Goal: Task Accomplishment & Management: Manage account settings

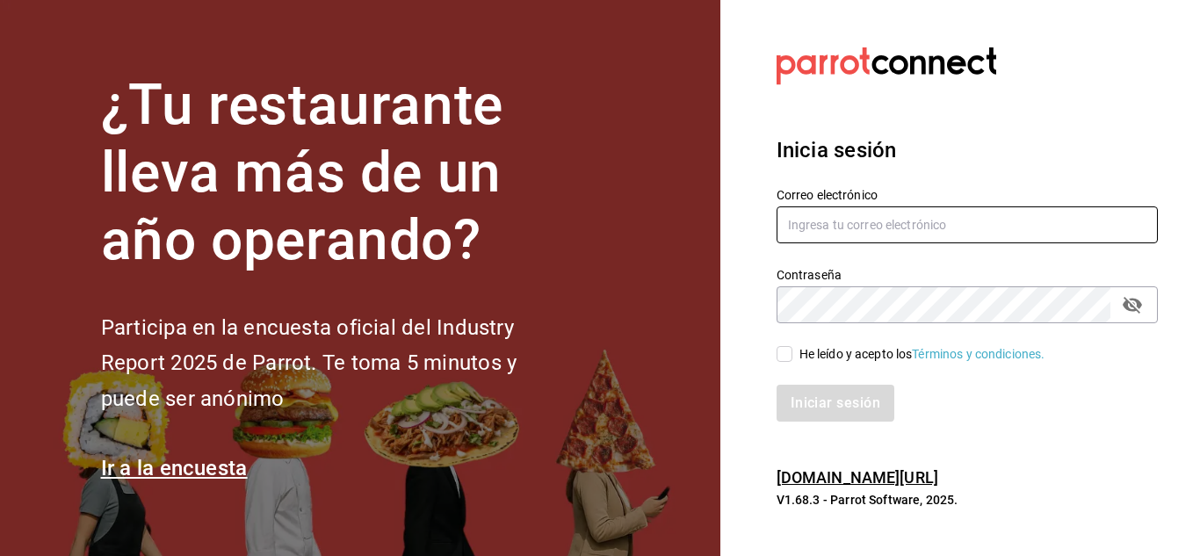
type input "gustavo.barrera012@gmail.com"
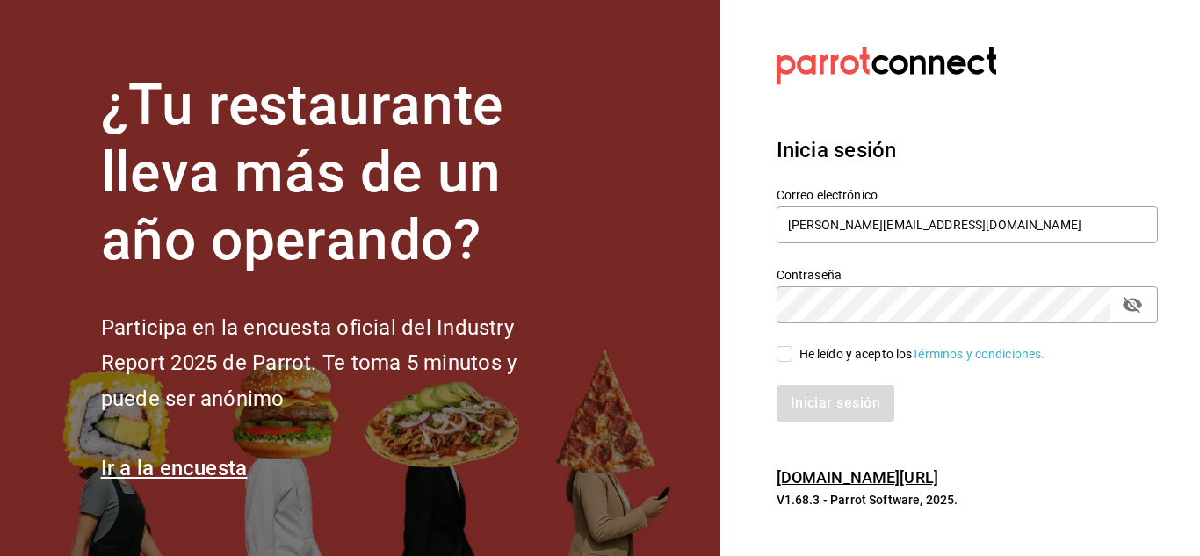
click at [791, 359] on input "He leído y acepto los Términos y condiciones." at bounding box center [785, 354] width 16 height 16
checkbox input "true"
click at [827, 407] on button "Iniciar sesión" at bounding box center [837, 403] width 120 height 37
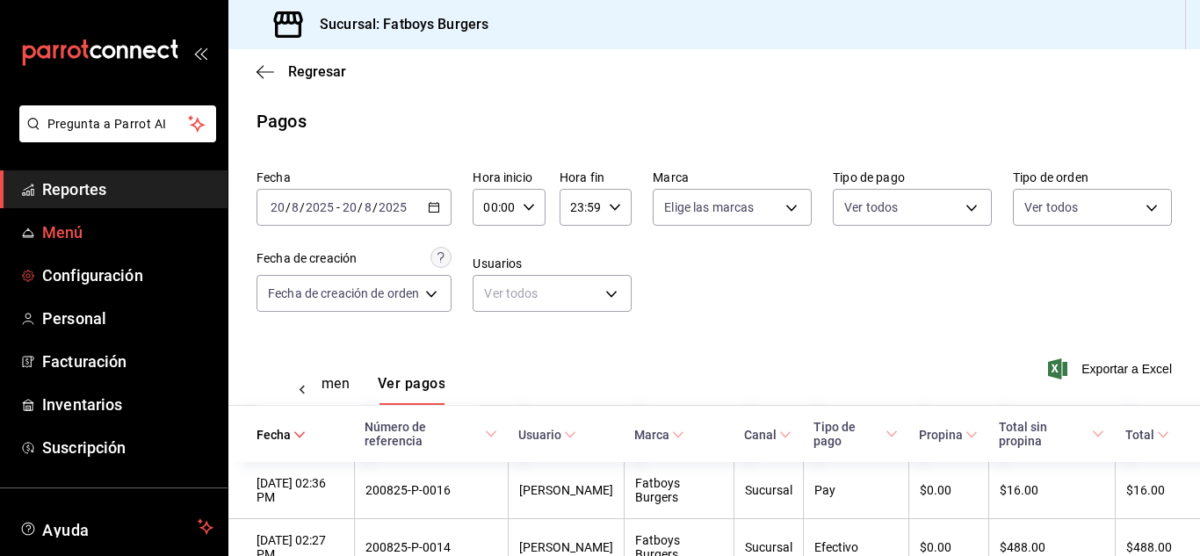
scroll to position [154, 0]
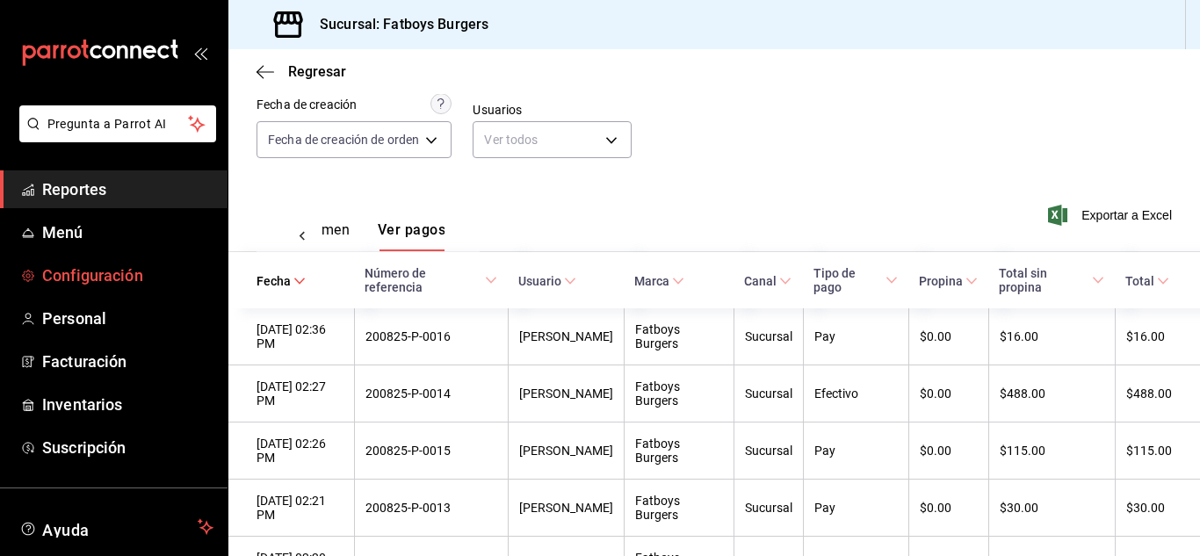
click at [110, 274] on span "Configuración" at bounding box center [127, 276] width 171 height 24
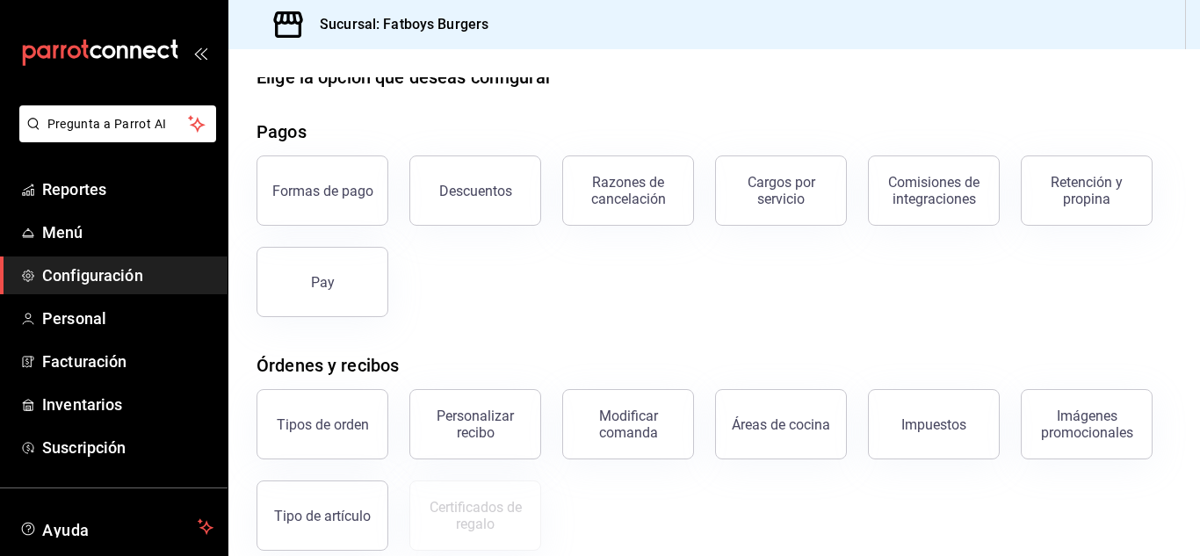
scroll to position [23, 0]
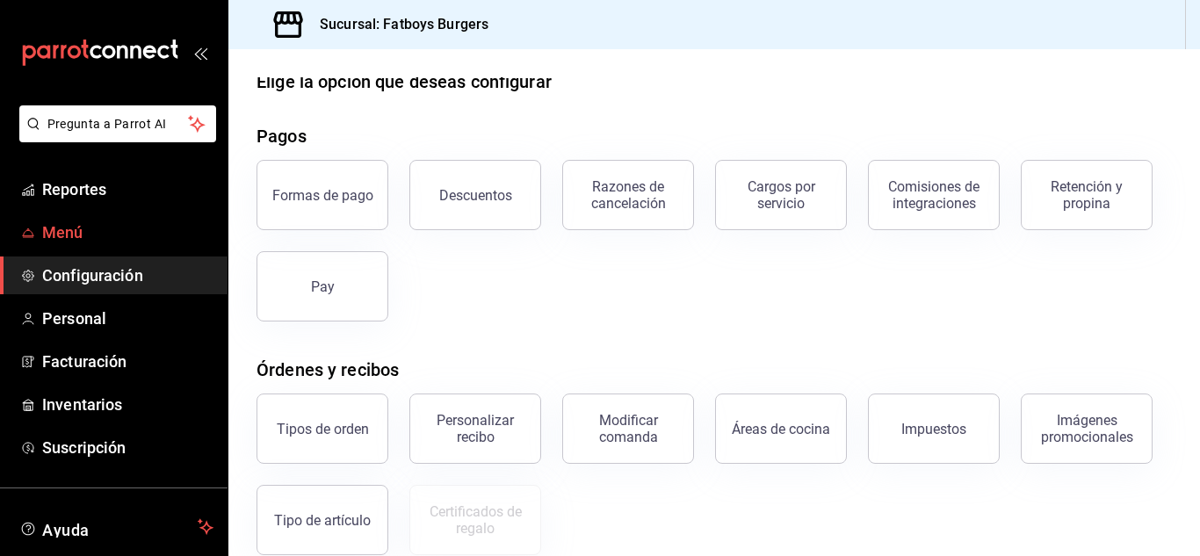
click at [76, 241] on span "Menú" at bounding box center [127, 233] width 171 height 24
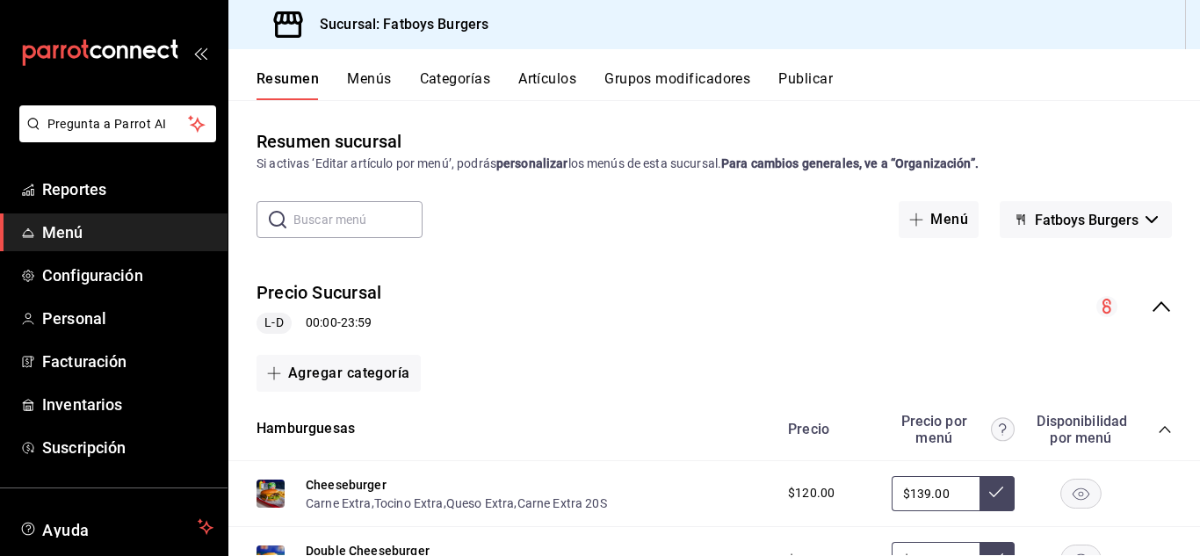
click at [371, 83] on button "Menús" at bounding box center [369, 85] width 44 height 30
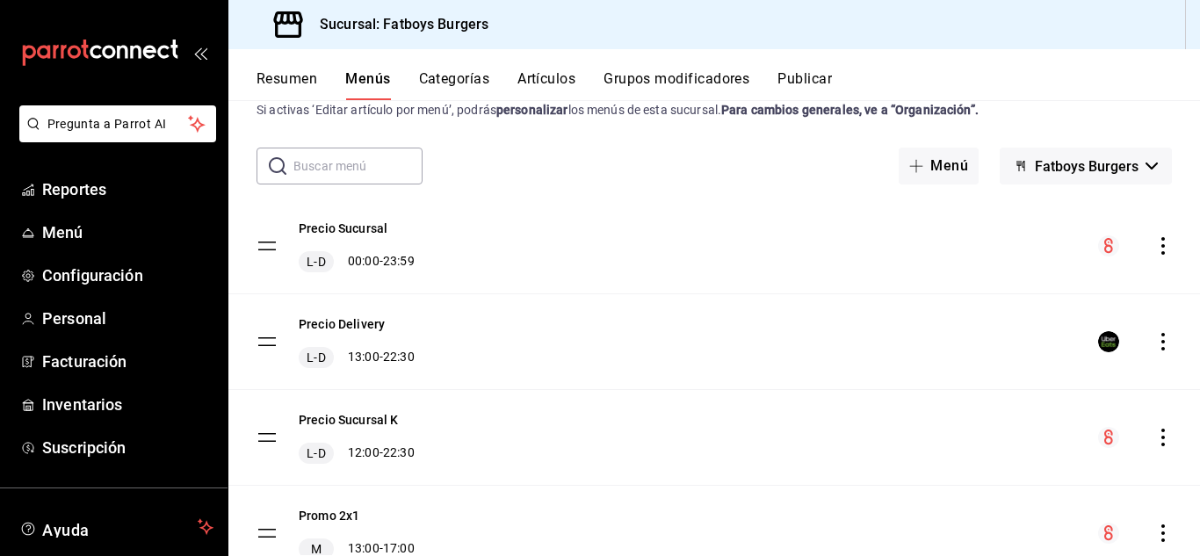
scroll to position [129, 0]
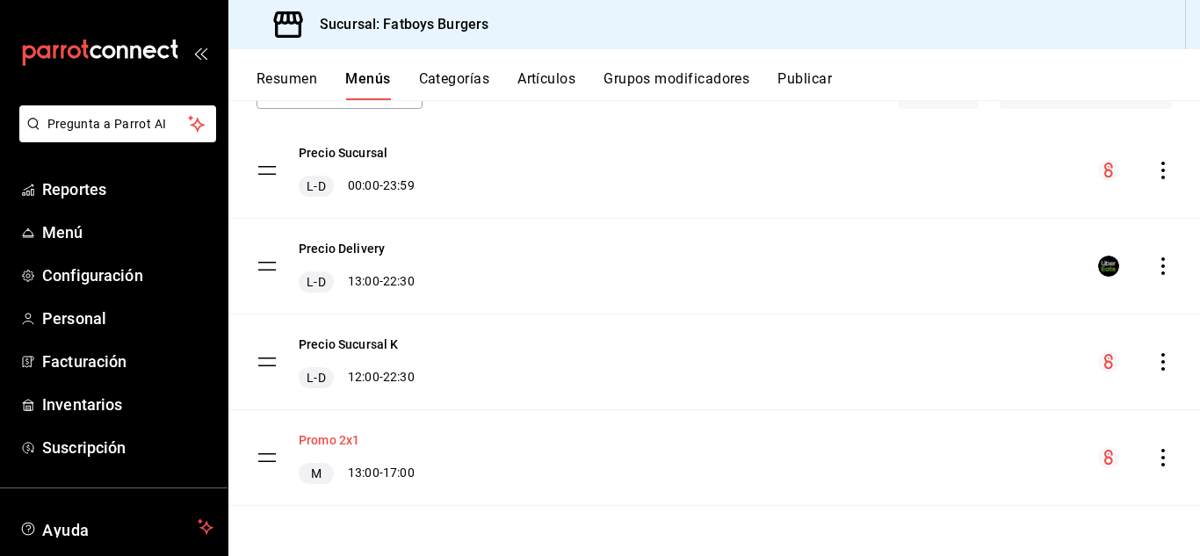
click at [332, 445] on button "Promo 2x1" at bounding box center [329, 440] width 61 height 18
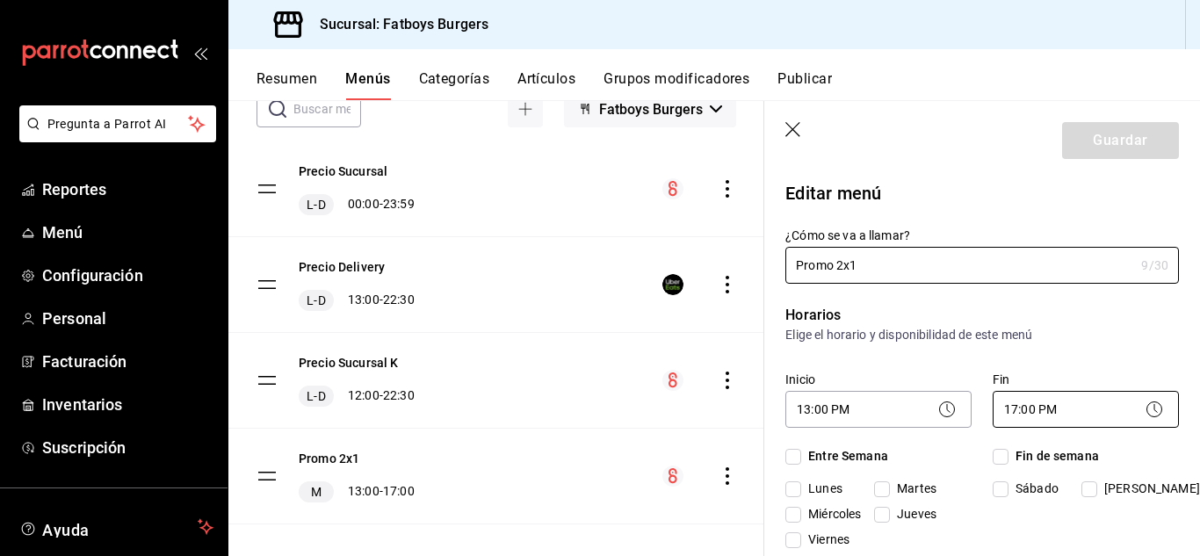
checkbox input "true"
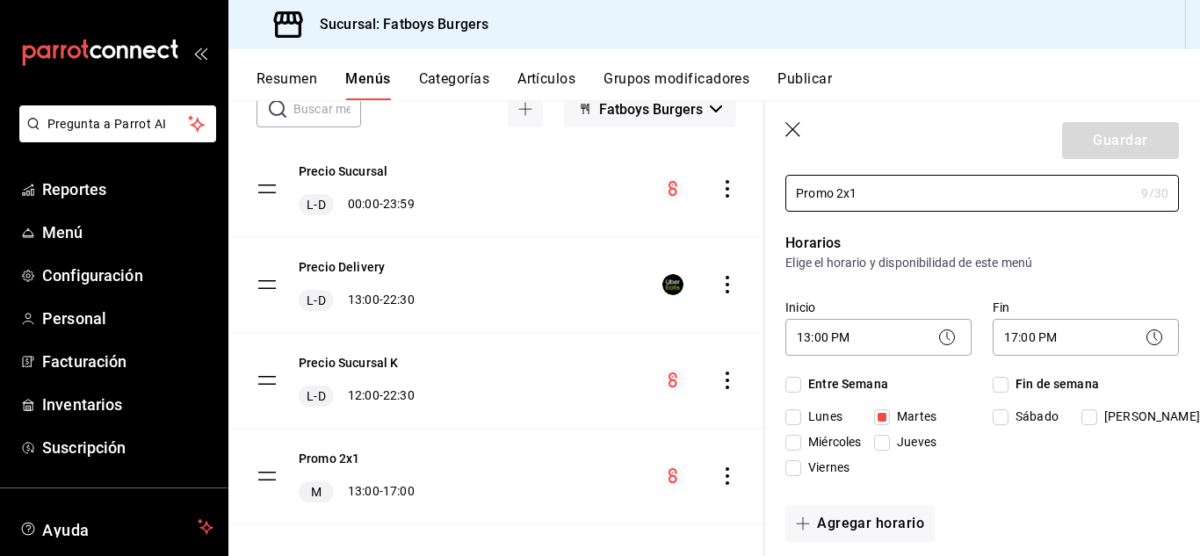
scroll to position [73, 0]
click at [797, 442] on input "Miércoles" at bounding box center [794, 442] width 16 height 16
checkbox input "true"
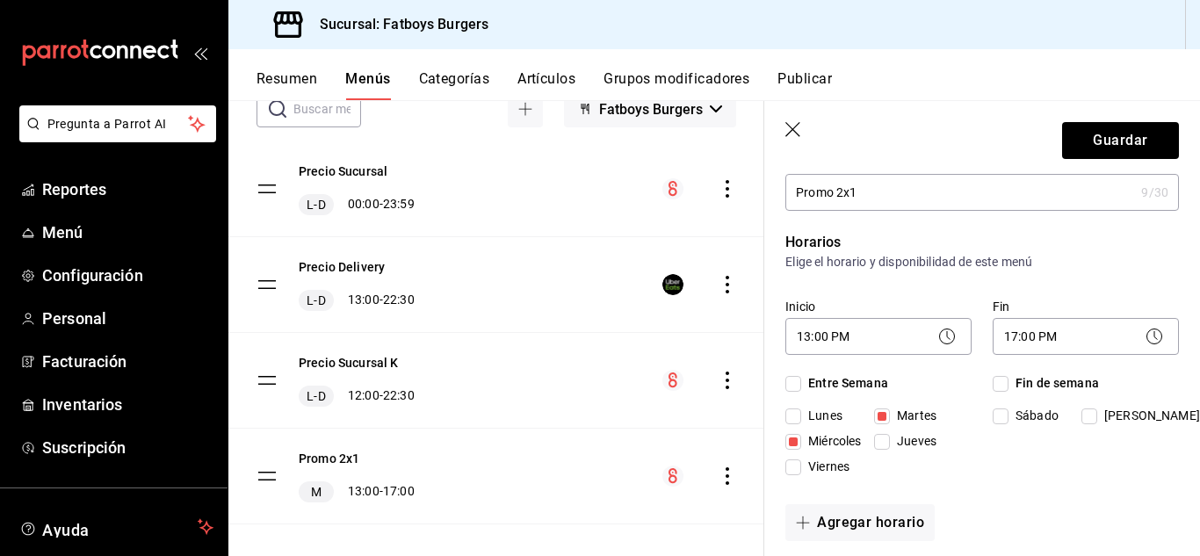
click at [1144, 341] on icon at bounding box center [1154, 336] width 21 height 21
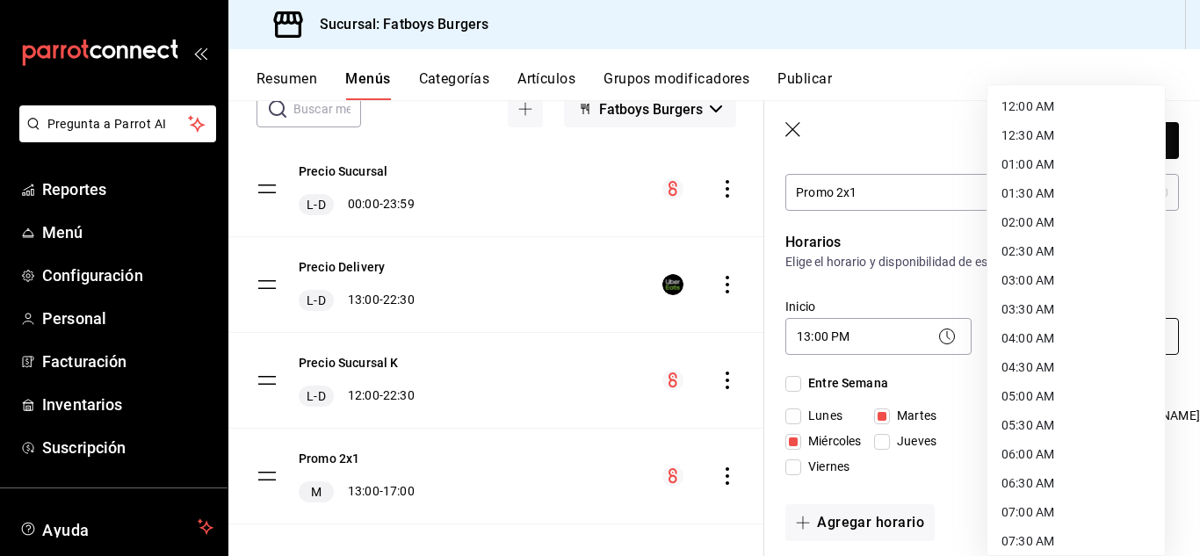
click at [1010, 332] on body "Pregunta a Parrot AI Reportes Menú Configuración Personal Facturación Inventari…" at bounding box center [600, 278] width 1200 height 556
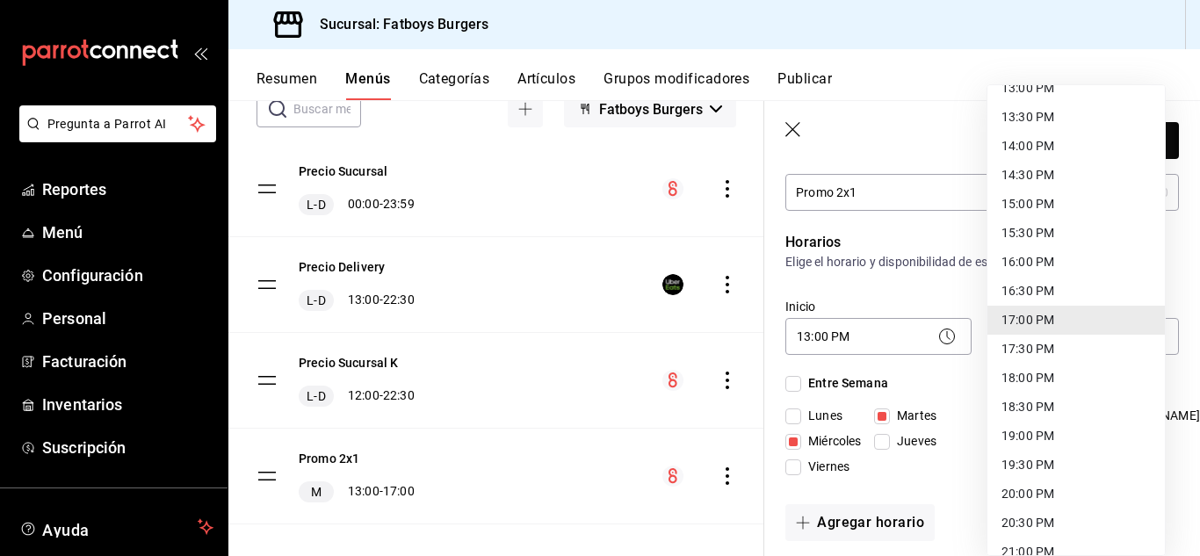
click at [1008, 354] on li "17:30 PM" at bounding box center [1076, 349] width 177 height 29
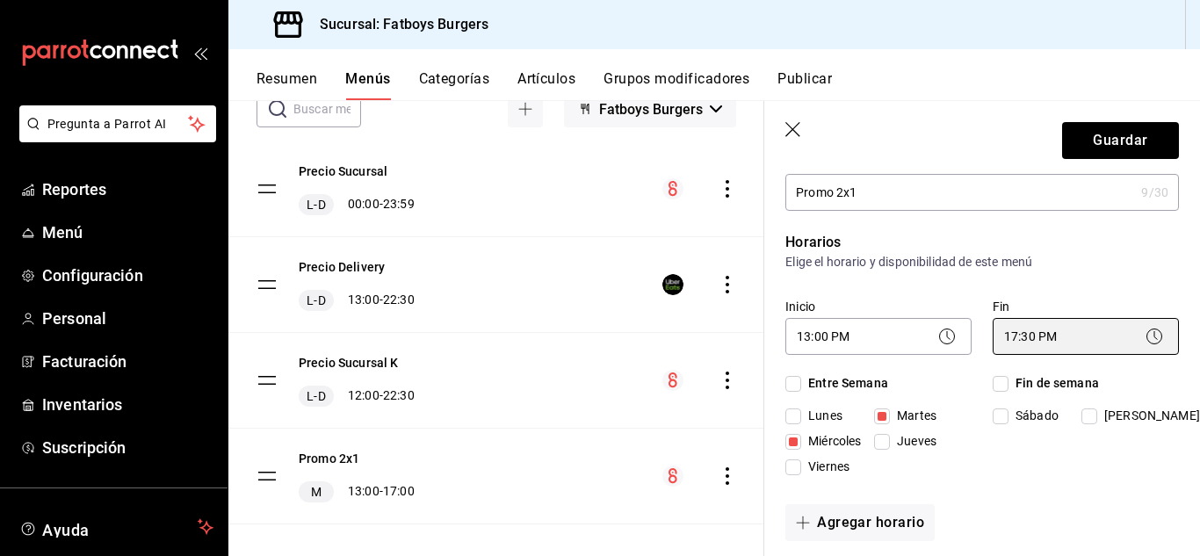
scroll to position [0, 0]
click at [1018, 330] on body "Pregunta a Parrot AI Reportes Menú Configuración Personal Facturación Inventari…" at bounding box center [600, 278] width 1200 height 556
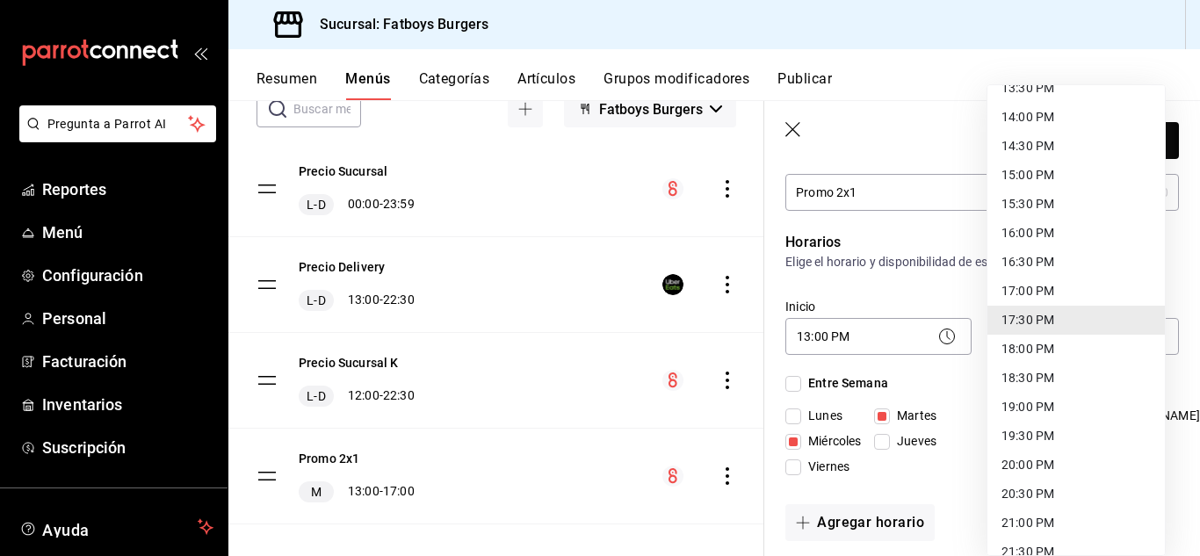
scroll to position [965, 0]
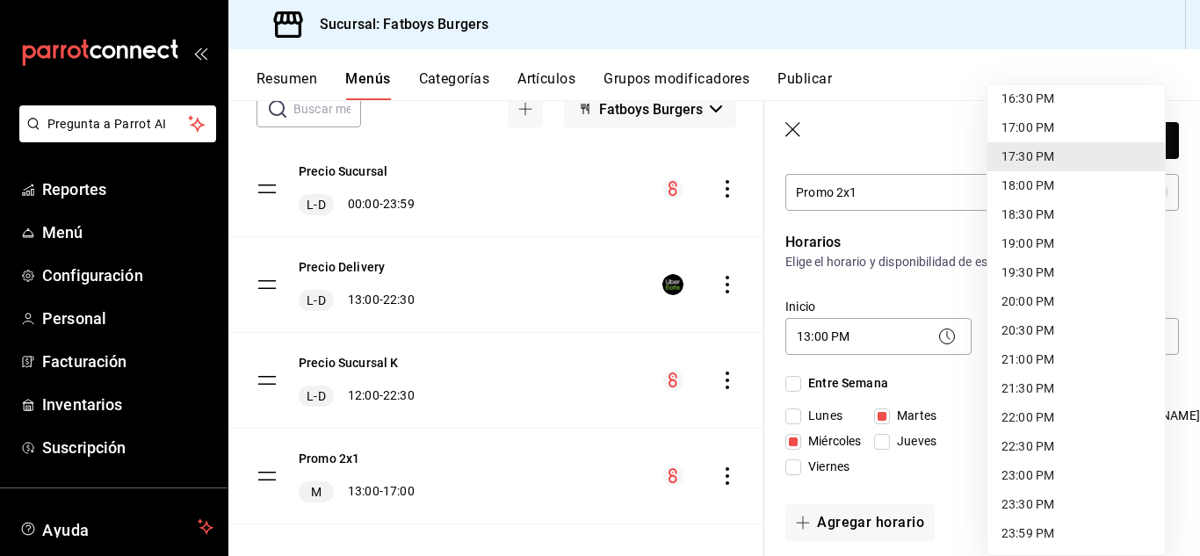
click at [1022, 442] on li "22:30 PM" at bounding box center [1076, 446] width 177 height 29
type input "22:30"
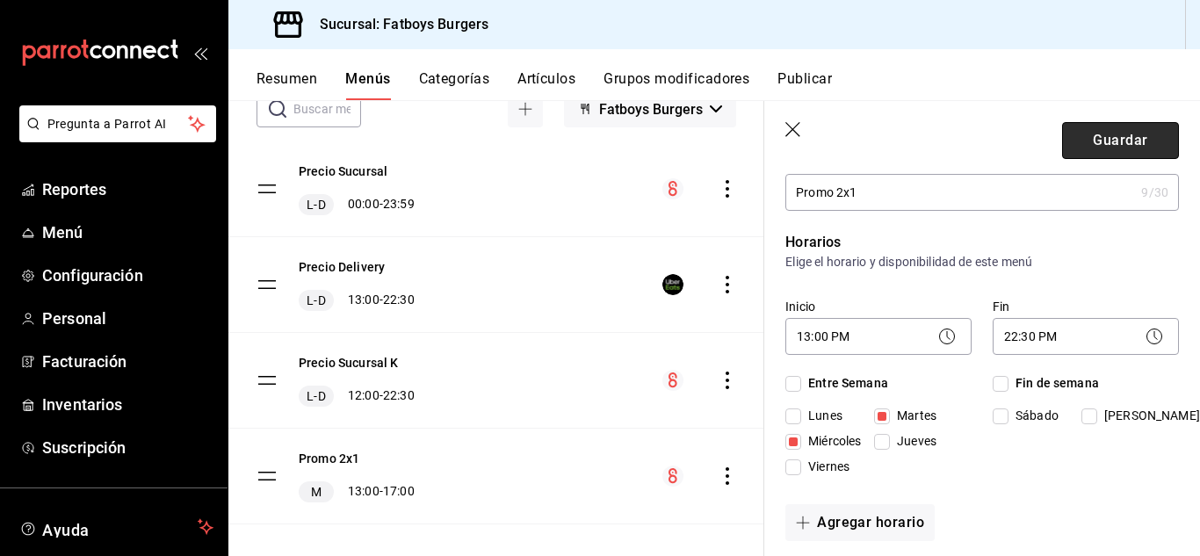
click at [1089, 132] on button "Guardar" at bounding box center [1120, 140] width 117 height 37
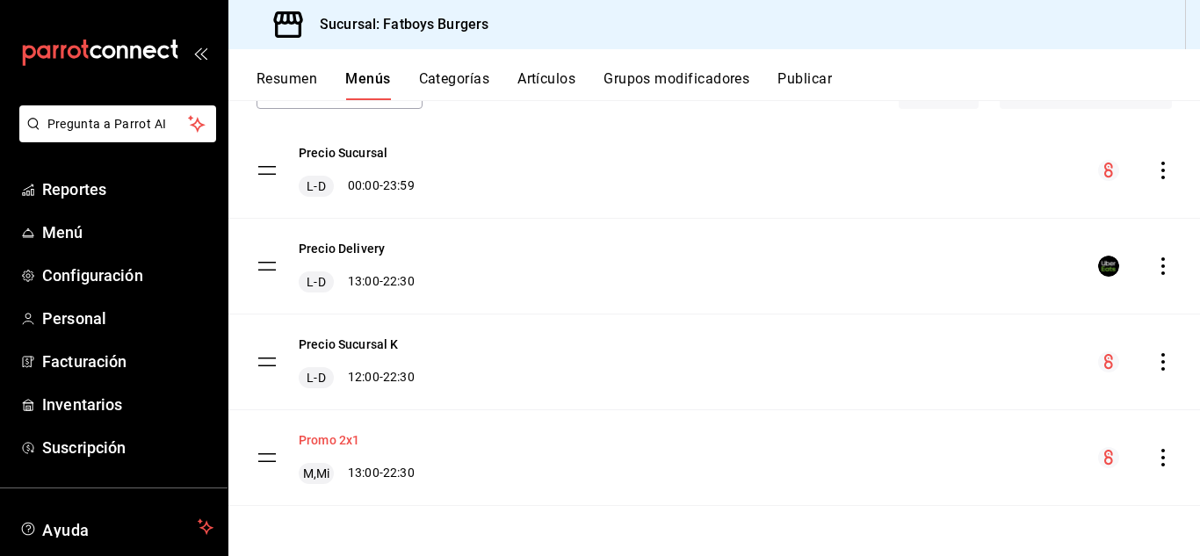
click at [330, 436] on button "Promo 2x1" at bounding box center [329, 440] width 61 height 18
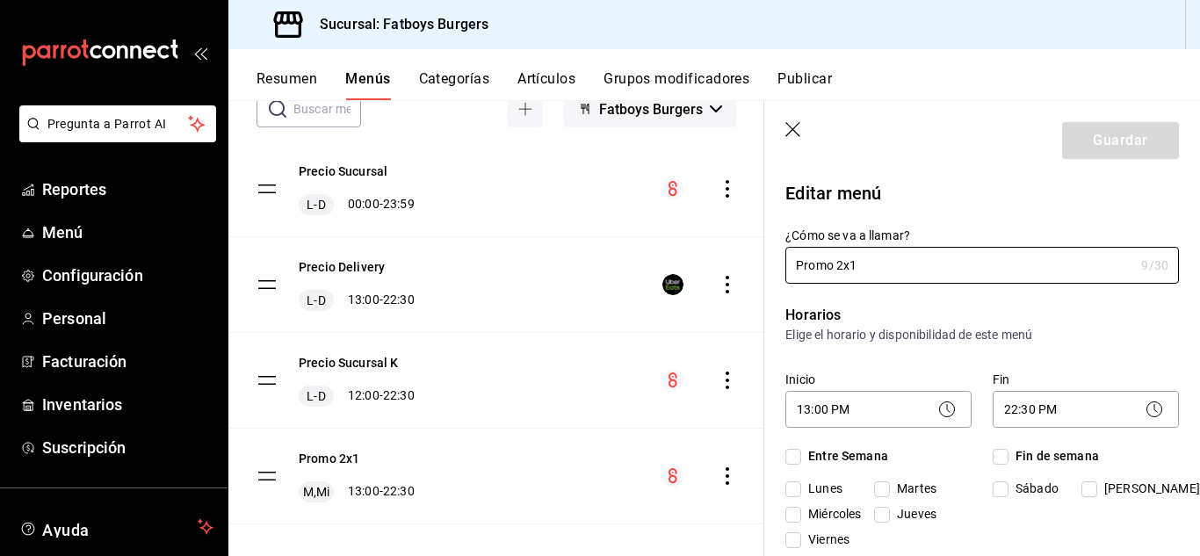
checkbox input "true"
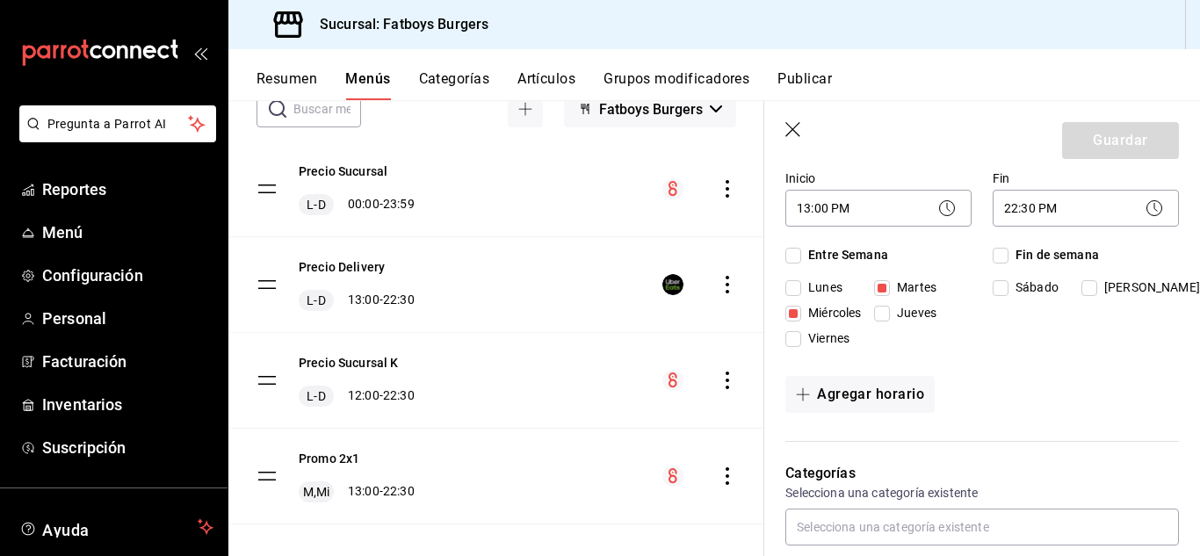
scroll to position [208, 0]
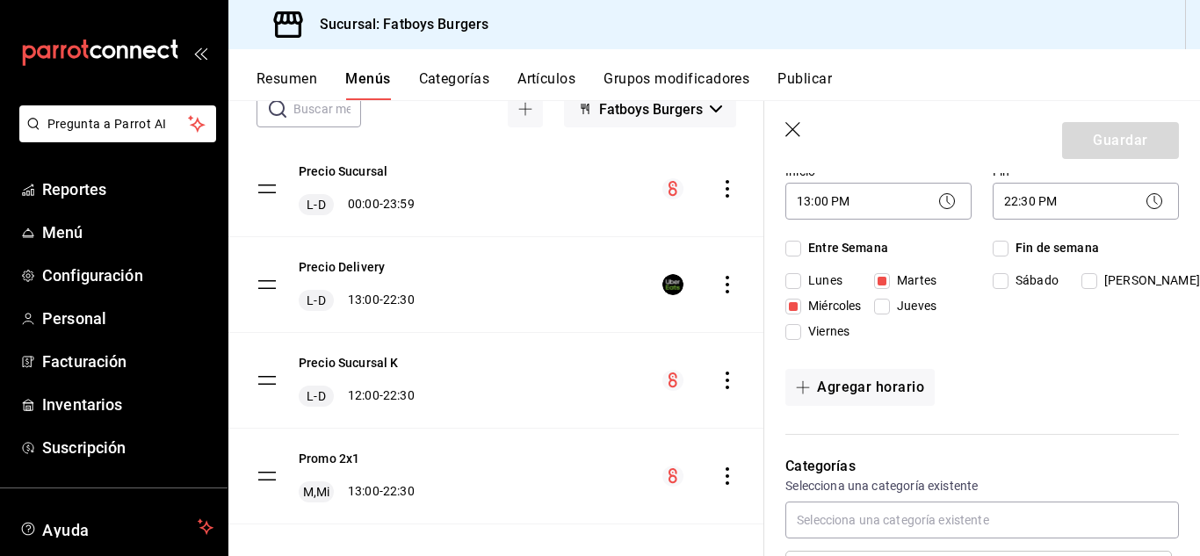
click at [1144, 197] on icon at bounding box center [1154, 201] width 21 height 21
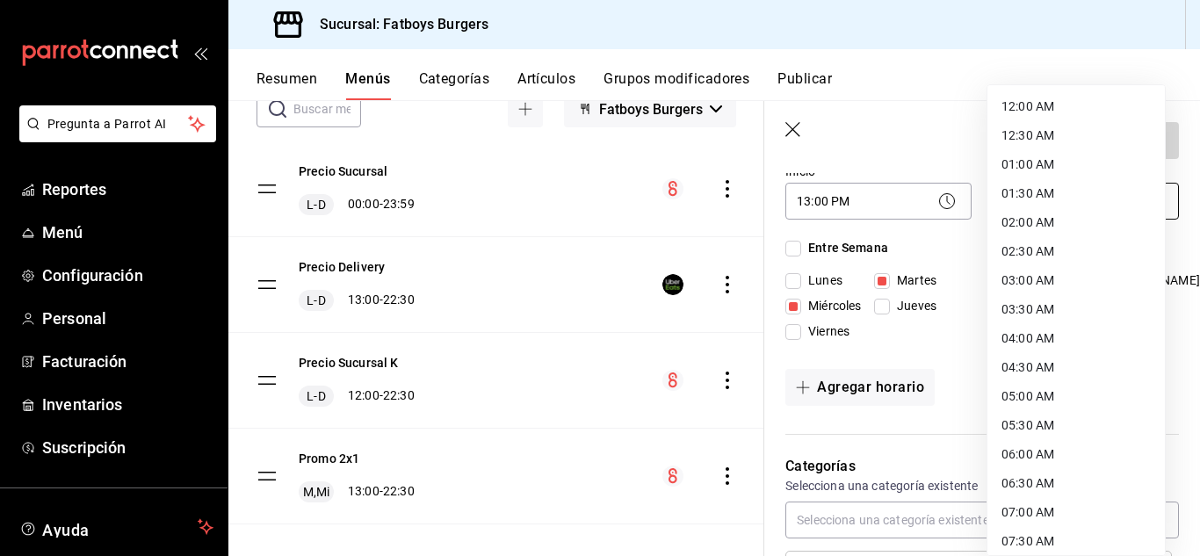
click at [1008, 199] on body "Pregunta a Parrot AI Reportes Menú Configuración Personal Facturación Inventari…" at bounding box center [600, 278] width 1200 height 556
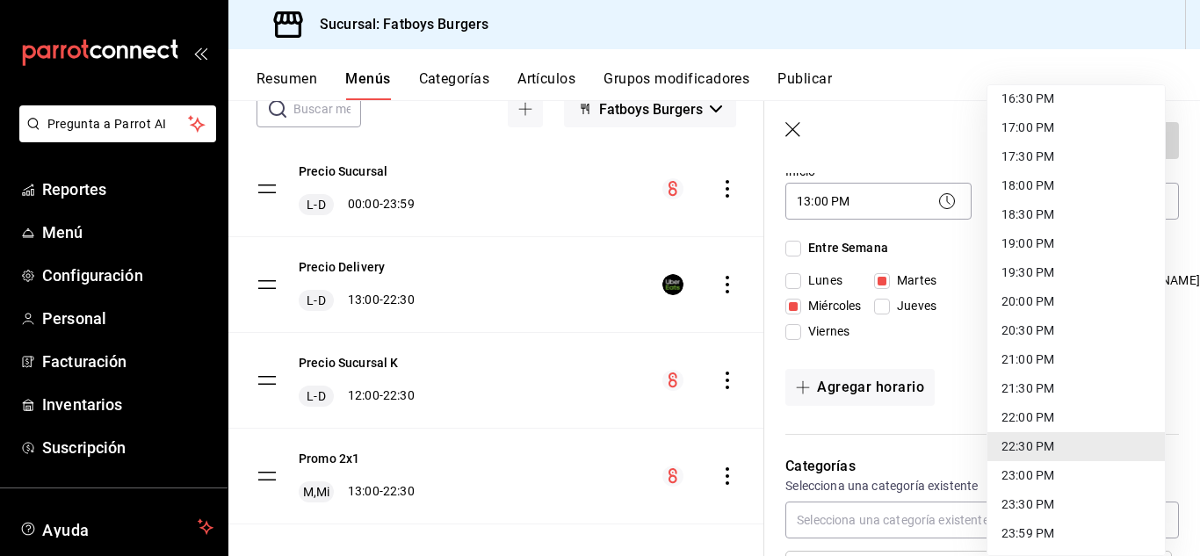
click at [1032, 505] on li "23:30 PM" at bounding box center [1076, 504] width 177 height 29
type input "23:30"
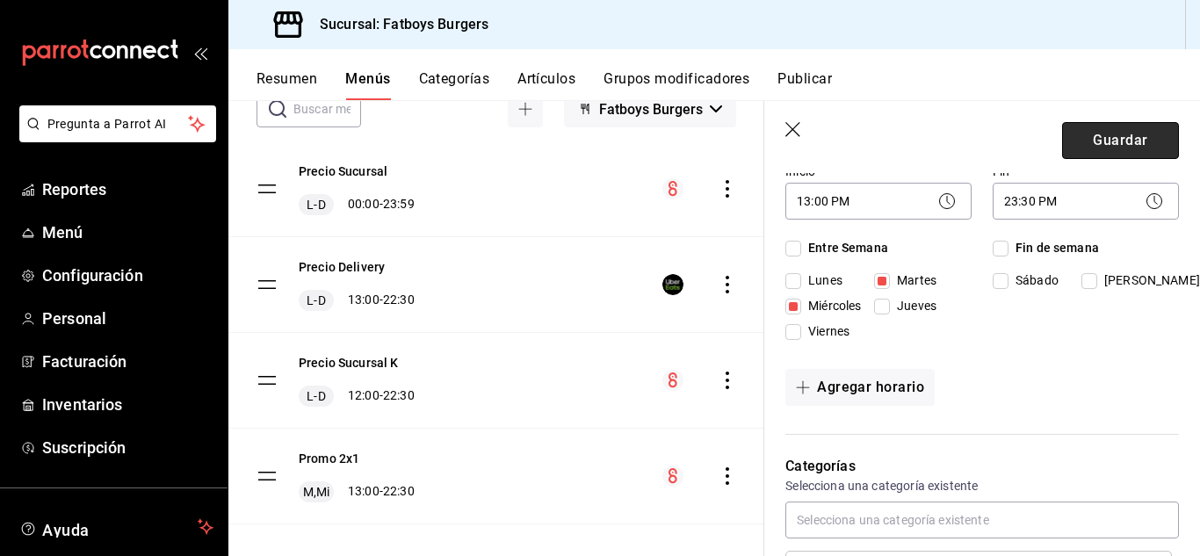
click at [1091, 141] on button "Guardar" at bounding box center [1120, 140] width 117 height 37
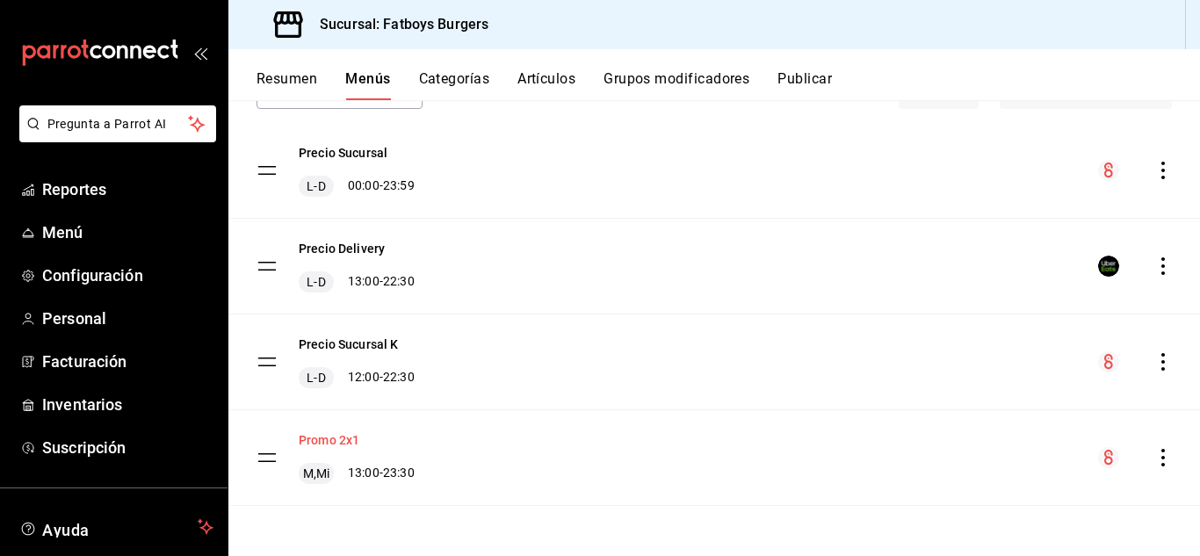
click at [330, 439] on button "Promo 2x1" at bounding box center [329, 440] width 61 height 18
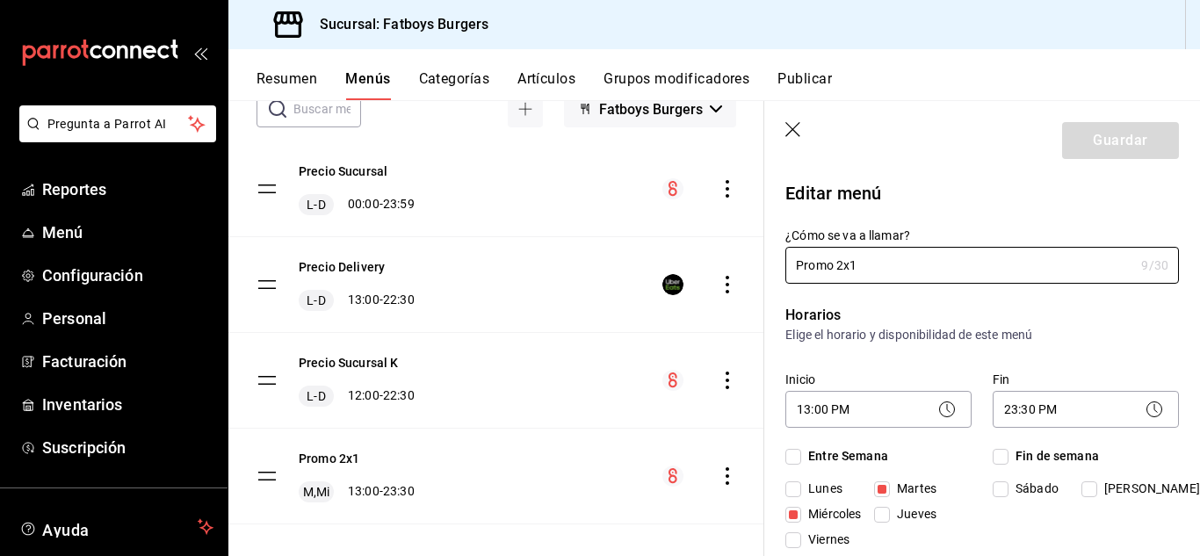
checkbox input "true"
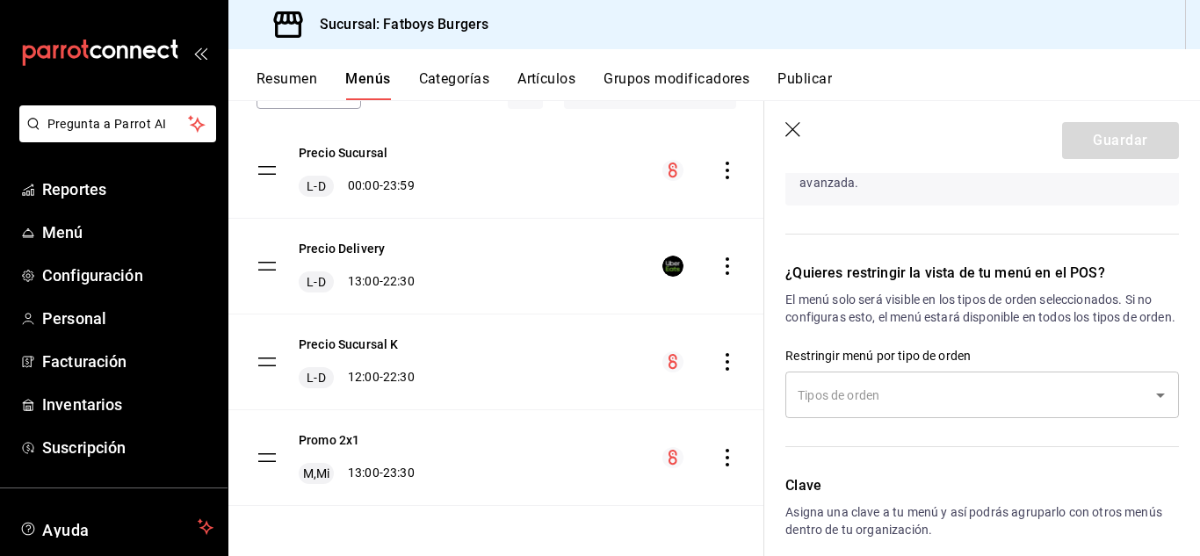
scroll to position [1247, 0]
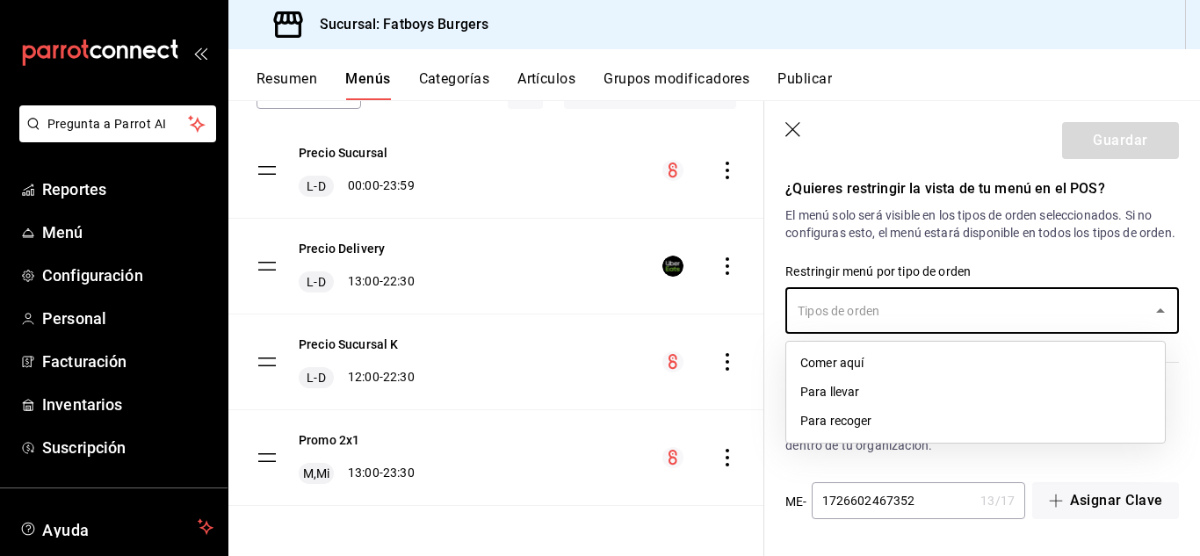
click at [907, 310] on input "text" at bounding box center [968, 310] width 351 height 31
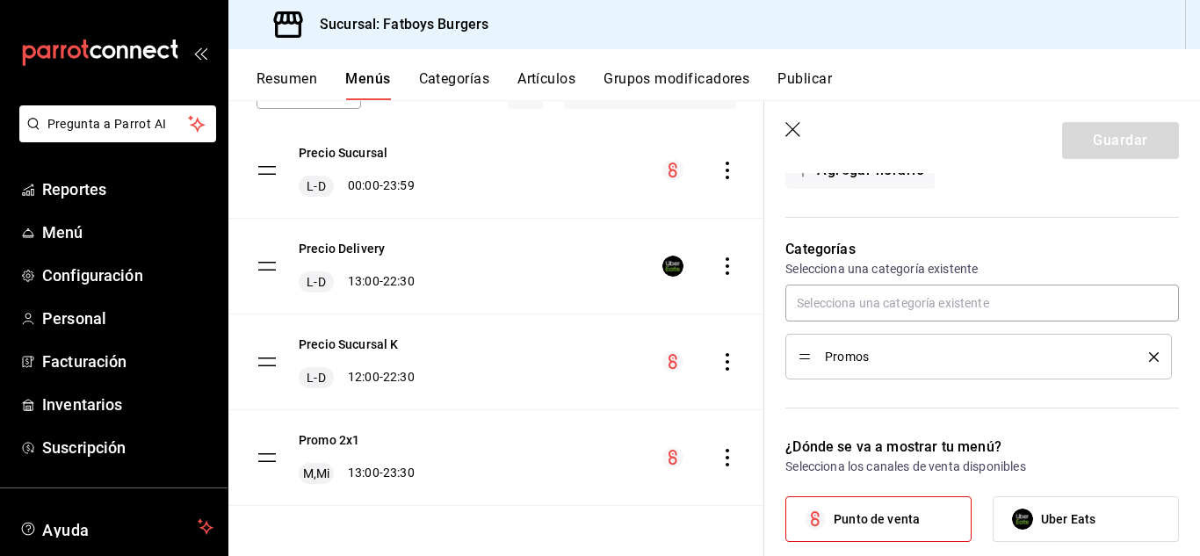
scroll to position [425, 0]
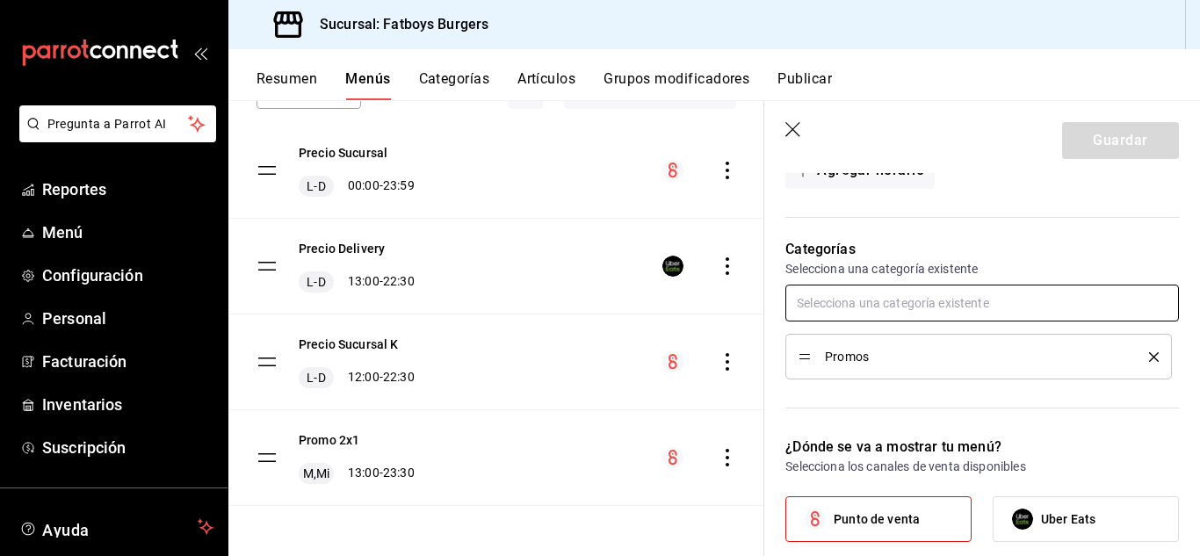
click at [890, 302] on input "text" at bounding box center [983, 303] width 394 height 37
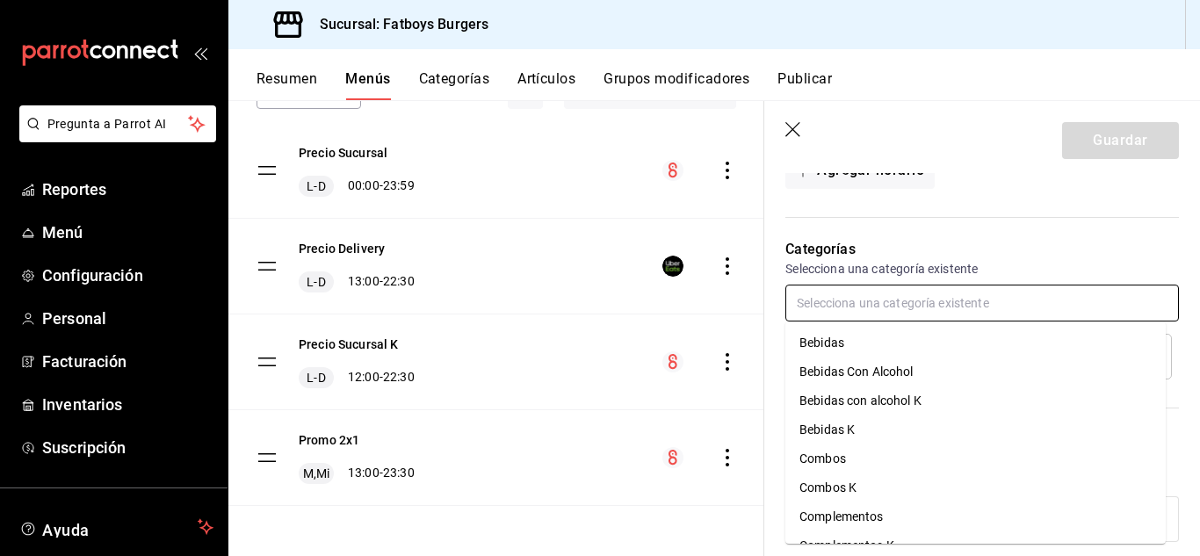
click at [890, 302] on input "text" at bounding box center [983, 303] width 394 height 37
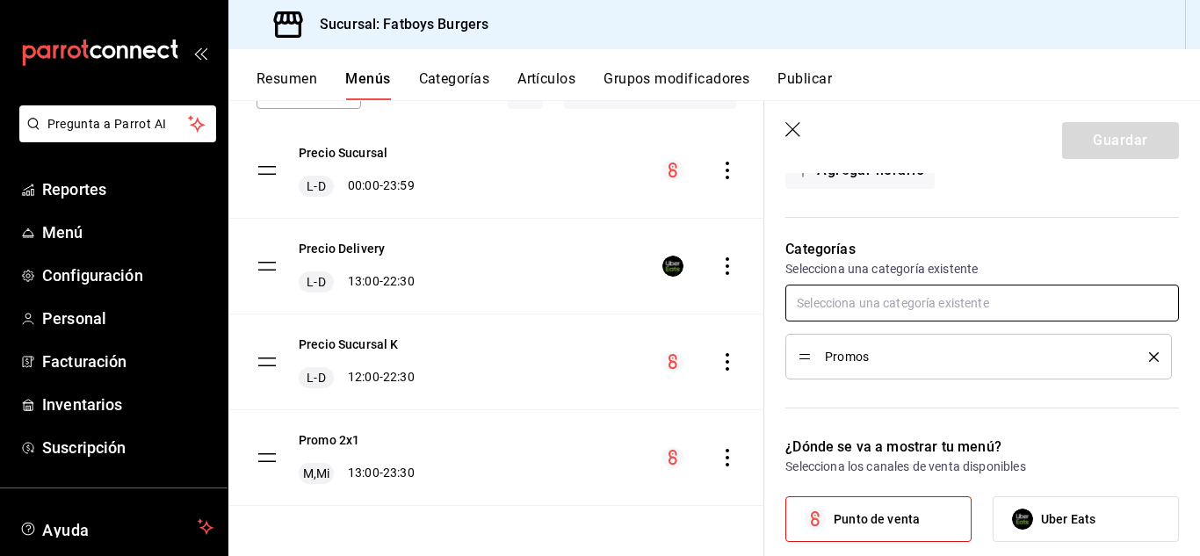
click at [925, 315] on input "text" at bounding box center [983, 303] width 394 height 37
click at [880, 309] on input "text" at bounding box center [983, 303] width 394 height 37
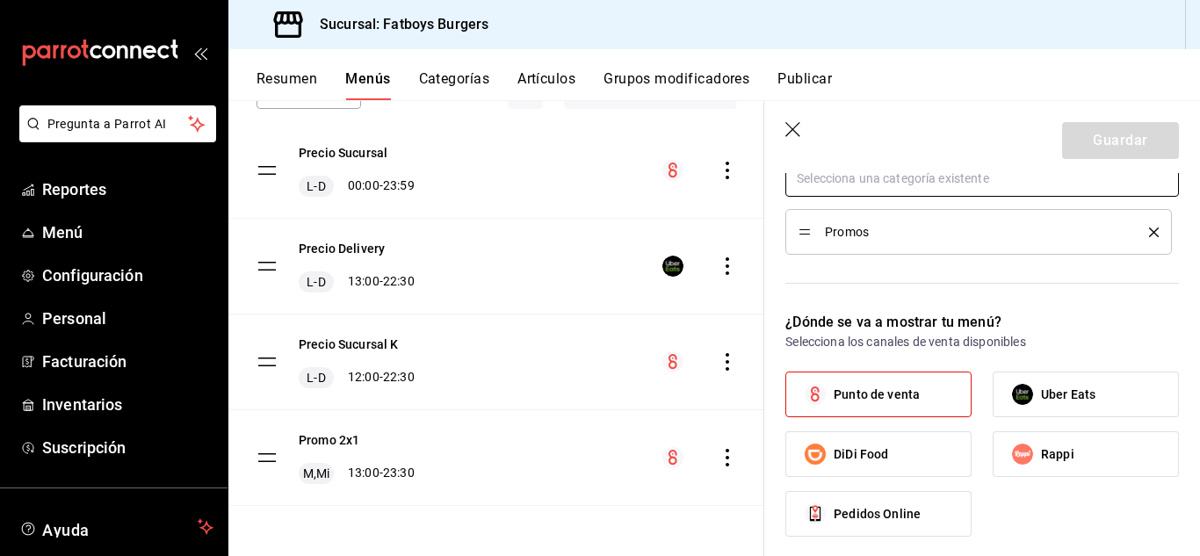
scroll to position [549, 0]
click at [794, 134] on icon "button" at bounding box center [795, 131] width 18 height 18
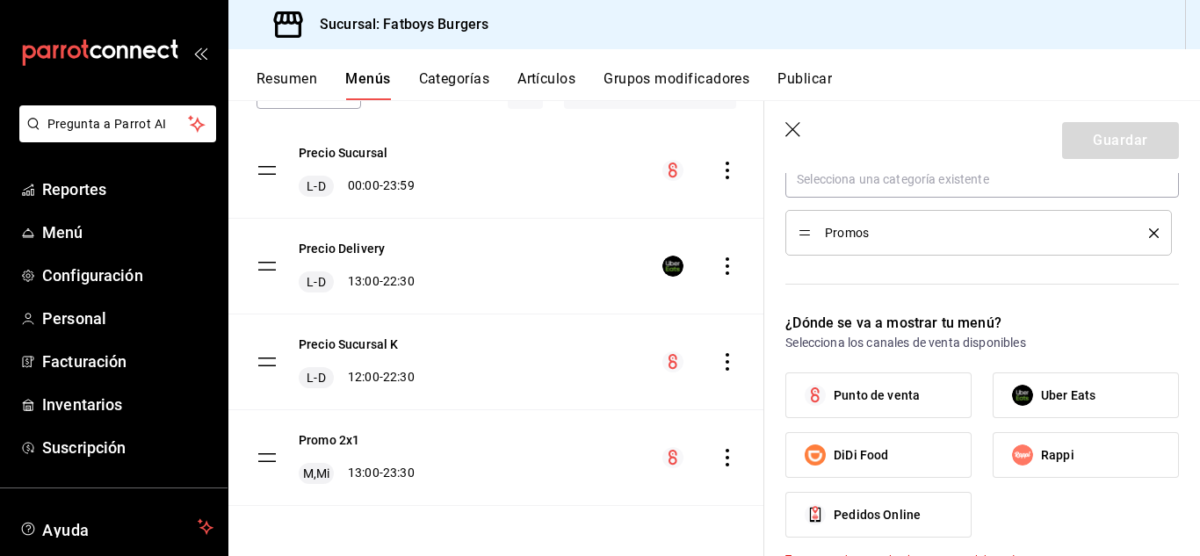
checkbox input "false"
type input "1755723619877"
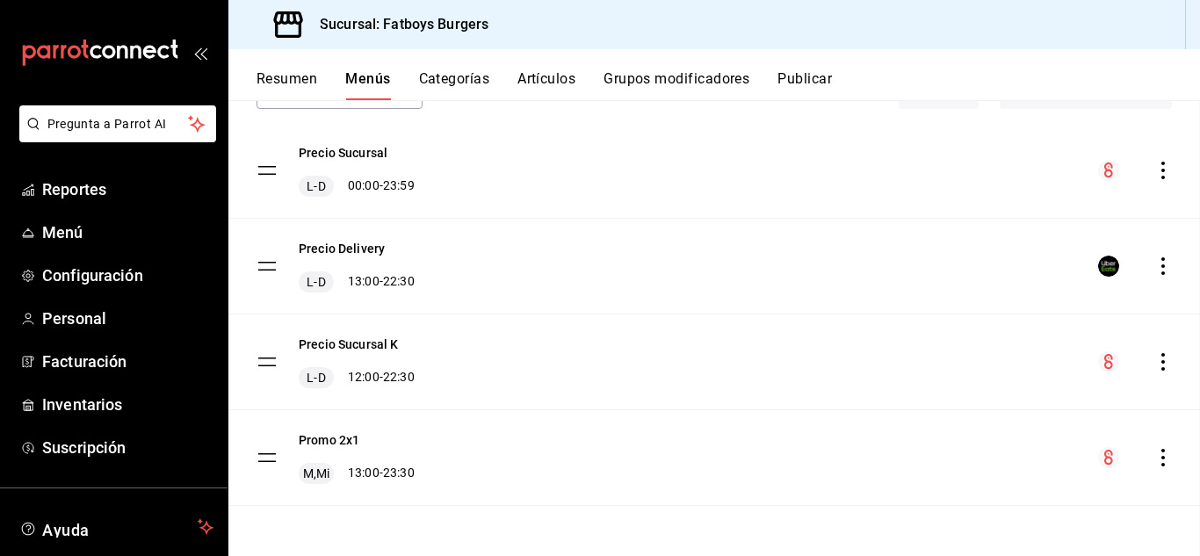
checkbox input "false"
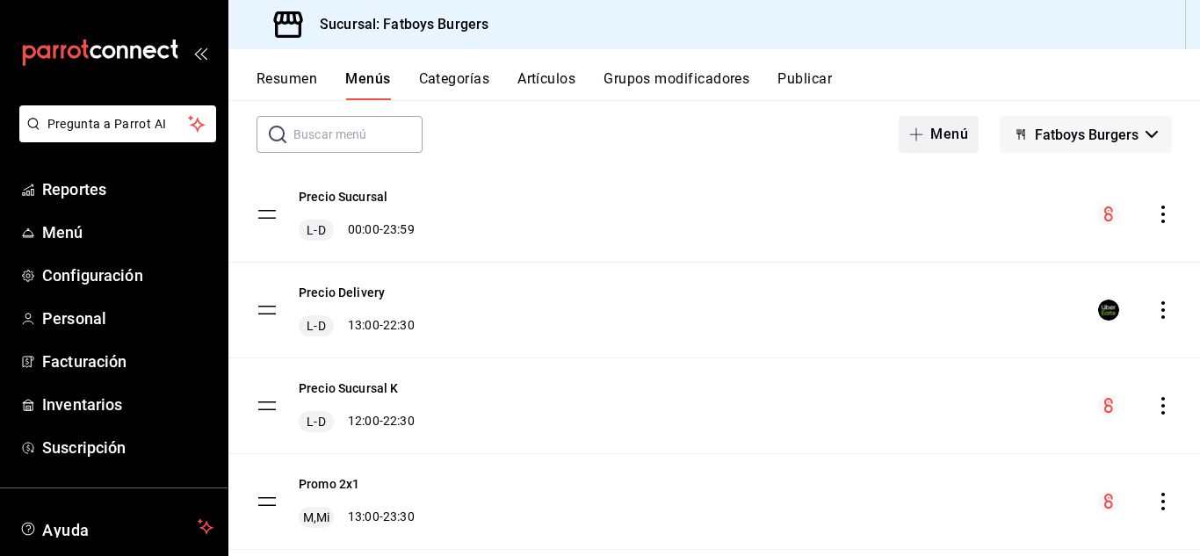
click at [912, 132] on icon "button" at bounding box center [916, 134] width 14 height 14
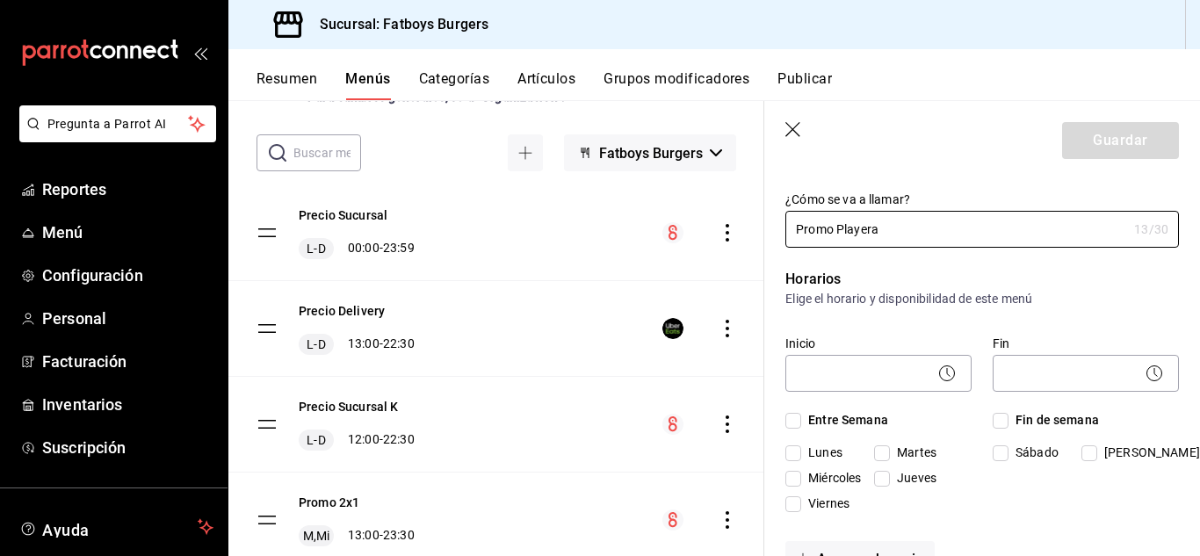
scroll to position [38, 0]
type input "Promo Playera"
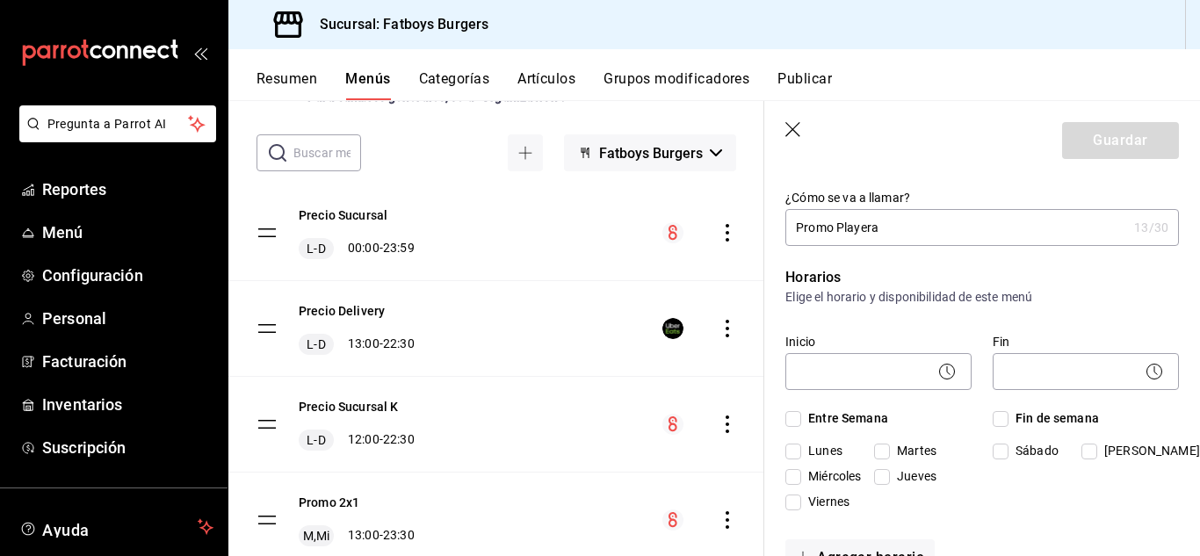
click at [793, 467] on label "Miércoles" at bounding box center [828, 476] width 84 height 18
click at [793, 469] on input "Miércoles" at bounding box center [794, 477] width 16 height 16
checkbox input "true"
click at [938, 375] on icon at bounding box center [947, 371] width 21 height 21
click at [861, 389] on body "Pregunta a Parrot AI Reportes Menú Configuración Personal Facturación Inventari…" at bounding box center [600, 278] width 1200 height 556
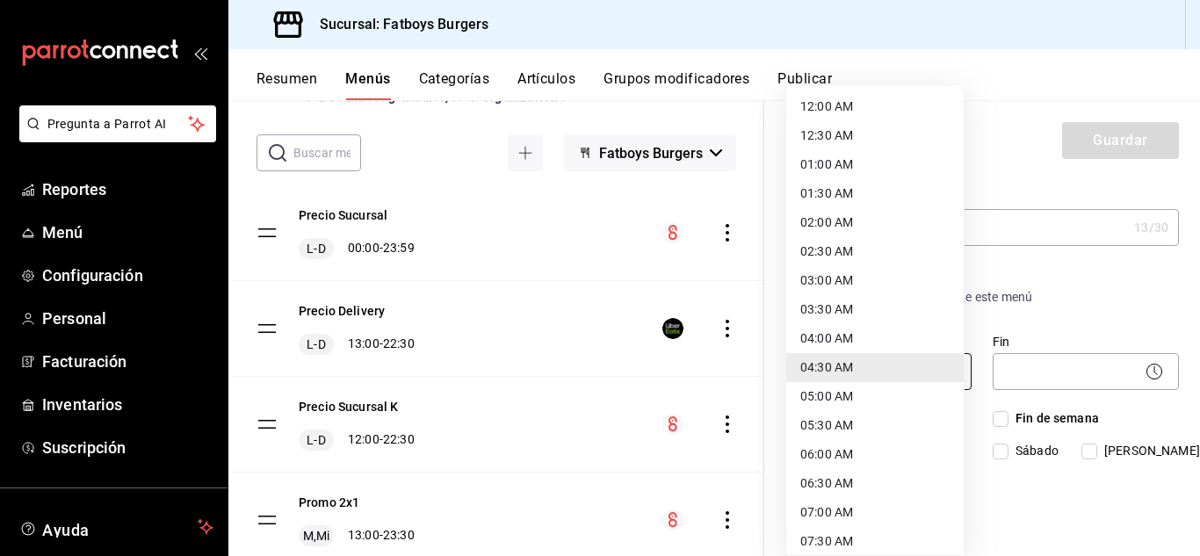
click at [841, 376] on body "Pregunta a Parrot AI Reportes Menú Configuración Personal Facturación Inventari…" at bounding box center [600, 278] width 1200 height 556
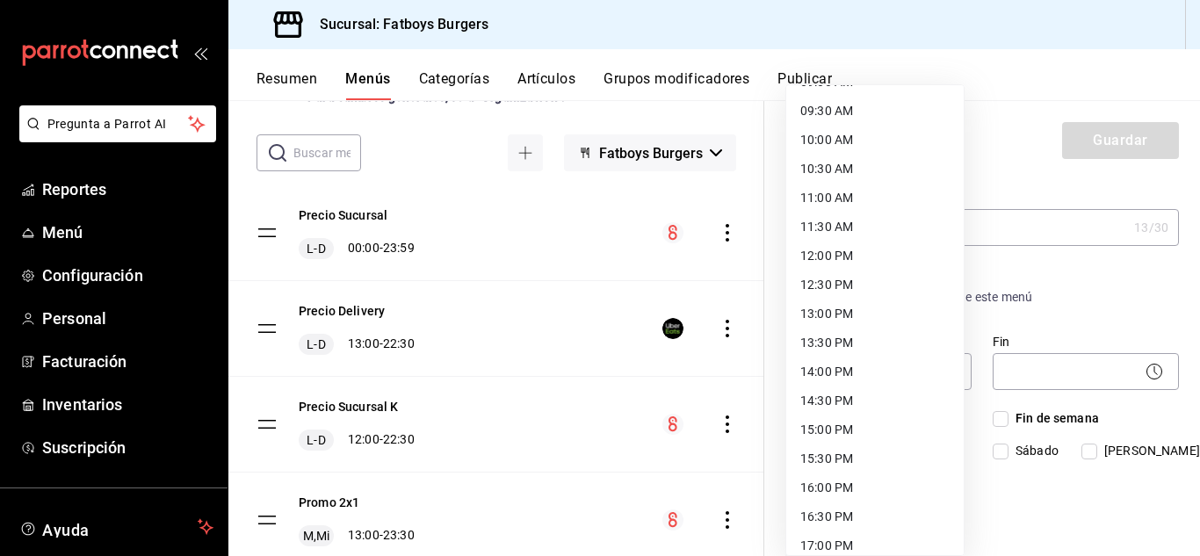
scroll to position [547, 0]
click at [827, 315] on li "13:00 PM" at bounding box center [874, 313] width 177 height 29
type input "13:00"
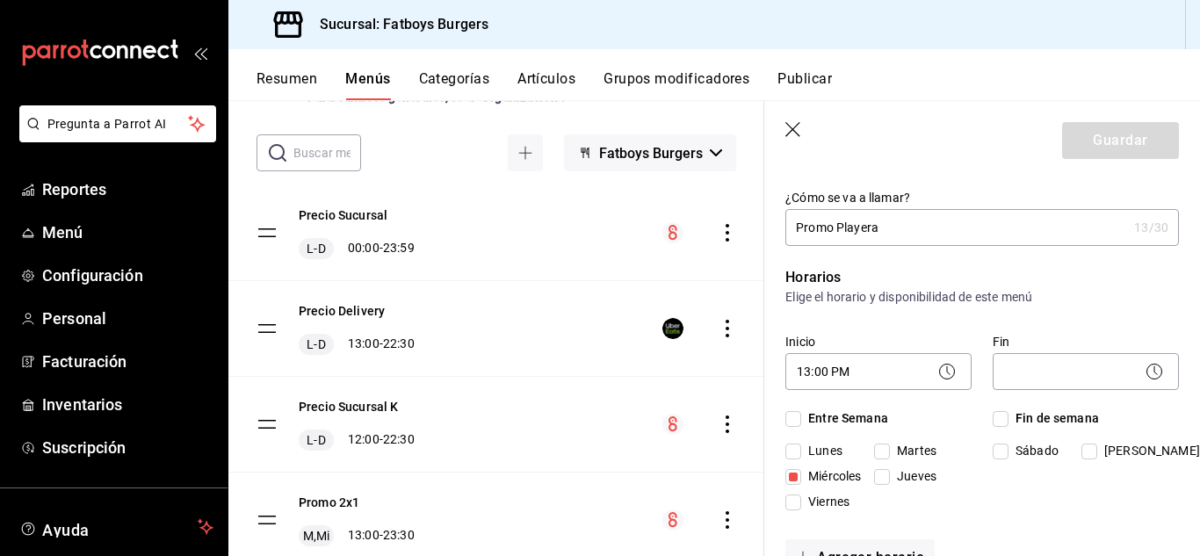
click at [1147, 365] on circle at bounding box center [1154, 372] width 15 height 15
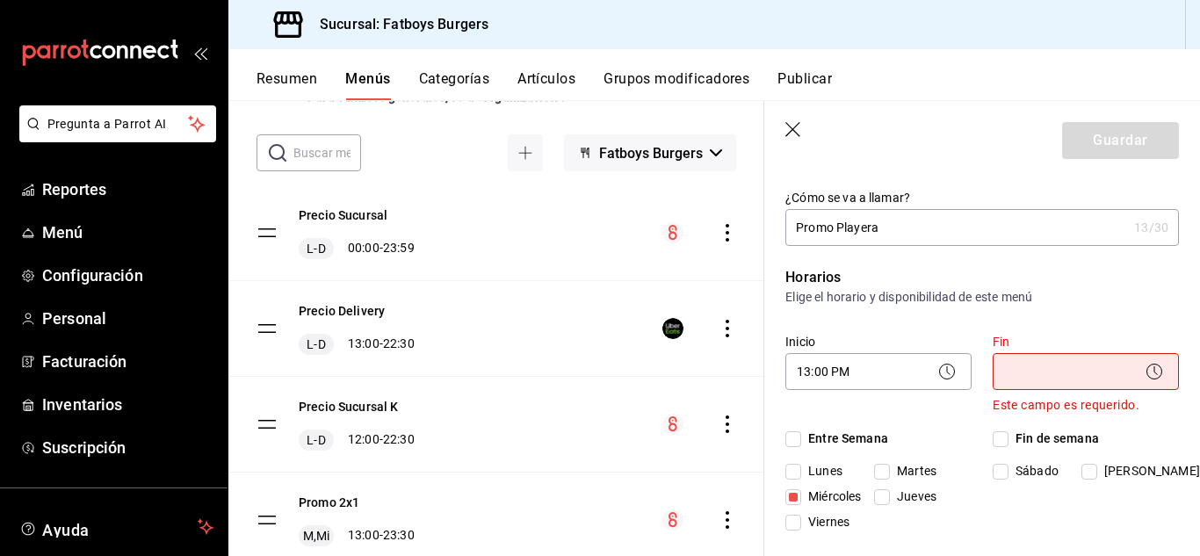
click at [1057, 373] on body "Pregunta a Parrot AI Reportes Menú Configuración Personal Facturación Inventari…" at bounding box center [600, 278] width 1200 height 556
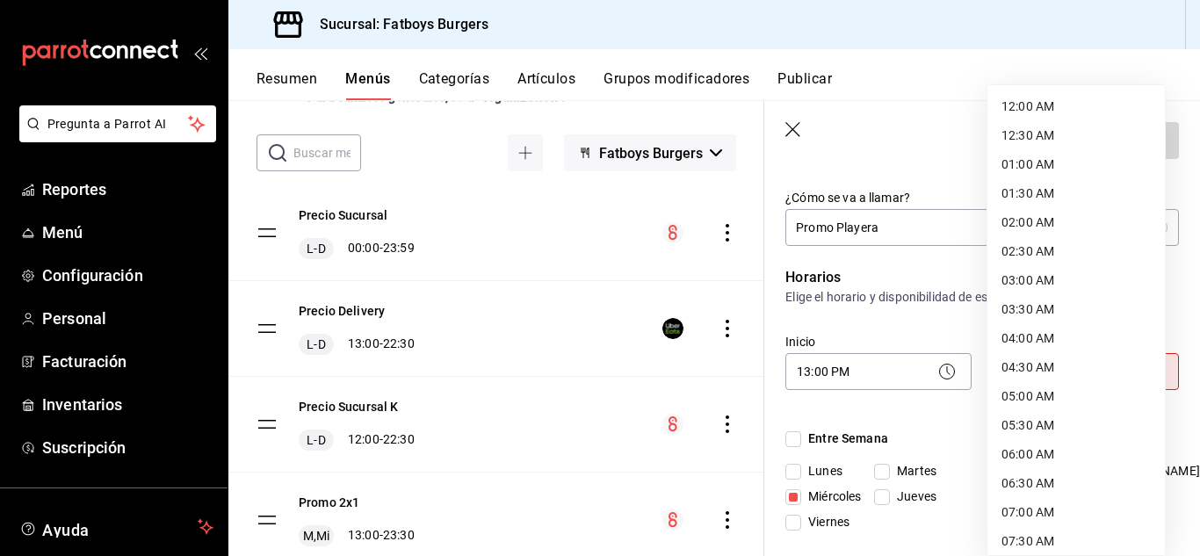
click at [1003, 362] on li "04:30 AM" at bounding box center [1076, 367] width 177 height 29
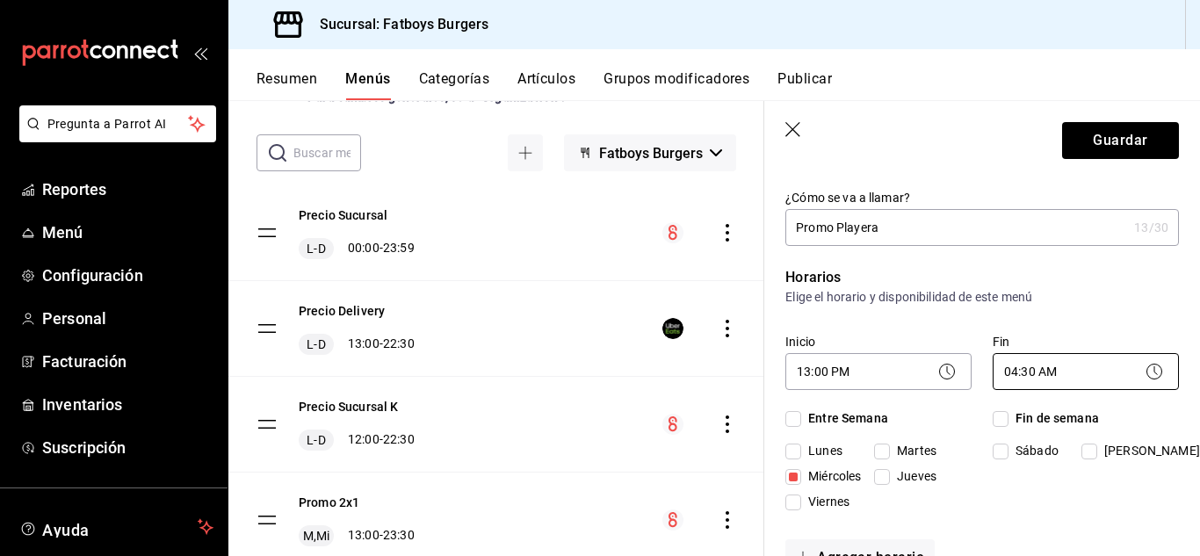
click at [1029, 360] on body "Pregunta a Parrot AI Reportes Menú Configuración Personal Facturación Inventari…" at bounding box center [600, 278] width 1200 height 556
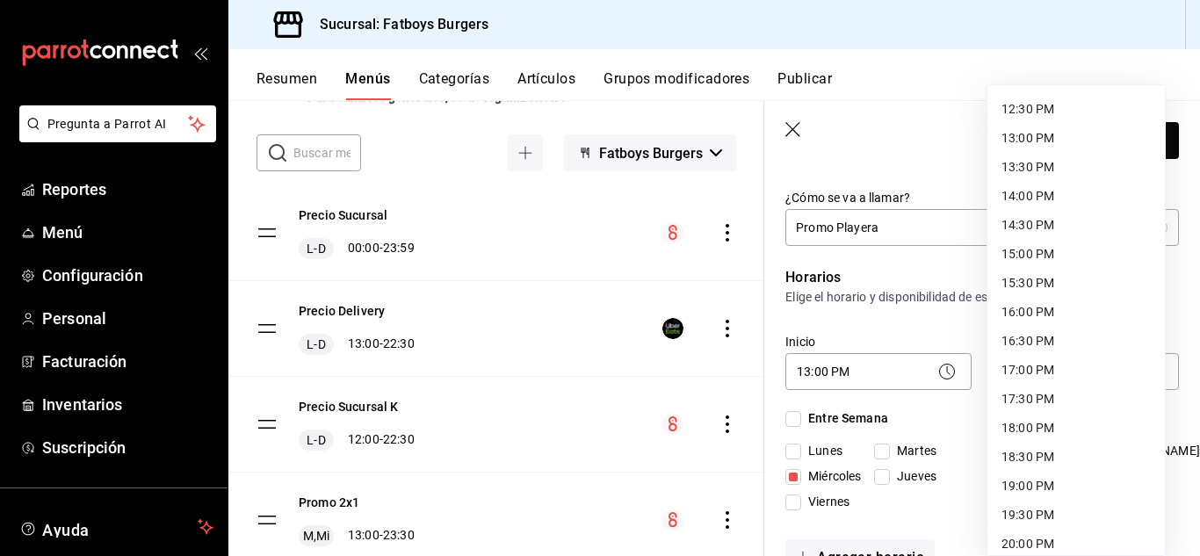
scroll to position [965, 0]
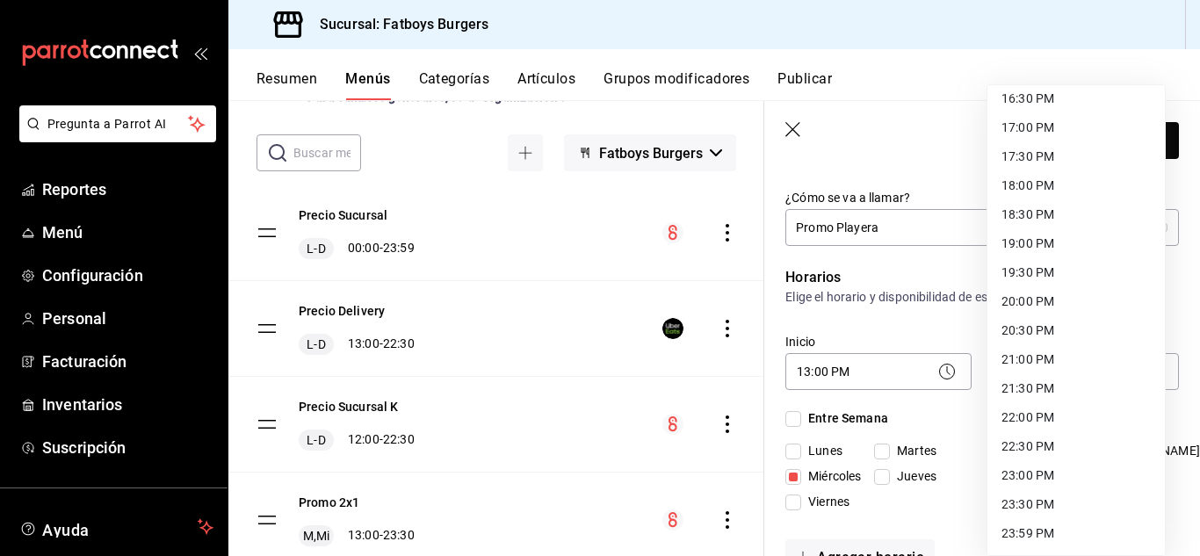
click at [1020, 509] on li "23:30 PM" at bounding box center [1076, 504] width 177 height 29
type input "23:30"
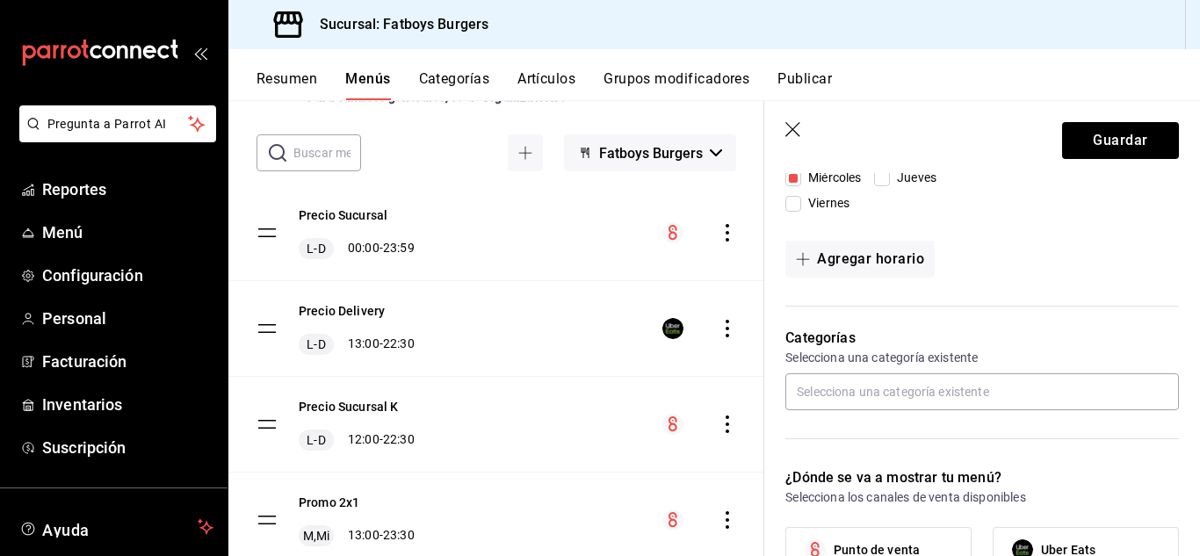
scroll to position [375, 0]
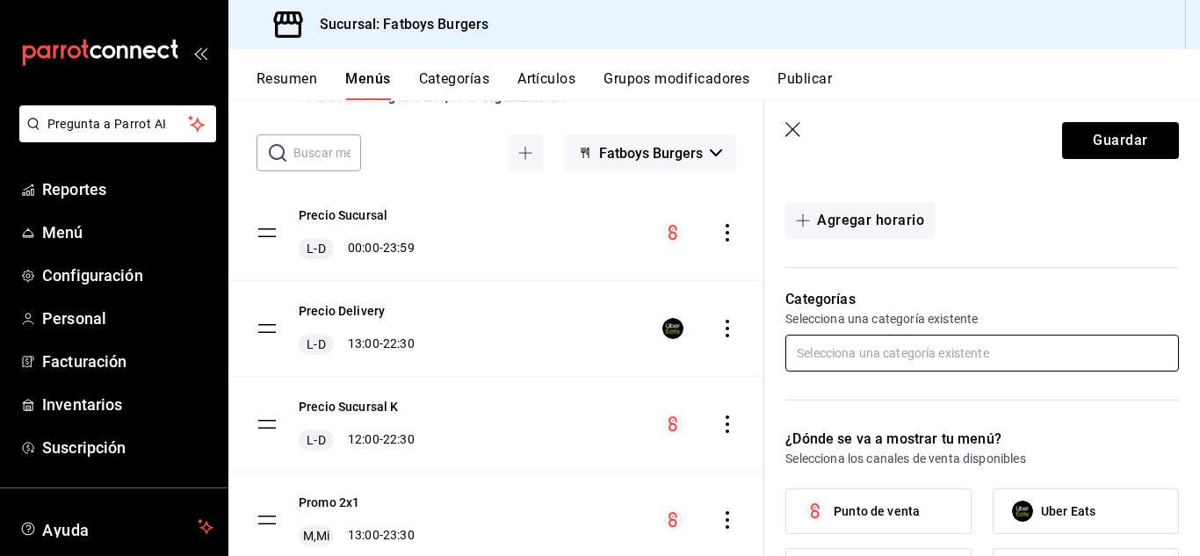
click at [865, 363] on input "text" at bounding box center [983, 353] width 394 height 37
drag, startPoint x: 865, startPoint y: 363, endPoint x: 840, endPoint y: 359, distance: 24.9
click at [859, 353] on input "text" at bounding box center [983, 353] width 394 height 37
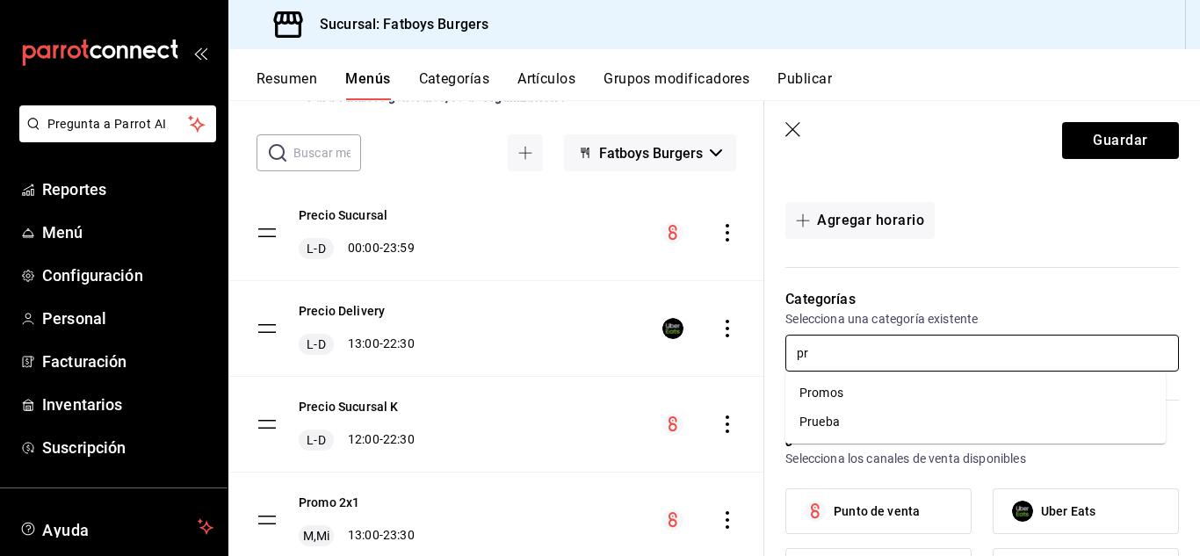
type input "pro"
click at [827, 396] on li "Promos" at bounding box center [976, 393] width 380 height 29
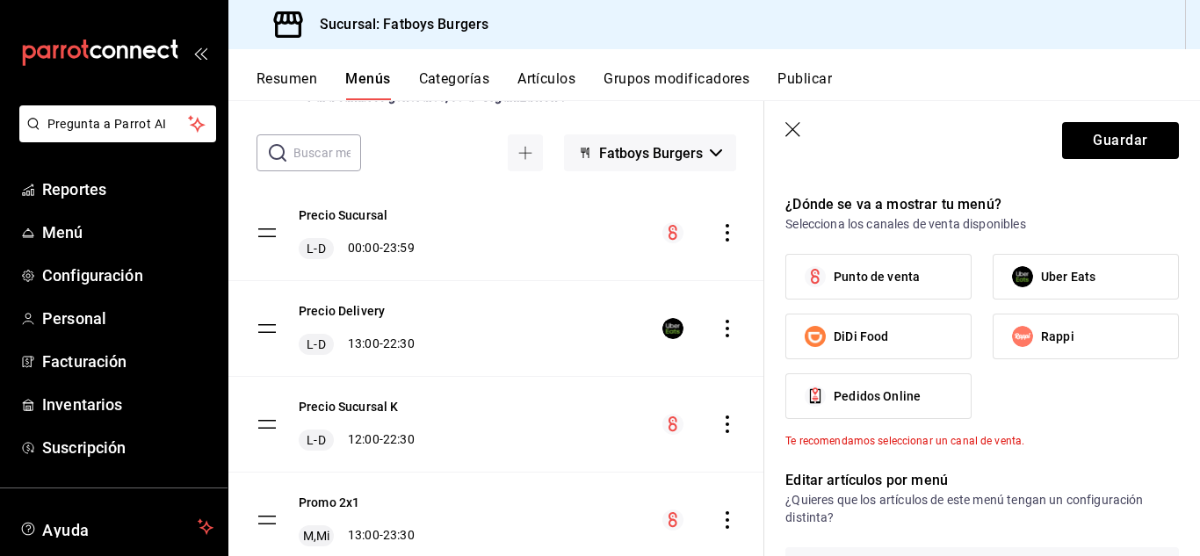
scroll to position [669, 0]
click at [875, 293] on label "Punto de venta" at bounding box center [878, 276] width 185 height 44
click at [834, 293] on input "Punto de venta" at bounding box center [815, 275] width 37 height 37
checkbox input "true"
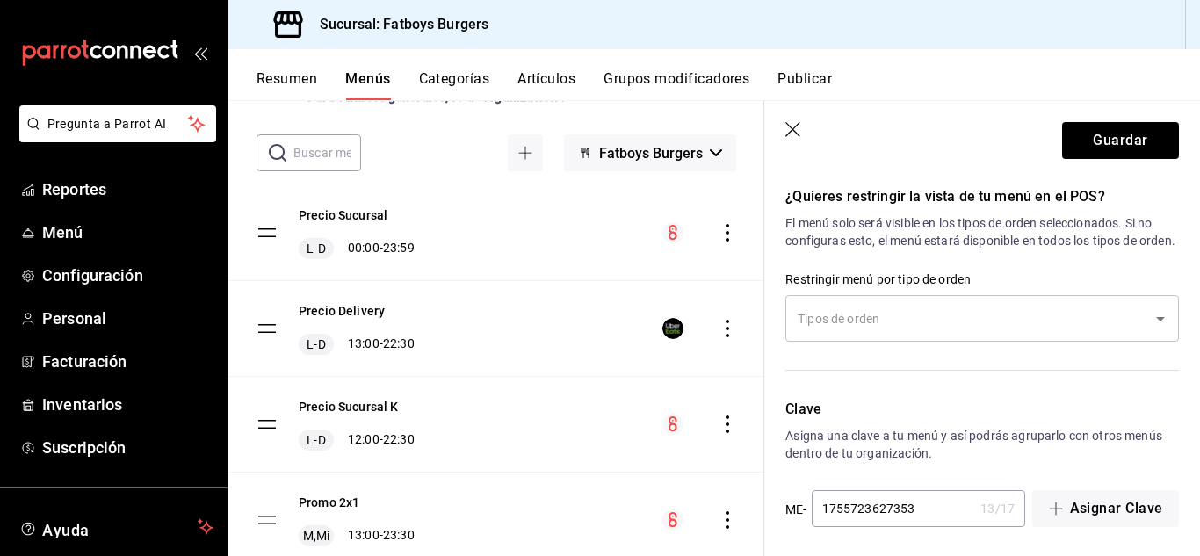
scroll to position [1159, 0]
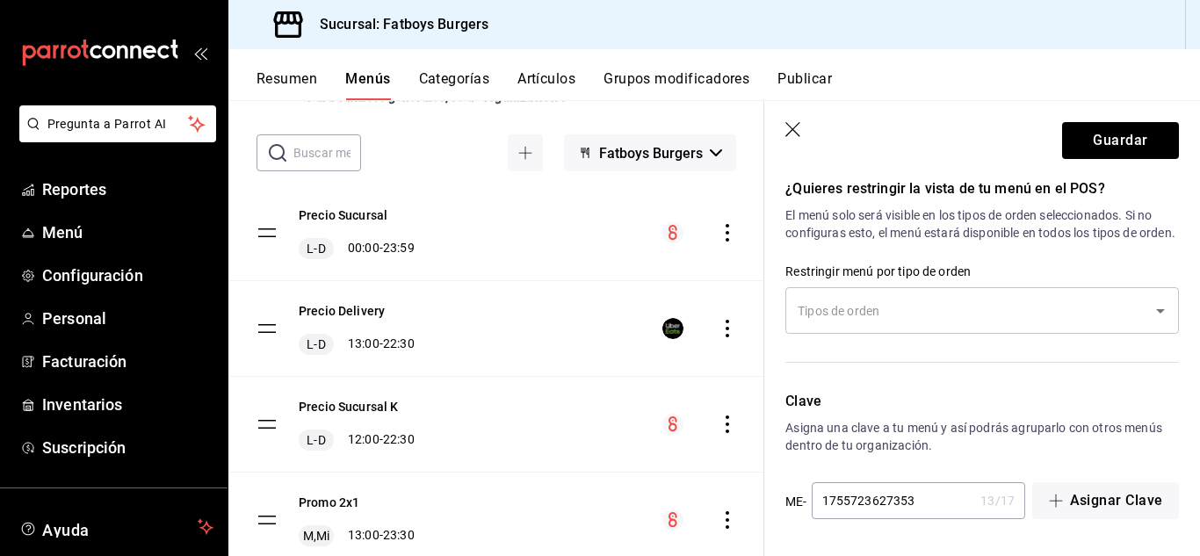
click at [1017, 291] on div "​" at bounding box center [983, 310] width 394 height 47
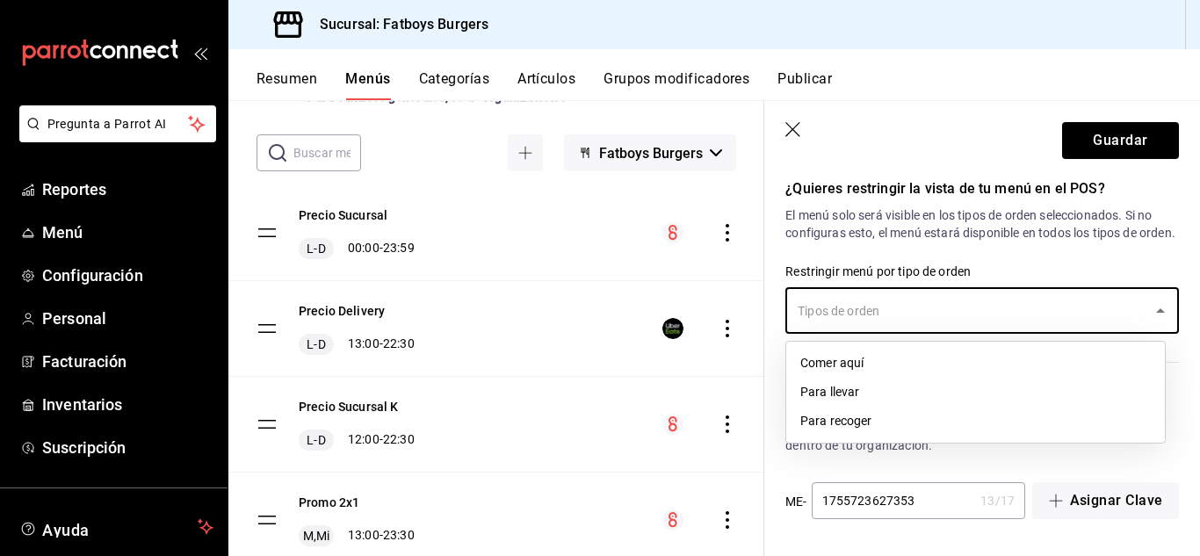
click at [1150, 307] on icon "Close" at bounding box center [1160, 311] width 21 height 21
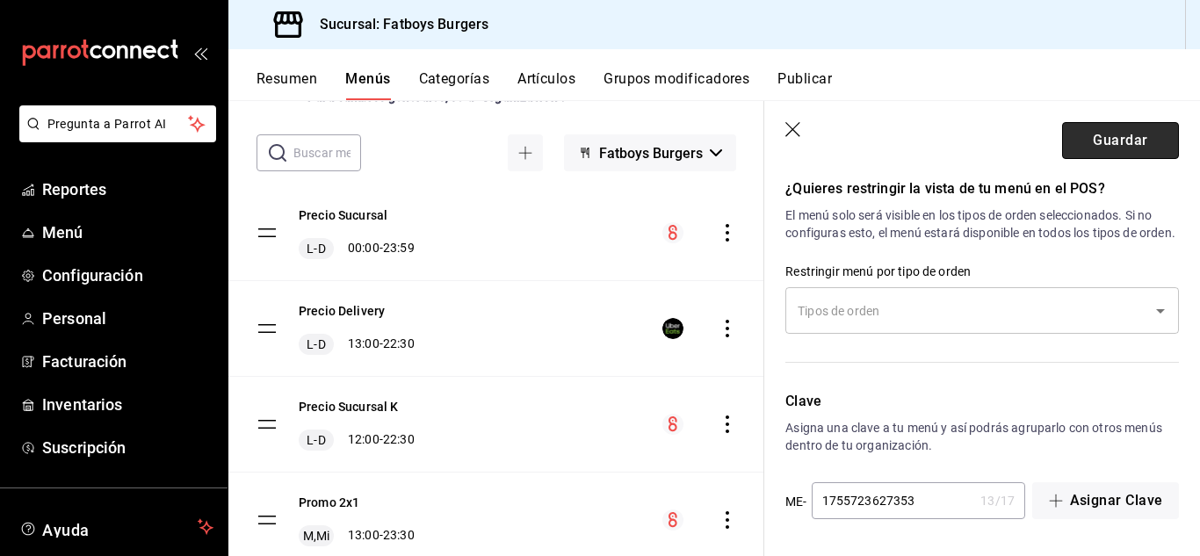
click at [1095, 134] on button "Guardar" at bounding box center [1120, 140] width 117 height 37
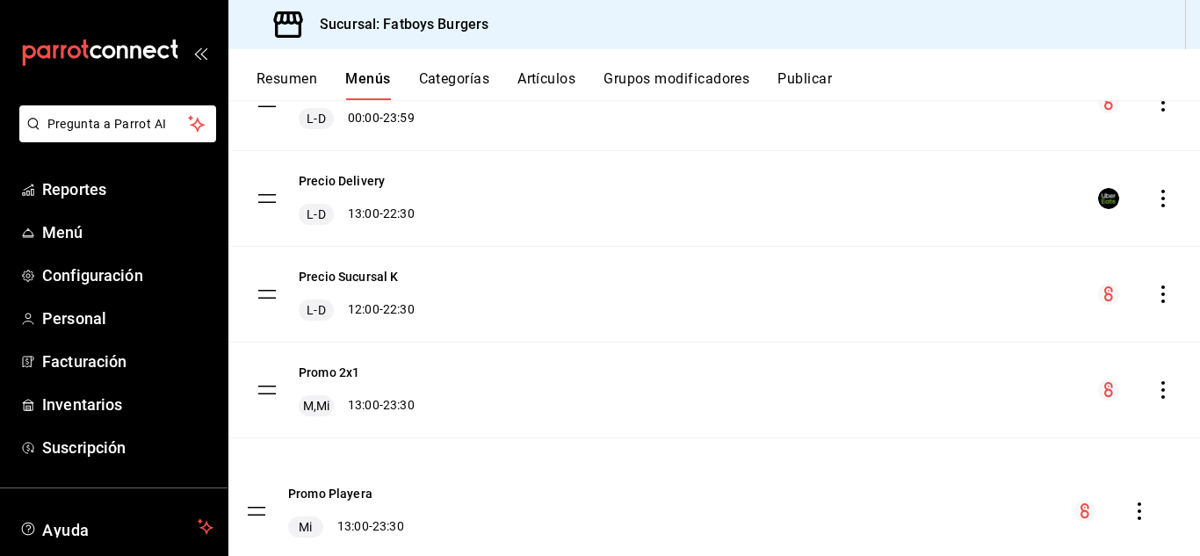
scroll to position [215, 0]
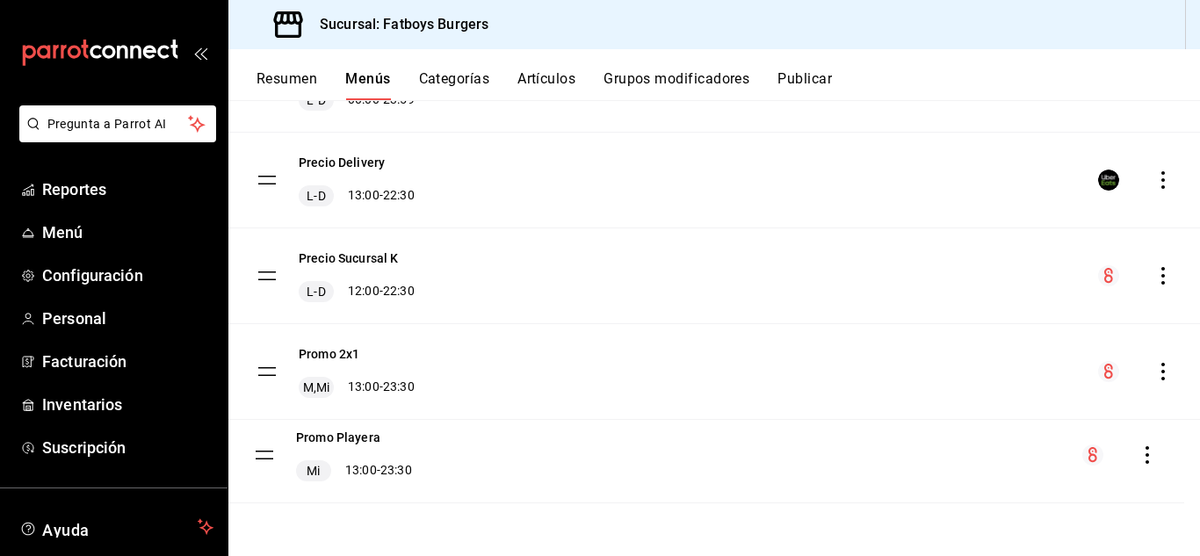
drag, startPoint x: 267, startPoint y: 297, endPoint x: 262, endPoint y: 457, distance: 160.0
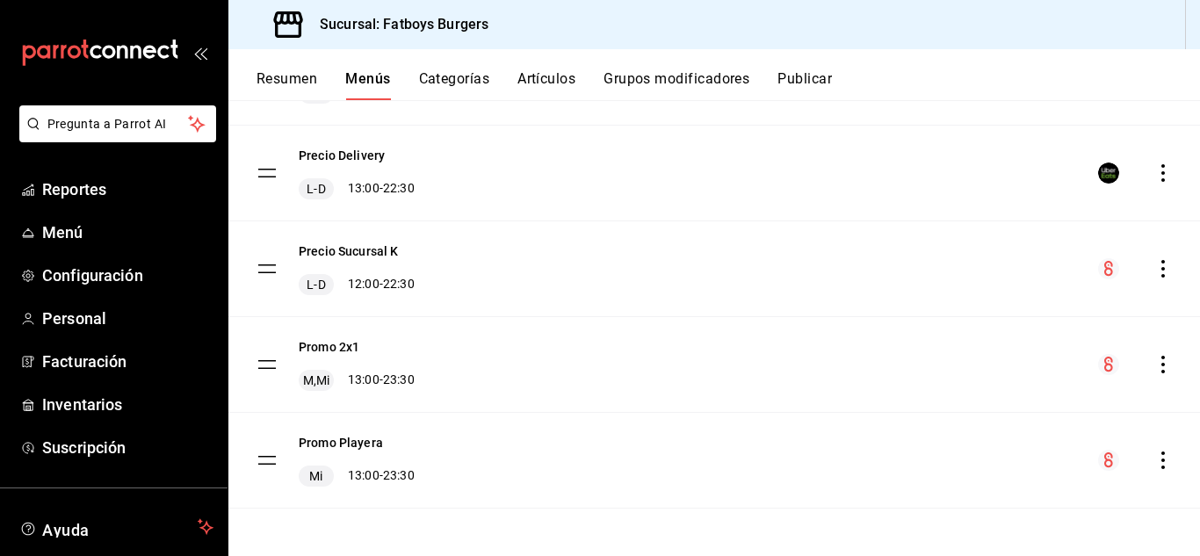
scroll to position [225, 0]
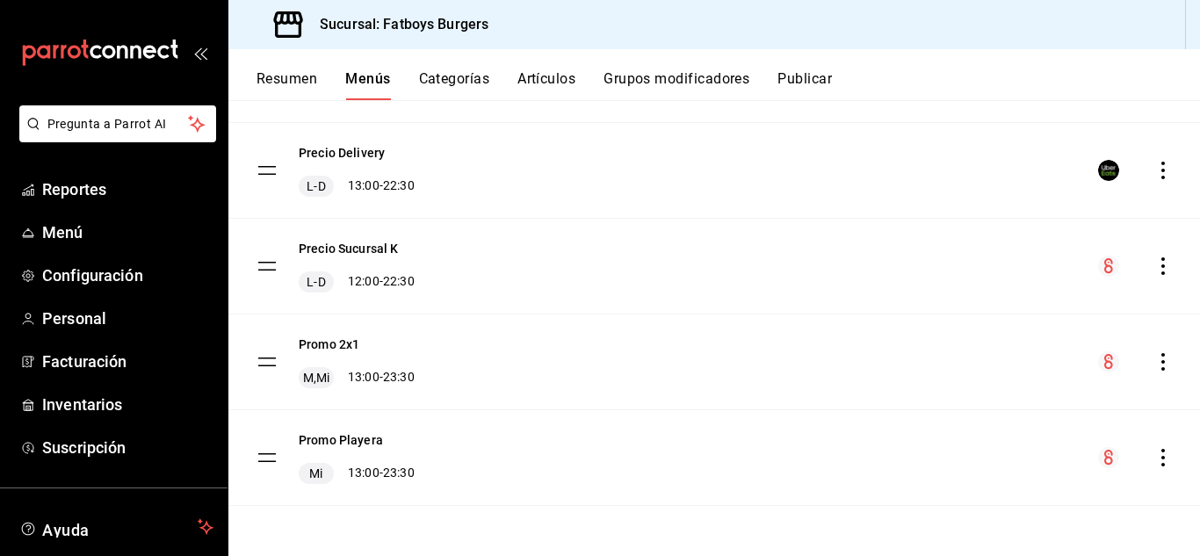
drag, startPoint x: 340, startPoint y: 443, endPoint x: 925, endPoint y: 413, distance: 586.0
click at [340, 443] on button "Promo Playera" at bounding box center [341, 440] width 84 height 18
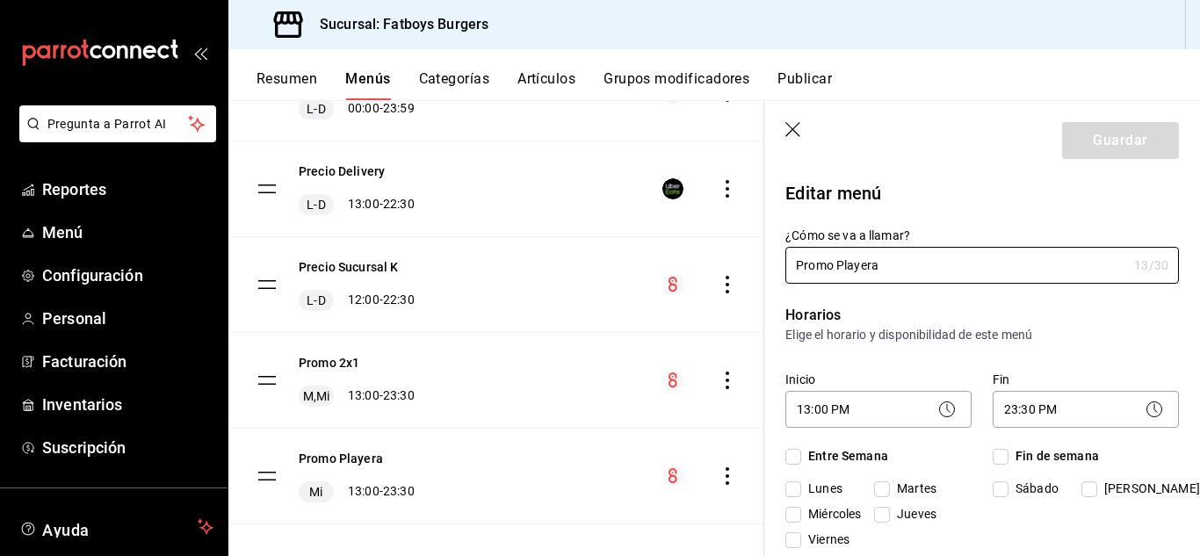
checkbox input "true"
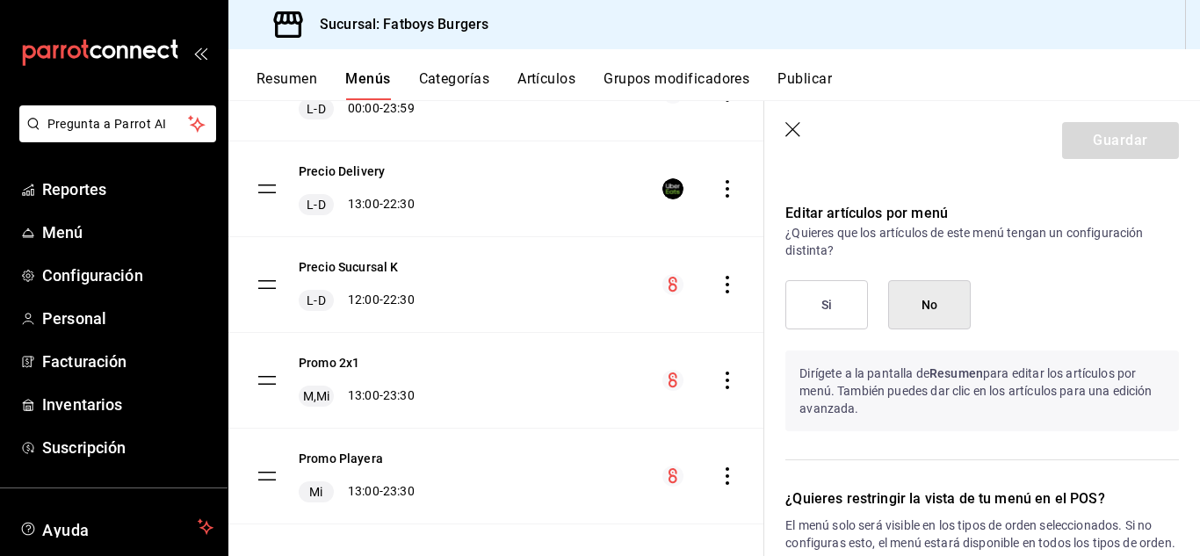
scroll to position [901, 0]
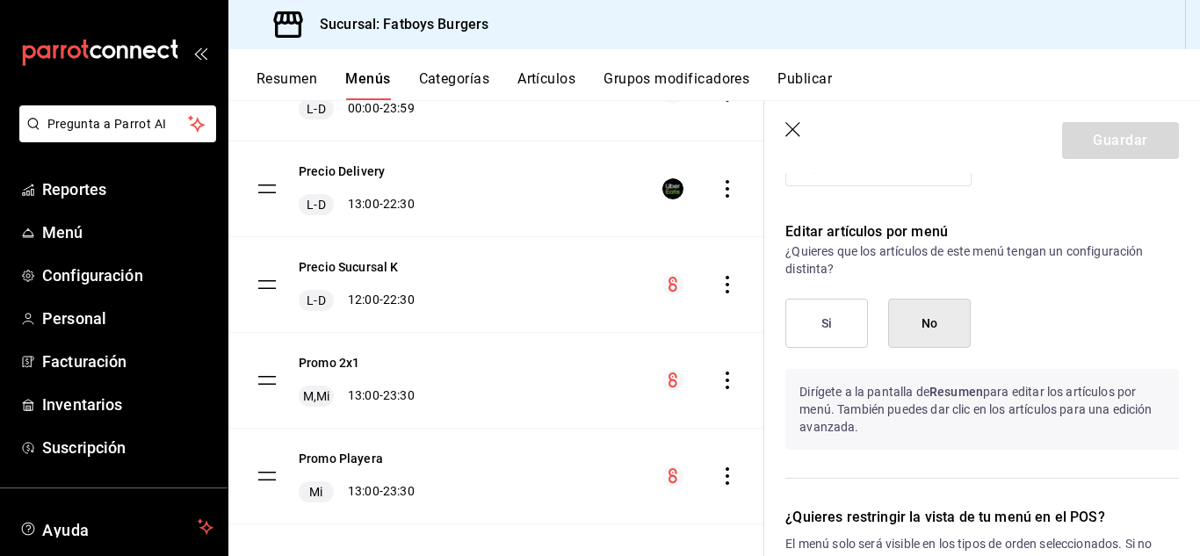
click at [332, 353] on div "Promo 2x1 M,Mi 13:00 - 23:30" at bounding box center [496, 380] width 536 height 95
click at [333, 359] on button "Promo 2x1" at bounding box center [329, 363] width 61 height 18
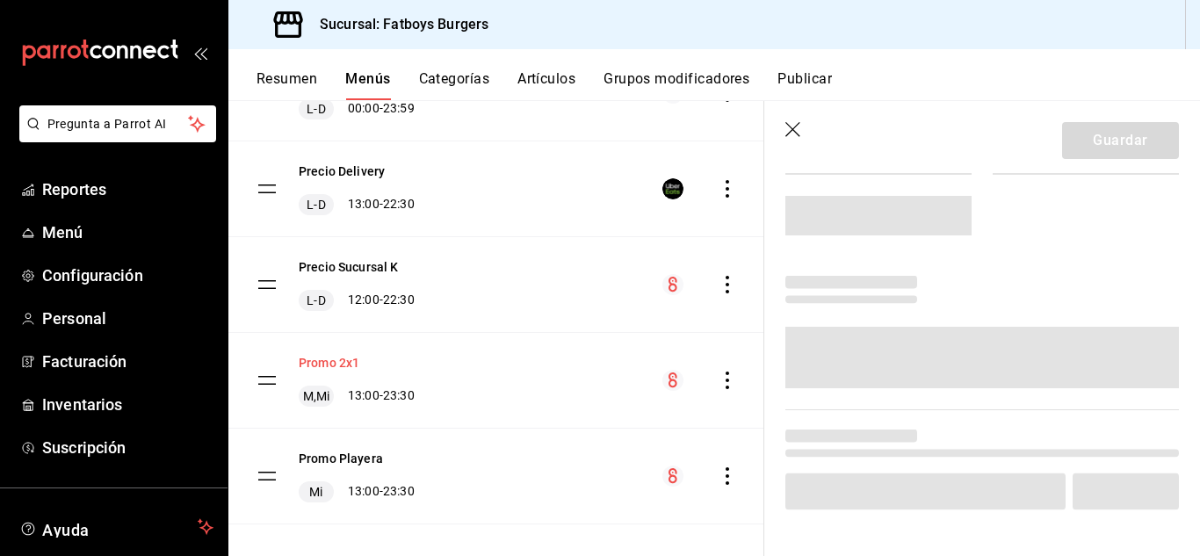
scroll to position [772, 0]
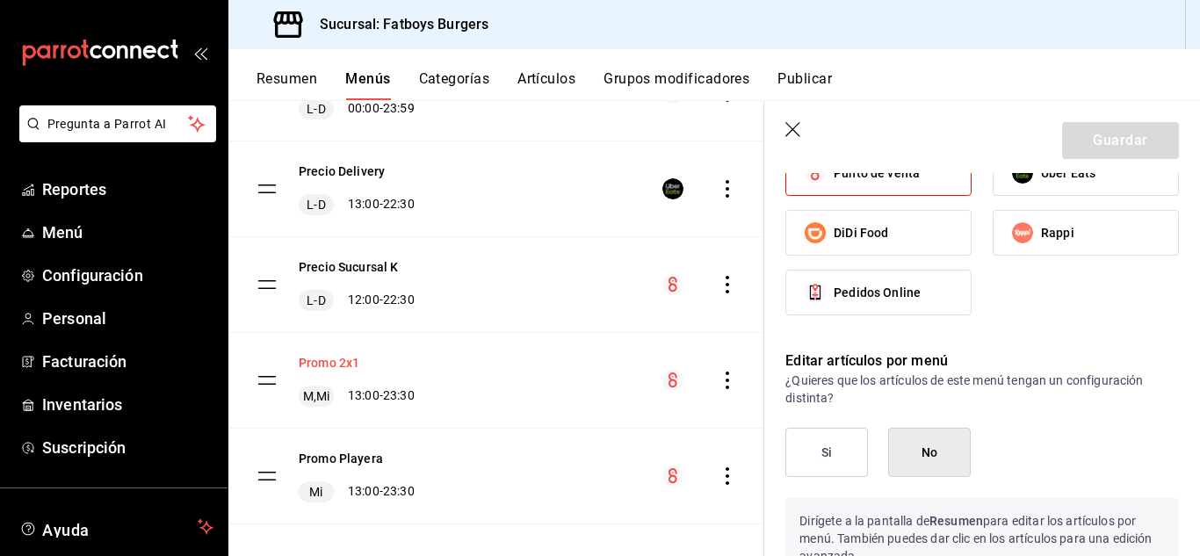
checkbox input "true"
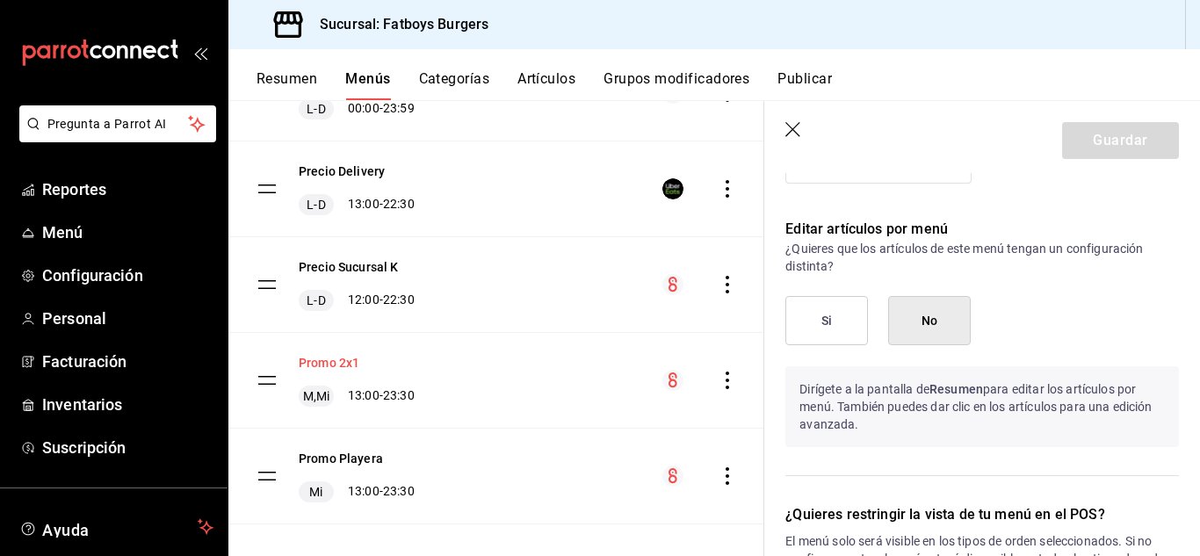
scroll to position [902, 0]
click at [366, 454] on button "Promo Playera" at bounding box center [341, 459] width 84 height 18
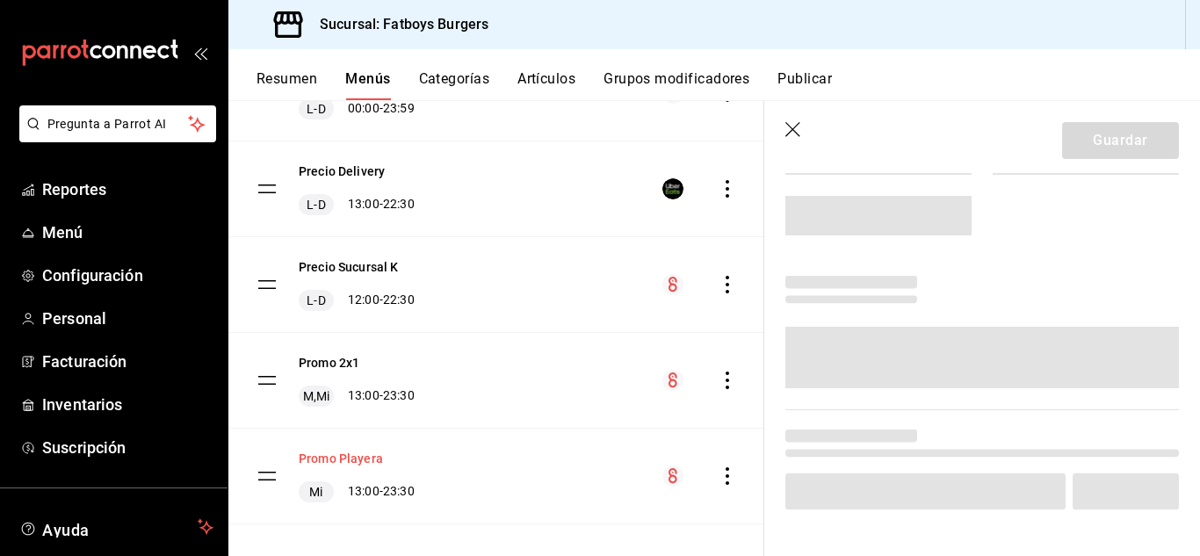
scroll to position [772, 0]
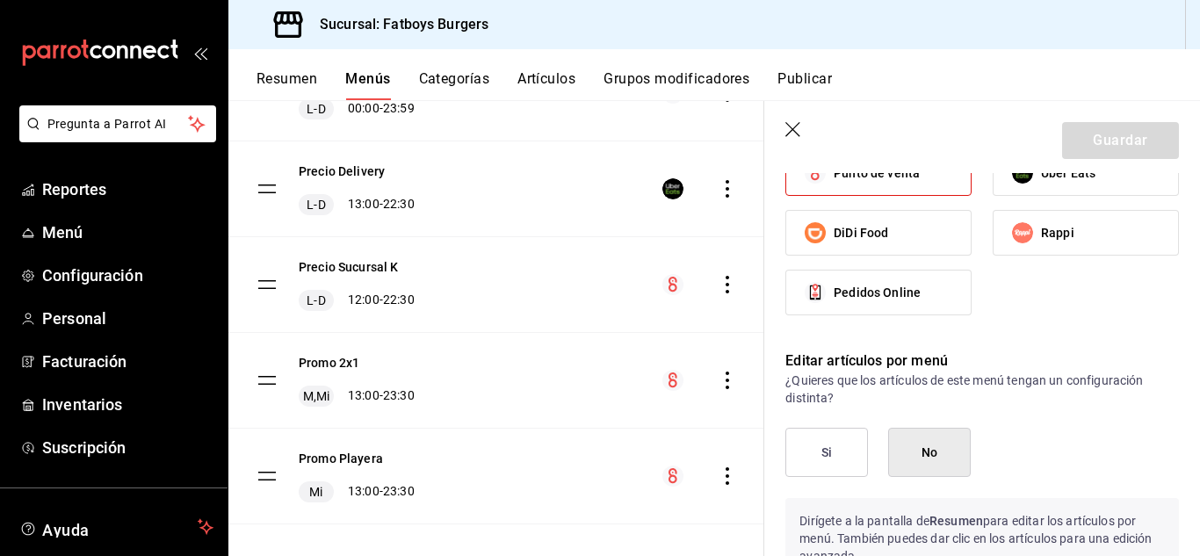
checkbox input "false"
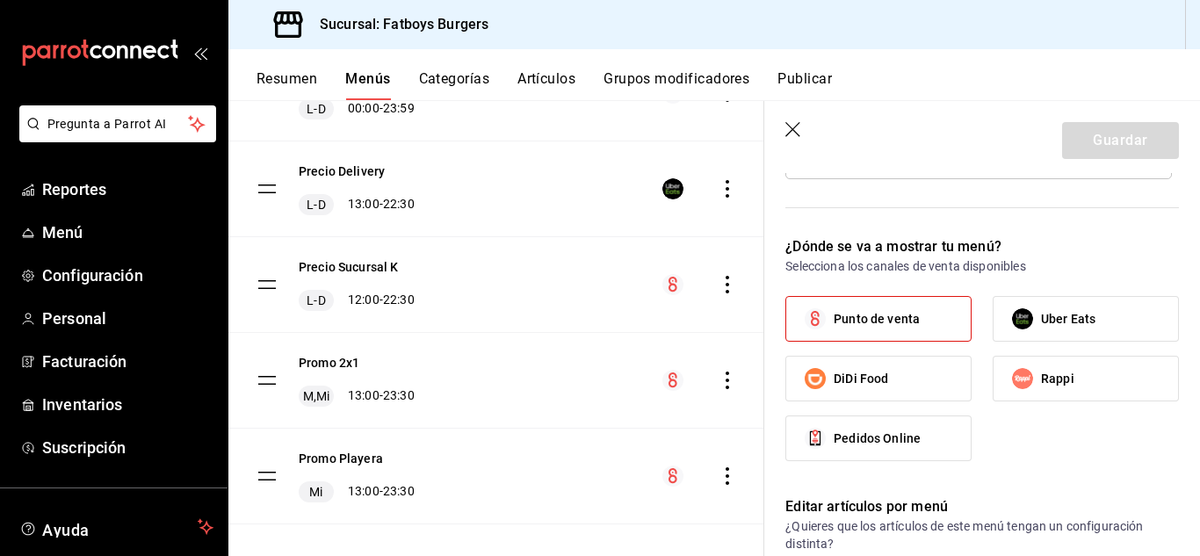
scroll to position [626, 0]
click at [346, 359] on button "Promo 2x1" at bounding box center [329, 363] width 61 height 18
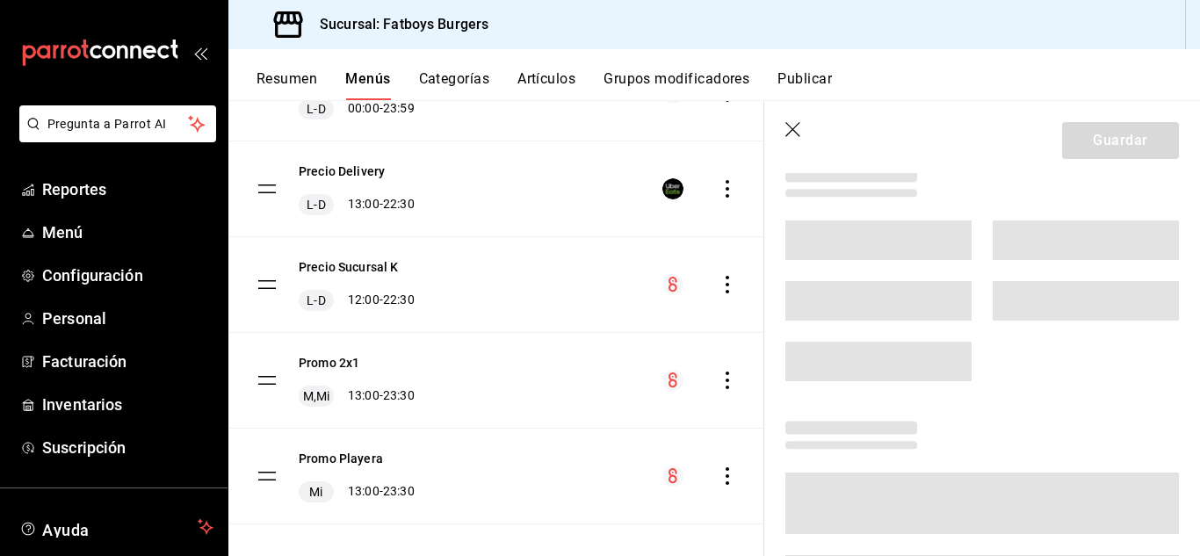
click at [290, 76] on button "Resumen" at bounding box center [287, 85] width 61 height 30
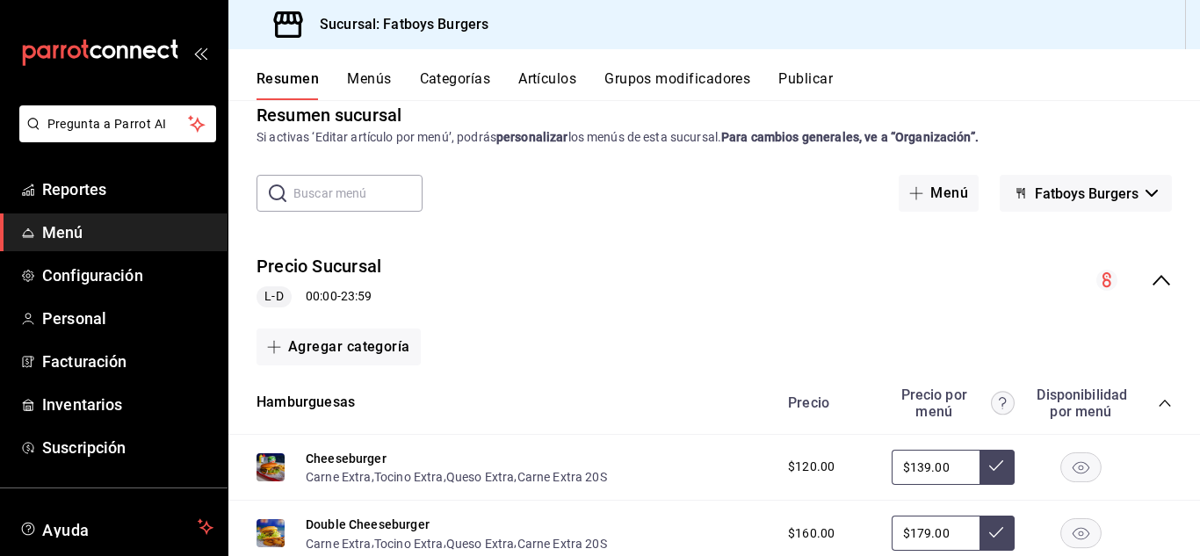
scroll to position [25, 0]
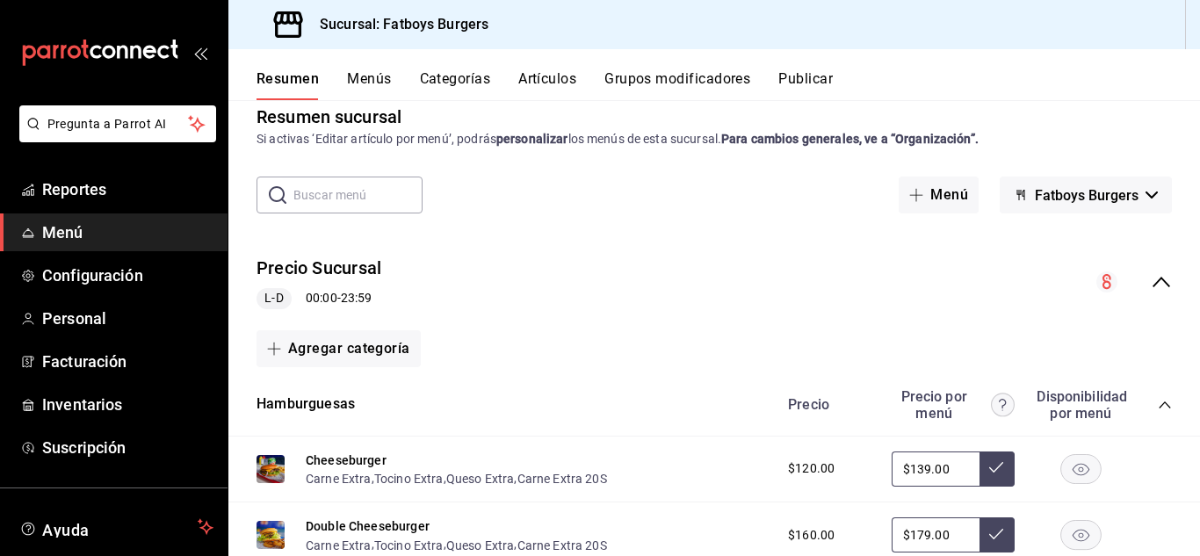
click at [1156, 282] on icon "collapse-menu-row" at bounding box center [1161, 282] width 21 height 21
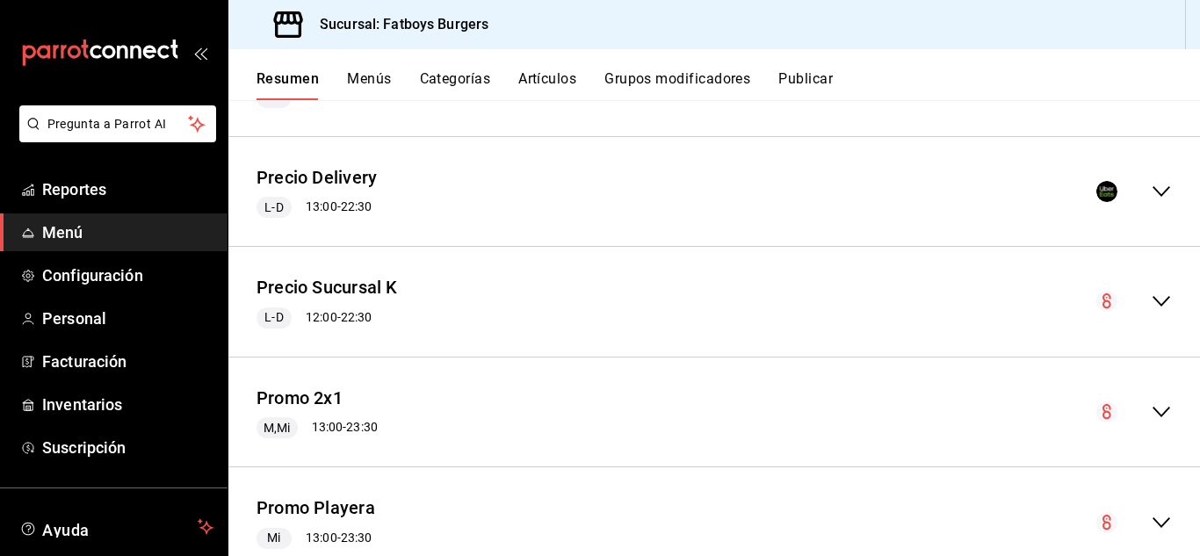
scroll to position [284, 0]
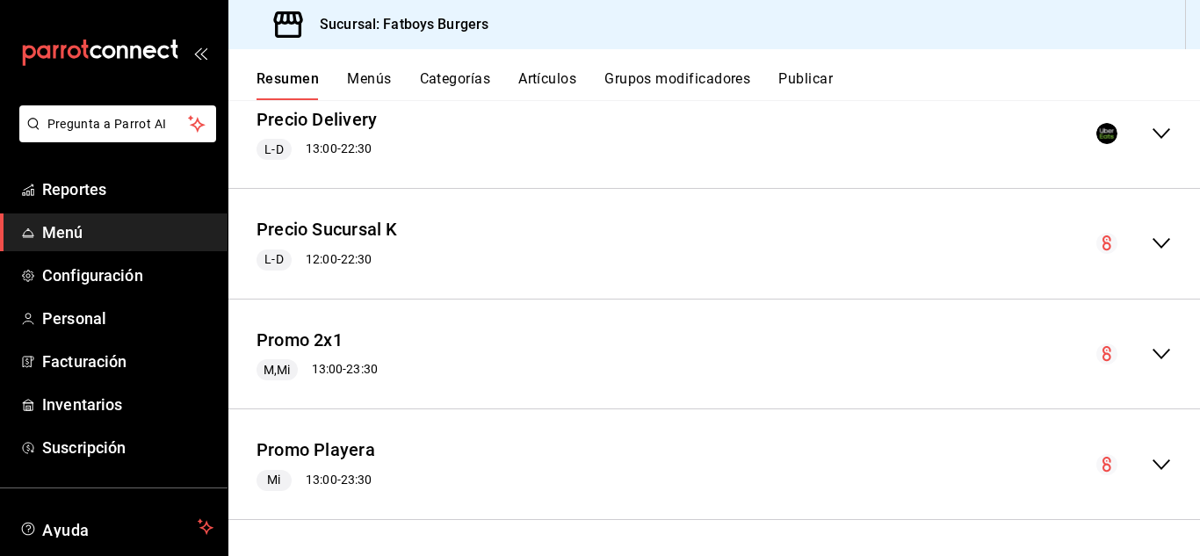
click at [1153, 359] on icon "collapse-menu-row" at bounding box center [1162, 354] width 18 height 11
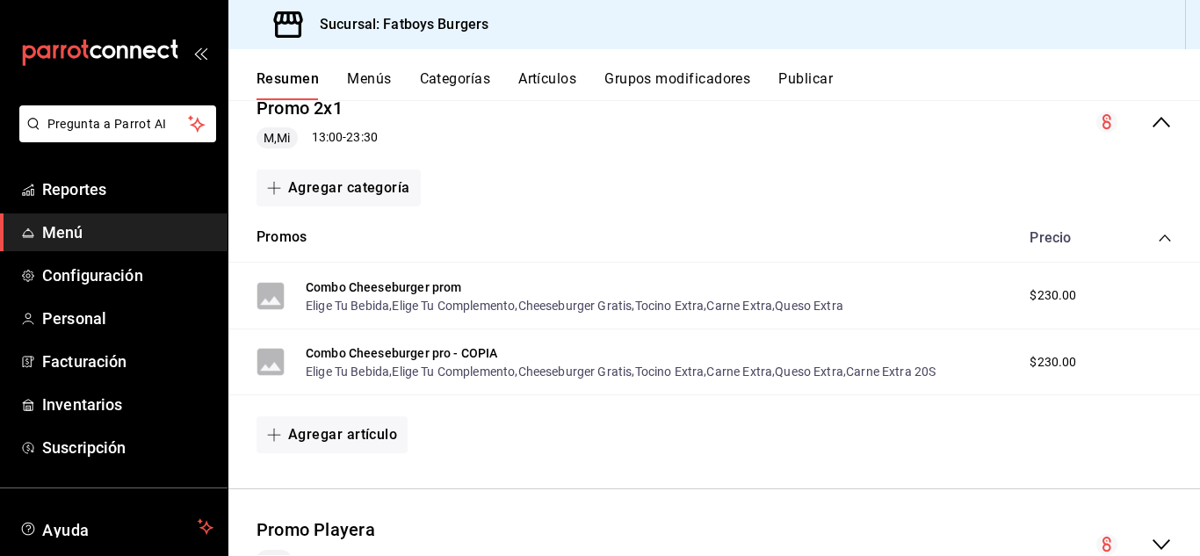
scroll to position [596, 0]
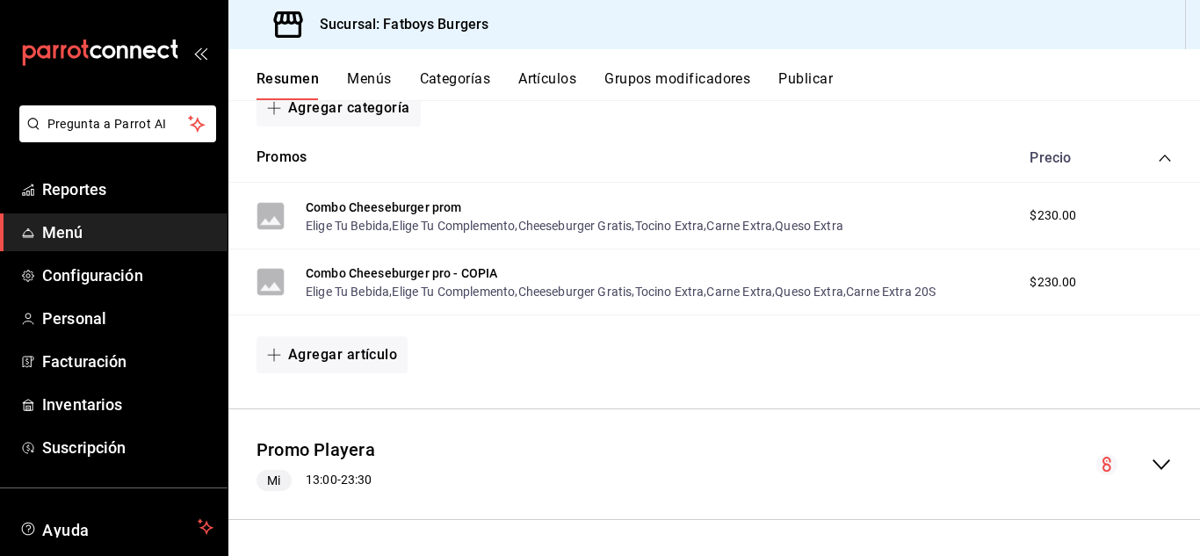
click at [1151, 462] on icon "collapse-menu-row" at bounding box center [1161, 464] width 21 height 21
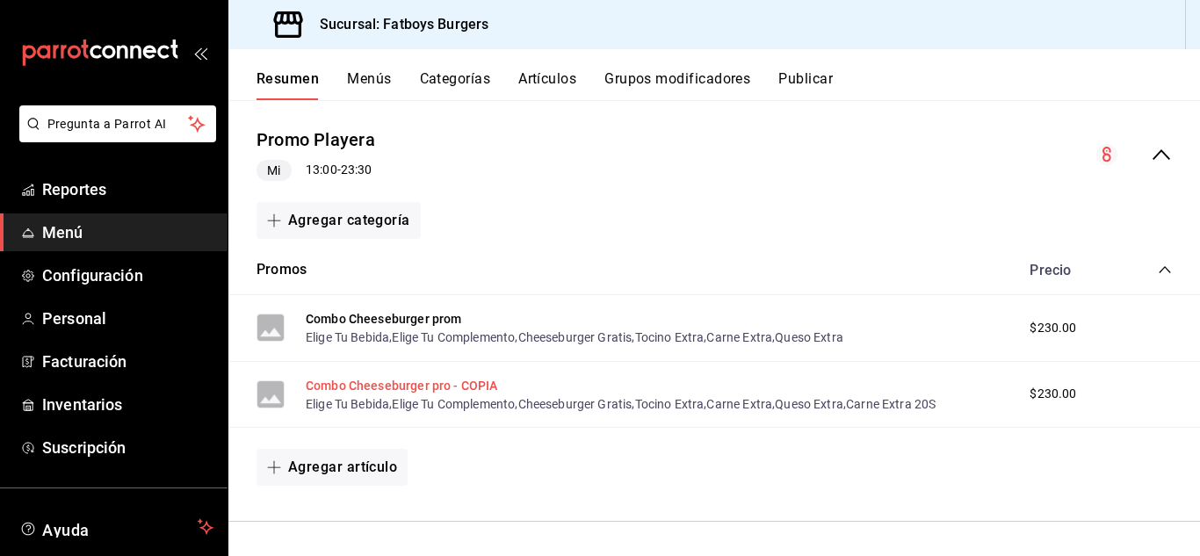
scroll to position [908, 0]
click at [276, 464] on icon "button" at bounding box center [274, 466] width 14 height 14
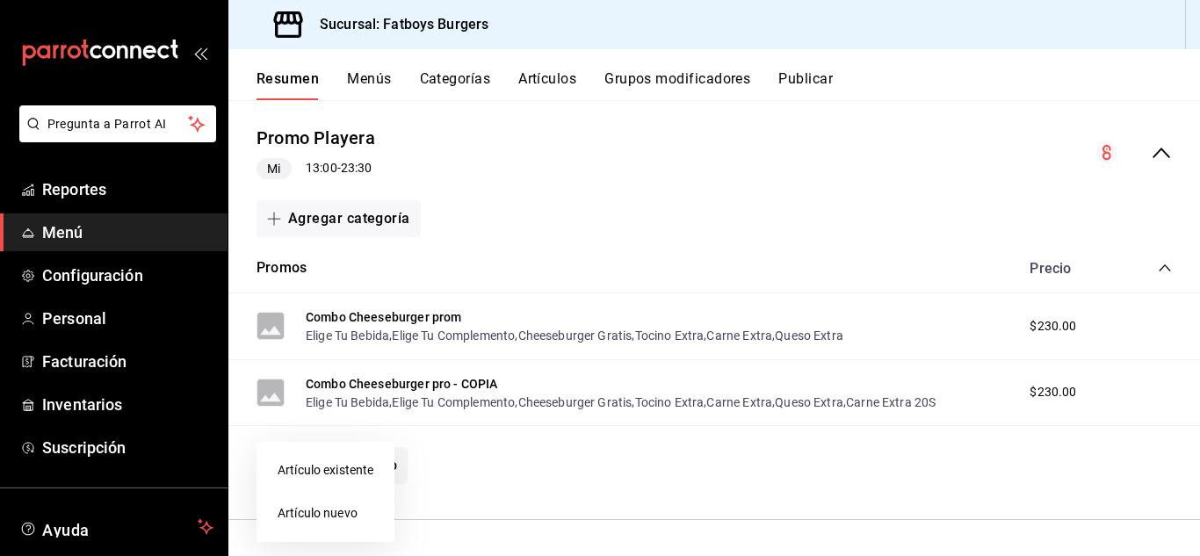
click at [319, 473] on li "Artículo existente" at bounding box center [326, 470] width 138 height 43
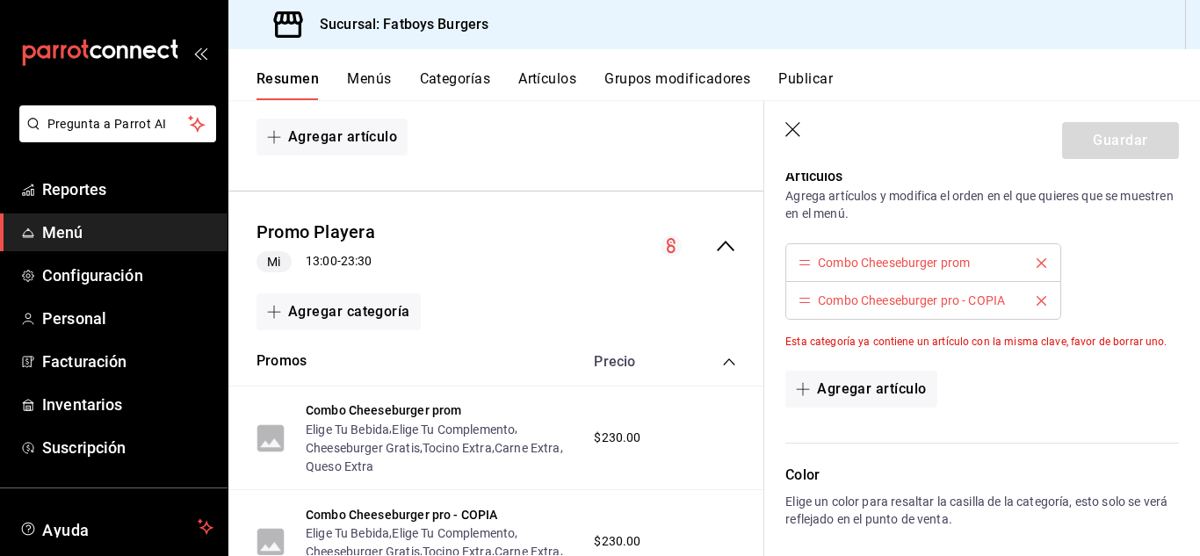
scroll to position [566, 0]
click at [898, 383] on button "Agregar artículo" at bounding box center [861, 391] width 151 height 37
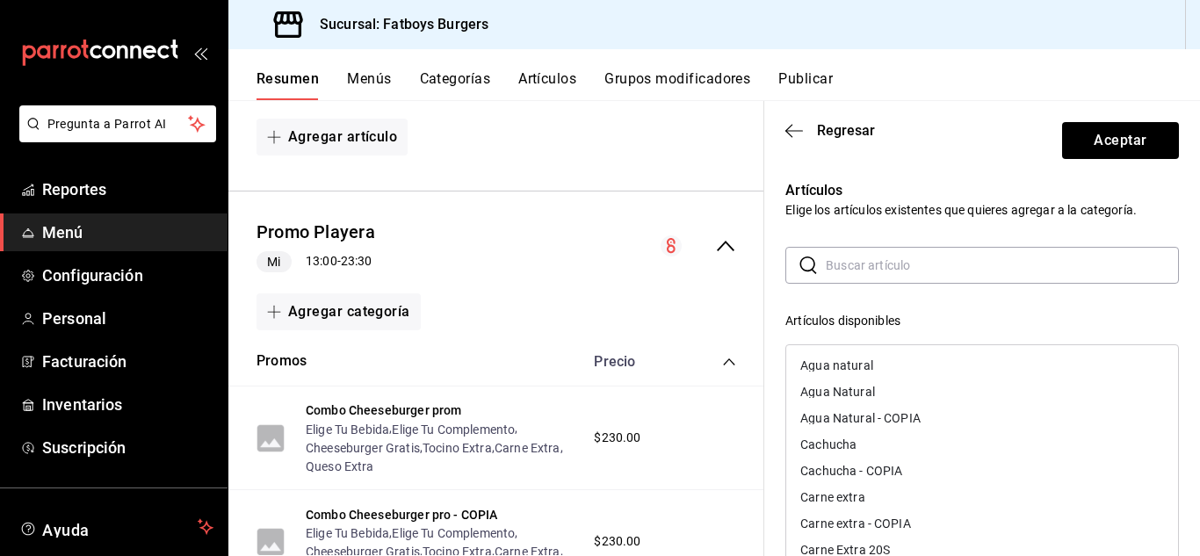
scroll to position [838, 0]
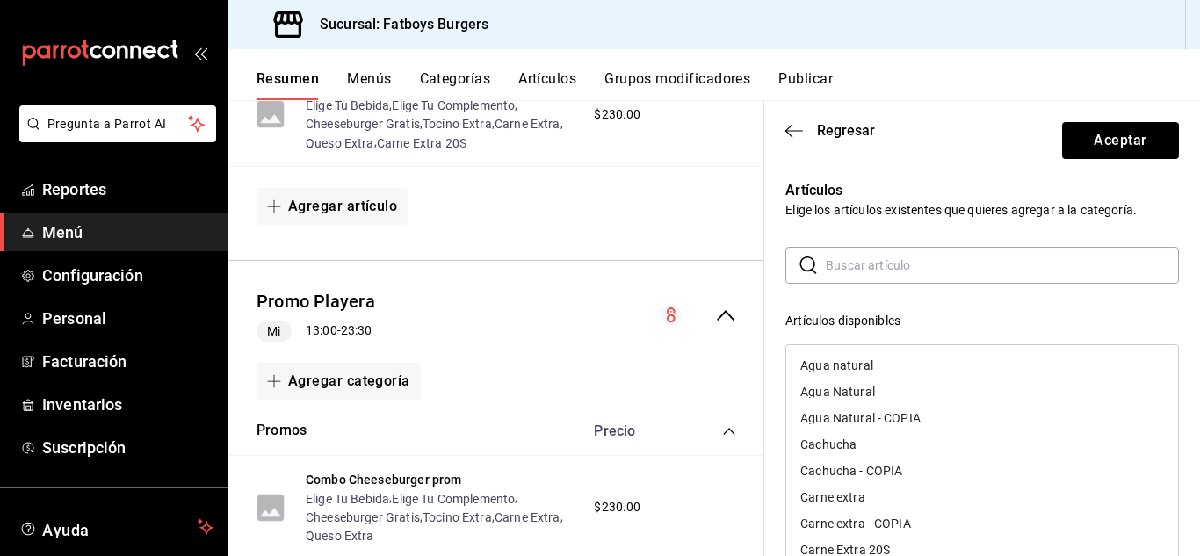
click at [864, 258] on input "text" at bounding box center [1002, 265] width 353 height 35
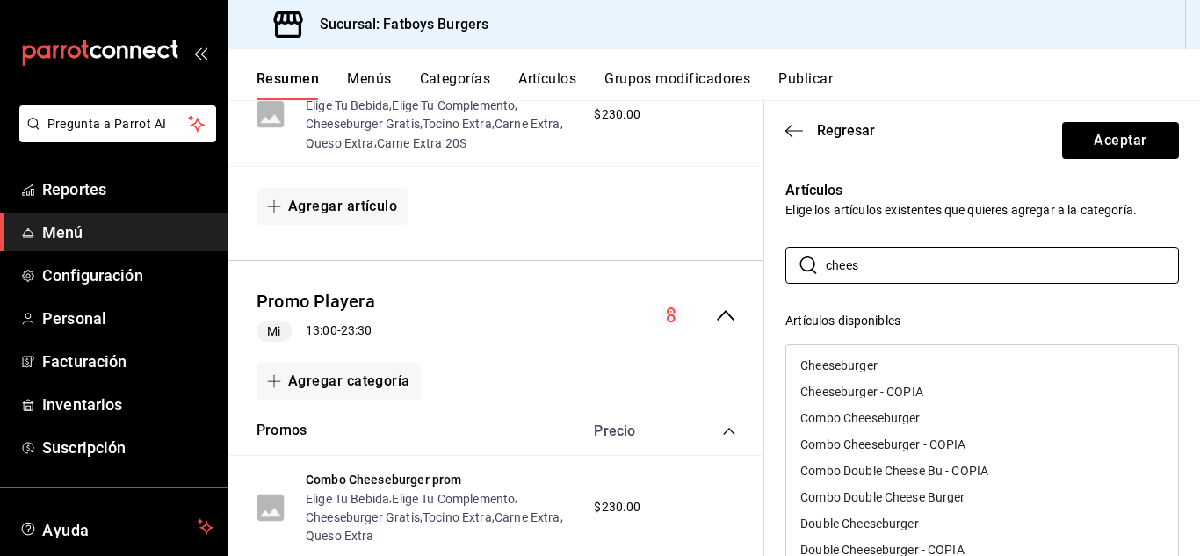
type input "chees"
click at [858, 366] on div "Cheeseburger" at bounding box center [839, 365] width 77 height 12
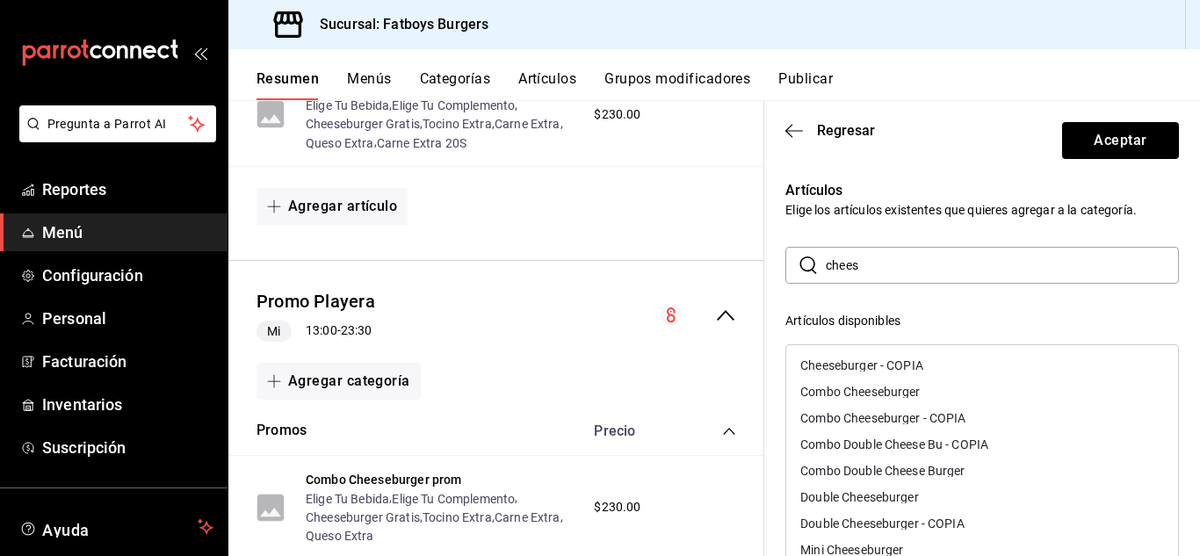
click at [858, 366] on div "Cheeseburger - COPIA" at bounding box center [862, 365] width 123 height 12
click at [967, 240] on div "Artículos Elige los artículos existentes que quieres agregar a la categoría. ​ …" at bounding box center [971, 516] width 415 height 715
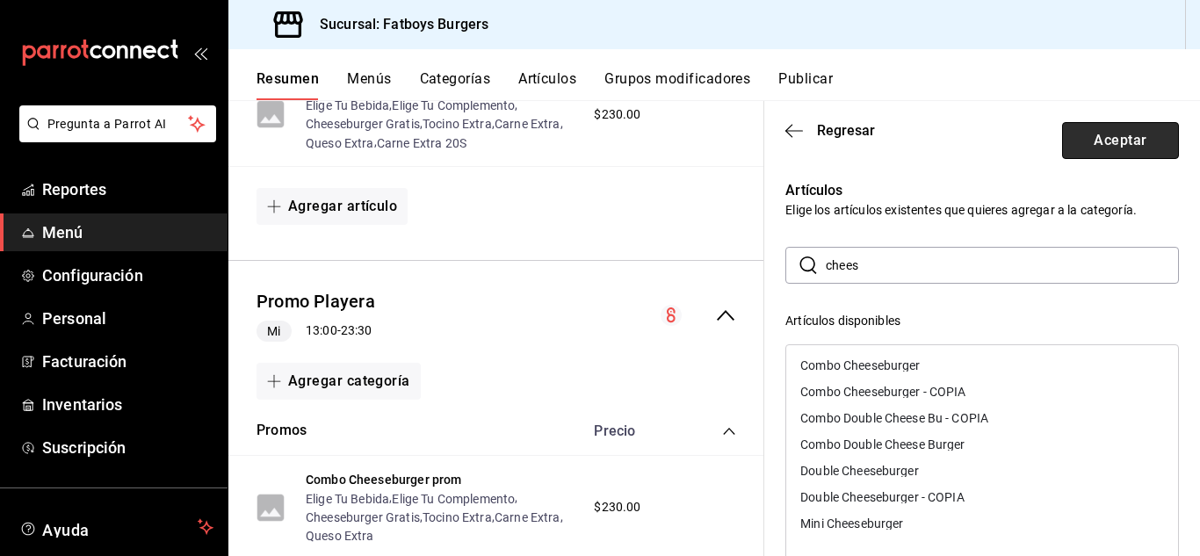
click at [1142, 143] on button "Aceptar" at bounding box center [1120, 140] width 117 height 37
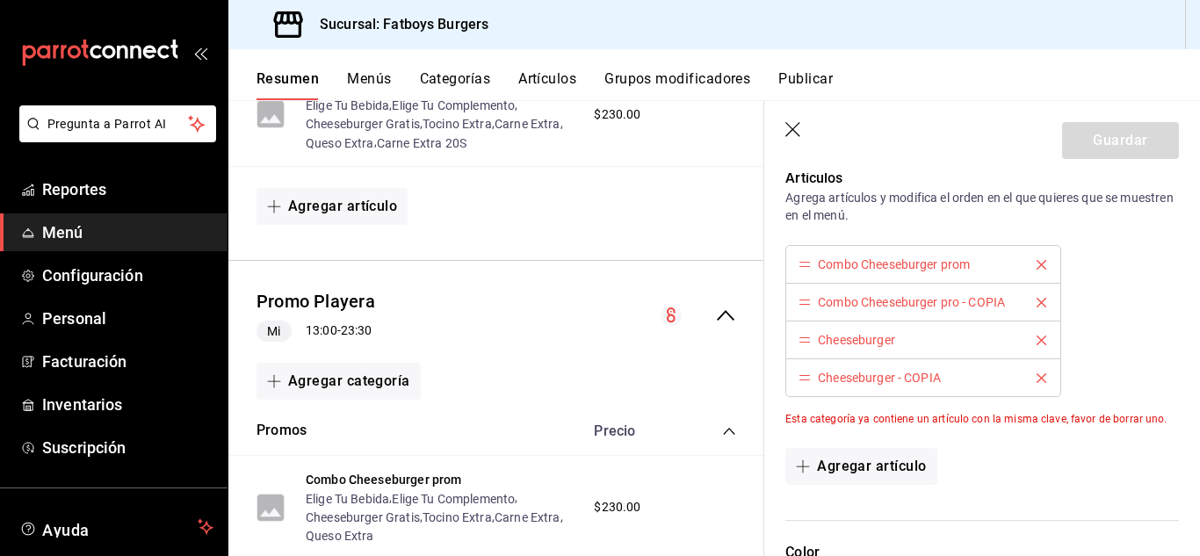
click at [1037, 266] on icon "delete" at bounding box center [1042, 265] width 10 height 10
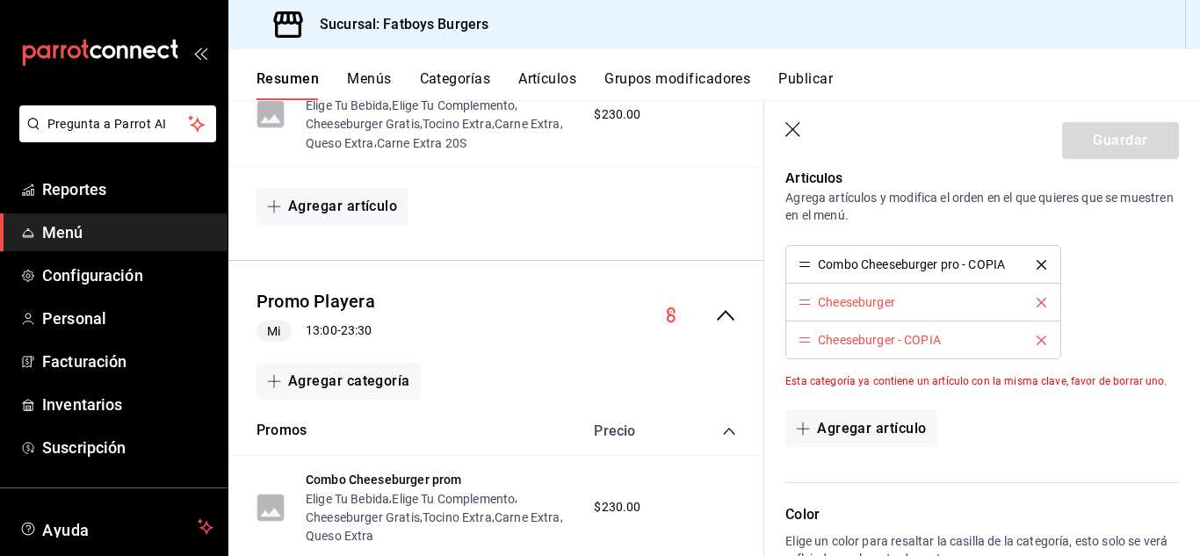
click at [1038, 264] on icon "delete" at bounding box center [1042, 265] width 10 height 10
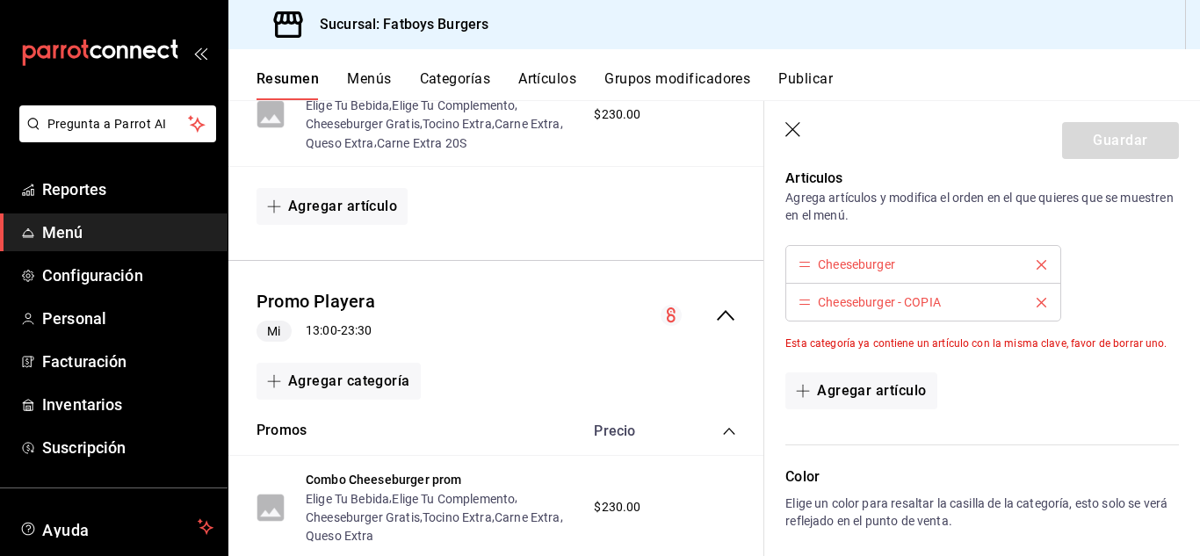
click at [1102, 135] on div "Guardar" at bounding box center [1120, 140] width 117 height 37
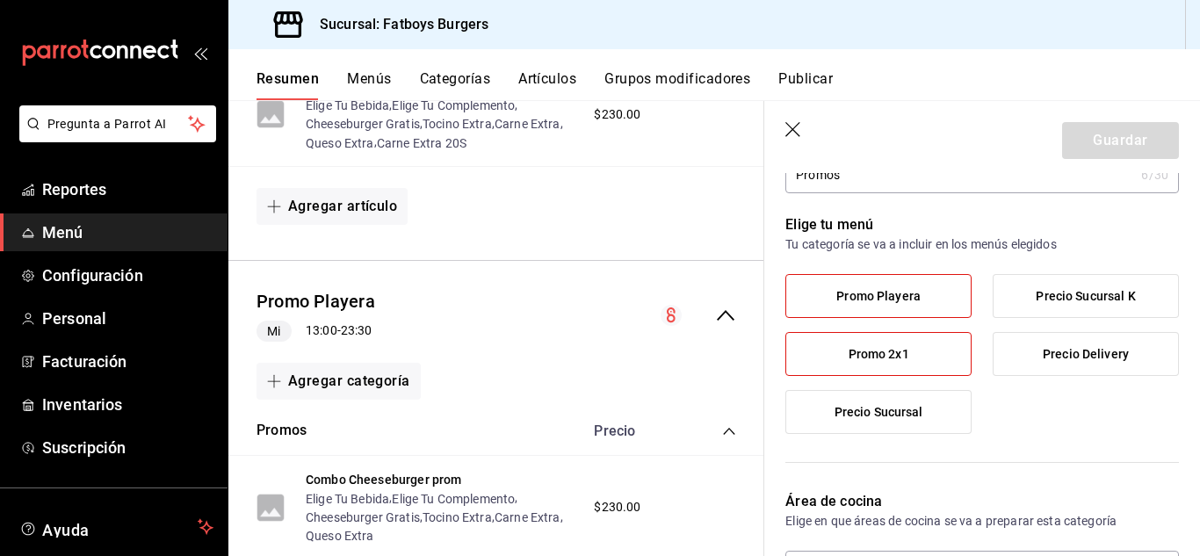
scroll to position [0, 0]
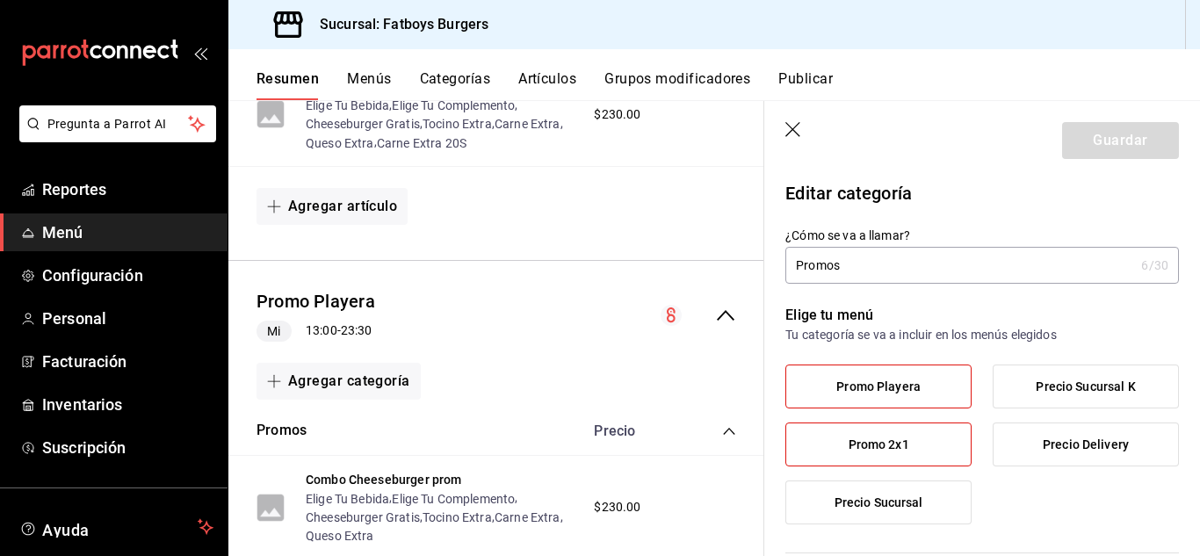
click at [875, 265] on input "Promos" at bounding box center [960, 265] width 349 height 35
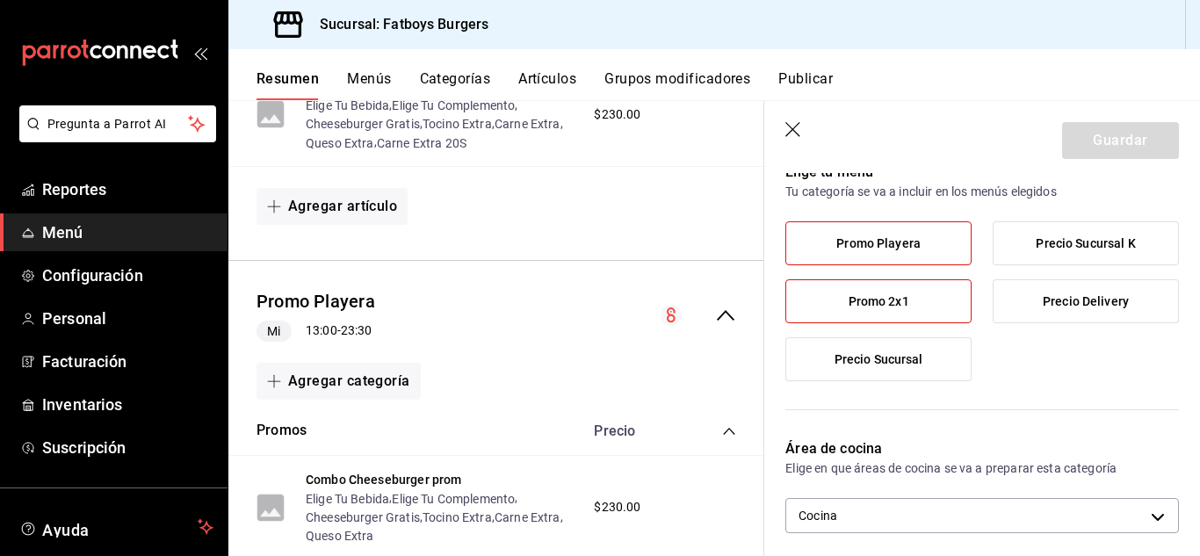
scroll to position [132, 0]
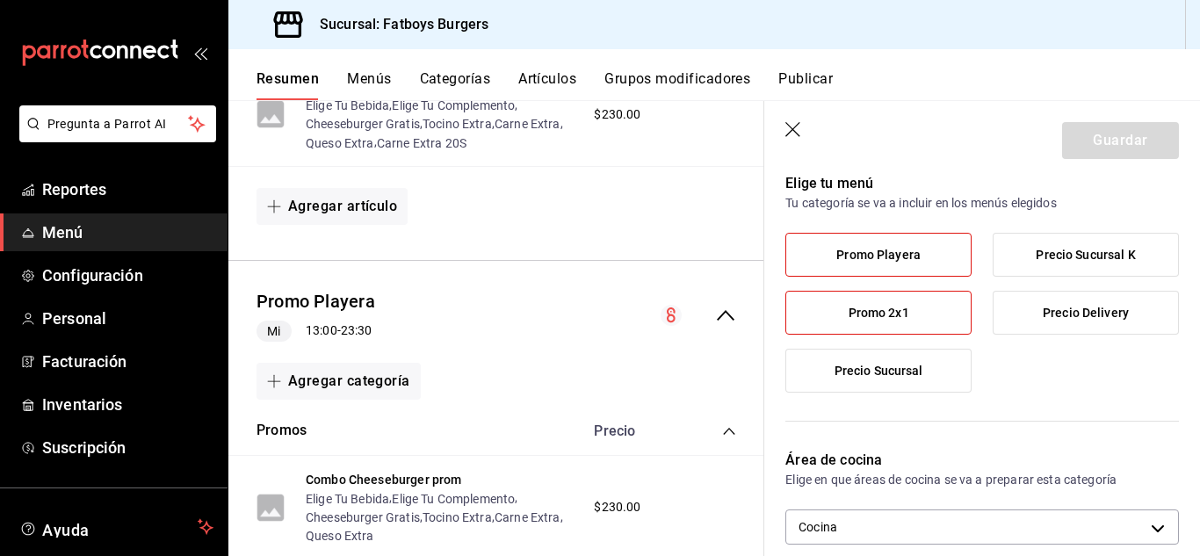
click at [902, 312] on span "Promo 2x1" at bounding box center [879, 313] width 61 height 15
click at [0, 0] on input "Promo 2x1" at bounding box center [0, 0] width 0 height 0
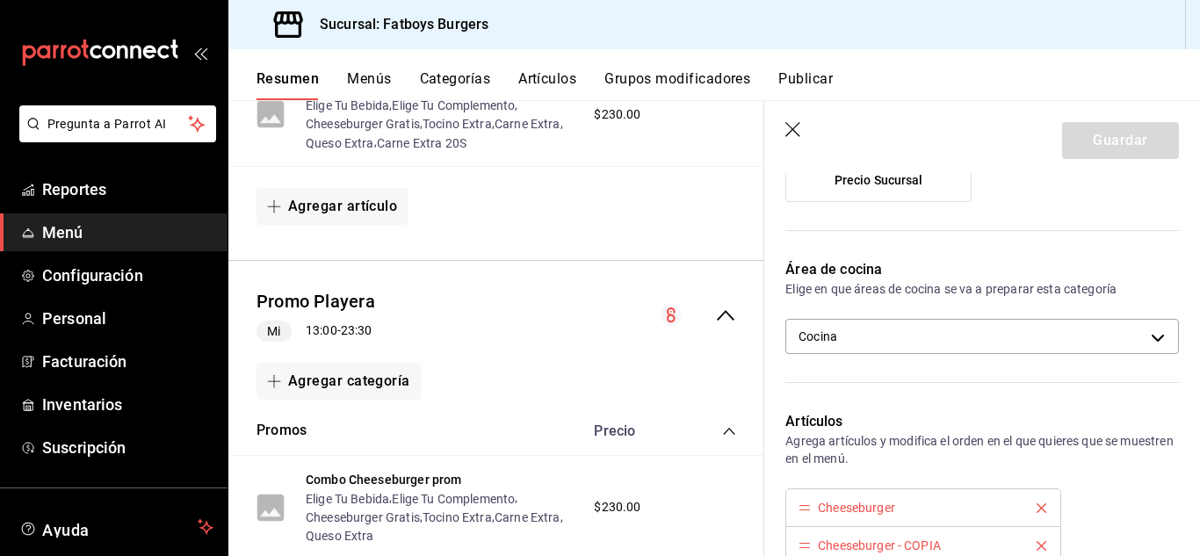
scroll to position [323, 0]
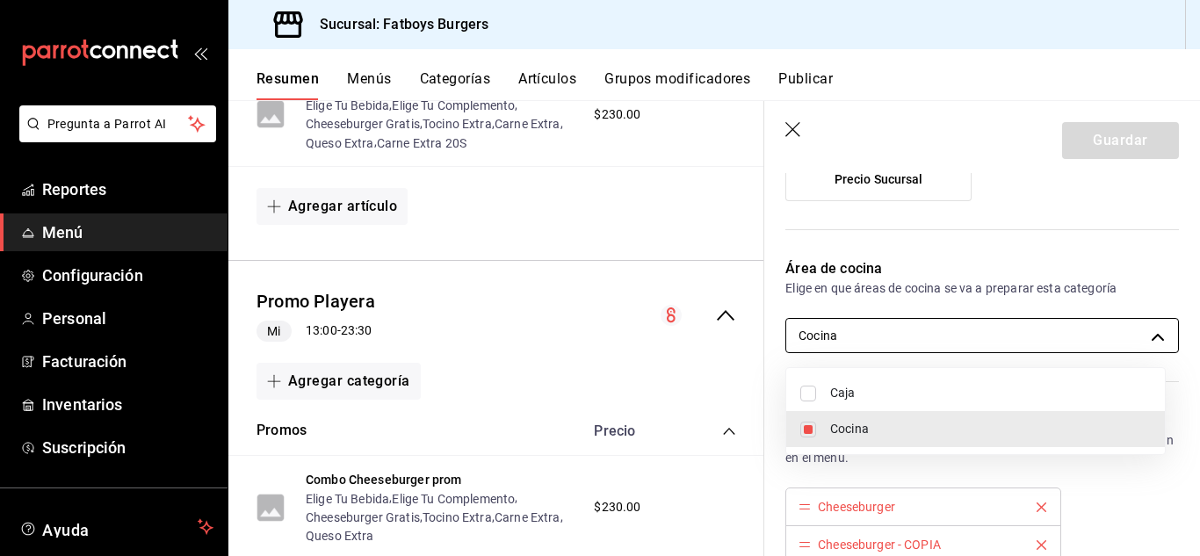
click at [1047, 335] on body "Pregunta a Parrot AI Reportes Menú Configuración Personal Facturación Inventari…" at bounding box center [600, 278] width 1200 height 556
click at [1043, 333] on div at bounding box center [600, 278] width 1200 height 556
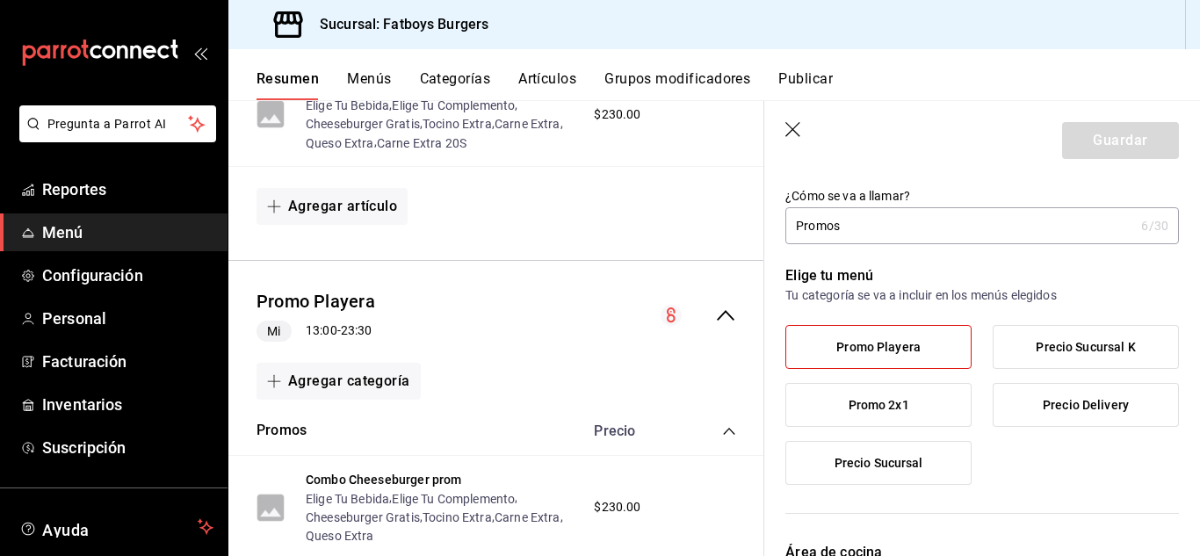
scroll to position [33, 0]
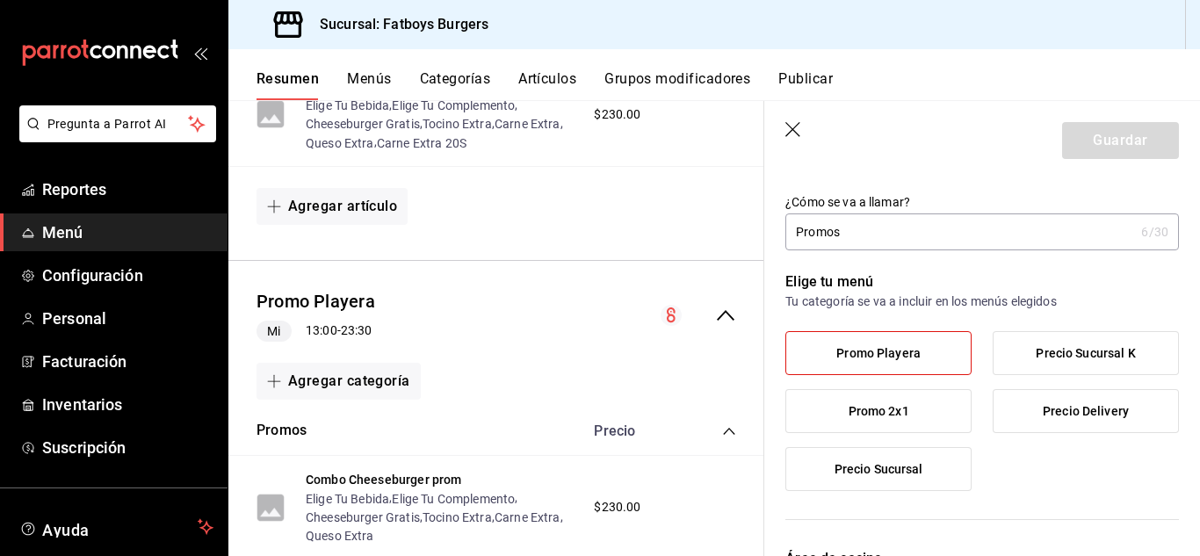
click at [871, 398] on label "Promo 2x1" at bounding box center [878, 411] width 185 height 42
click at [0, 0] on input "Promo 2x1" at bounding box center [0, 0] width 0 height 0
click at [886, 399] on label "Promo 2x1" at bounding box center [878, 411] width 185 height 42
click at [0, 0] on input "Promo 2x1" at bounding box center [0, 0] width 0 height 0
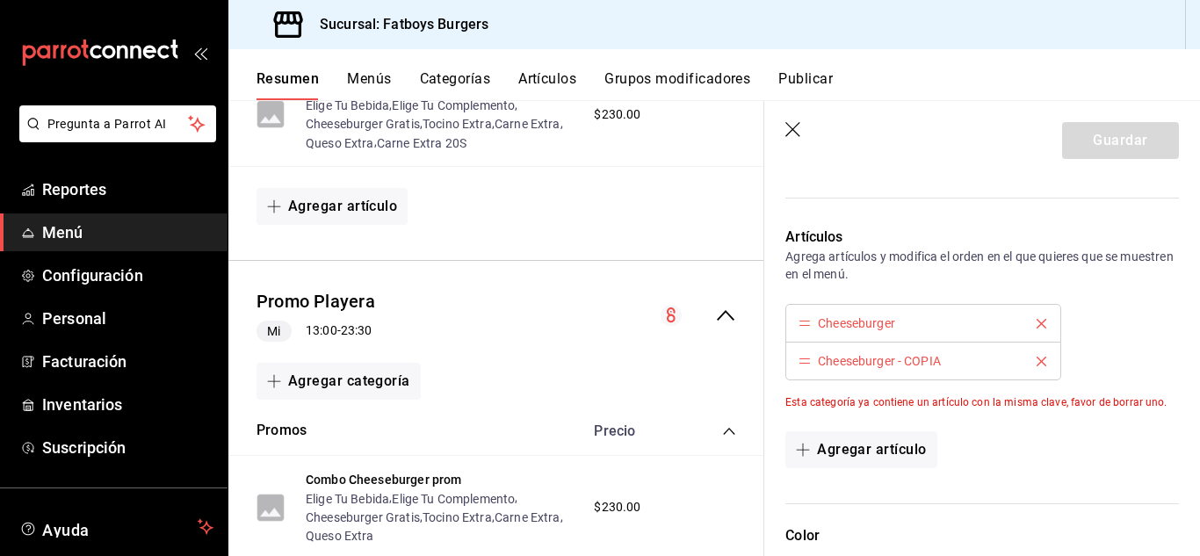
scroll to position [507, 0]
click at [1037, 362] on icon "delete" at bounding box center [1042, 362] width 10 height 10
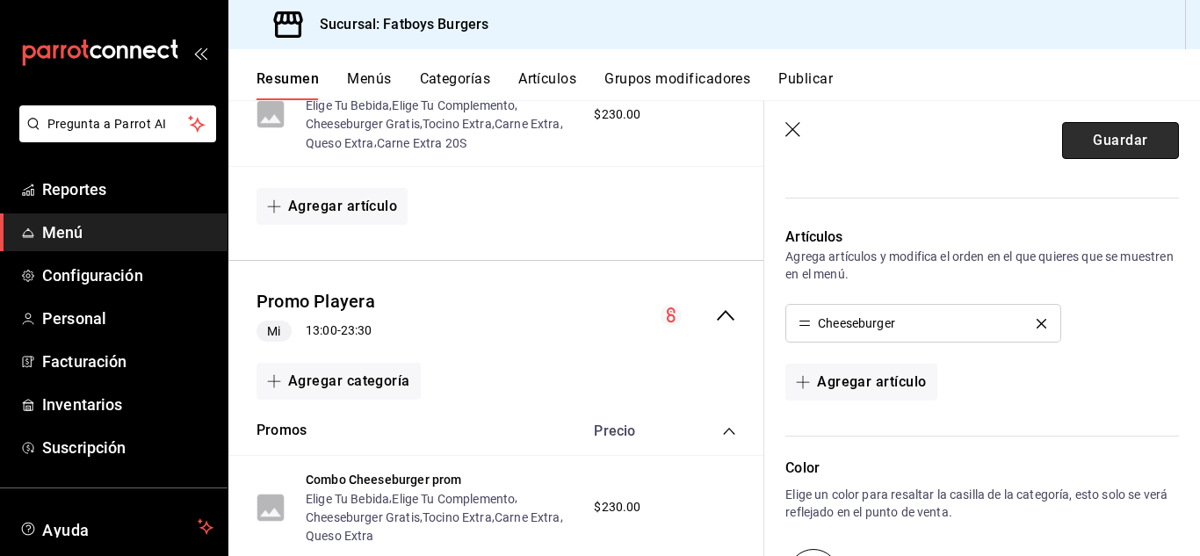
click at [1112, 135] on button "Guardar" at bounding box center [1120, 140] width 117 height 37
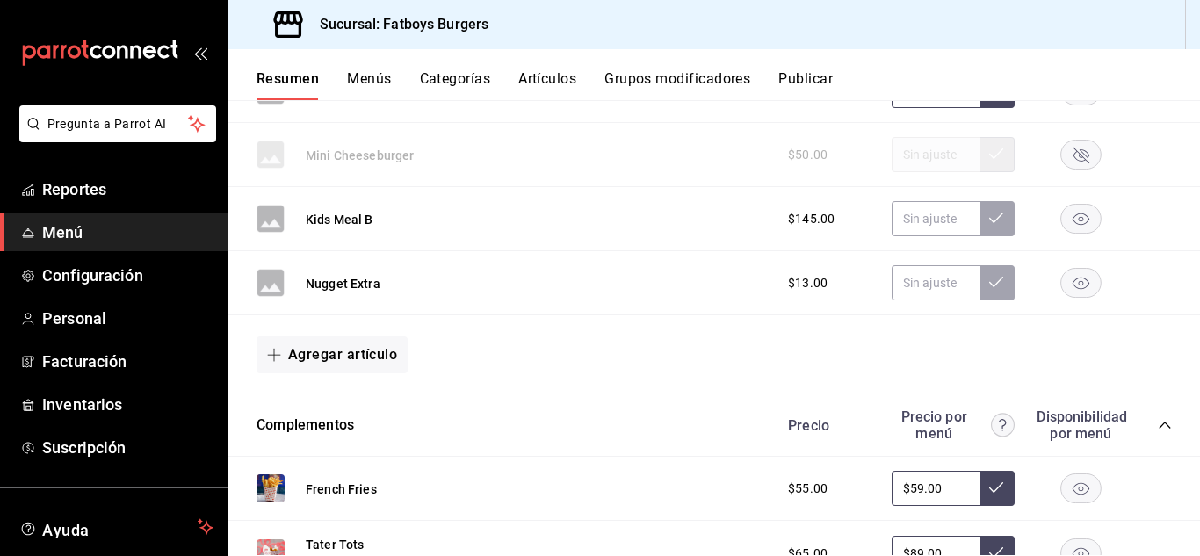
scroll to position [2163, 0]
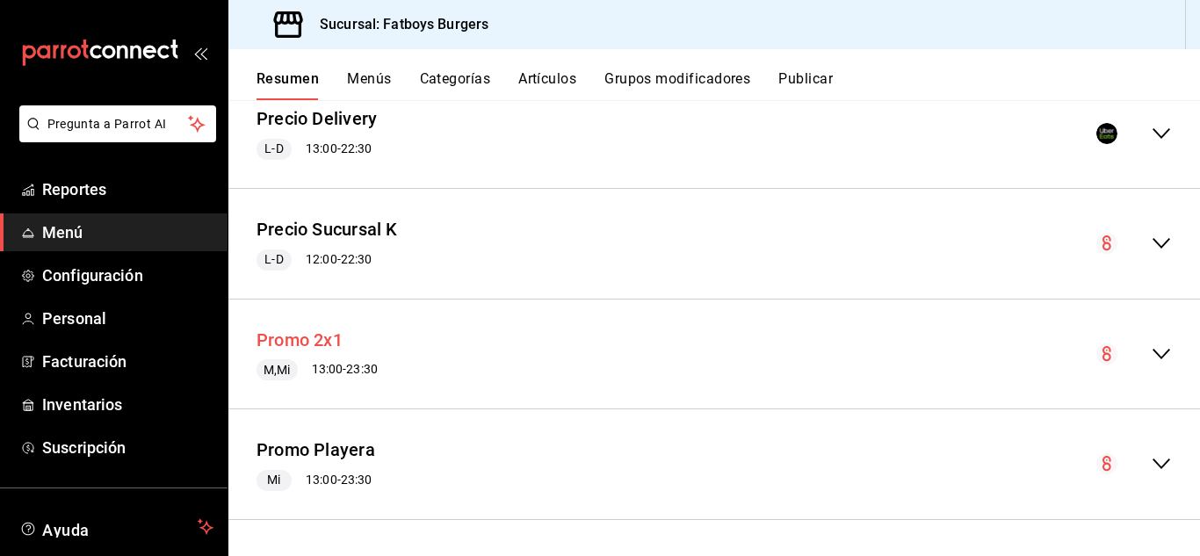
click at [307, 340] on button "Promo 2x1" at bounding box center [300, 340] width 86 height 25
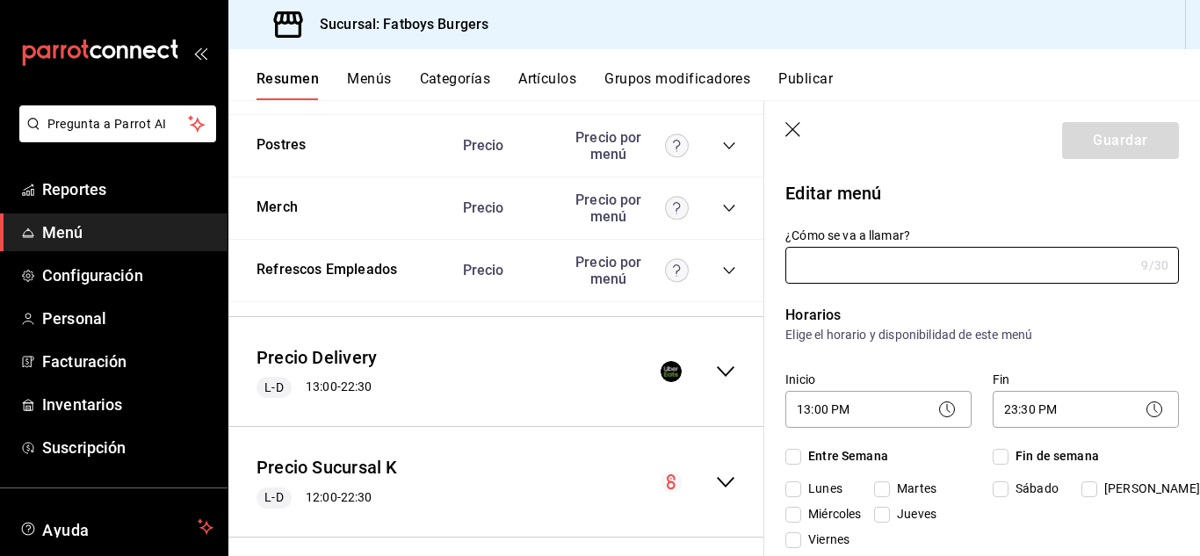
type input "Promo 2x1"
checkbox input "true"
type input "1726602467352"
checkbox input "true"
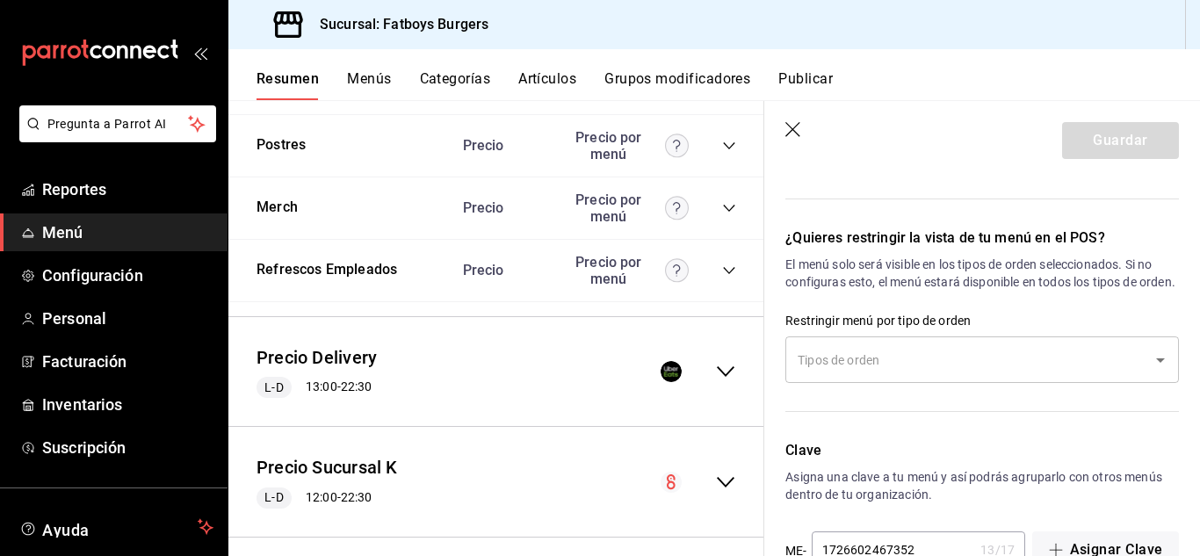
scroll to position [1189, 0]
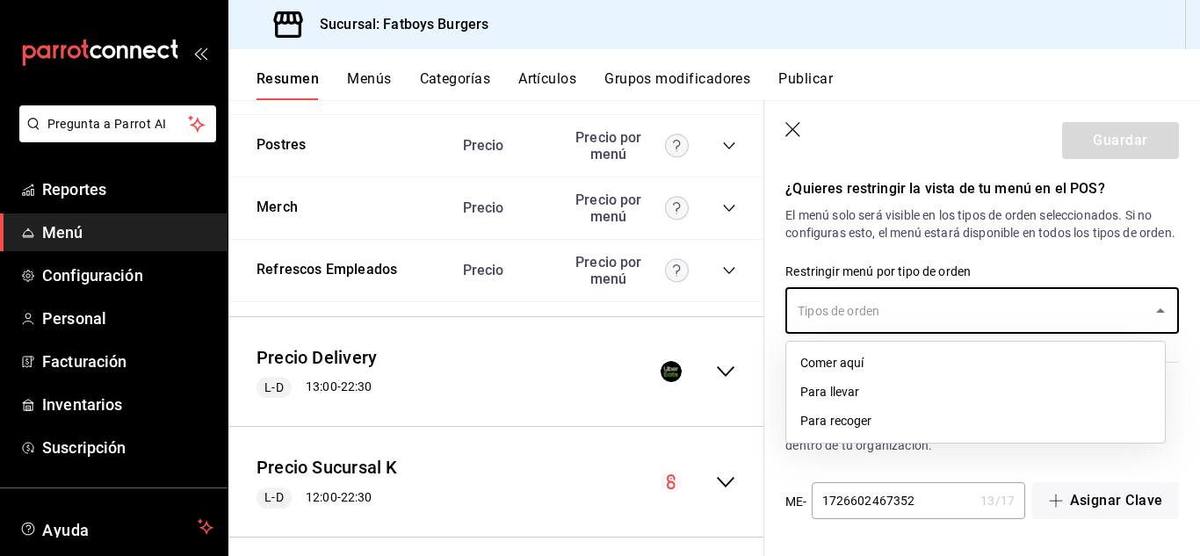
click at [859, 325] on input "text" at bounding box center [968, 310] width 351 height 31
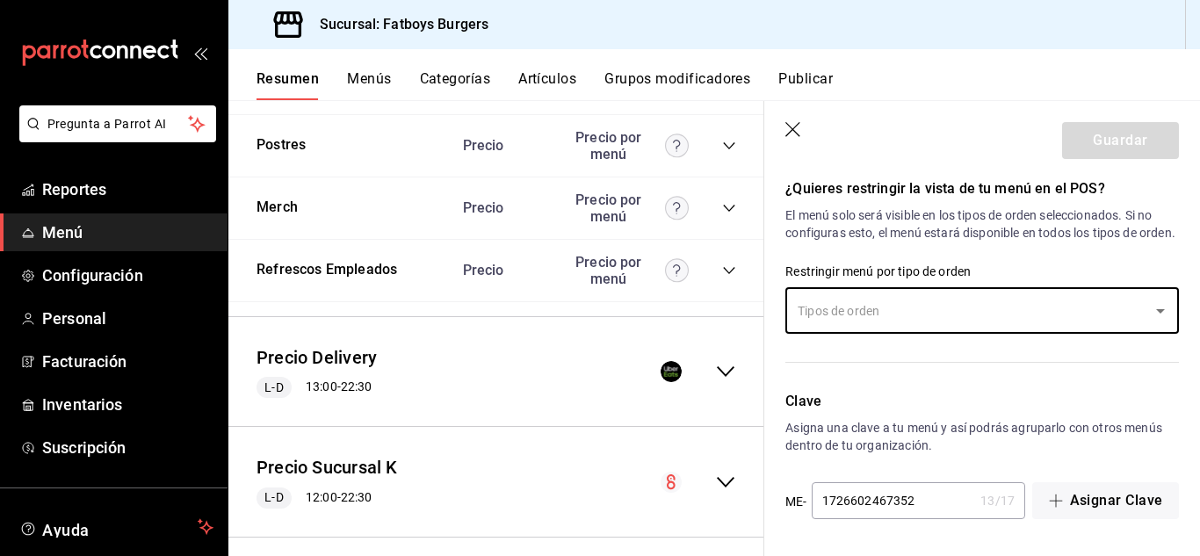
click at [859, 325] on input "text" at bounding box center [968, 310] width 351 height 31
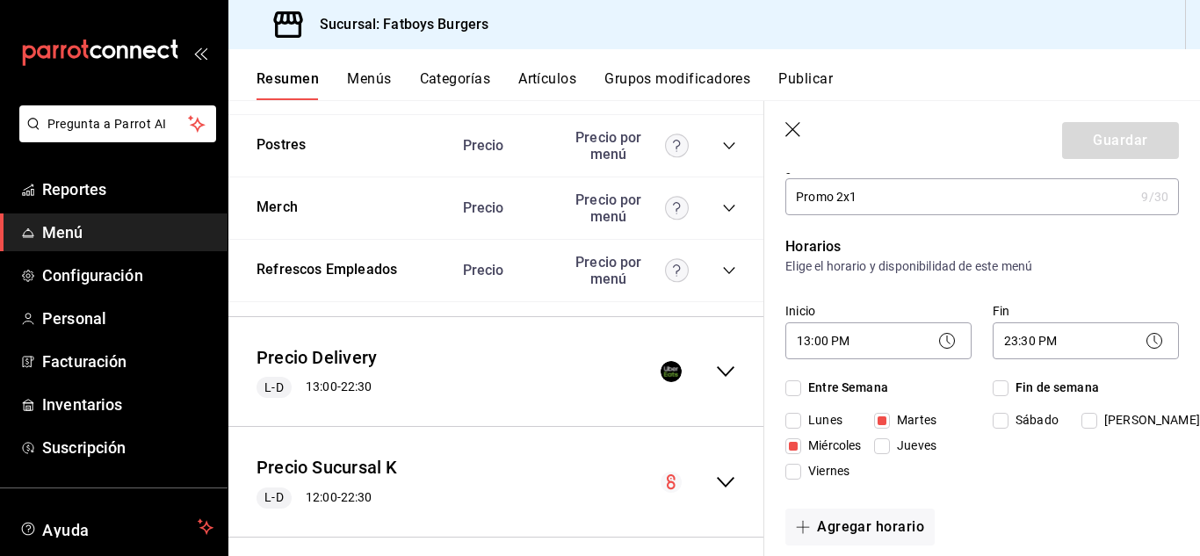
scroll to position [0, 0]
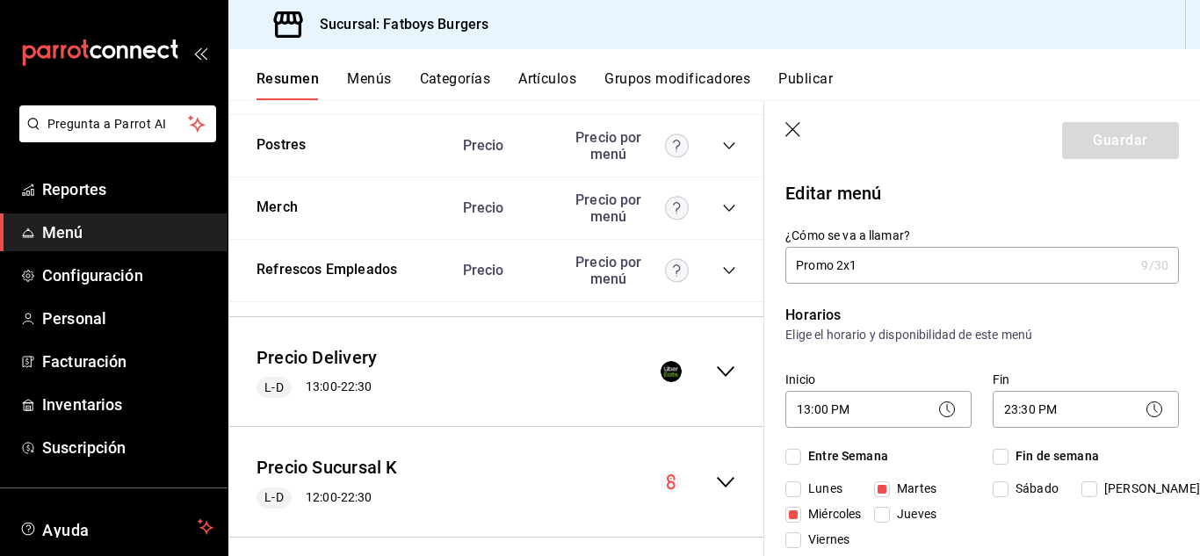
click at [795, 135] on icon "button" at bounding box center [795, 131] width 18 height 18
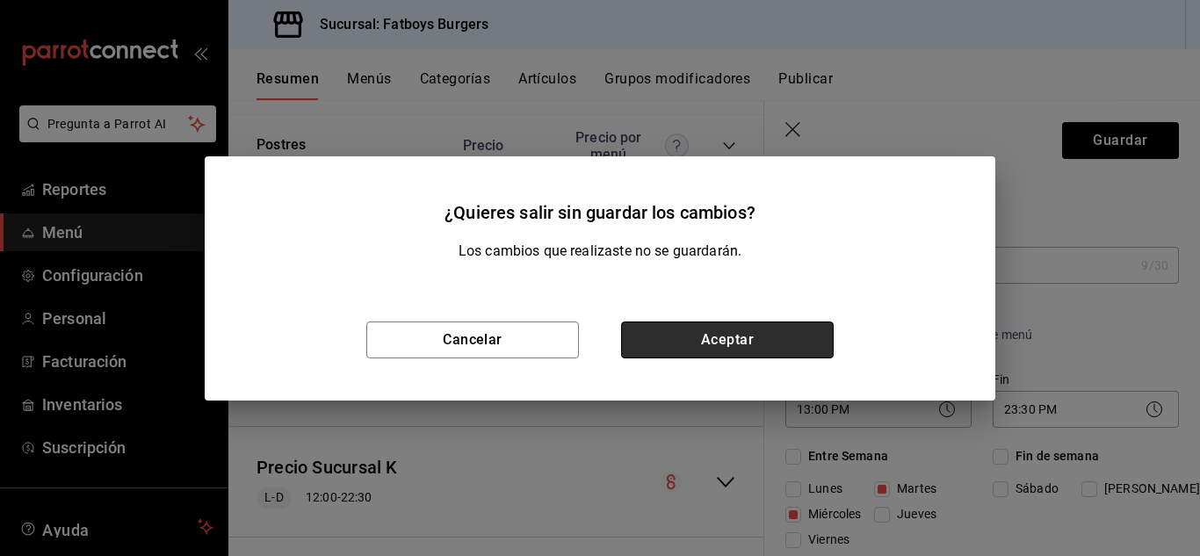
click at [634, 341] on button "Aceptar" at bounding box center [727, 340] width 213 height 37
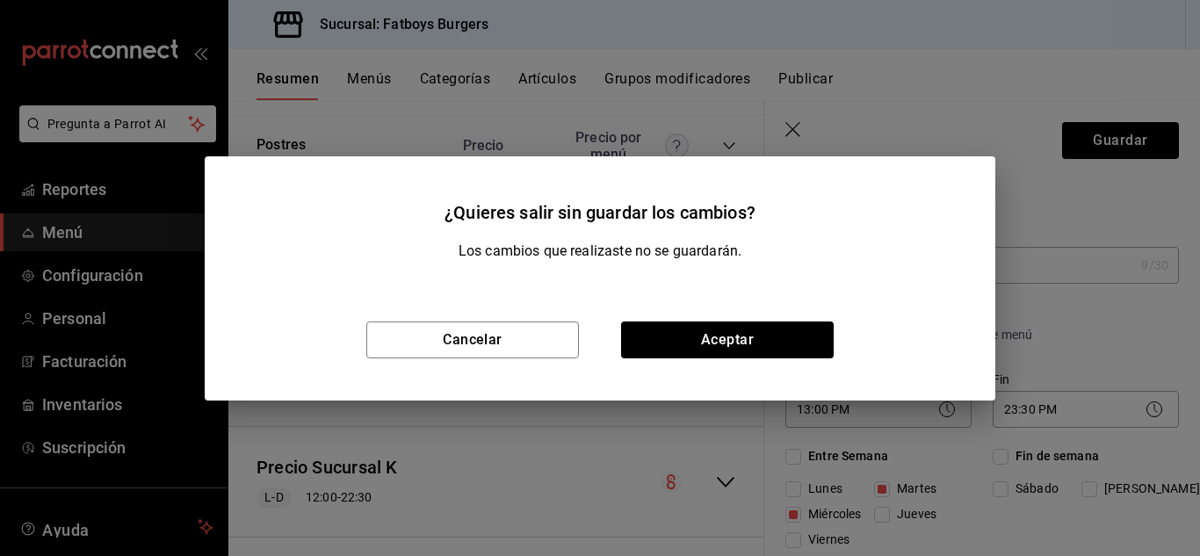
click at [789, 133] on icon "button" at bounding box center [795, 131] width 18 height 18
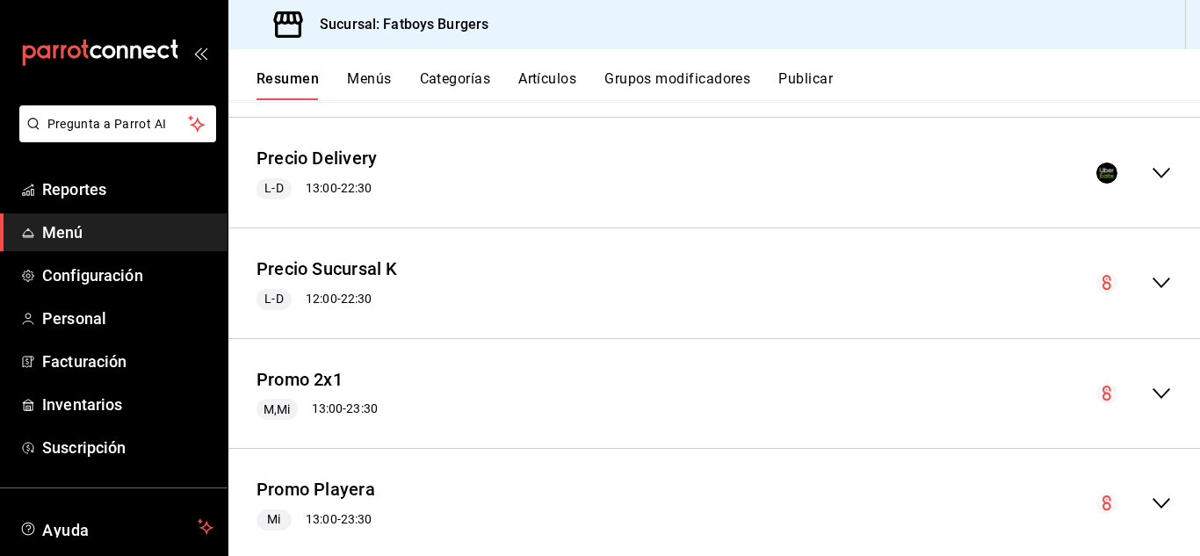
scroll to position [2163, 0]
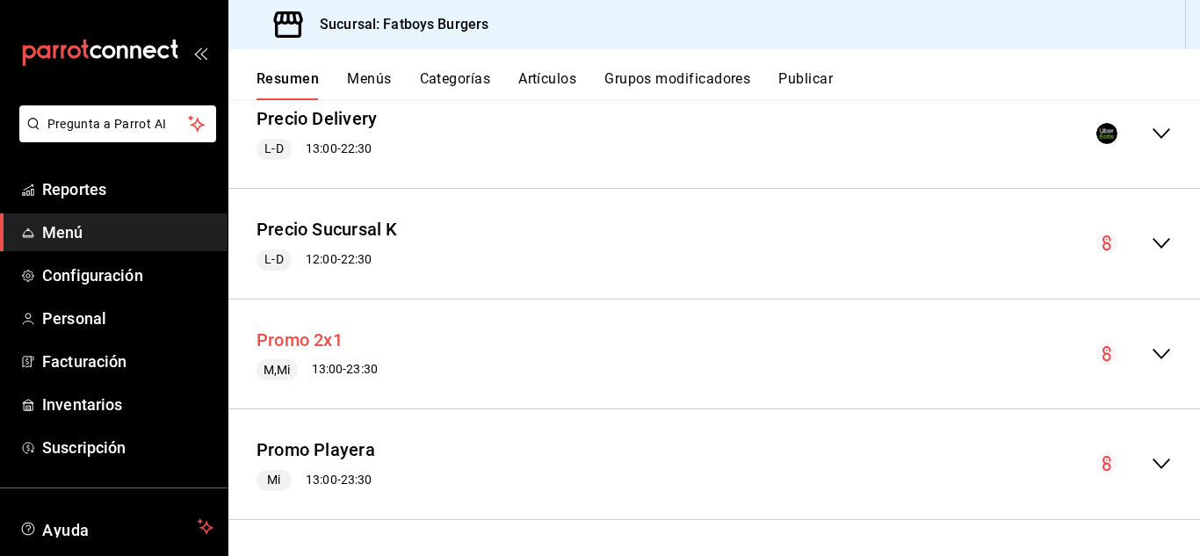
click at [303, 345] on button "Promo 2x1" at bounding box center [300, 340] width 86 height 25
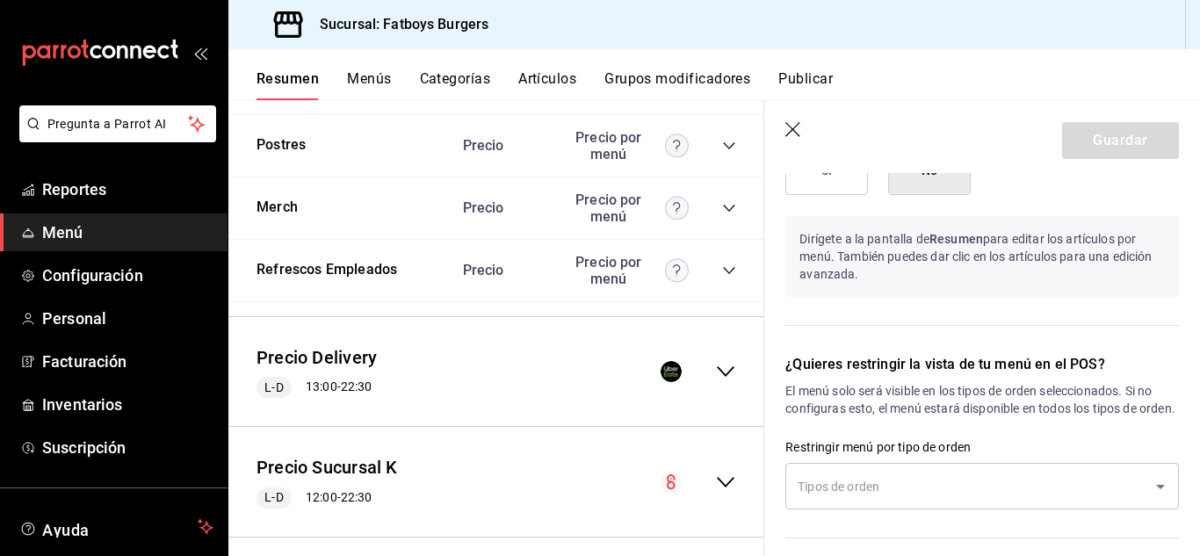
scroll to position [1189, 0]
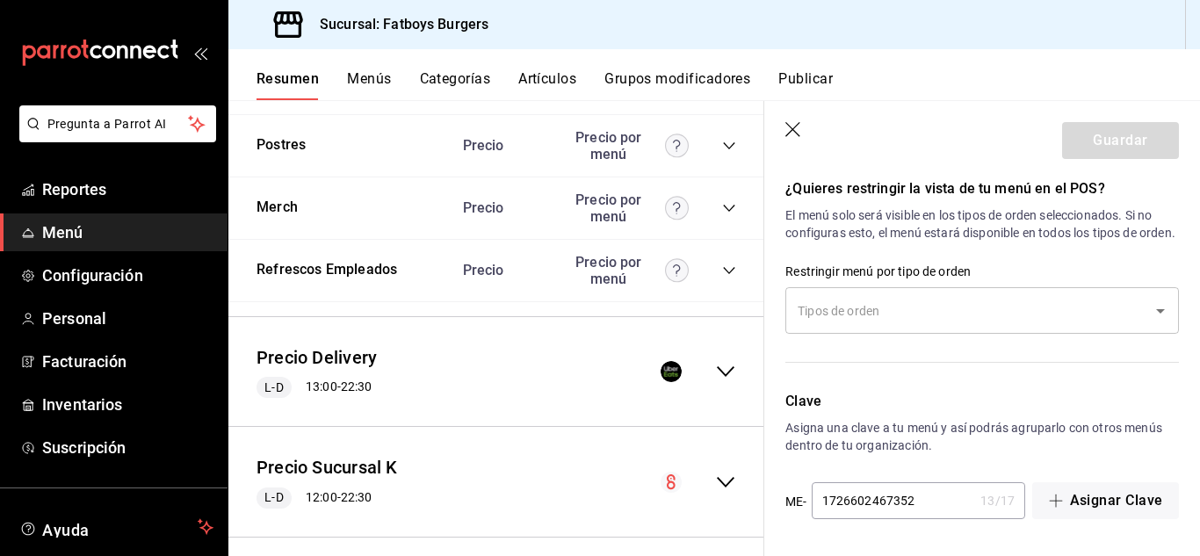
click at [371, 79] on button "Menús" at bounding box center [369, 85] width 44 height 30
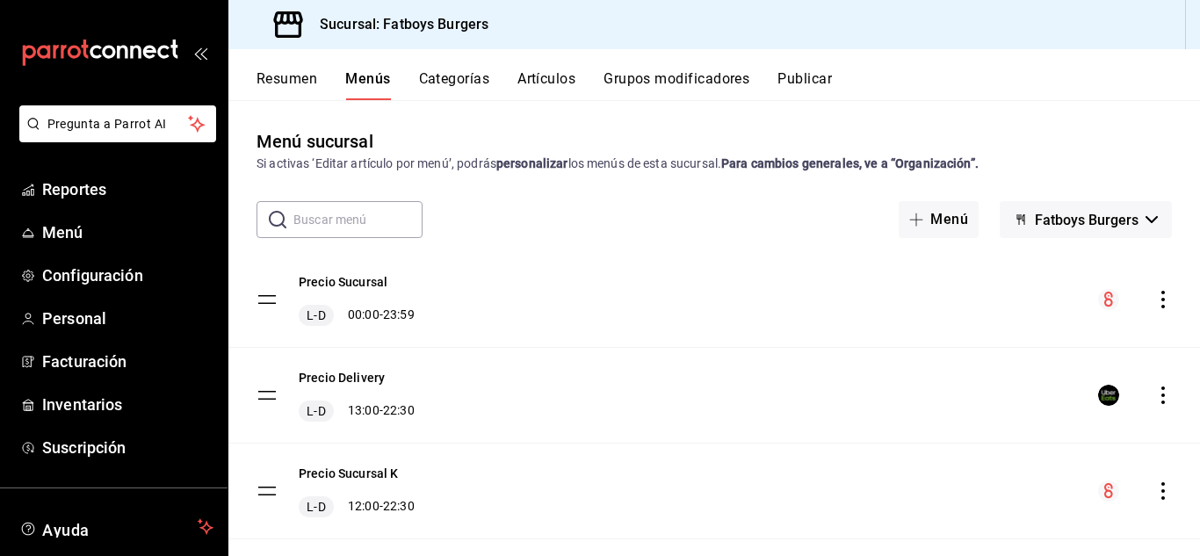
scroll to position [225, 0]
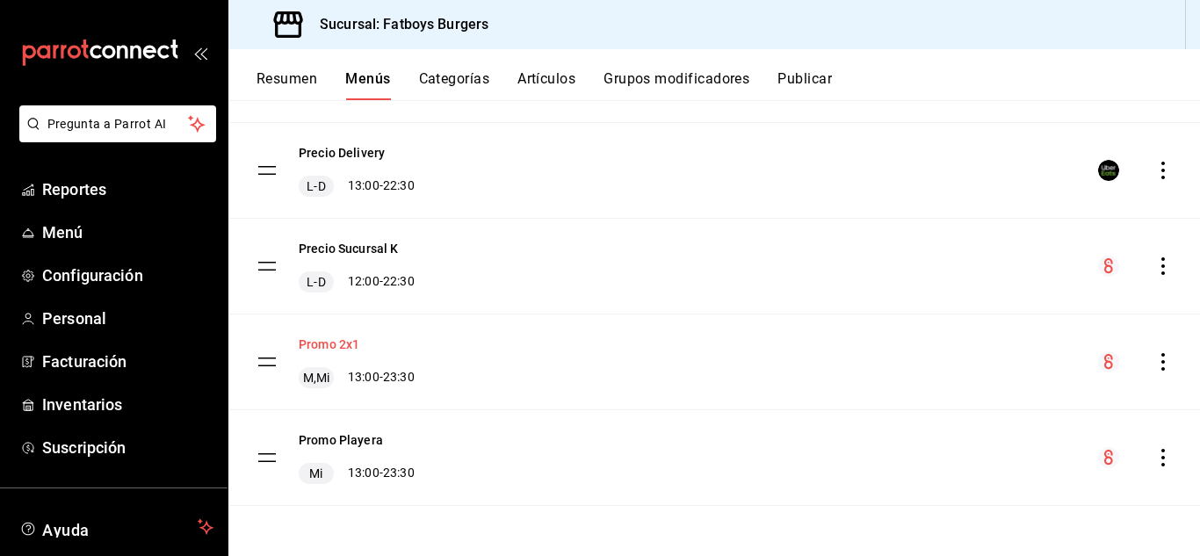
click at [340, 338] on button "Promo 2x1" at bounding box center [329, 345] width 61 height 18
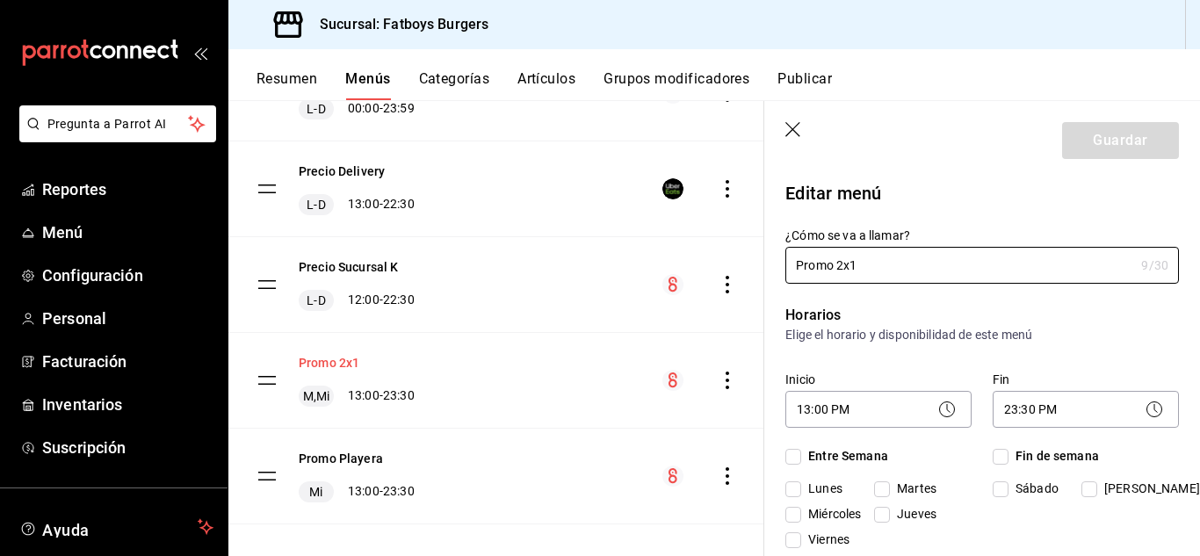
checkbox input "true"
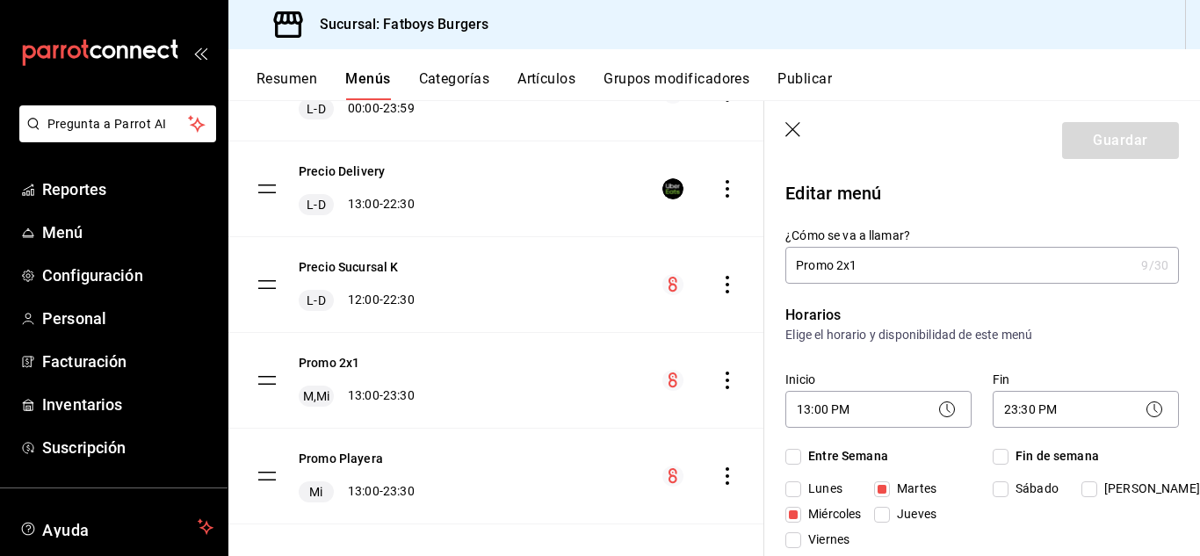
click at [962, 206] on div "¿Cómo se va a llamar? Promo 2x1 9 /30 ¿Cómo se va a llamar?" at bounding box center [971, 244] width 415 height 77
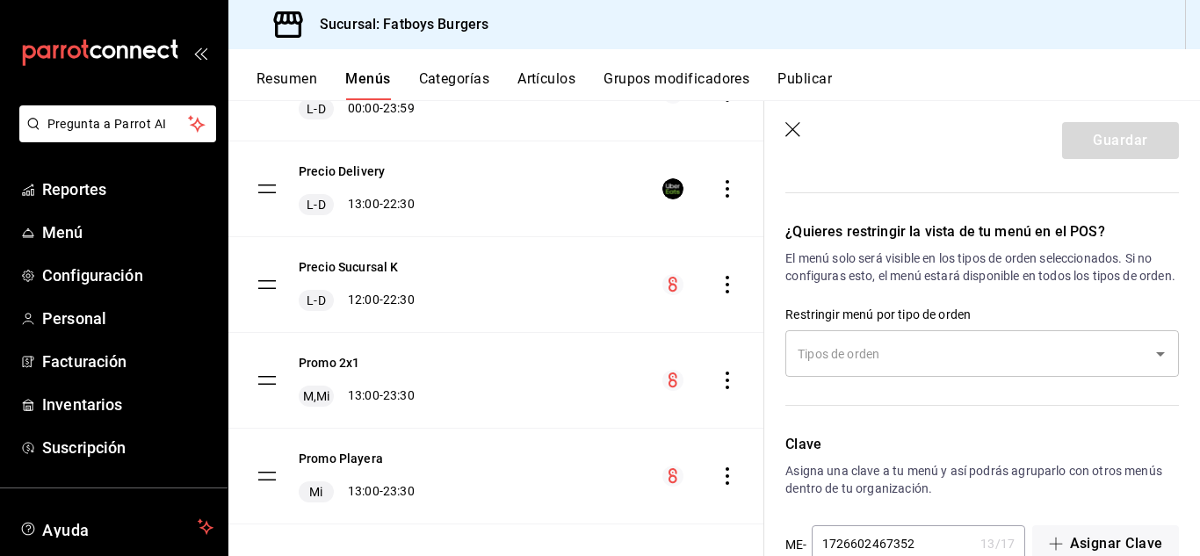
scroll to position [1189, 0]
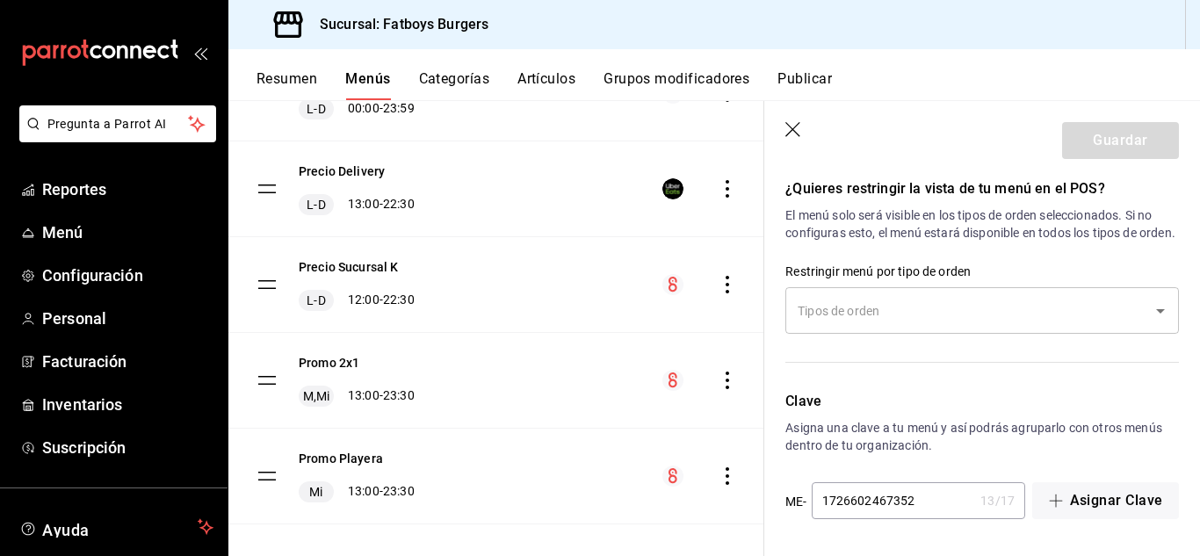
click at [292, 76] on button "Resumen" at bounding box center [287, 85] width 61 height 30
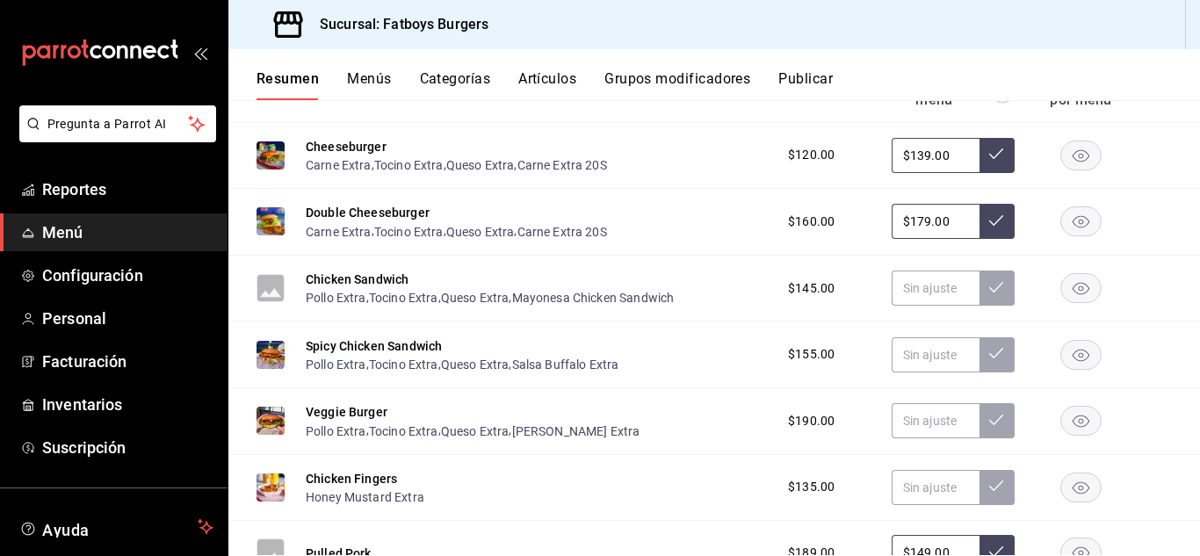
scroll to position [193, 0]
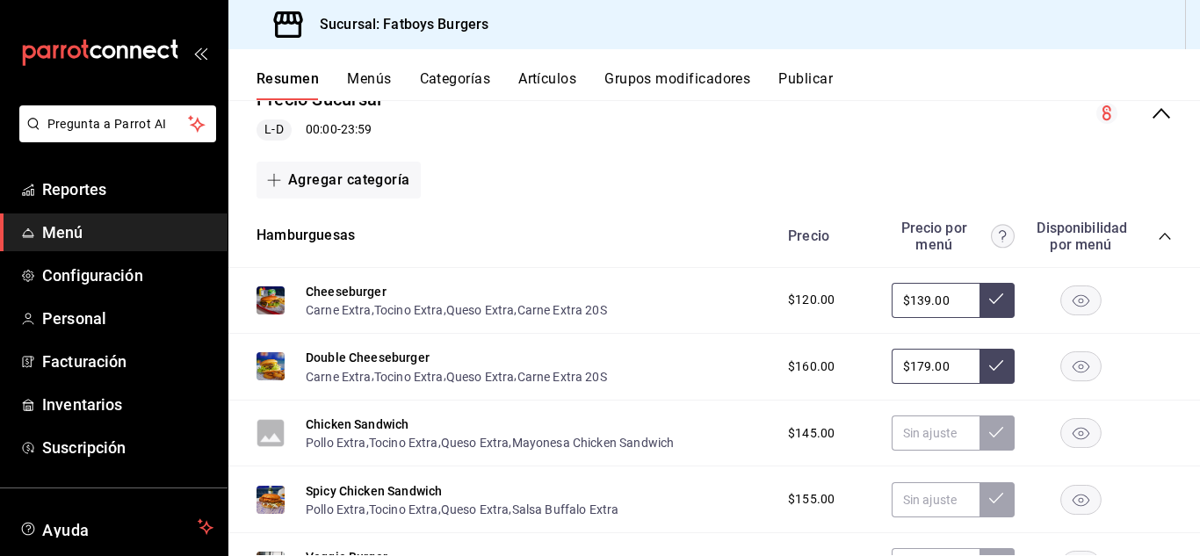
click at [1143, 228] on div "Precio Precio por menú Disponibilidad por menú" at bounding box center [972, 236] width 402 height 33
click at [1158, 234] on icon "collapse-category-row" at bounding box center [1165, 236] width 14 height 14
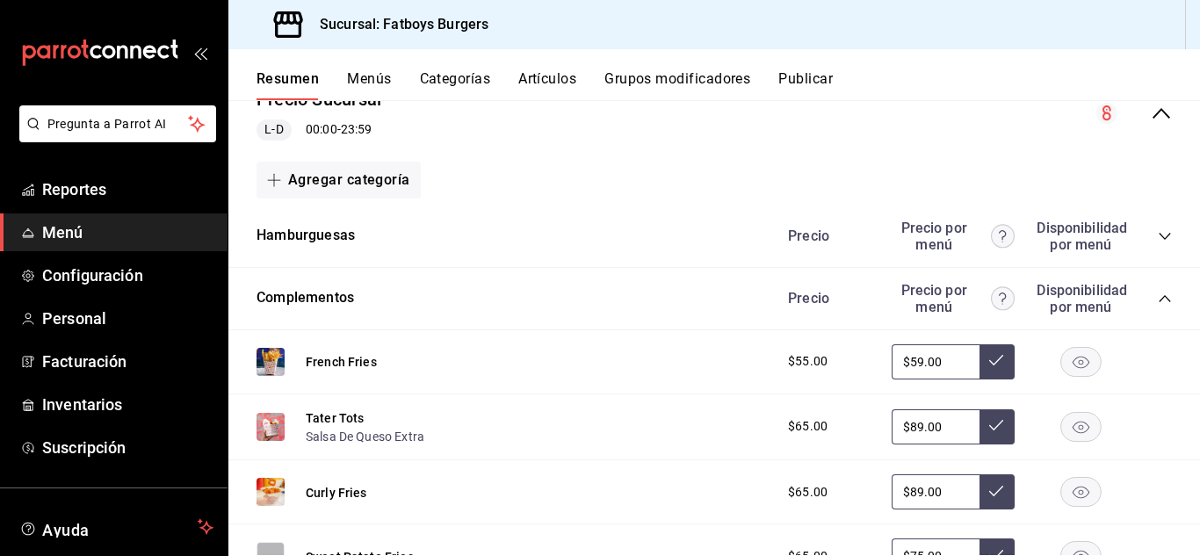
scroll to position [208, 0]
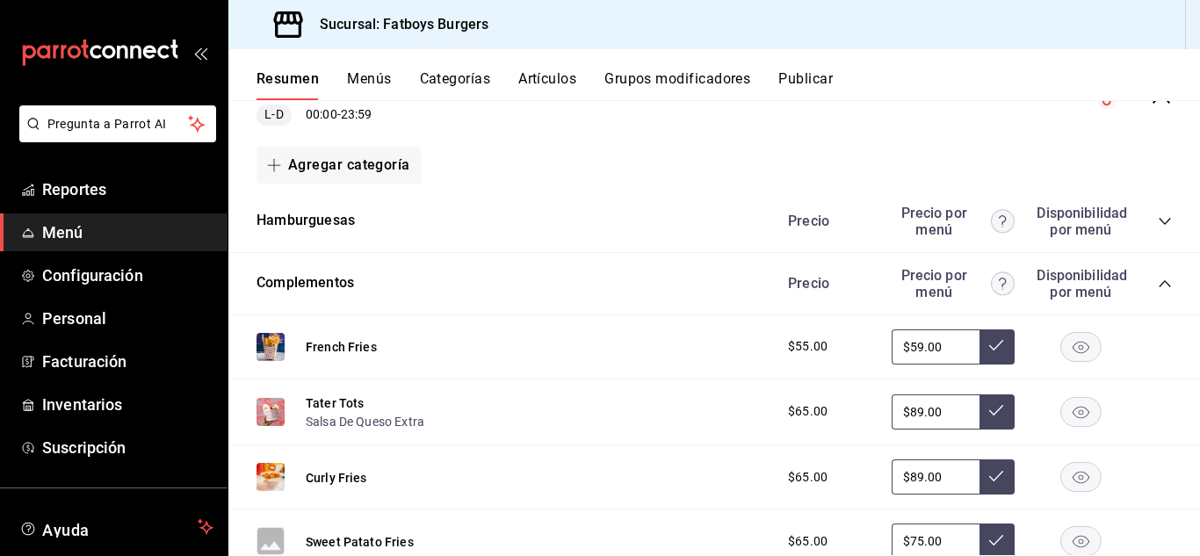
click at [1158, 282] on icon "collapse-category-row" at bounding box center [1165, 284] width 14 height 14
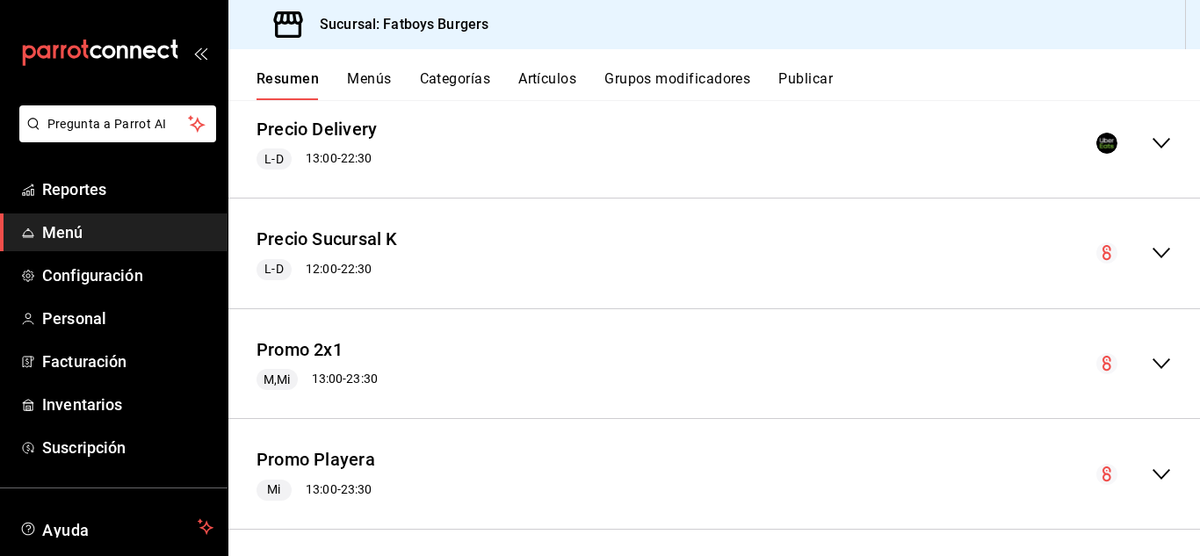
scroll to position [896, 0]
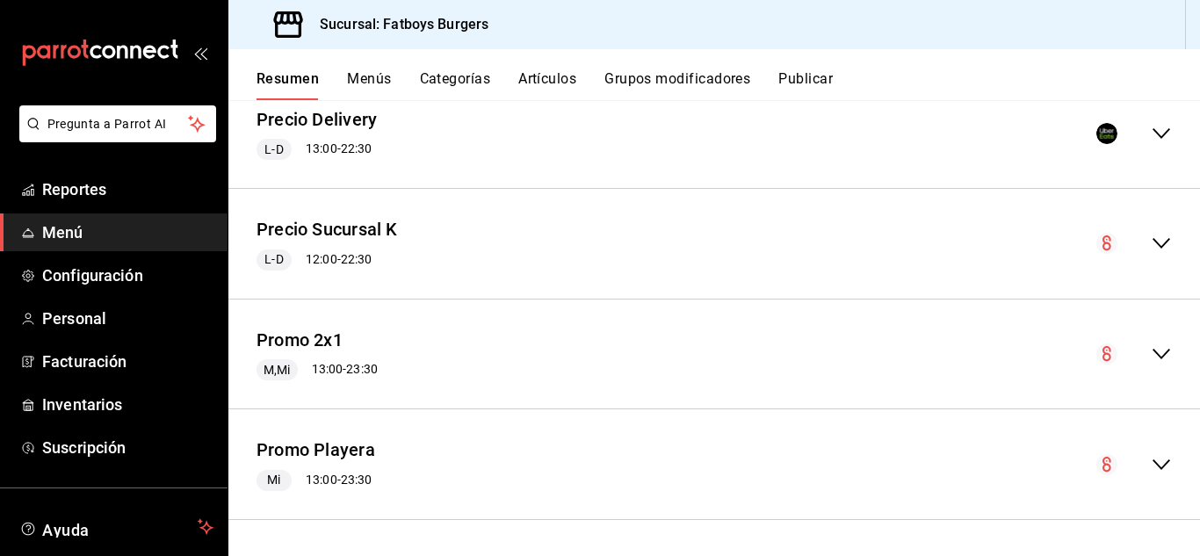
click at [1151, 359] on icon "collapse-menu-row" at bounding box center [1161, 354] width 21 height 21
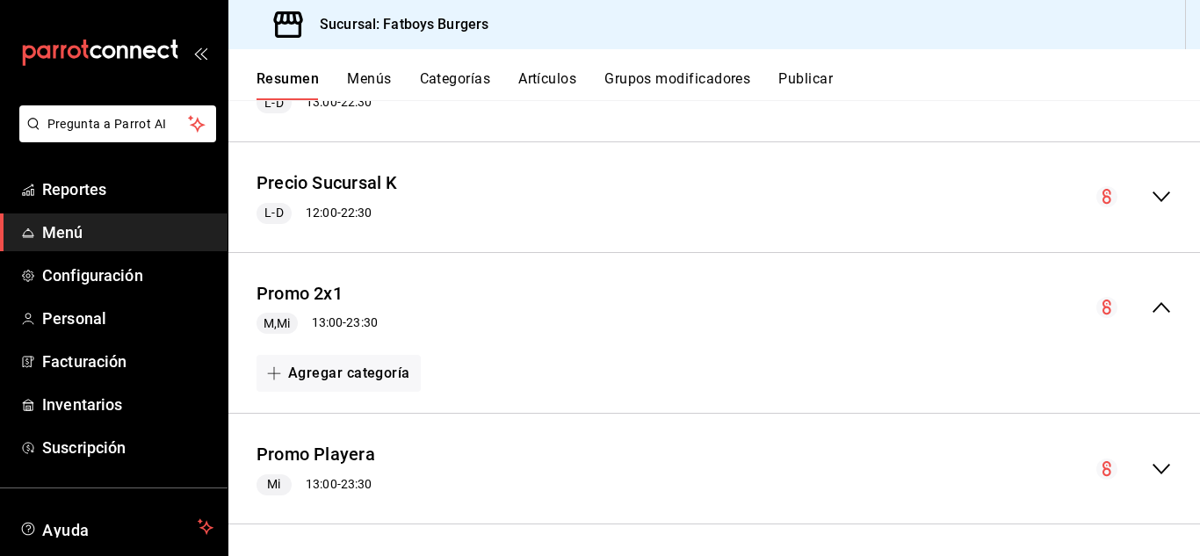
scroll to position [947, 0]
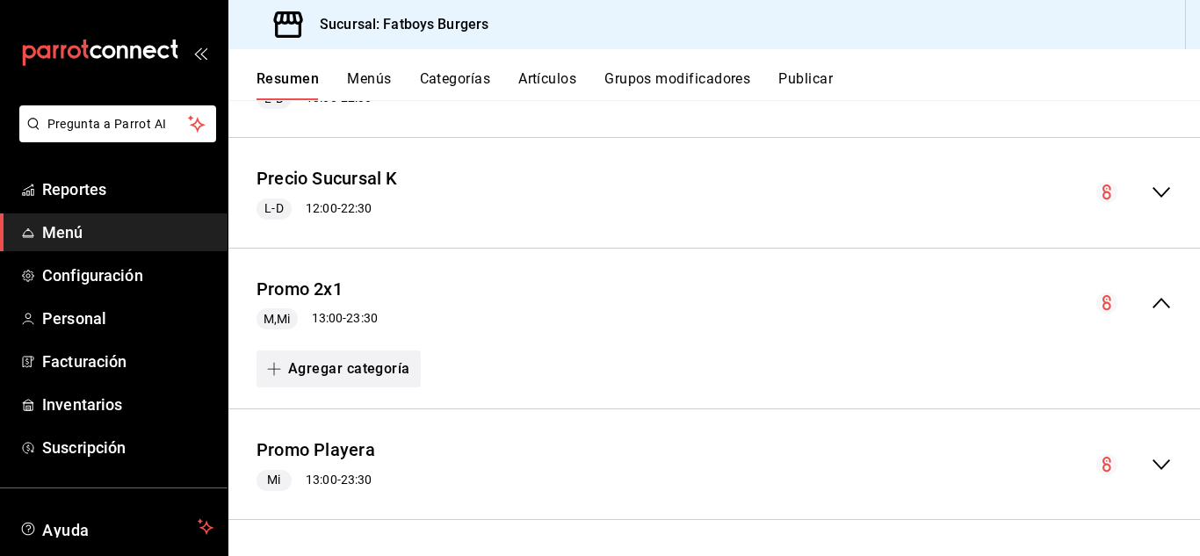
click at [368, 373] on button "Agregar categoría" at bounding box center [339, 369] width 164 height 37
click at [338, 416] on li "Categoría existente" at bounding box center [332, 416] width 150 height 43
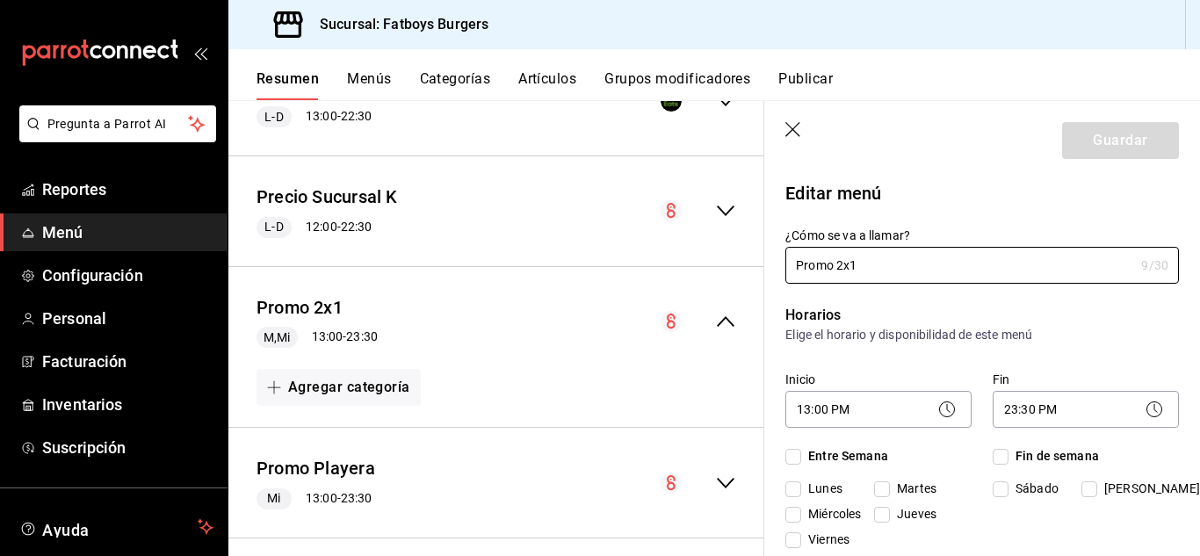
checkbox input "true"
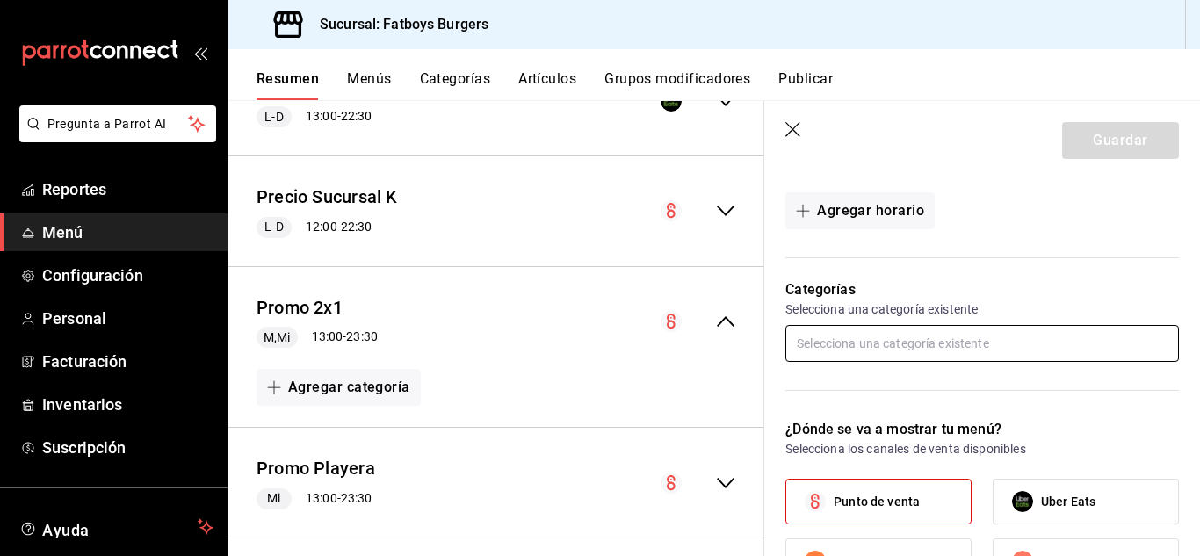
click at [866, 351] on input "text" at bounding box center [983, 343] width 394 height 37
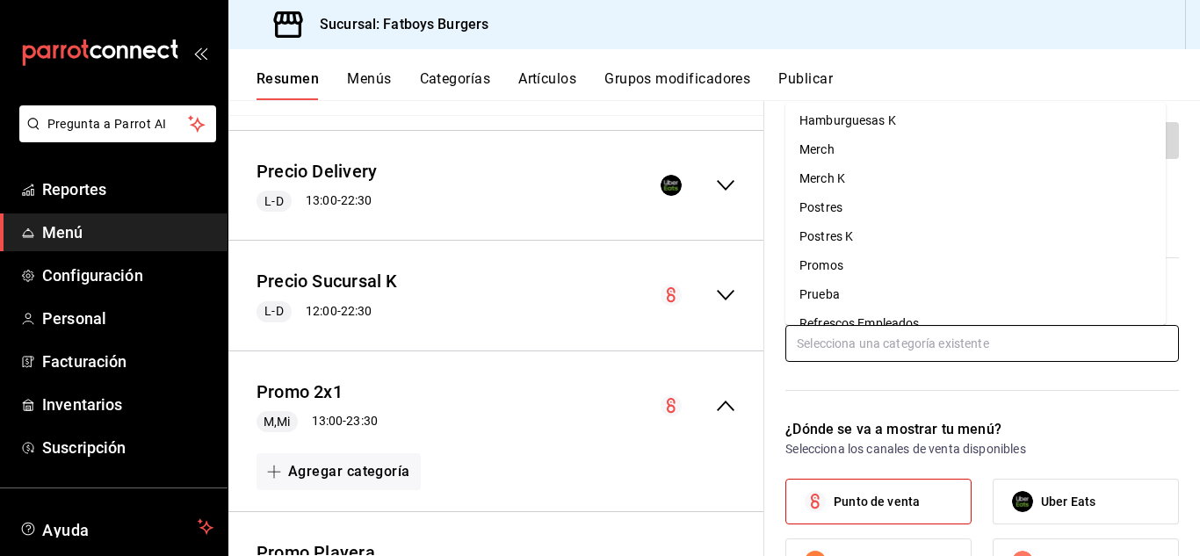
scroll to position [343, 0]
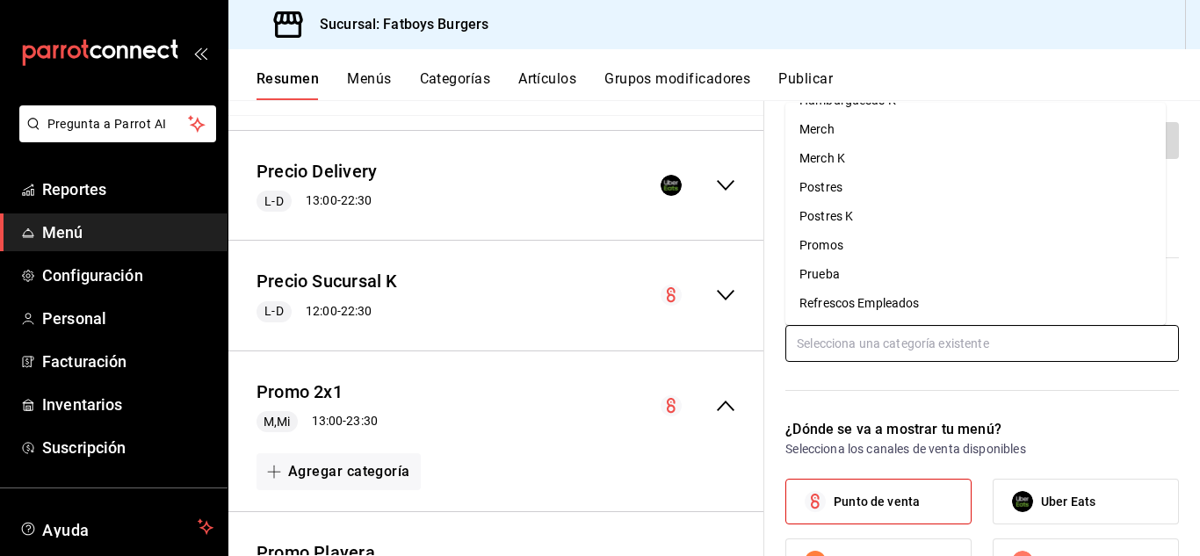
click at [829, 241] on li "Promos" at bounding box center [976, 245] width 380 height 29
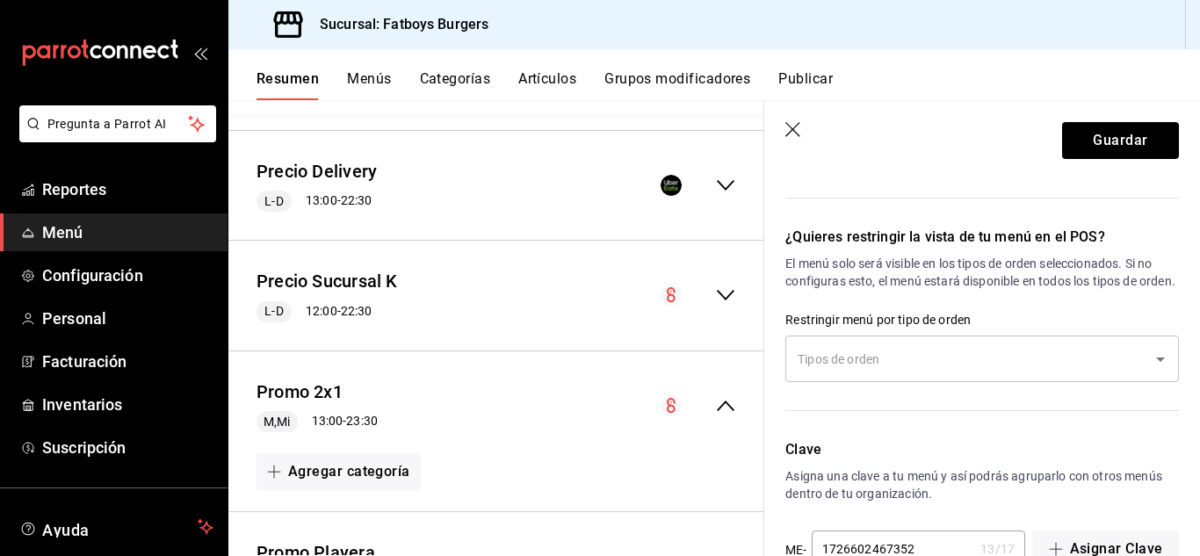
scroll to position [1190, 0]
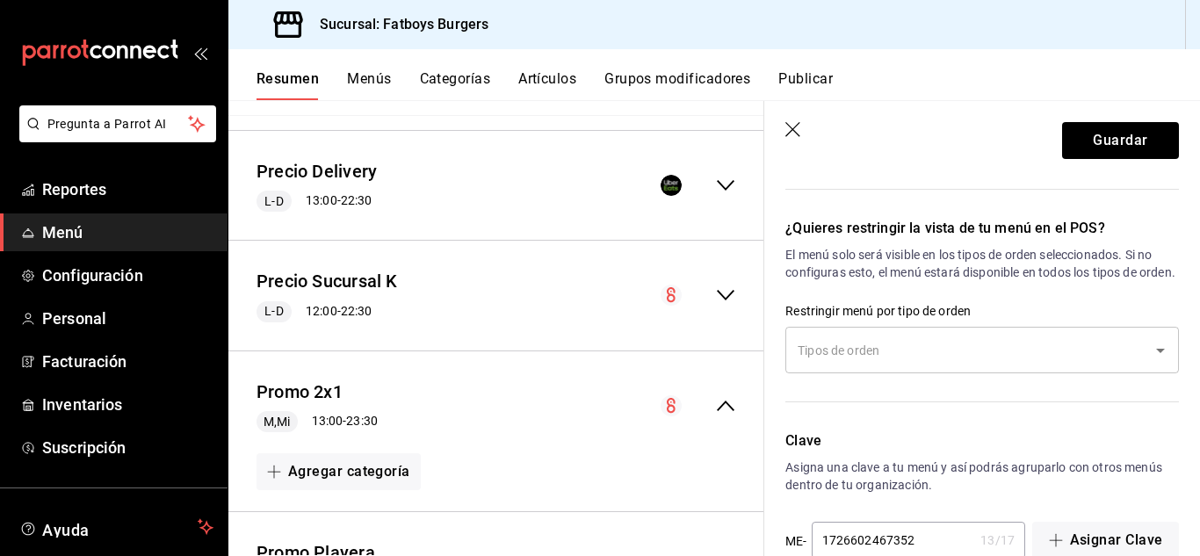
click at [904, 366] on input "text" at bounding box center [968, 350] width 351 height 31
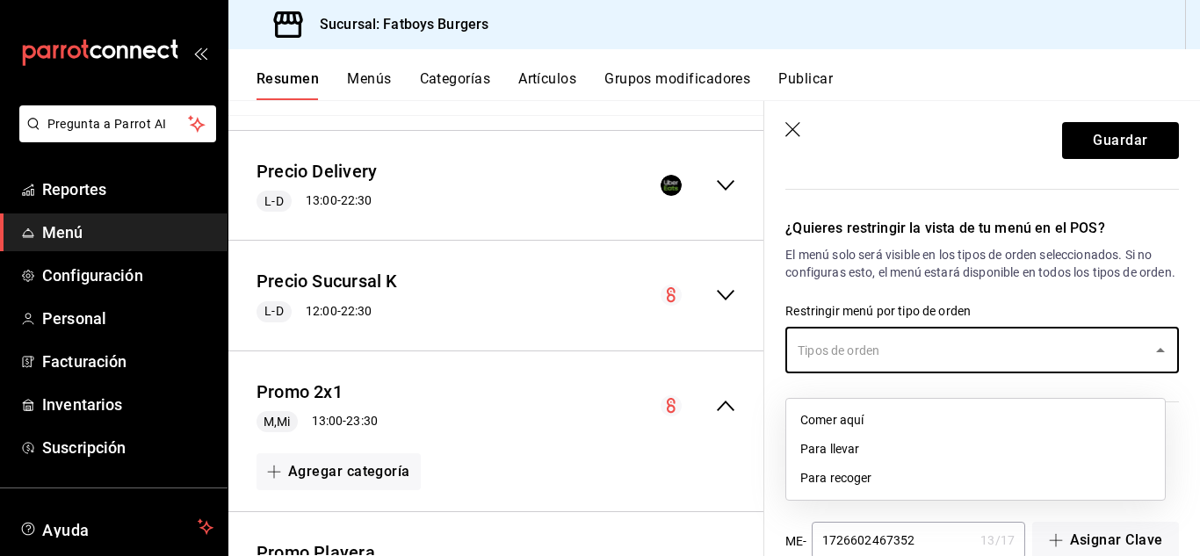
click at [904, 366] on input "text" at bounding box center [968, 350] width 351 height 31
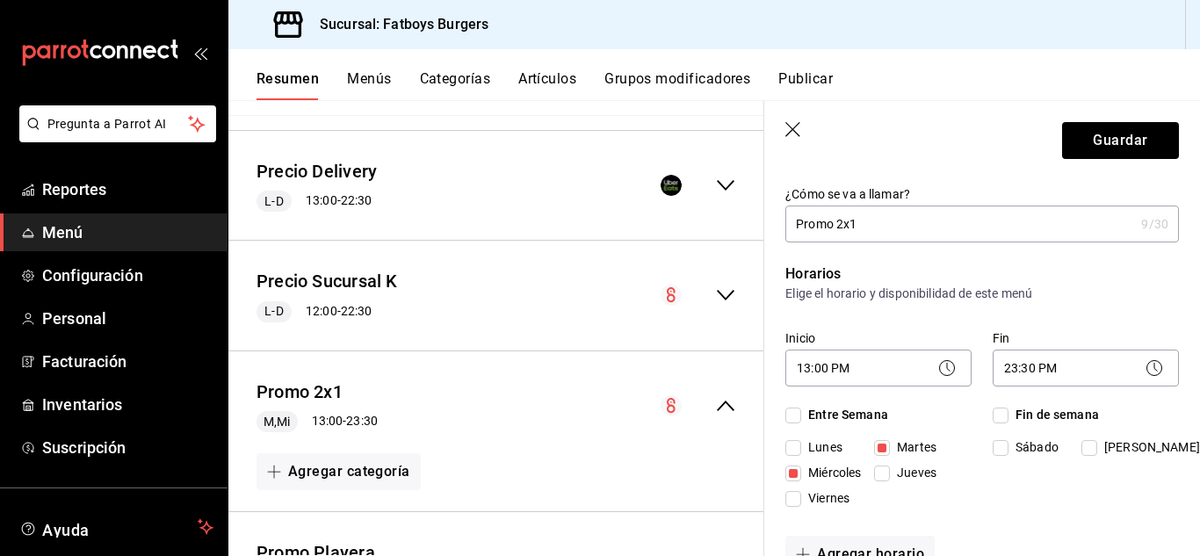
scroll to position [0, 0]
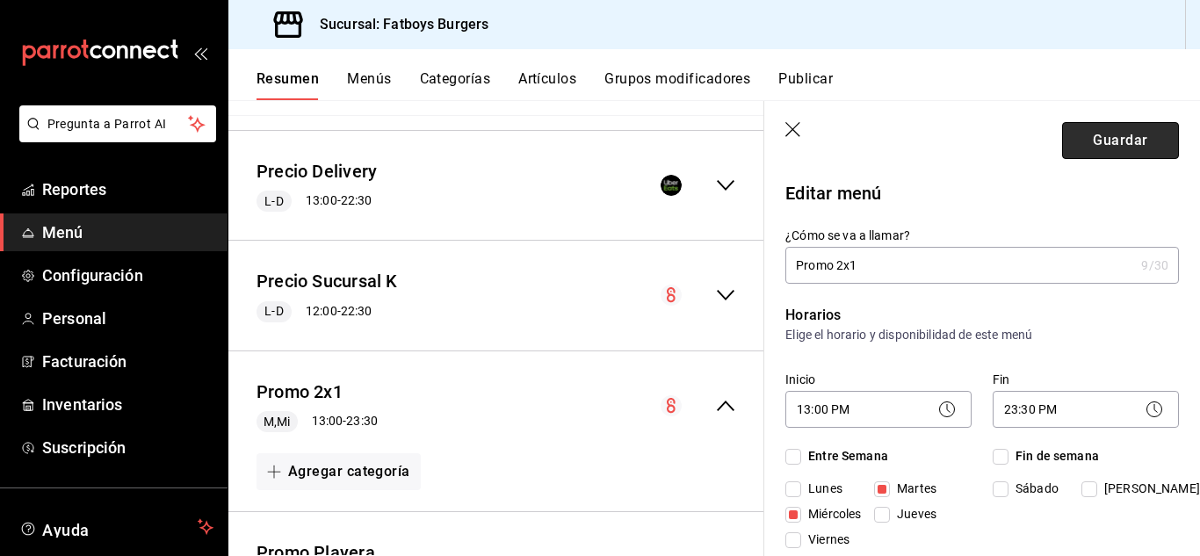
click at [1097, 131] on button "Guardar" at bounding box center [1120, 140] width 117 height 37
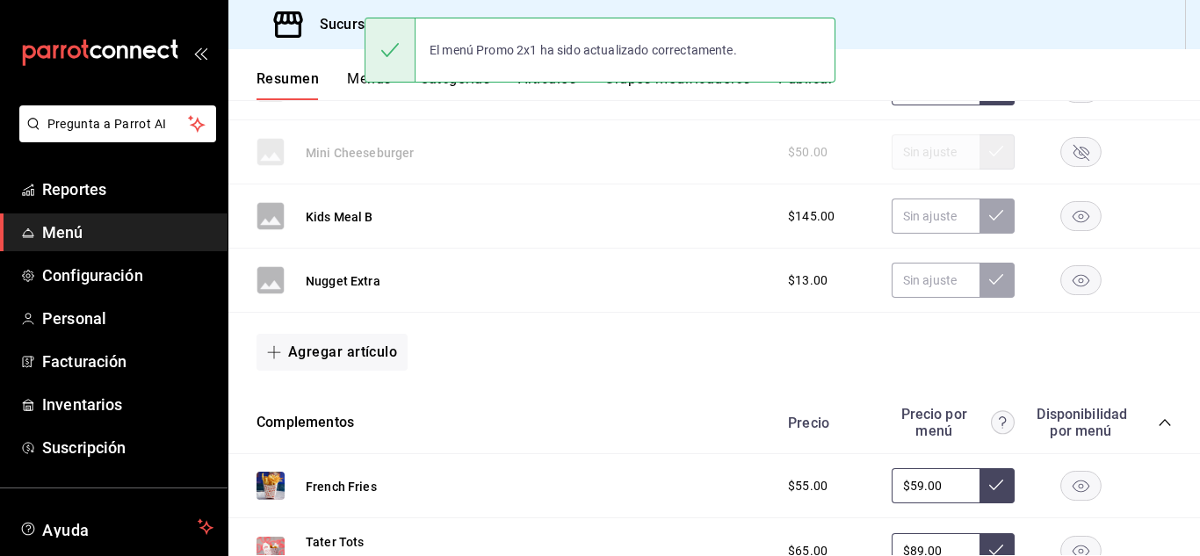
scroll to position [2163, 0]
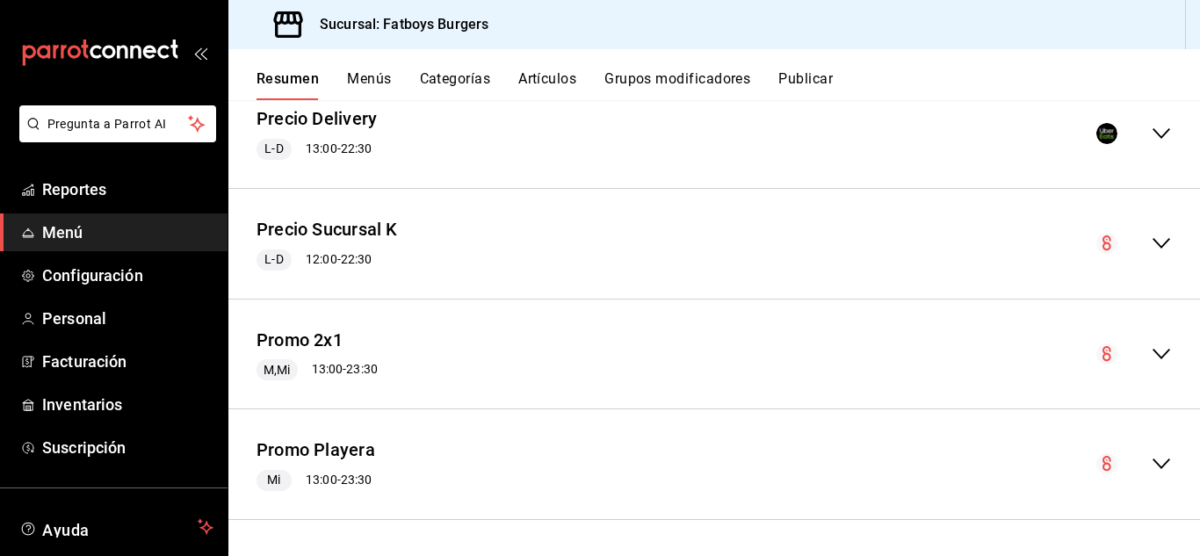
click at [1151, 356] on icon "collapse-menu-row" at bounding box center [1161, 354] width 21 height 21
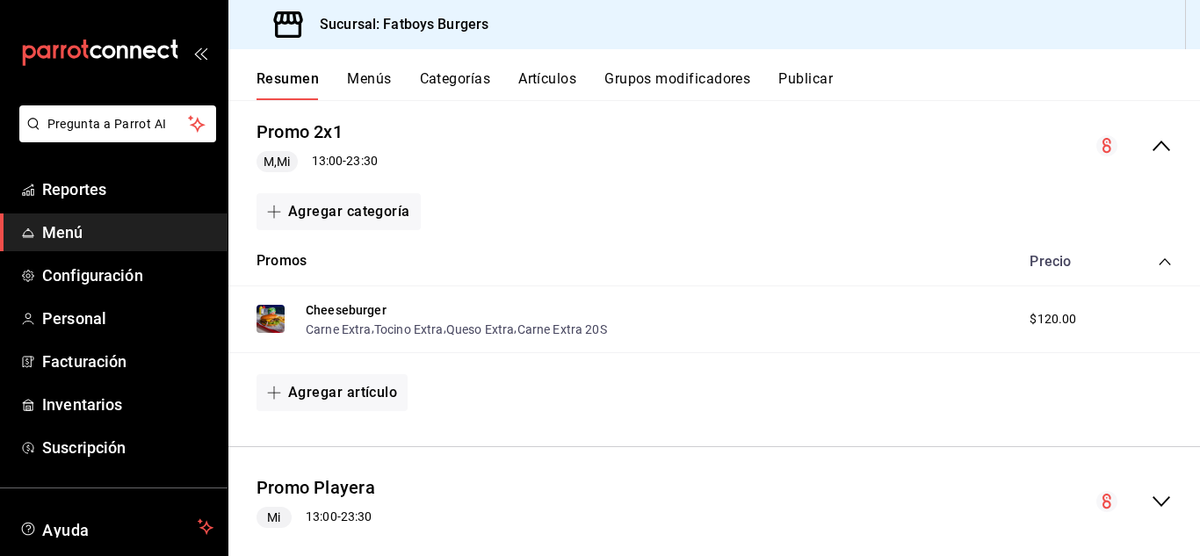
scroll to position [2409, 0]
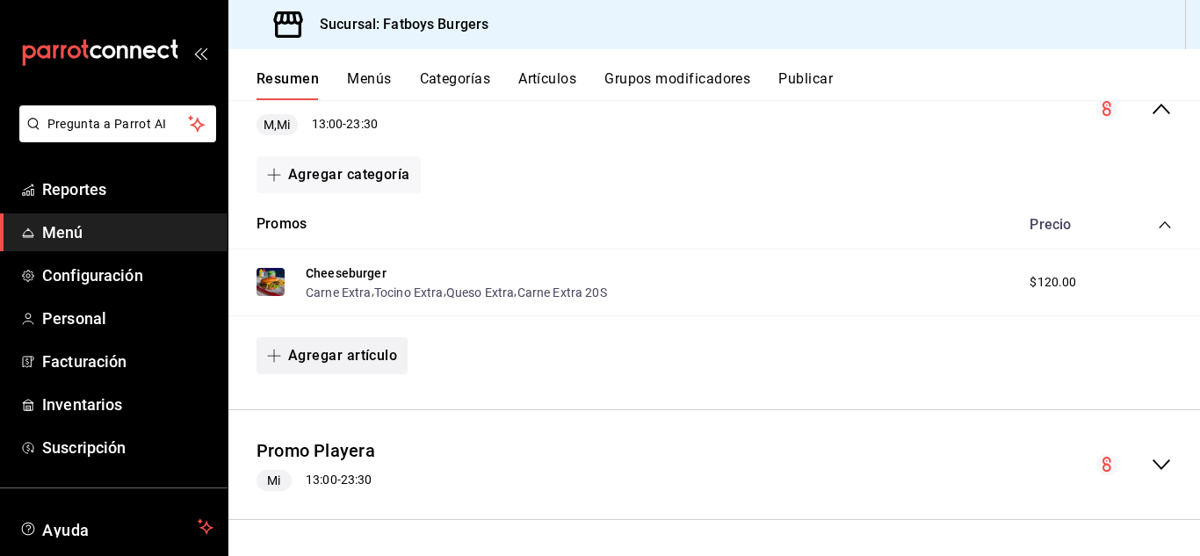
click at [341, 362] on button "Agregar artículo" at bounding box center [332, 355] width 151 height 37
click at [342, 402] on li "Artículo existente" at bounding box center [326, 402] width 138 height 43
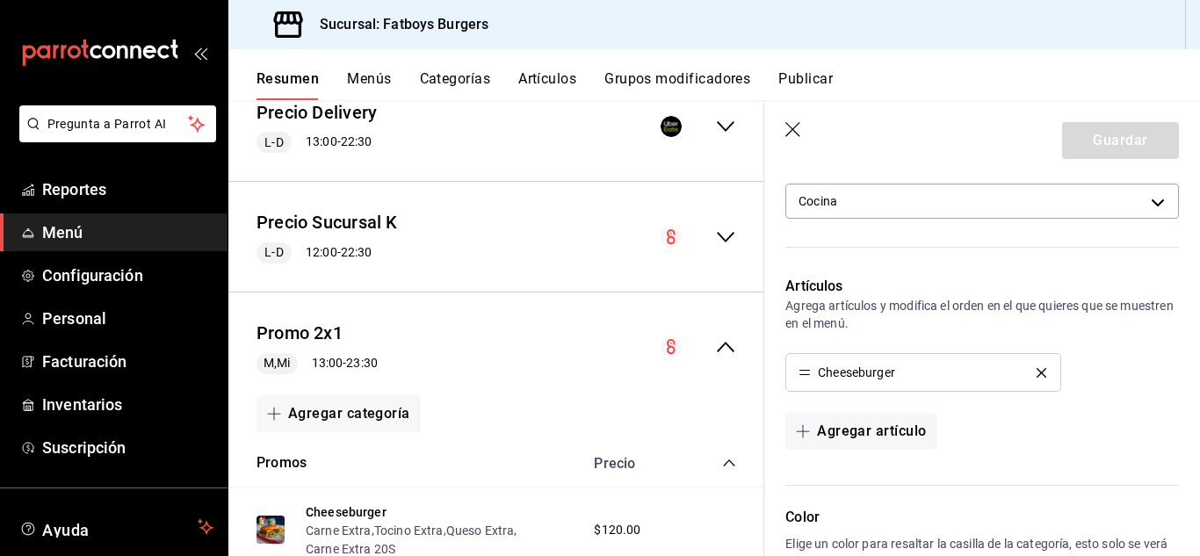
scroll to position [460, 0]
click at [851, 436] on button "Agregar artículo" at bounding box center [861, 429] width 151 height 37
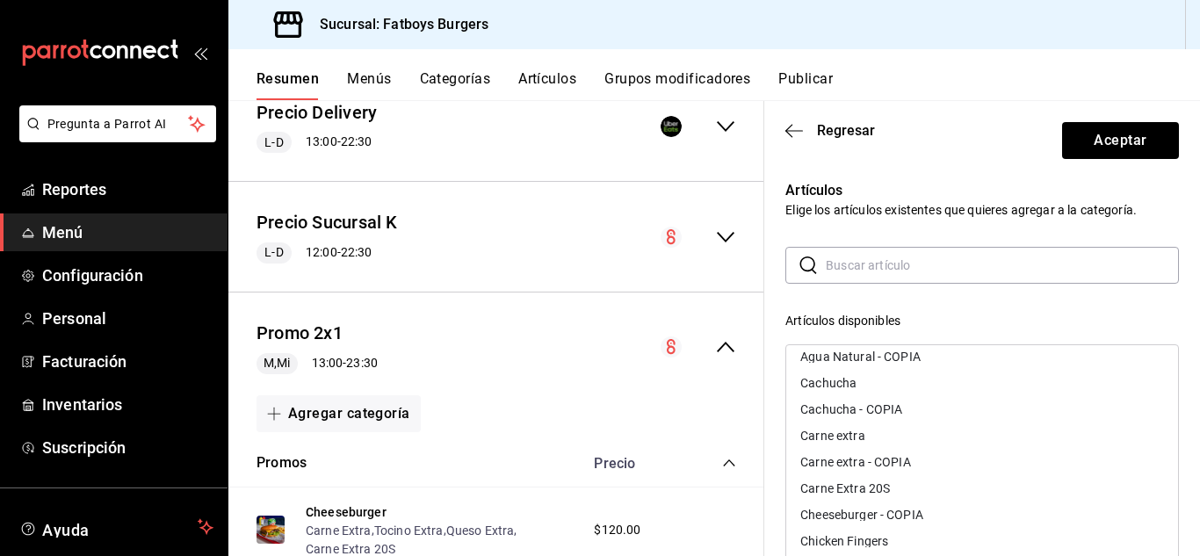
scroll to position [61, 0]
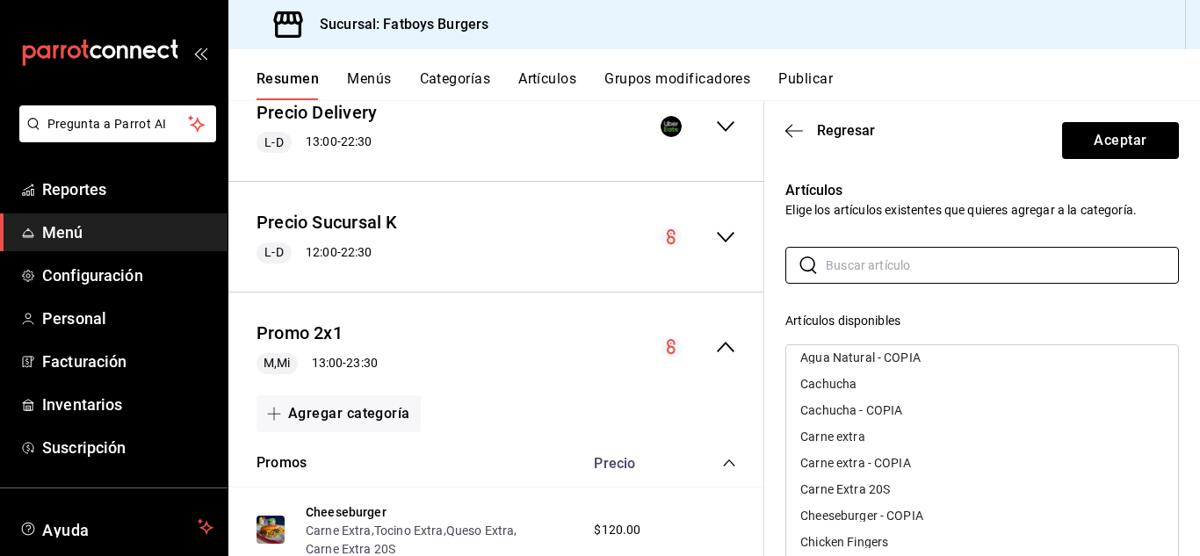
drag, startPoint x: 1012, startPoint y: 272, endPoint x: 989, endPoint y: 295, distance: 32.9
click at [989, 295] on div "​ ​ Artículos disponibles Agua natural Agua Natural Agua Natural - COPIA Cachuc…" at bounding box center [983, 560] width 394 height 627
click at [861, 298] on div "​ ​ Artículos disponibles Agua natural Agua Natural Agua Natural - COPIA Cachuc…" at bounding box center [983, 560] width 394 height 627
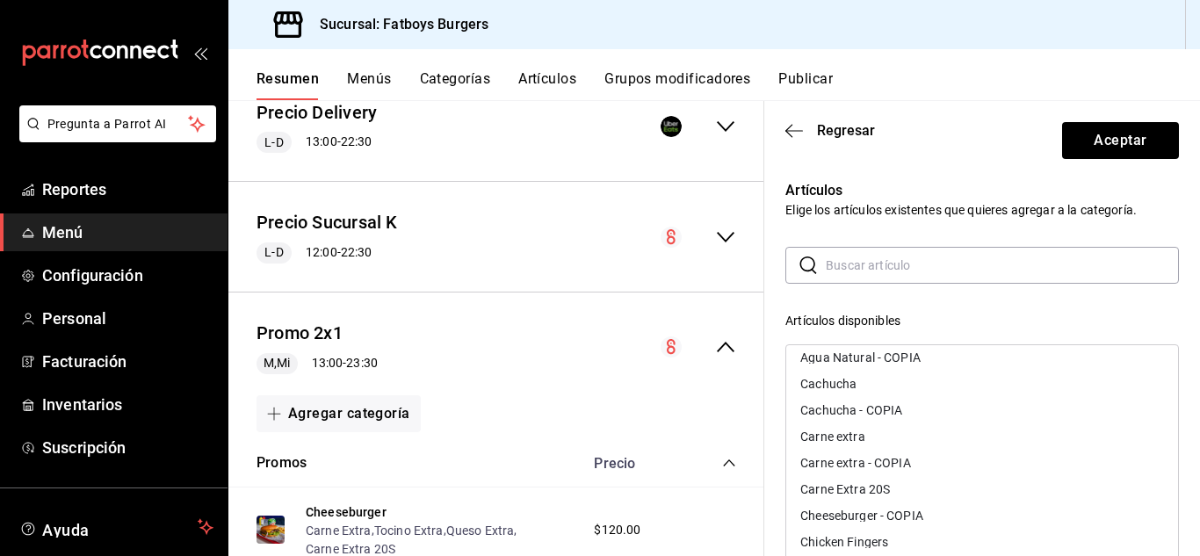
click at [927, 263] on input "text" at bounding box center [1002, 265] width 353 height 35
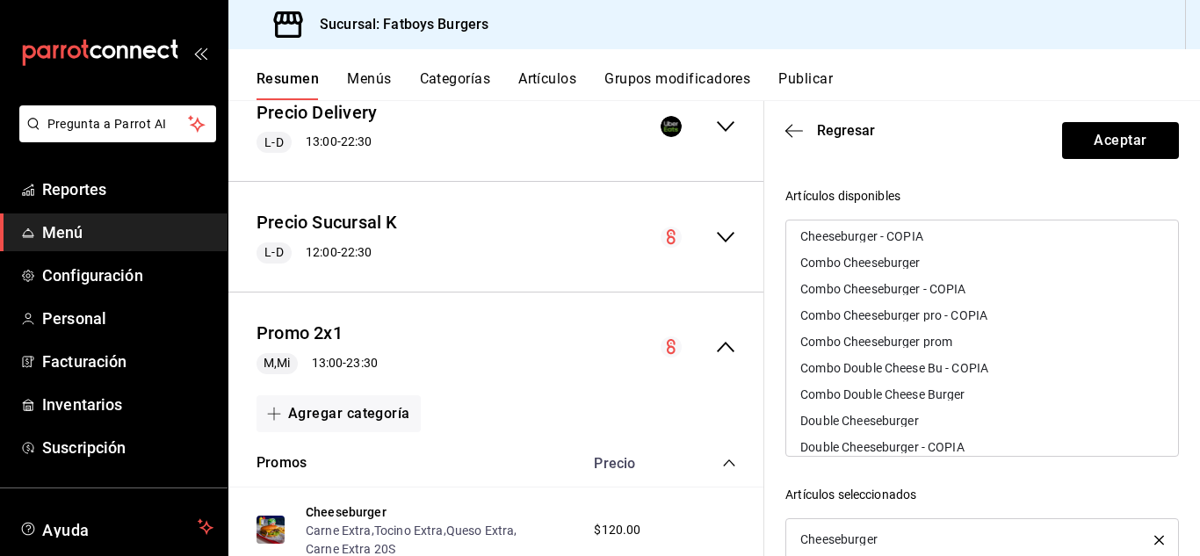
scroll to position [0, 0]
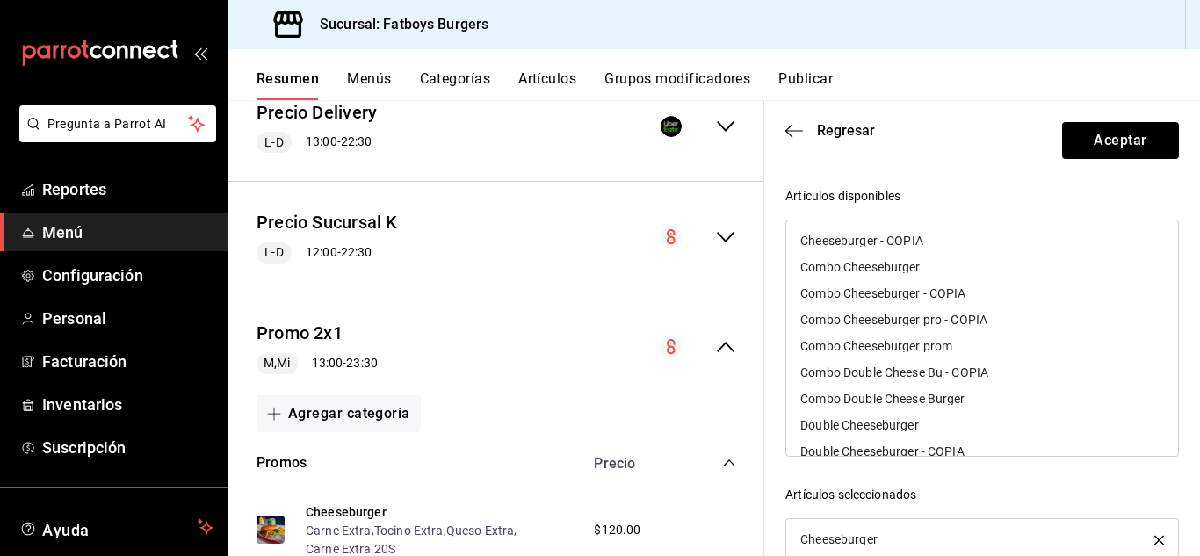
type input "cheese"
click at [918, 196] on div "Artículos disponibles" at bounding box center [983, 196] width 394 height 18
click at [809, 153] on header "Regresar Aceptar" at bounding box center [982, 137] width 436 height 72
click at [796, 135] on icon "button" at bounding box center [795, 131] width 18 height 16
click at [0, 0] on icon "button" at bounding box center [0, 0] width 0 height 0
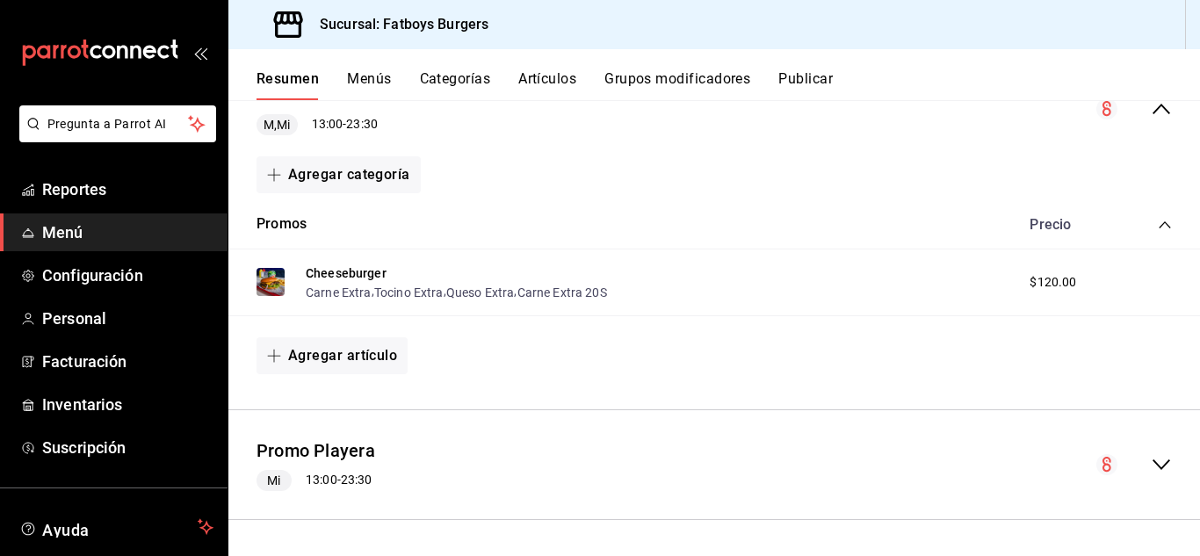
click at [1043, 281] on span "$120.00" at bounding box center [1053, 282] width 47 height 18
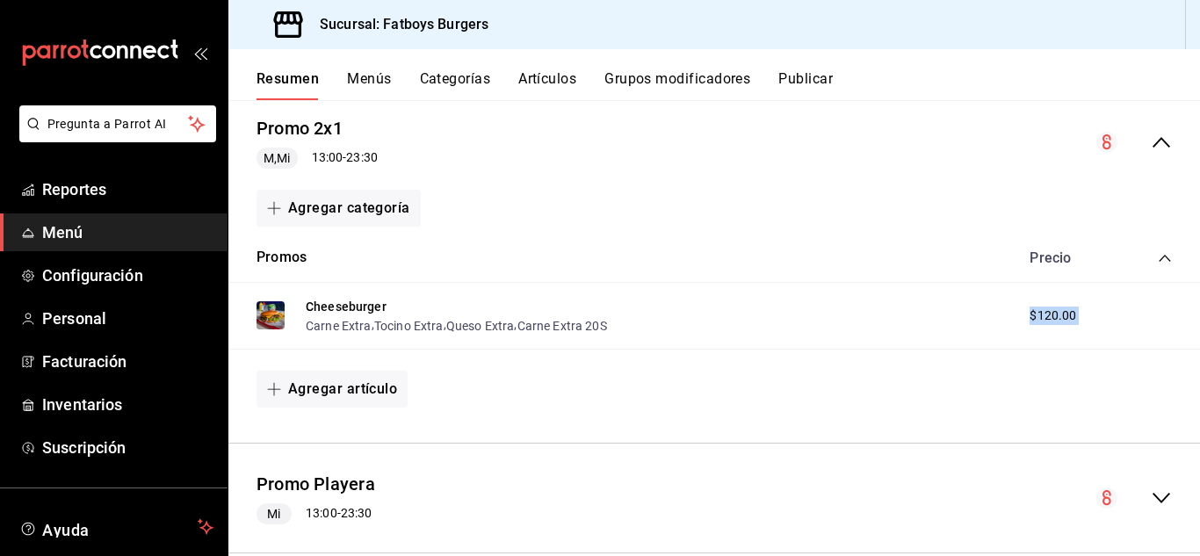
scroll to position [2372, 0]
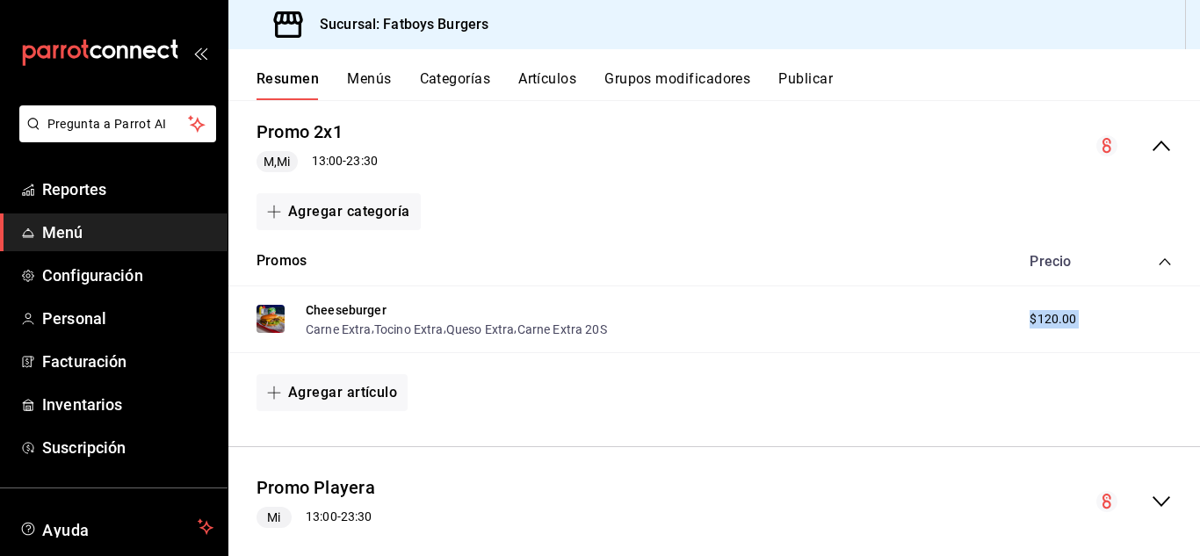
click at [365, 79] on button "Menús" at bounding box center [369, 85] width 44 height 30
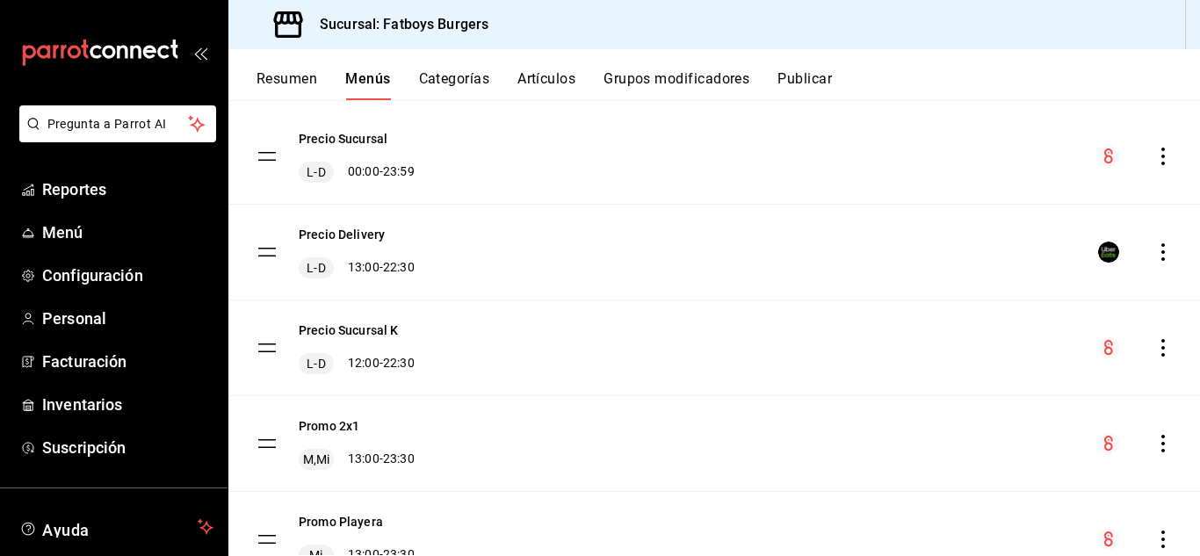
scroll to position [144, 0]
click at [455, 76] on button "Categorías" at bounding box center [454, 85] width 71 height 30
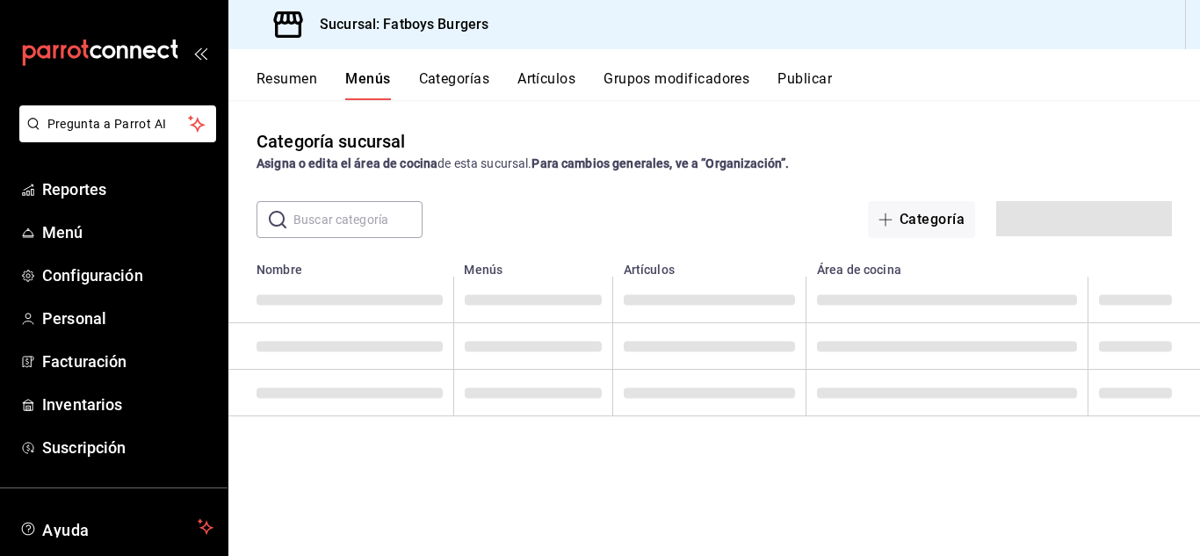
click at [560, 76] on button "Artículos" at bounding box center [547, 85] width 58 height 30
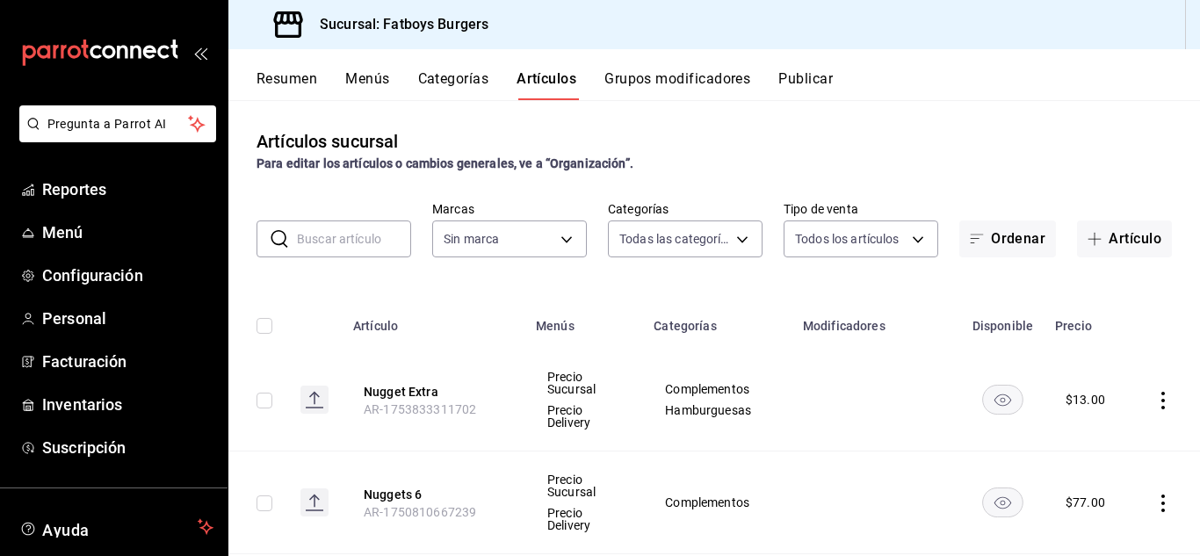
type input "f5493fea-18f2-4ac3-8117-79142d27a781,46cfd662-45ae-421c-8e35-b2498b6596ea,337ae…"
type input "814bffc1-c9d6-495f-880d-c065595e3c72"
click at [338, 237] on input "text" at bounding box center [354, 238] width 114 height 35
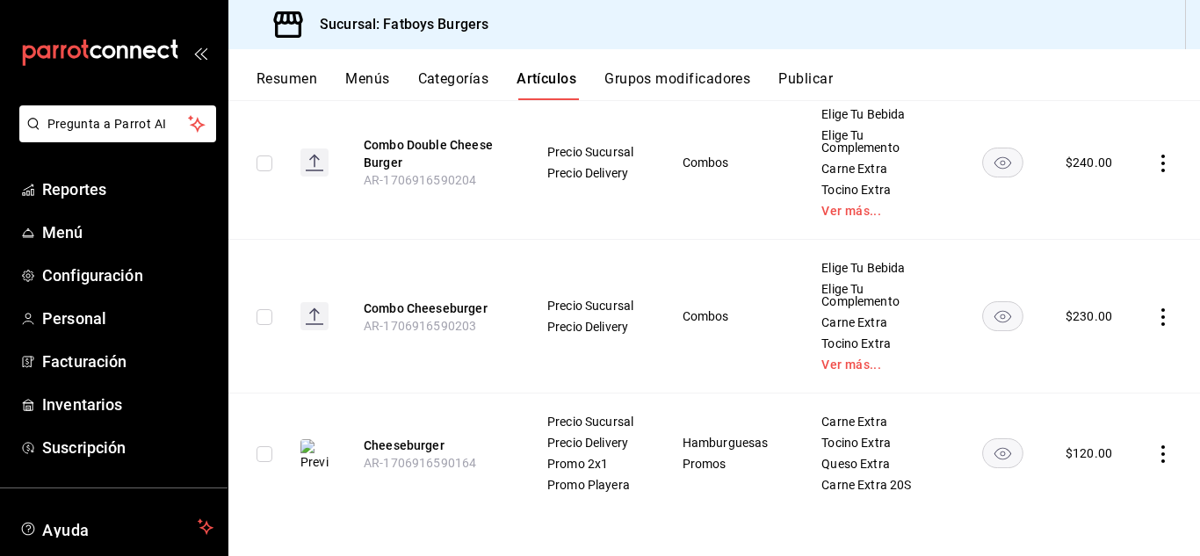
scroll to position [1342, 0]
type input "chees"
click at [1155, 446] on icon "actions" at bounding box center [1164, 455] width 18 height 18
click at [1088, 441] on span "Editar" at bounding box center [1098, 438] width 46 height 18
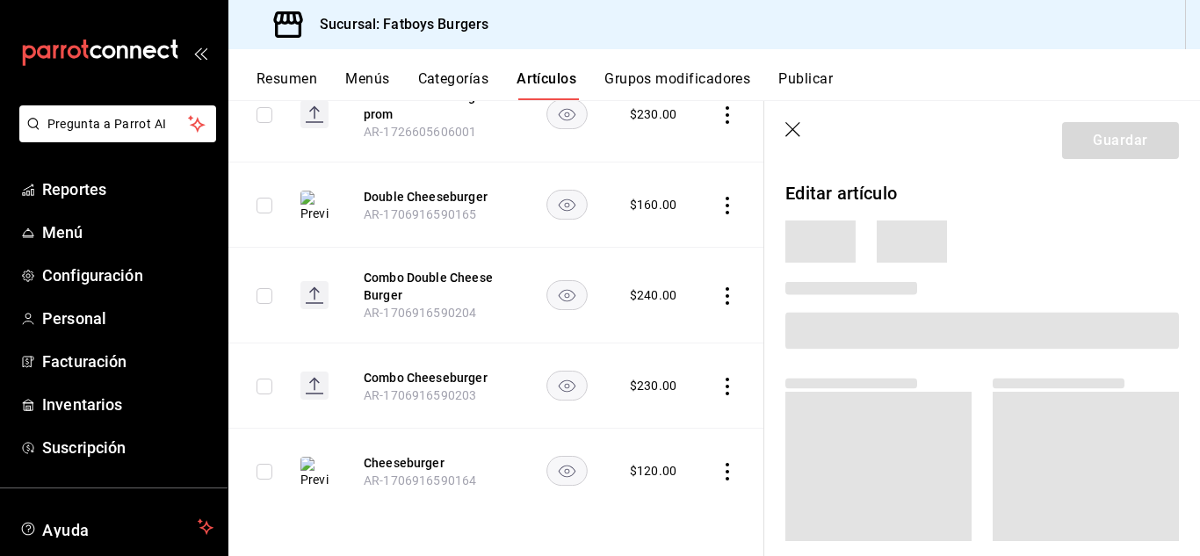
scroll to position [836, 0]
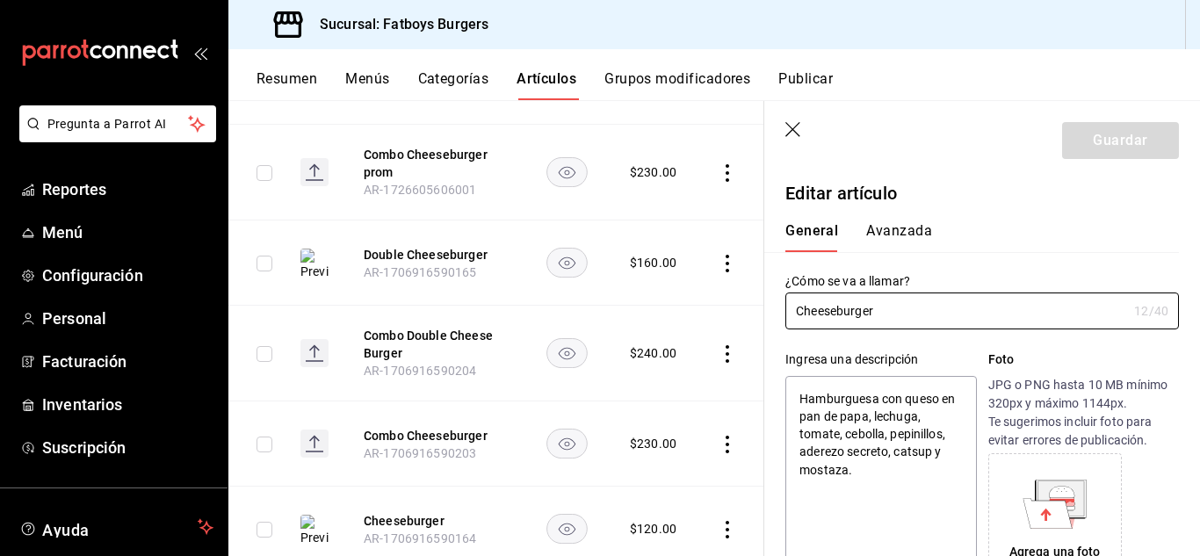
type textarea "x"
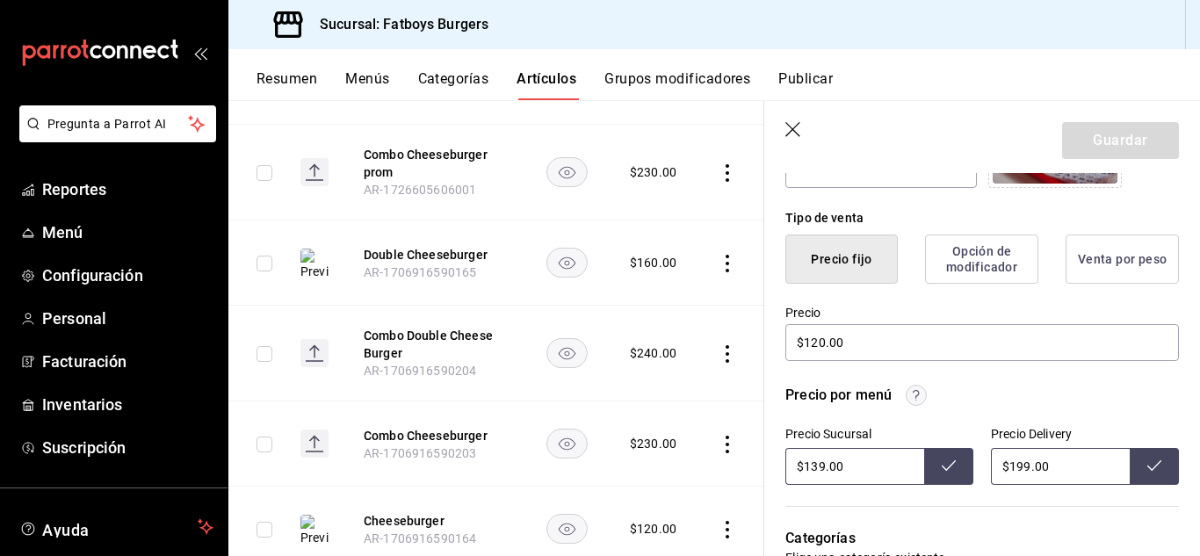
scroll to position [400, 0]
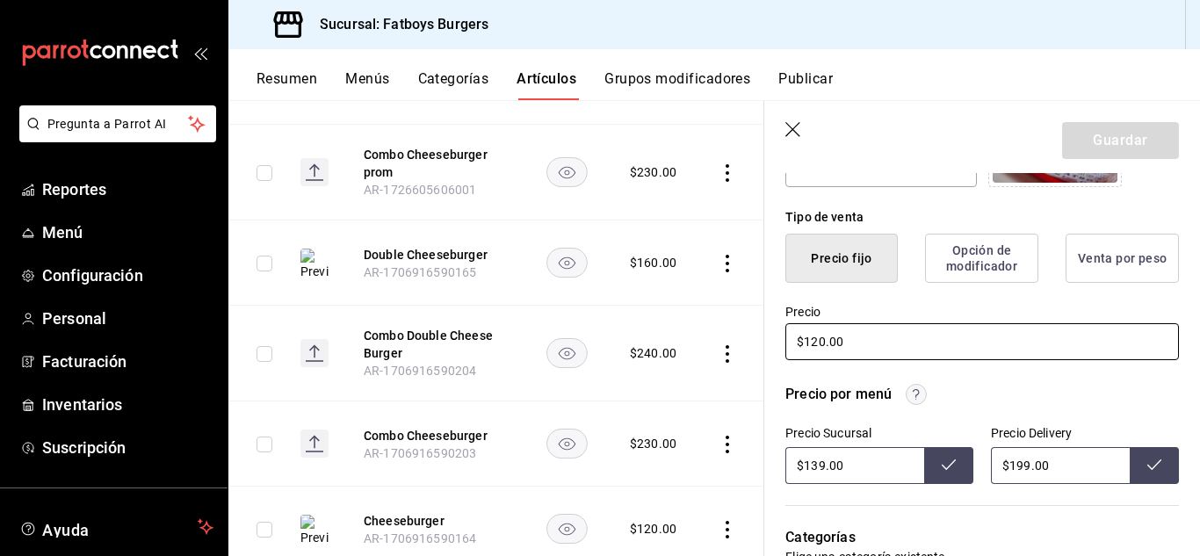
drag, startPoint x: 877, startPoint y: 345, endPoint x: 850, endPoint y: 344, distance: 27.3
click at [711, 333] on main "Artículos sucursal Para editar los artículos o cambios generales, ve a “Organiz…" at bounding box center [714, 328] width 972 height 456
click at [876, 339] on input "$120.00" at bounding box center [983, 341] width 394 height 37
drag, startPoint x: 846, startPoint y: 344, endPoint x: 733, endPoint y: 342, distance: 113.4
click at [733, 342] on main "Artículos sucursal Para editar los artículos o cambios generales, ve a “Organiz…" at bounding box center [714, 328] width 972 height 456
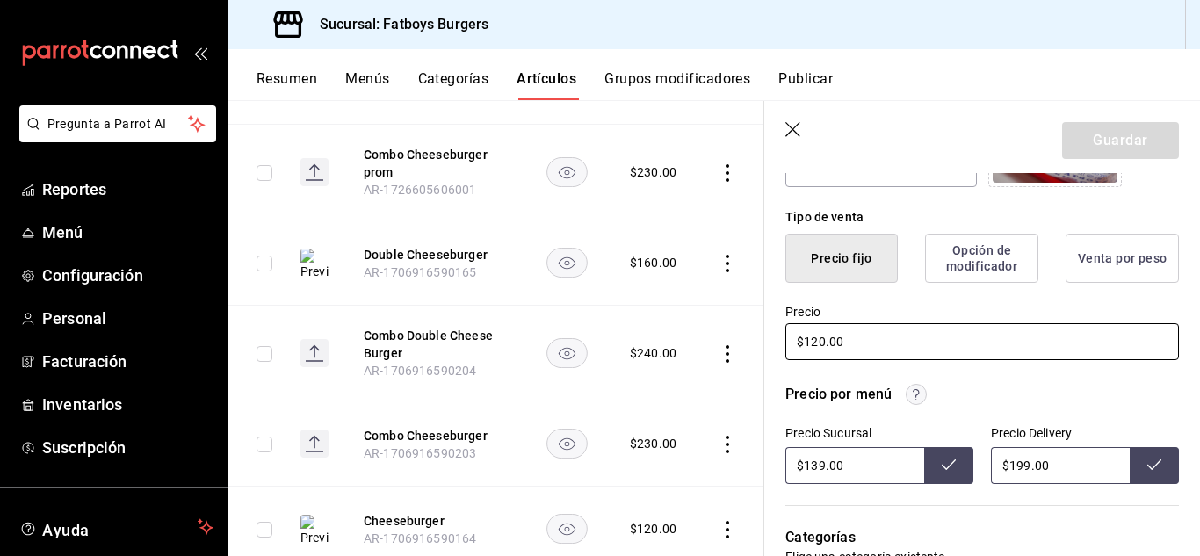
type input "$1.00"
type textarea "x"
type input "$13.00"
type textarea "x"
type input "$139.00"
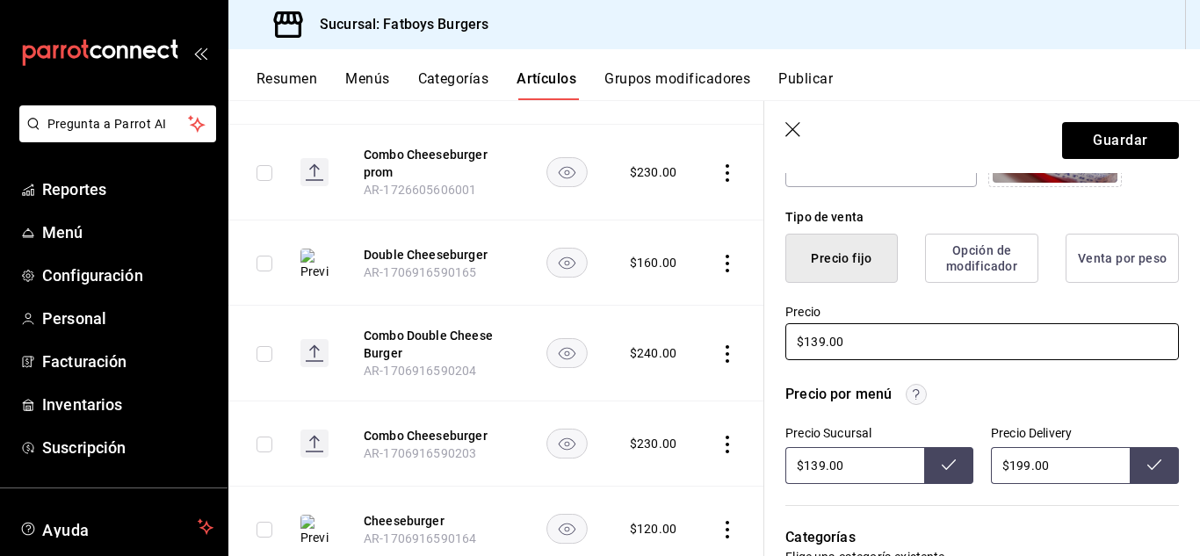
type textarea "x"
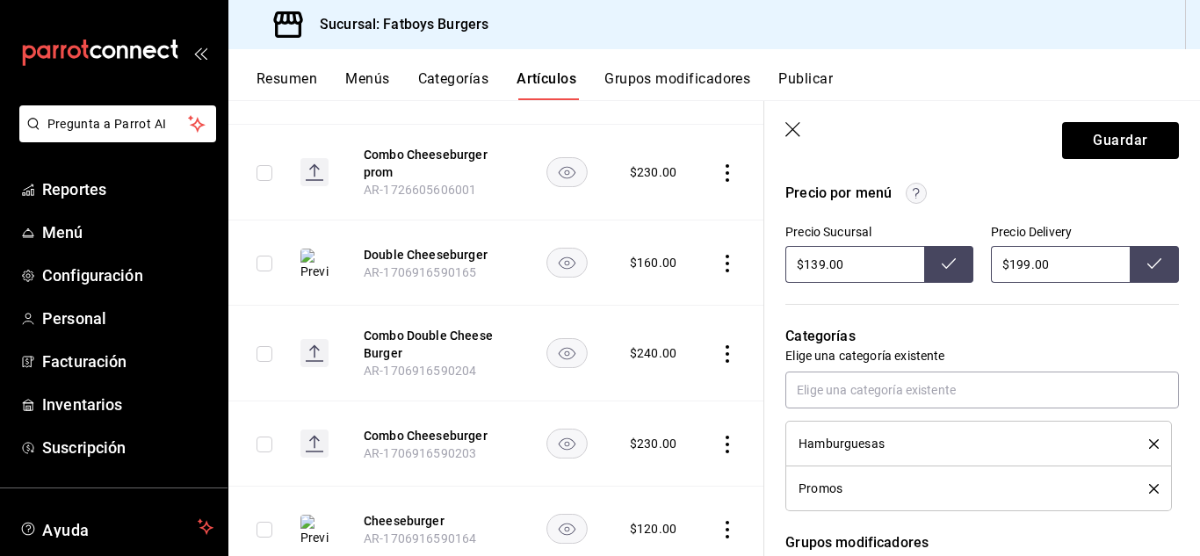
scroll to position [602, 0]
type input "$139.00"
click at [1108, 146] on button "Guardar" at bounding box center [1120, 140] width 117 height 37
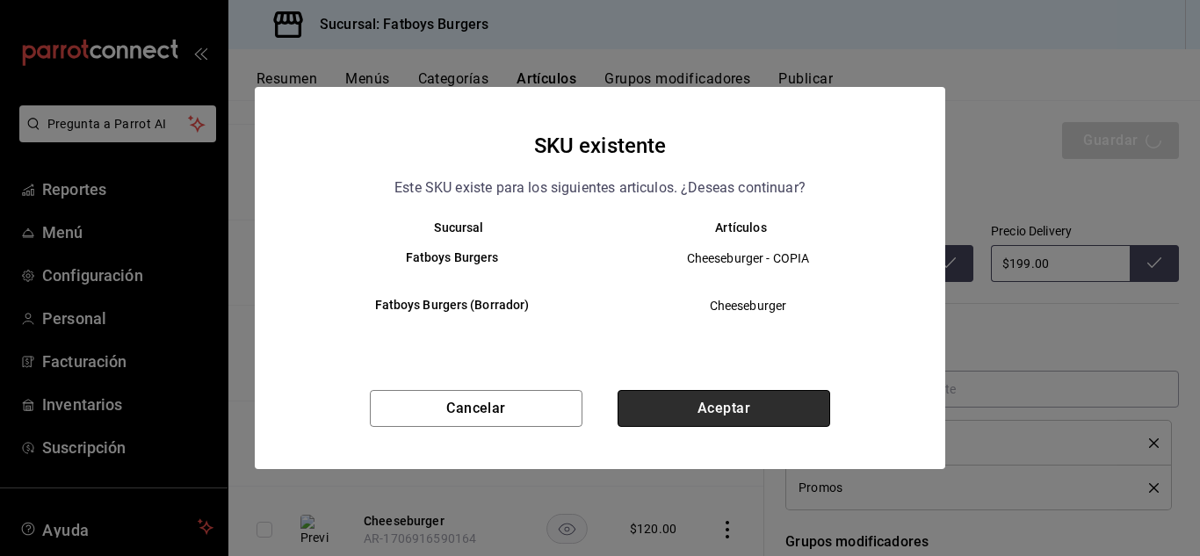
click at [710, 400] on button "Aceptar" at bounding box center [724, 408] width 213 height 37
type textarea "x"
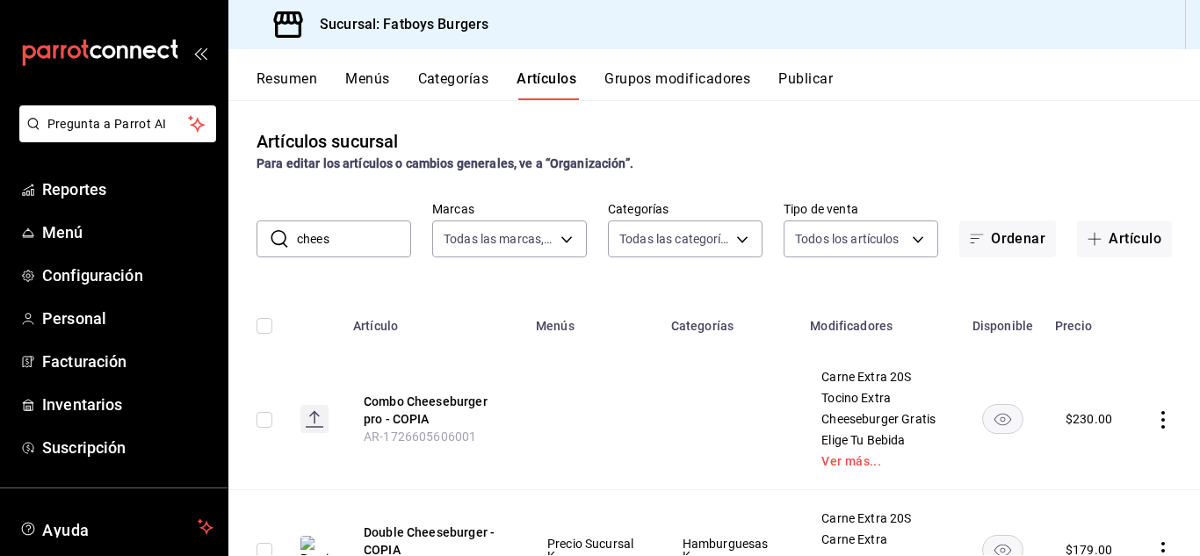
click at [355, 235] on input "chees" at bounding box center [354, 238] width 114 height 35
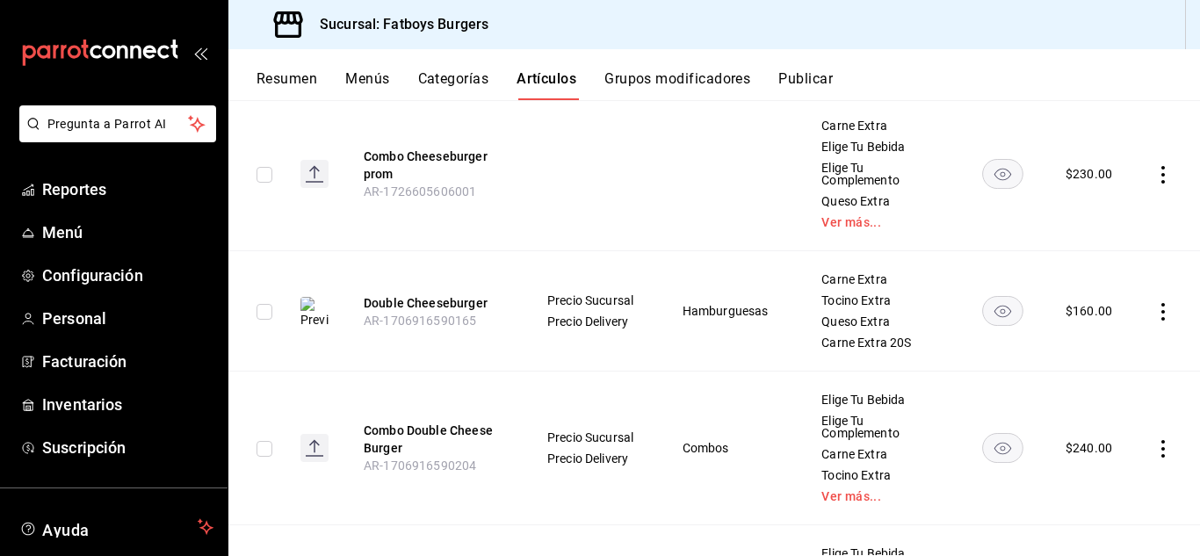
scroll to position [1027, 0]
type input "cheese"
click at [1155, 320] on icon "actions" at bounding box center [1164, 311] width 18 height 18
click at [1082, 363] on span "Editar" at bounding box center [1098, 368] width 46 height 18
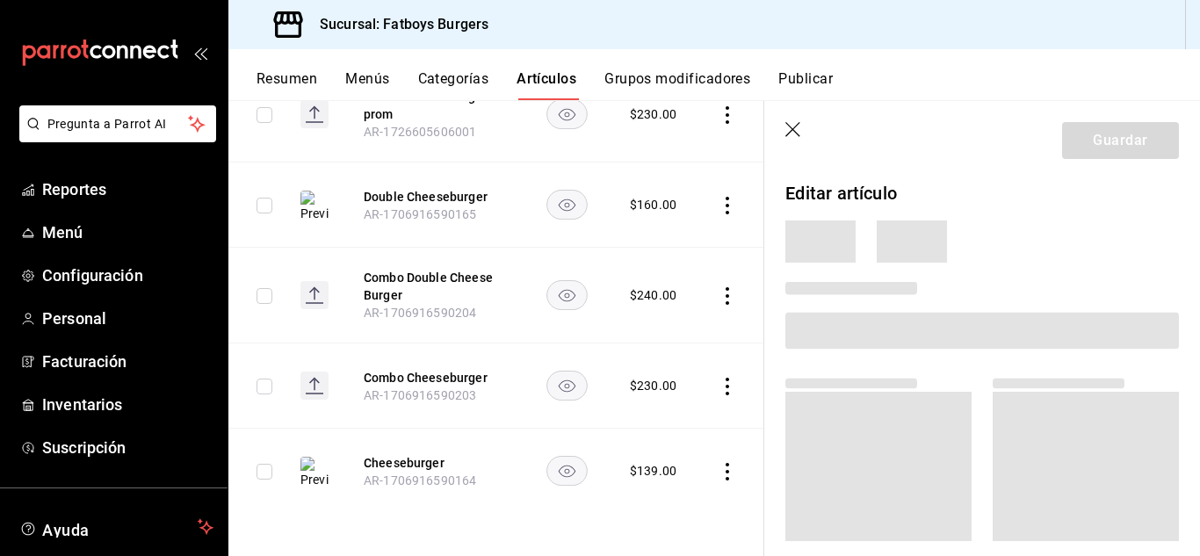
scroll to position [793, 0]
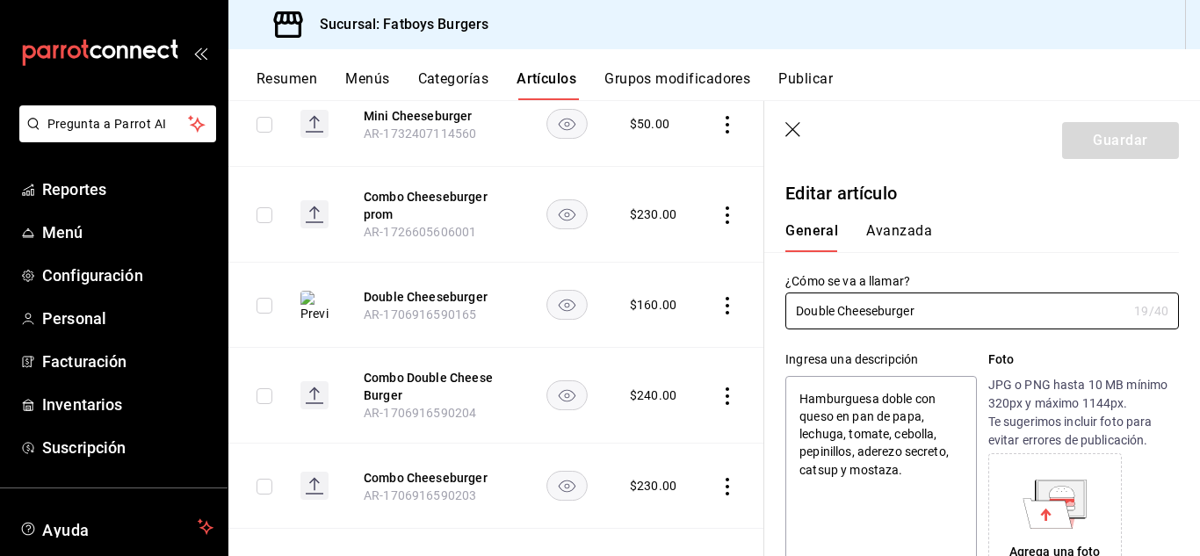
type textarea "x"
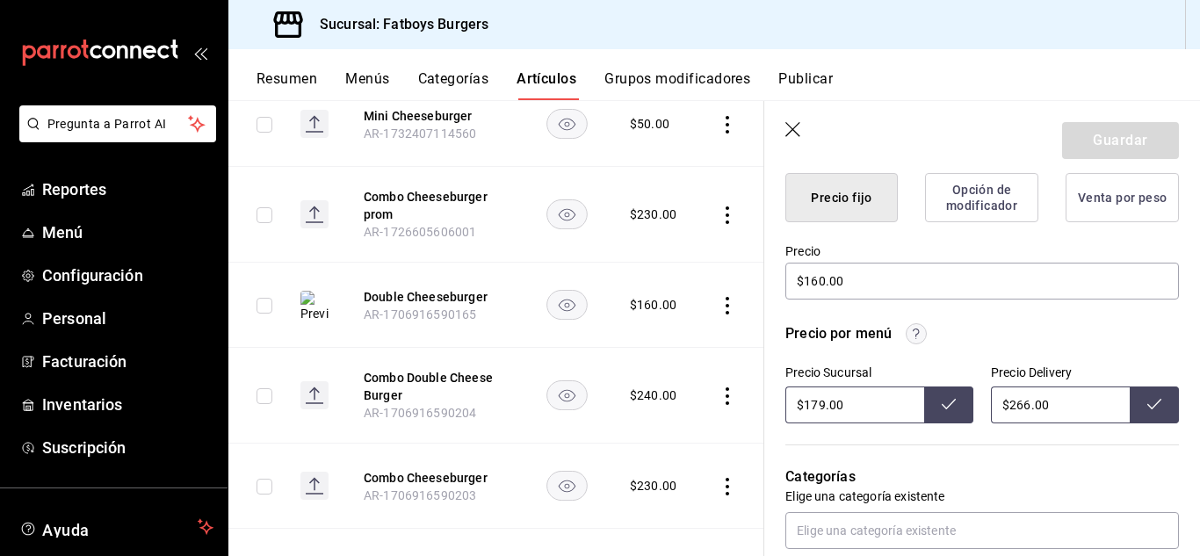
scroll to position [461, 0]
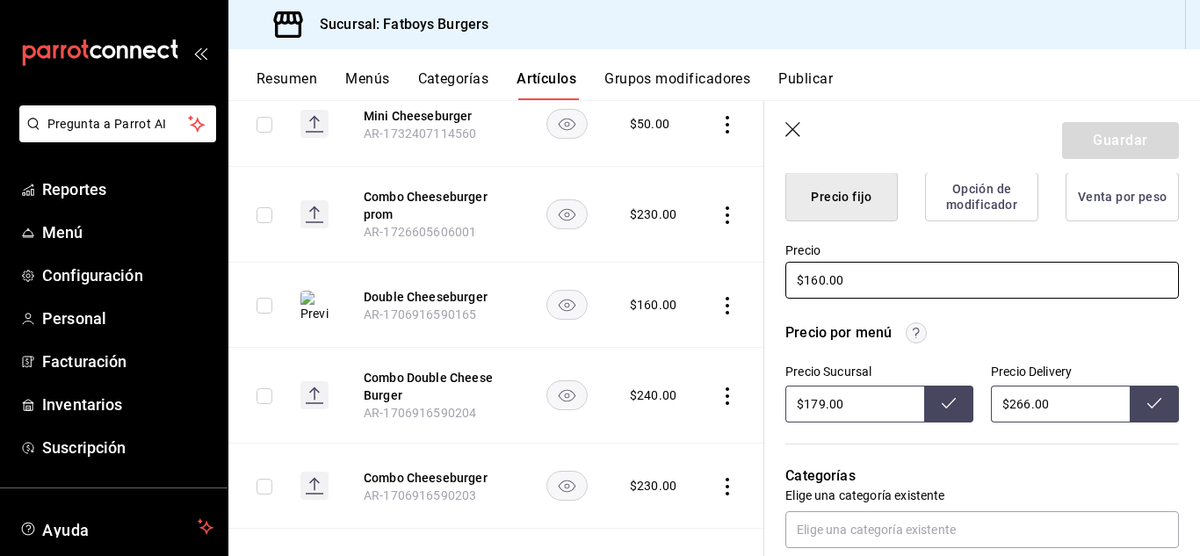
drag, startPoint x: 873, startPoint y: 275, endPoint x: 780, endPoint y: 279, distance: 92.3
click at [574, 284] on main "Artículos sucursal Para editar los artículos o cambios generales, ve a “Organiz…" at bounding box center [714, 328] width 972 height 456
type input "$1.00"
type textarea "x"
type input "$17.00"
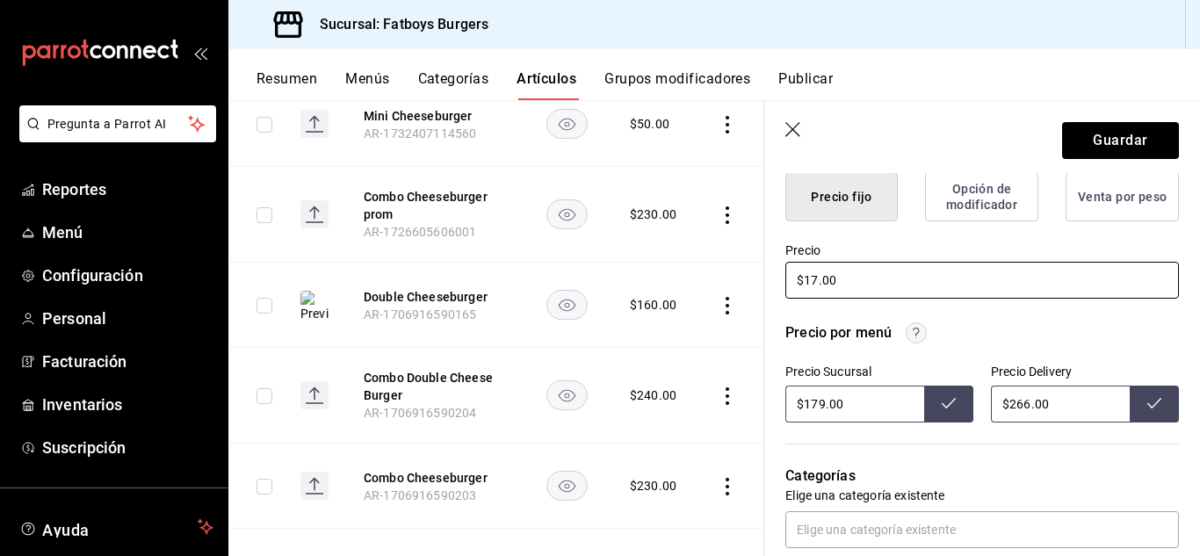
type textarea "x"
type input "$179.00"
type textarea "x"
type input "$179.00"
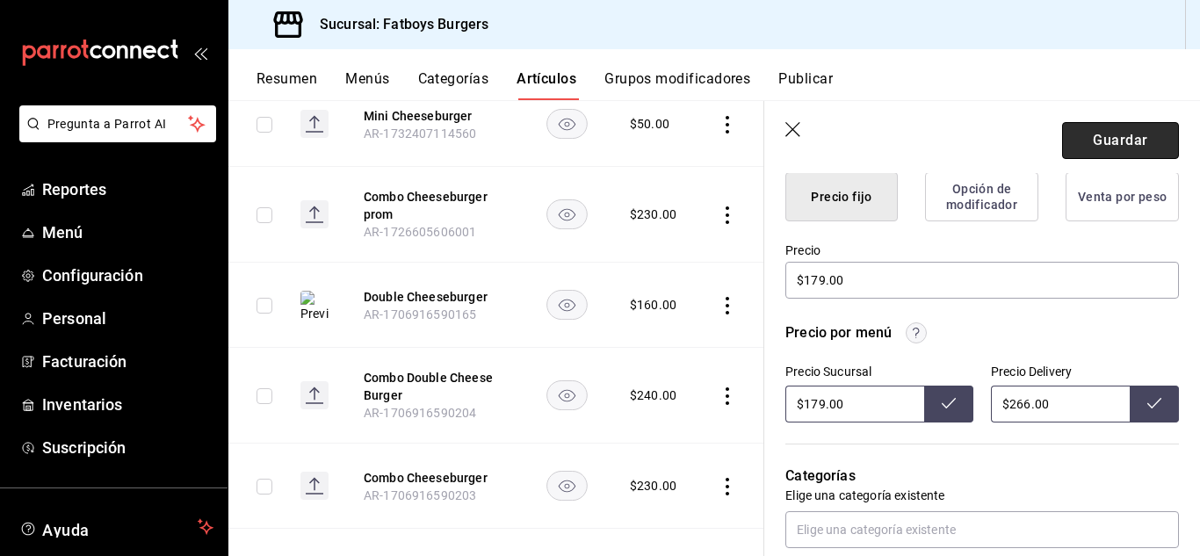
click at [1116, 140] on button "Guardar" at bounding box center [1120, 140] width 117 height 37
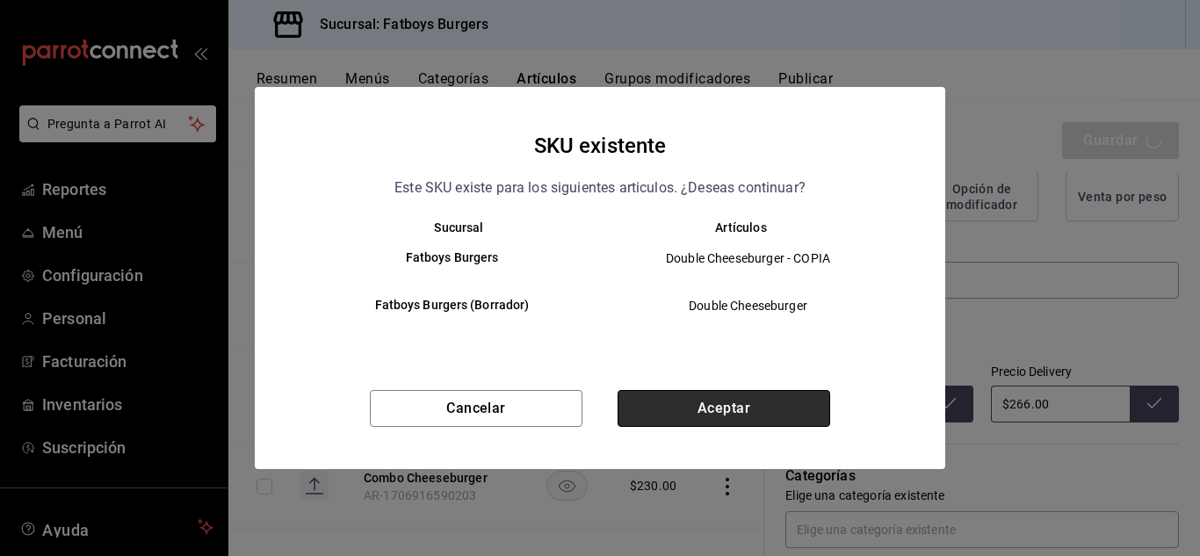
click at [702, 418] on button "Aceptar" at bounding box center [724, 408] width 213 height 37
type textarea "x"
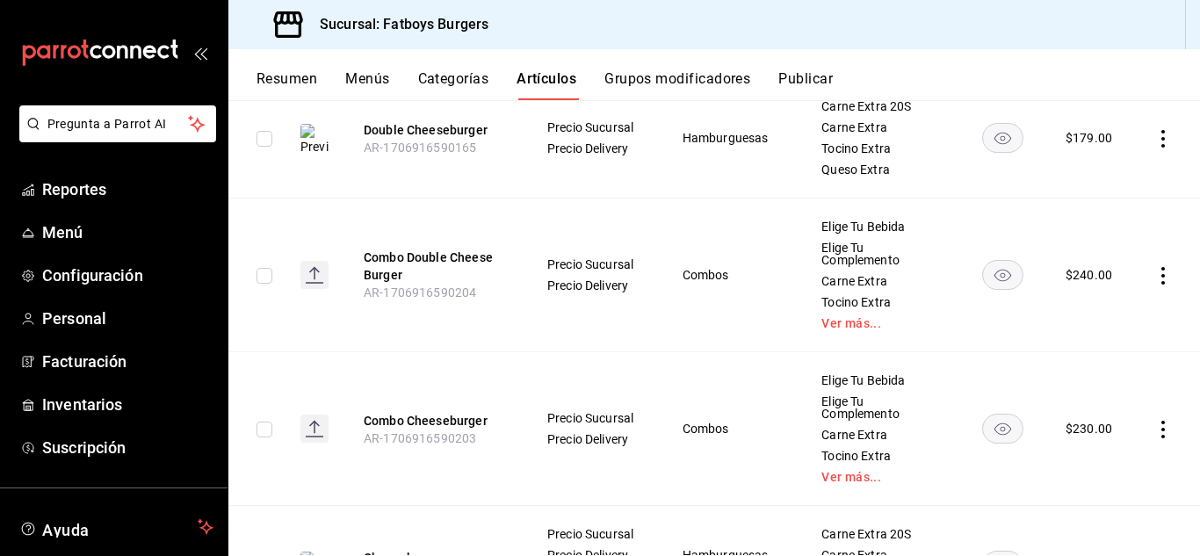
scroll to position [1199, 0]
click at [1155, 285] on icon "actions" at bounding box center [1164, 276] width 18 height 18
click at [1077, 338] on span "Editar" at bounding box center [1098, 333] width 46 height 18
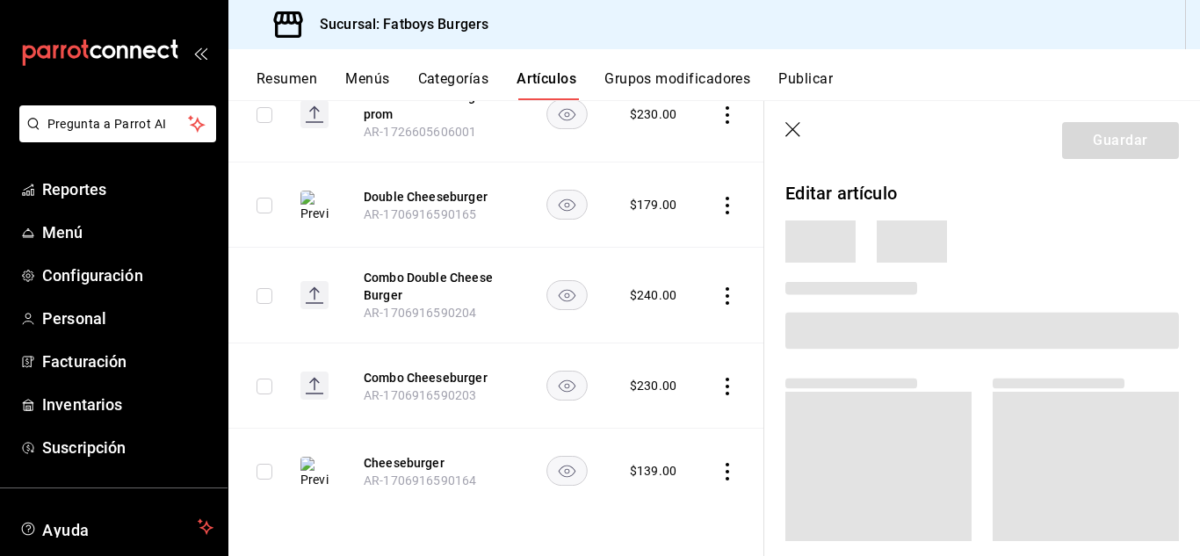
scroll to position [836, 0]
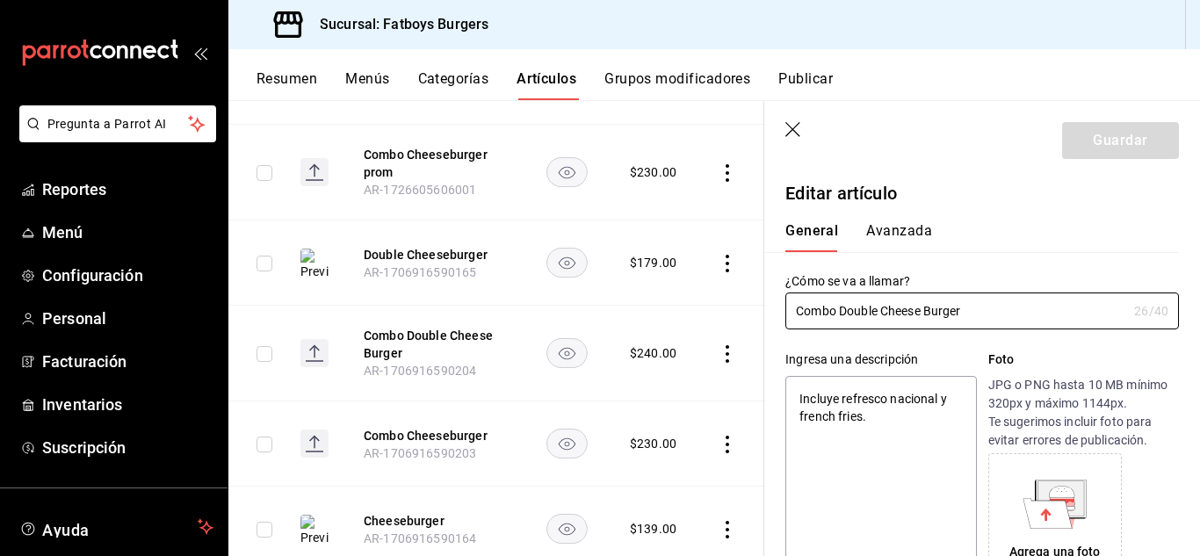
type textarea "x"
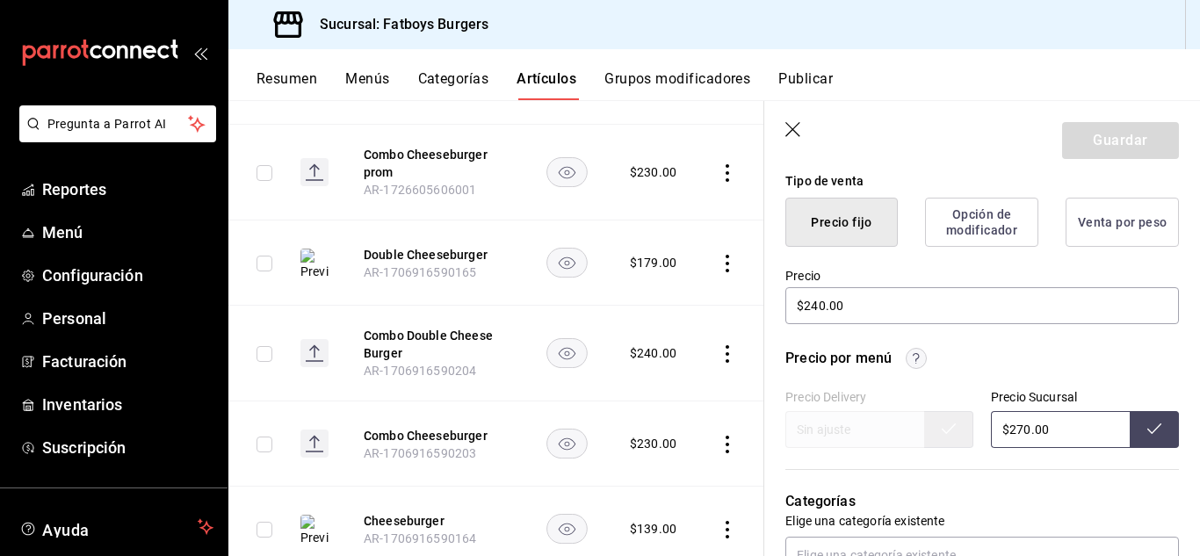
scroll to position [436, 0]
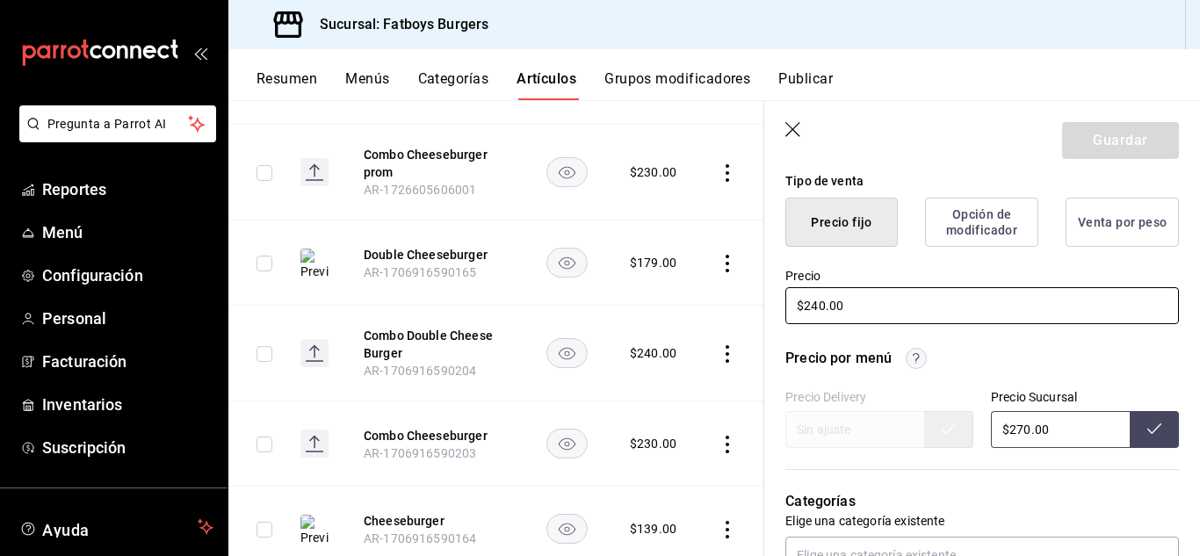
drag, startPoint x: 890, startPoint y: 307, endPoint x: 648, endPoint y: 303, distance: 241.7
click at [648, 303] on main "Artículos sucursal Para editar los artículos o cambios generales, ve a “Organiz…" at bounding box center [714, 328] width 972 height 456
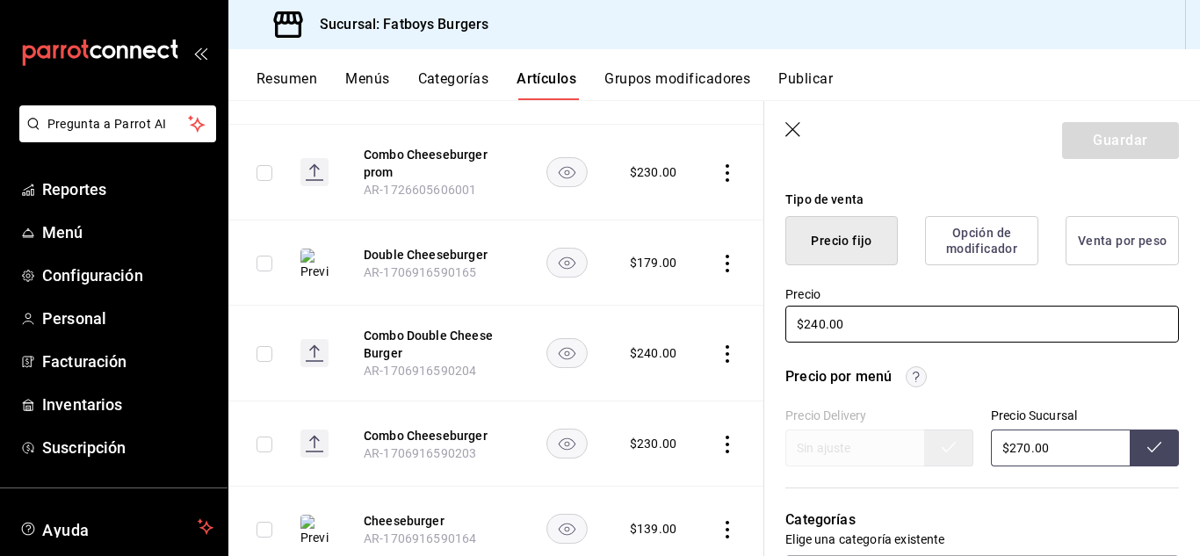
scroll to position [418, 0]
type input "$2.00"
type textarea "x"
type input "$270.00"
type textarea "x"
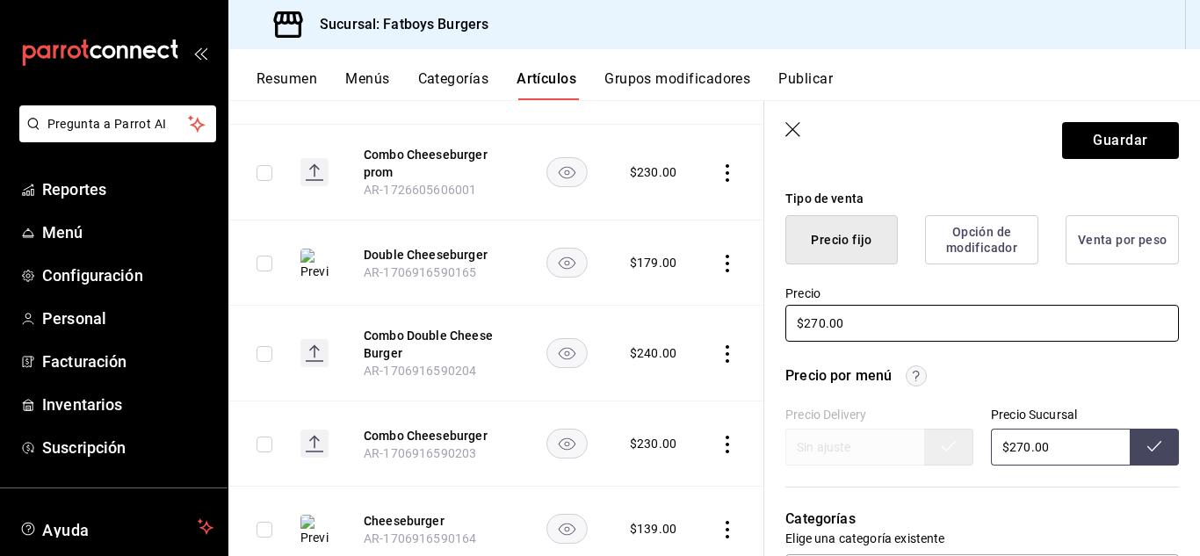
type input "$270.00"
click at [1100, 116] on header "Guardar" at bounding box center [982, 137] width 436 height 72
click at [1079, 138] on button "Guardar" at bounding box center [1120, 140] width 117 height 37
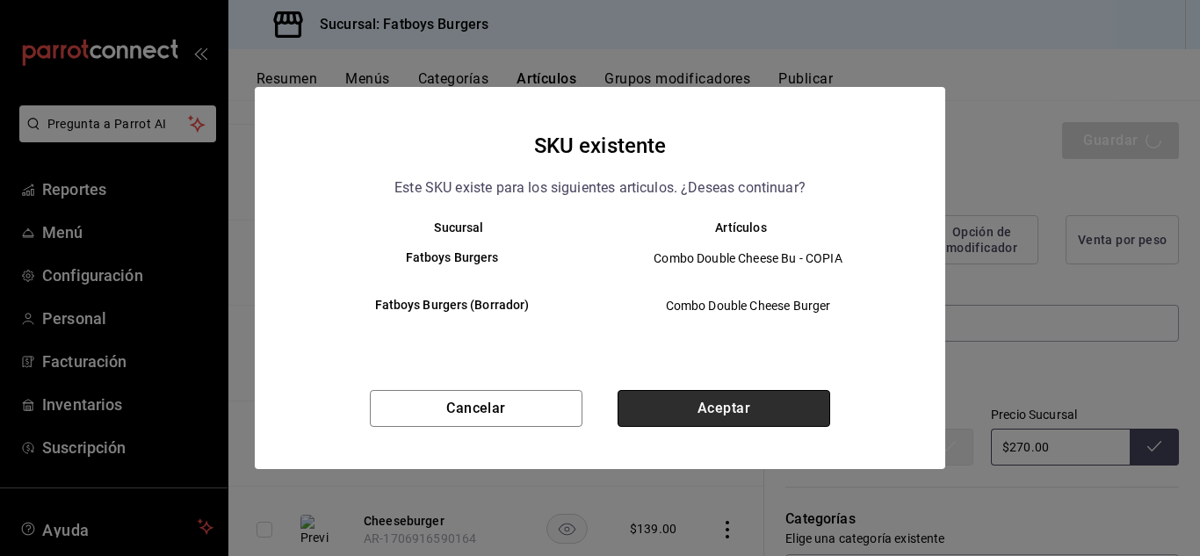
click at [768, 397] on button "Aceptar" at bounding box center [724, 408] width 213 height 37
type textarea "x"
type input "AR-1755724645086"
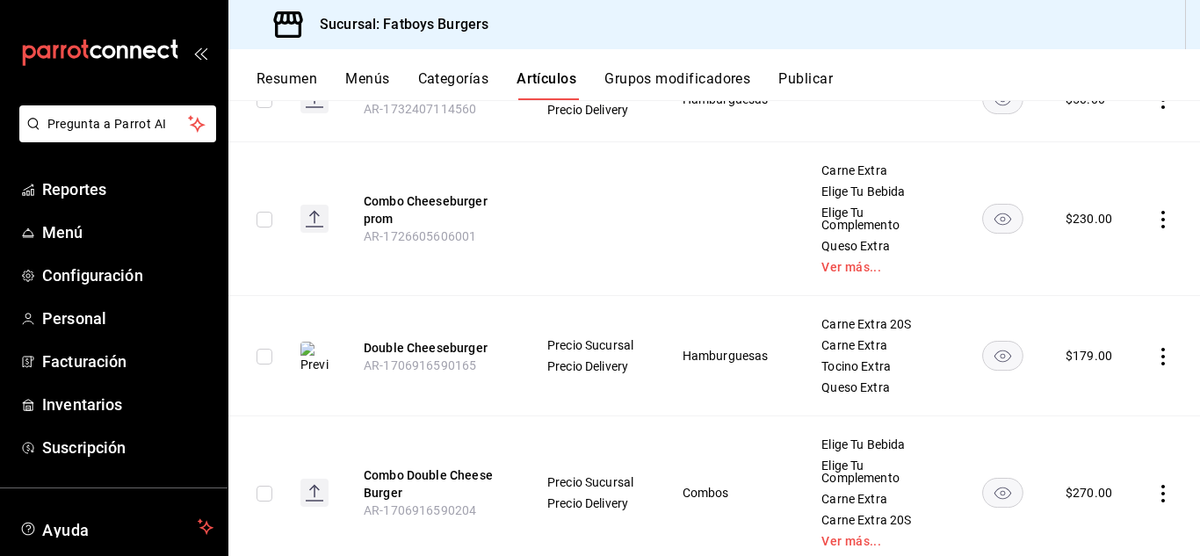
scroll to position [981, 0]
click at [289, 78] on button "Resumen" at bounding box center [287, 85] width 61 height 30
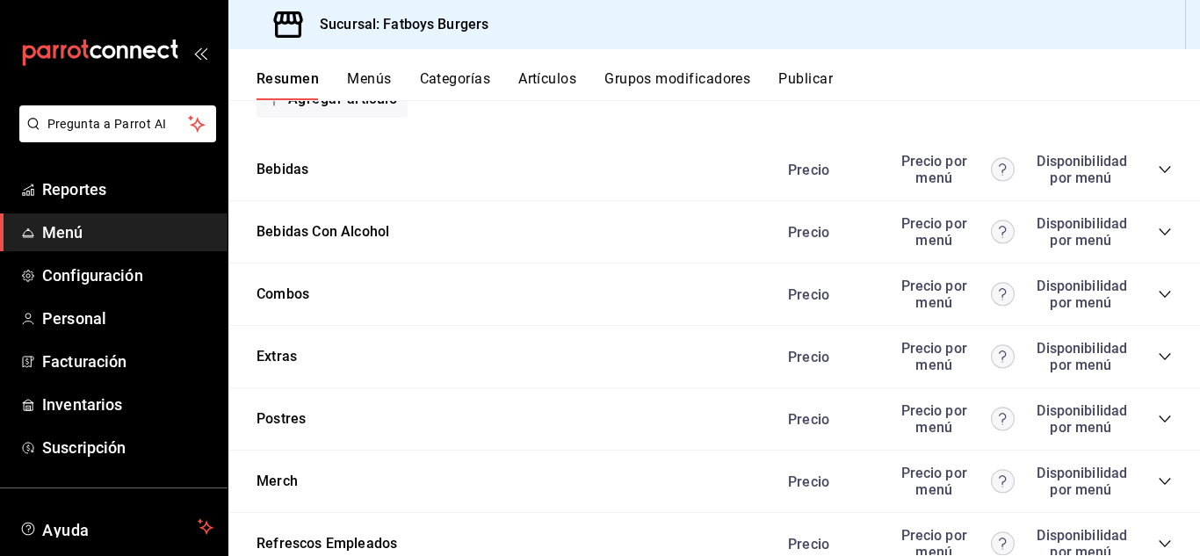
scroll to position [2163, 0]
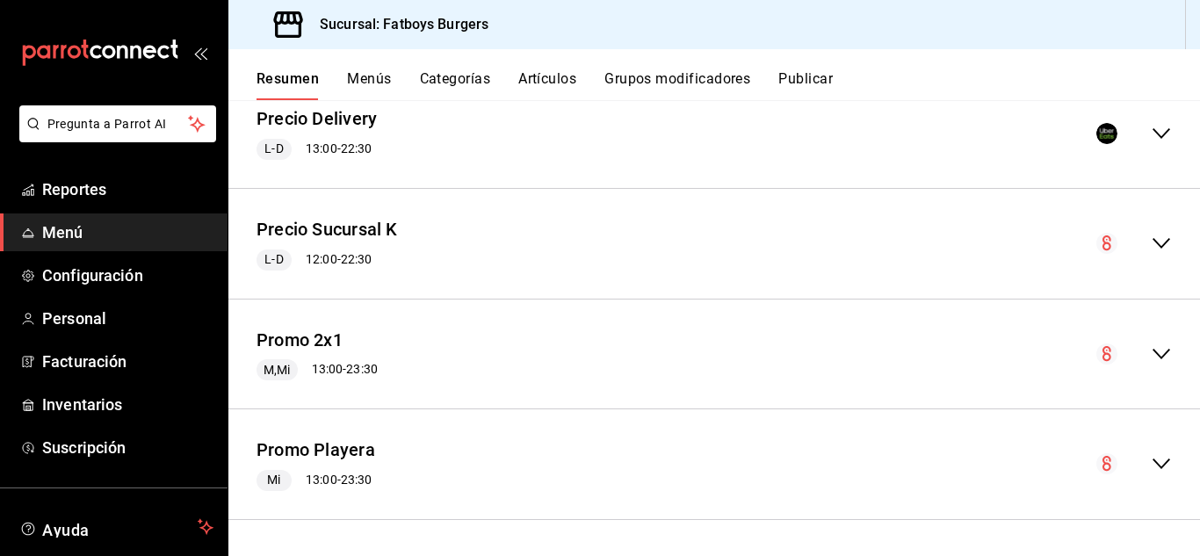
click at [1151, 351] on icon "collapse-menu-row" at bounding box center [1161, 354] width 21 height 21
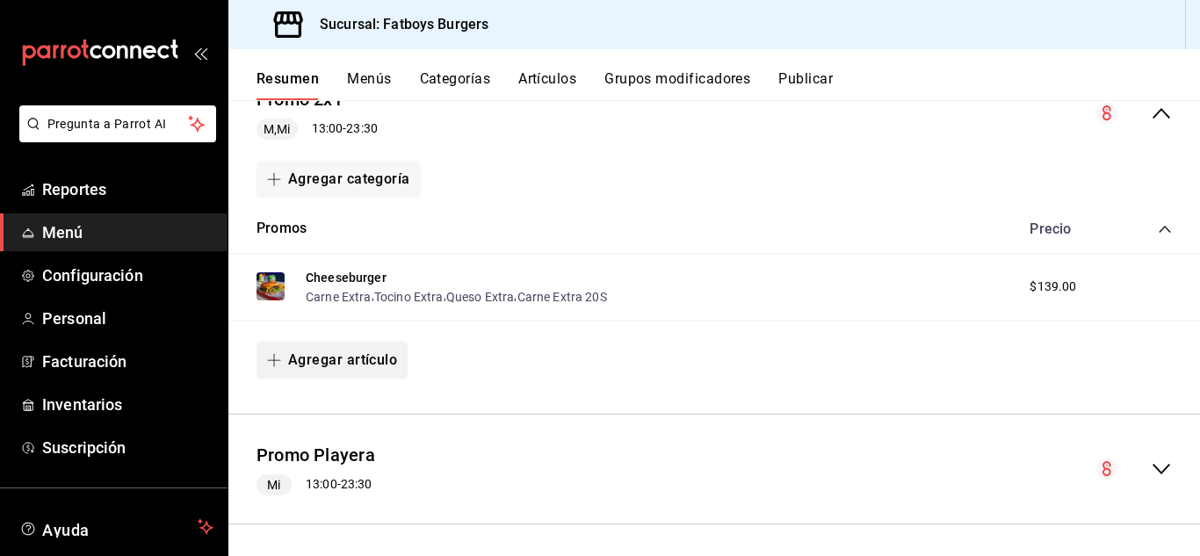
scroll to position [2405, 0]
click at [384, 358] on button "Agregar artículo" at bounding box center [332, 359] width 151 height 37
click at [337, 405] on li "Artículo existente" at bounding box center [326, 406] width 138 height 43
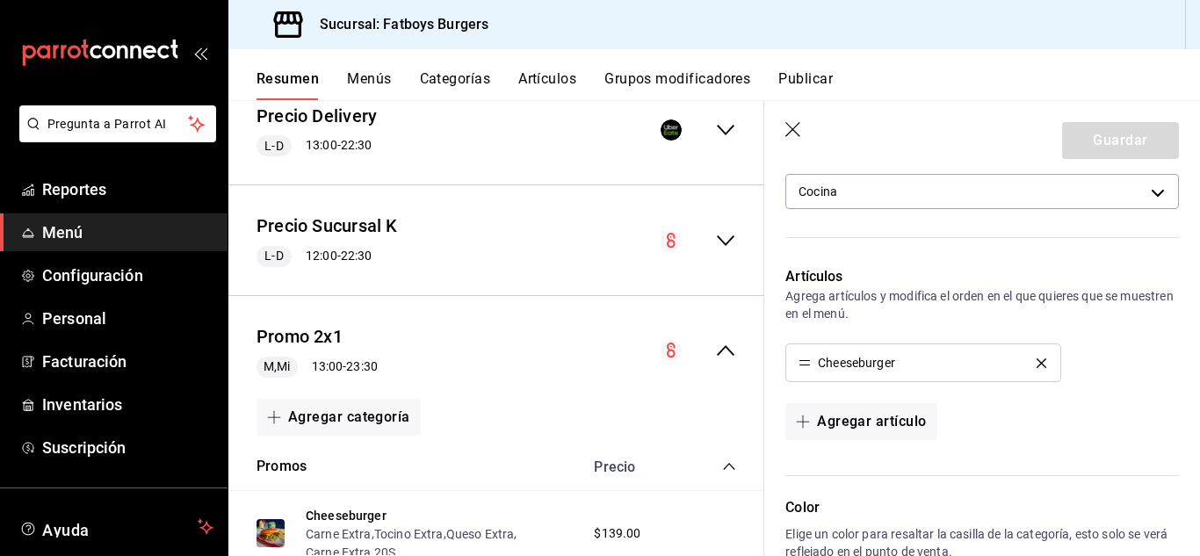
scroll to position [469, 0]
click at [852, 415] on button "Agregar artículo" at bounding box center [861, 420] width 151 height 37
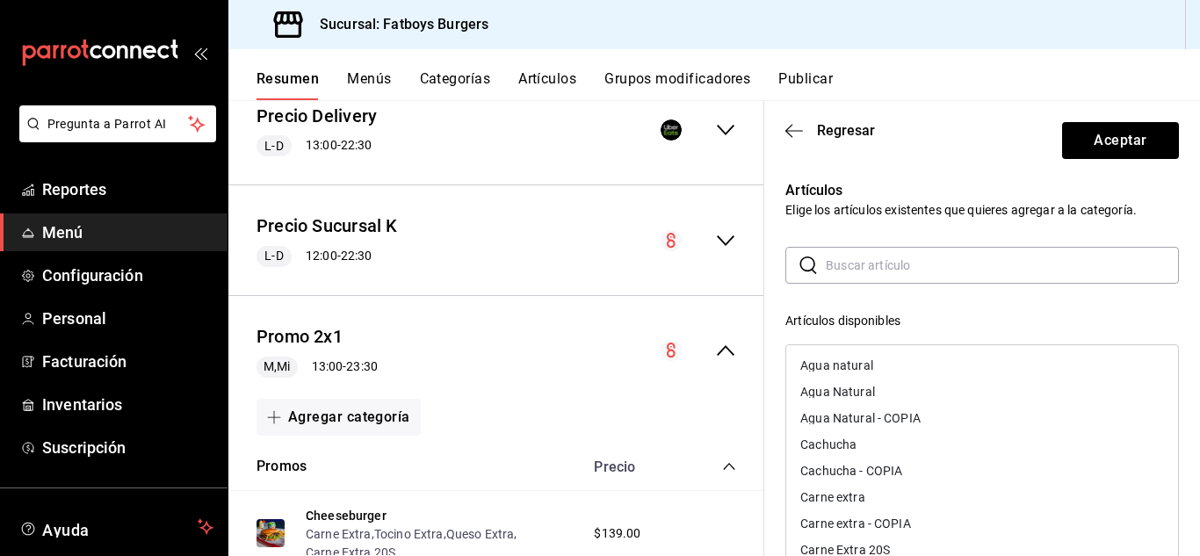
click at [866, 264] on input "text" at bounding box center [1002, 265] width 353 height 35
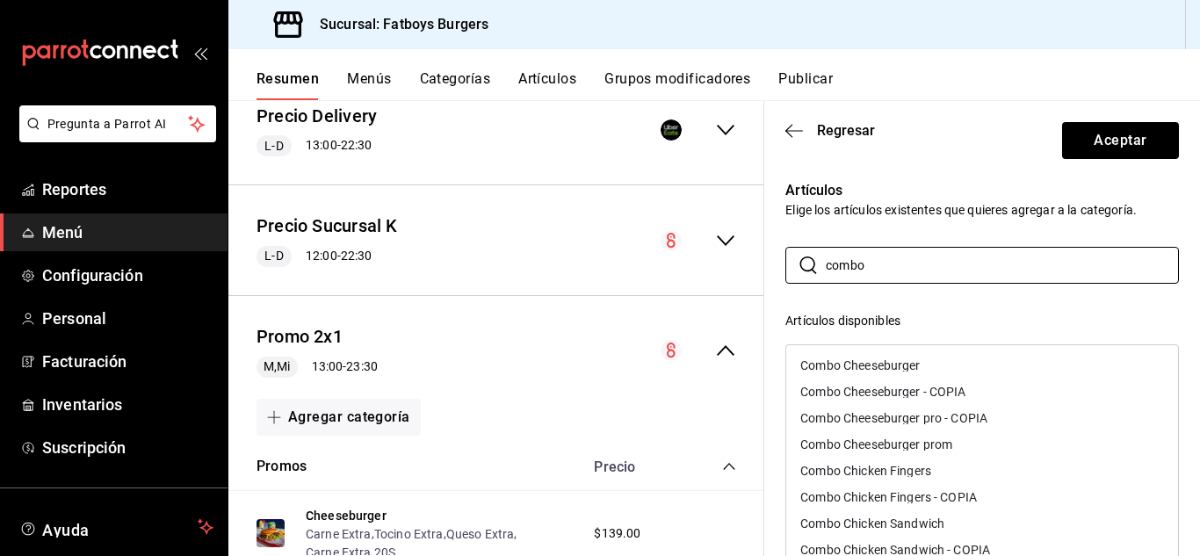
type input "combo"
click at [887, 442] on div "Combo Cheeseburger prom" at bounding box center [877, 444] width 152 height 12
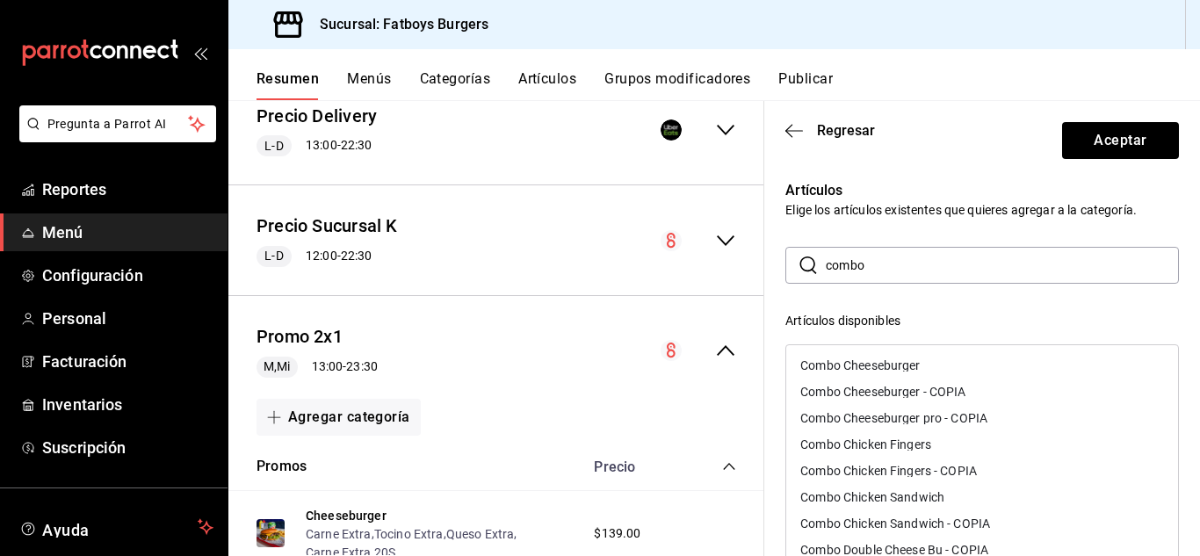
drag, startPoint x: 884, startPoint y: 266, endPoint x: 664, endPoint y: 317, distance: 225.5
click at [664, 317] on main "Resumen sucursal Si activas ‘Editar artículo por menú’, podrás personalizar los…" at bounding box center [714, 328] width 972 height 456
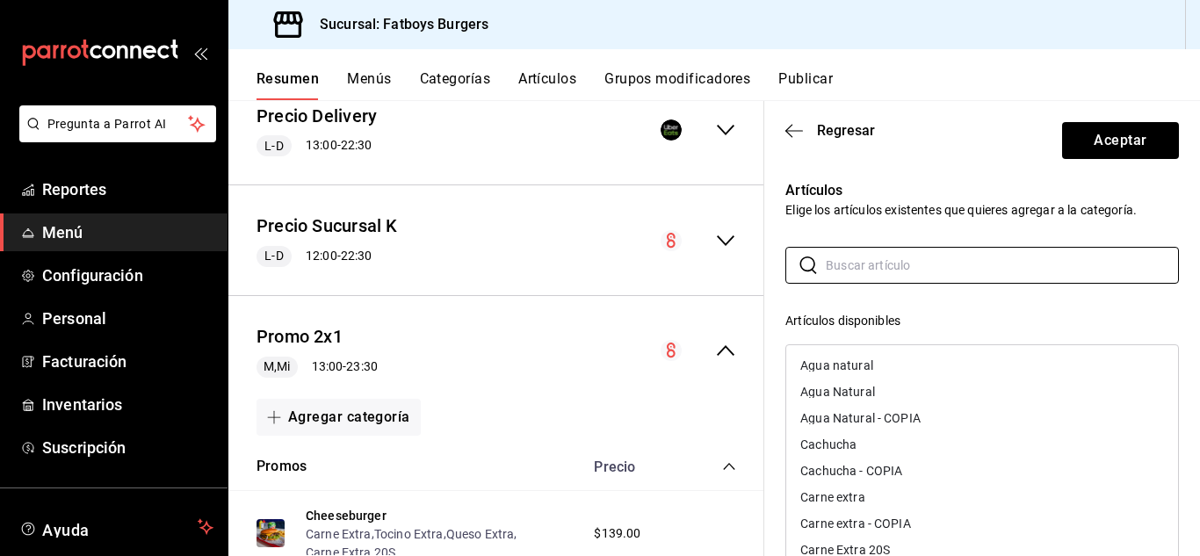
click at [953, 320] on div "Artículos disponibles" at bounding box center [983, 321] width 394 height 18
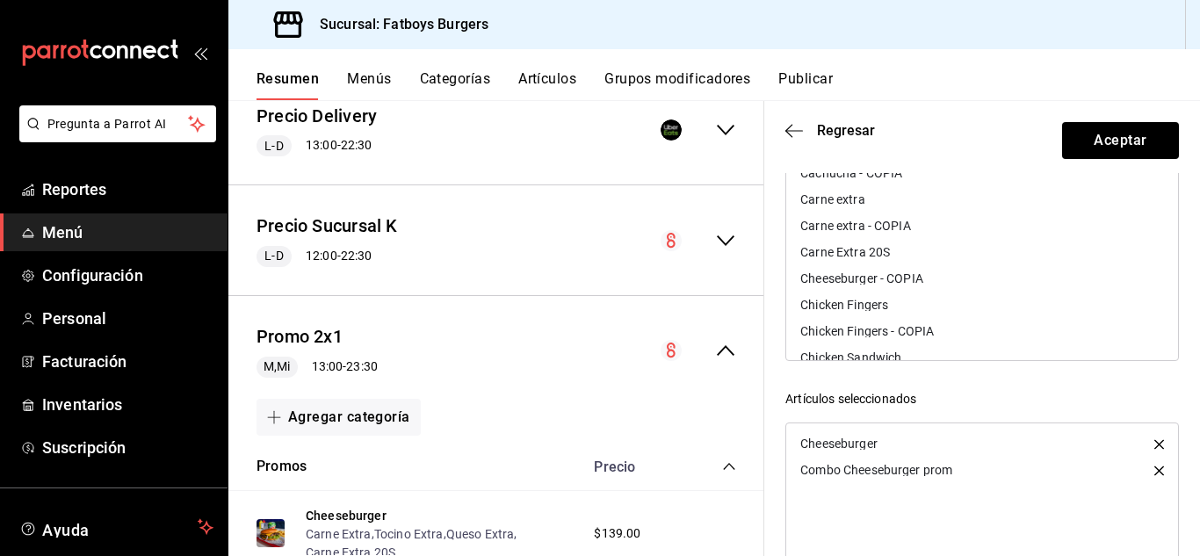
scroll to position [78, 0]
click at [1155, 445] on icon "button" at bounding box center [1160, 444] width 10 height 10
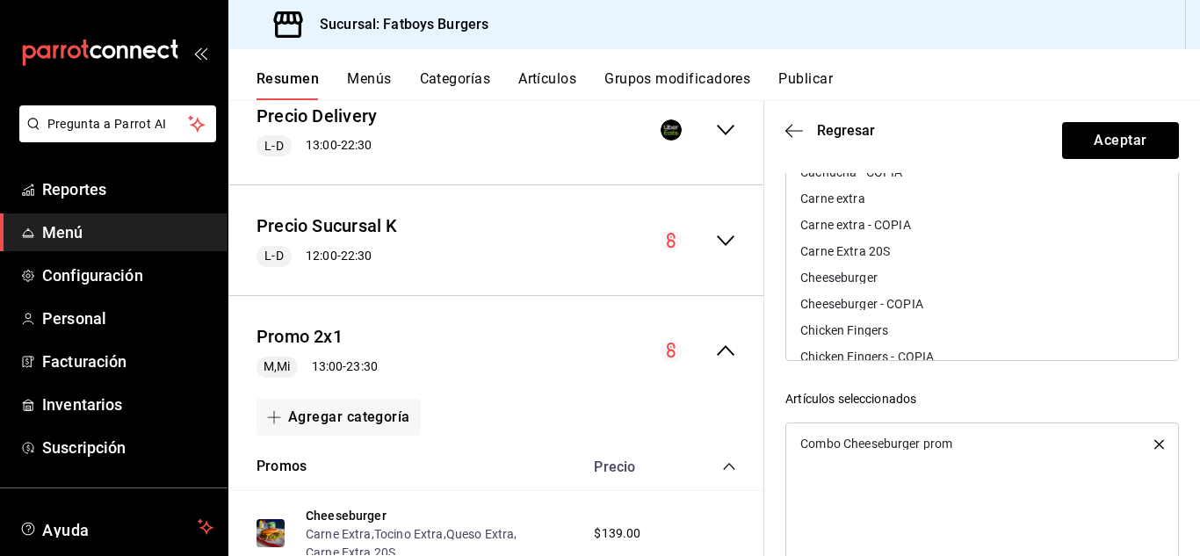
scroll to position [0, 0]
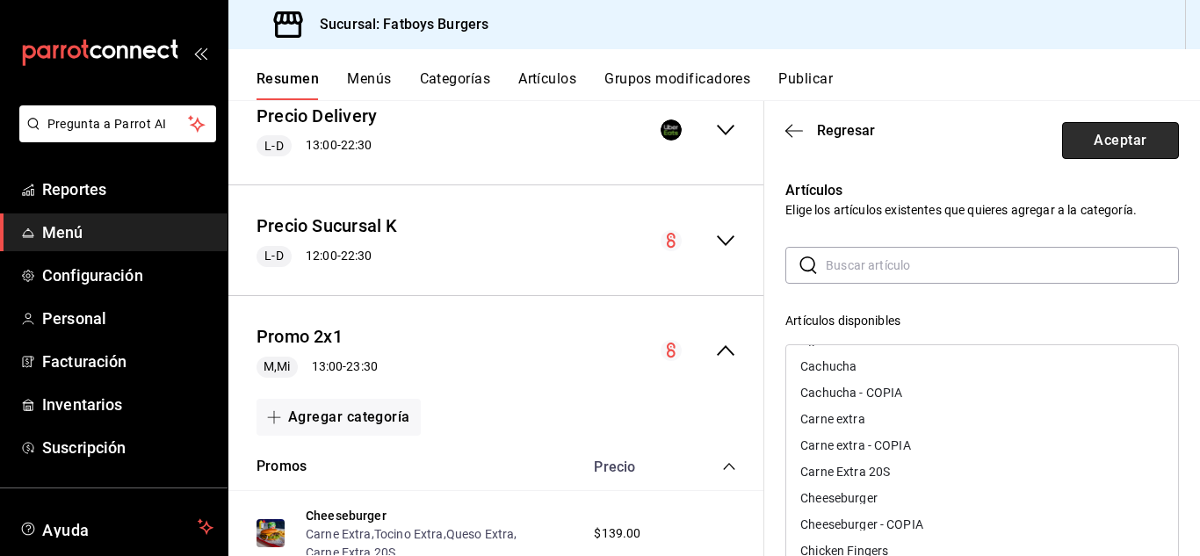
click at [1123, 141] on button "Aceptar" at bounding box center [1120, 140] width 117 height 37
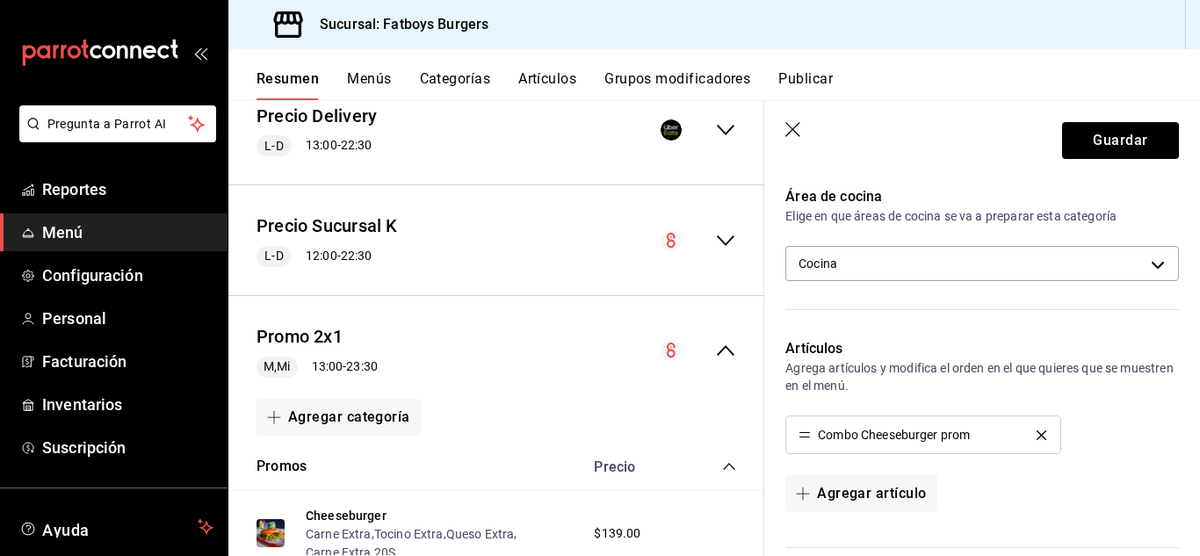
scroll to position [320, 0]
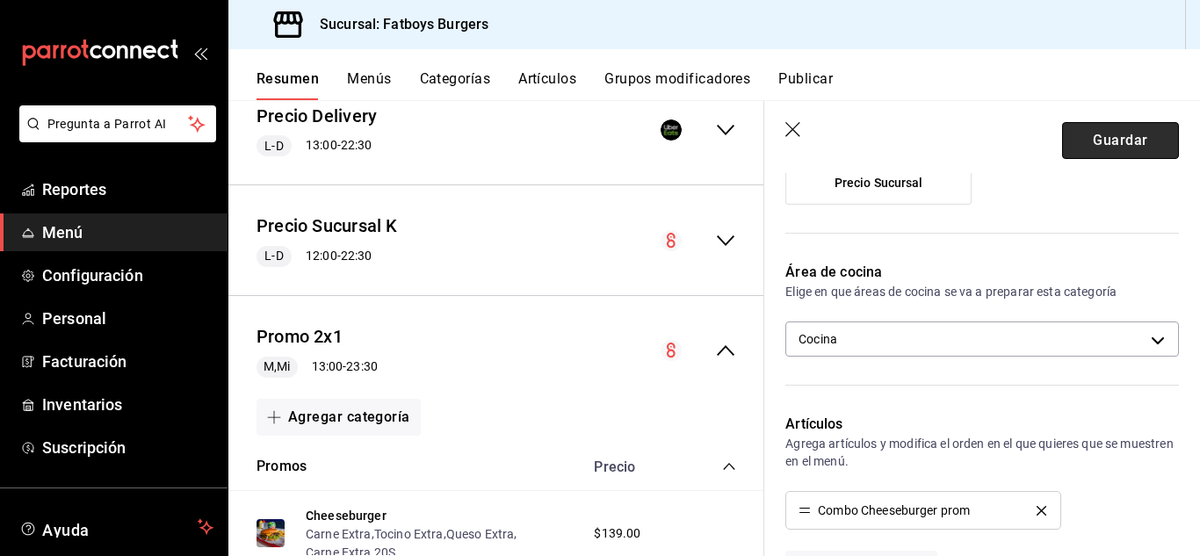
click at [1127, 152] on button "Guardar" at bounding box center [1120, 140] width 117 height 37
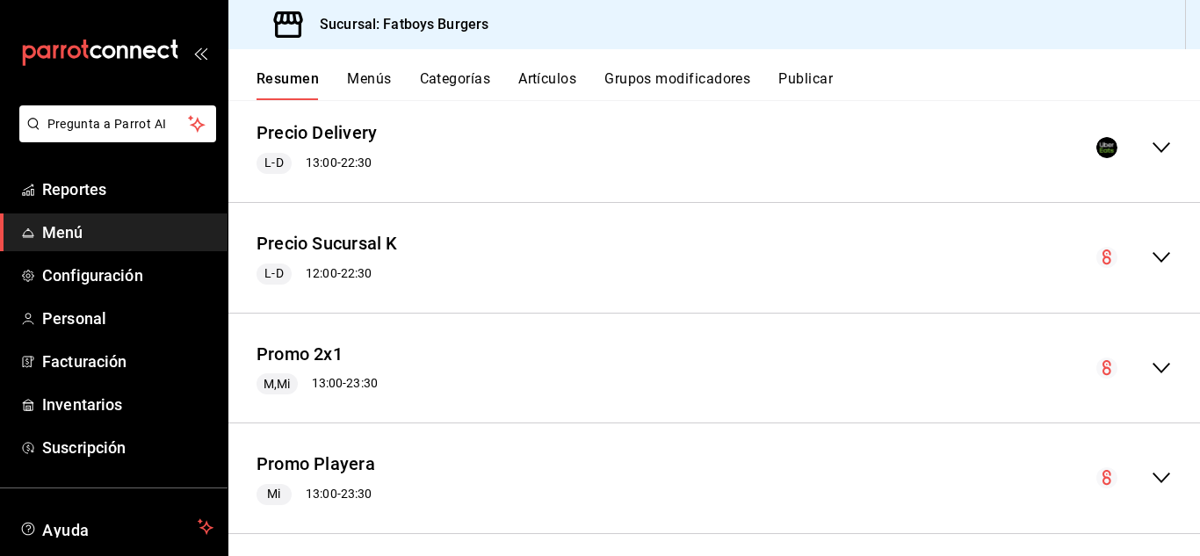
scroll to position [2163, 0]
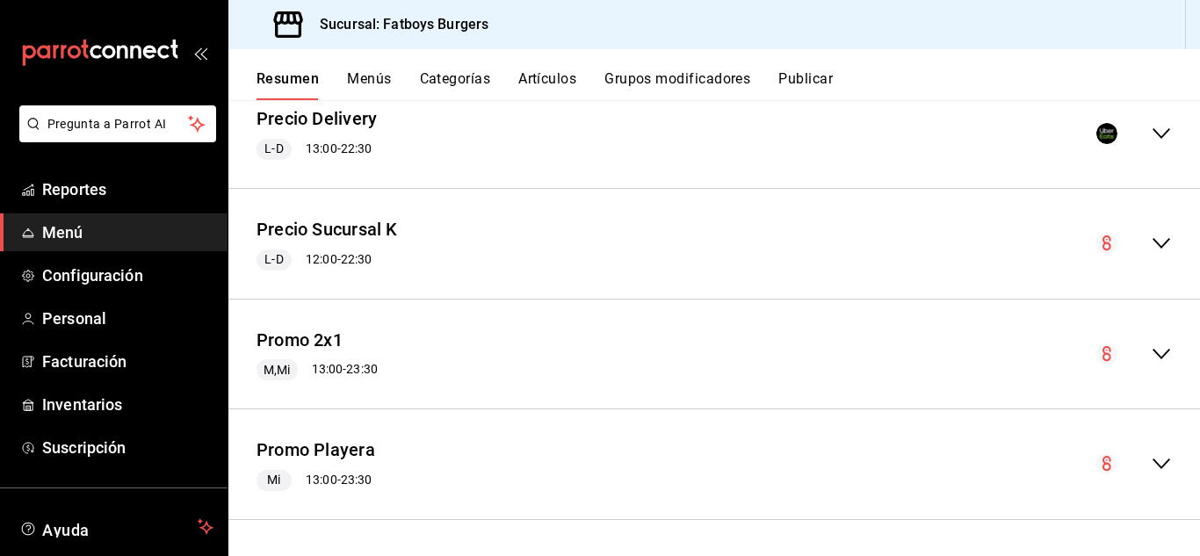
click at [1151, 347] on icon "collapse-menu-row" at bounding box center [1161, 354] width 21 height 21
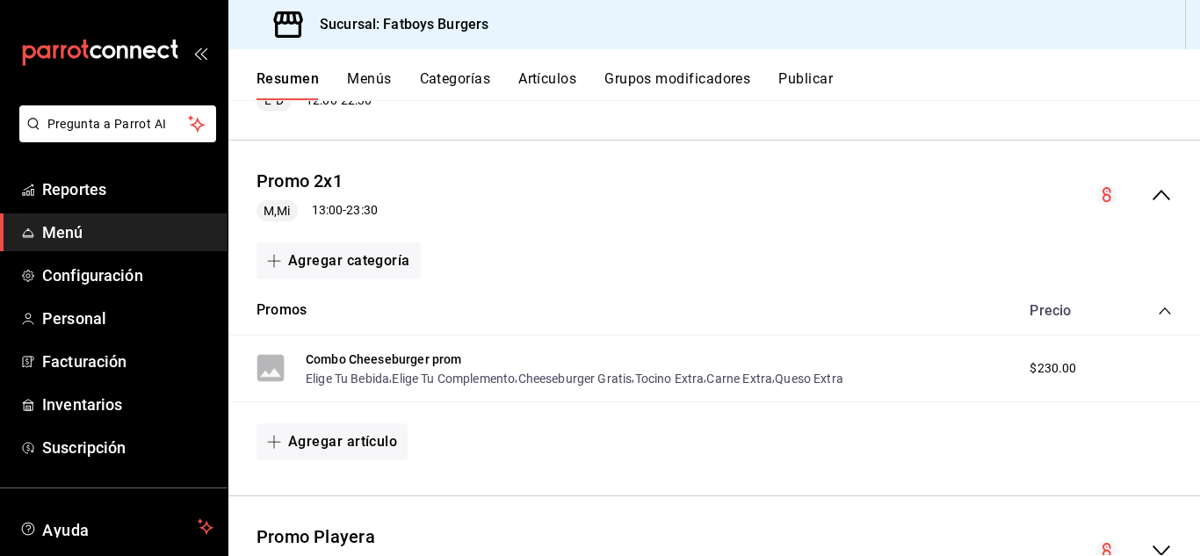
scroll to position [2324, 0]
click at [1151, 194] on icon "collapse-menu-row" at bounding box center [1161, 193] width 21 height 21
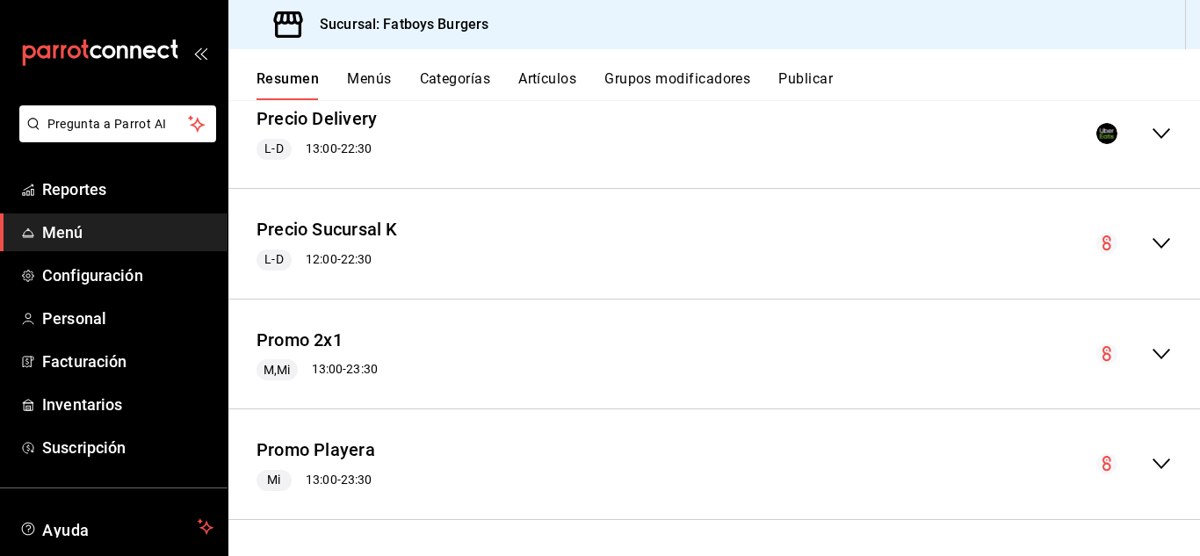
scroll to position [2163, 0]
click at [1163, 460] on div "Promo Playera Mi 13:00 - 23:30" at bounding box center [714, 465] width 972 height 82
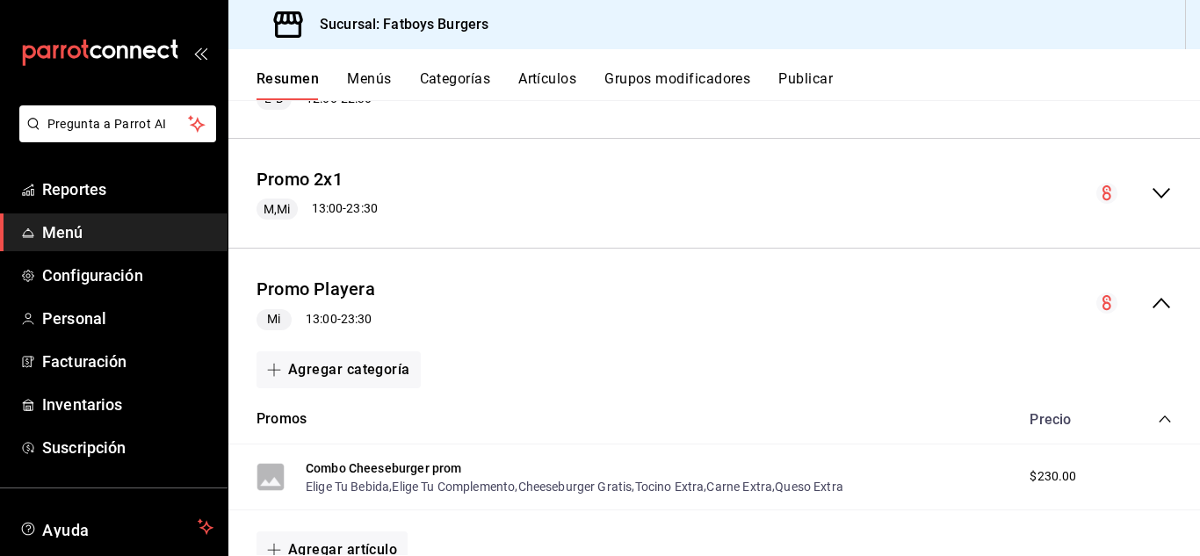
scroll to position [2409, 0]
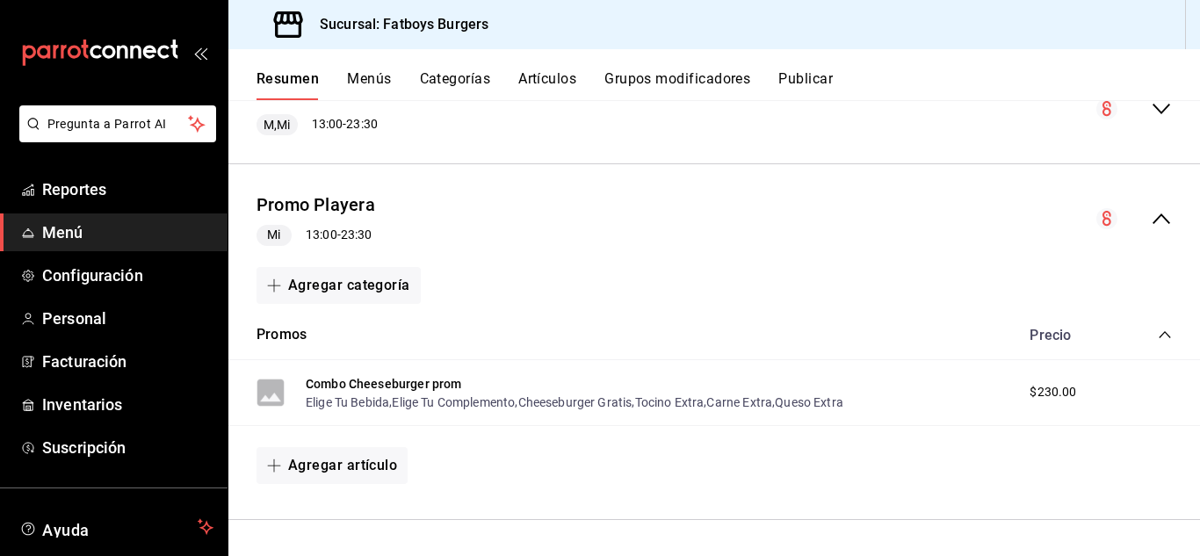
click at [1159, 335] on icon "collapse-category-row" at bounding box center [1164, 334] width 11 height 7
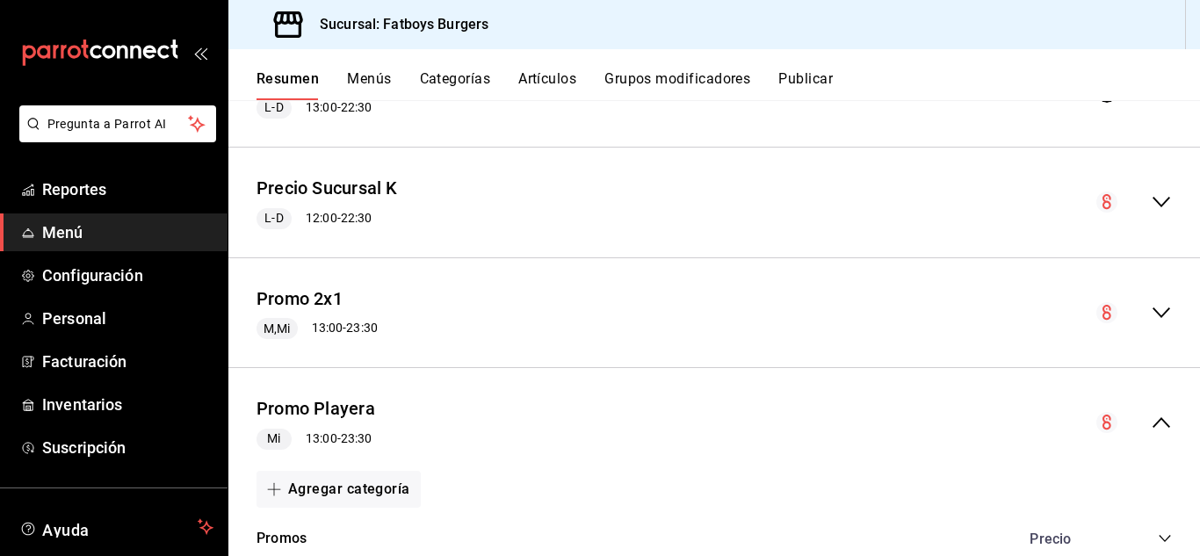
scroll to position [2235, 0]
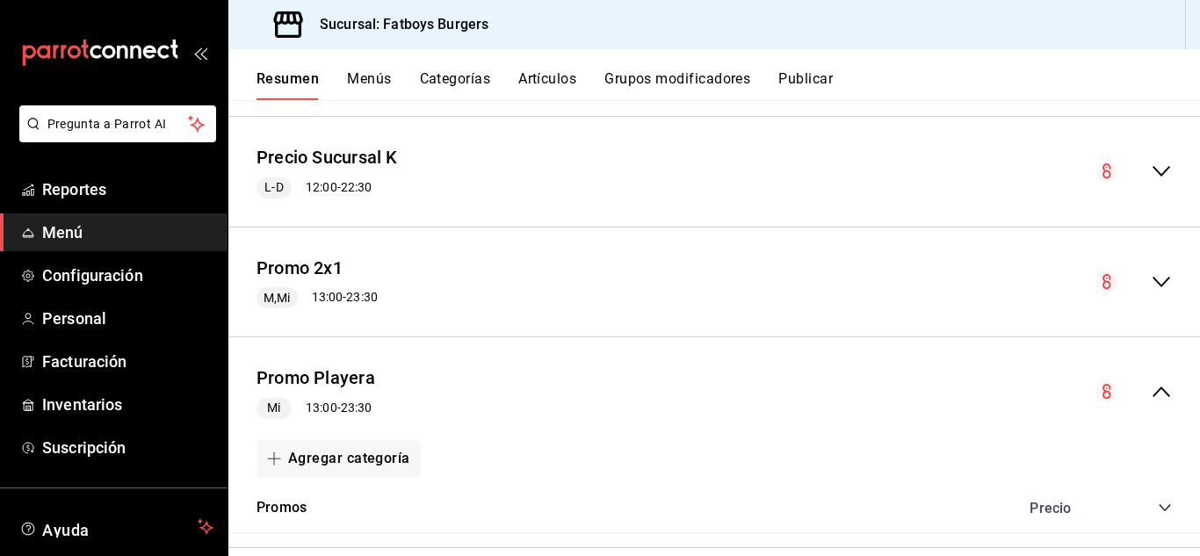
click at [1153, 283] on icon "collapse-menu-row" at bounding box center [1162, 282] width 18 height 11
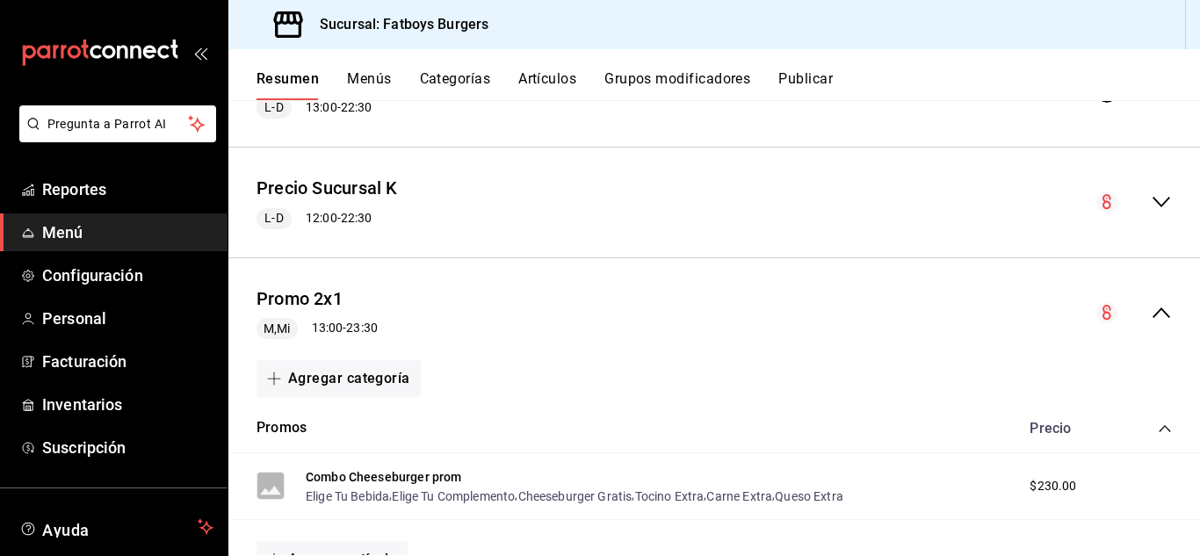
scroll to position [2194, 0]
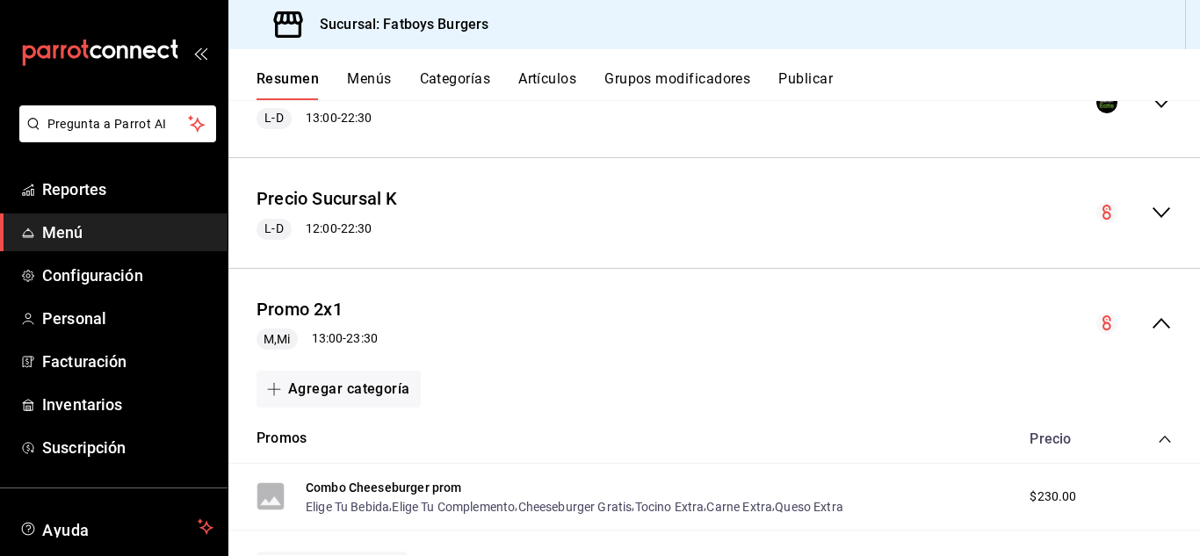
click at [1157, 317] on icon "collapse-menu-row" at bounding box center [1161, 323] width 21 height 21
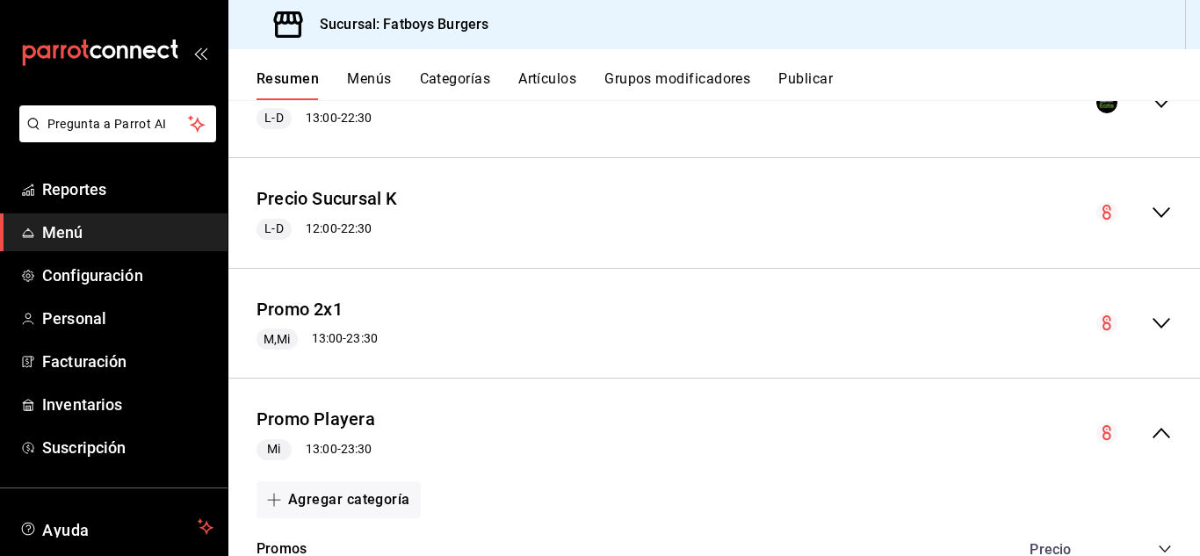
scroll to position [2264, 0]
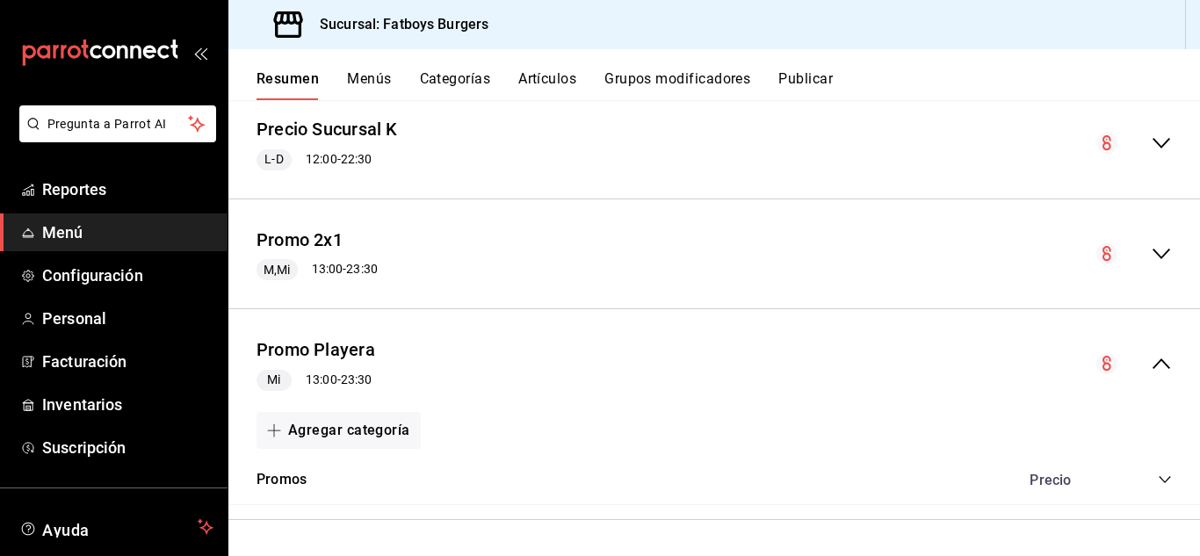
click at [1151, 359] on icon "collapse-menu-row" at bounding box center [1161, 363] width 21 height 21
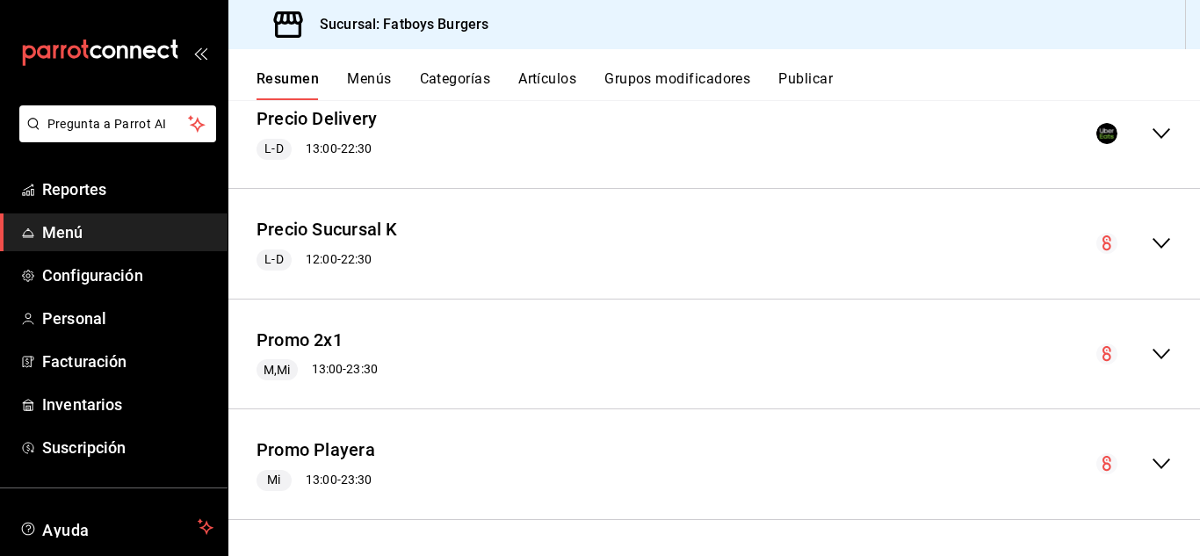
scroll to position [2163, 0]
click at [1151, 460] on icon "collapse-menu-row" at bounding box center [1161, 463] width 21 height 21
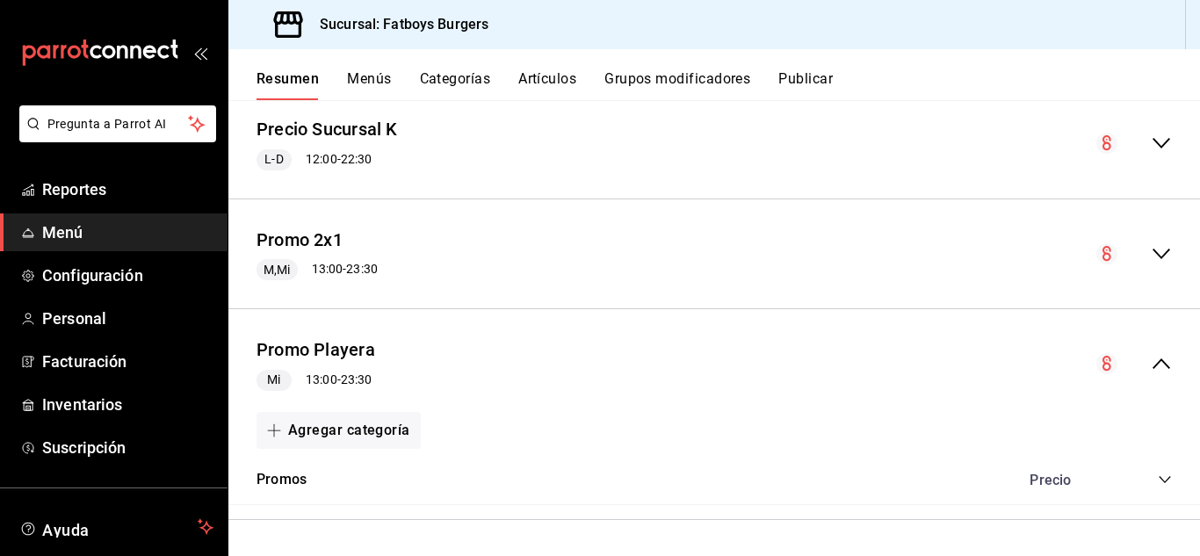
scroll to position [2264, 0]
click at [1151, 257] on icon "collapse-menu-row" at bounding box center [1161, 253] width 21 height 21
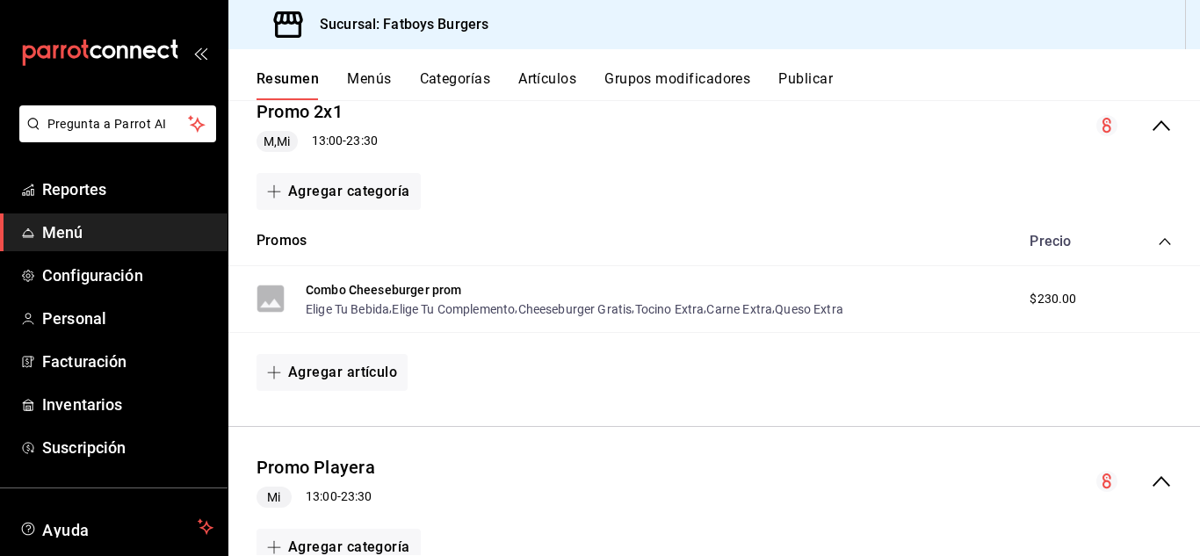
scroll to position [2509, 0]
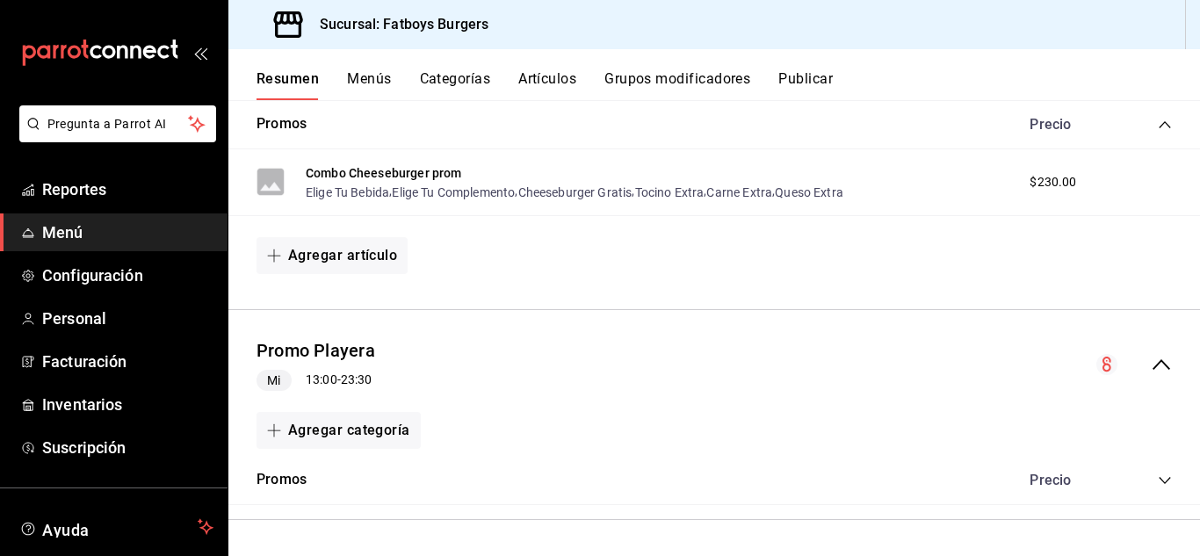
click at [1158, 481] on icon "collapse-category-row" at bounding box center [1165, 481] width 14 height 14
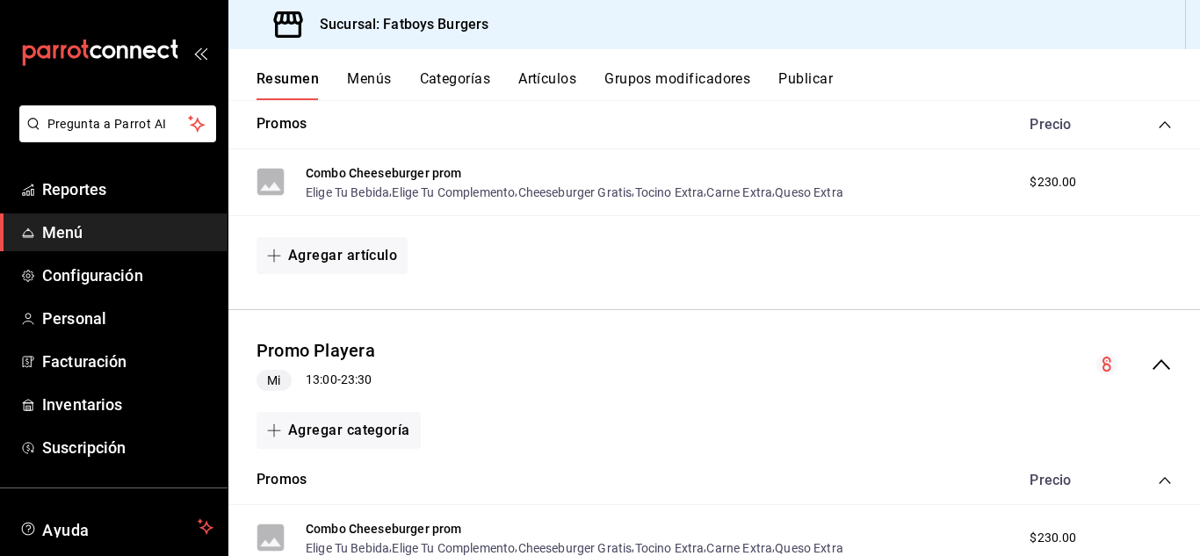
scroll to position [2655, 0]
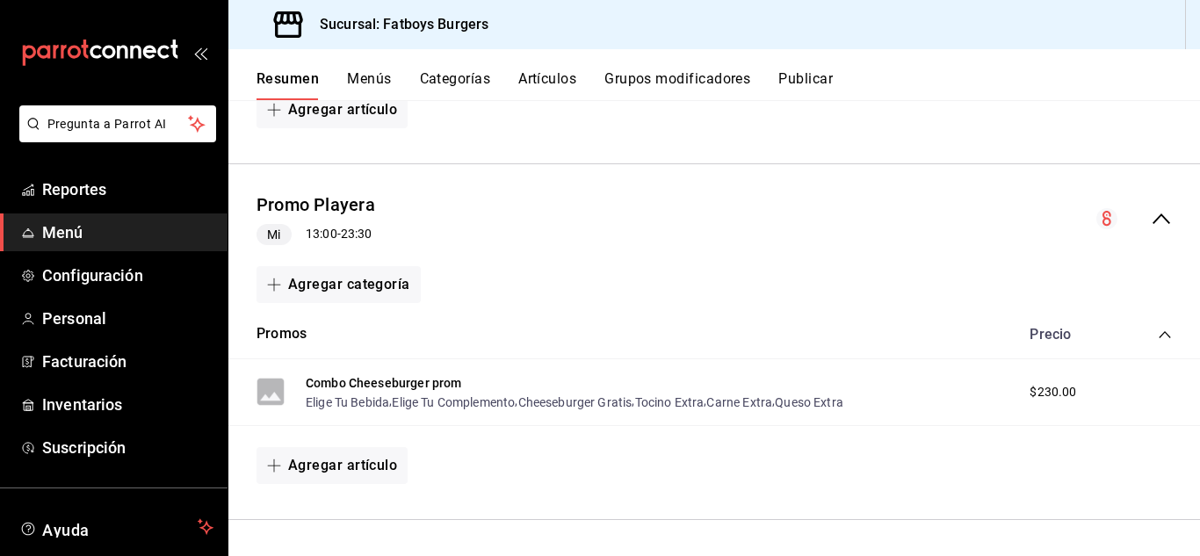
click at [1158, 332] on icon "collapse-category-row" at bounding box center [1165, 335] width 14 height 14
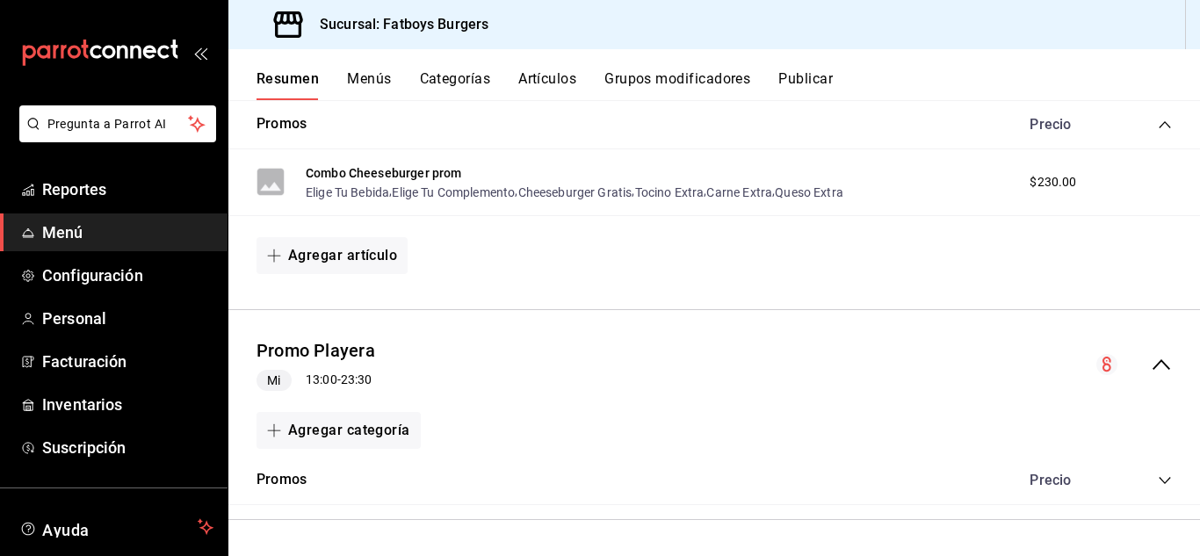
scroll to position [2509, 0]
click at [276, 474] on button "Promos" at bounding box center [282, 480] width 50 height 20
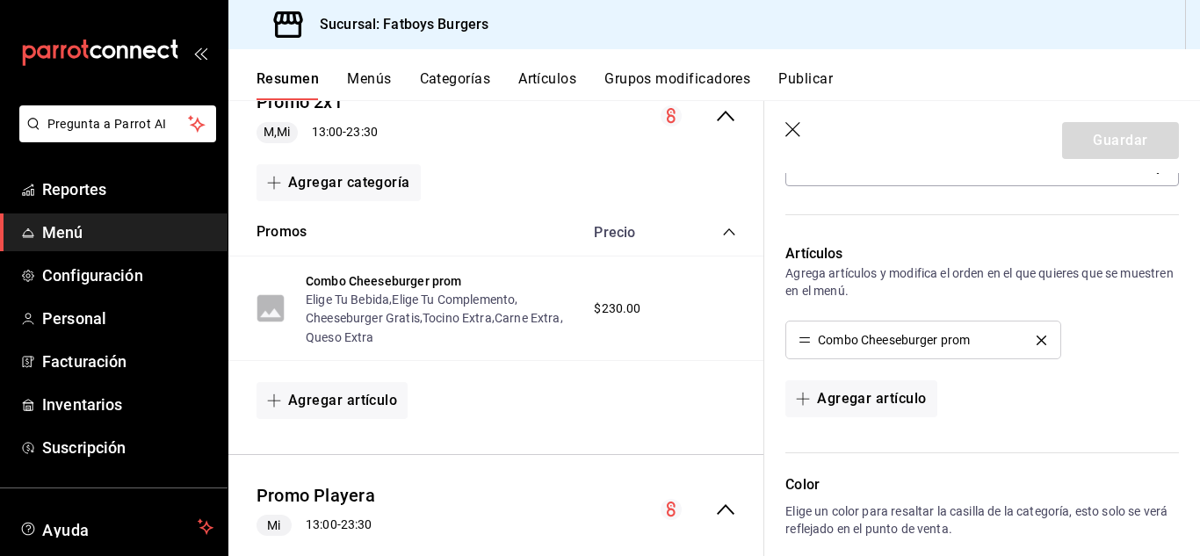
scroll to position [489, 0]
click at [836, 395] on button "Agregar artículo" at bounding box center [861, 400] width 151 height 37
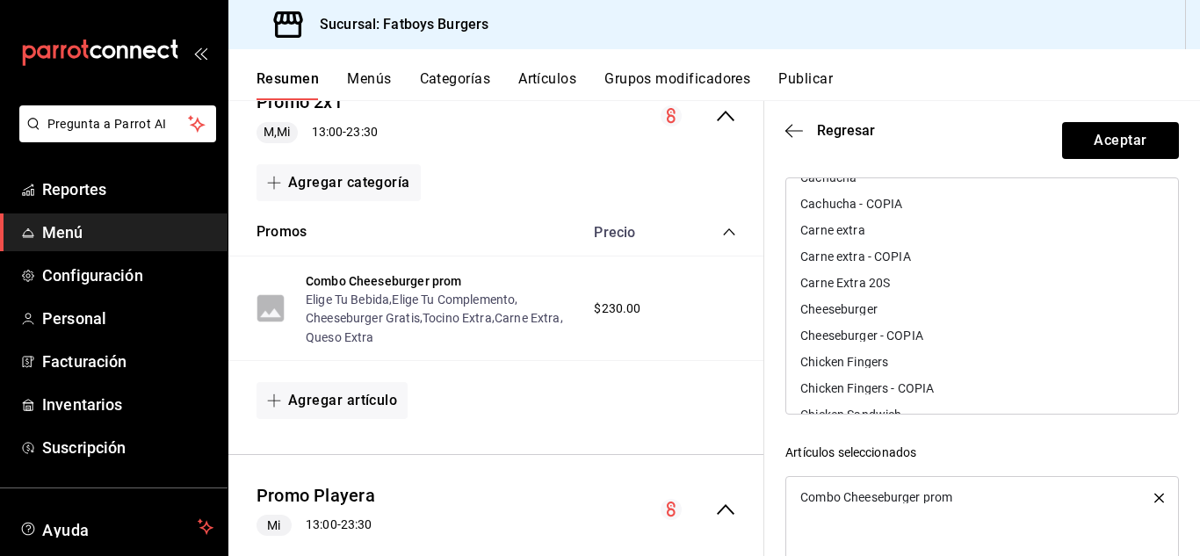
scroll to position [101, 0]
click at [792, 132] on icon "button" at bounding box center [795, 131] width 18 height 16
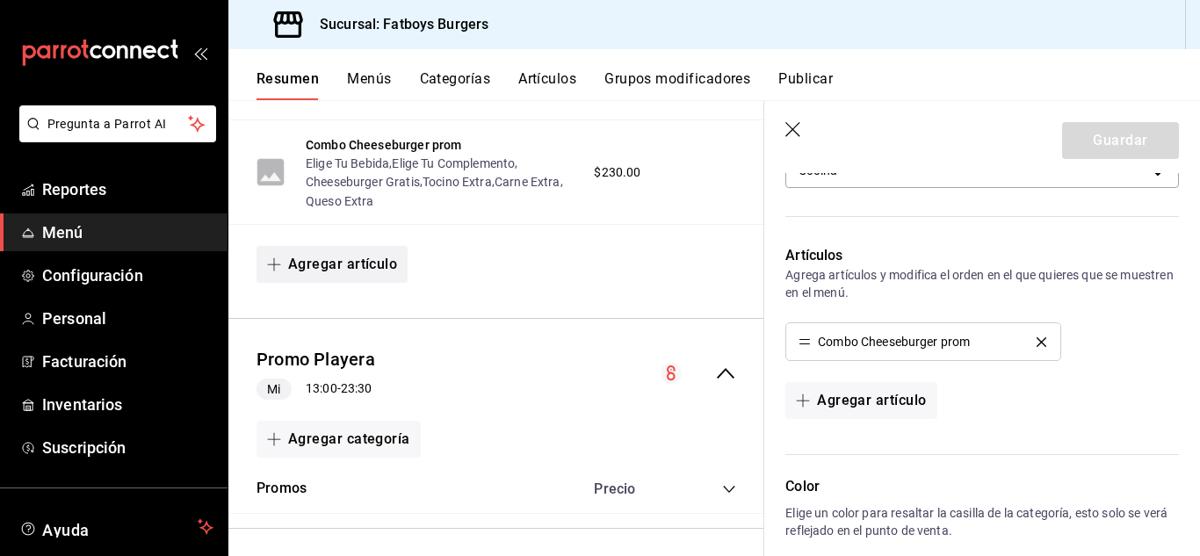
scroll to position [2778, 0]
drag, startPoint x: 789, startPoint y: 132, endPoint x: 438, endPoint y: 381, distance: 430.3
click at [787, 132] on icon "button" at bounding box center [795, 131] width 18 height 18
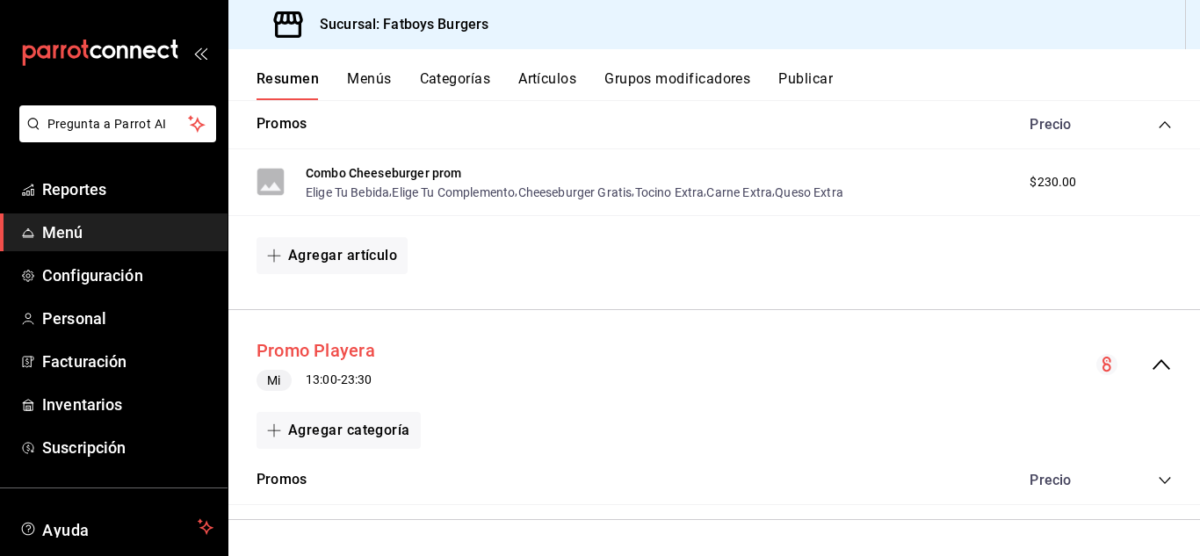
click at [337, 347] on button "Promo Playera" at bounding box center [316, 350] width 119 height 25
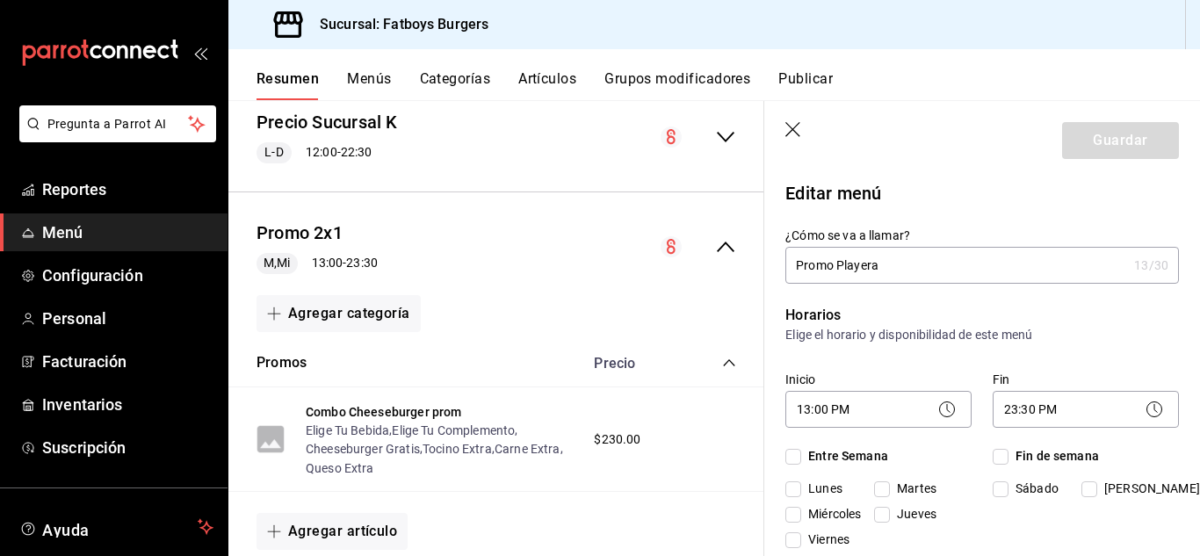
click at [786, 135] on icon "button" at bounding box center [795, 131] width 18 height 18
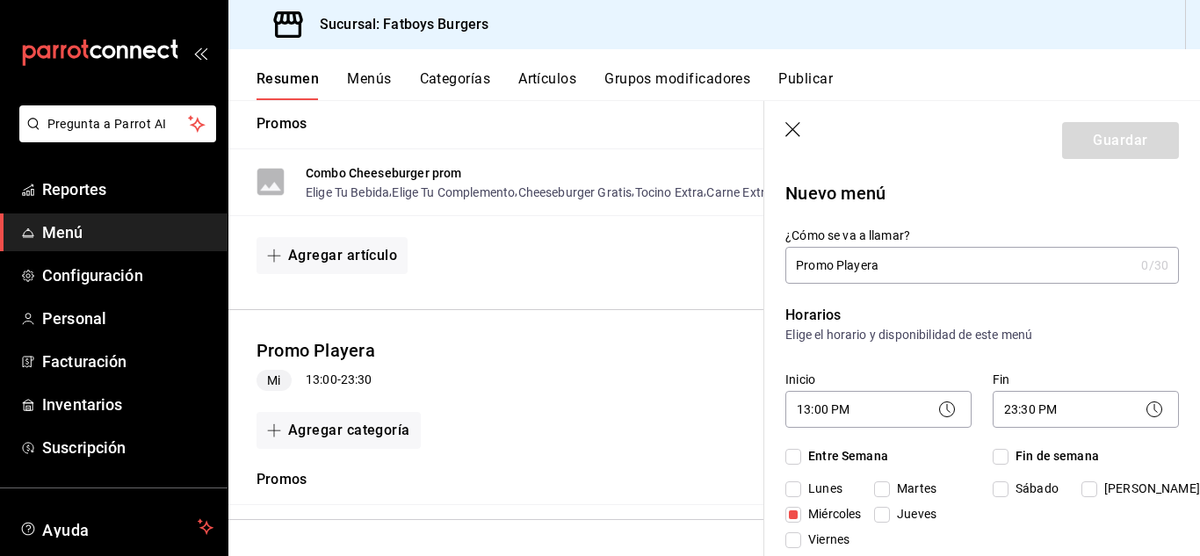
checkbox input "false"
type input "1755724875402"
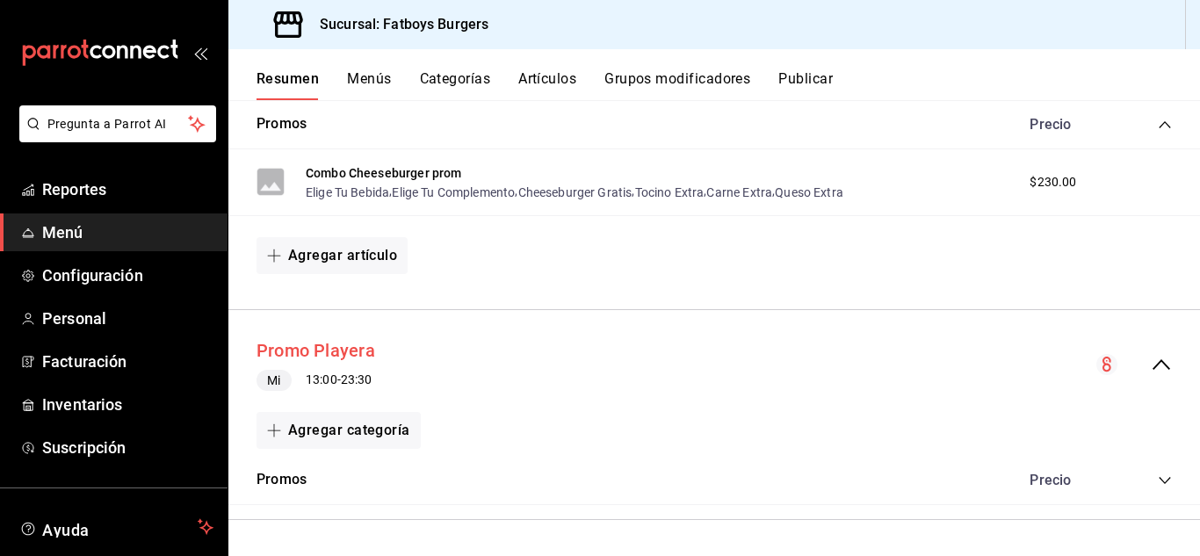
click at [308, 353] on button "Promo Playera" at bounding box center [316, 350] width 119 height 25
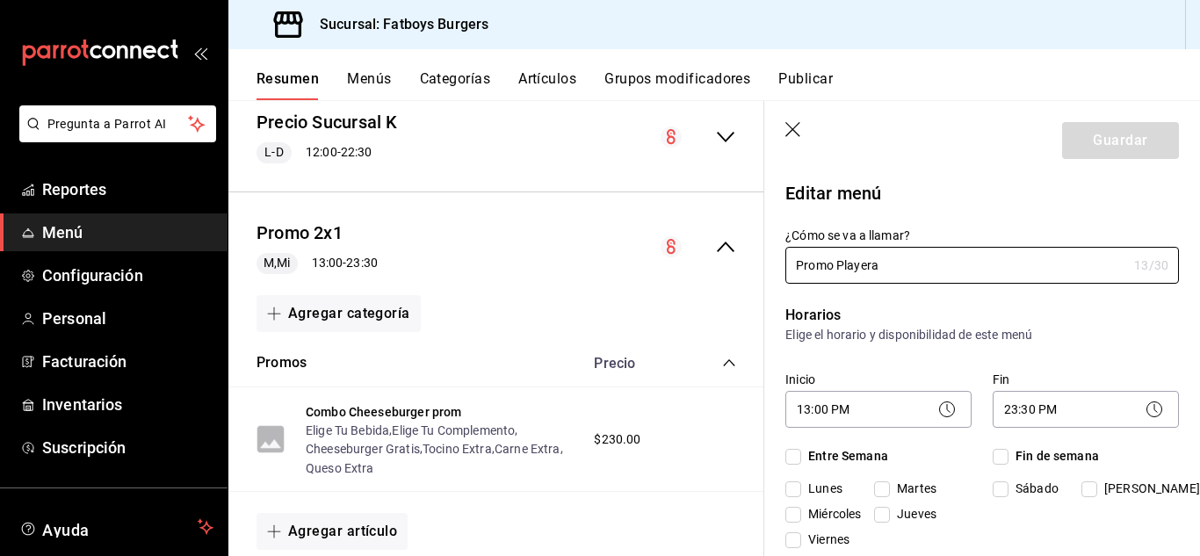
checkbox input "true"
click at [798, 127] on icon "button" at bounding box center [795, 131] width 18 height 18
checkbox input "false"
type input "1755724893983"
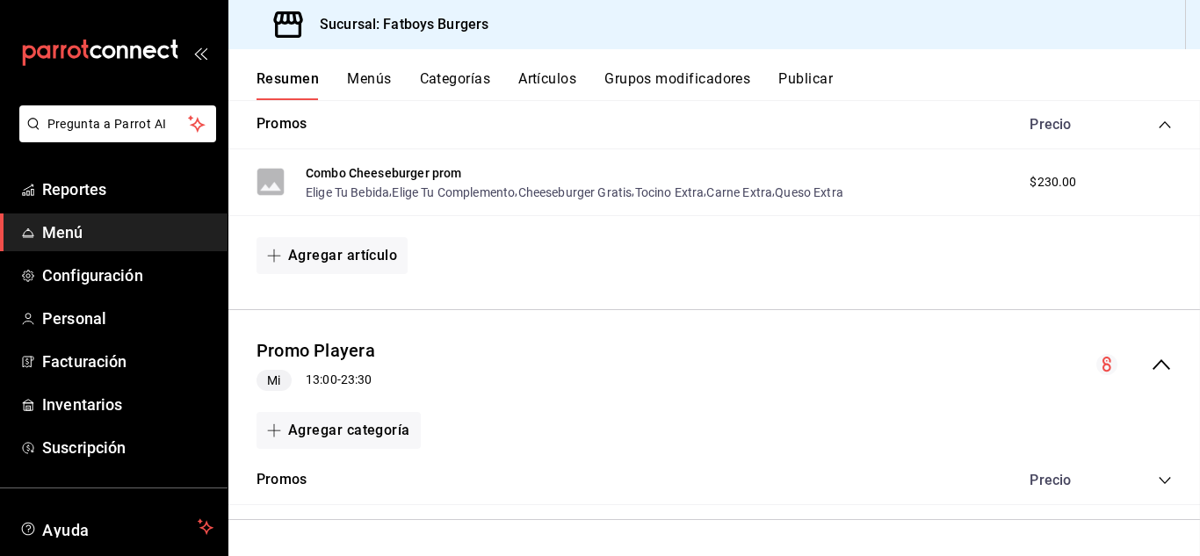
checkbox input "false"
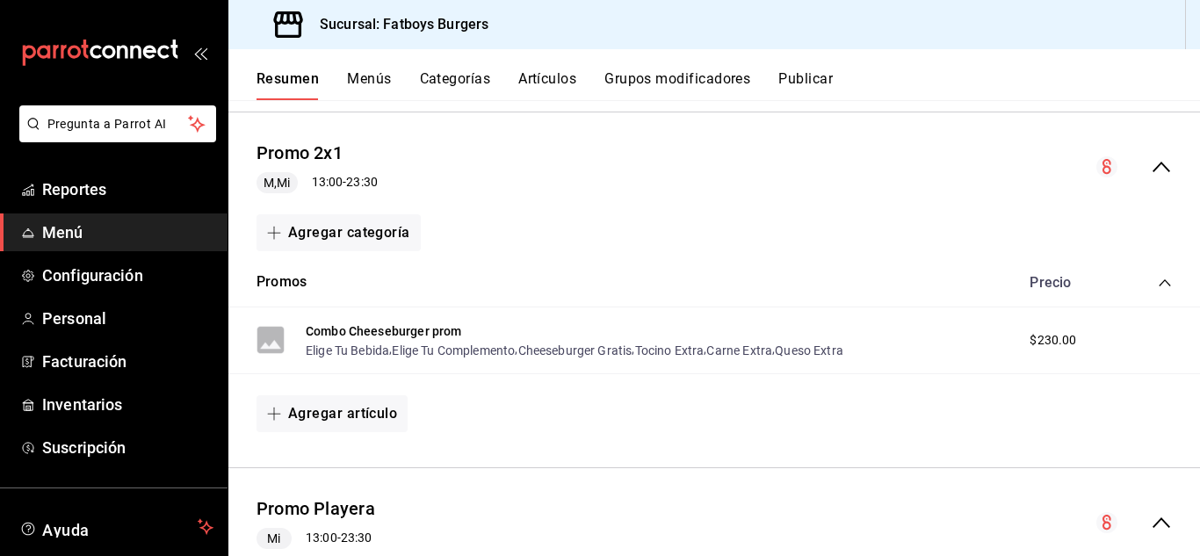
scroll to position [2509, 0]
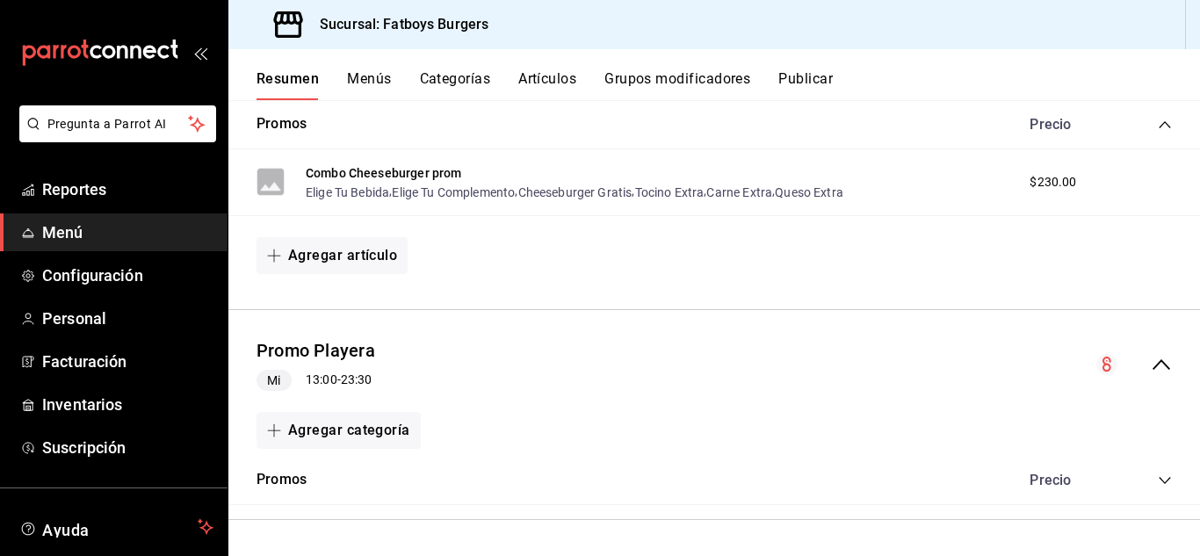
click at [380, 75] on button "Menús" at bounding box center [369, 85] width 44 height 30
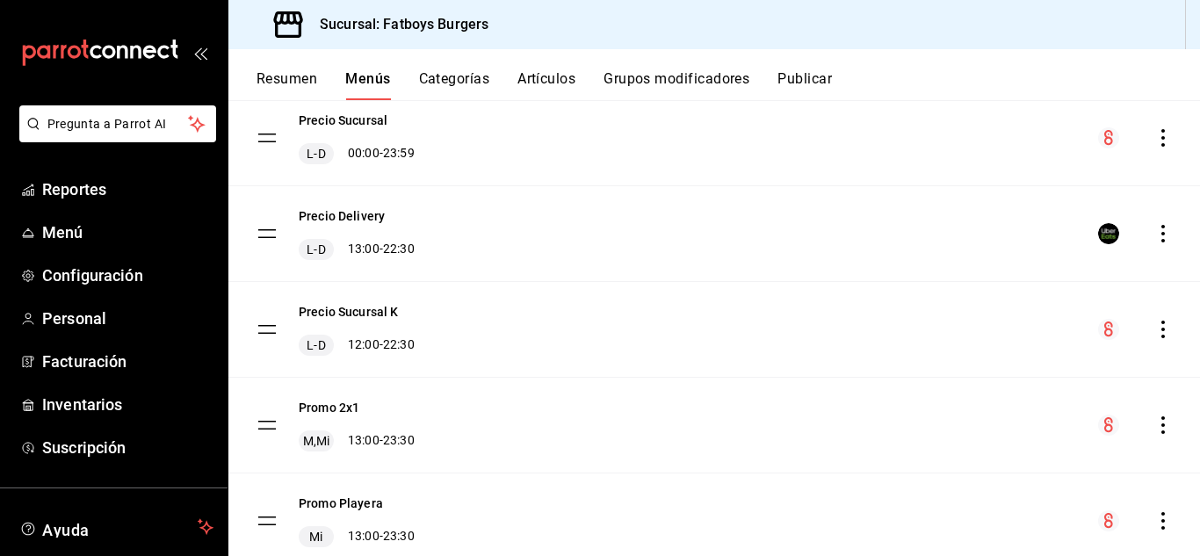
scroll to position [225, 0]
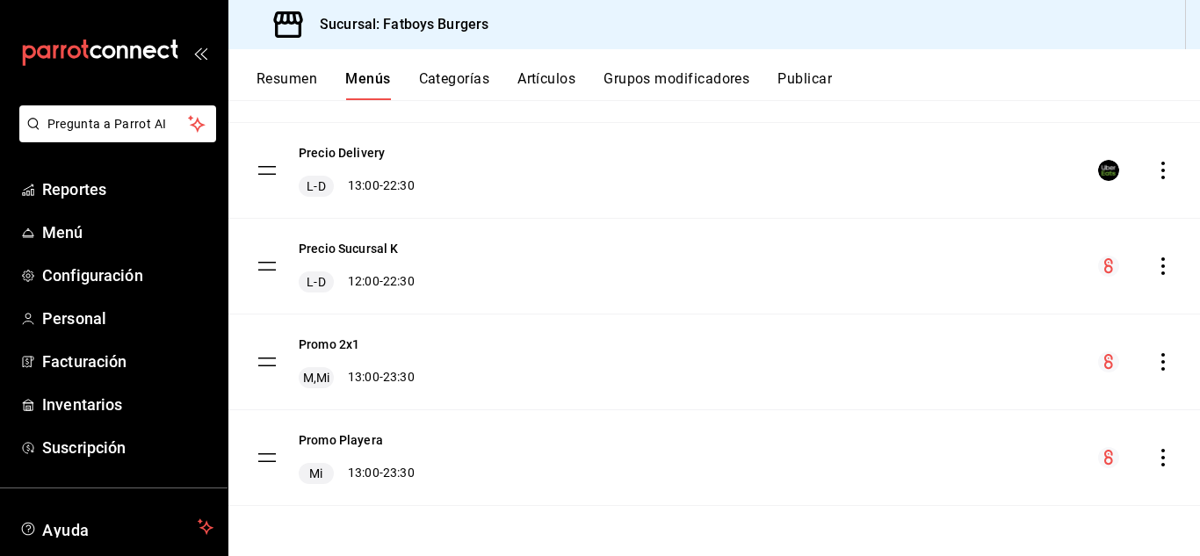
click at [1155, 457] on icon "actions" at bounding box center [1164, 458] width 18 height 18
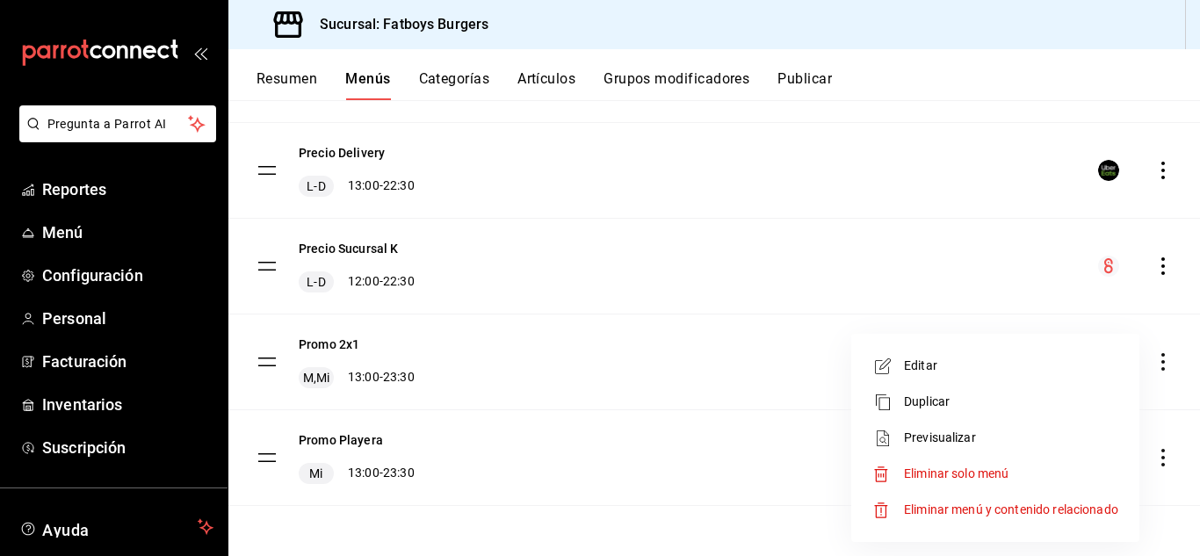
click at [359, 439] on div at bounding box center [600, 278] width 1200 height 556
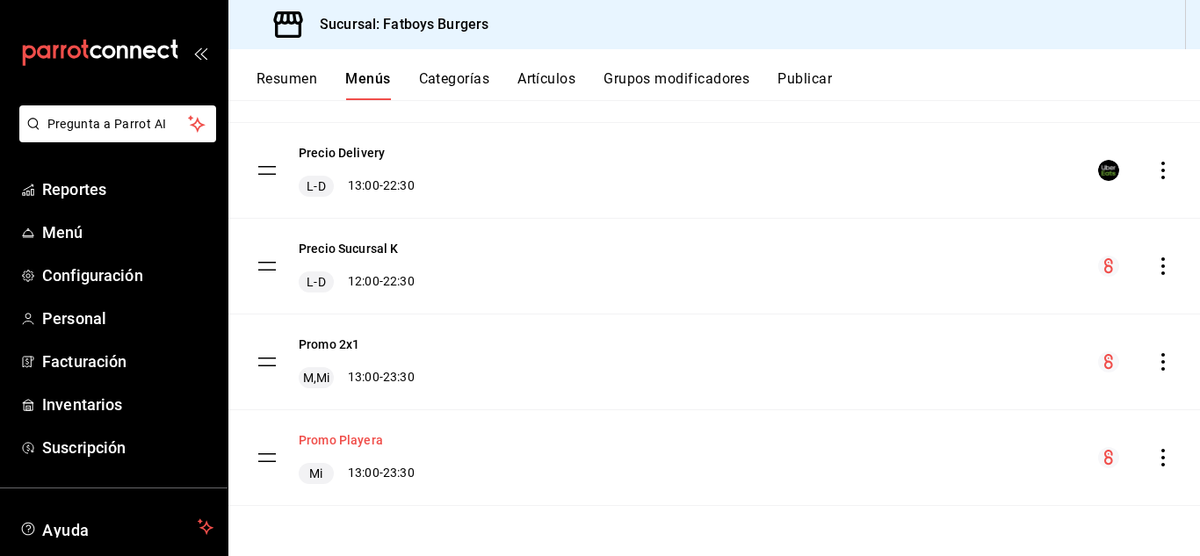
click at [359, 438] on button "Promo Playera" at bounding box center [341, 440] width 84 height 18
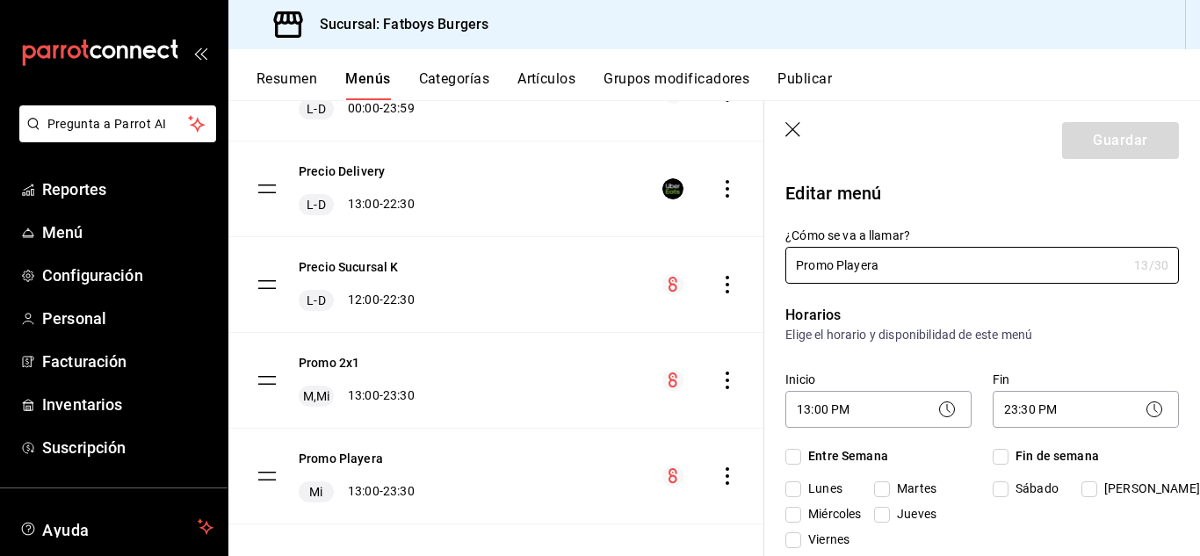
checkbox input "true"
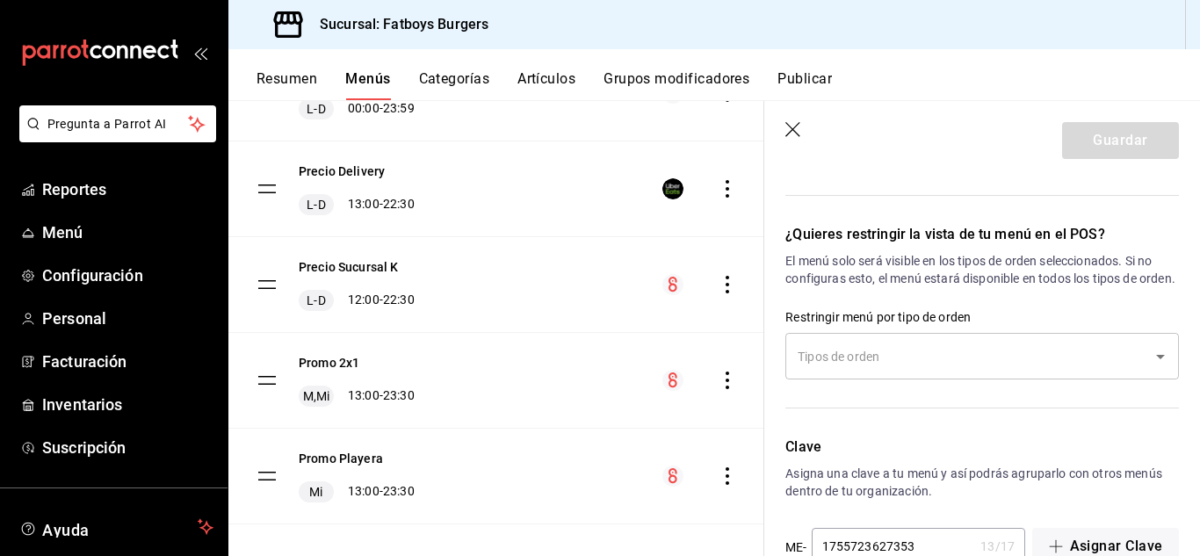
scroll to position [1247, 0]
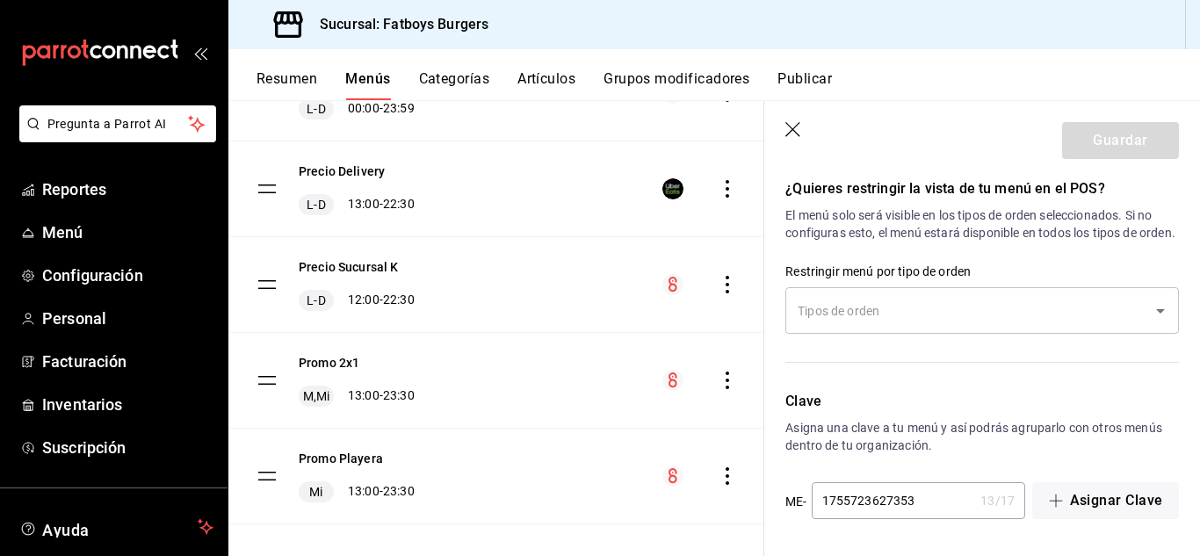
click at [794, 126] on icon "button" at bounding box center [795, 131] width 18 height 18
checkbox input "false"
type input "1755724940431"
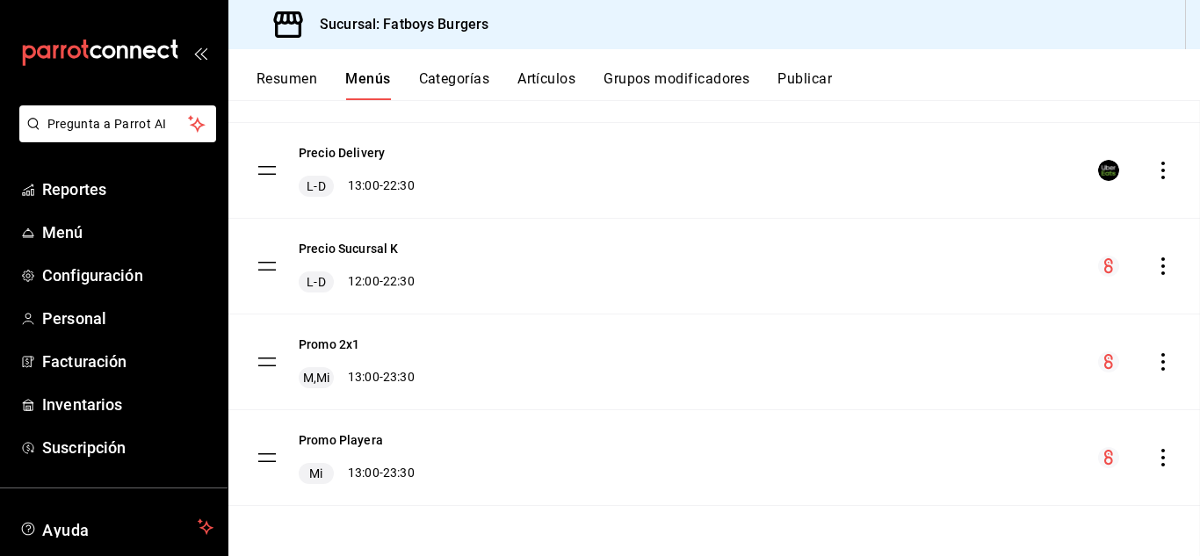
checkbox input "false"
click at [316, 70] on button "Resumen" at bounding box center [287, 85] width 61 height 30
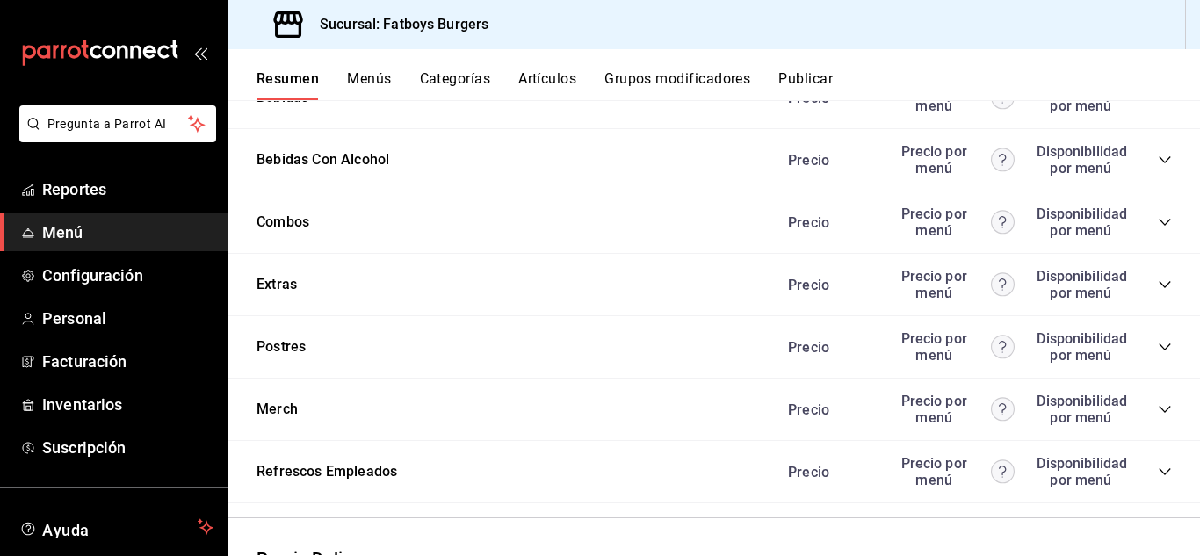
scroll to position [2163, 0]
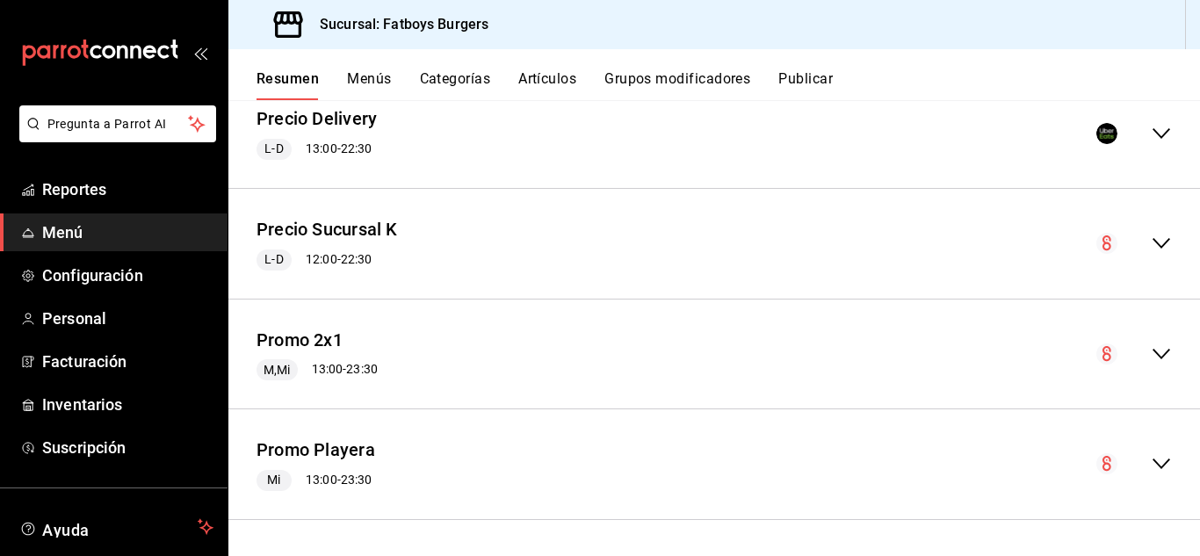
click at [1151, 458] on icon "collapse-menu-row" at bounding box center [1161, 463] width 21 height 21
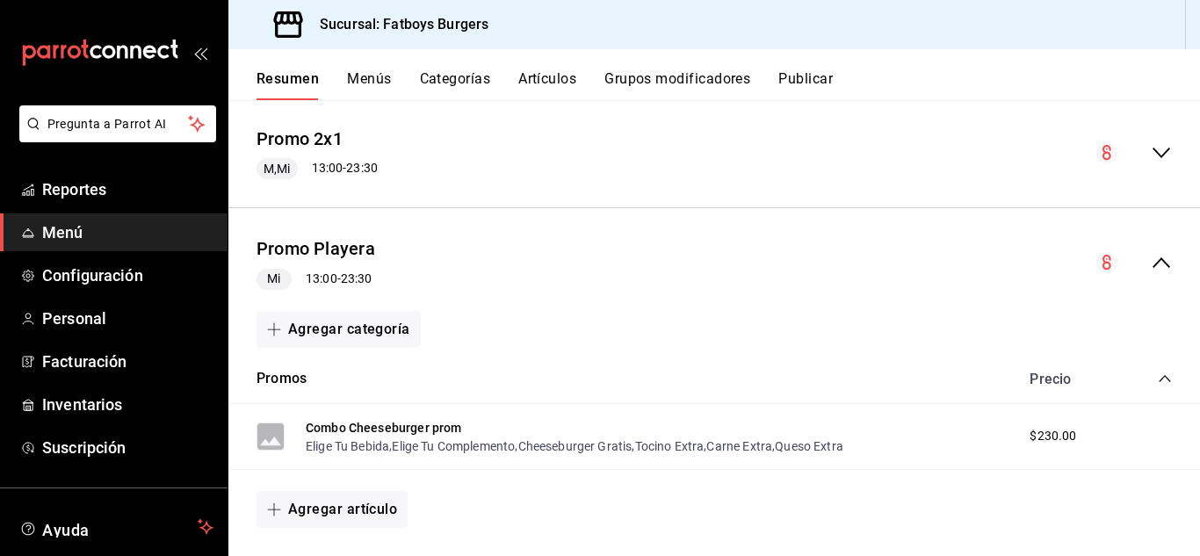
scroll to position [2409, 0]
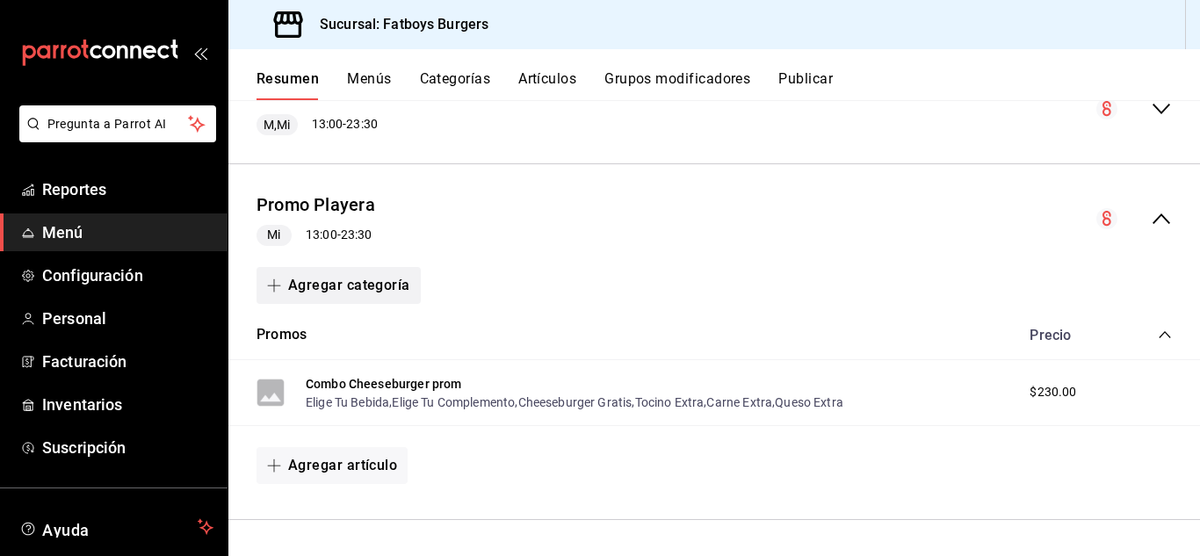
click at [352, 290] on button "Agregar categoría" at bounding box center [339, 285] width 164 height 37
click at [1155, 335] on div at bounding box center [600, 278] width 1200 height 556
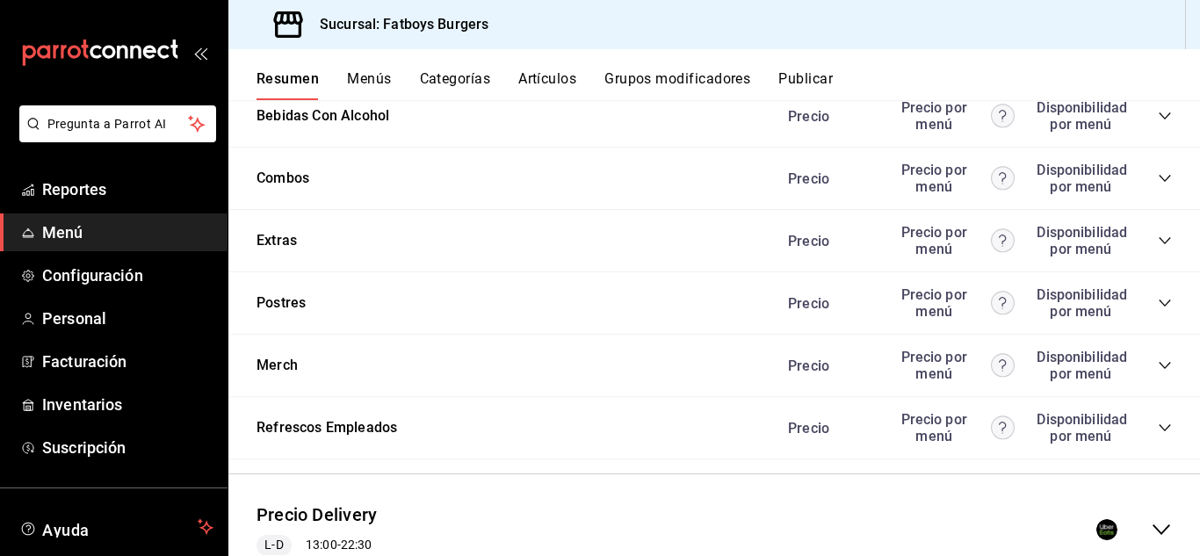
scroll to position [1757, 0]
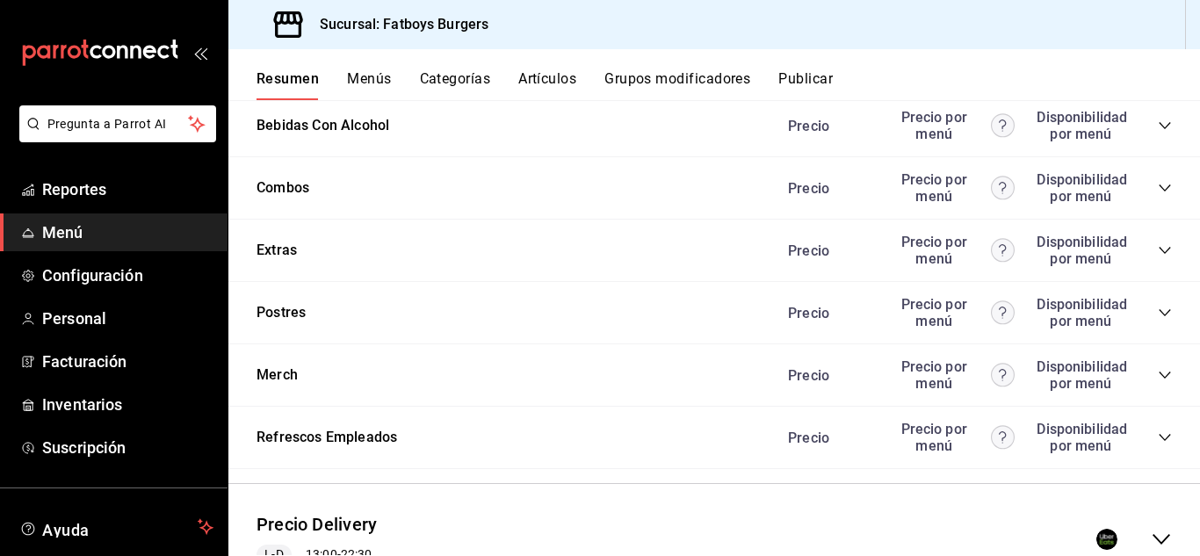
click at [464, 81] on button "Categorías" at bounding box center [455, 85] width 71 height 30
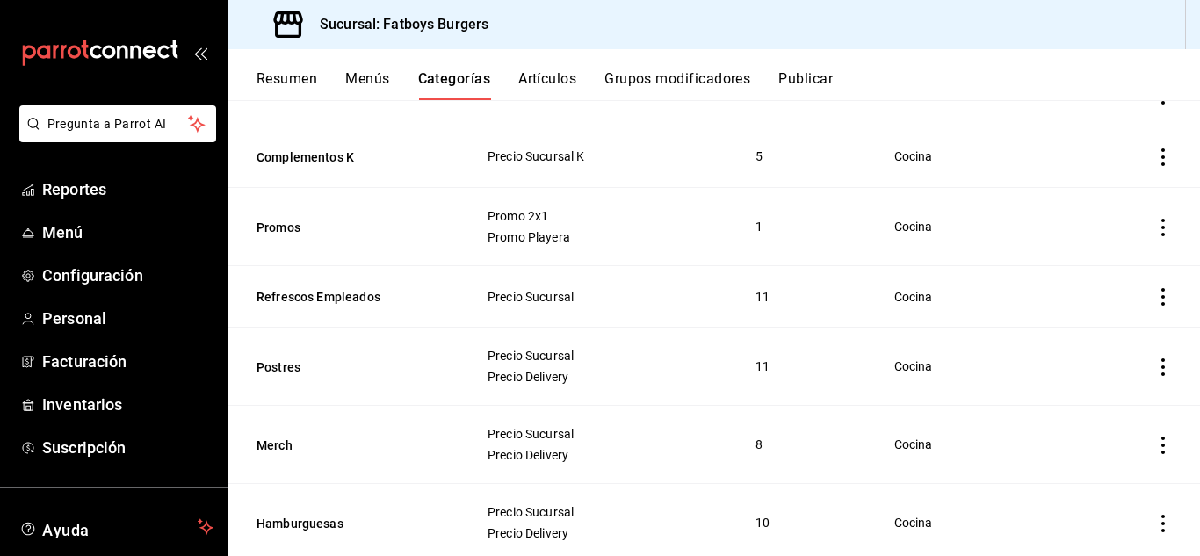
scroll to position [280, 0]
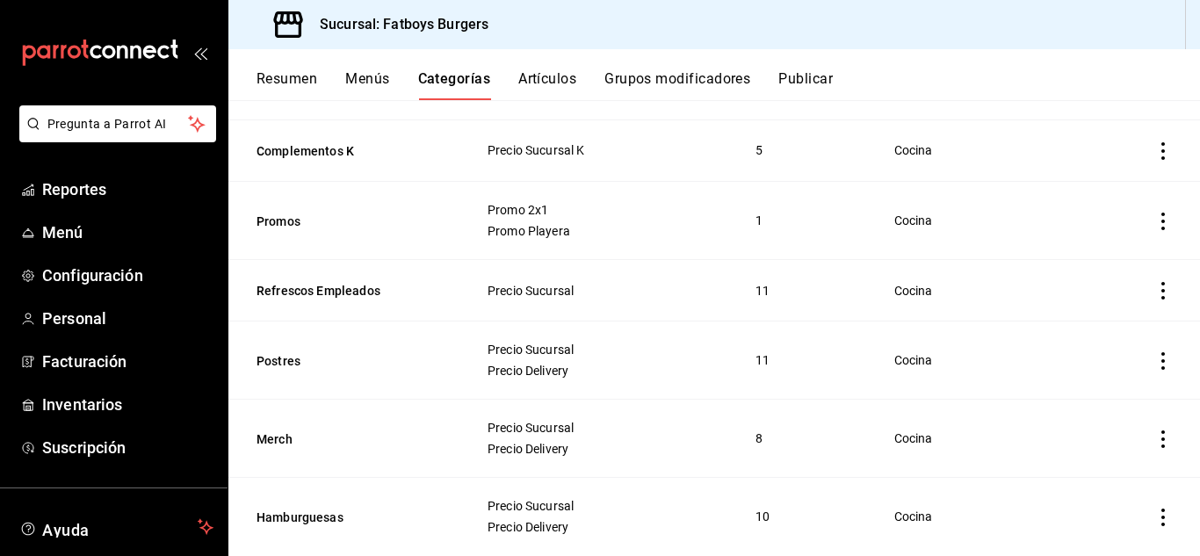
click at [1155, 220] on icon "actions" at bounding box center [1164, 222] width 18 height 18
click at [1083, 258] on span "Editar" at bounding box center [1098, 259] width 46 height 18
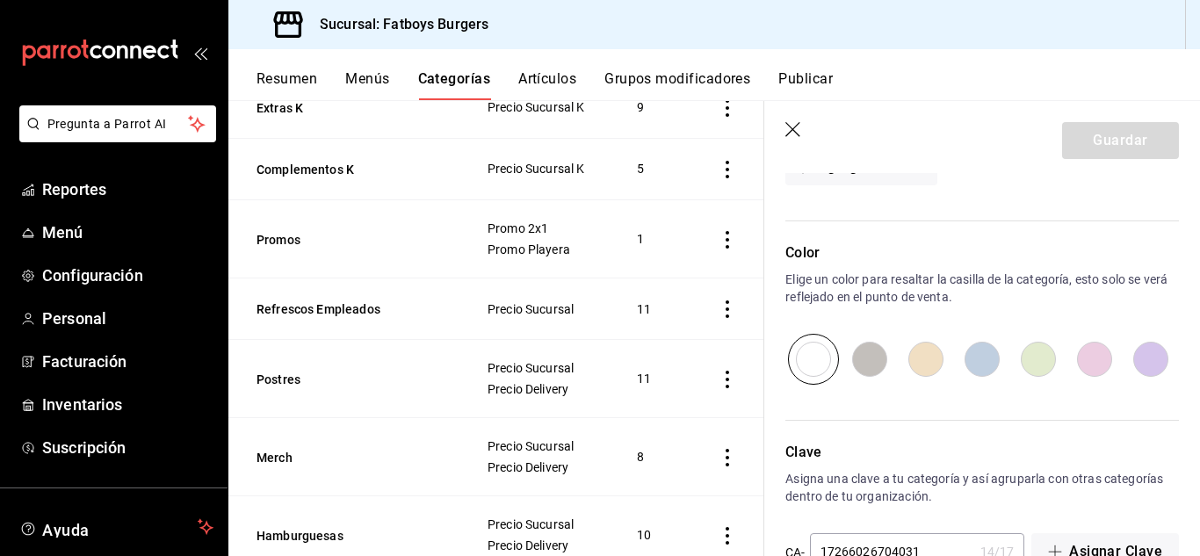
scroll to position [773, 0]
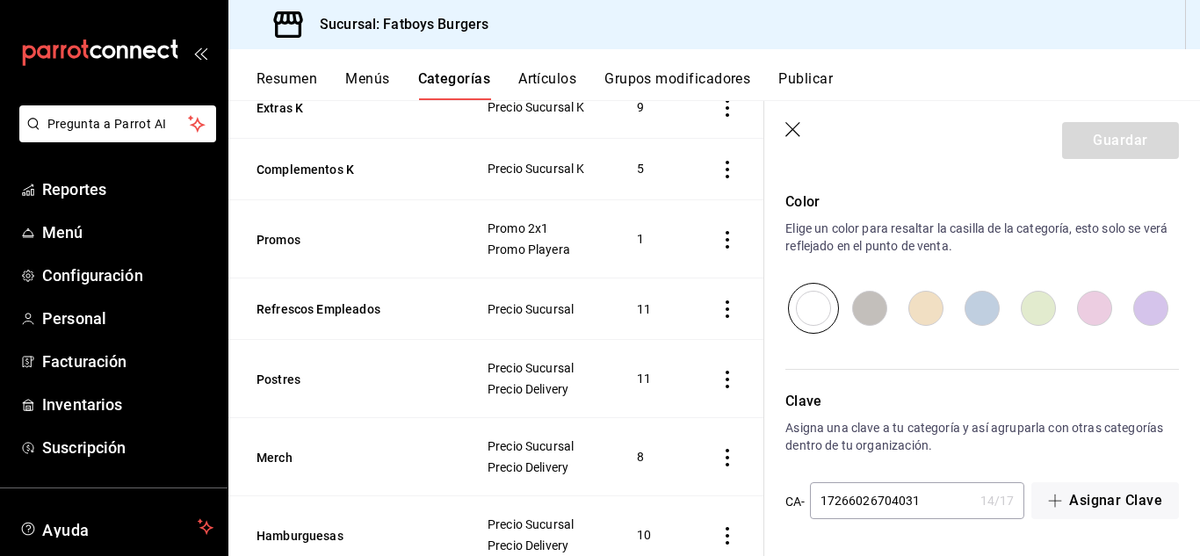
click at [793, 131] on icon "button" at bounding box center [795, 131] width 18 height 18
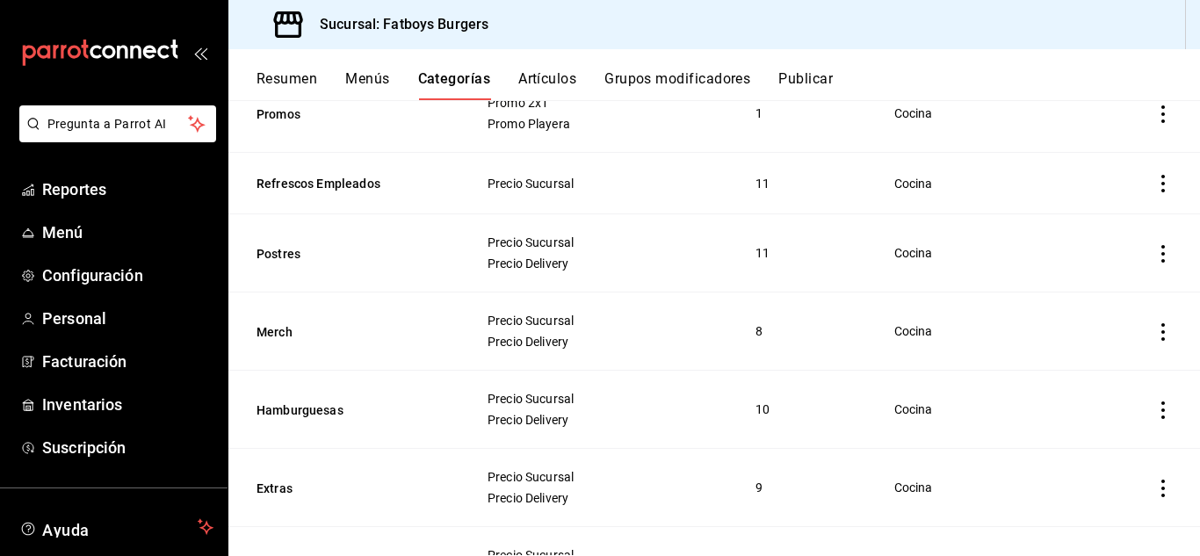
scroll to position [535, 0]
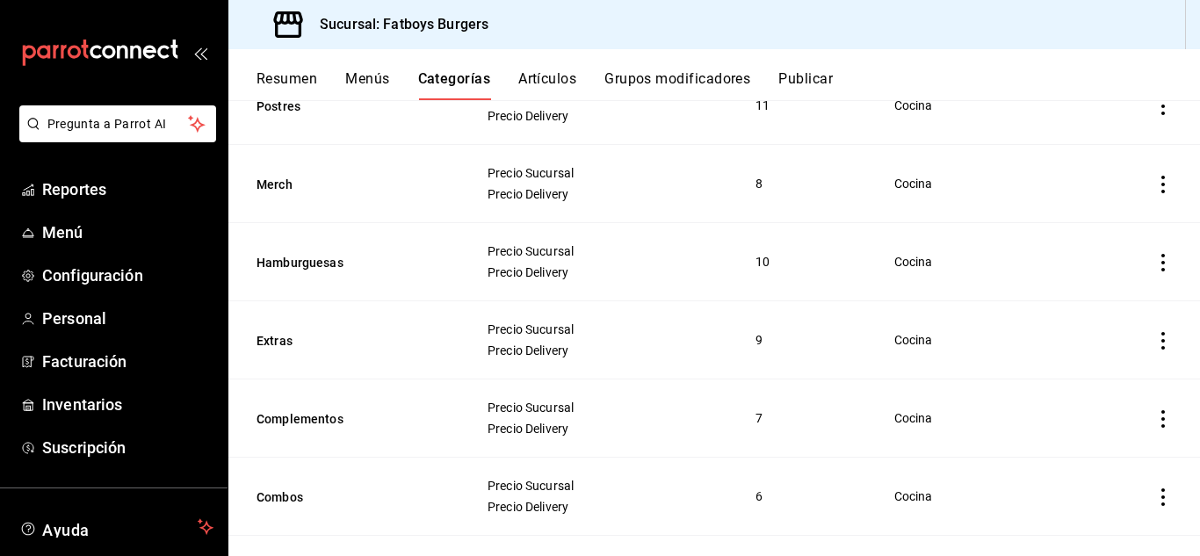
click at [556, 76] on button "Artículos" at bounding box center [547, 85] width 58 height 30
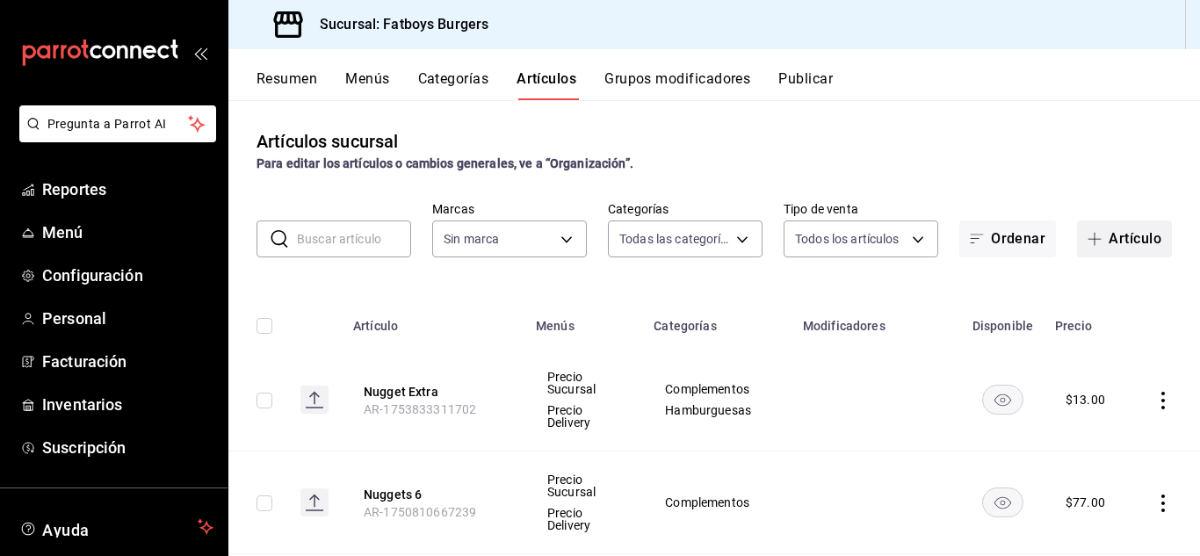
type input "f5493fea-18f2-4ac3-8117-79142d27a781,46cfd662-45ae-421c-8e35-b2498b6596ea,337ae…"
type input "814bffc1-c9d6-495f-880d-c065595e3c72"
click at [1107, 238] on button "Artículo" at bounding box center [1124, 239] width 95 height 37
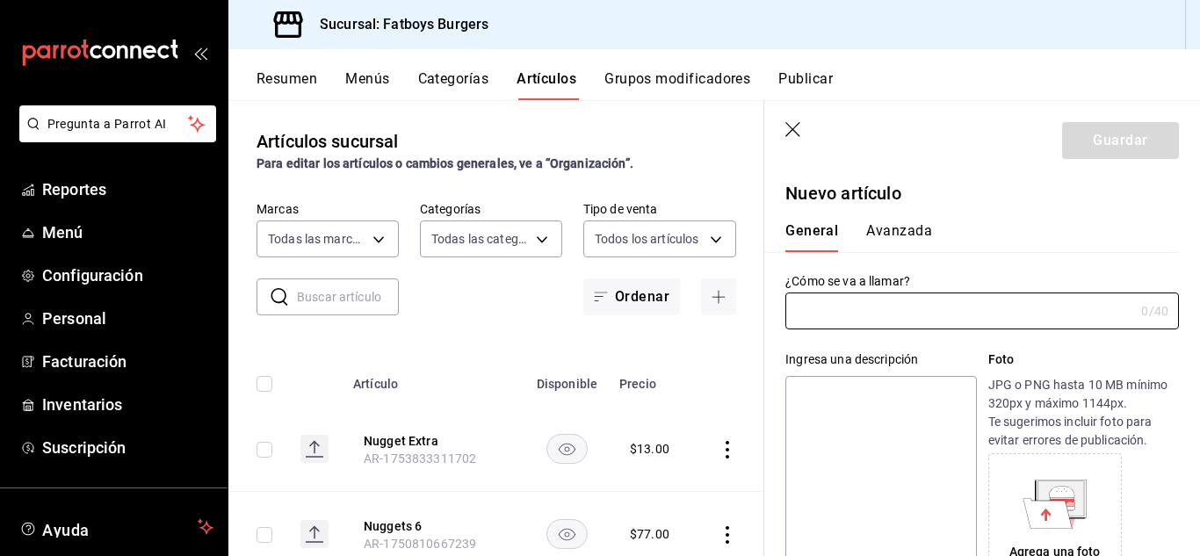
type input "AR-1755725019284"
click at [902, 214] on div "General Avanzada" at bounding box center [971, 229] width 415 height 46
click at [899, 230] on button "Avanzada" at bounding box center [899, 237] width 66 height 30
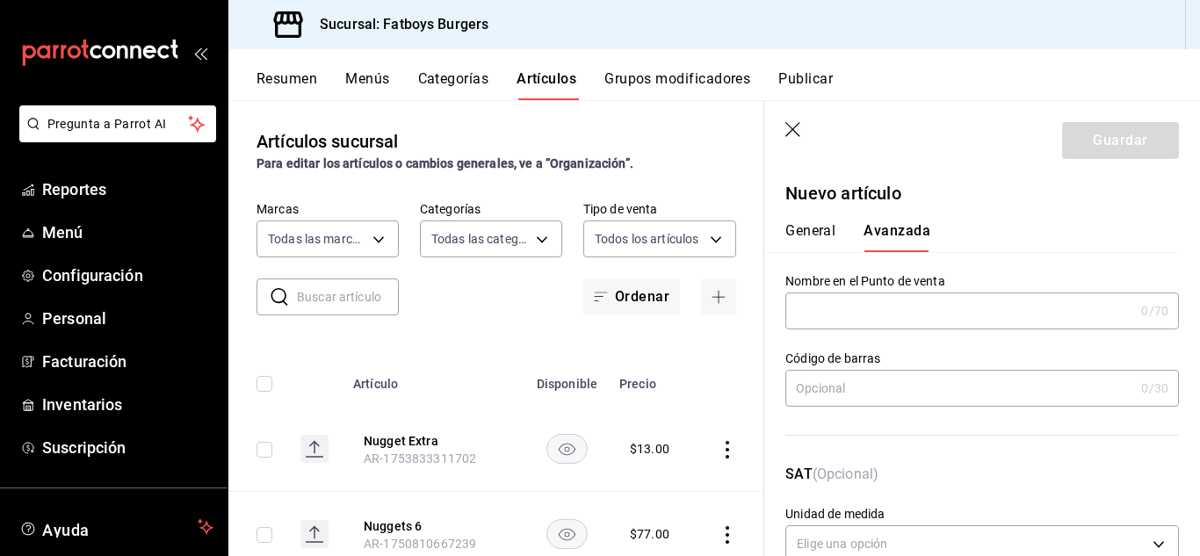
click at [805, 229] on button "General" at bounding box center [811, 237] width 50 height 30
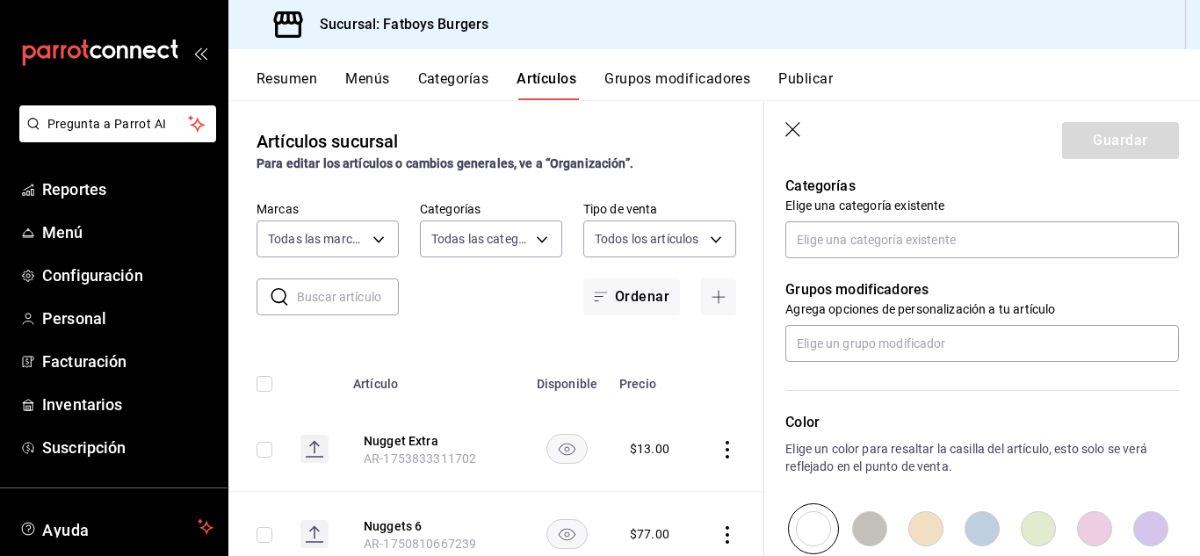
scroll to position [626, 0]
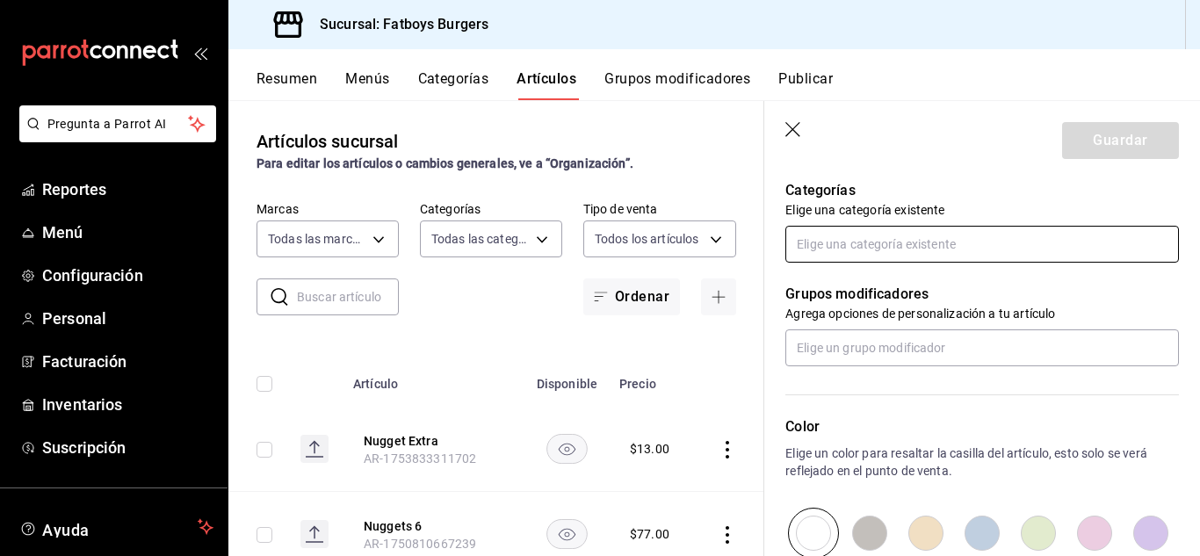
click at [882, 245] on input "text" at bounding box center [983, 244] width 394 height 37
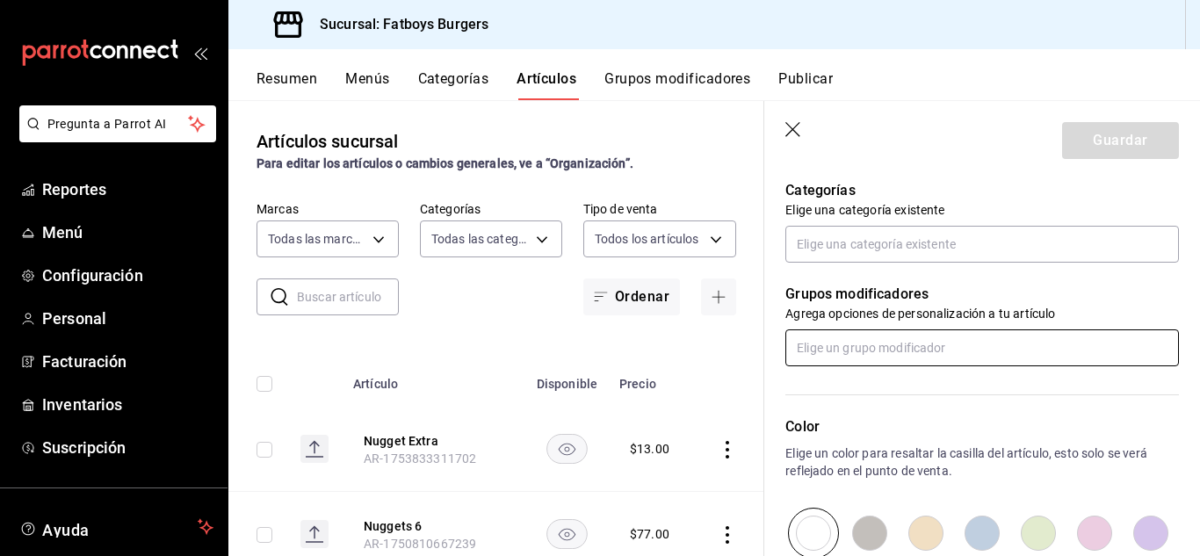
click at [887, 348] on input "text" at bounding box center [983, 348] width 394 height 37
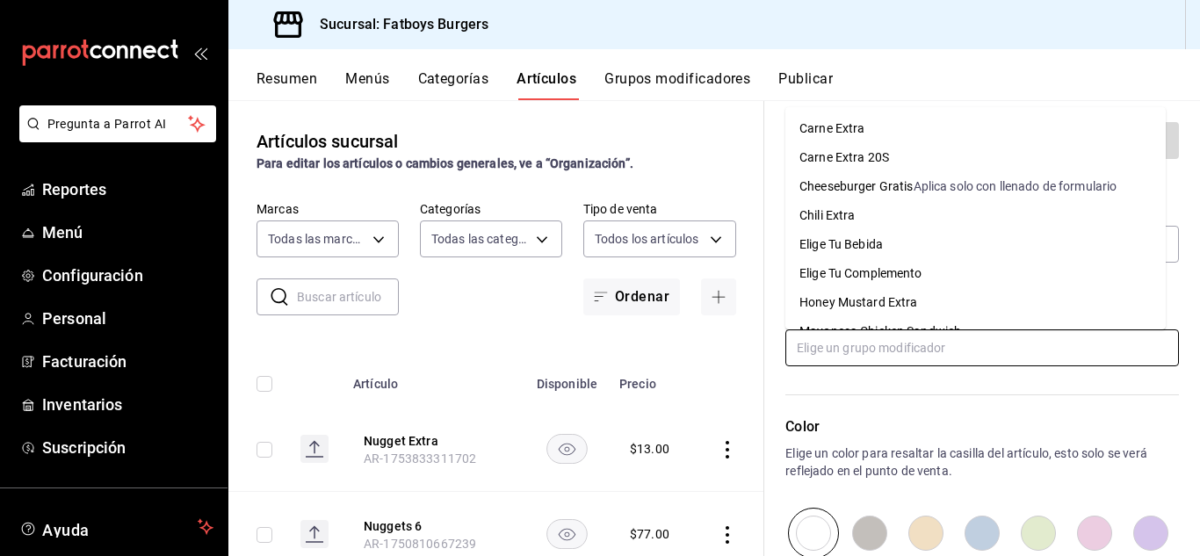
click at [887, 348] on input "text" at bounding box center [983, 348] width 394 height 37
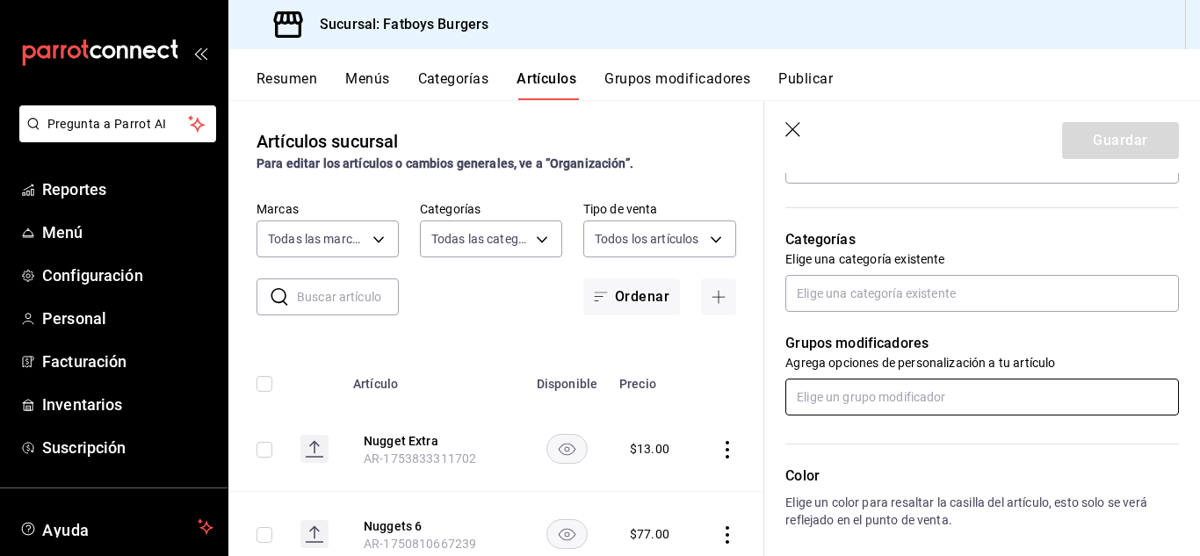
scroll to position [577, 0]
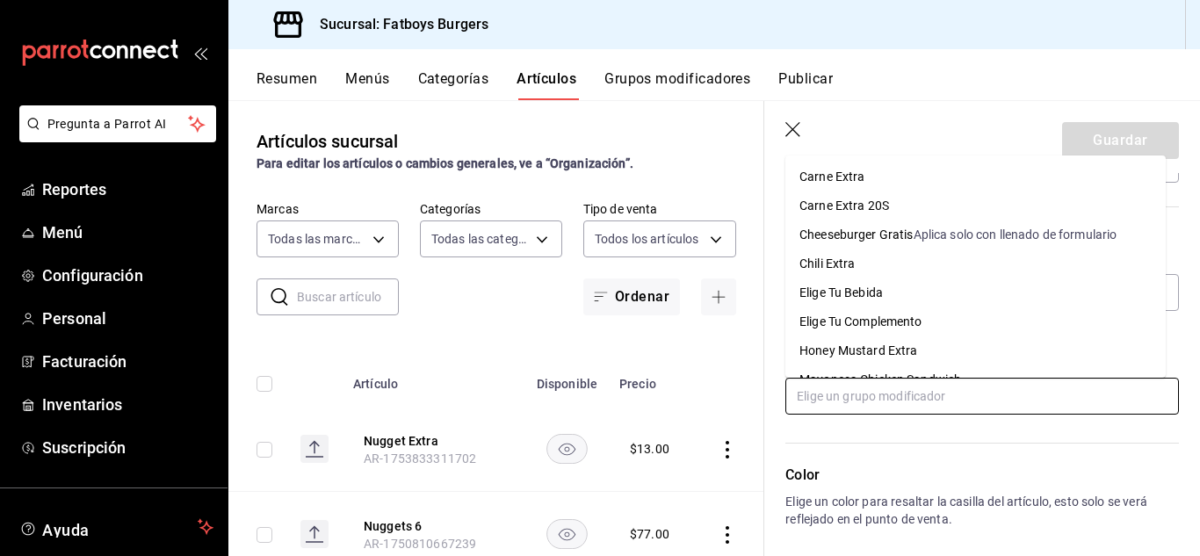
click at [853, 399] on input "text" at bounding box center [983, 396] width 394 height 37
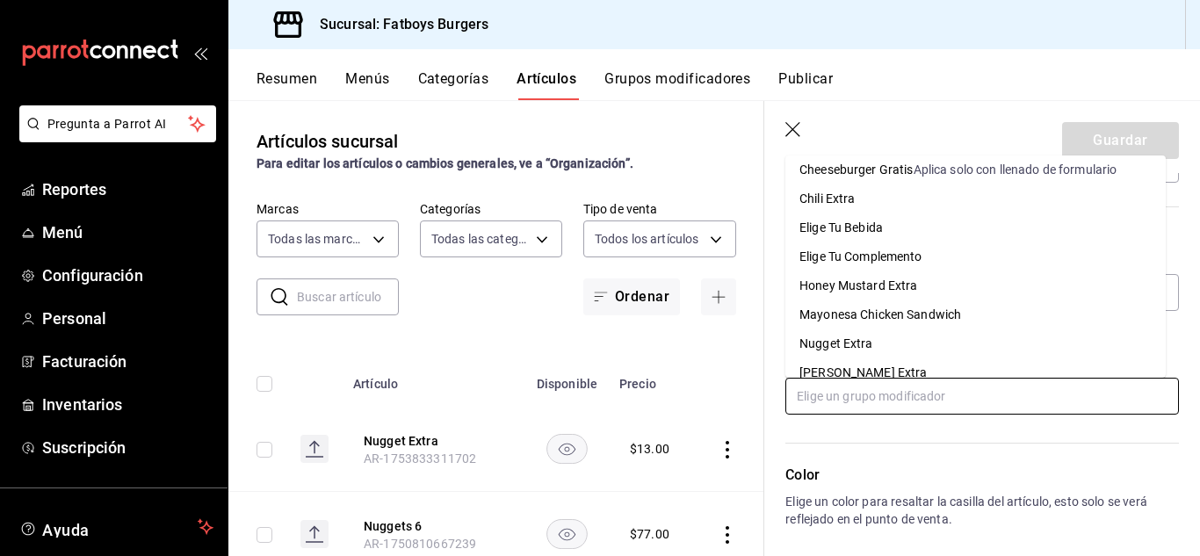
scroll to position [73, 0]
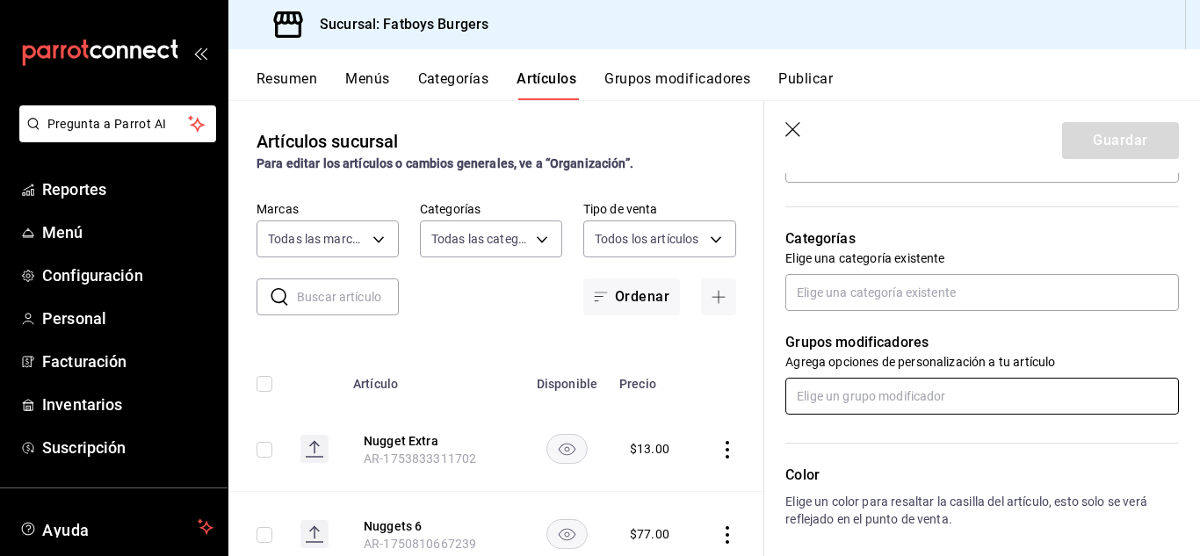
click at [865, 387] on input "text" at bounding box center [983, 396] width 394 height 37
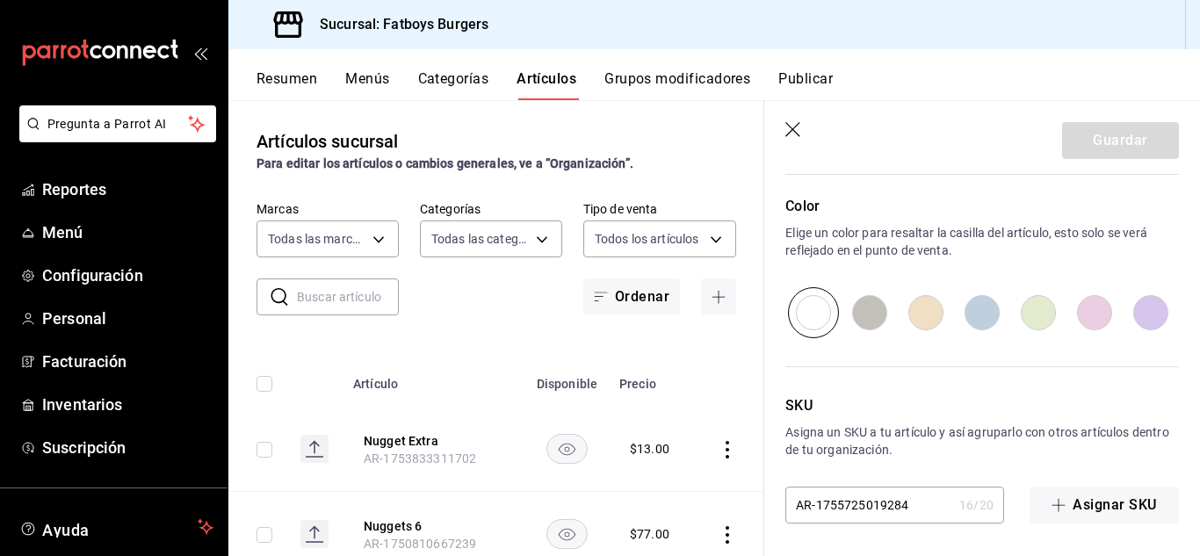
scroll to position [849, 0]
click at [446, 78] on button "Categorías" at bounding box center [453, 85] width 71 height 30
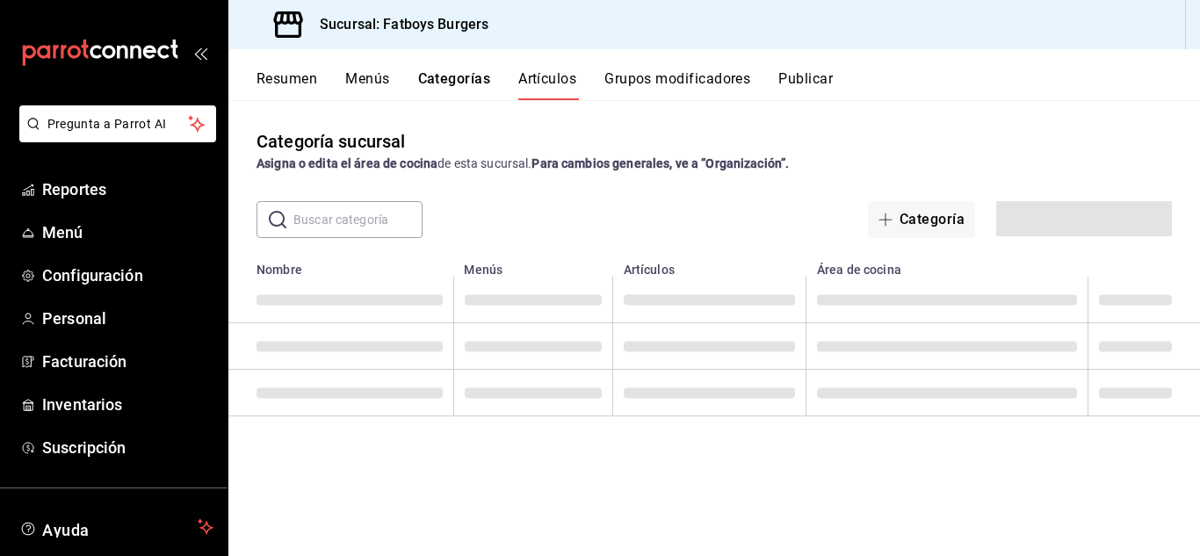
click at [372, 76] on button "Menús" at bounding box center [367, 85] width 44 height 30
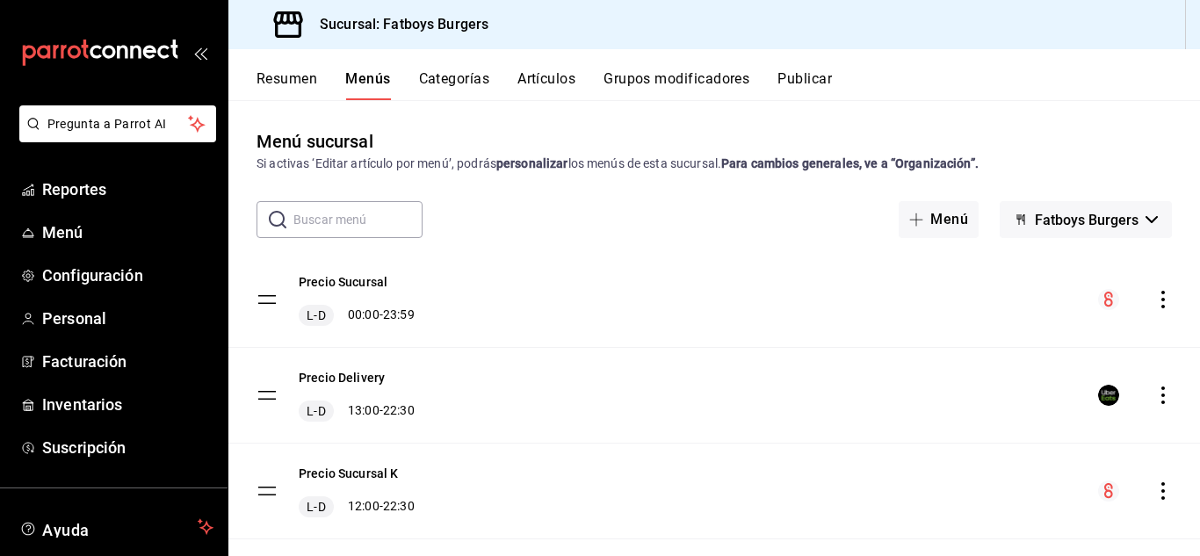
click at [535, 83] on button "Artículos" at bounding box center [547, 85] width 58 height 30
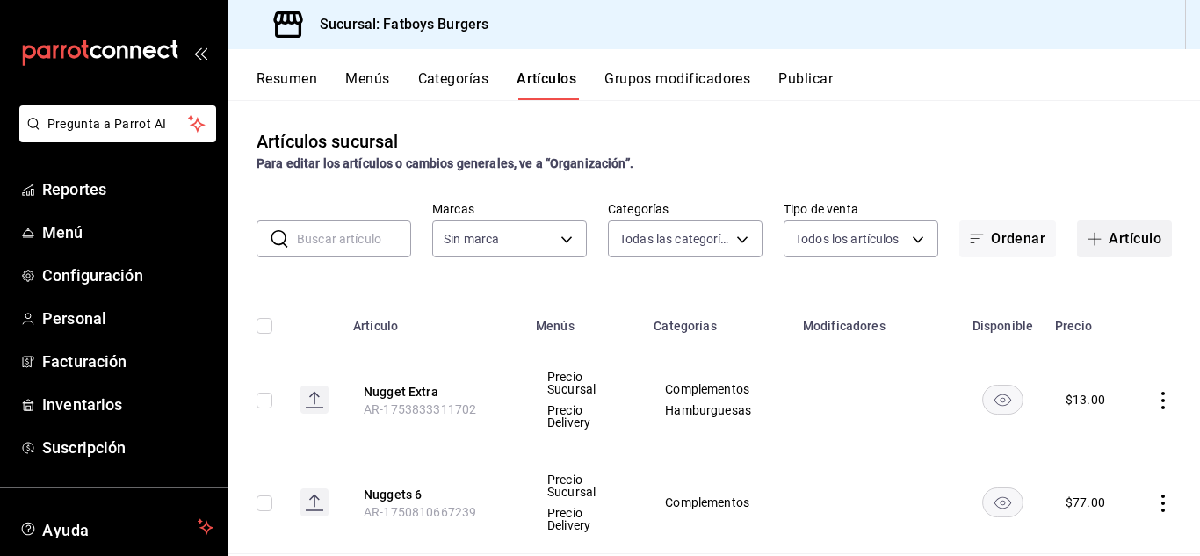
type input "f5493fea-18f2-4ac3-8117-79142d27a781,46cfd662-45ae-421c-8e35-b2498b6596ea,337ae…"
type input "814bffc1-c9d6-495f-880d-c065595e3c72"
click at [1100, 236] on button "Artículo" at bounding box center [1124, 239] width 95 height 37
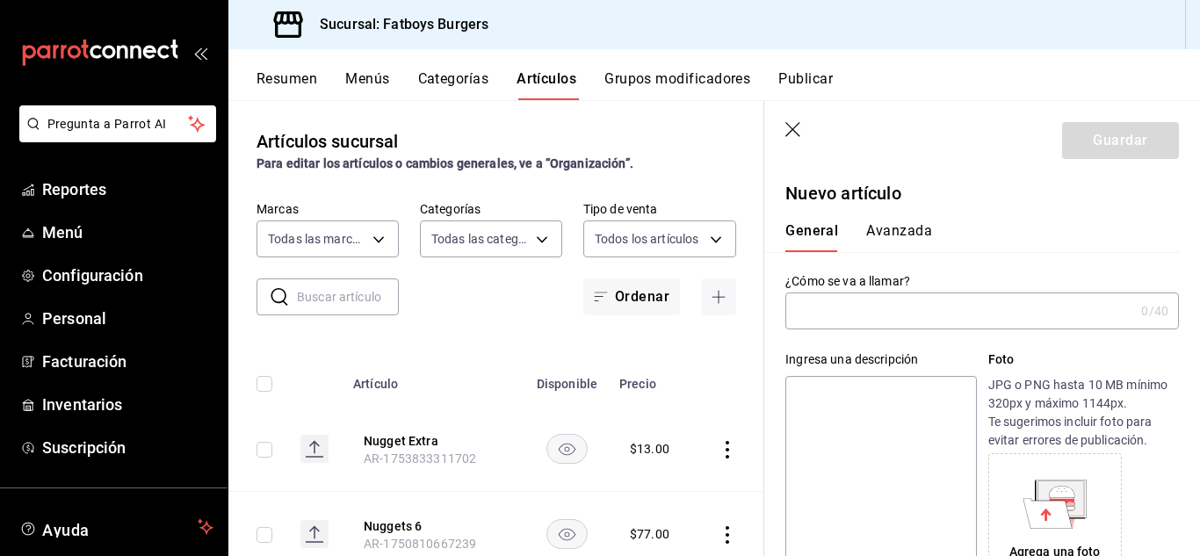
click at [826, 311] on input "text" at bounding box center [960, 310] width 349 height 35
type input "c"
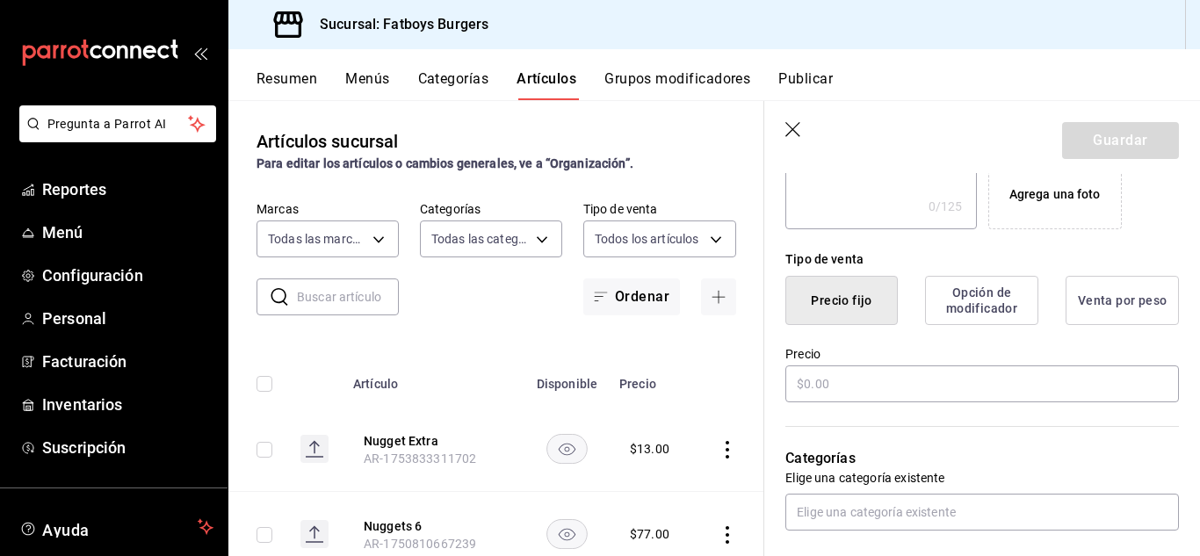
scroll to position [359, 0]
type input "Cheeseburger + Playera"
click at [847, 385] on input "text" at bounding box center [983, 382] width 394 height 37
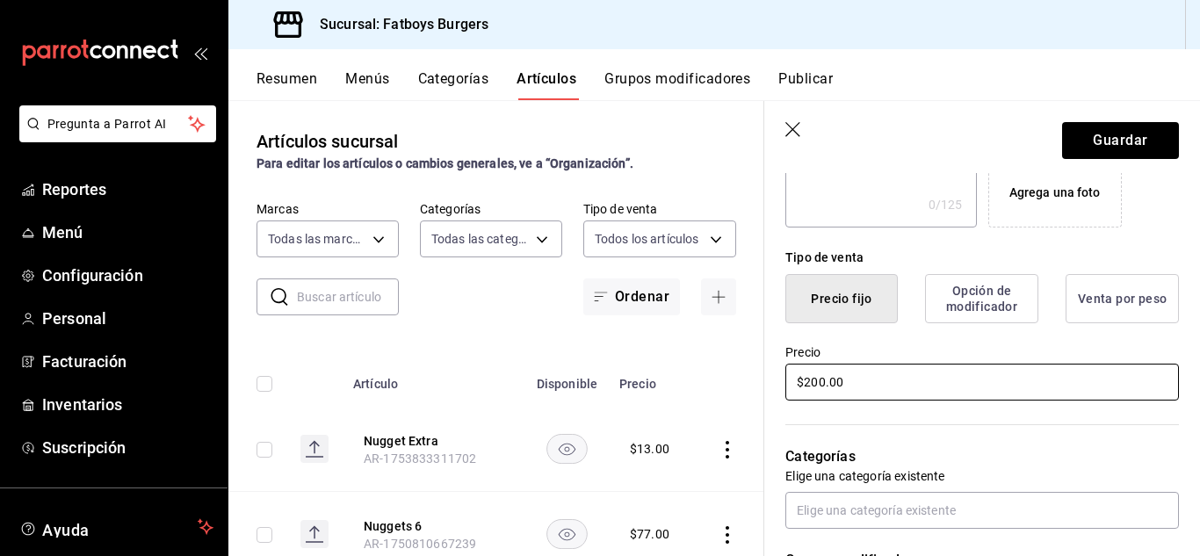
type input "$200.00"
click at [964, 438] on div "Categorías Elige una categoría existente" at bounding box center [971, 466] width 415 height 126
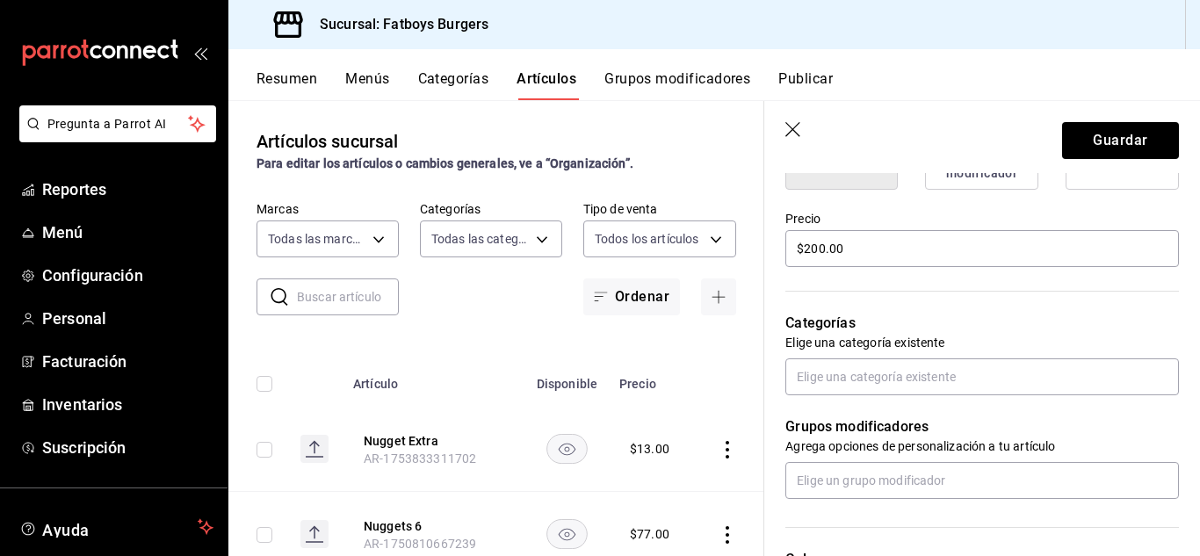
scroll to position [496, 0]
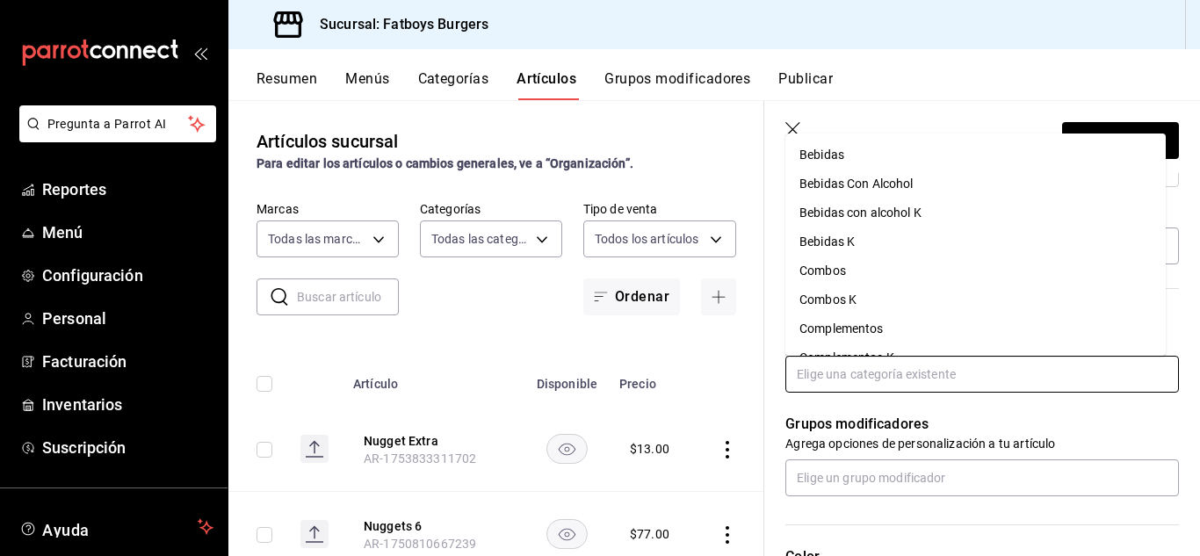
click at [896, 388] on input "text" at bounding box center [983, 374] width 394 height 37
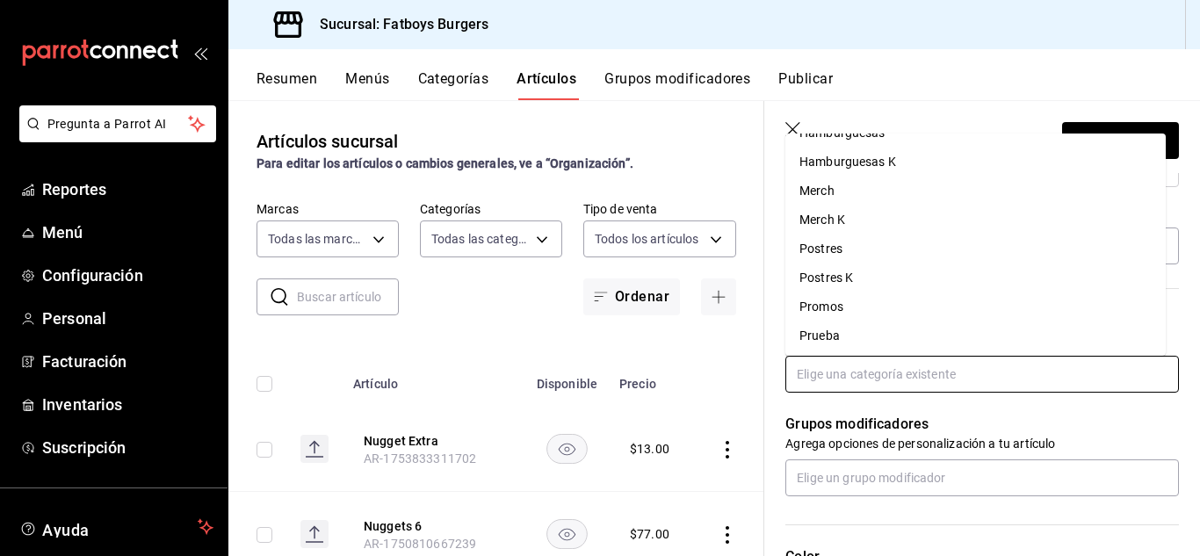
scroll to position [343, 0]
click at [841, 275] on li "Promos" at bounding box center [976, 276] width 380 height 29
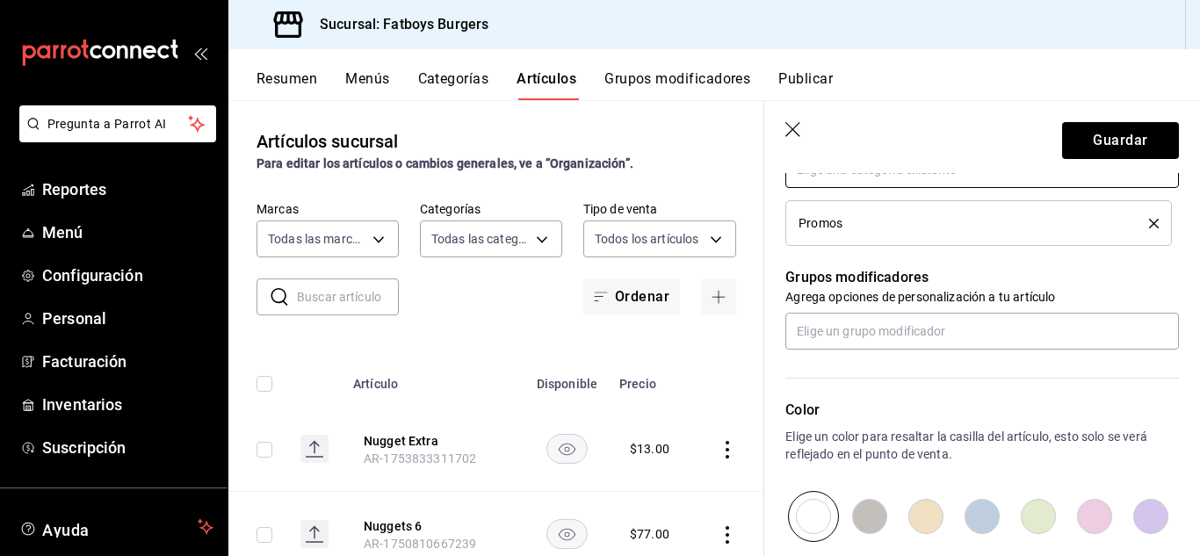
scroll to position [701, 0]
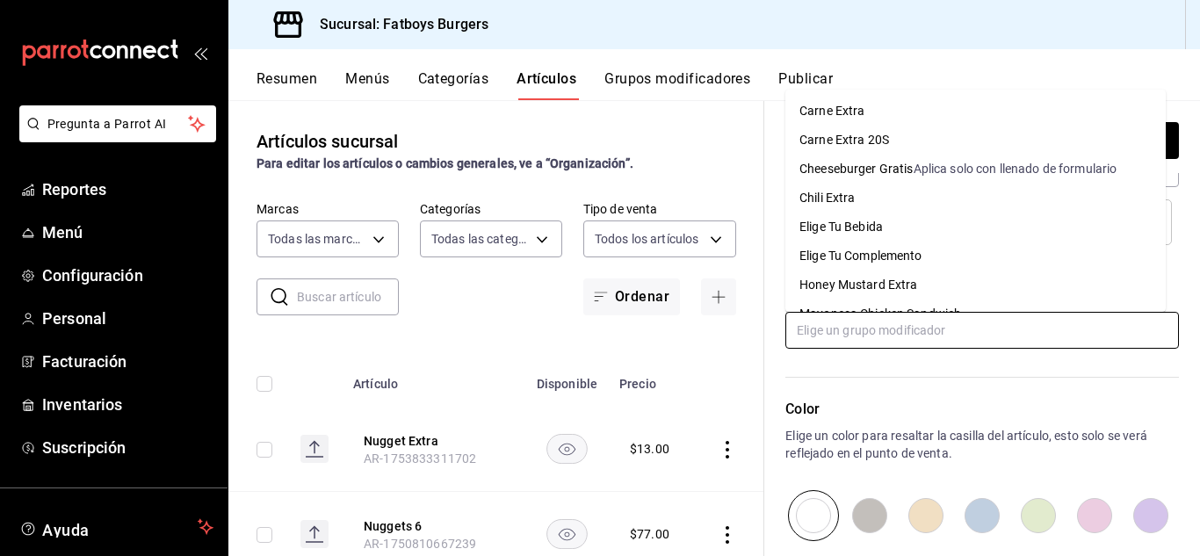
click at [845, 343] on input "text" at bounding box center [983, 330] width 394 height 37
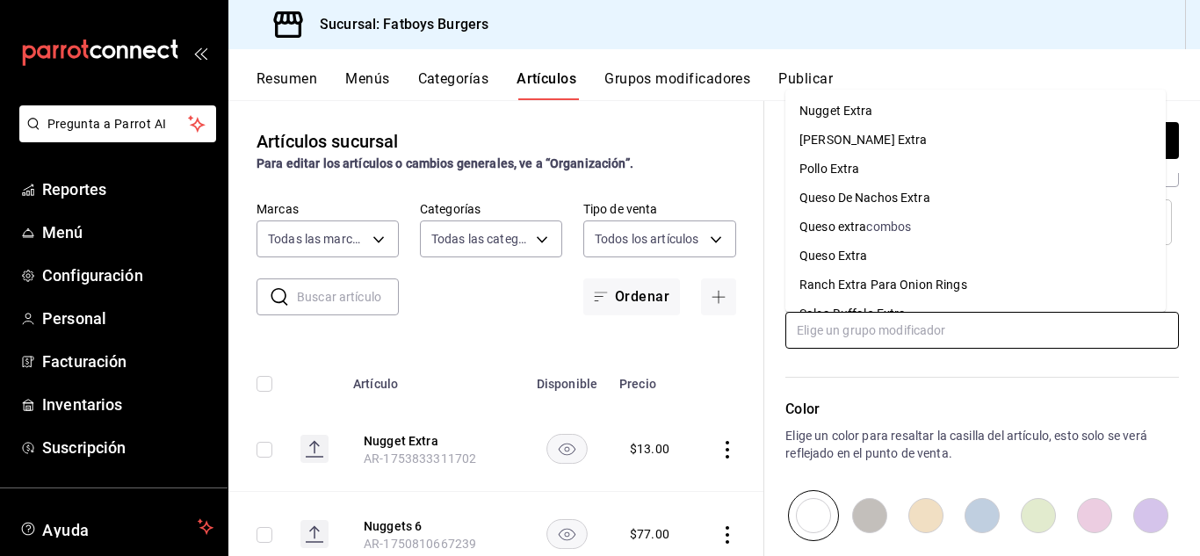
scroll to position [314, 0]
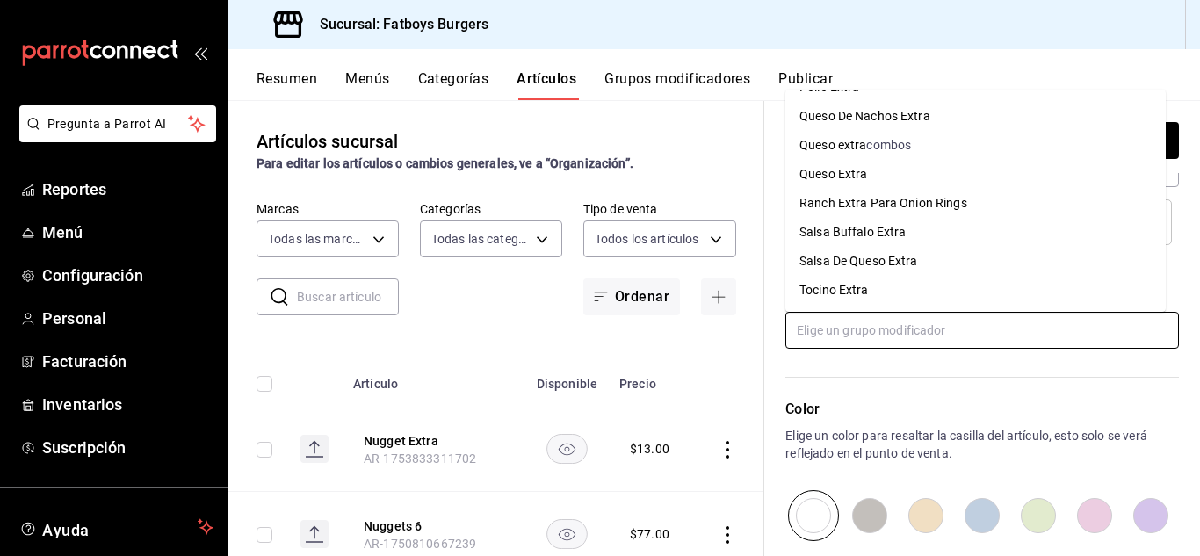
click at [839, 283] on div "Tocino Extra" at bounding box center [834, 290] width 69 height 18
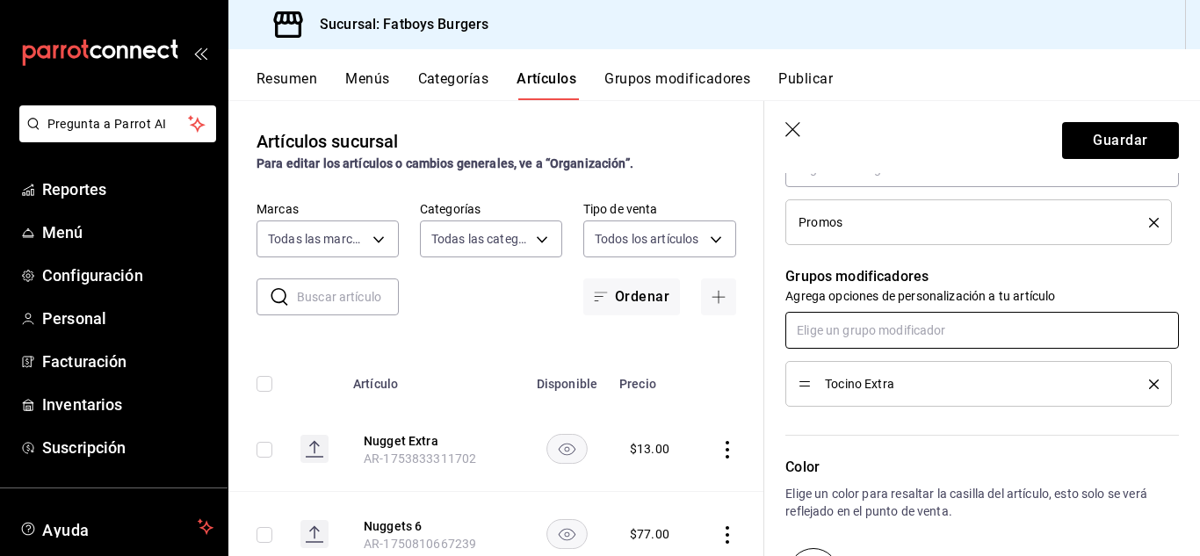
click at [844, 337] on input "text" at bounding box center [983, 330] width 394 height 37
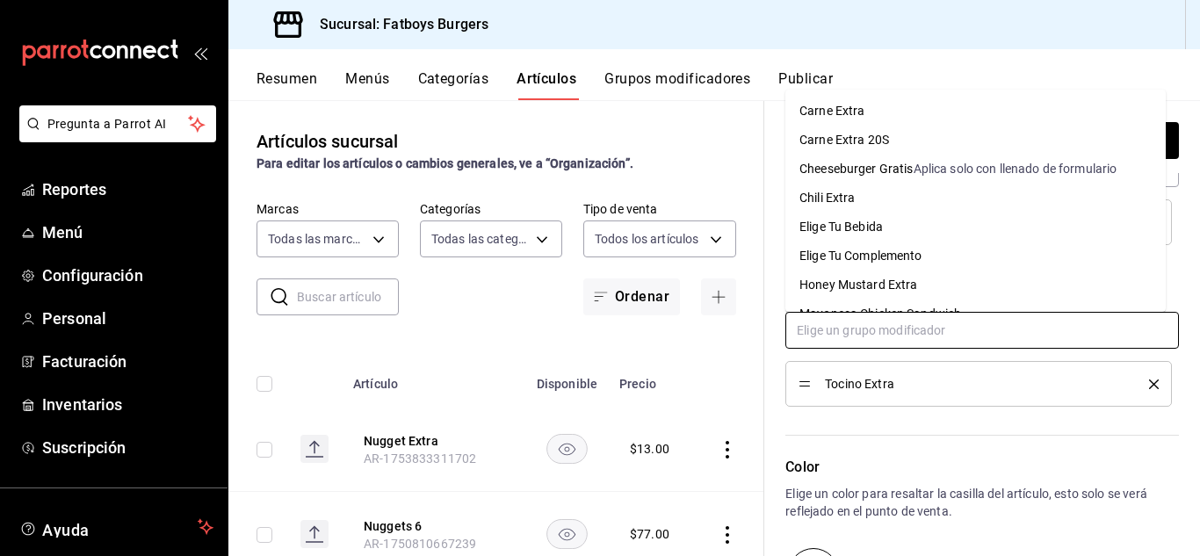
click at [850, 112] on div "Carne Extra" at bounding box center [832, 111] width 65 height 18
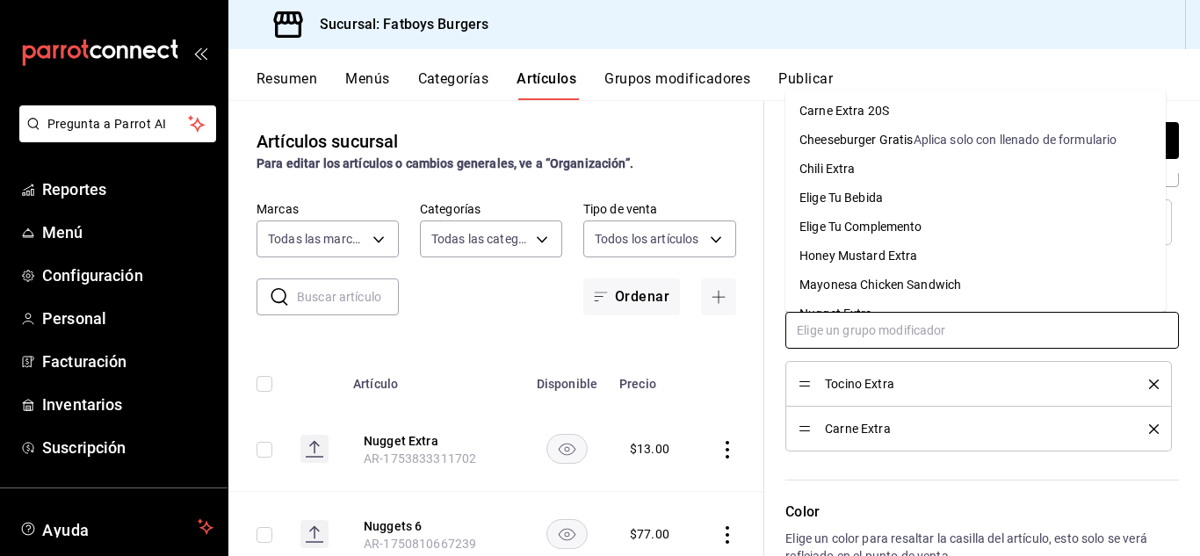
click at [851, 315] on input "text" at bounding box center [983, 330] width 394 height 37
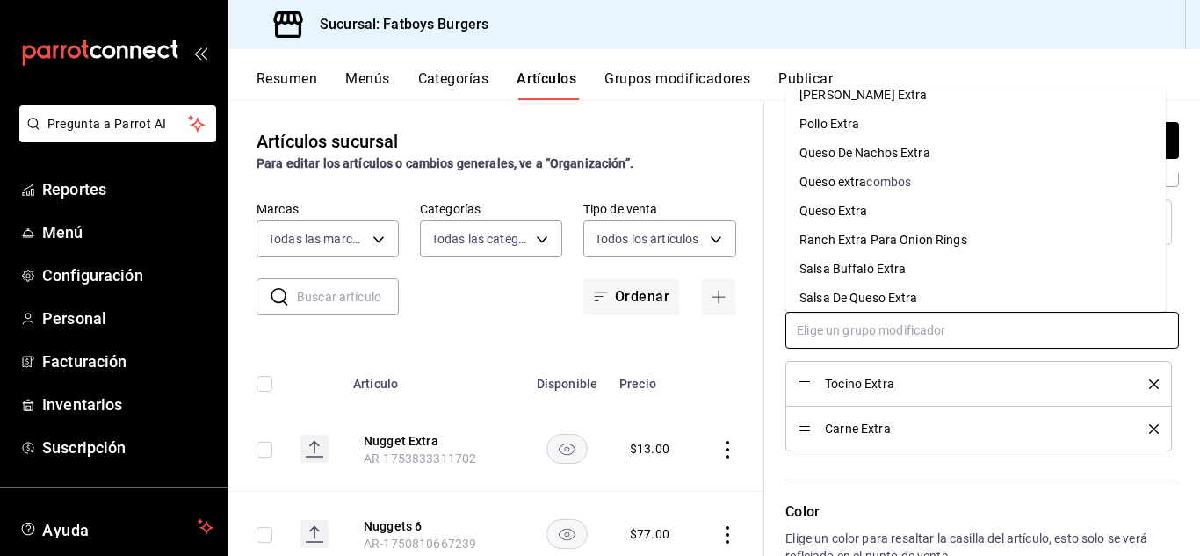
scroll to position [249, 0]
click at [850, 203] on div "Queso Extra" at bounding box center [834, 210] width 68 height 18
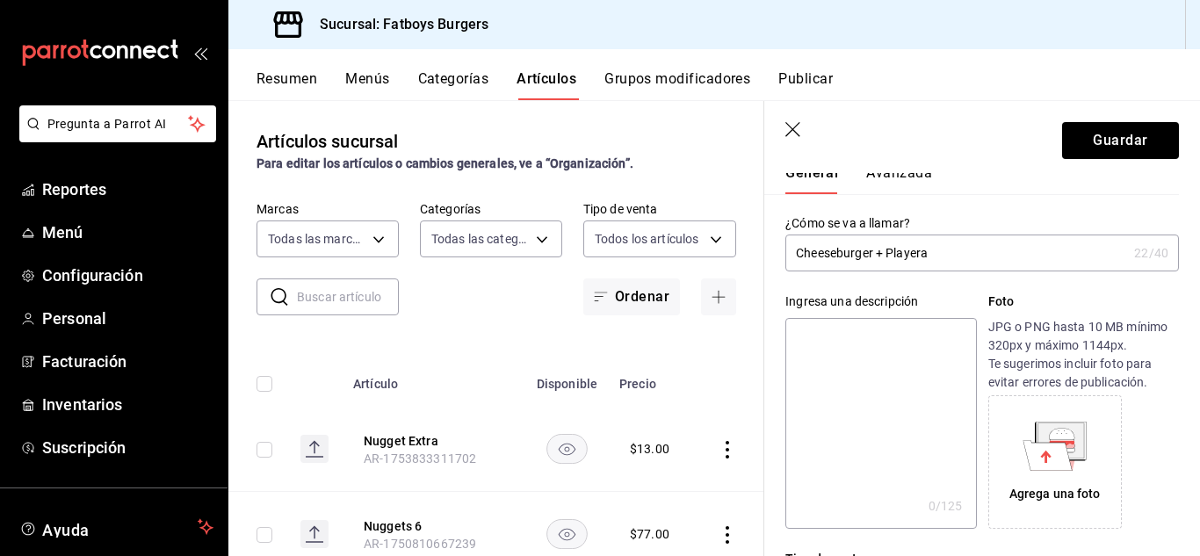
scroll to position [0, 0]
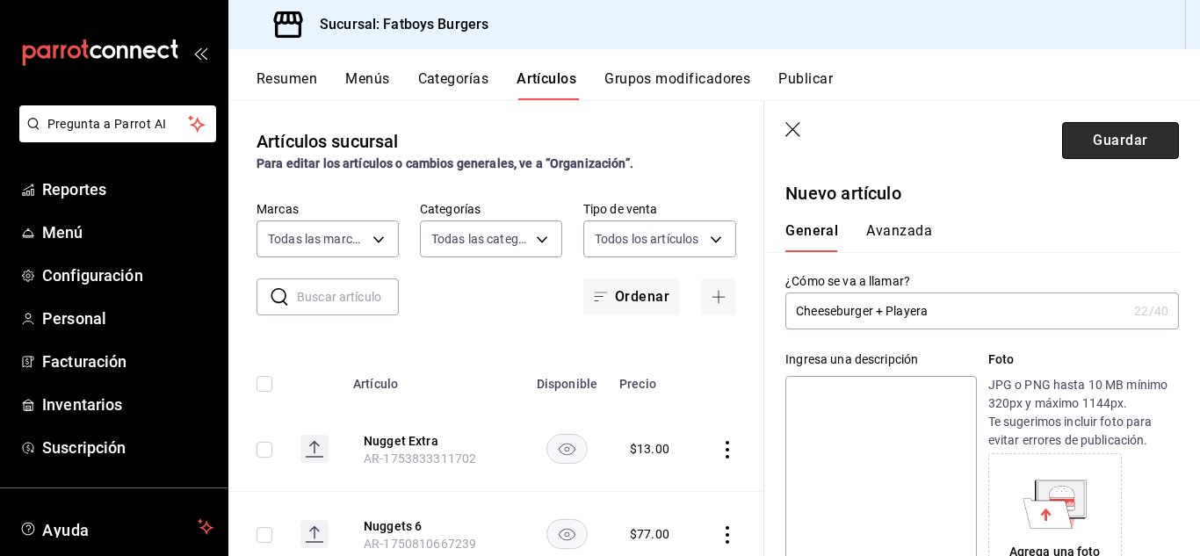
click at [1094, 135] on button "Guardar" at bounding box center [1120, 140] width 117 height 37
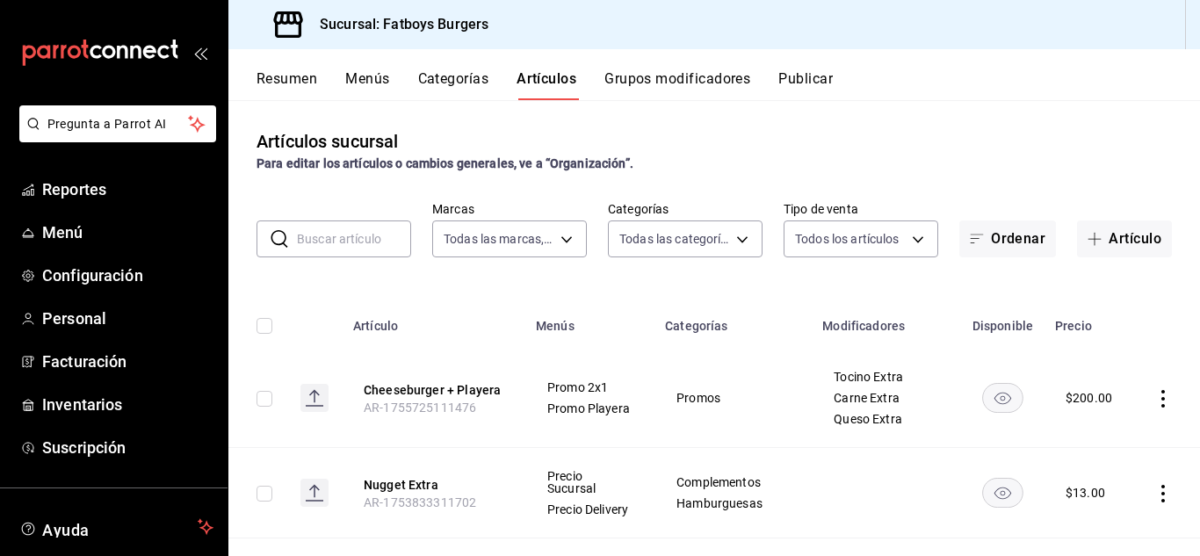
scroll to position [67, 0]
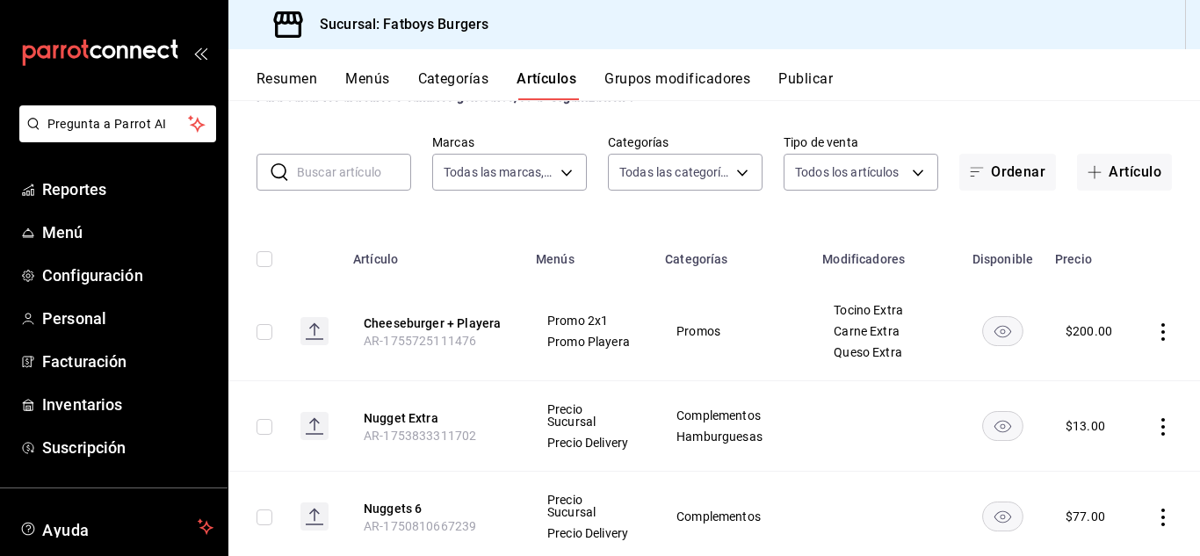
click at [1155, 334] on icon "actions" at bounding box center [1164, 332] width 18 height 18
click at [1077, 378] on span "Editar" at bounding box center [1098, 372] width 46 height 18
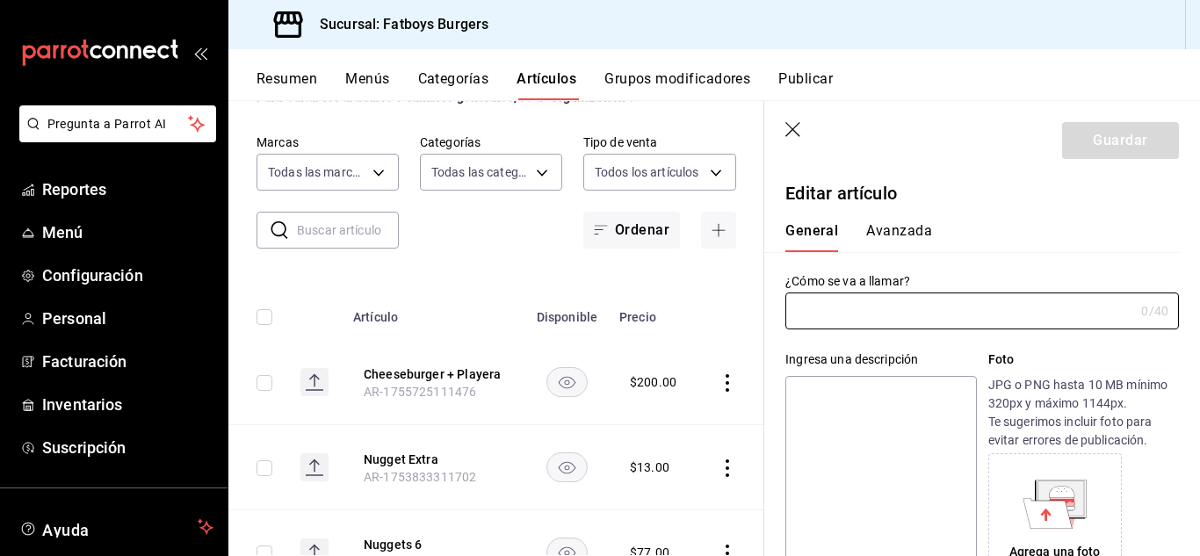
type input "Cheeseburger + Playera"
type input "AR-1755725111476"
type input "$200.00"
click at [906, 230] on button "Avanzada" at bounding box center [899, 237] width 66 height 30
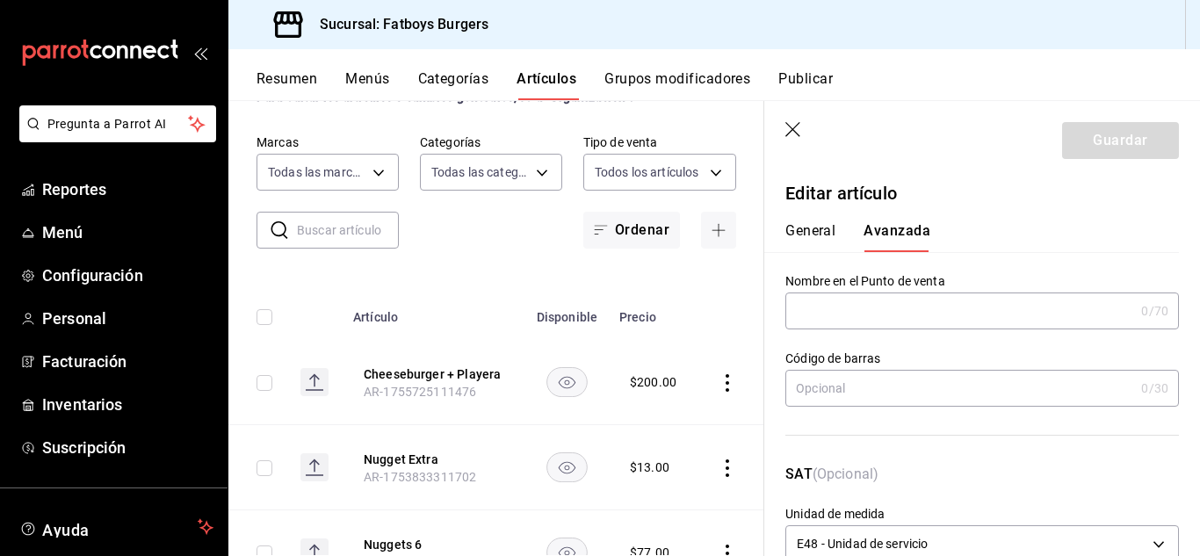
click at [794, 132] on icon "button" at bounding box center [795, 131] width 18 height 18
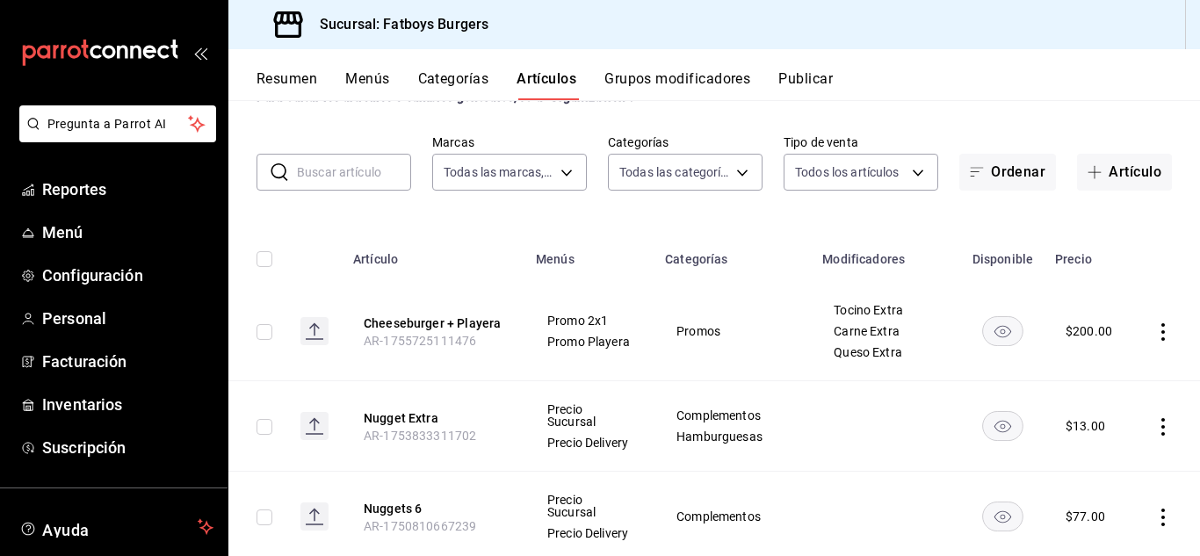
drag, startPoint x: 796, startPoint y: 129, endPoint x: 318, endPoint y: 202, distance: 483.5
click at [621, 105] on div "Artículos sucursal Para editar los artículos o cambios generales, ve a “Organiz…" at bounding box center [714, 327] width 972 height 455
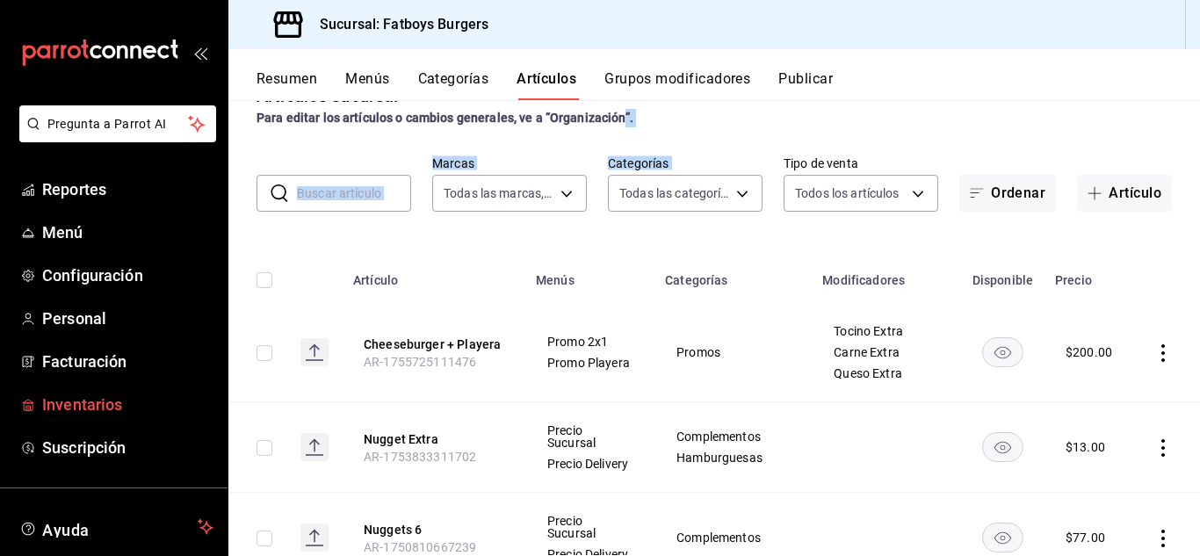
click at [88, 393] on span "Inventarios" at bounding box center [127, 405] width 171 height 24
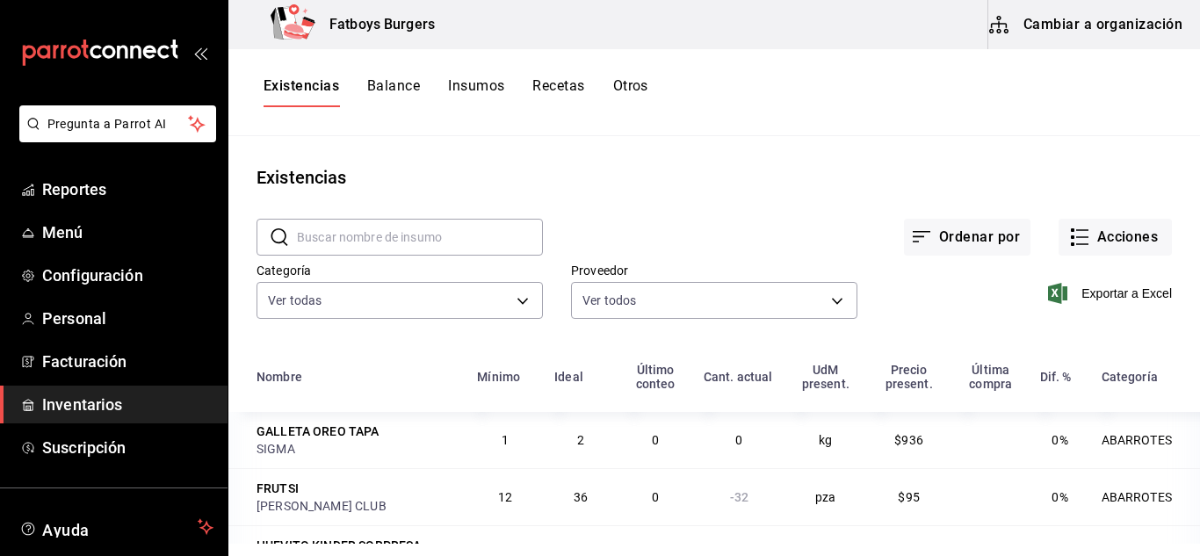
scroll to position [77, 0]
click at [560, 83] on button "Recetas" at bounding box center [558, 92] width 52 height 30
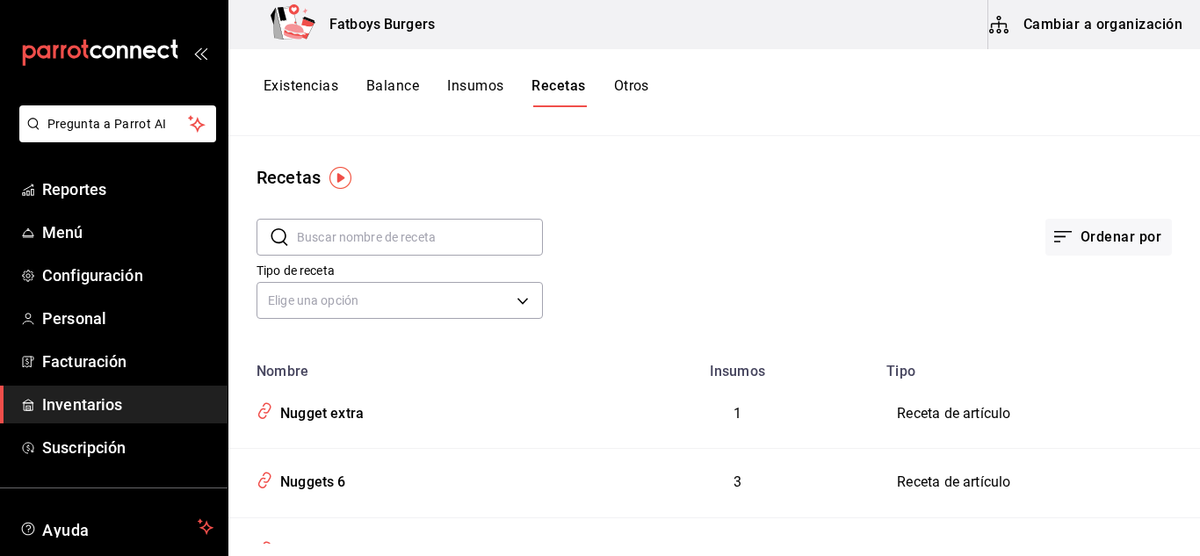
click at [377, 229] on input "text" at bounding box center [420, 237] width 246 height 35
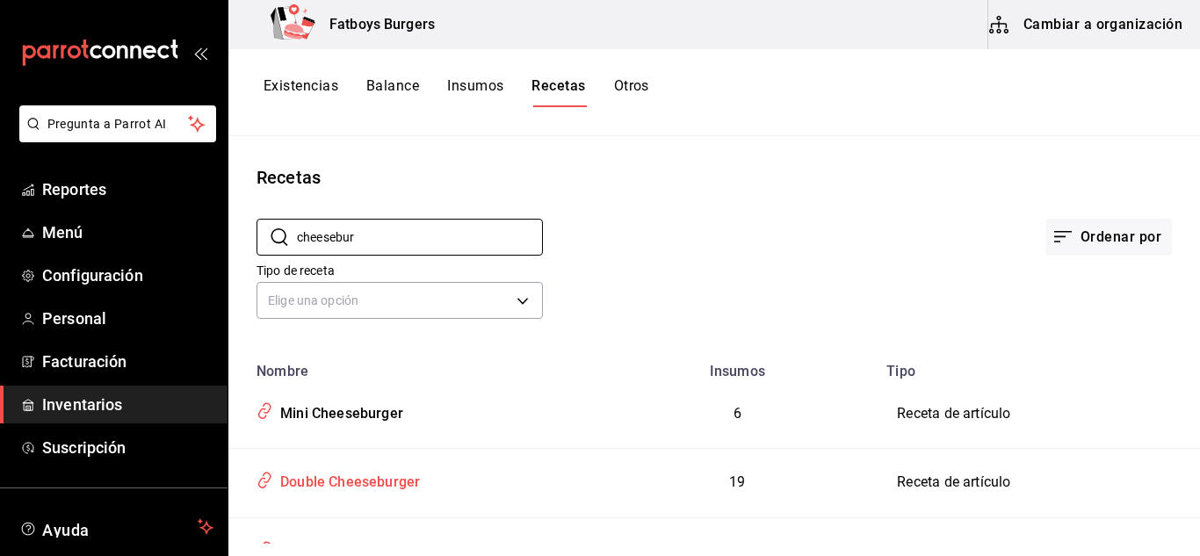
scroll to position [78, 0]
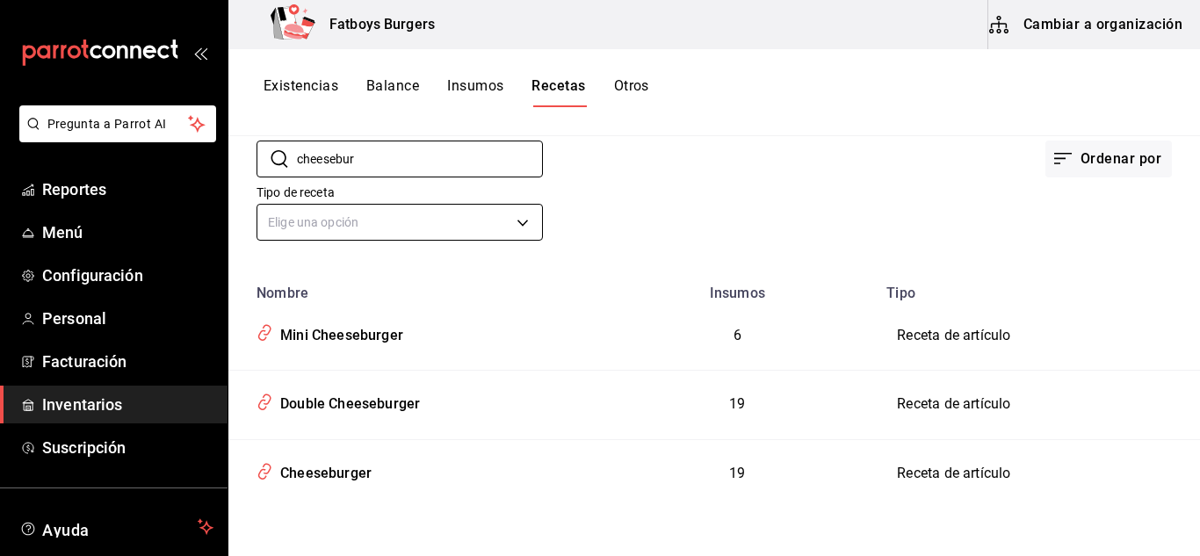
type input "cheesebur"
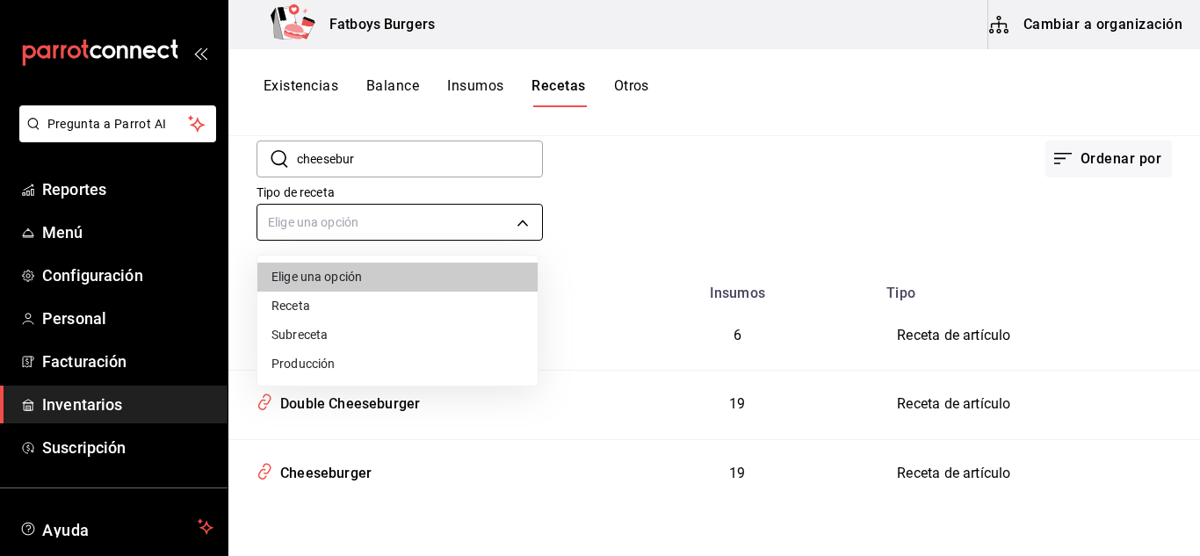
click at [520, 223] on body "Pregunta a Parrot AI Reportes Menú Configuración Personal Facturación Inventari…" at bounding box center [600, 272] width 1200 height 544
click at [520, 223] on div at bounding box center [600, 278] width 1200 height 556
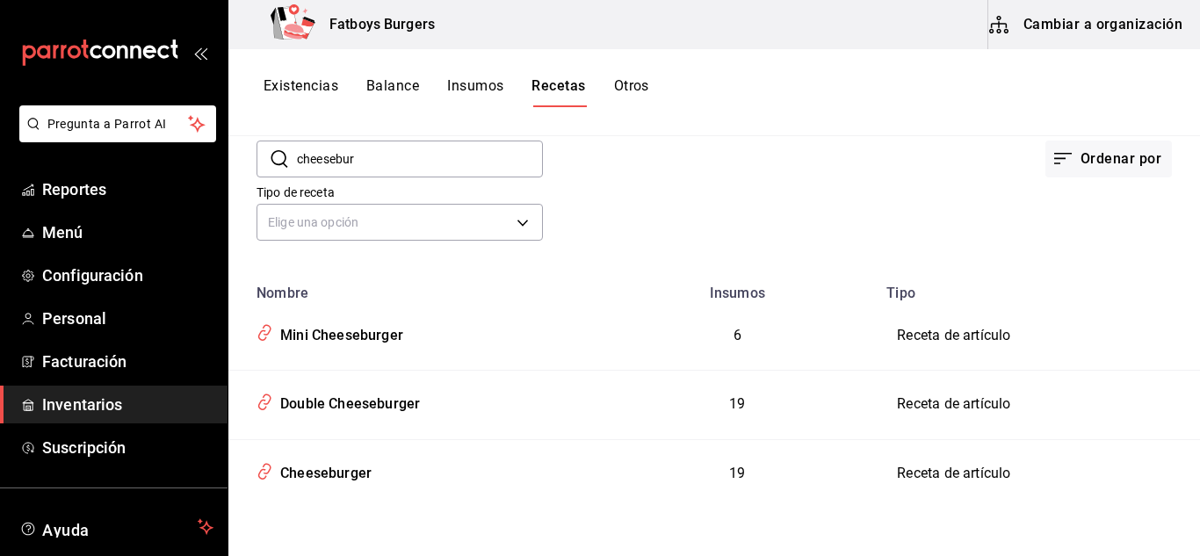
click at [699, 123] on div "Existencias Balance Insumos Recetas Otros" at bounding box center [714, 92] width 972 height 87
click at [1068, 38] on button "Cambiar a organización" at bounding box center [1088, 24] width 198 height 49
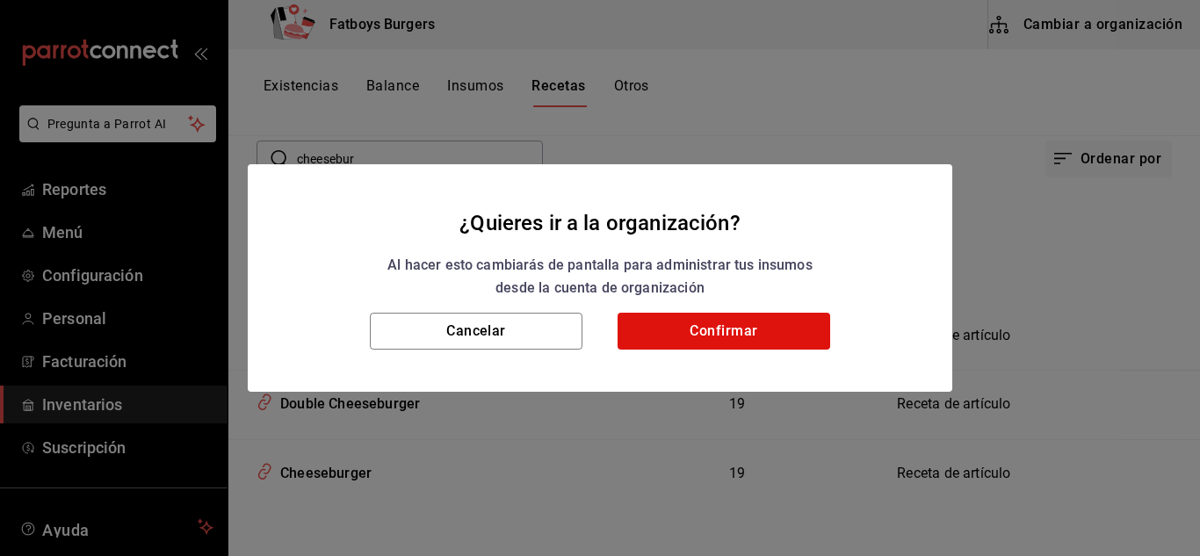
click at [748, 311] on h2 "¿Quieres ir a la organización? Al hacer esto cambiarás de pantalla para adminis…" at bounding box center [600, 238] width 705 height 149
click at [712, 322] on button "Confirmar" at bounding box center [724, 331] width 213 height 37
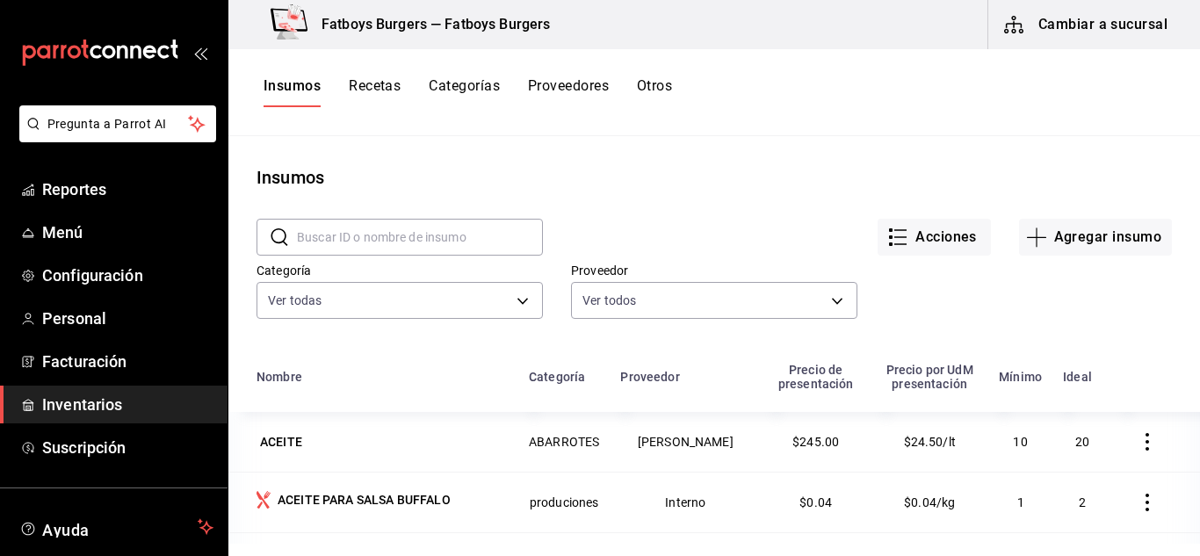
scroll to position [55, 0]
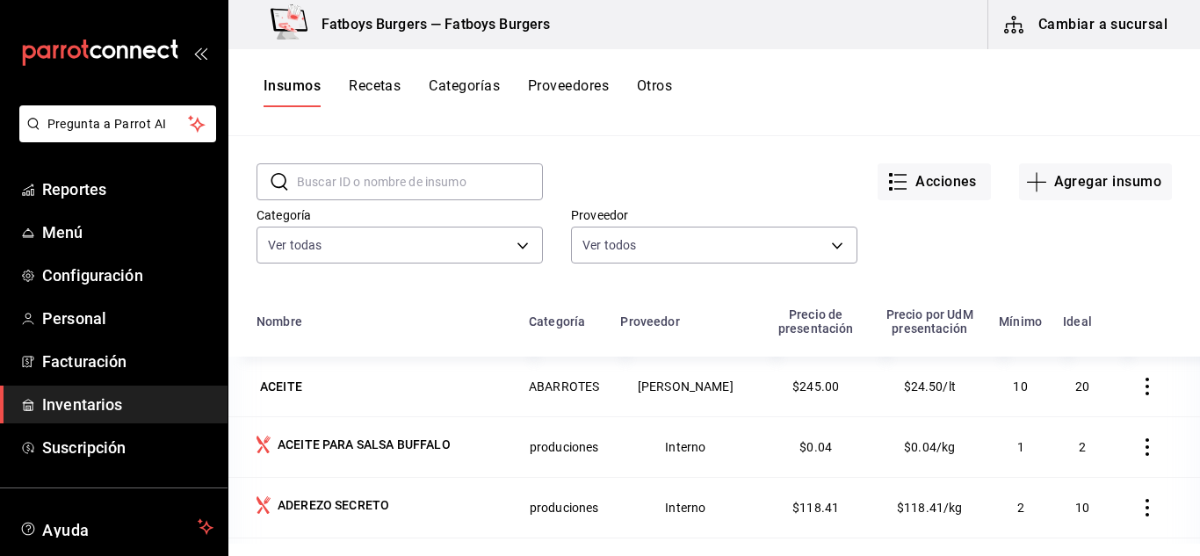
click at [397, 179] on input "text" at bounding box center [420, 181] width 246 height 35
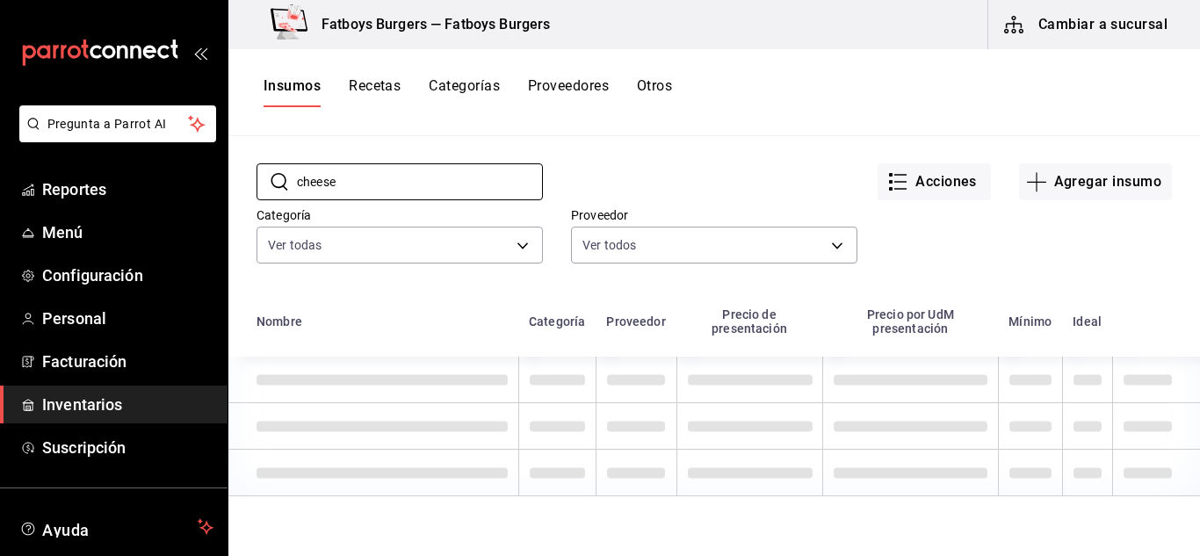
type input "cheese"
click at [623, 132] on div "Insumos Recetas Categorías Proveedores Otros" at bounding box center [714, 92] width 972 height 87
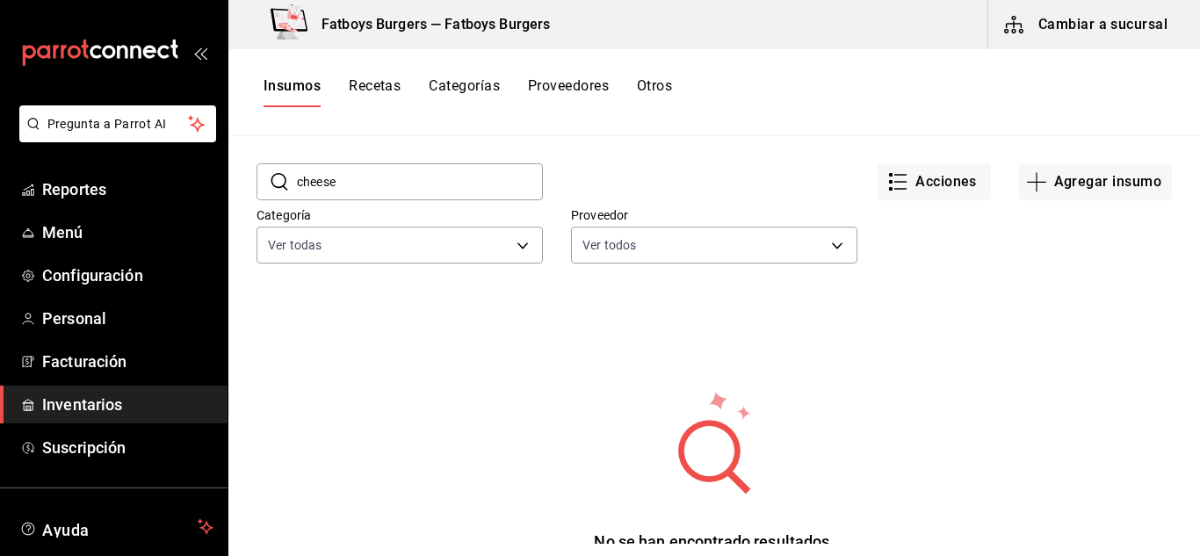
click at [401, 85] on button "Recetas" at bounding box center [375, 92] width 52 height 30
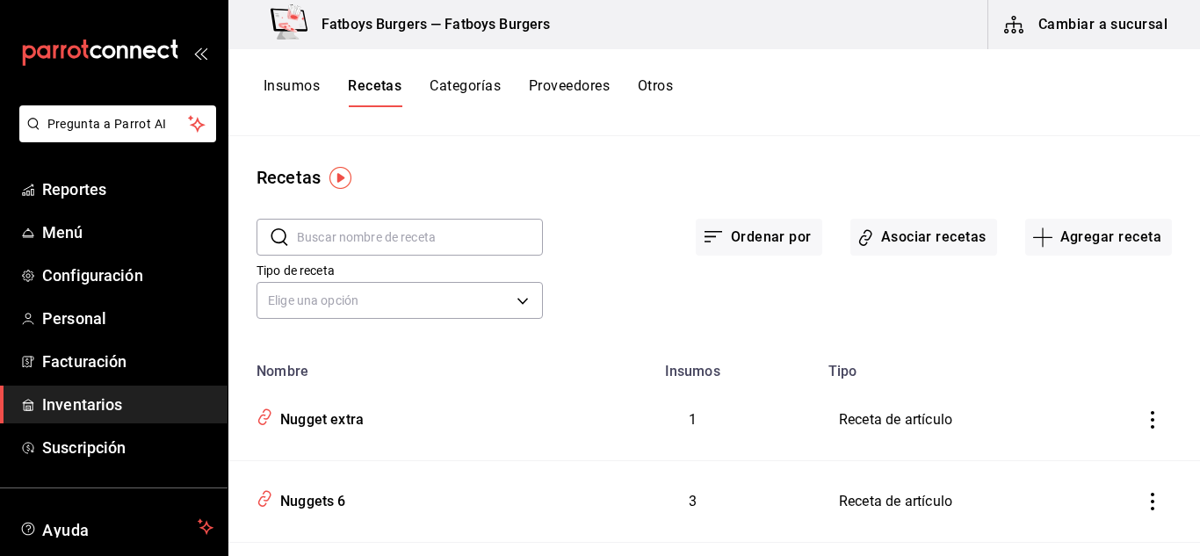
click at [379, 243] on input "text" at bounding box center [420, 237] width 246 height 35
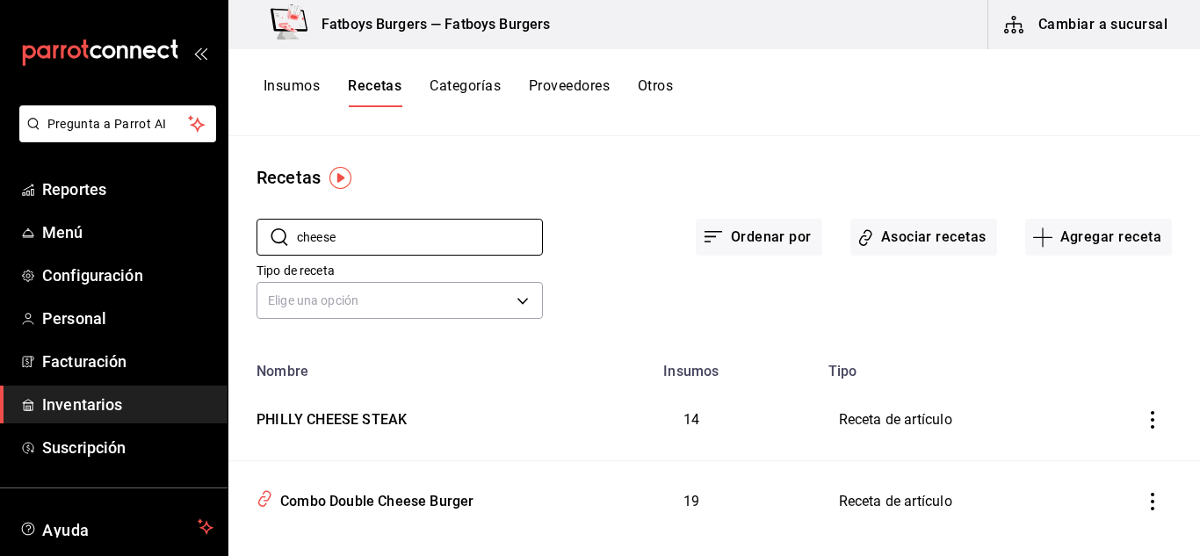
scroll to position [33, 0]
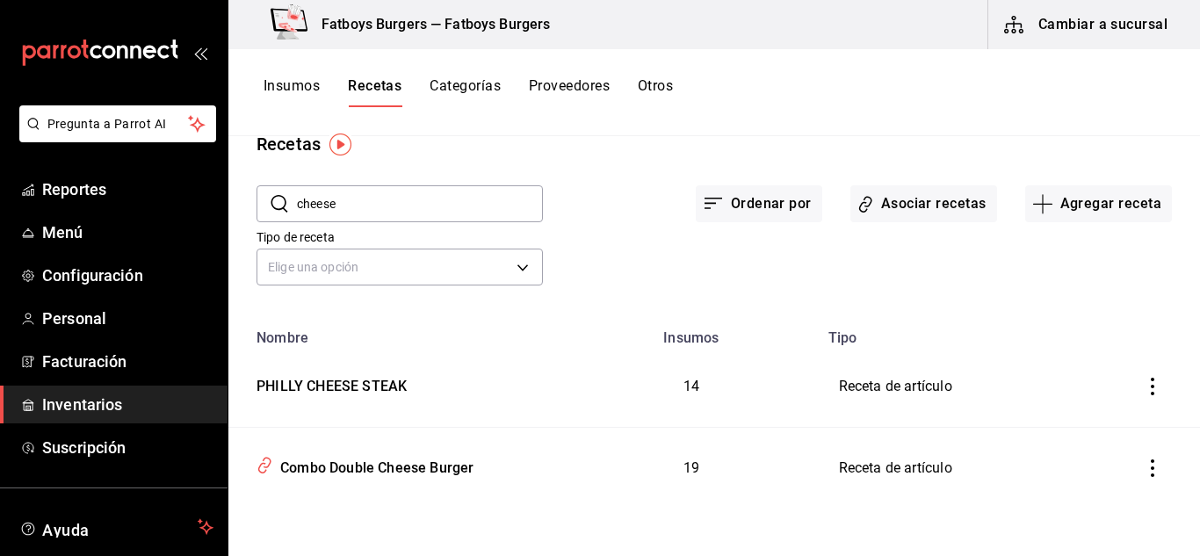
click at [367, 211] on input "cheese" at bounding box center [420, 203] width 246 height 35
click at [389, 207] on input "cheese" at bounding box center [420, 203] width 246 height 35
type input "cheese"
click at [635, 283] on div "Tipo de receta Elige una opción default" at bounding box center [700, 242] width 944 height 97
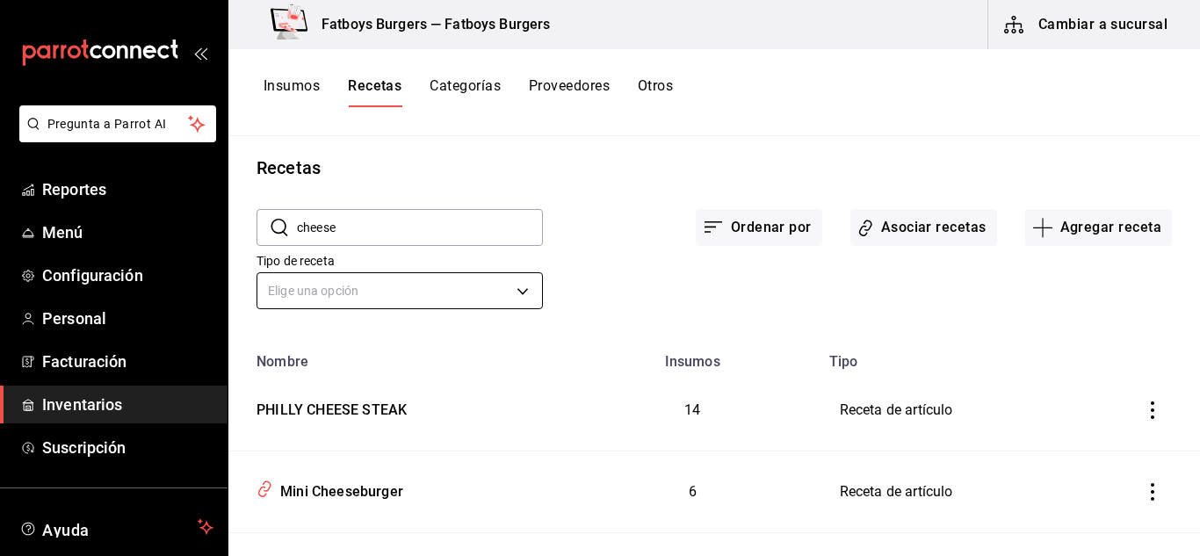
scroll to position [0, 0]
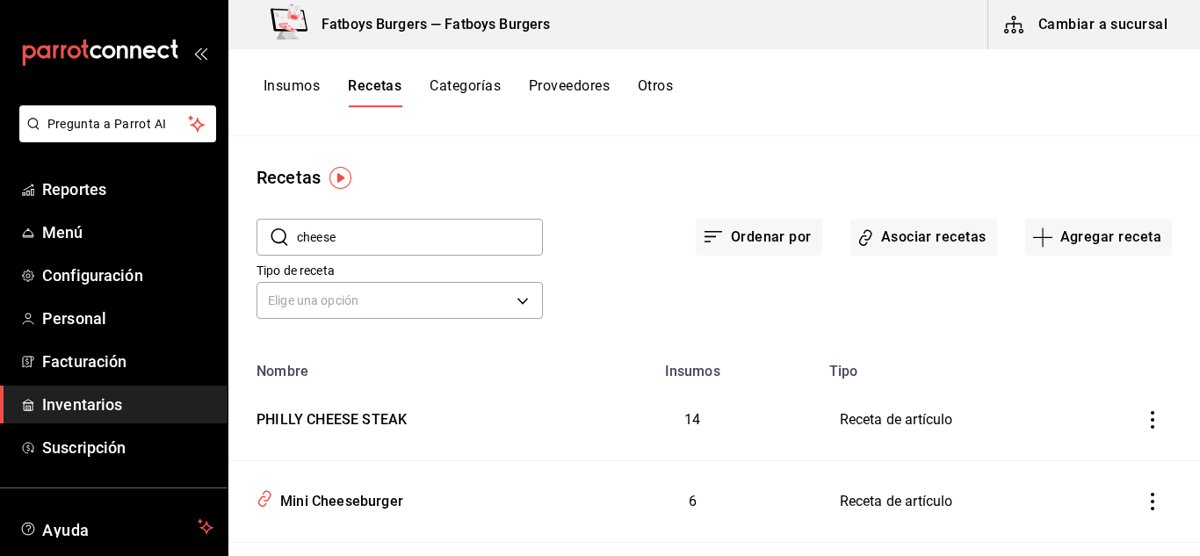
click at [473, 83] on button "Categorías" at bounding box center [465, 92] width 71 height 30
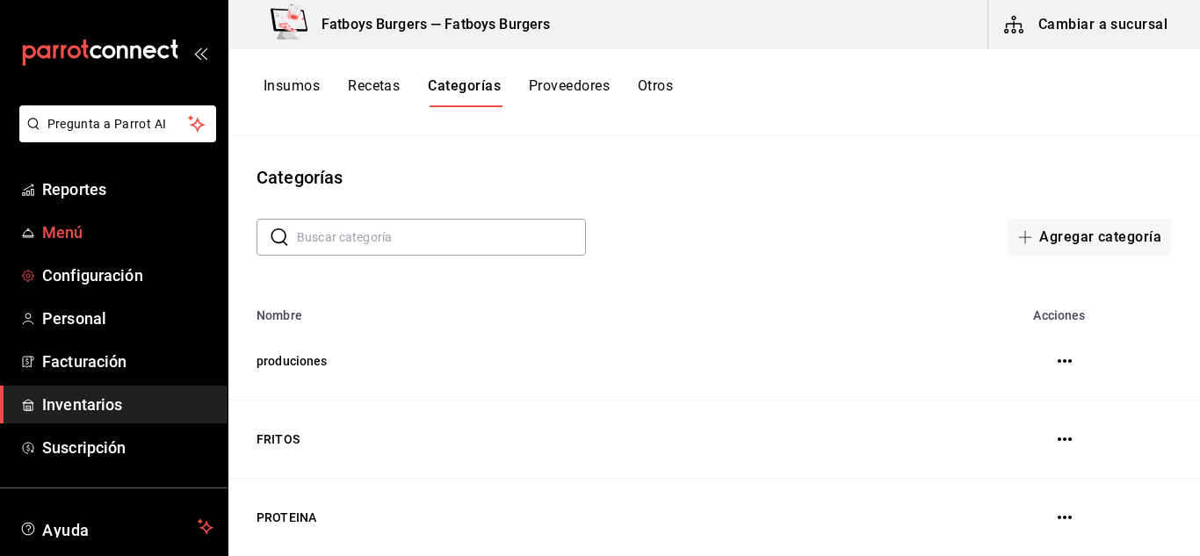
click at [71, 242] on span "Menú" at bounding box center [127, 233] width 171 height 24
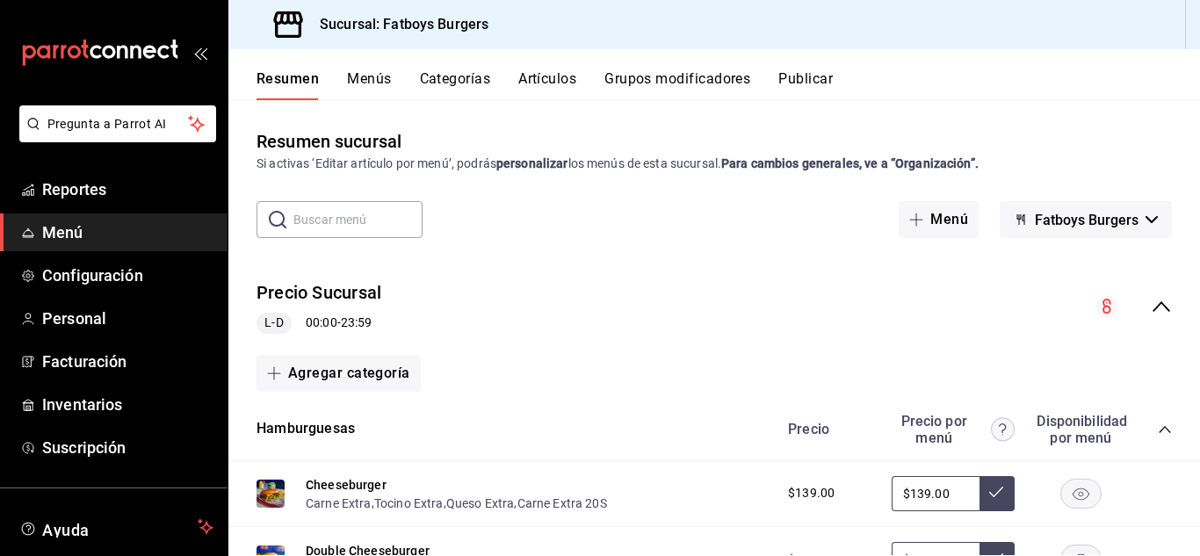
click at [360, 221] on input "text" at bounding box center [357, 219] width 129 height 35
type input "cheese"
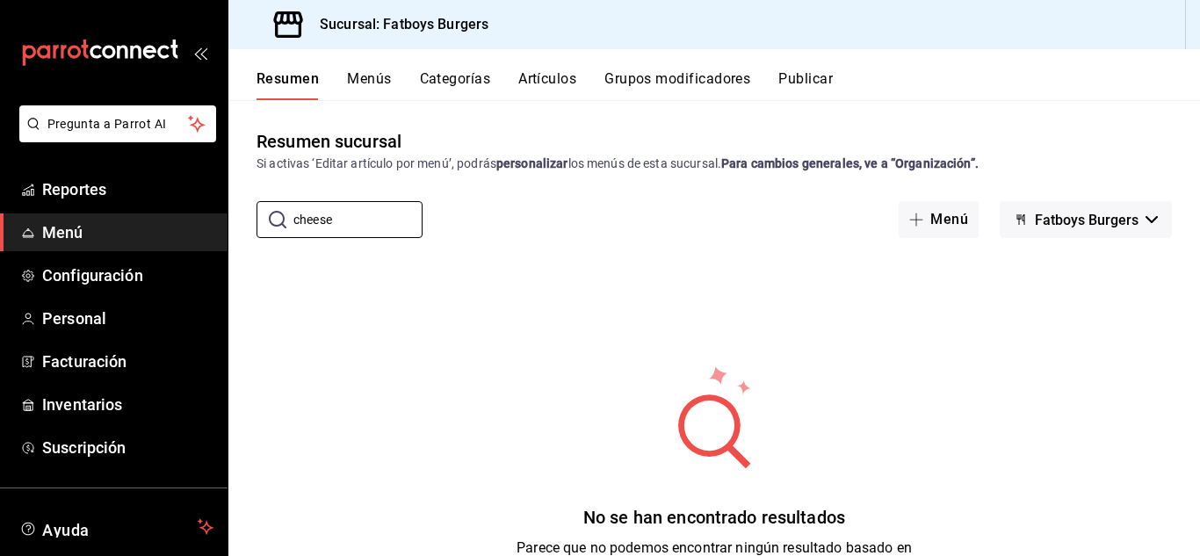
drag, startPoint x: 362, startPoint y: 222, endPoint x: 119, endPoint y: 235, distance: 243.7
click at [119, 235] on div "Pregunta a Parrot AI Reportes Menú Configuración Personal Facturación Inventari…" at bounding box center [600, 278] width 1200 height 556
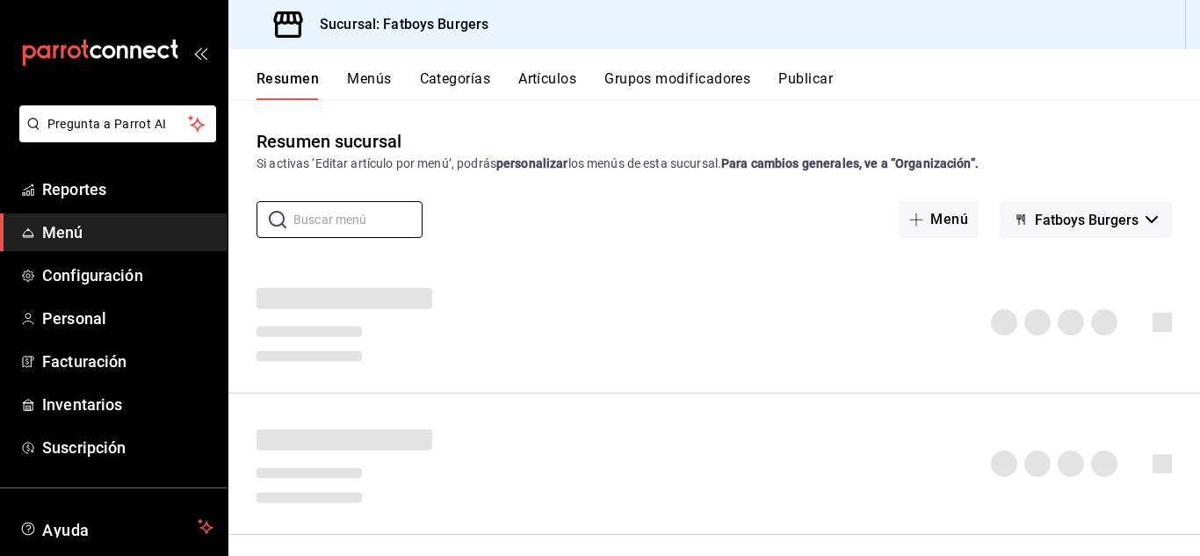
click at [377, 77] on button "Menús" at bounding box center [369, 85] width 44 height 30
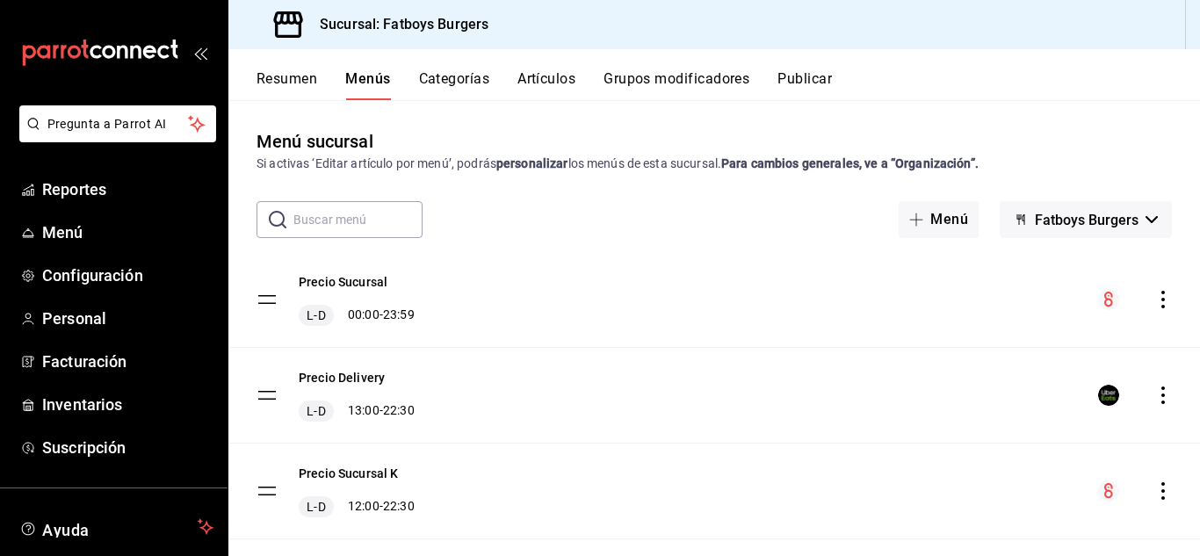
click at [348, 215] on input "text" at bounding box center [357, 219] width 129 height 35
click at [615, 199] on div "Menú sucursal Si activas ‘Editar artículo por menú’, podrás personalizar los me…" at bounding box center [714, 341] width 972 height 427
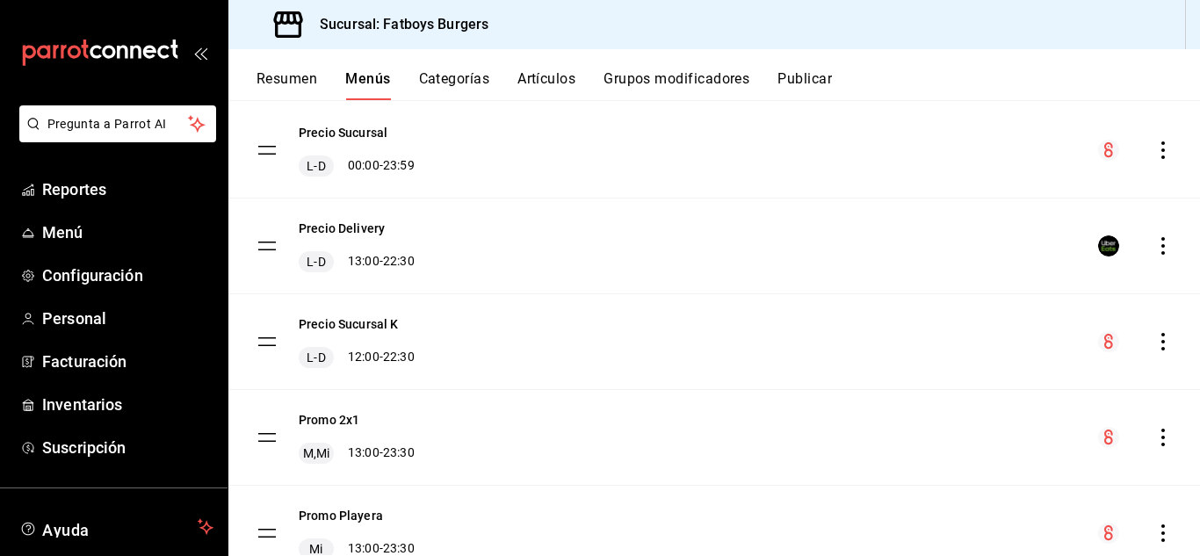
scroll to position [225, 0]
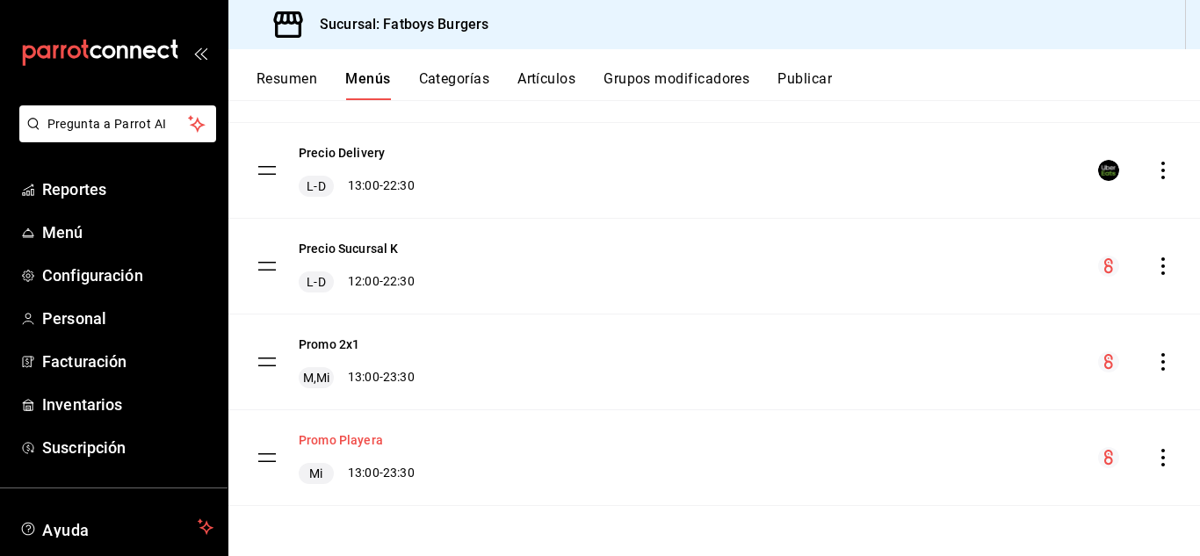
click at [318, 443] on button "Promo Playera" at bounding box center [341, 440] width 84 height 18
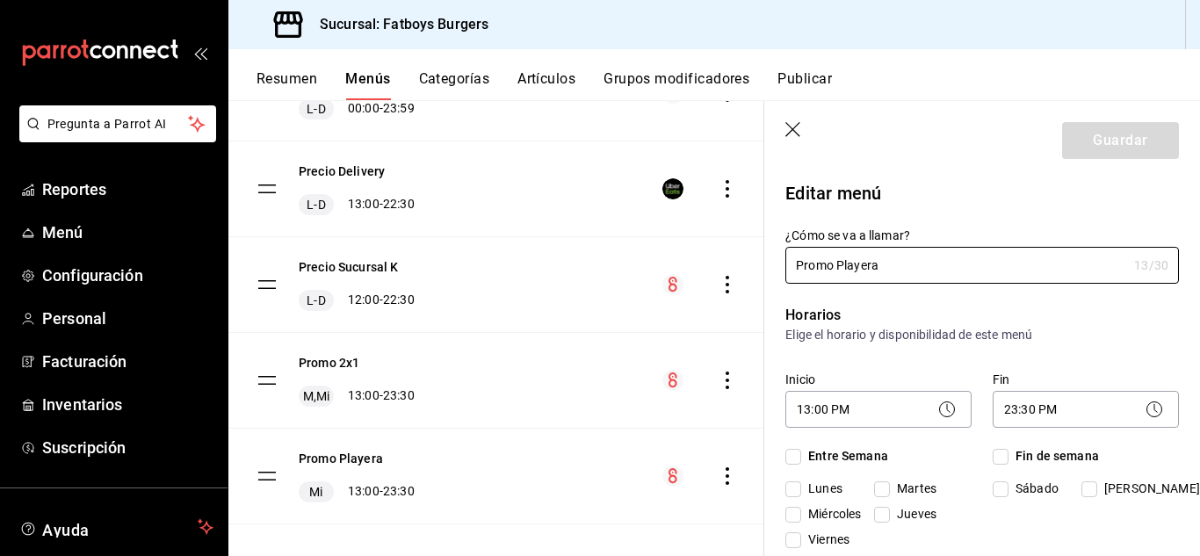
checkbox input "true"
click at [568, 80] on button "Artículos" at bounding box center [547, 85] width 58 height 30
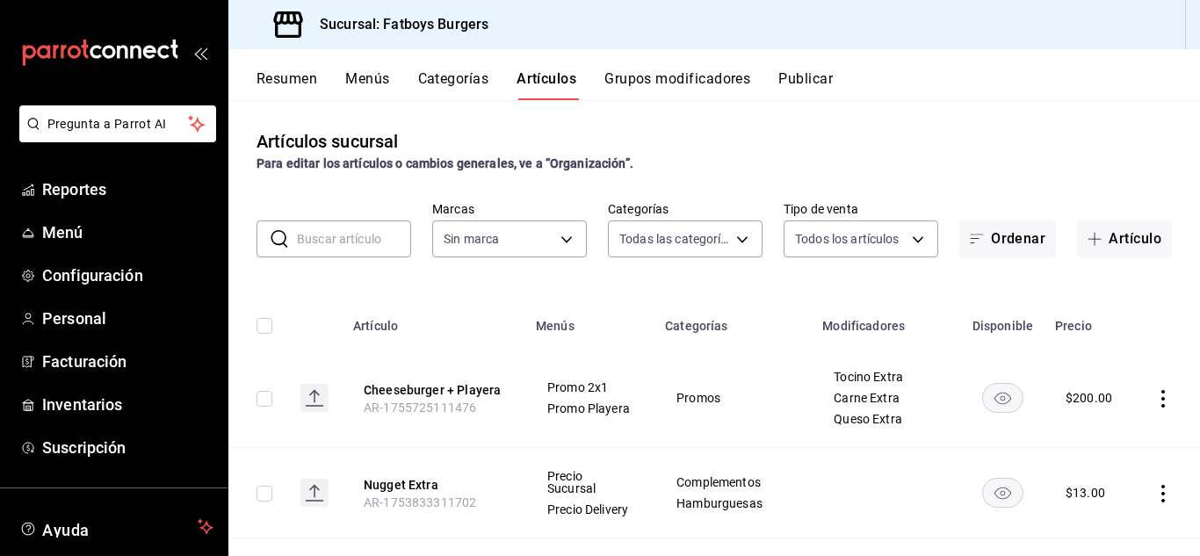
type input "f5493fea-18f2-4ac3-8117-79142d27a781,46cfd662-45ae-421c-8e35-b2498b6596ea,337ae…"
type input "814bffc1-c9d6-495f-880d-c065595e3c72"
click at [1156, 403] on icon "actions" at bounding box center [1164, 399] width 18 height 18
click at [1088, 438] on span "Editar" at bounding box center [1098, 438] width 46 height 18
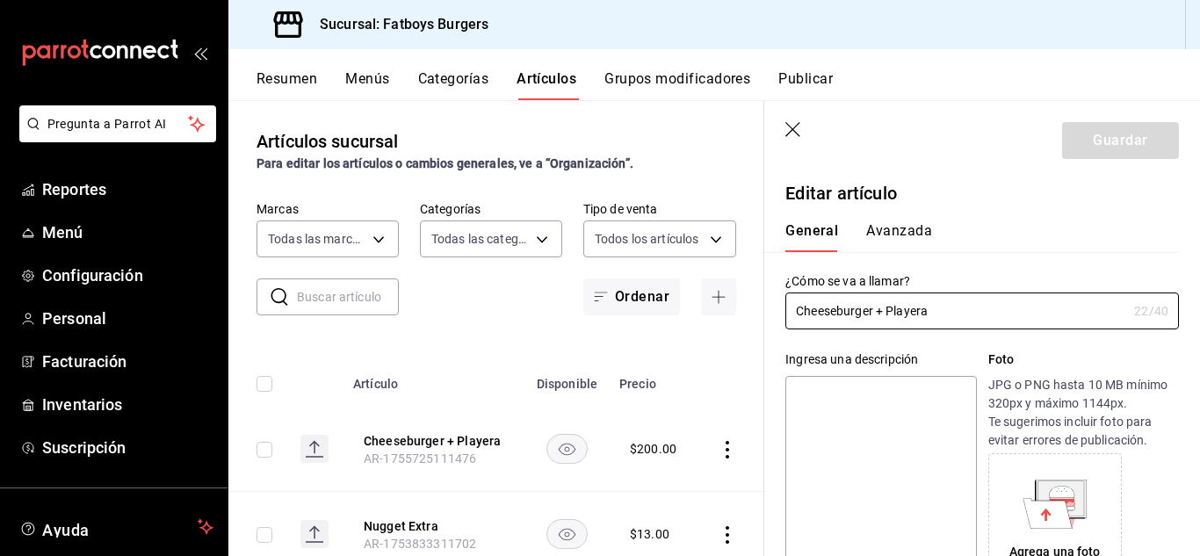
type input "$200.00"
click at [791, 133] on icon "button" at bounding box center [795, 131] width 18 height 18
click at [460, 78] on button "Categorías" at bounding box center [453, 85] width 71 height 30
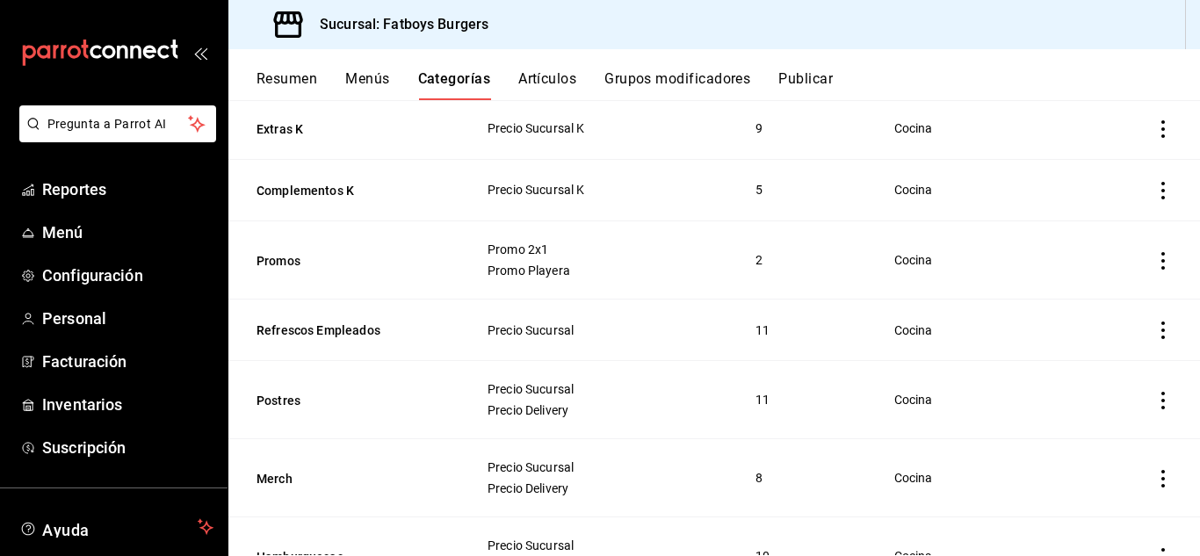
scroll to position [99, 0]
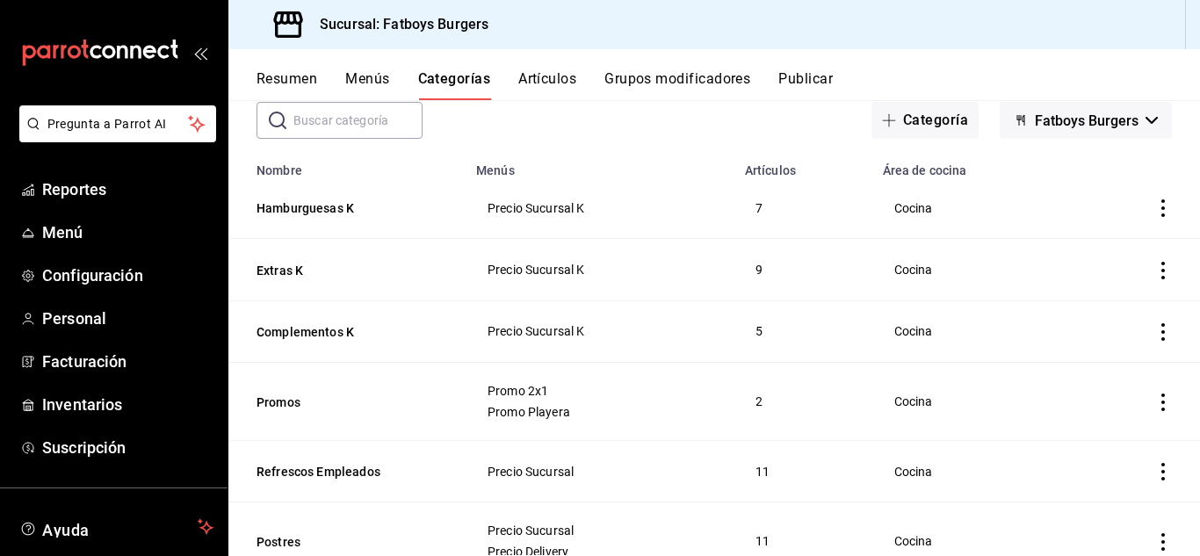
click at [1155, 402] on icon "actions" at bounding box center [1164, 403] width 18 height 18
click at [1084, 438] on span "Editar" at bounding box center [1098, 438] width 46 height 18
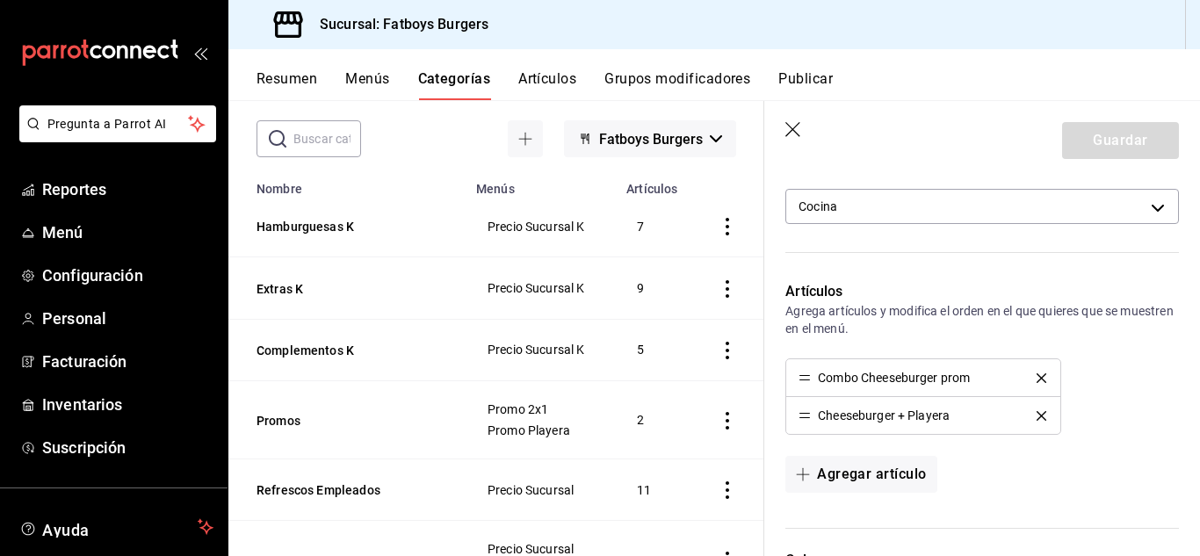
scroll to position [453, 0]
click at [785, 130] on header "Guardar" at bounding box center [982, 137] width 436 height 72
click at [381, 77] on button "Menús" at bounding box center [367, 85] width 44 height 30
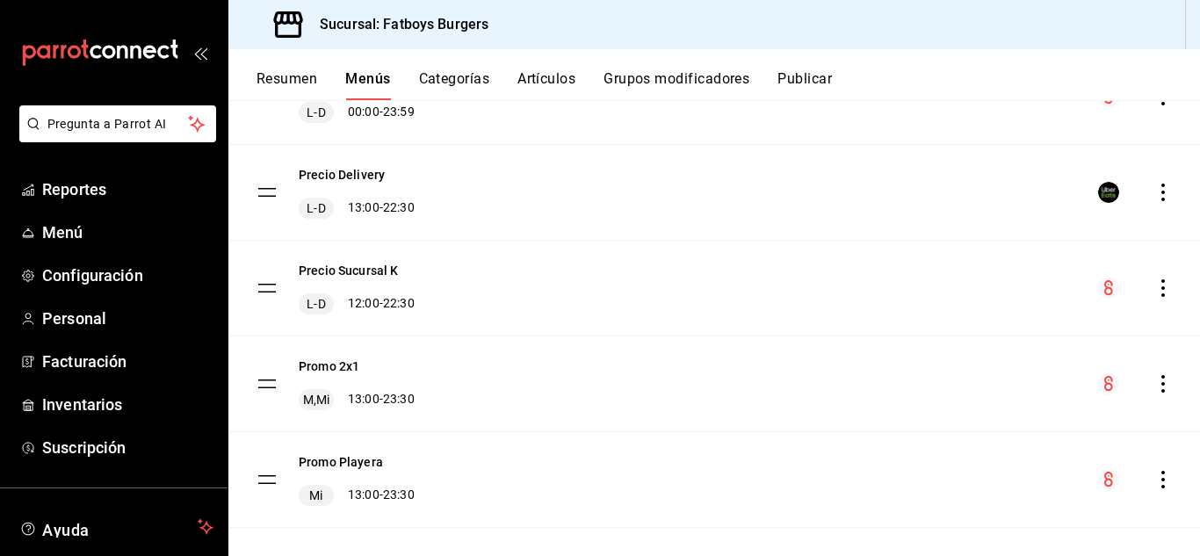
scroll to position [225, 0]
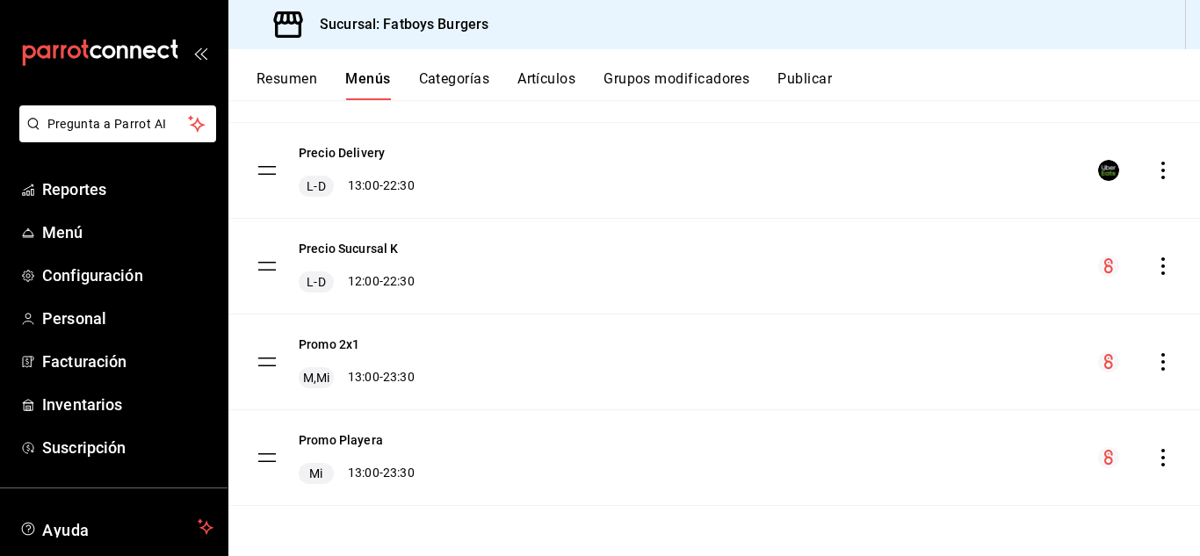
click at [1155, 456] on icon "actions" at bounding box center [1164, 458] width 18 height 18
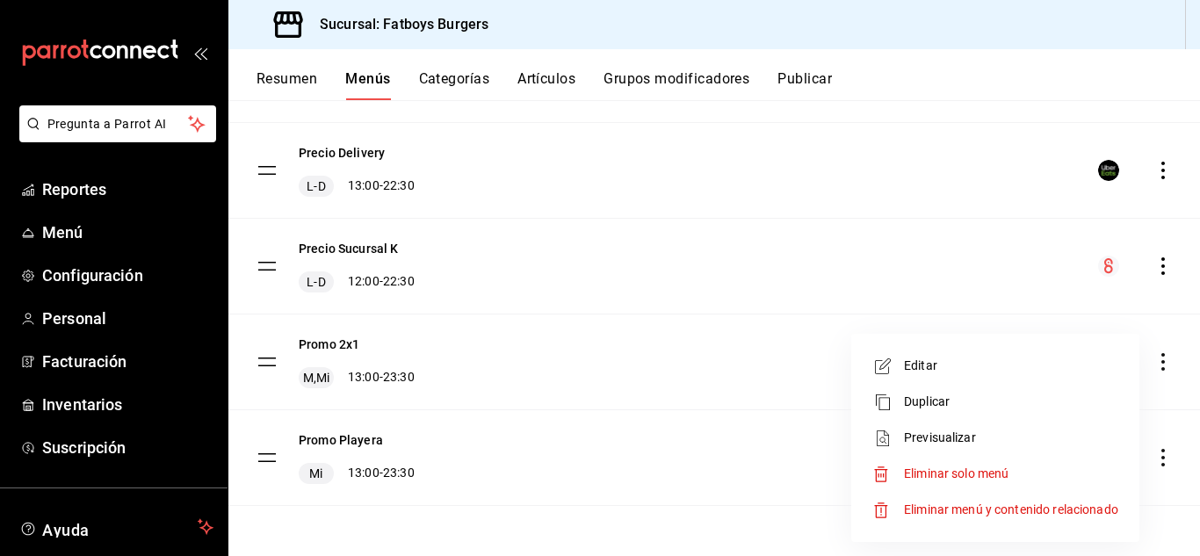
click at [983, 441] on span "Previsualizar" at bounding box center [1011, 438] width 214 height 18
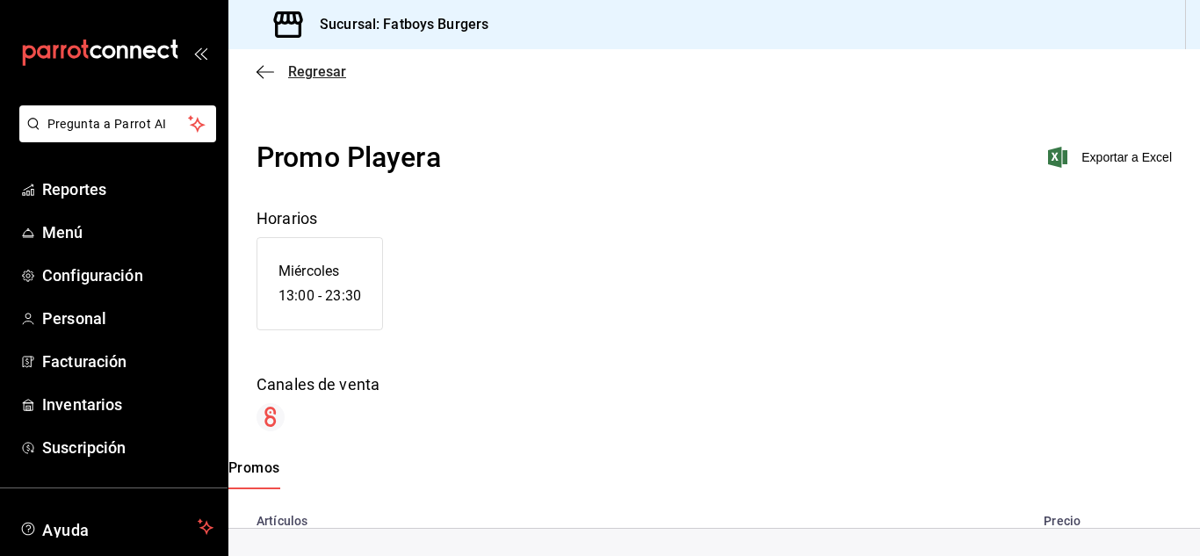
click at [263, 69] on icon "button" at bounding box center [266, 72] width 18 height 16
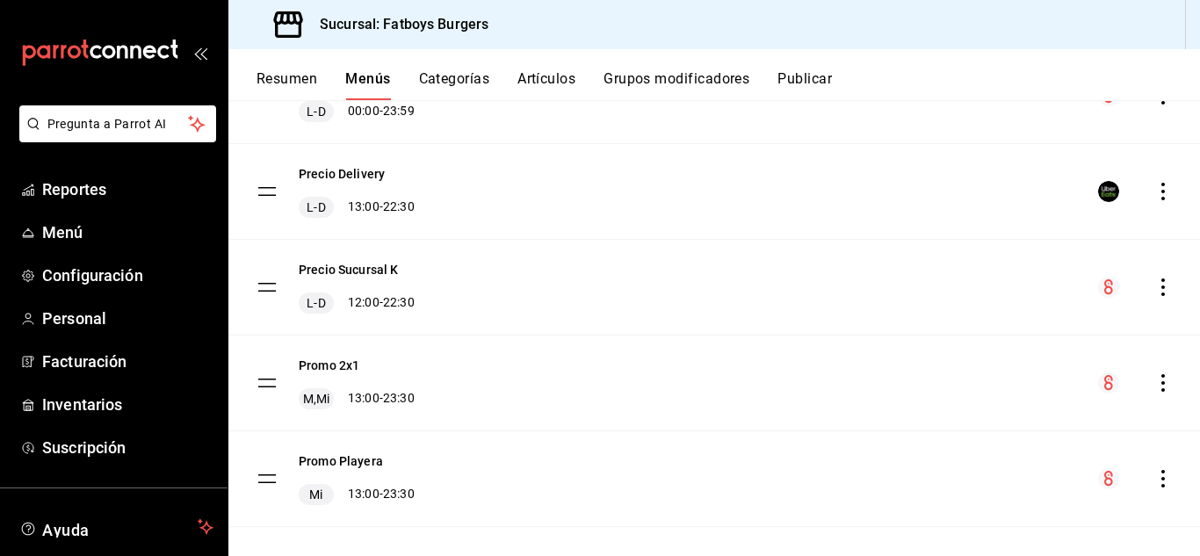
scroll to position [205, 0]
click at [1105, 481] on icon "menu-maker-table" at bounding box center [1109, 477] width 9 height 15
click at [326, 456] on button "Promo Playera" at bounding box center [341, 461] width 84 height 18
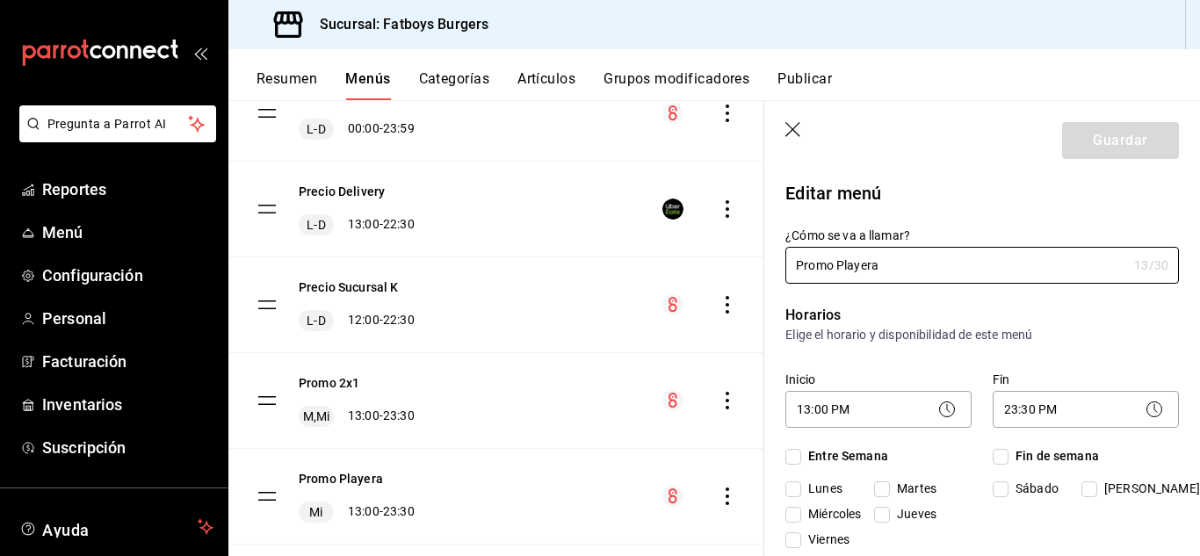
checkbox input "true"
click at [289, 83] on button "Resumen" at bounding box center [287, 85] width 61 height 30
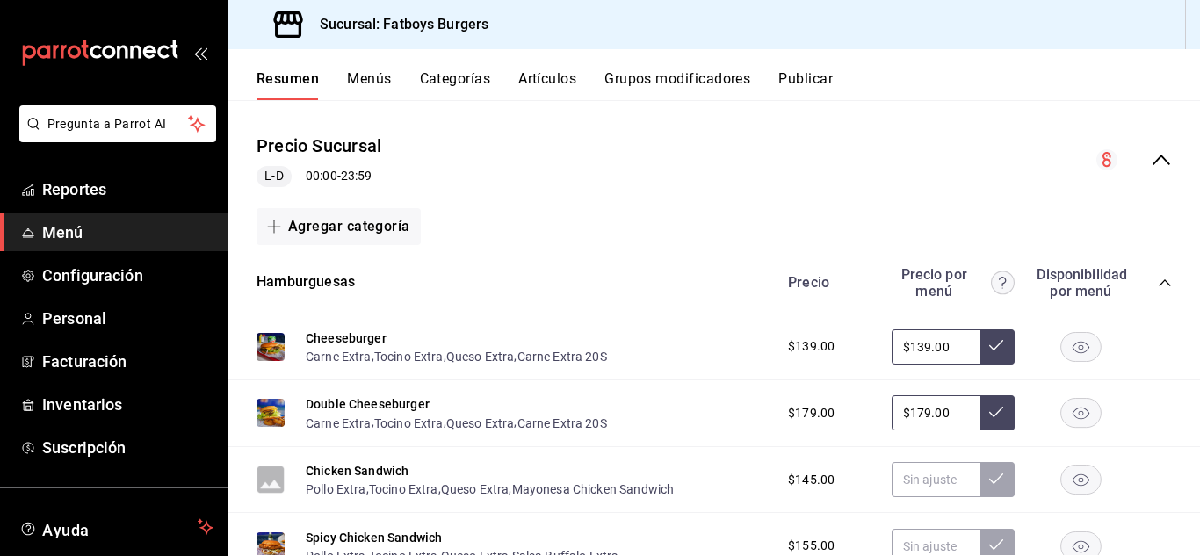
scroll to position [142, 0]
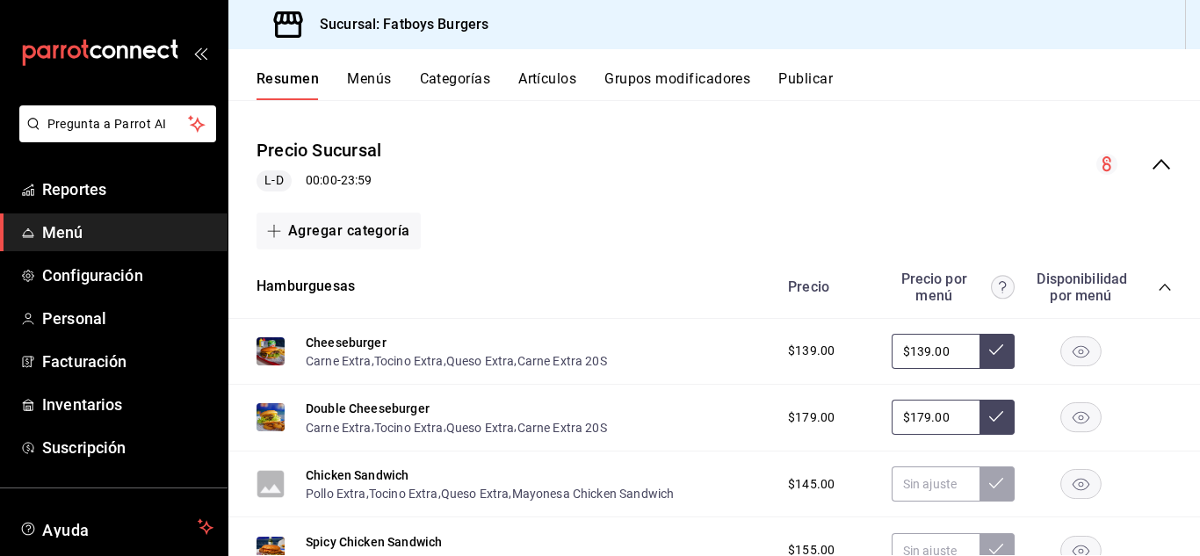
click at [1153, 163] on icon "collapse-menu-row" at bounding box center [1161, 164] width 21 height 21
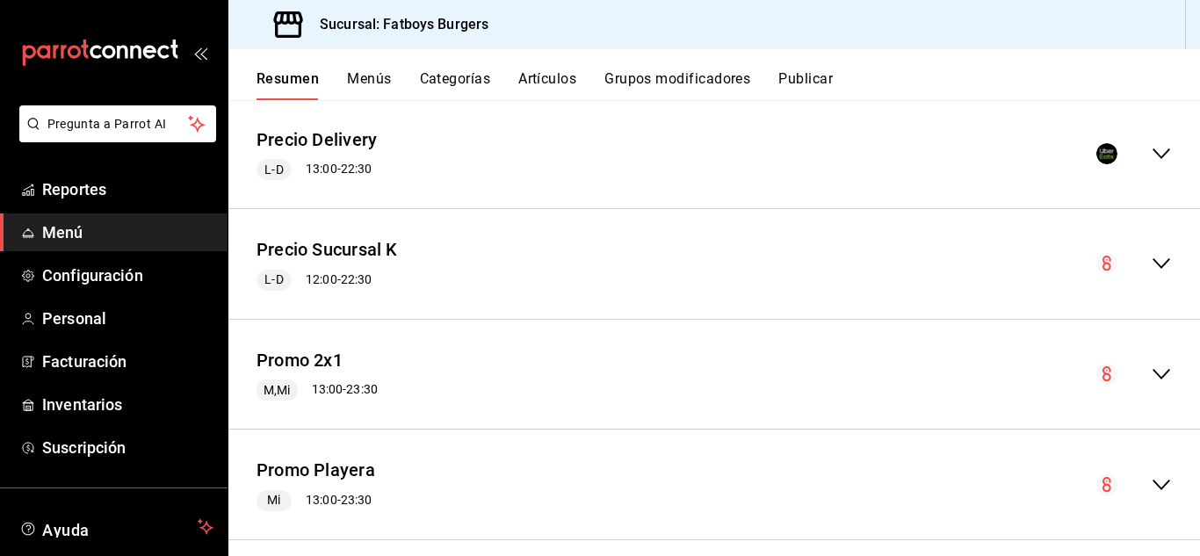
scroll to position [269, 0]
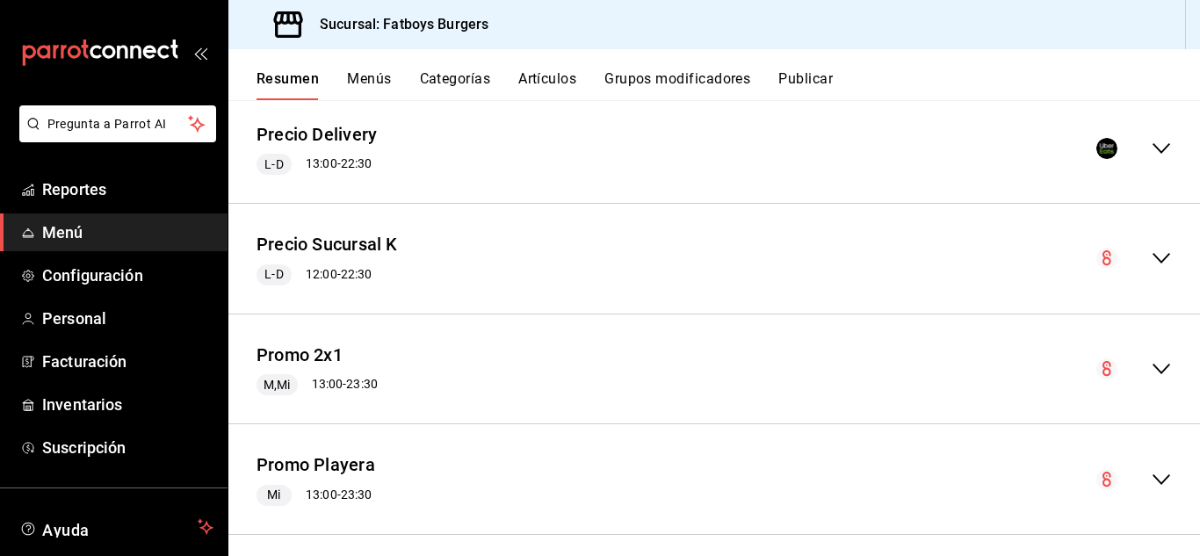
click at [1151, 362] on icon "collapse-menu-row" at bounding box center [1161, 369] width 21 height 21
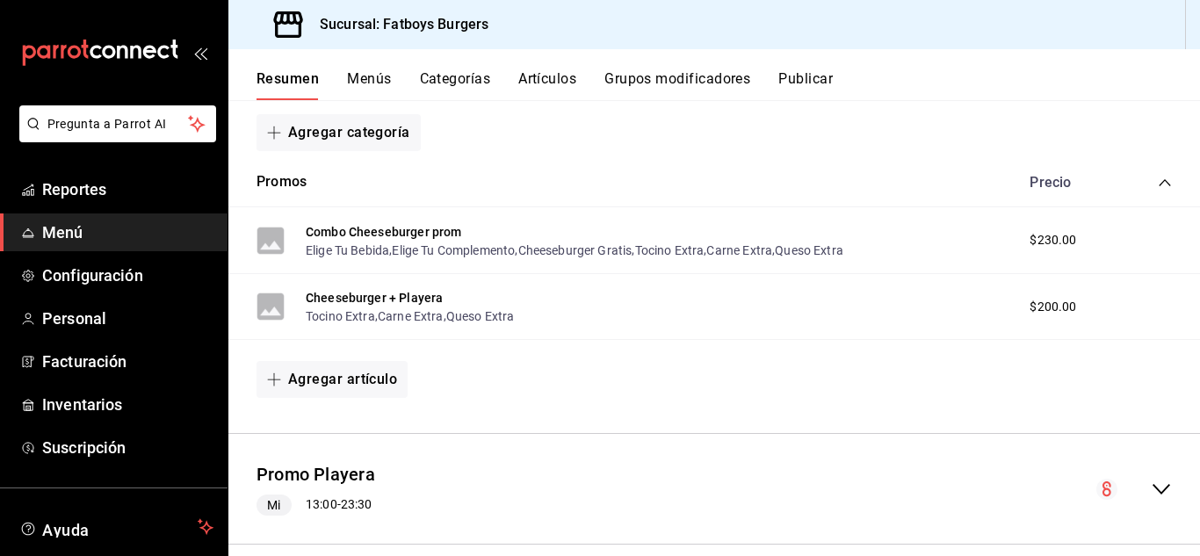
scroll to position [596, 0]
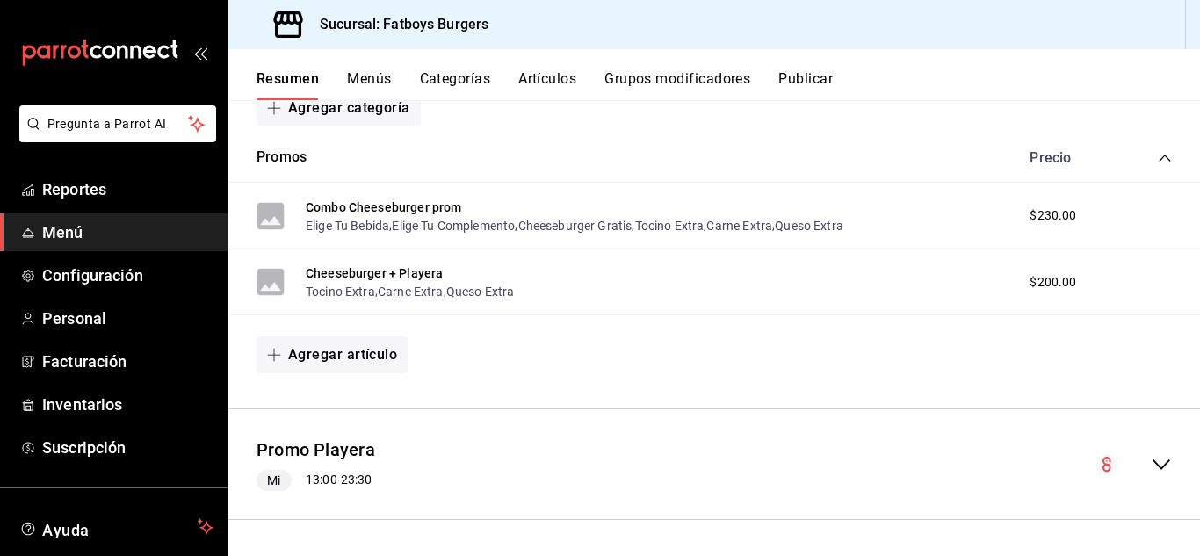
click at [1153, 462] on icon "collapse-menu-row" at bounding box center [1162, 465] width 18 height 11
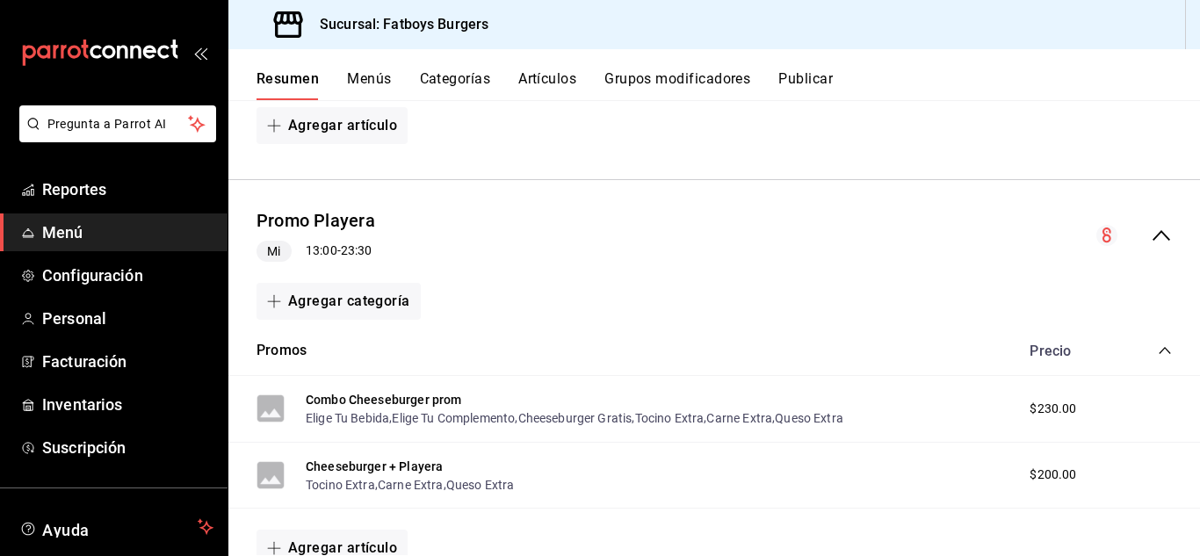
scroll to position [908, 0]
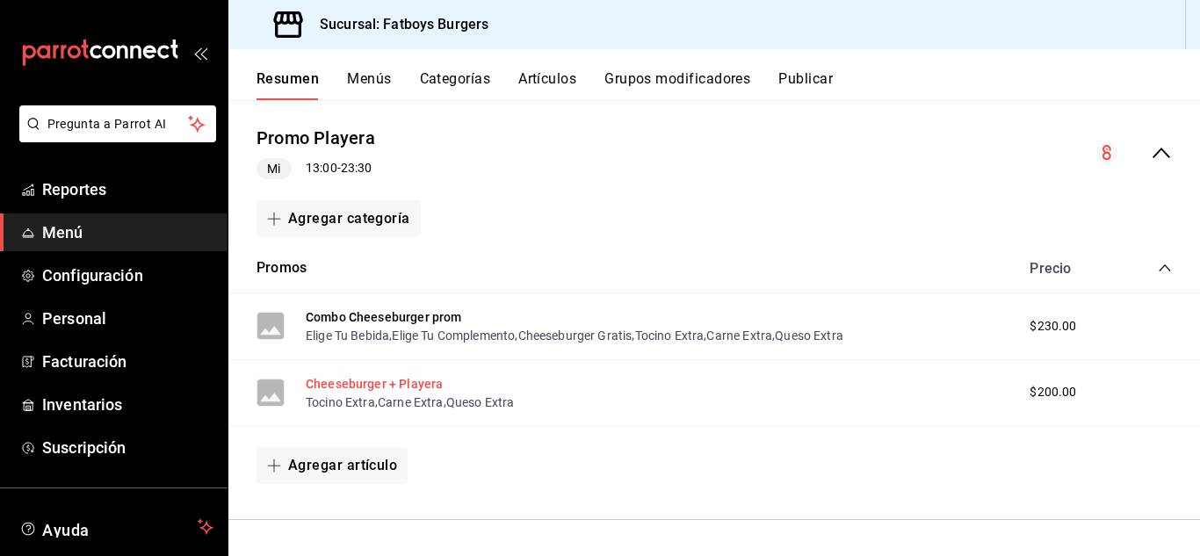
click at [360, 384] on button "Cheeseburger + Playera" at bounding box center [374, 384] width 137 height 18
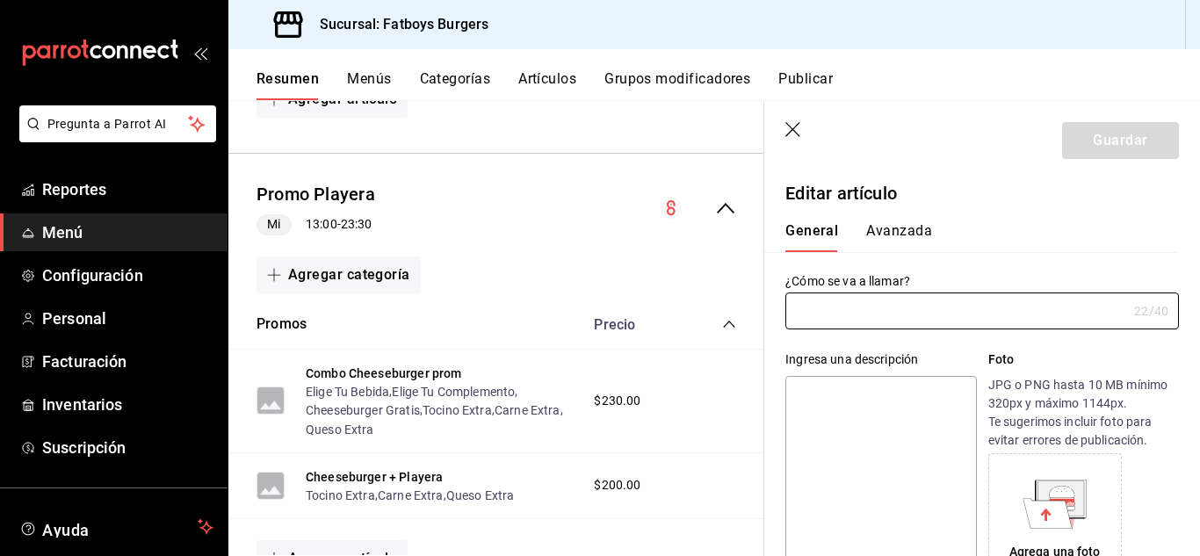
type input "Cheeseburger + Playera"
type input "AR-1755725111476"
type input "$200.00"
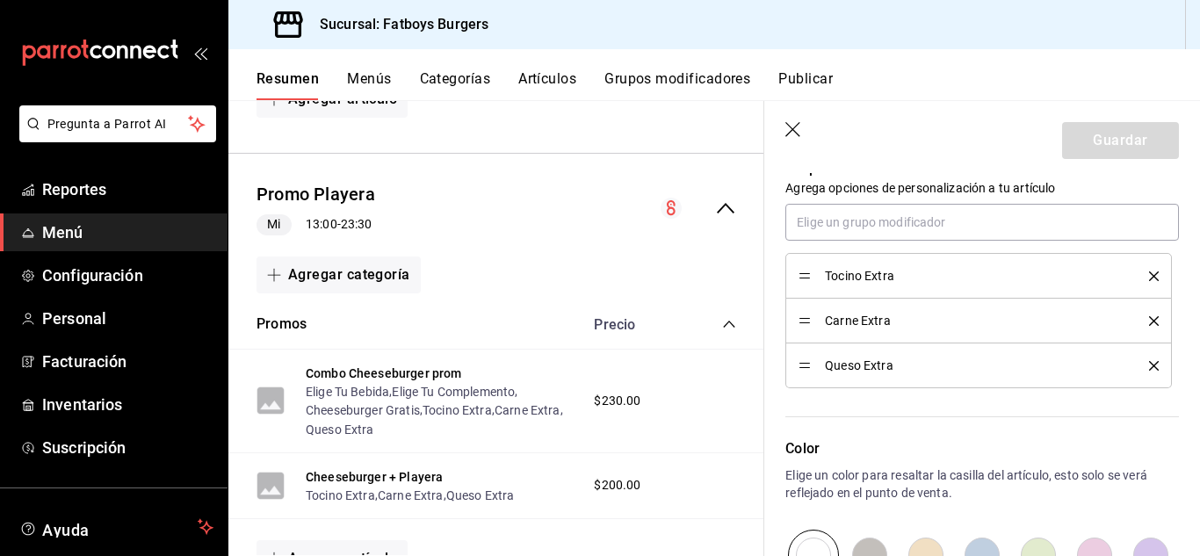
scroll to position [1054, 0]
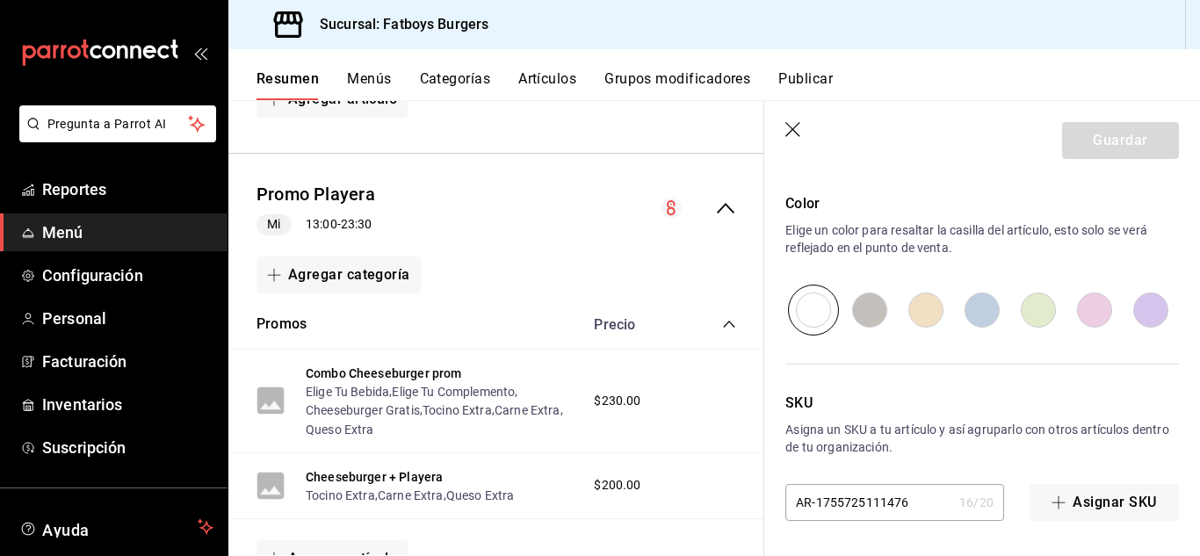
click at [790, 125] on icon "button" at bounding box center [795, 131] width 18 height 18
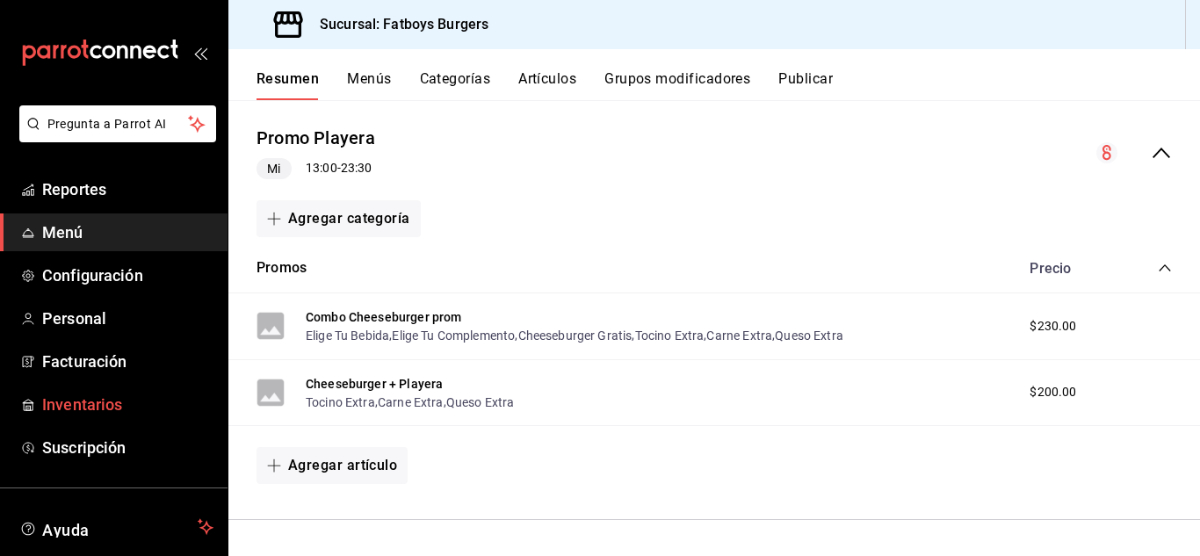
click at [91, 401] on span "Inventarios" at bounding box center [127, 405] width 171 height 24
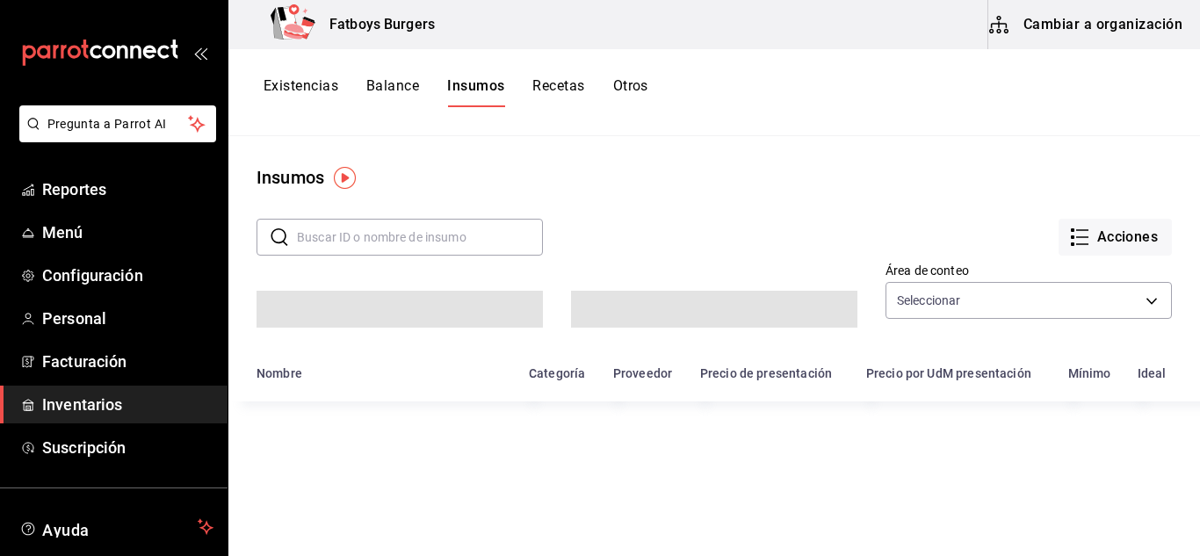
type input "c193bdaf-4190-49f8-b515-356786c304a7,6c827cd6-bc7a-484b-8bbe-6a8971a13bbb"
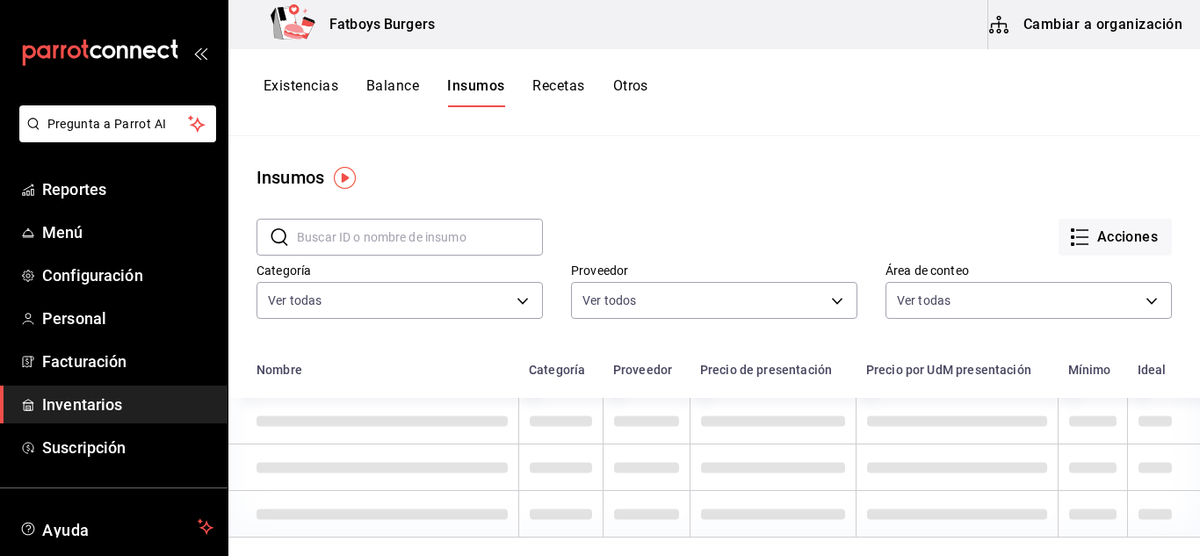
click at [560, 90] on button "Recetas" at bounding box center [558, 92] width 52 height 30
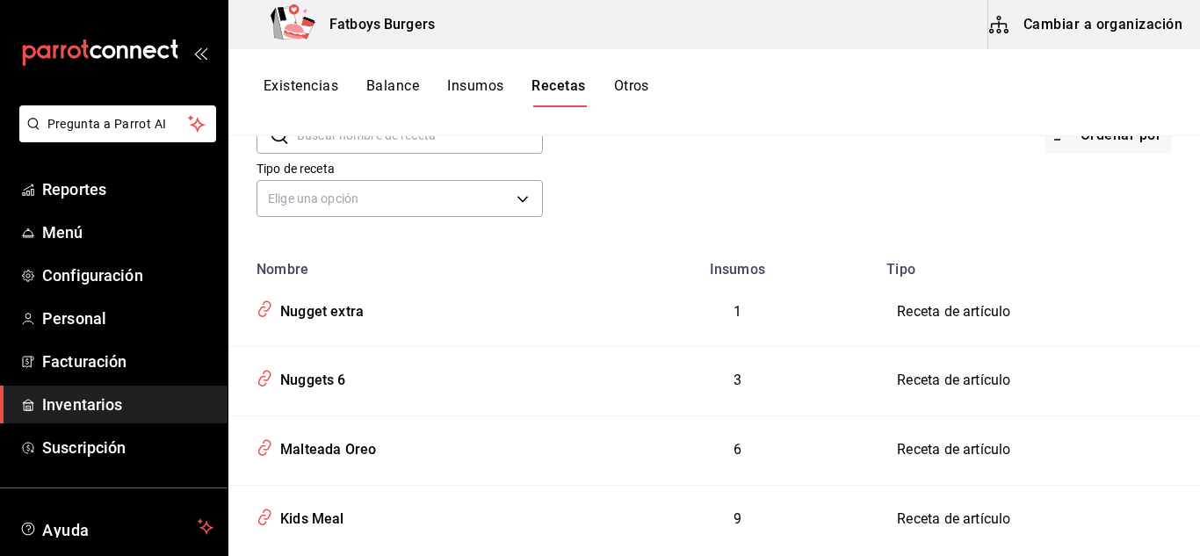
scroll to position [23, 0]
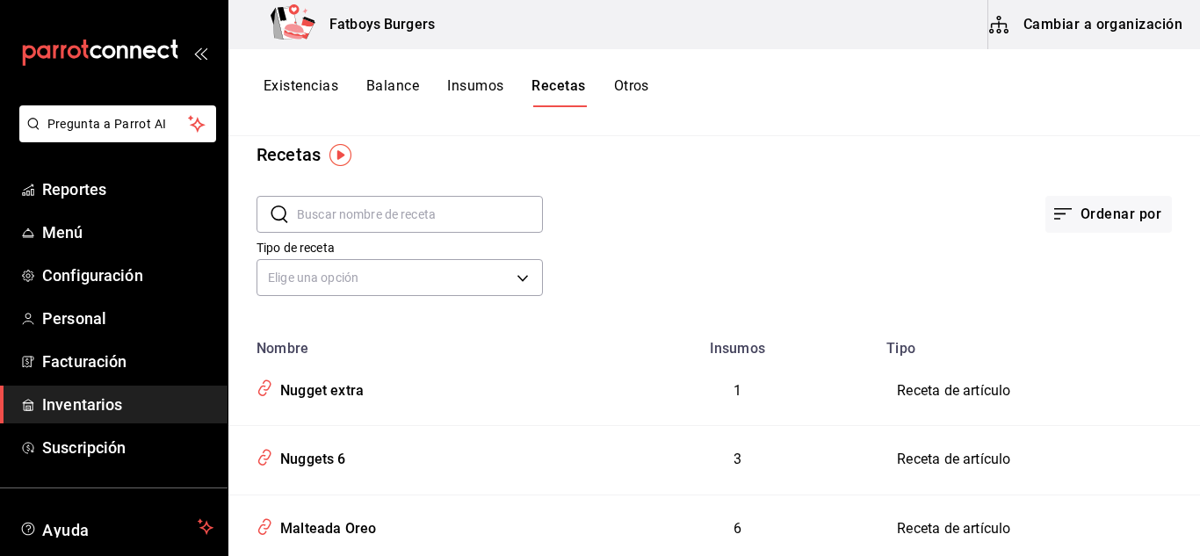
click at [638, 85] on button "Otros" at bounding box center [631, 92] width 35 height 30
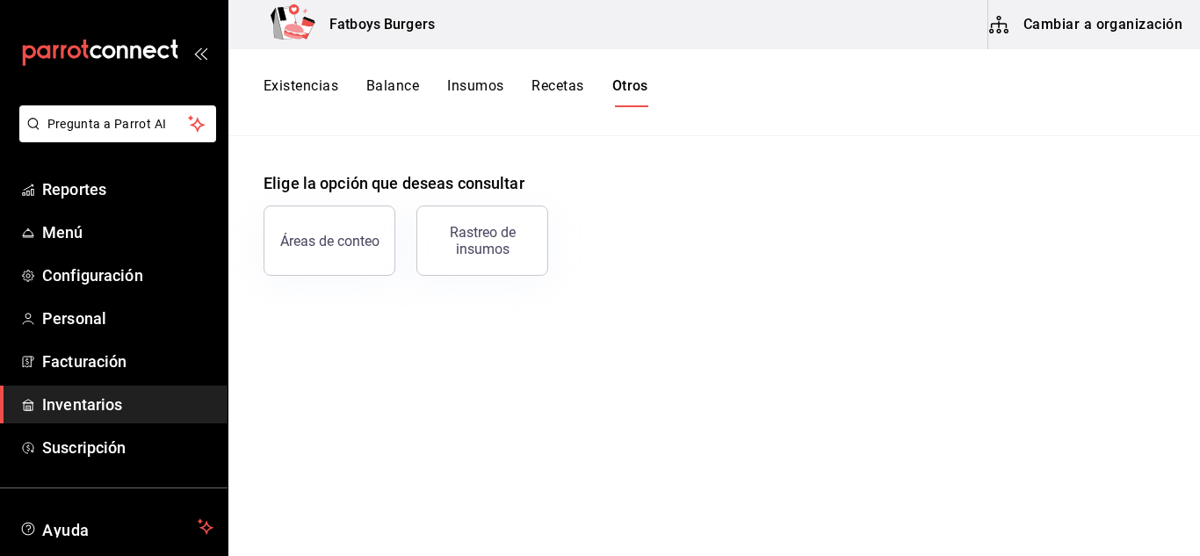
click at [567, 83] on button "Recetas" at bounding box center [558, 92] width 52 height 30
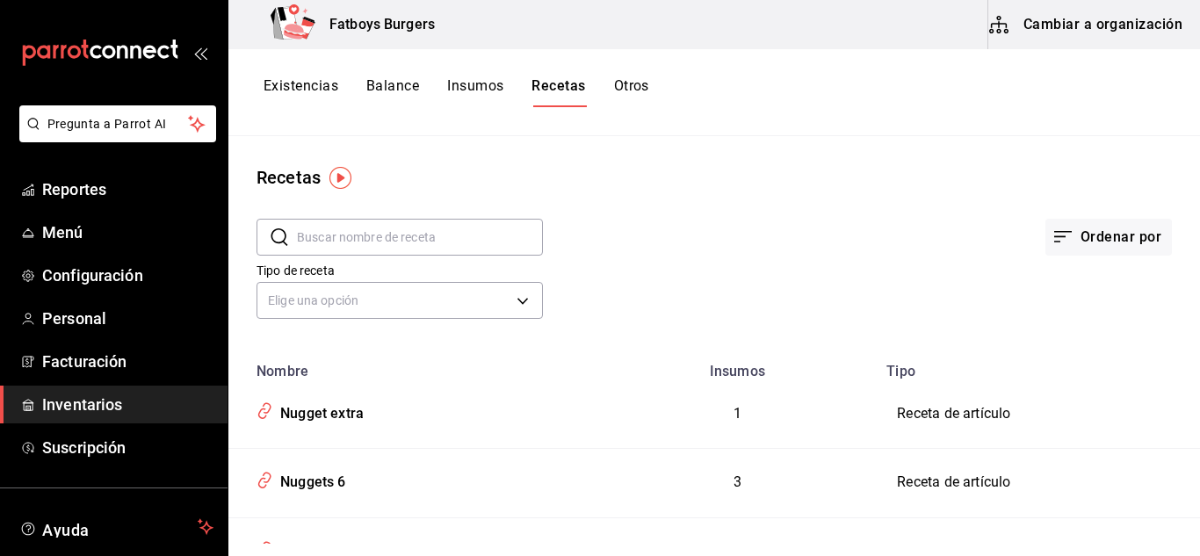
click at [1076, 31] on button "Cambiar a organización" at bounding box center [1088, 24] width 198 height 49
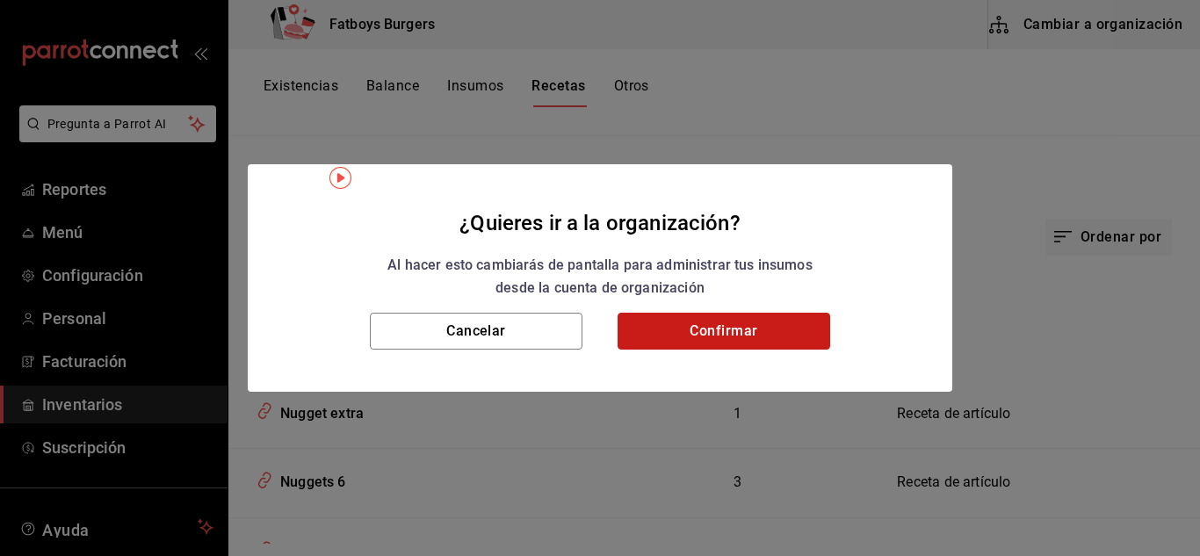
click at [684, 324] on button "Confirmar" at bounding box center [724, 331] width 213 height 37
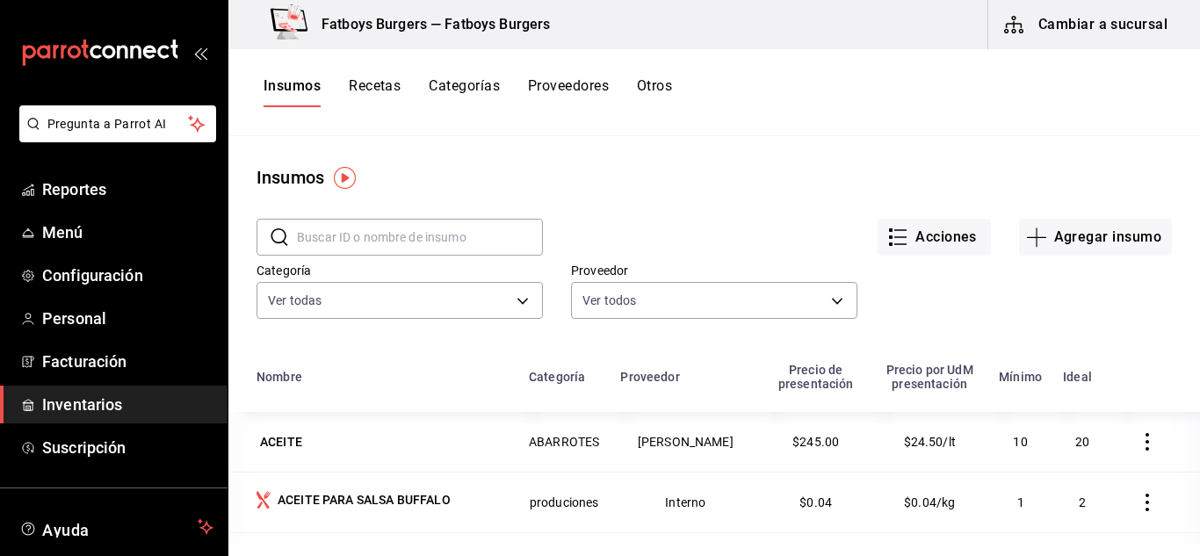
click at [487, 83] on button "Categorías" at bounding box center [464, 92] width 71 height 30
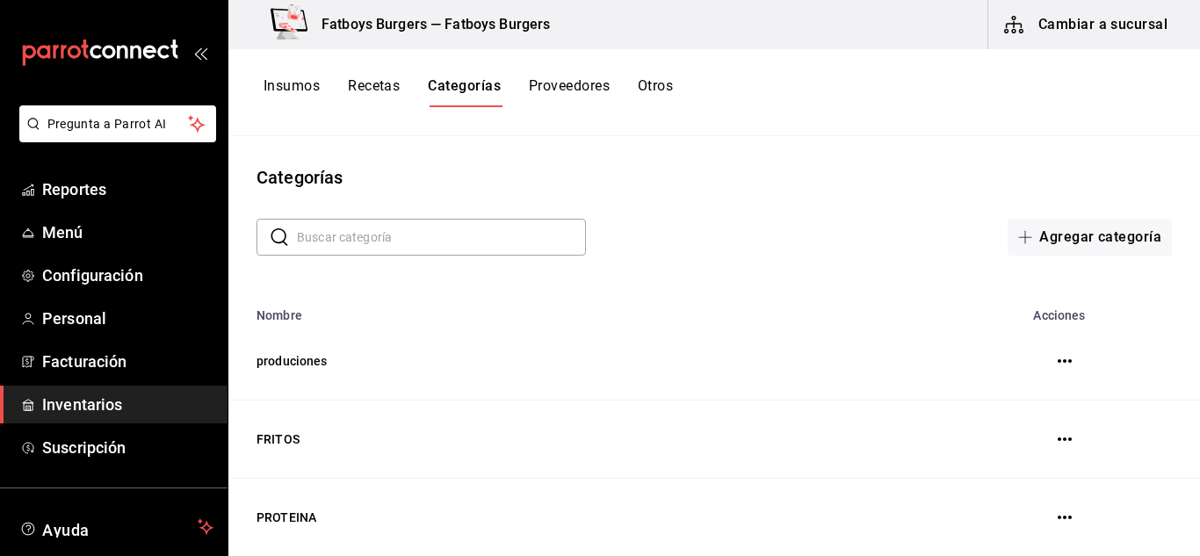
click at [372, 85] on button "Recetas" at bounding box center [374, 92] width 52 height 30
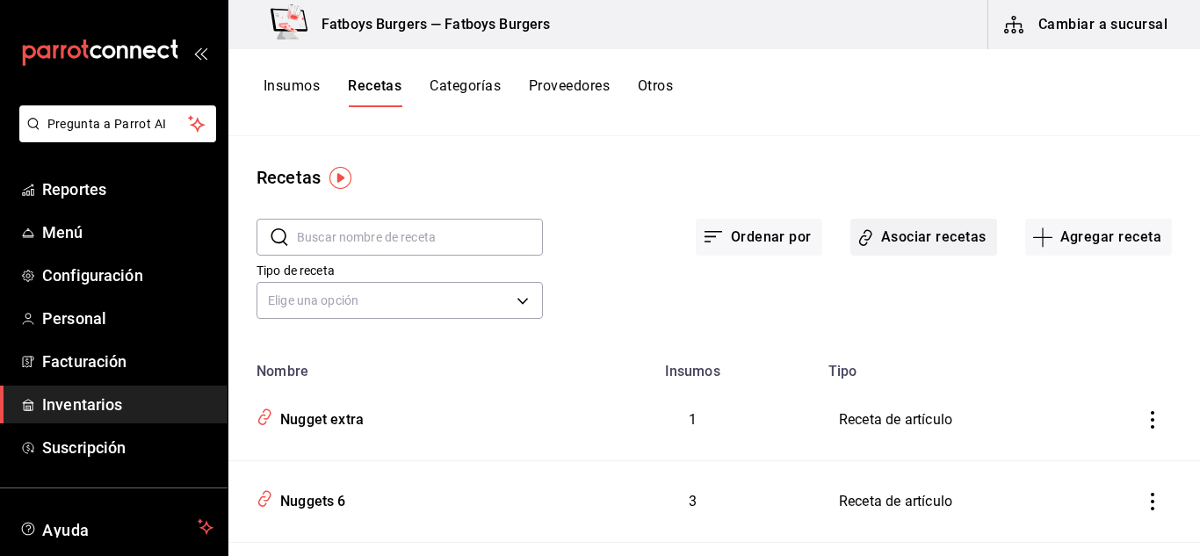
click at [911, 235] on button "Asociar recetas" at bounding box center [924, 237] width 147 height 37
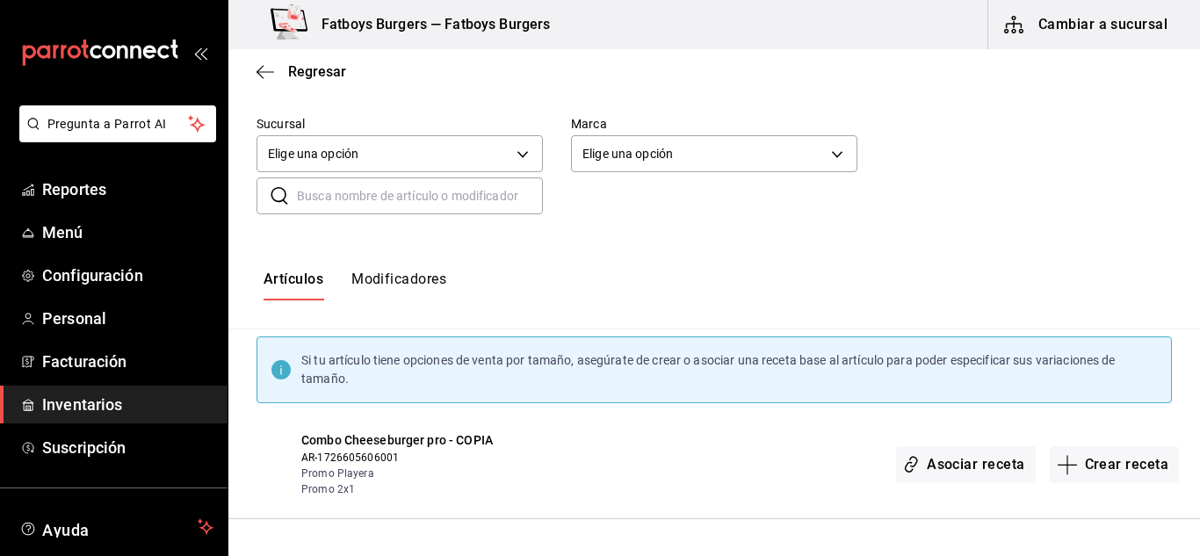
scroll to position [76, 0]
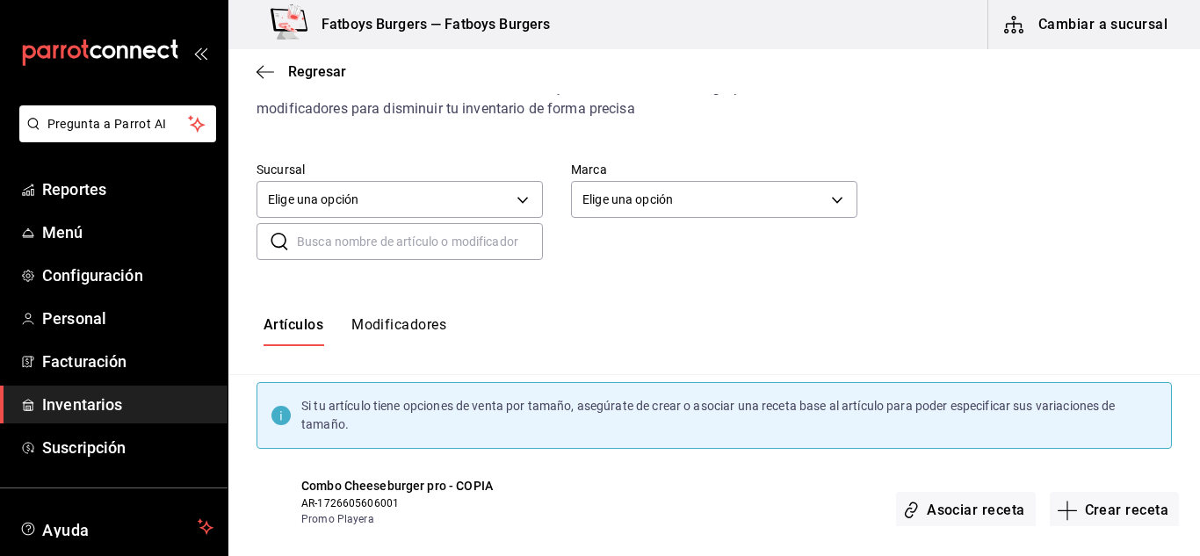
click at [373, 239] on input "text" at bounding box center [420, 241] width 246 height 35
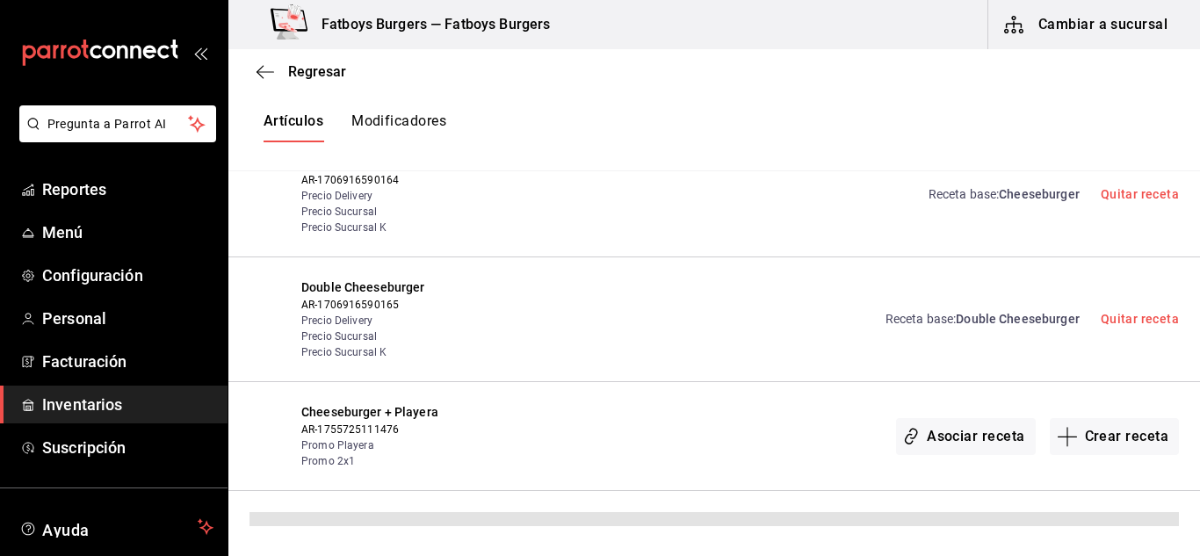
scroll to position [801, 0]
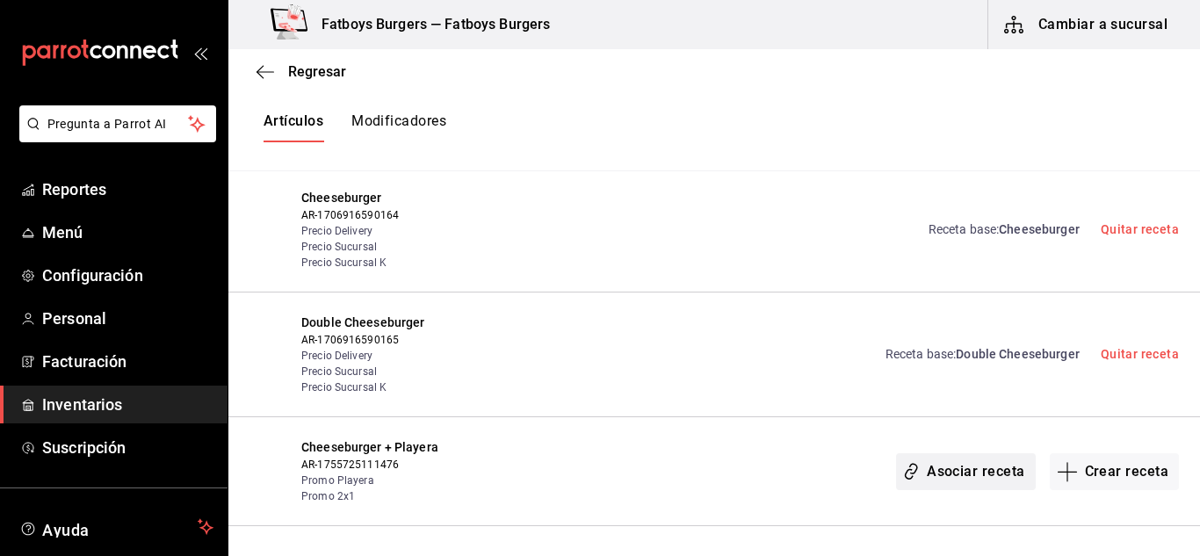
type input "cheese"
click at [987, 471] on button "Asociar receta" at bounding box center [965, 471] width 139 height 37
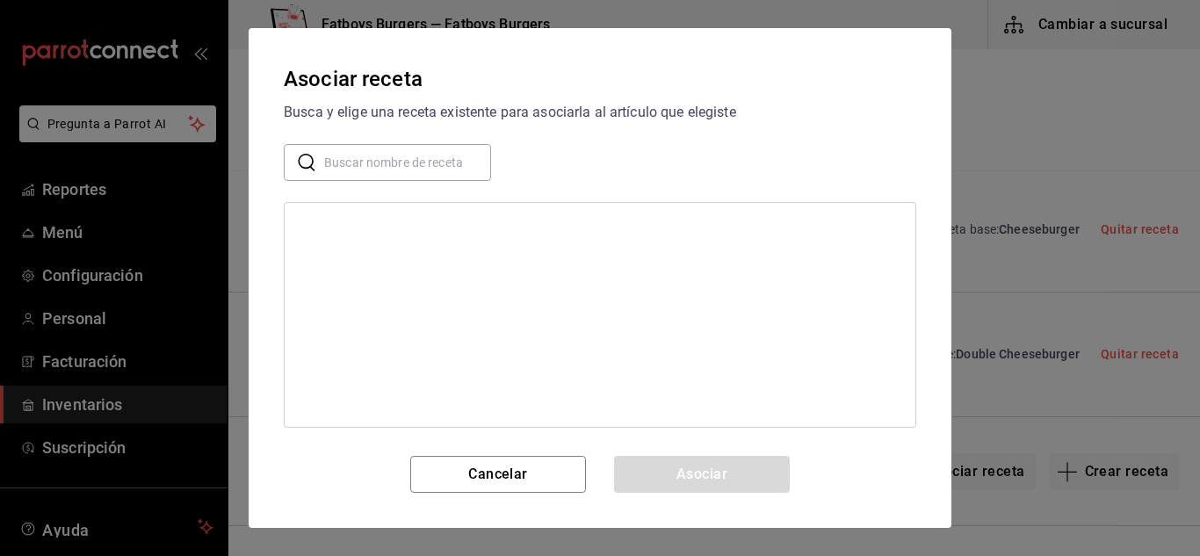
click at [356, 170] on input "text" at bounding box center [407, 162] width 167 height 35
type input "cheese"
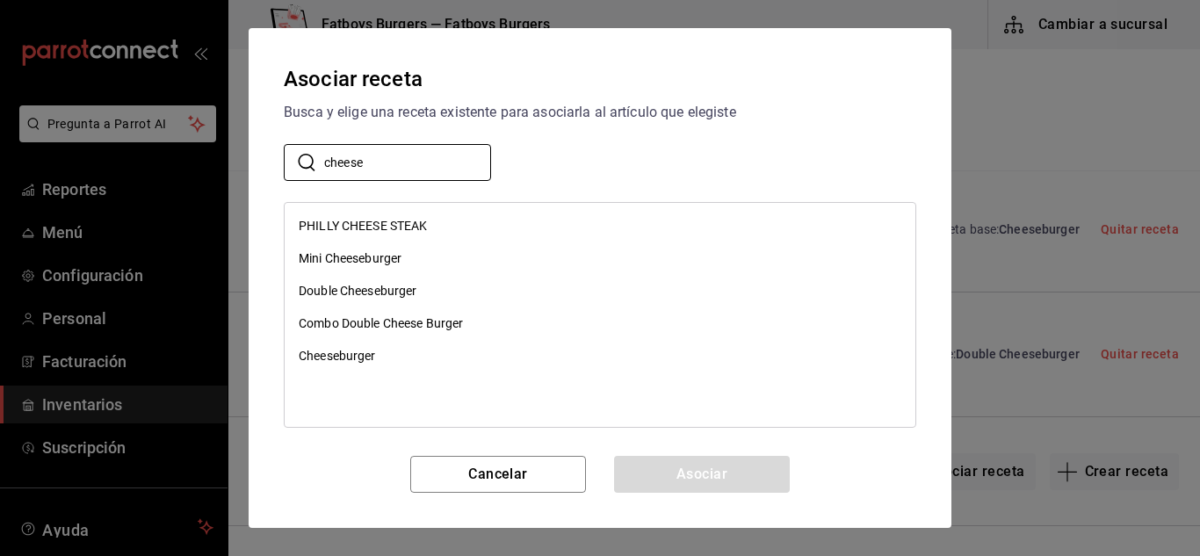
click at [371, 358] on div "Cheeseburger" at bounding box center [337, 356] width 77 height 18
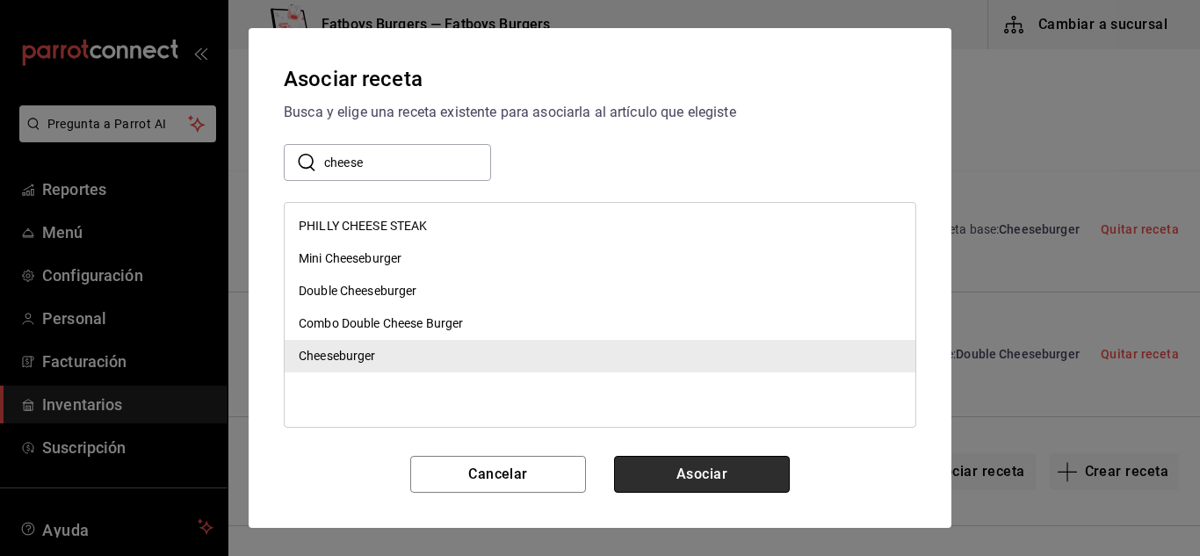
click at [659, 482] on button "Asociar" at bounding box center [702, 474] width 176 height 37
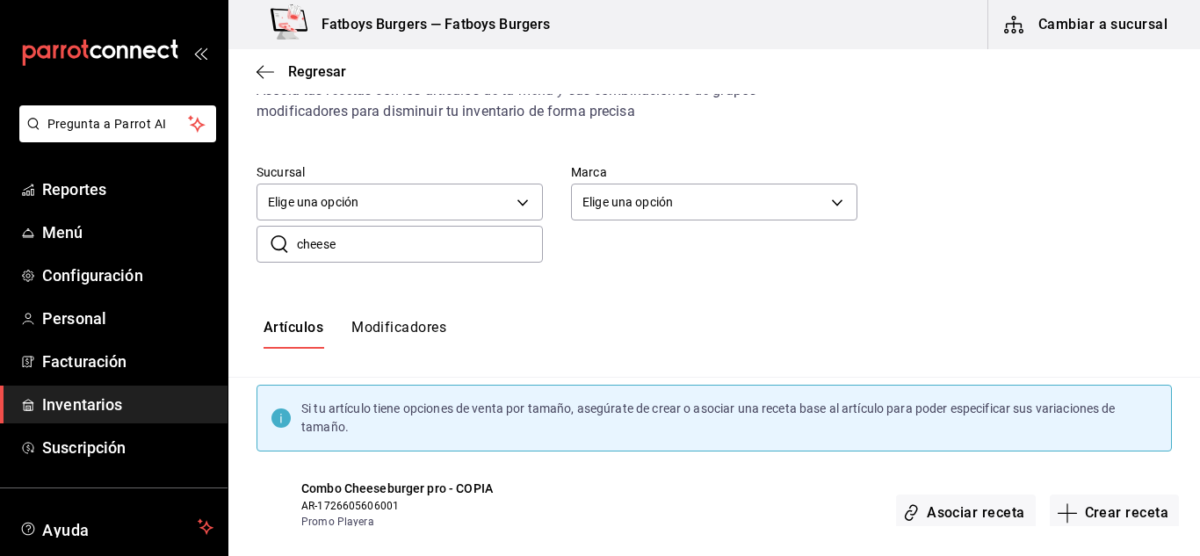
scroll to position [73, 0]
drag, startPoint x: 357, startPoint y: 250, endPoint x: 119, endPoint y: 237, distance: 238.4
click at [119, 237] on div "Pregunta a Parrot AI Reportes Menú Configuración Personal Facturación Inventari…" at bounding box center [600, 263] width 1200 height 526
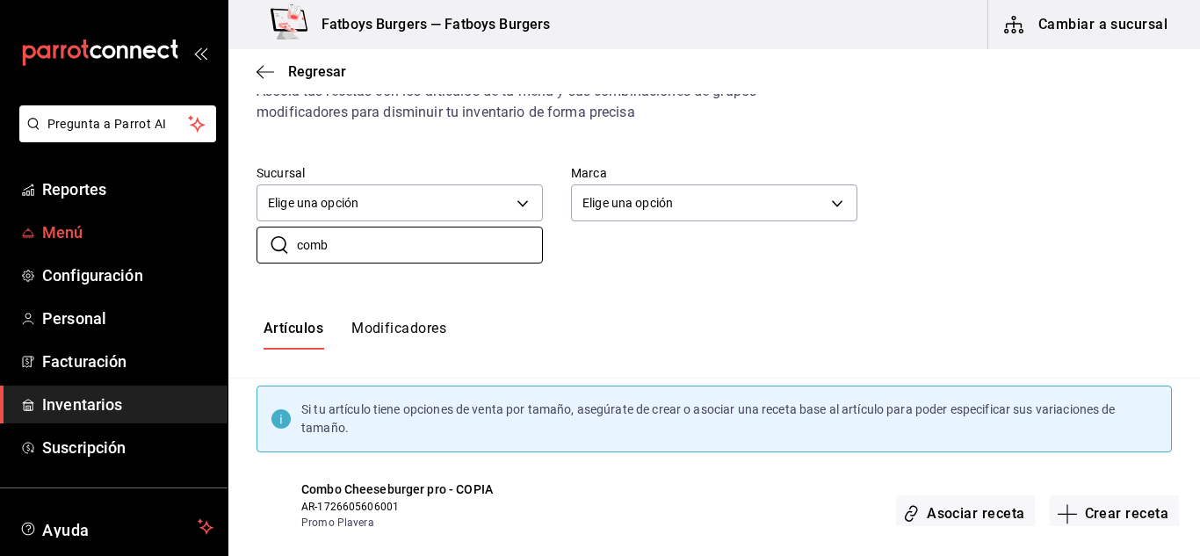
type input "combo"
drag, startPoint x: 342, startPoint y: 246, endPoint x: 247, endPoint y: 241, distance: 95.0
click at [247, 241] on div "​ combo ​" at bounding box center [385, 231] width 315 height 65
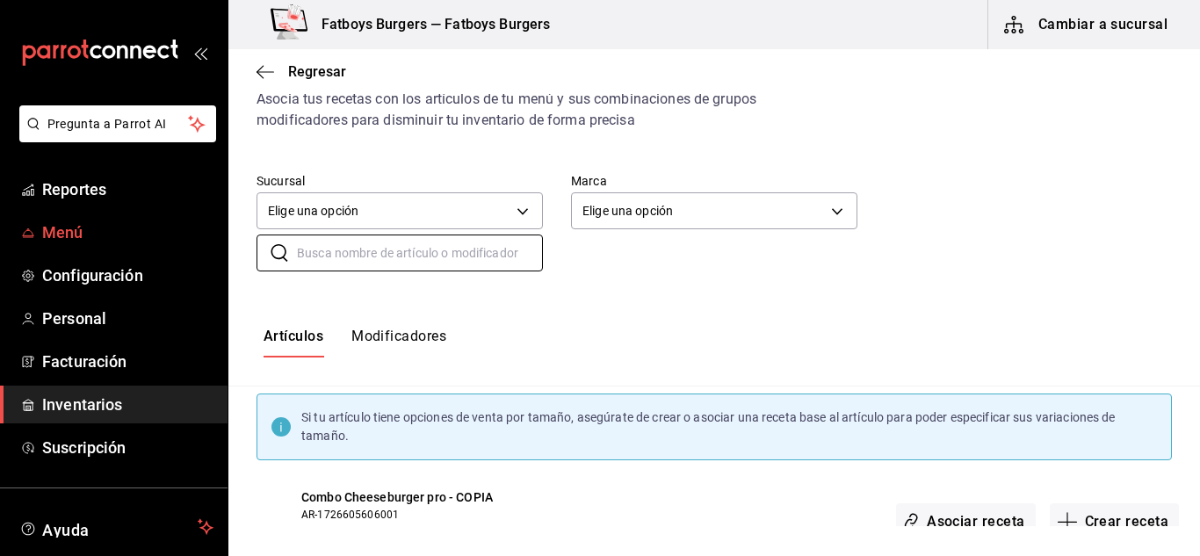
click at [83, 235] on span "Menú" at bounding box center [127, 233] width 171 height 24
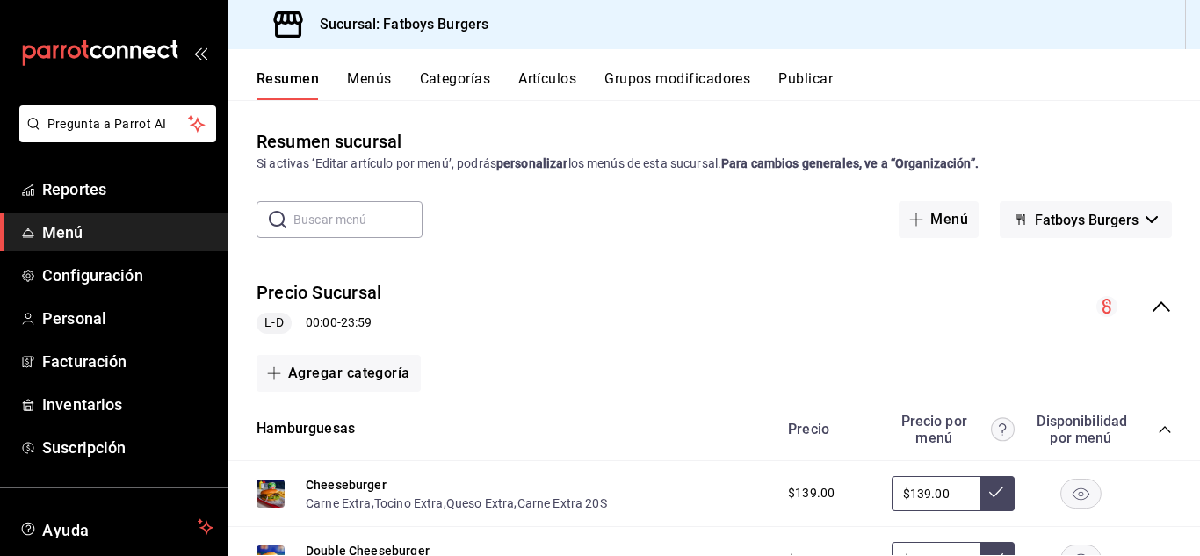
scroll to position [149, 0]
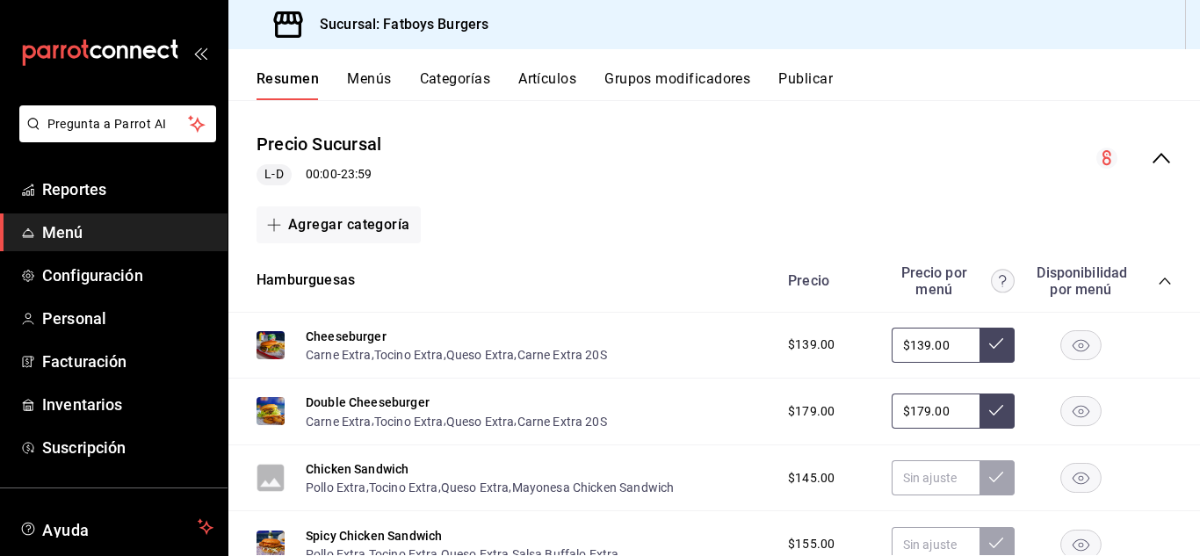
drag, startPoint x: 574, startPoint y: 241, endPoint x: 482, endPoint y: 221, distance: 94.3
click at [527, 216] on div "Agregar categoría" at bounding box center [715, 224] width 916 height 37
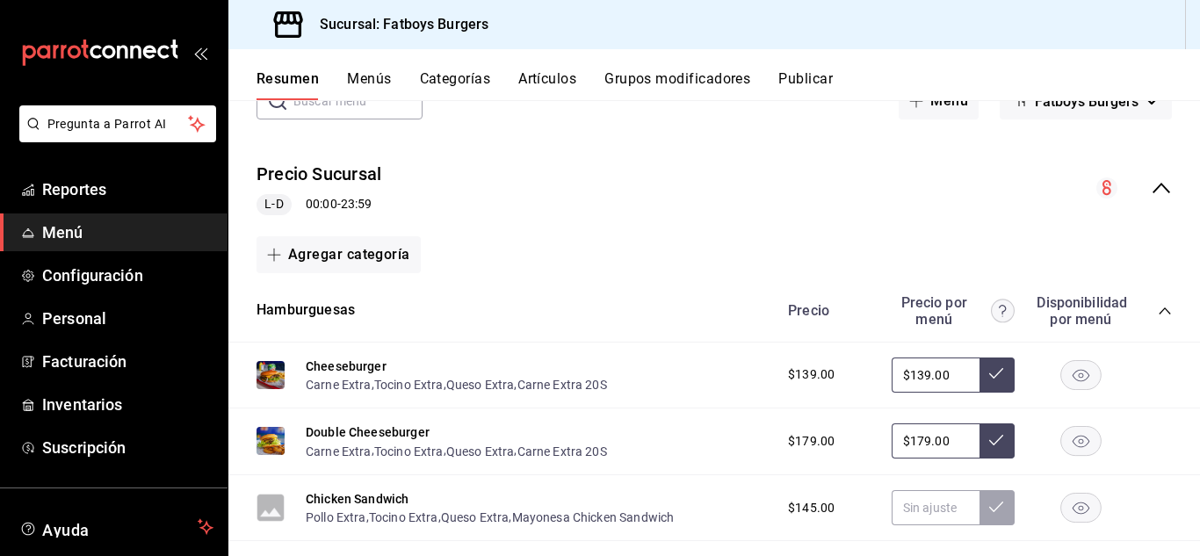
scroll to position [118, 0]
click at [1151, 185] on icon "collapse-menu-row" at bounding box center [1161, 188] width 21 height 21
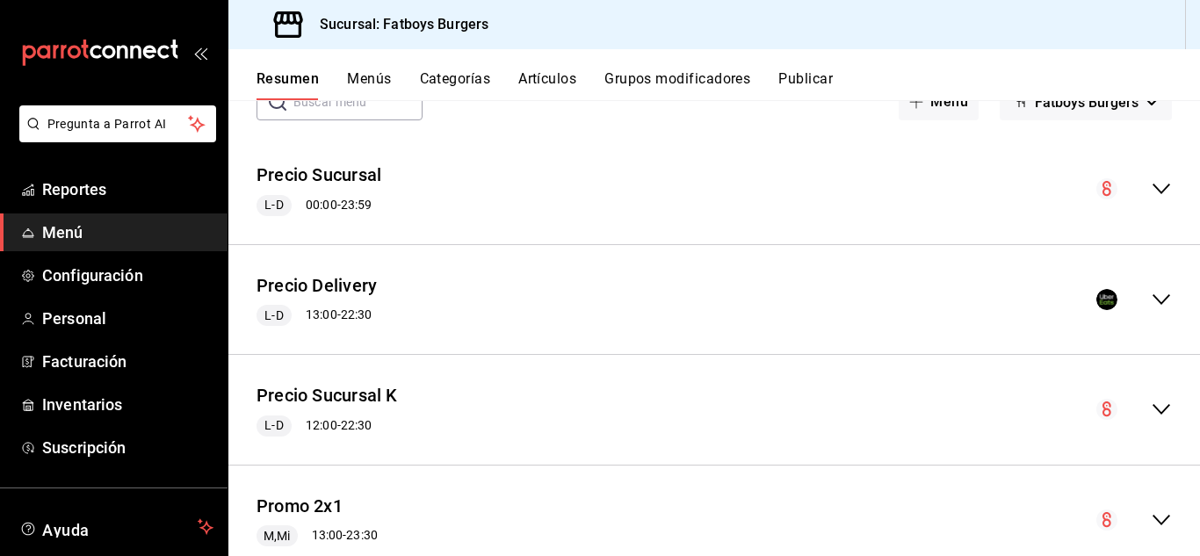
scroll to position [284, 0]
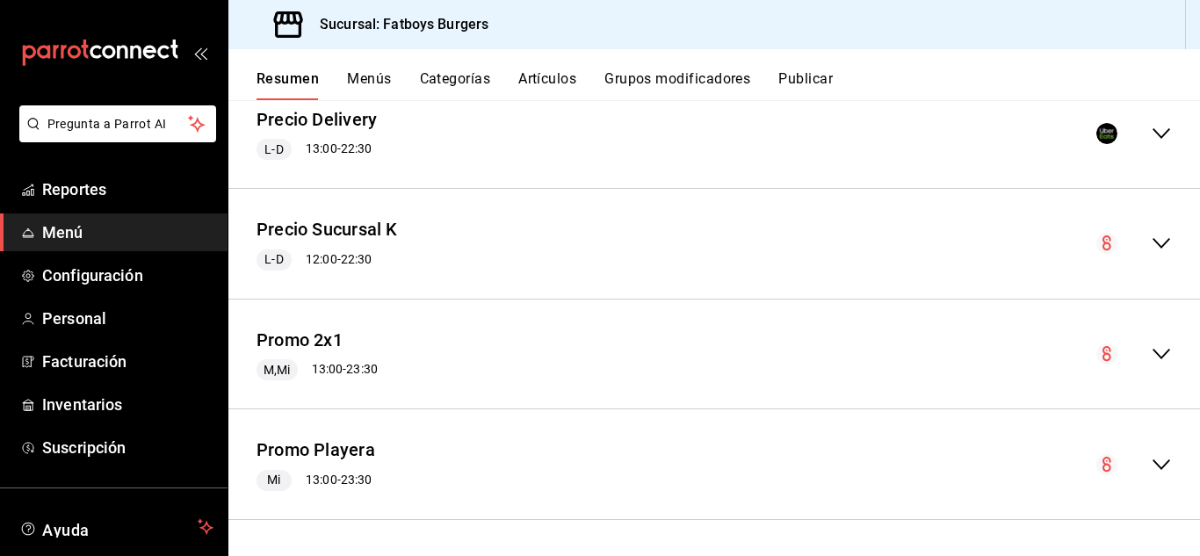
click at [1154, 353] on icon "collapse-menu-row" at bounding box center [1162, 354] width 18 height 11
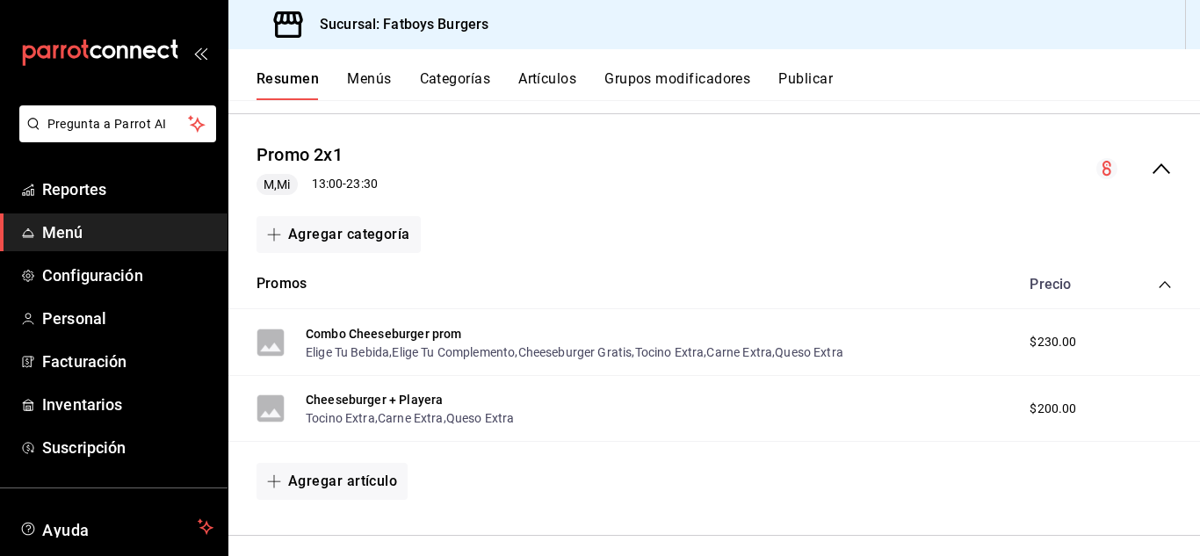
scroll to position [427, 0]
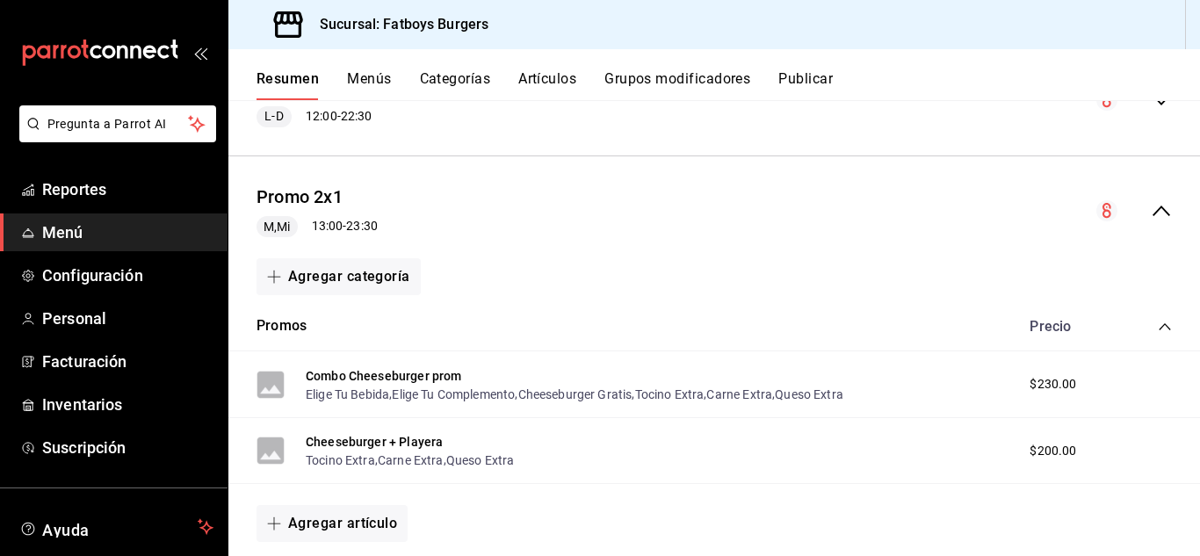
click at [443, 79] on button "Categorías" at bounding box center [455, 85] width 71 height 30
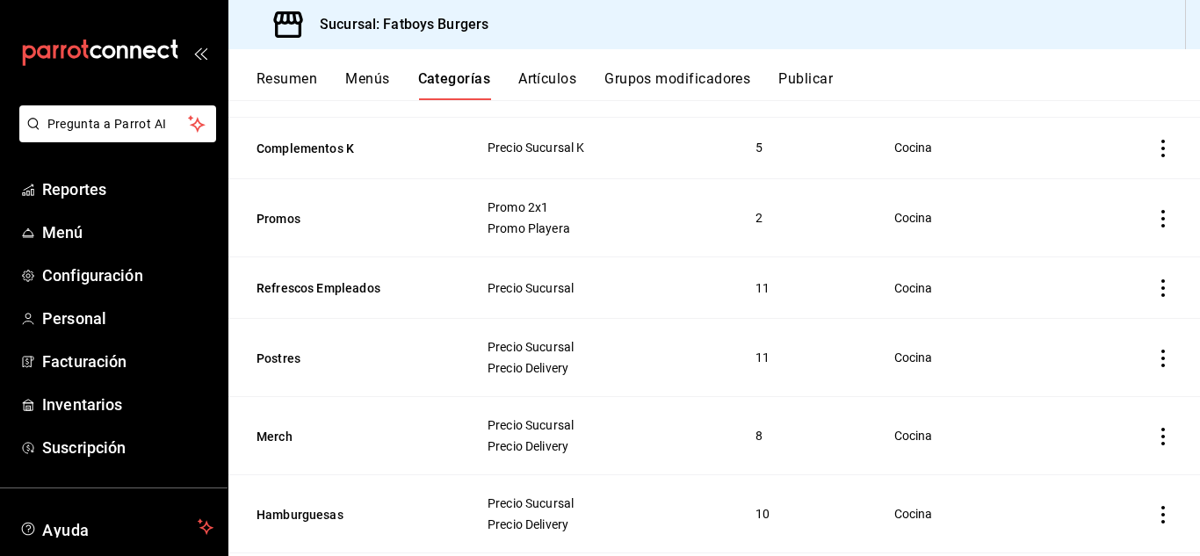
scroll to position [271, 0]
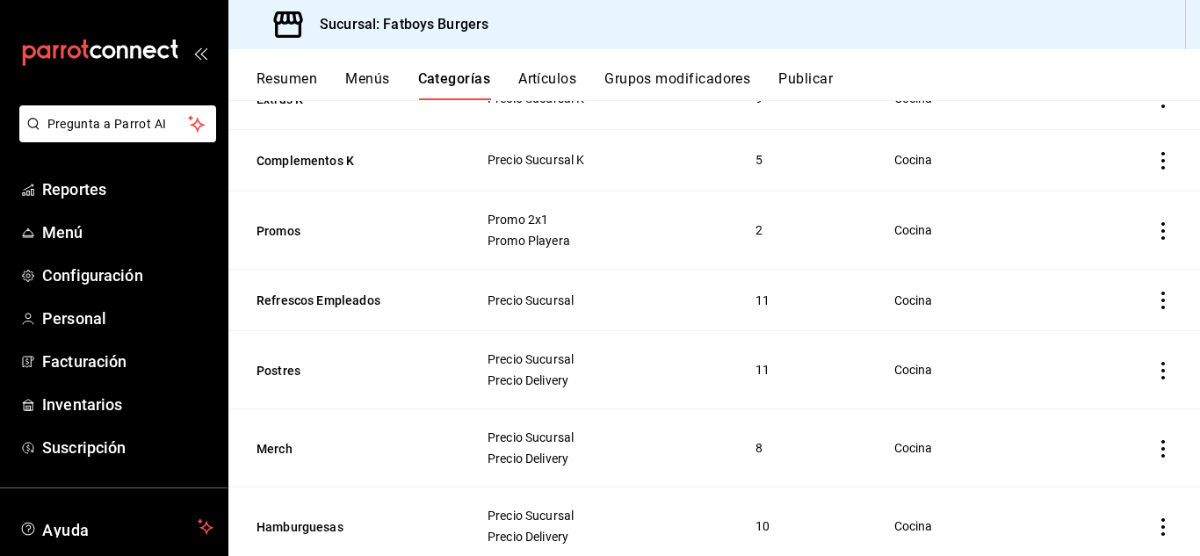
click at [384, 81] on button "Menús" at bounding box center [367, 85] width 44 height 30
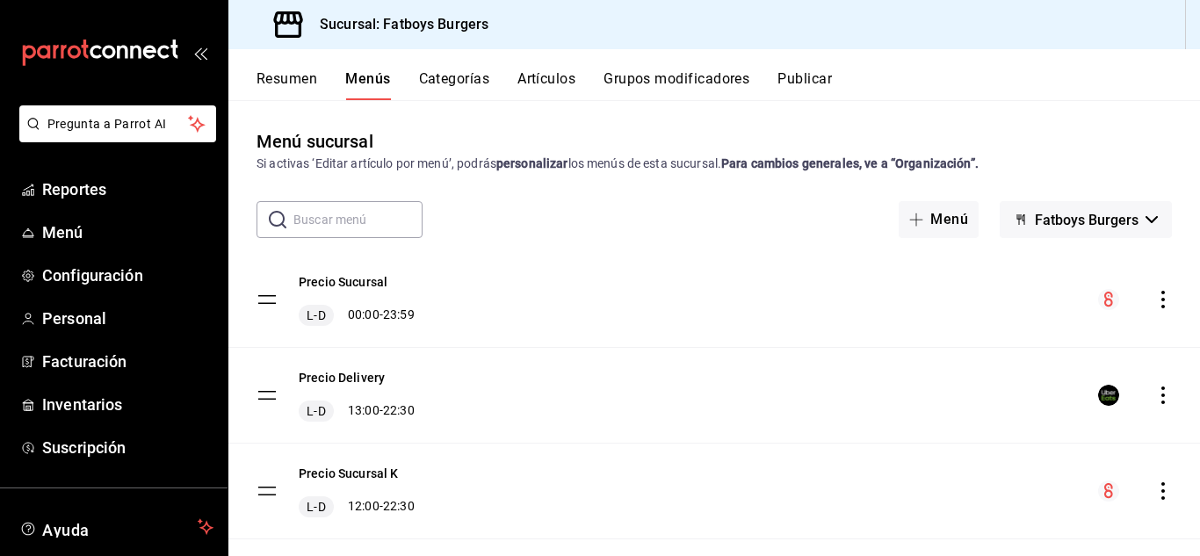
scroll to position [225, 0]
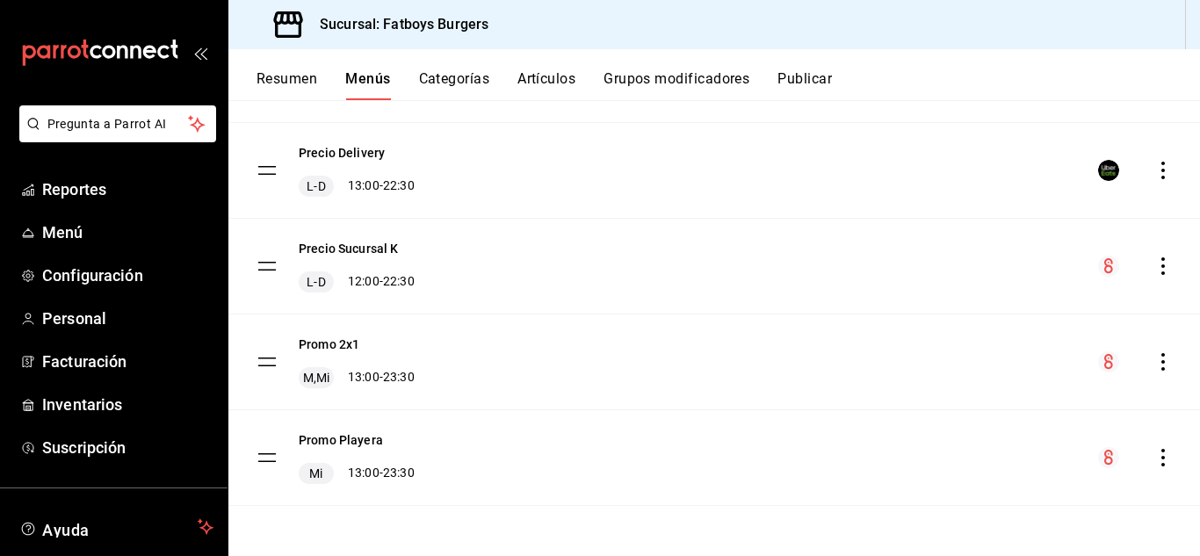
click at [1155, 456] on icon "actions" at bounding box center [1164, 458] width 18 height 18
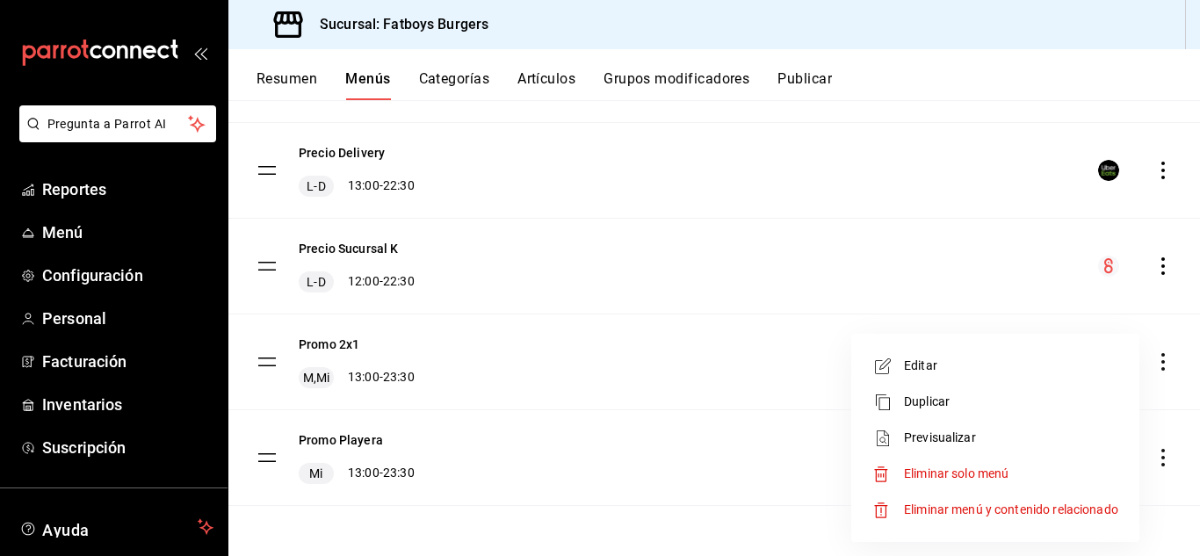
click at [935, 474] on span "Eliminar solo menú" at bounding box center [956, 474] width 105 height 14
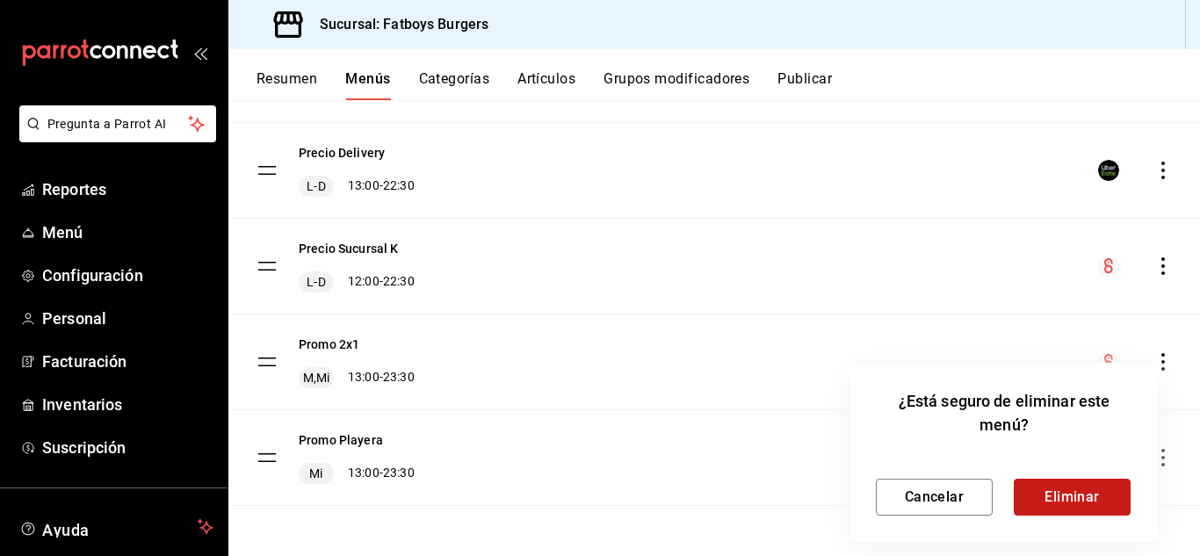
click at [1064, 486] on button "Eliminar" at bounding box center [1072, 497] width 117 height 37
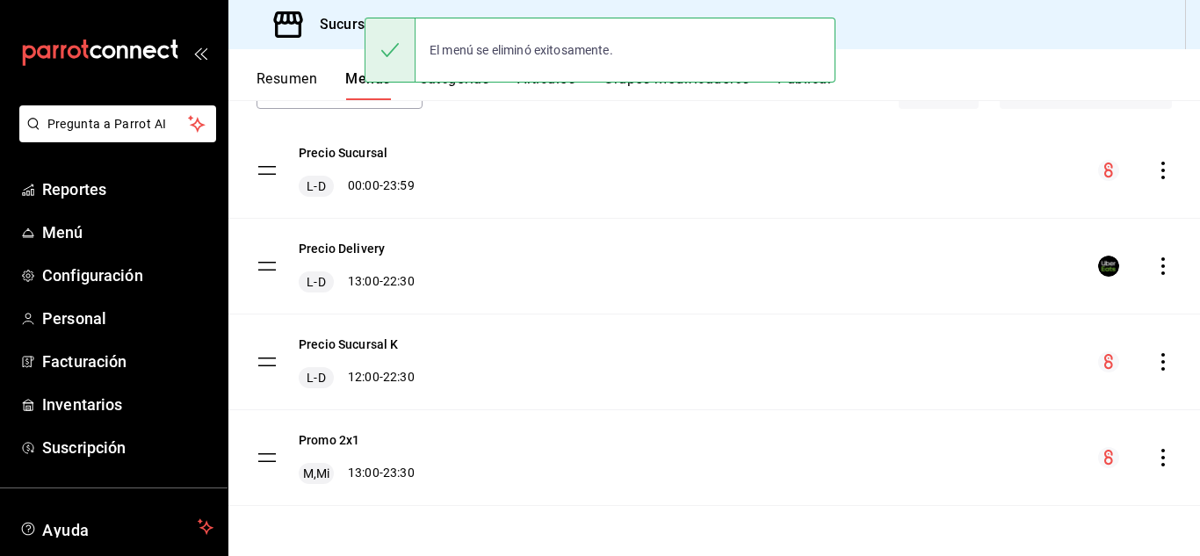
scroll to position [129, 0]
click at [1155, 454] on icon "actions" at bounding box center [1164, 458] width 18 height 18
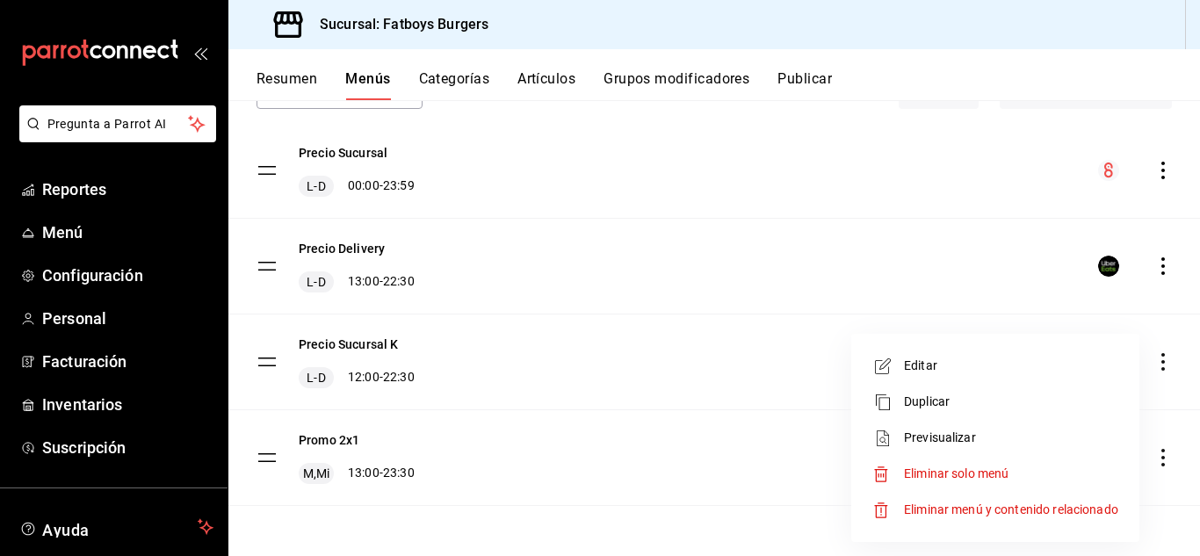
click at [911, 369] on span "Editar" at bounding box center [1011, 366] width 214 height 18
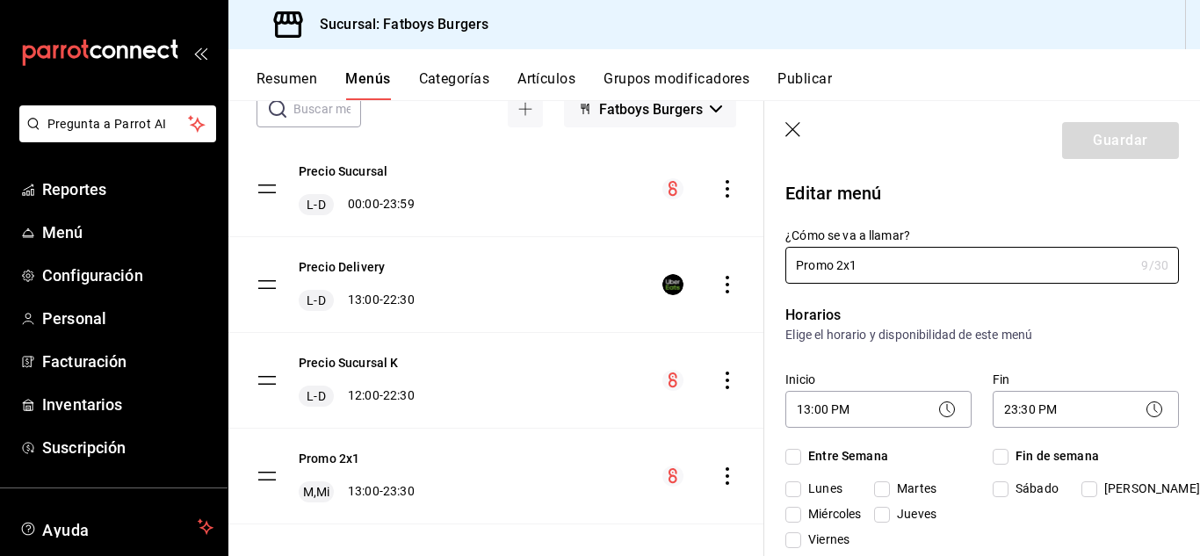
checkbox input "true"
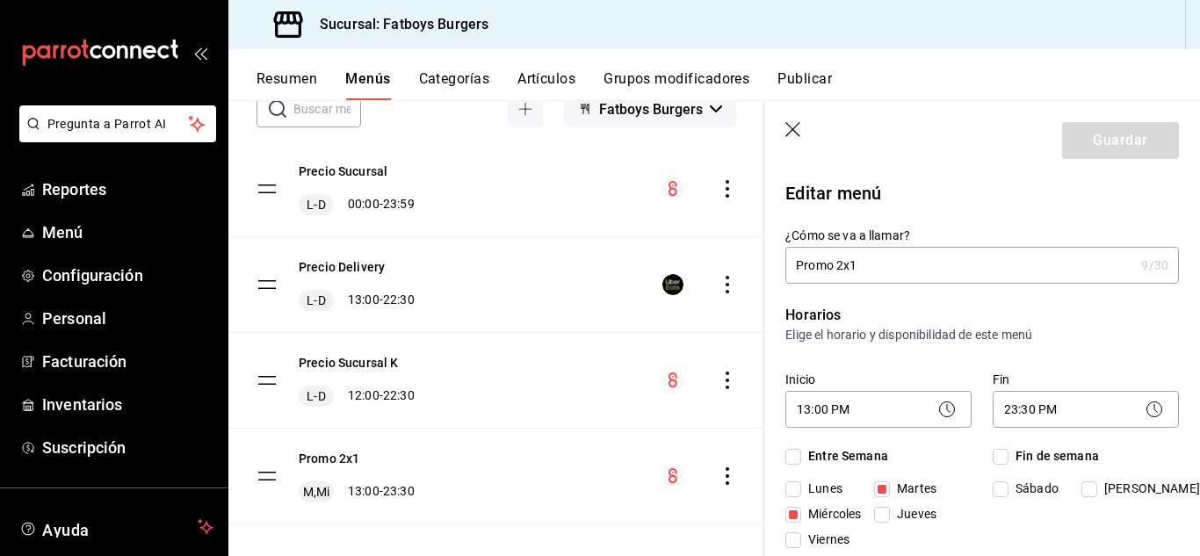
click at [864, 272] on input "Promo 2x1" at bounding box center [960, 265] width 349 height 35
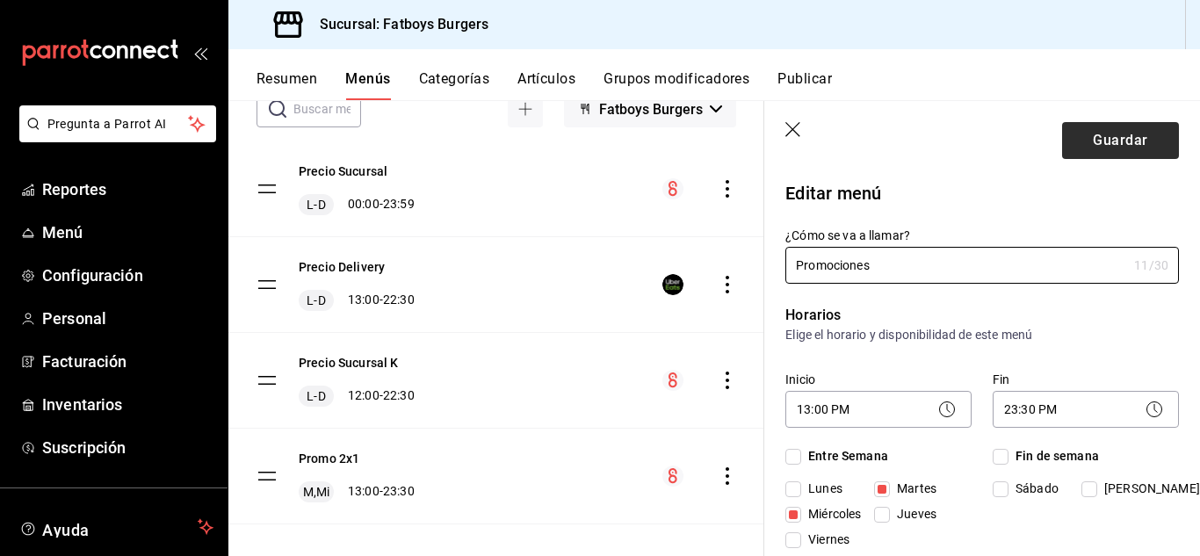
type input "Promociones"
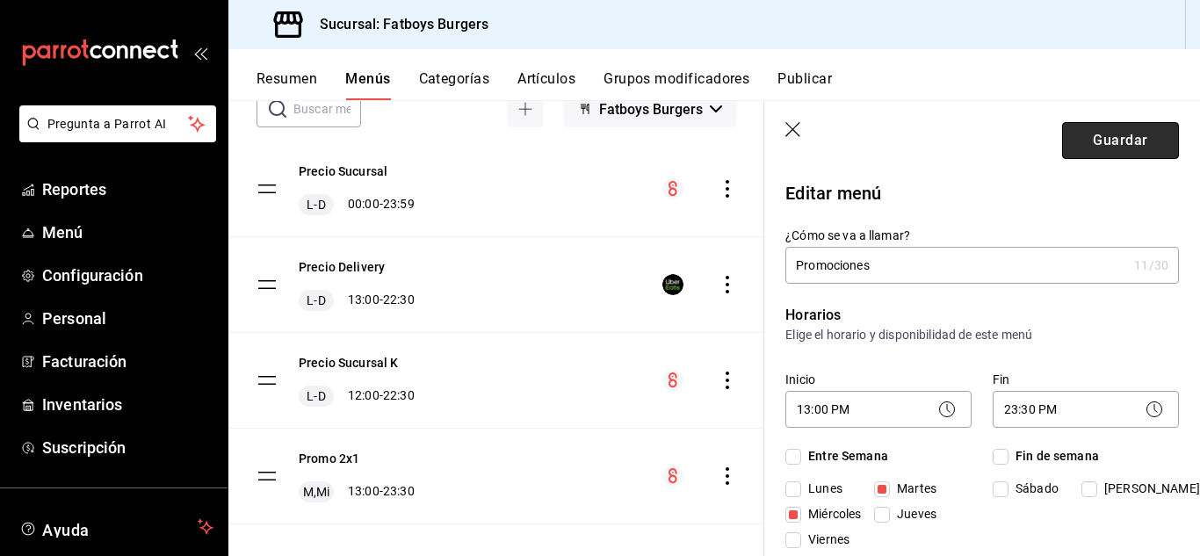
click at [1092, 147] on button "Guardar" at bounding box center [1120, 140] width 117 height 37
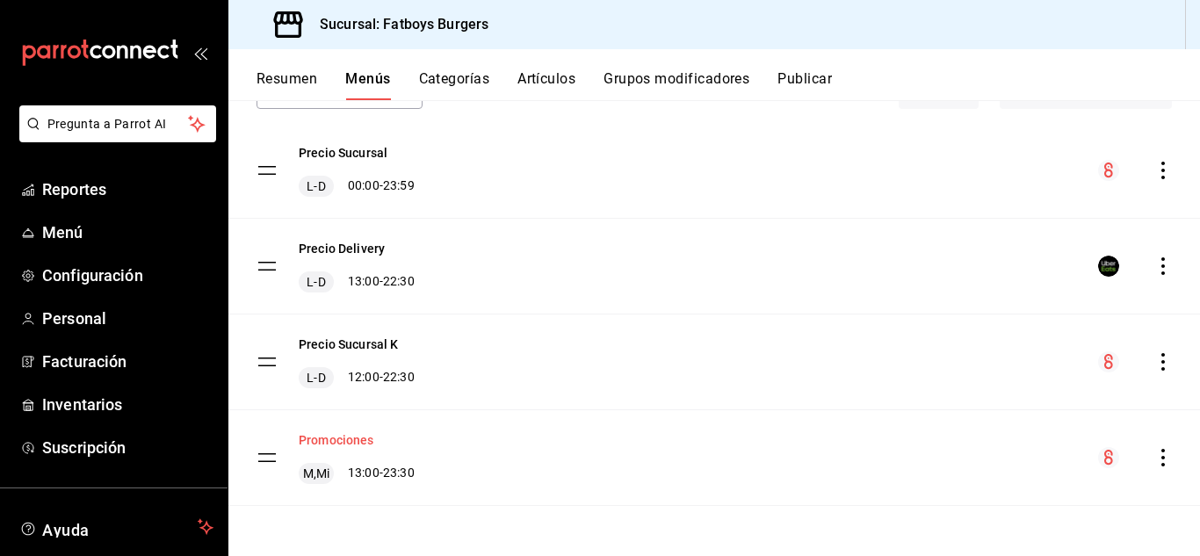
click at [359, 440] on button "Promociones" at bounding box center [337, 440] width 76 height 18
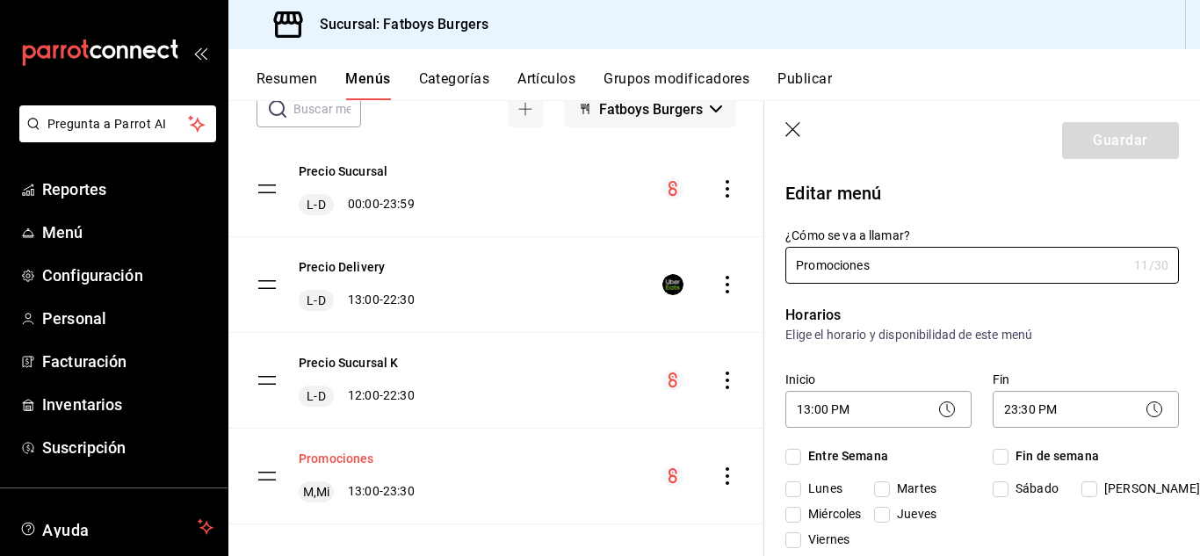
checkbox input "true"
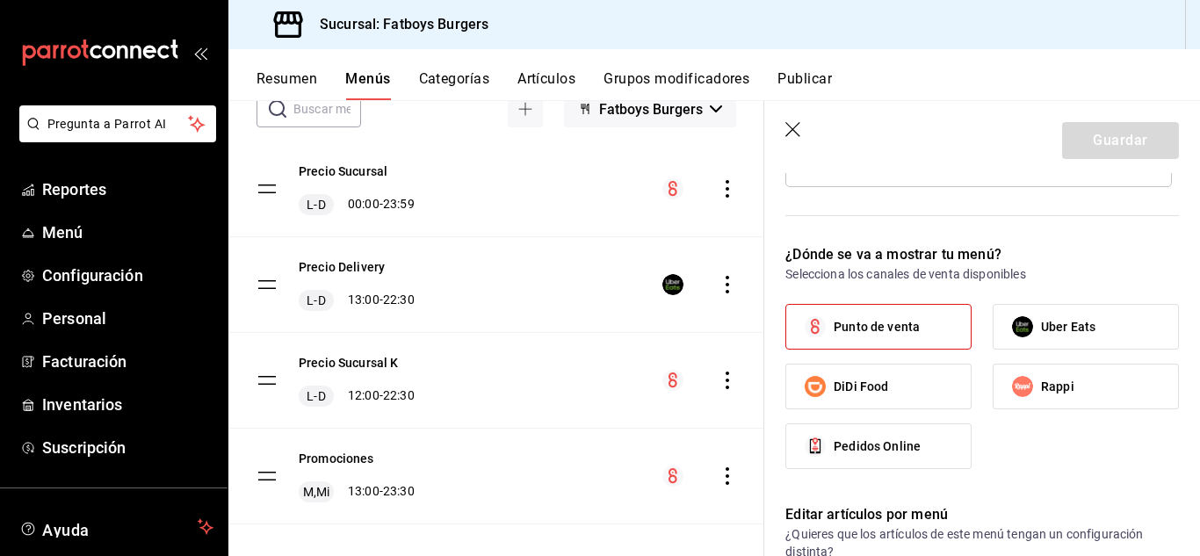
scroll to position [616, 0]
click at [793, 131] on icon "button" at bounding box center [795, 131] width 18 height 18
checkbox input "false"
type input "1755725931135"
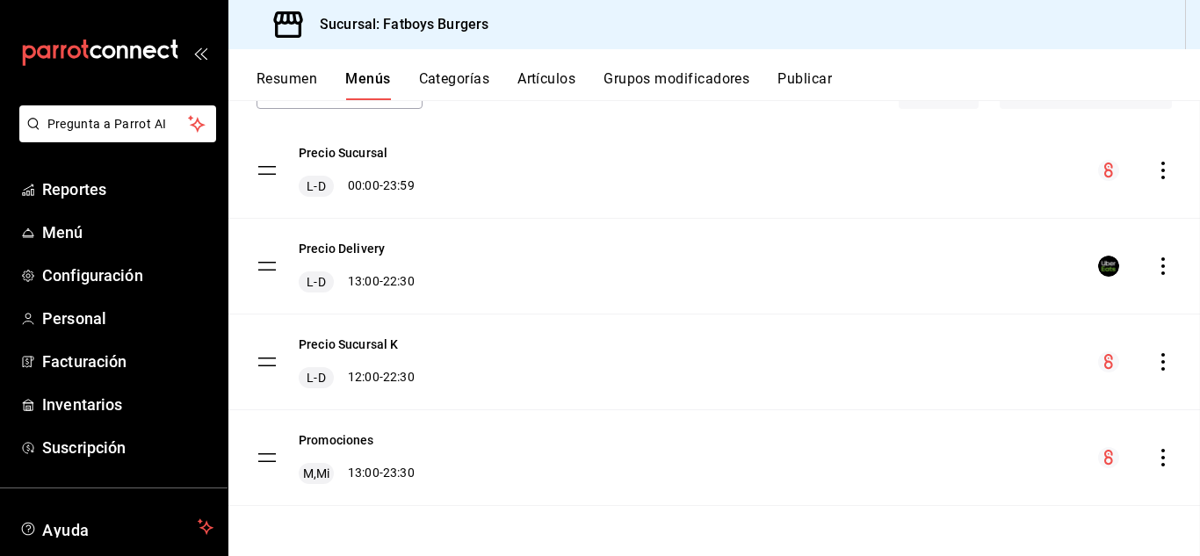
checkbox input "false"
click at [281, 83] on button "Resumen" at bounding box center [287, 85] width 61 height 30
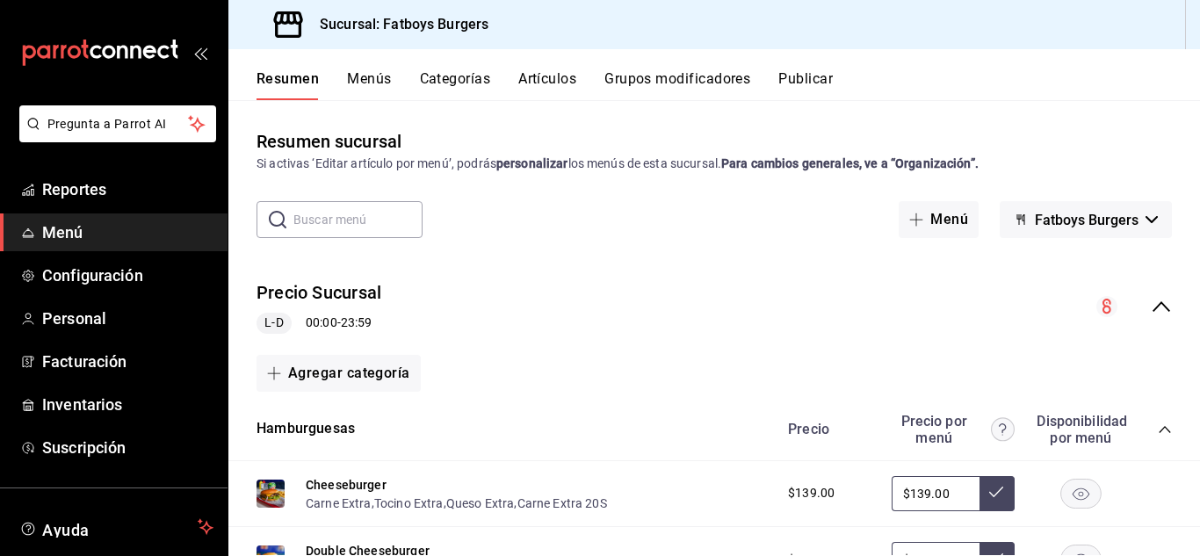
click at [1156, 303] on icon "collapse-menu-row" at bounding box center [1161, 306] width 21 height 21
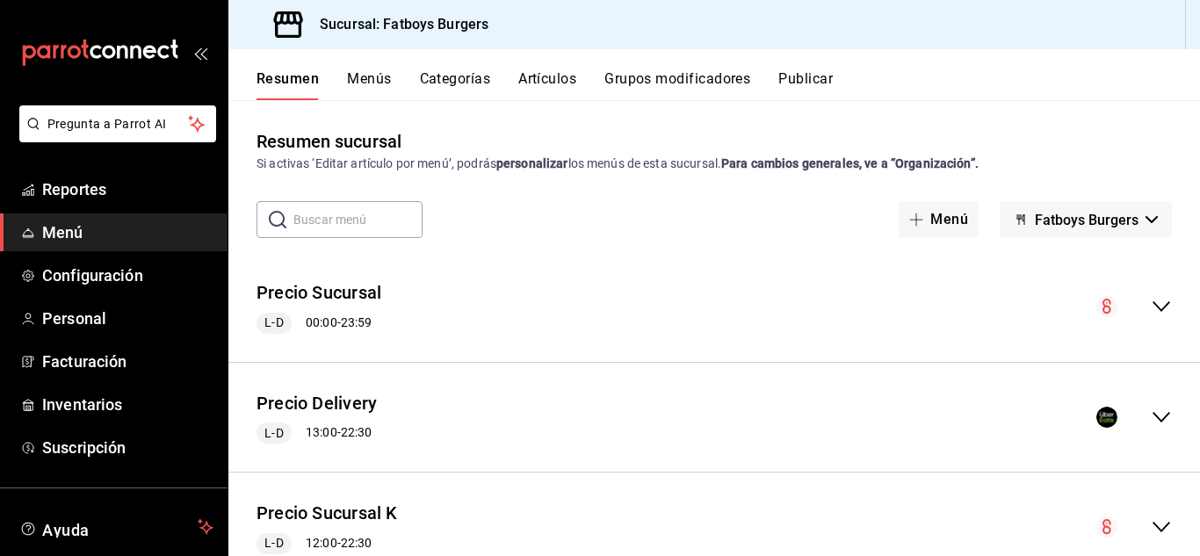
scroll to position [173, 0]
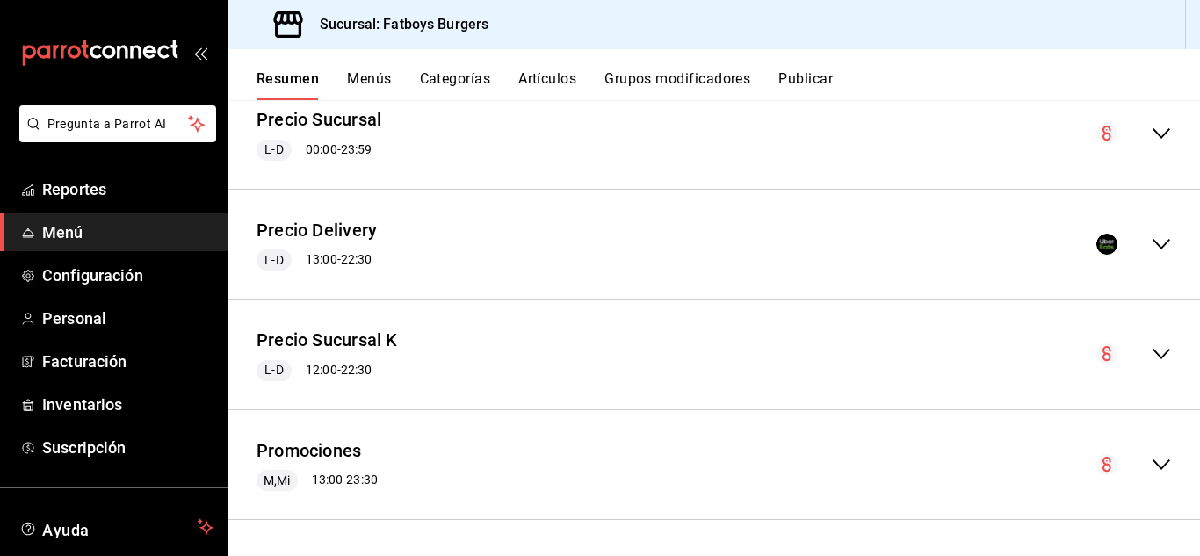
click at [1151, 460] on icon "collapse-menu-row" at bounding box center [1161, 464] width 21 height 21
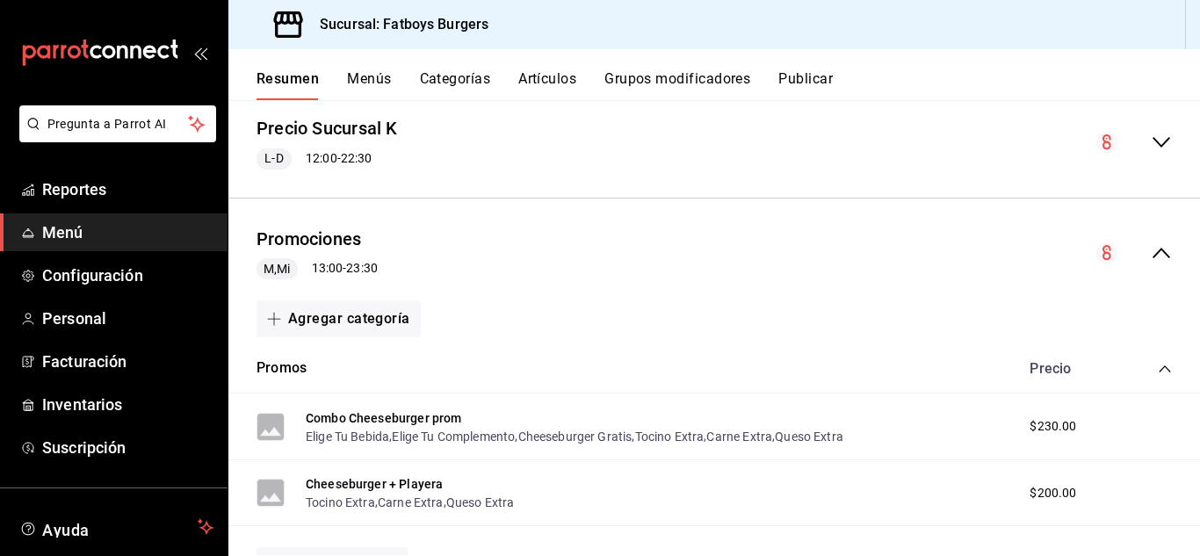
scroll to position [485, 0]
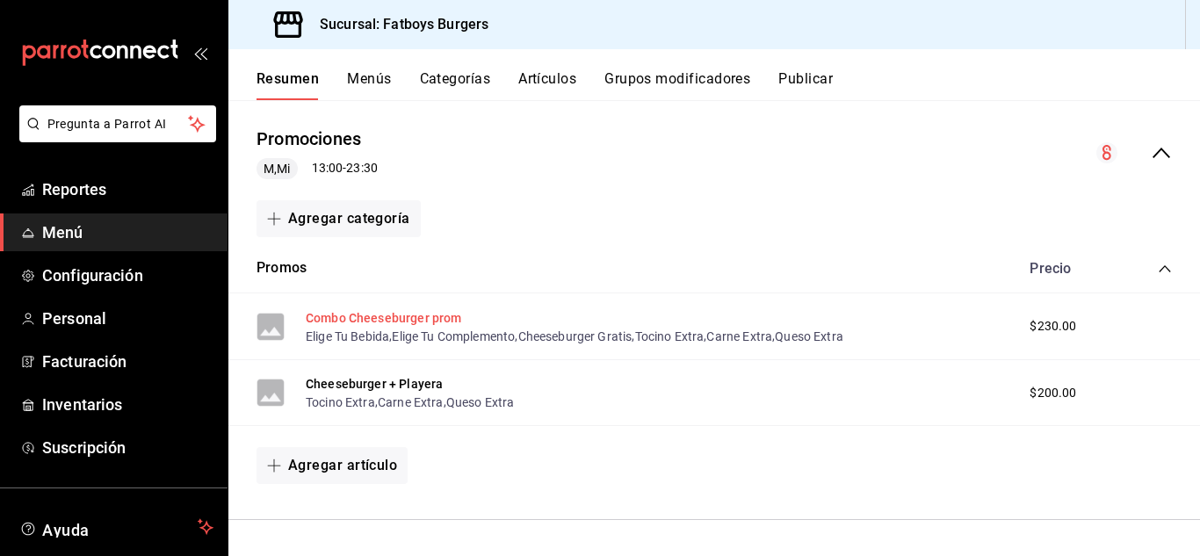
click at [419, 315] on button "Combo Cheeseburger prom" at bounding box center [384, 318] width 156 height 18
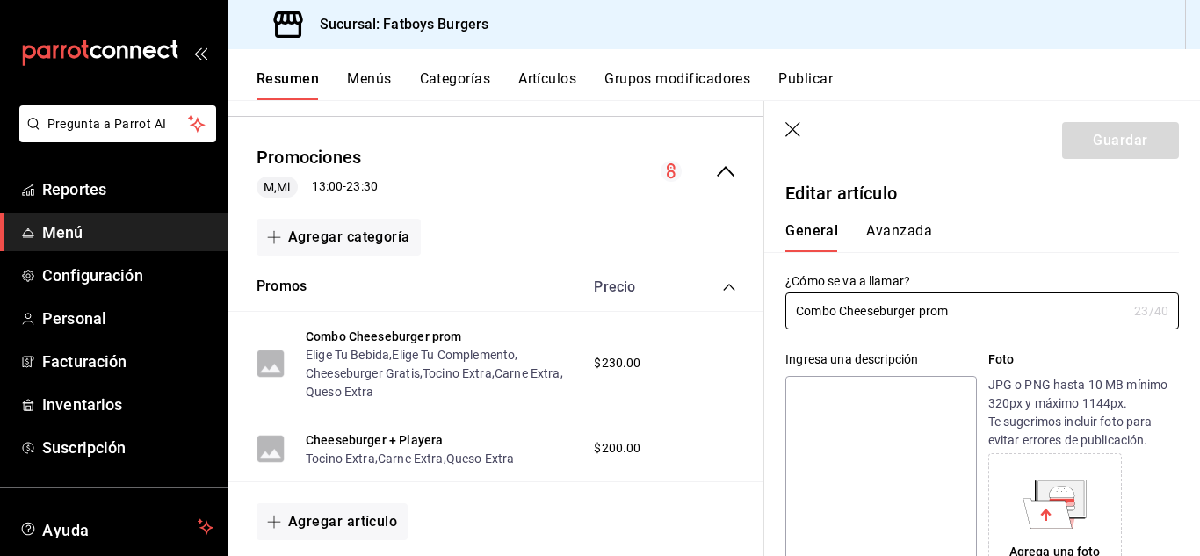
type input "$230.00"
click at [540, 83] on button "Artículos" at bounding box center [547, 85] width 58 height 30
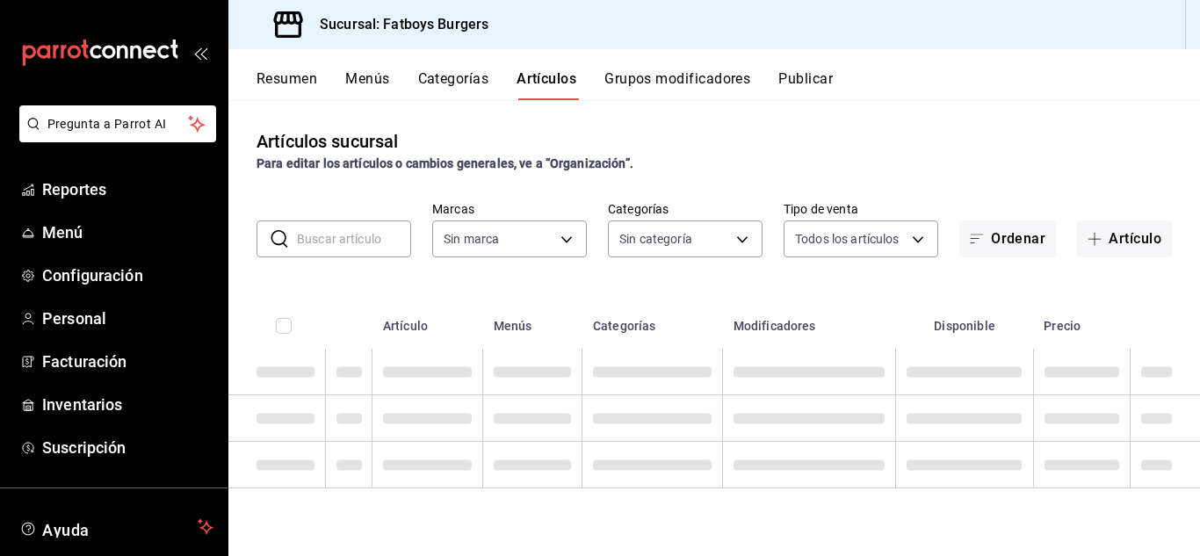
click at [326, 240] on input "text" at bounding box center [354, 238] width 114 height 35
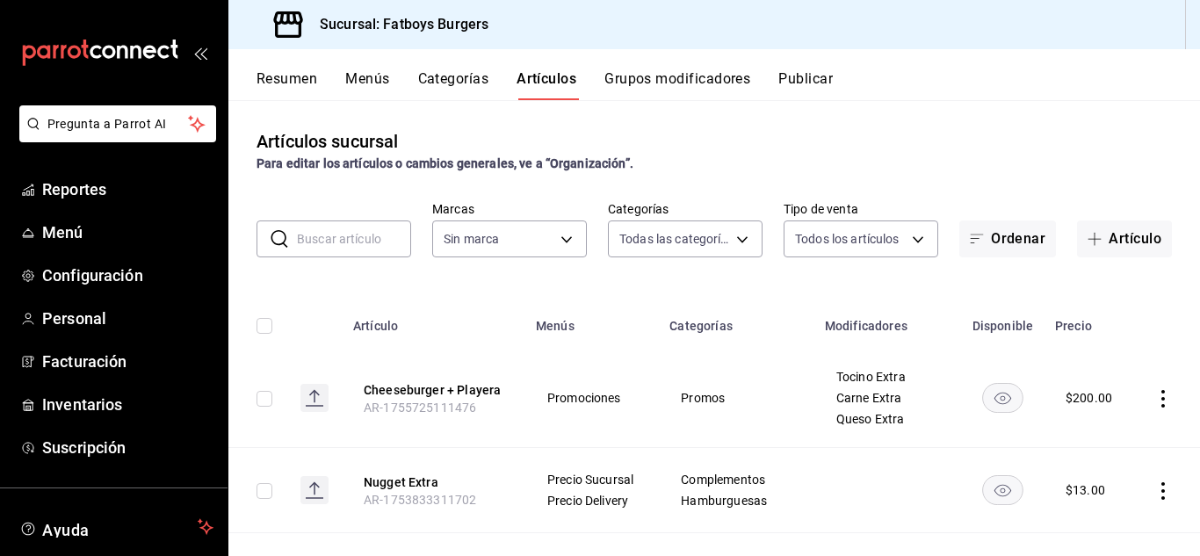
type input "f5493fea-18f2-4ac3-8117-79142d27a781,46cfd662-45ae-421c-8e35-b2498b6596ea,337ae…"
type input "combo"
type input "814bffc1-c9d6-495f-880d-c065595e3c72"
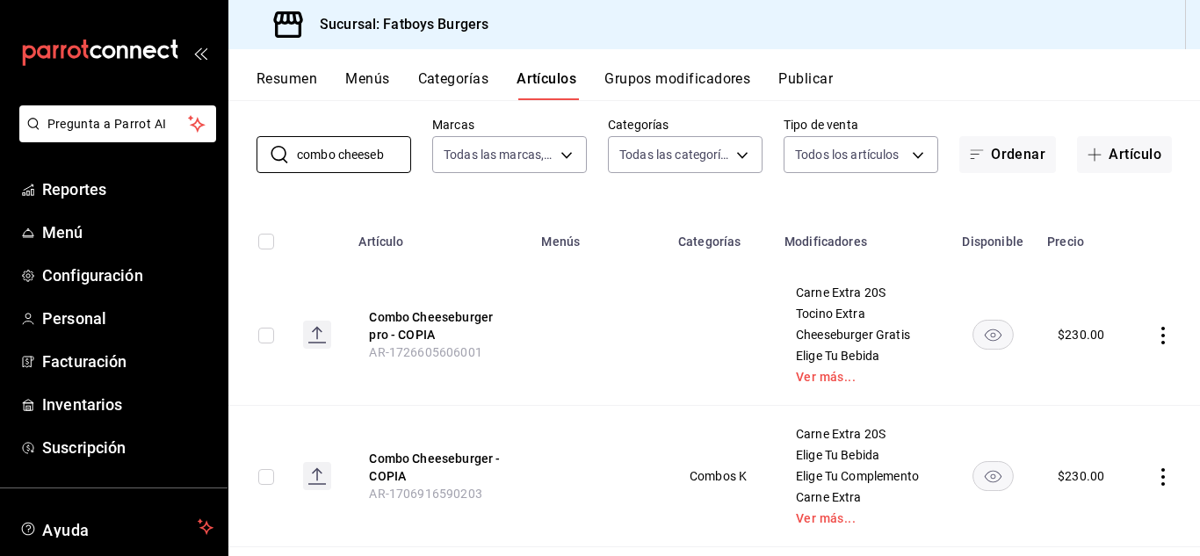
scroll to position [401, 0]
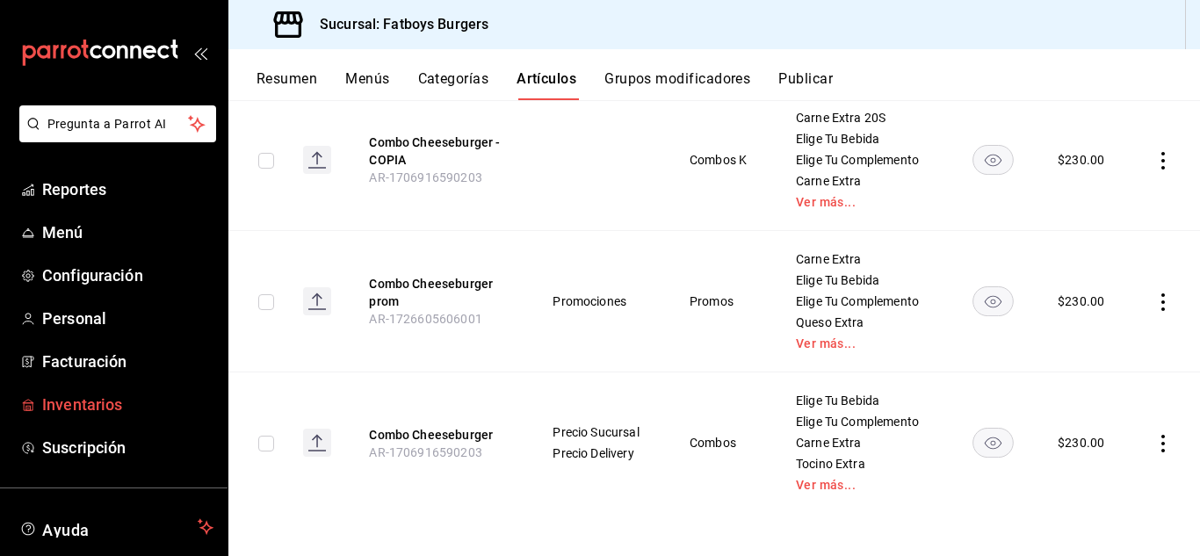
type input "combo cheeseb"
click at [96, 406] on span "Inventarios" at bounding box center [127, 405] width 171 height 24
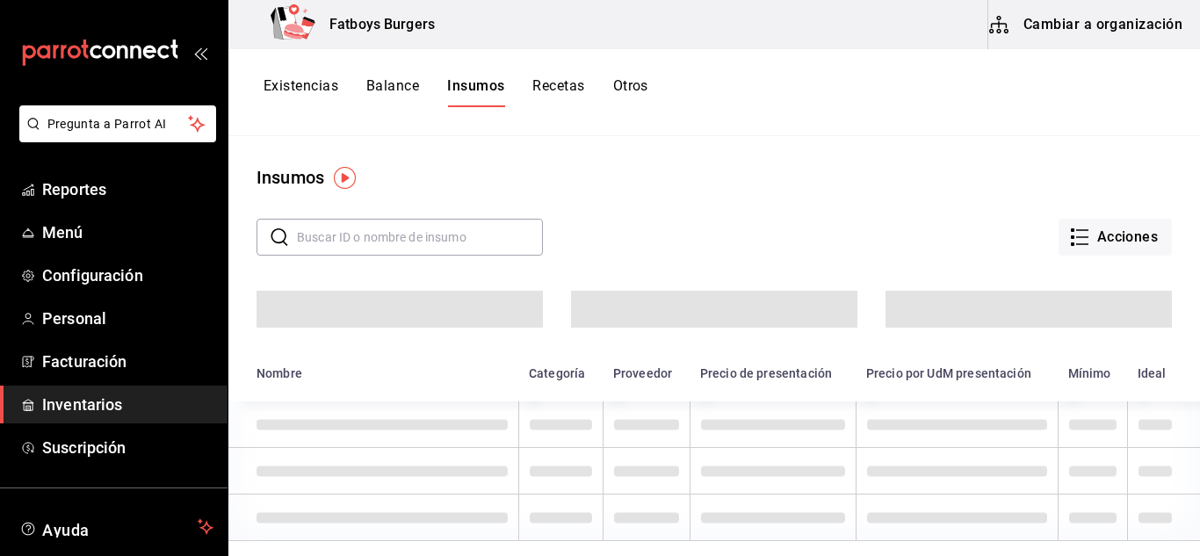
click at [559, 80] on button "Recetas" at bounding box center [558, 92] width 52 height 30
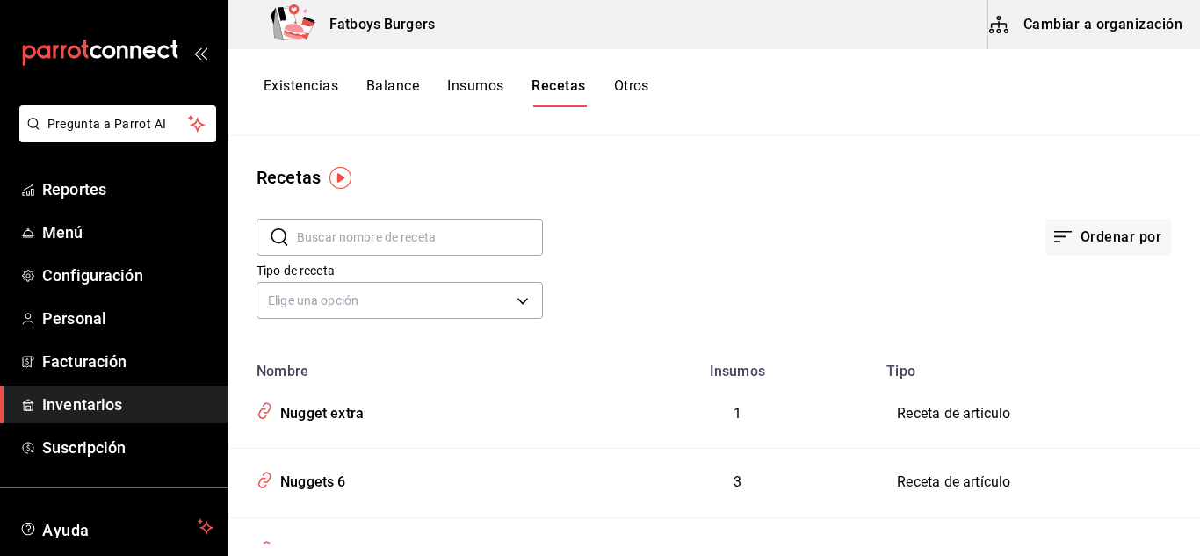
click at [1069, 25] on button "Cambiar a organización" at bounding box center [1088, 24] width 198 height 49
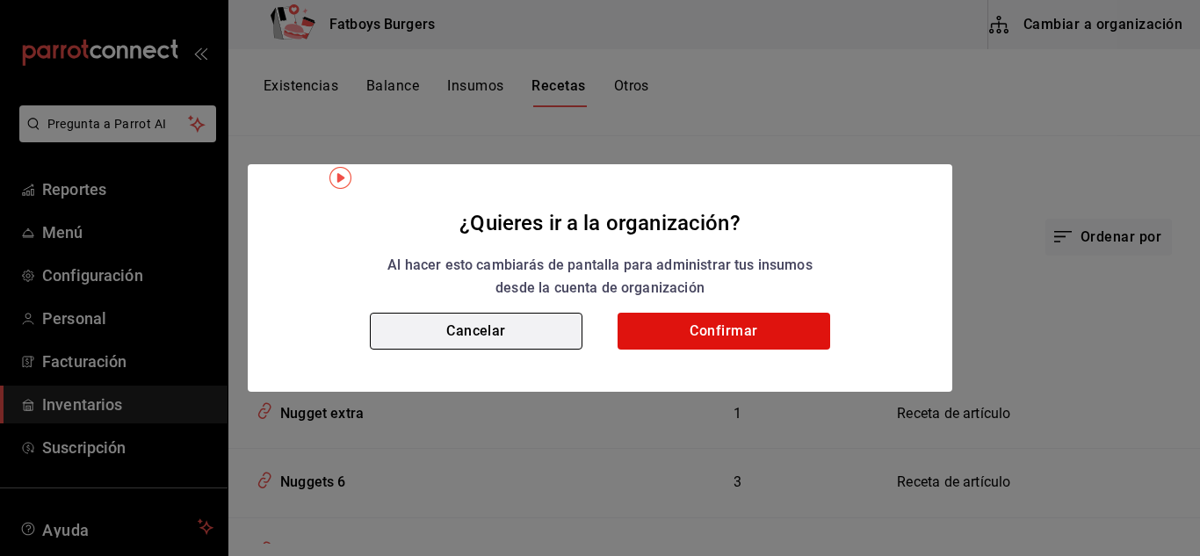
click at [535, 328] on button "Cancelar" at bounding box center [476, 331] width 213 height 37
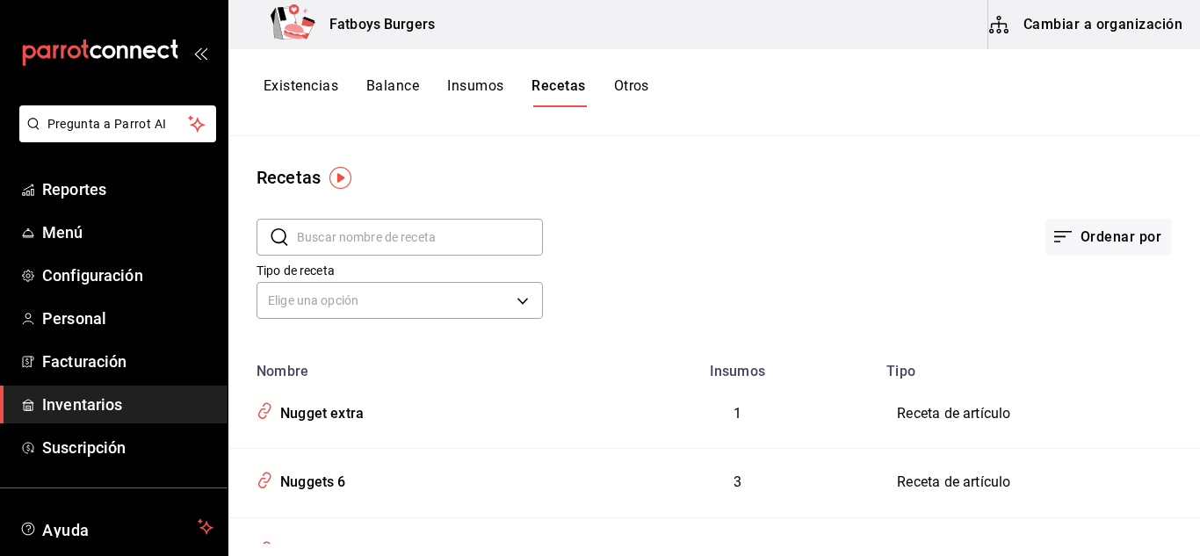
click at [1135, 19] on button "Cambiar a organización" at bounding box center [1088, 24] width 198 height 49
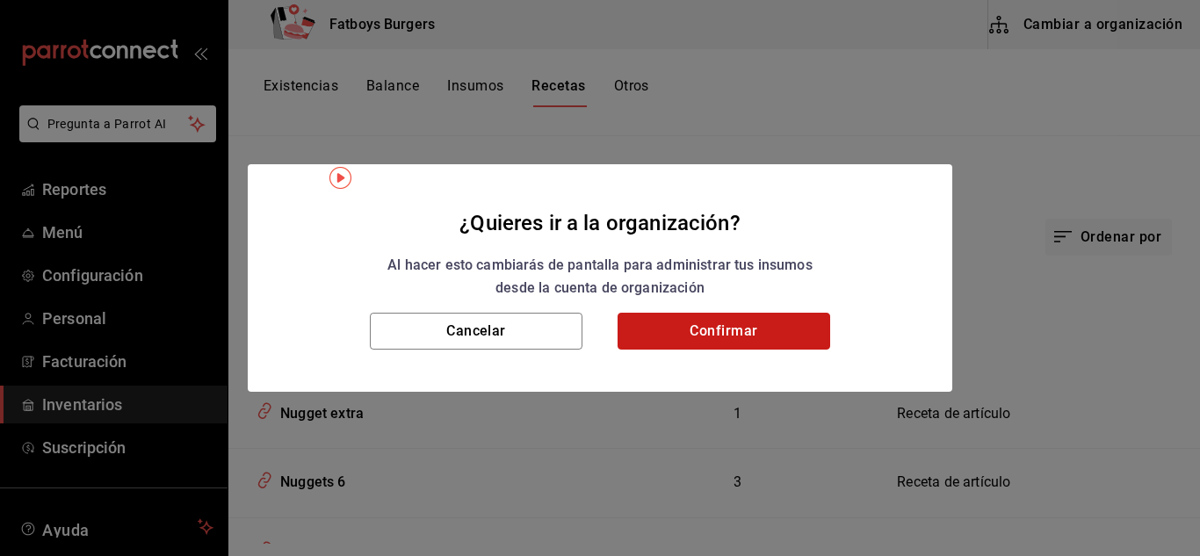
click at [702, 330] on button "Confirmar" at bounding box center [724, 331] width 213 height 37
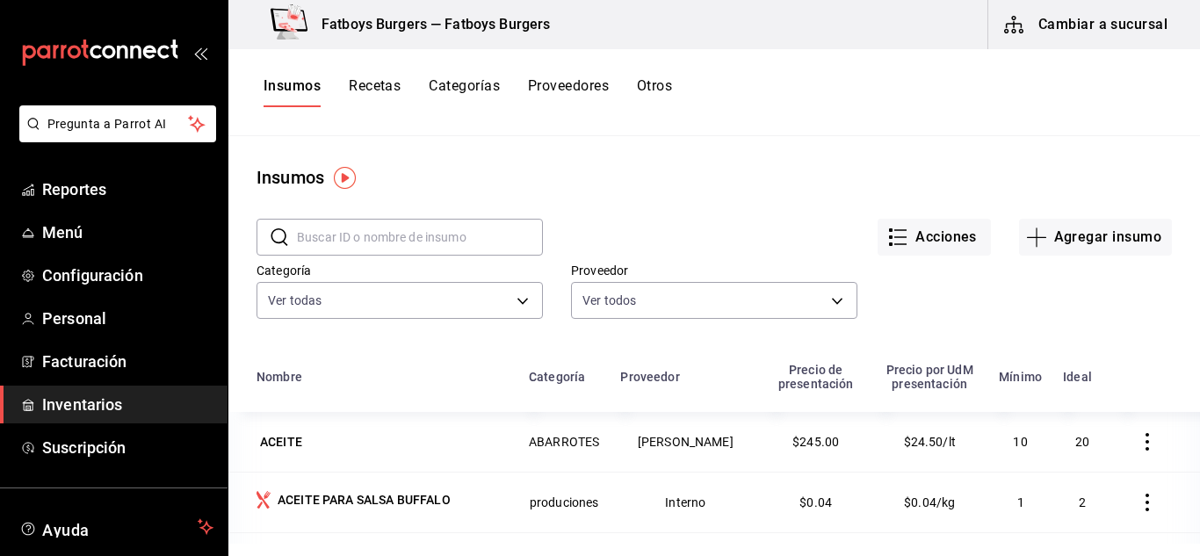
drag, startPoint x: 585, startPoint y: 85, endPoint x: 402, endPoint y: 145, distance: 192.3
click at [373, 138] on div "Fatboys Burgers — Fatboys Burgers Cambiar a sucursal Insumos Recetas Categorías…" at bounding box center [714, 272] width 972 height 544
click at [462, 156] on main "Insumos ​ ​ Acciones Agregar insumo Categoría Ver todas 6e5089ee-918e-45bd-8b37…" at bounding box center [714, 340] width 972 height 408
click at [460, 87] on button "Categorías" at bounding box center [464, 92] width 71 height 30
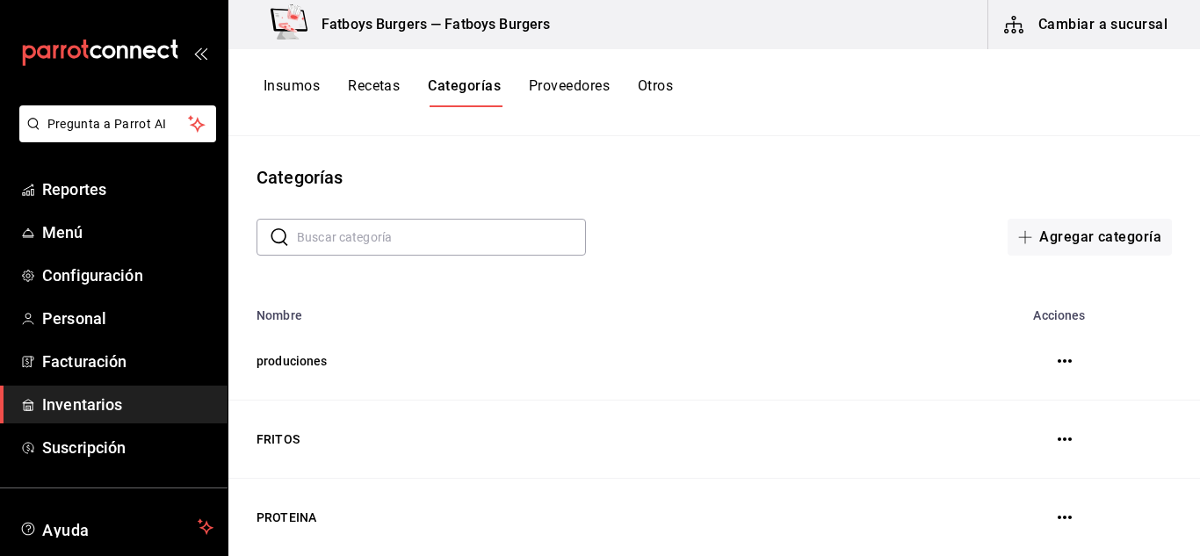
click at [379, 91] on button "Recetas" at bounding box center [374, 92] width 52 height 30
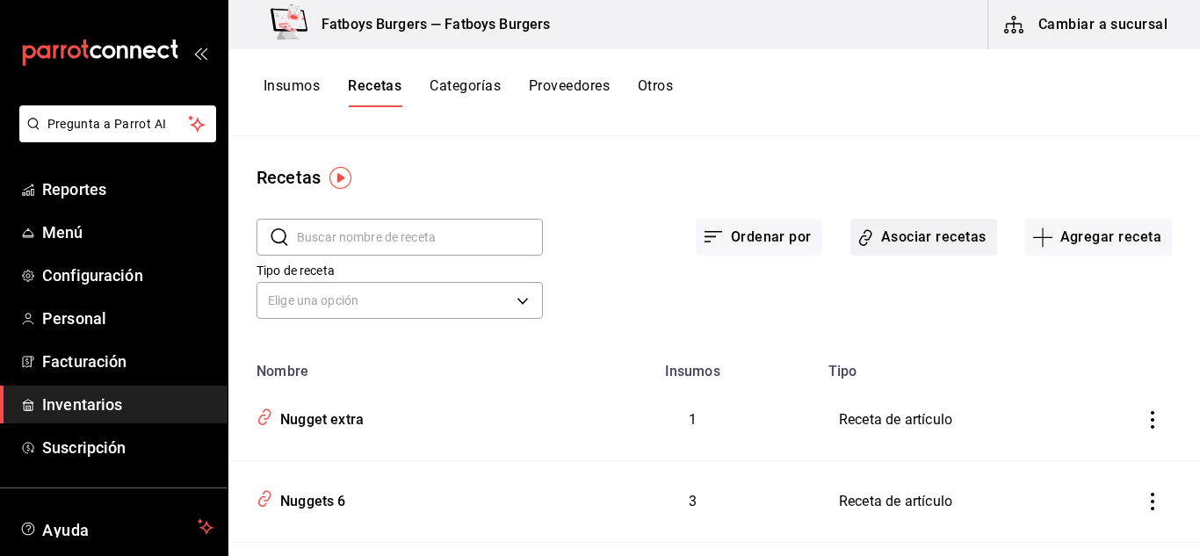
click at [916, 251] on button "Asociar recetas" at bounding box center [924, 237] width 147 height 37
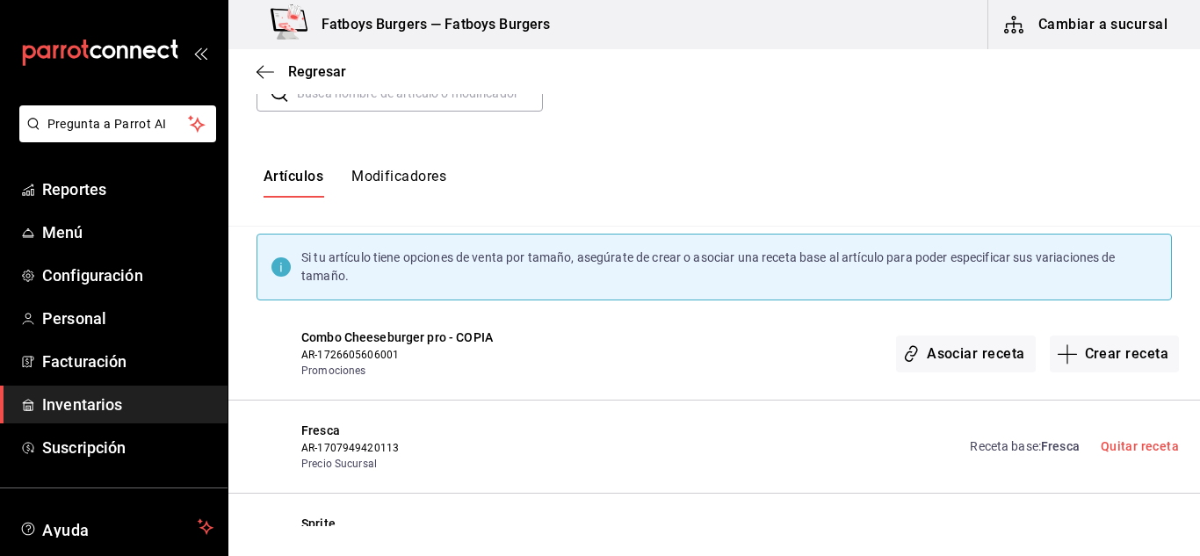
scroll to position [141, 0]
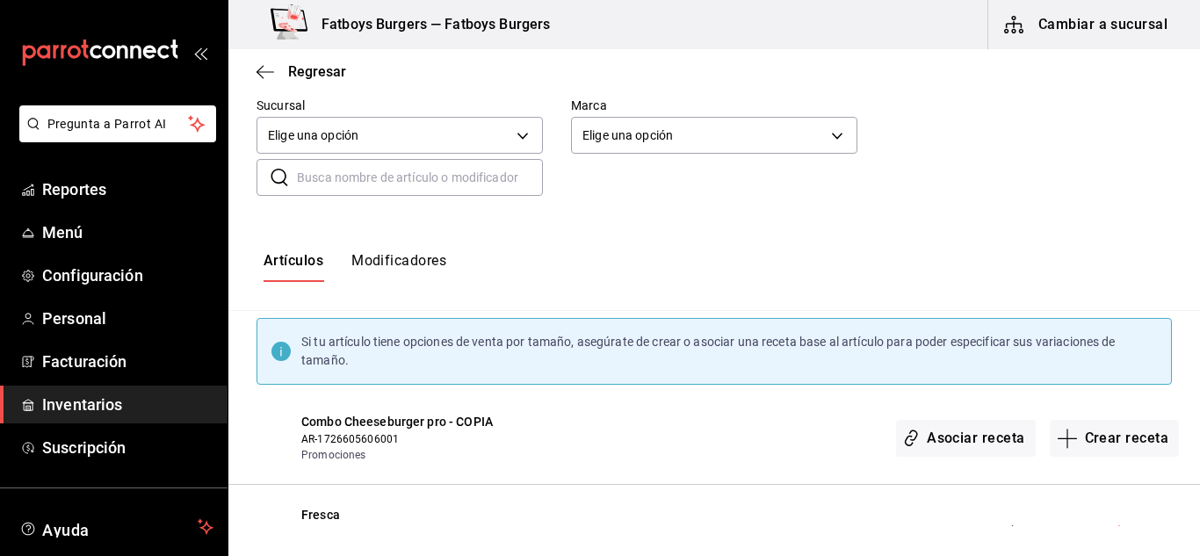
click at [367, 181] on input "text" at bounding box center [420, 177] width 246 height 35
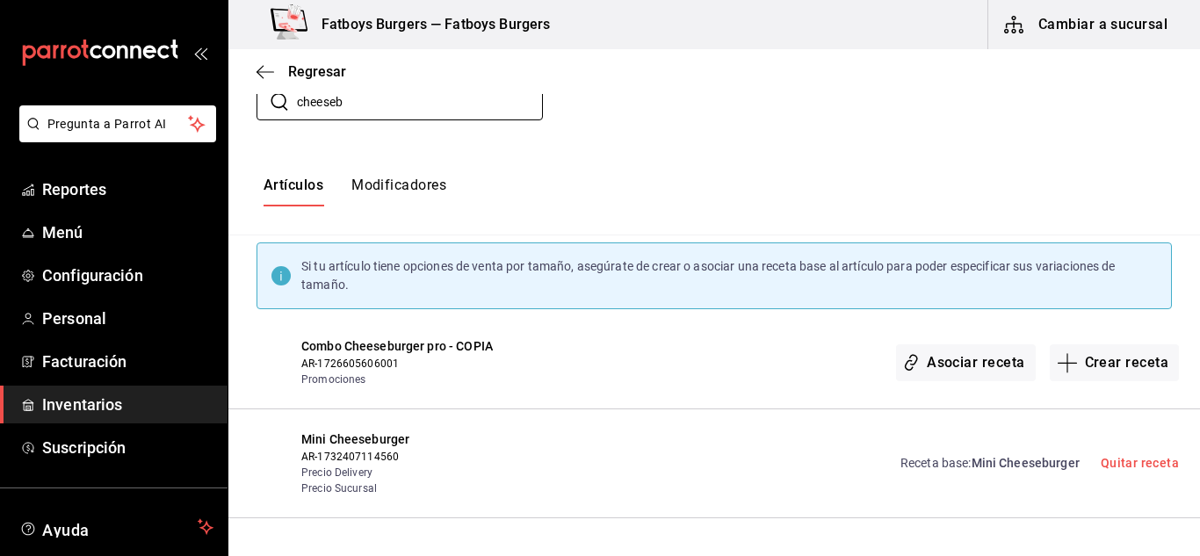
scroll to position [215, 0]
type input "cheeseb"
click at [959, 365] on button "Asociar receta" at bounding box center [965, 363] width 139 height 37
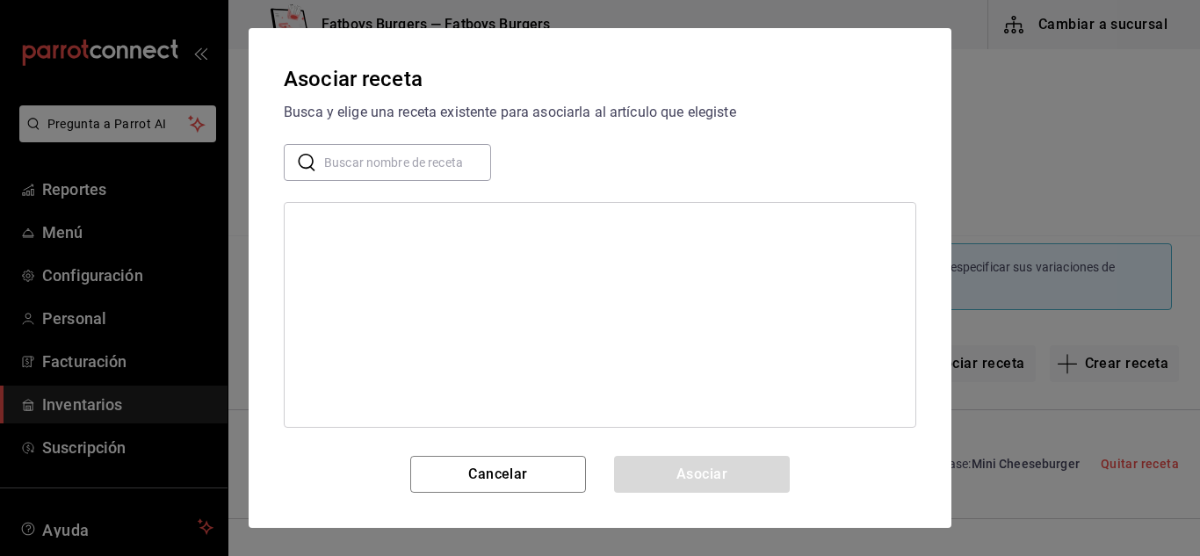
click at [395, 158] on input "text" at bounding box center [407, 162] width 167 height 35
type input "cheese"
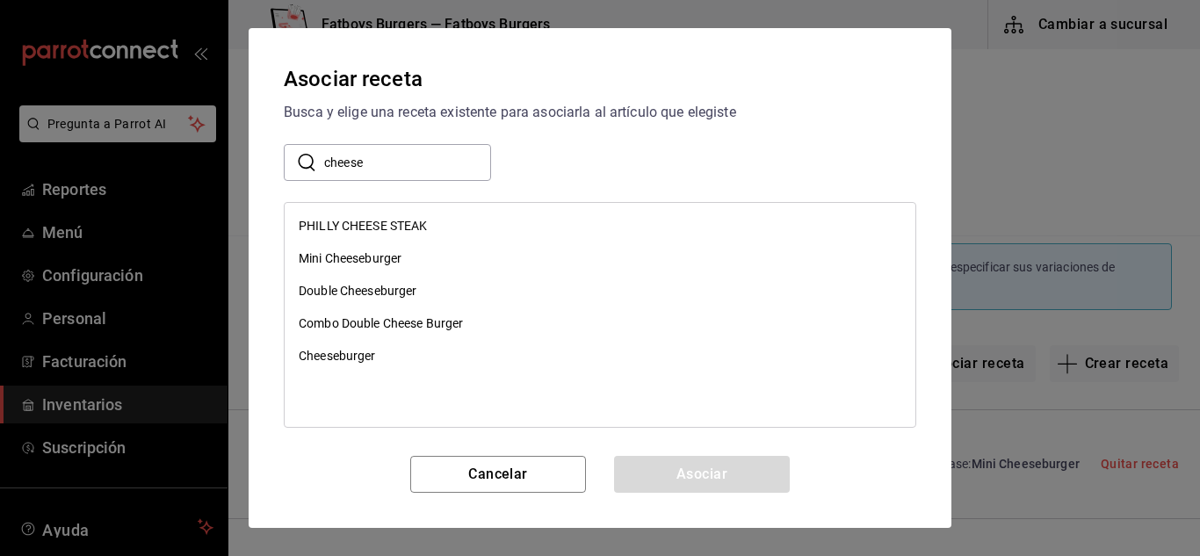
click at [363, 355] on div "Cheeseburger" at bounding box center [337, 356] width 77 height 18
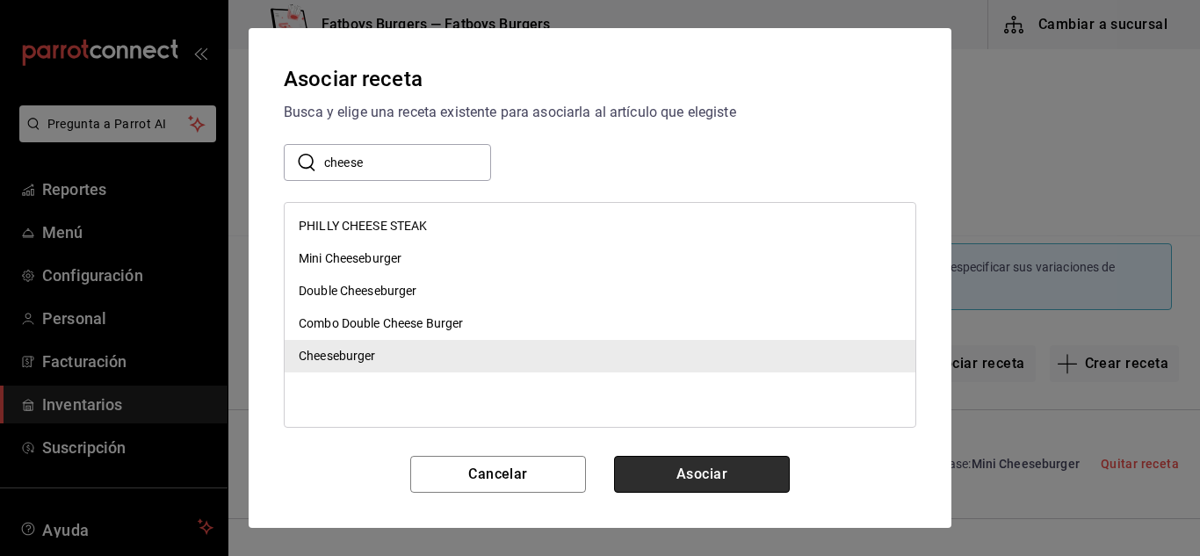
click at [640, 472] on button "Asociar" at bounding box center [702, 474] width 176 height 37
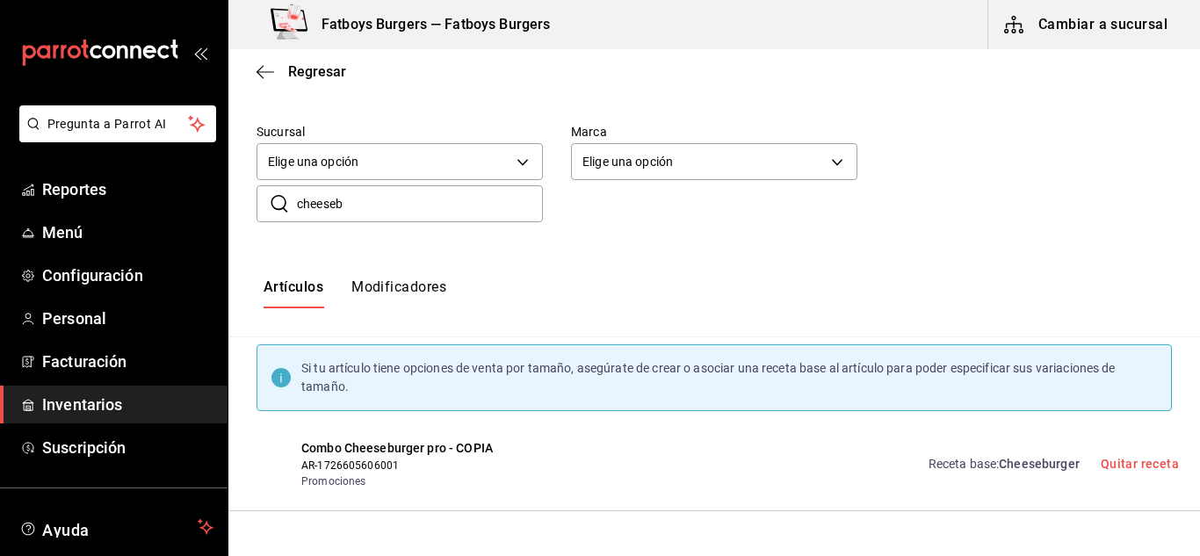
scroll to position [0, 0]
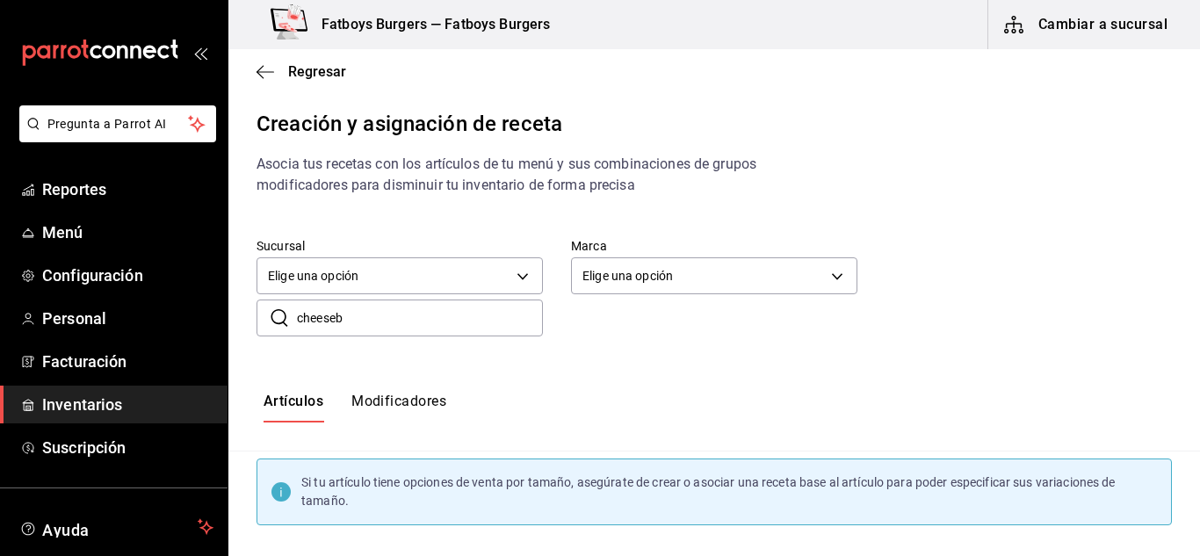
click at [380, 314] on input "cheeseb" at bounding box center [420, 318] width 246 height 35
type input "c"
type input "combo"
click at [81, 221] on span "Menú" at bounding box center [127, 233] width 171 height 24
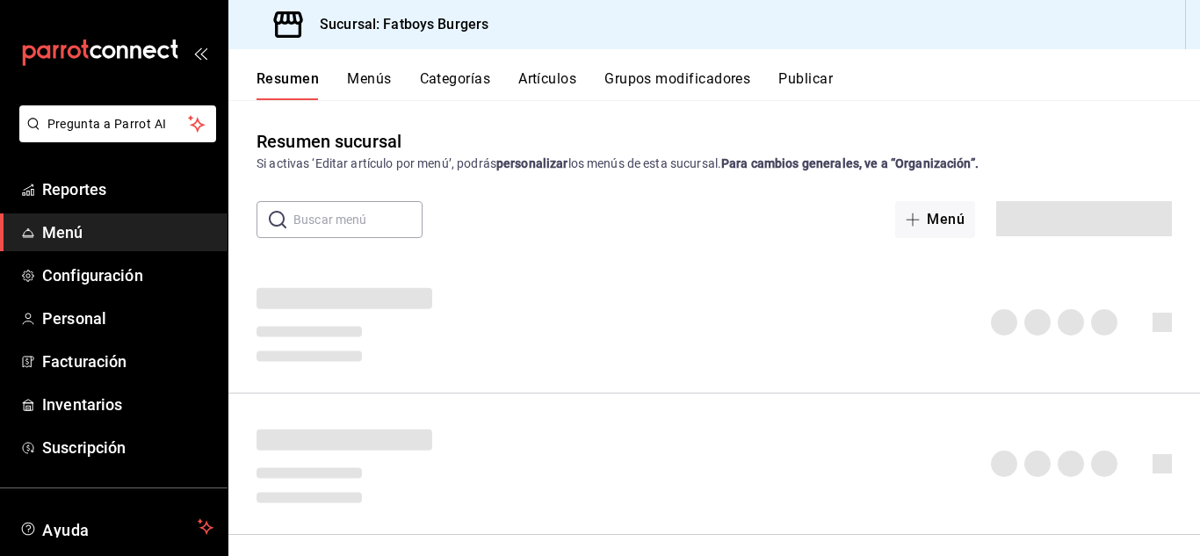
click at [546, 92] on button "Artículos" at bounding box center [547, 85] width 58 height 30
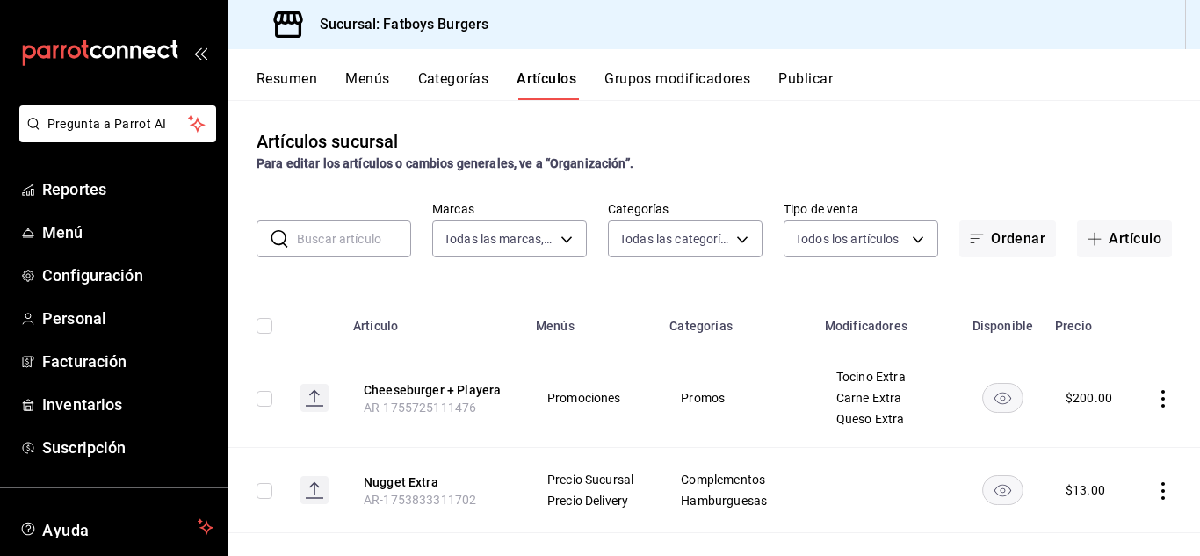
type input "814bffc1-c9d6-495f-880d-c065595e3c72"
type input "f5493fea-18f2-4ac3-8117-79142d27a781,46cfd662-45ae-421c-8e35-b2498b6596ea,337ae…"
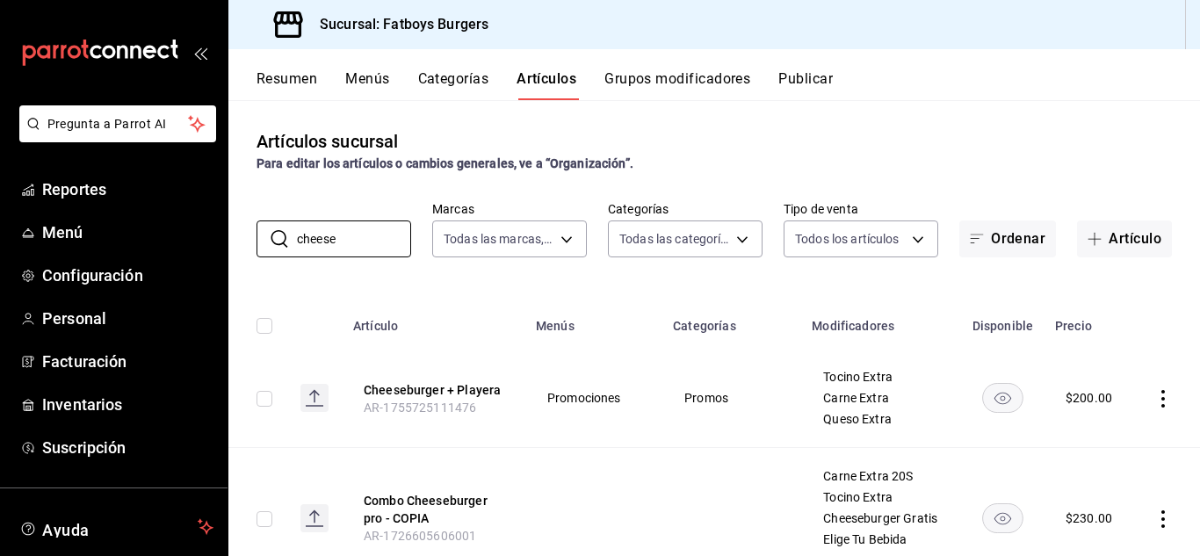
type input "cheese"
click at [374, 70] on button "Menús" at bounding box center [367, 85] width 44 height 30
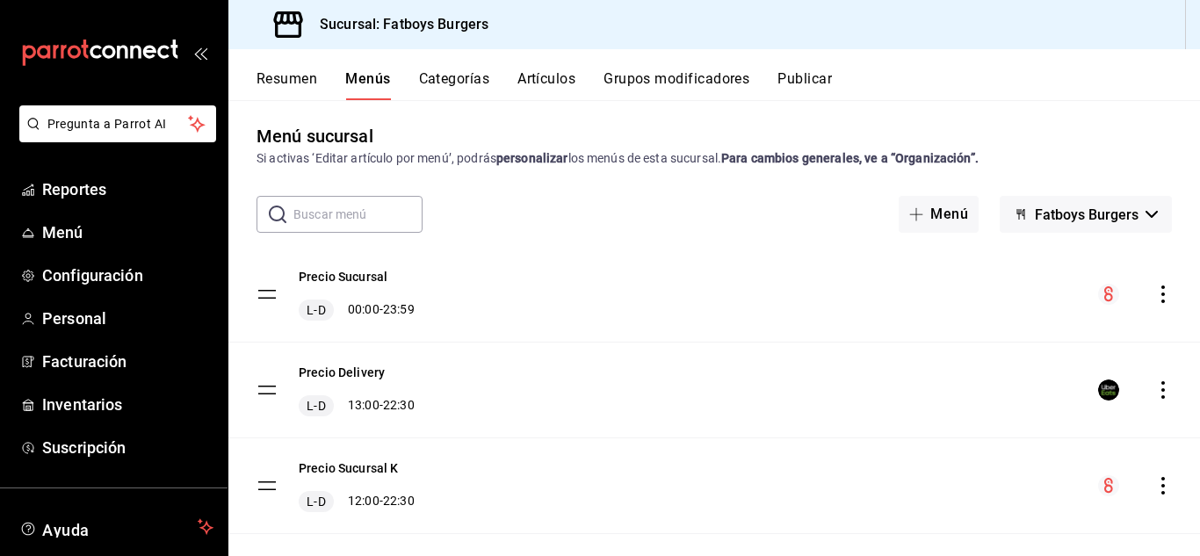
scroll to position [4, 0]
click at [82, 230] on span "Menú" at bounding box center [127, 233] width 171 height 24
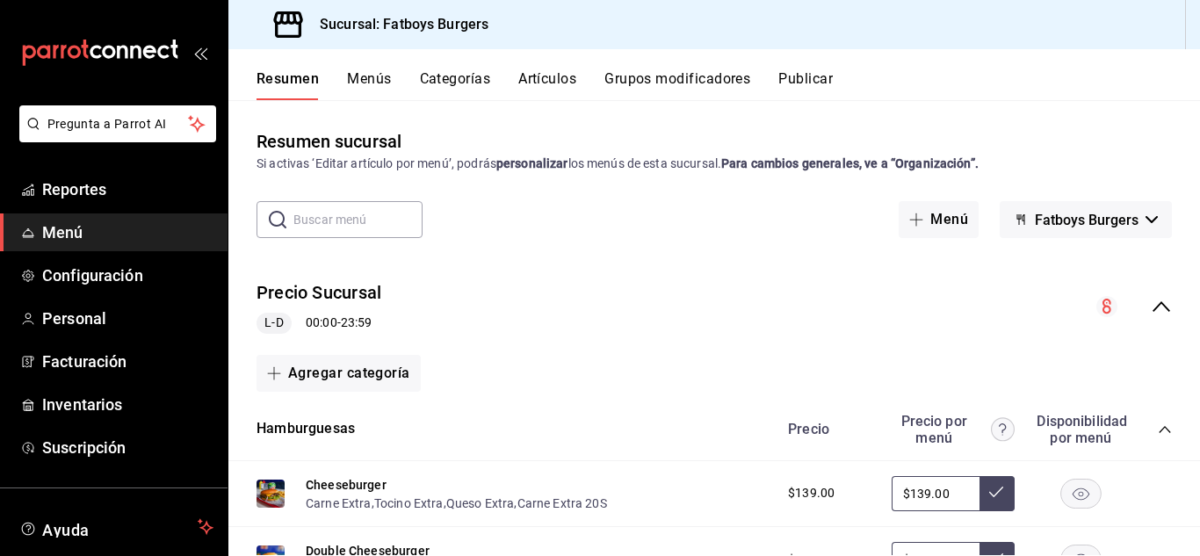
click at [540, 85] on button "Artículos" at bounding box center [547, 85] width 58 height 30
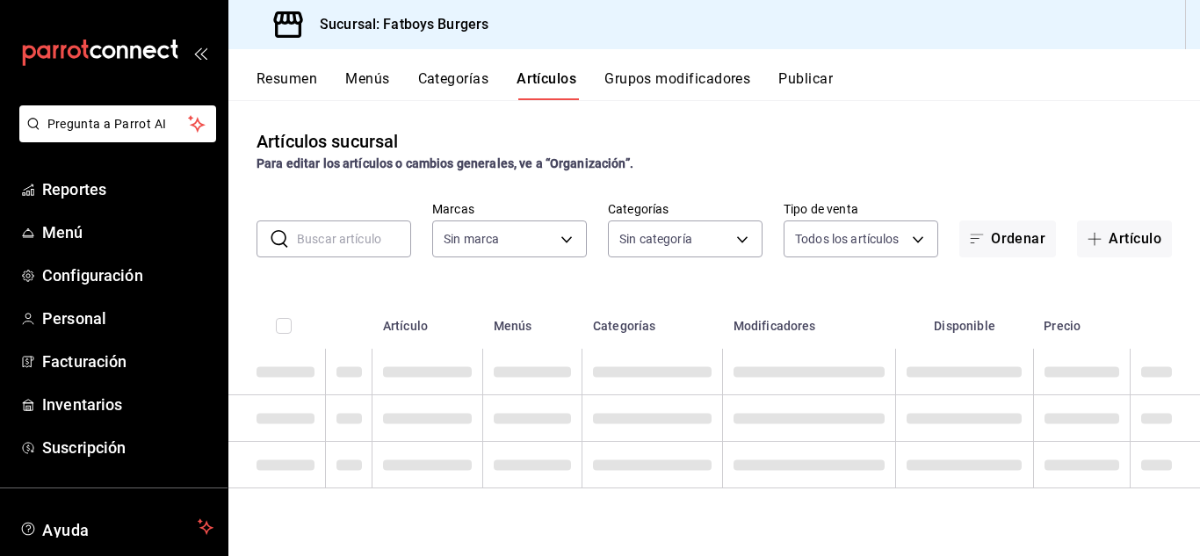
type input "814bffc1-c9d6-495f-880d-c065595e3c72"
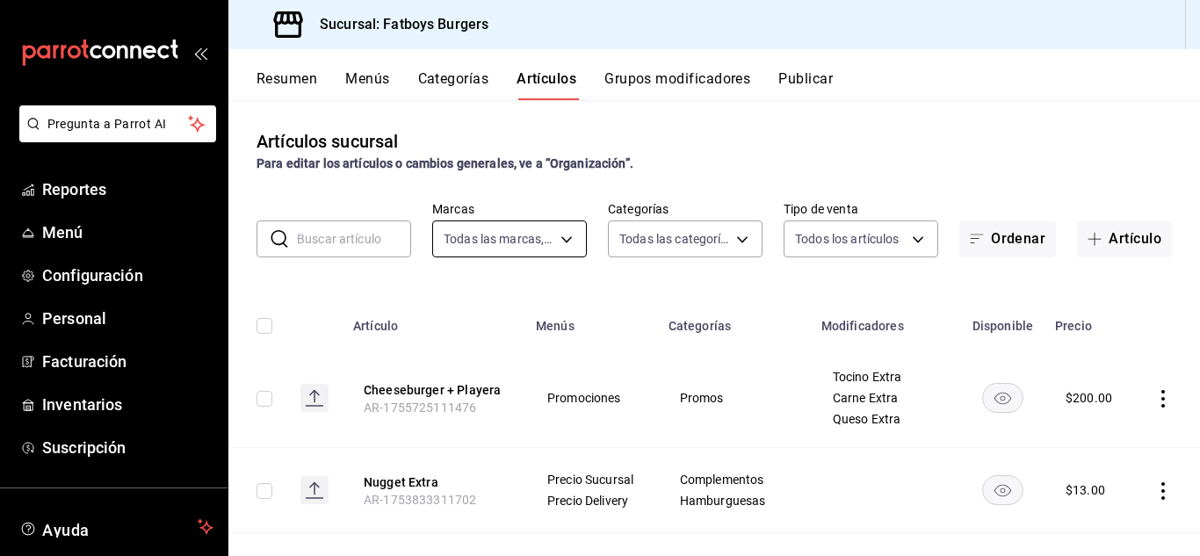
type input "f5493fea-18f2-4ac3-8117-79142d27a781,46cfd662-45ae-421c-8e35-b2498b6596ea,337ae…"
click at [351, 243] on input "text" at bounding box center [354, 238] width 114 height 35
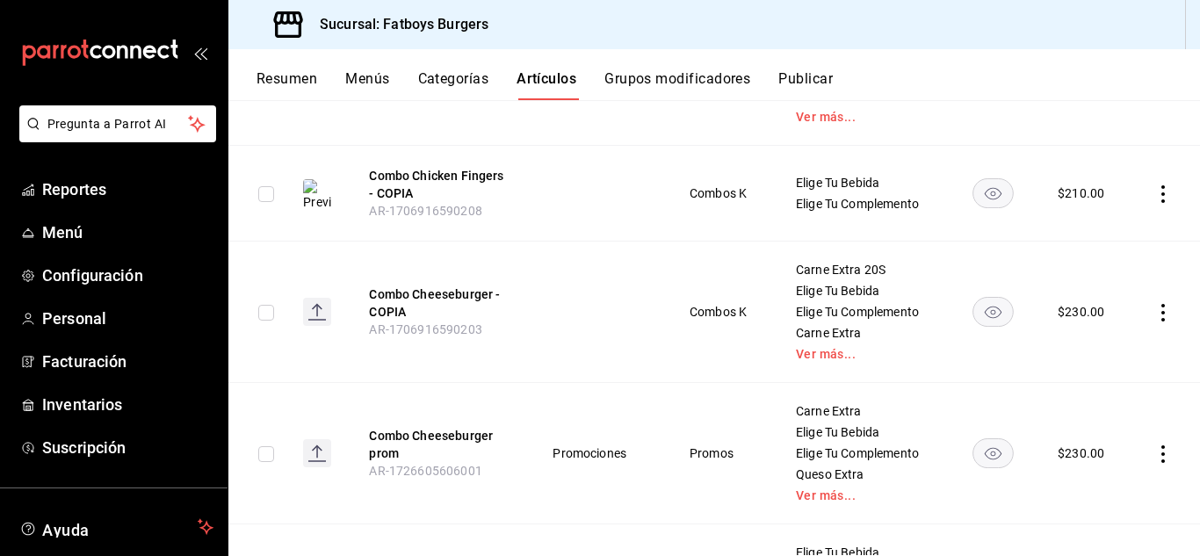
scroll to position [491, 0]
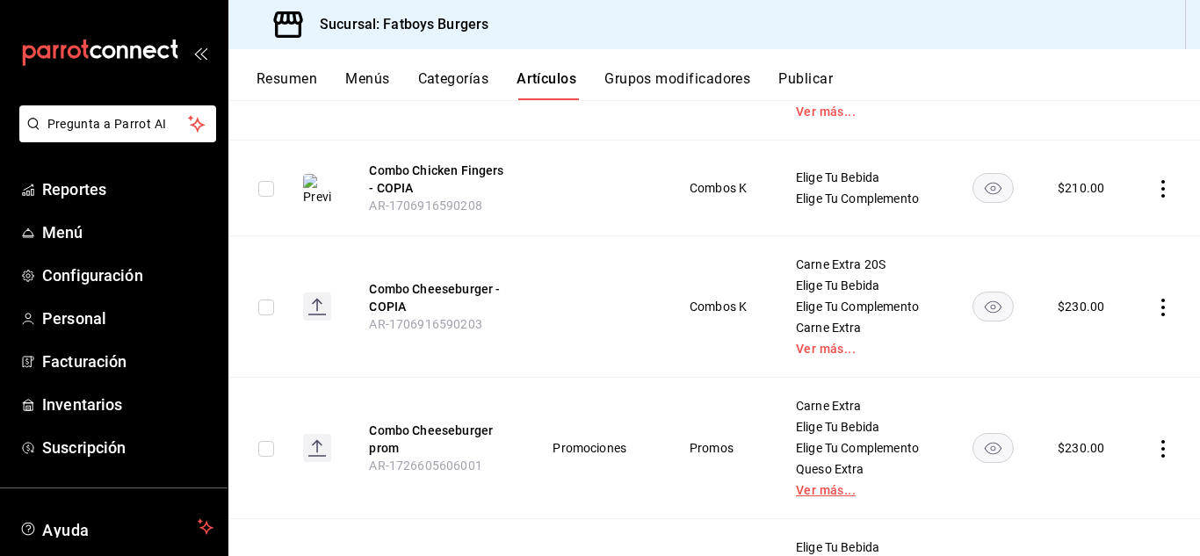
click at [815, 494] on link "Ver más..." at bounding box center [861, 490] width 131 height 12
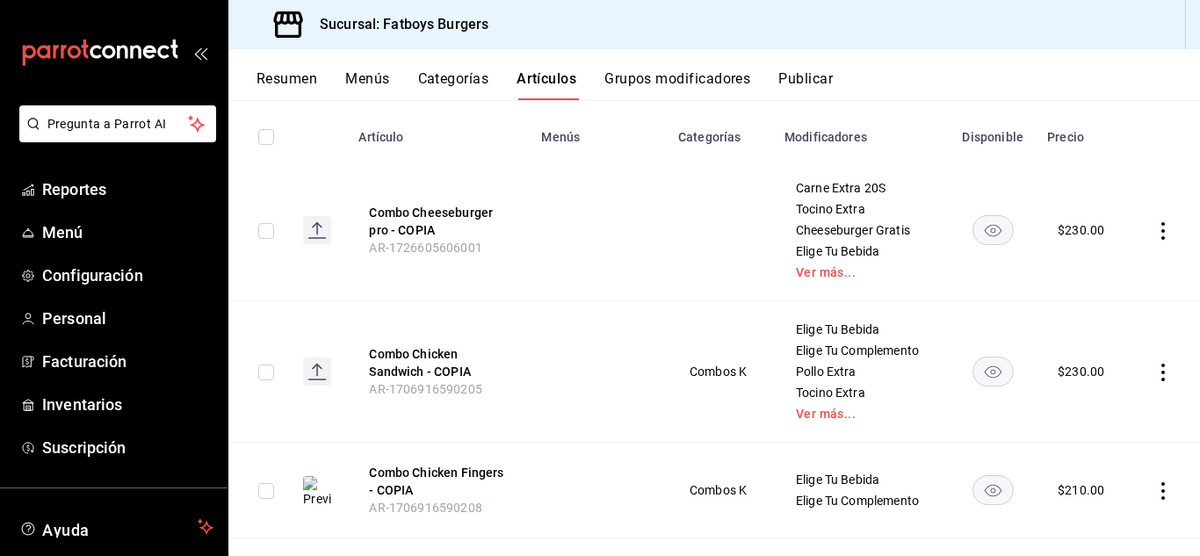
scroll to position [188, 0]
click at [820, 280] on td "Carne Extra 20S Tocino Extra Cheeseburger Gratis Elige Tu Bebida Ver más..." at bounding box center [861, 231] width 175 height 141
click at [807, 272] on link "Ver más..." at bounding box center [861, 273] width 131 height 12
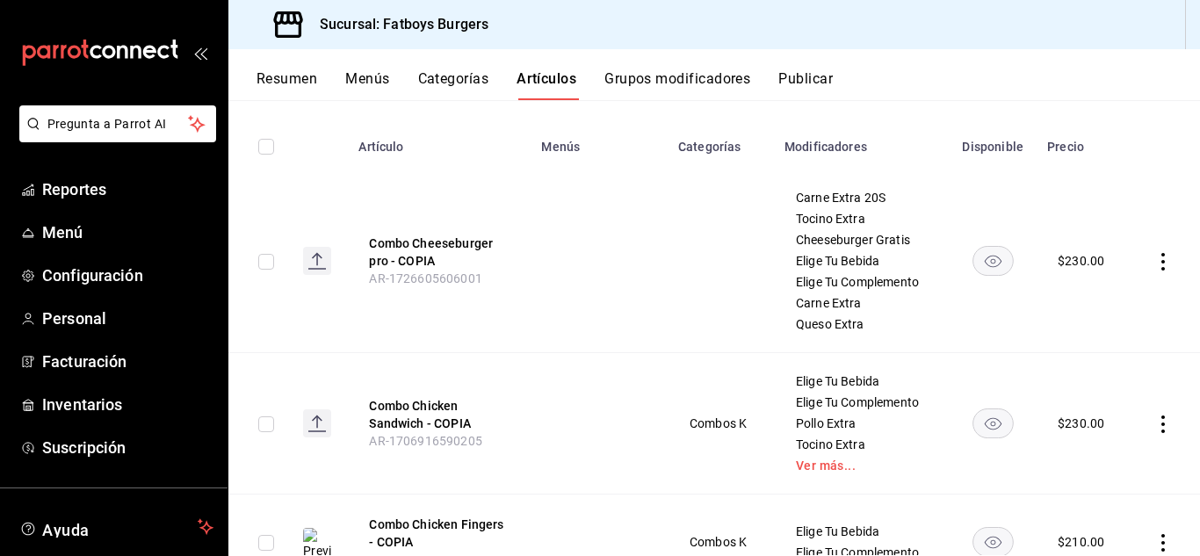
scroll to position [0, 0]
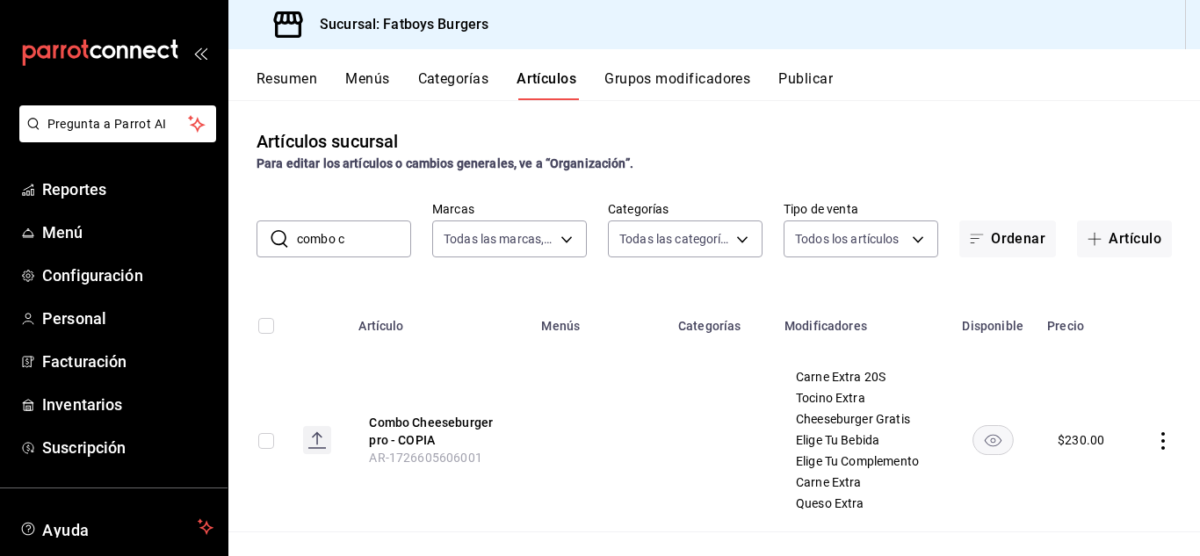
click at [370, 230] on input "combo c" at bounding box center [354, 238] width 114 height 35
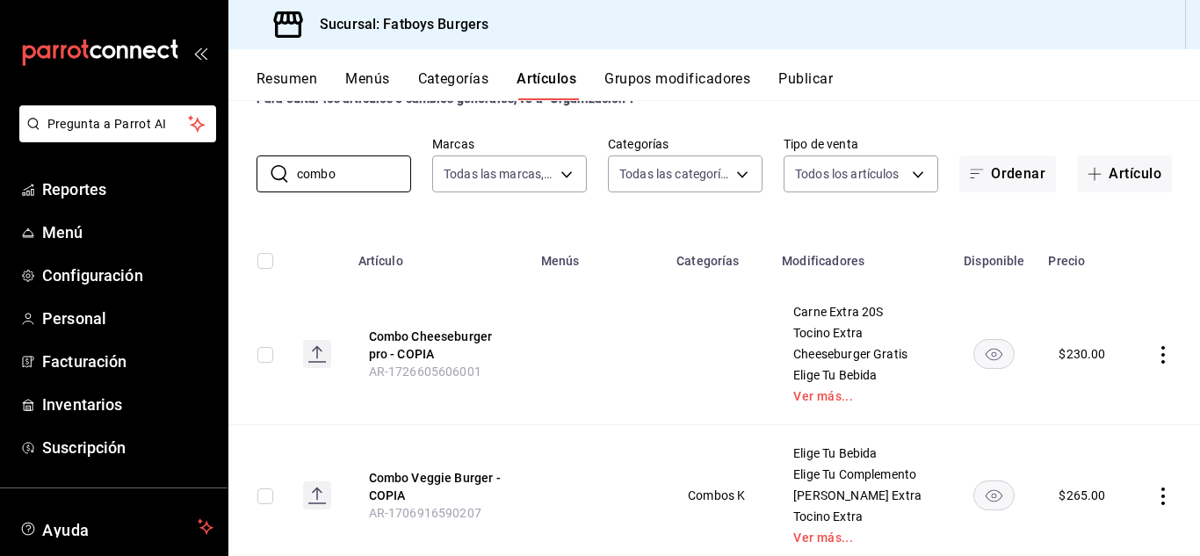
scroll to position [63, 0]
type input "combo"
click at [815, 392] on link "Ver más..." at bounding box center [860, 398] width 135 height 12
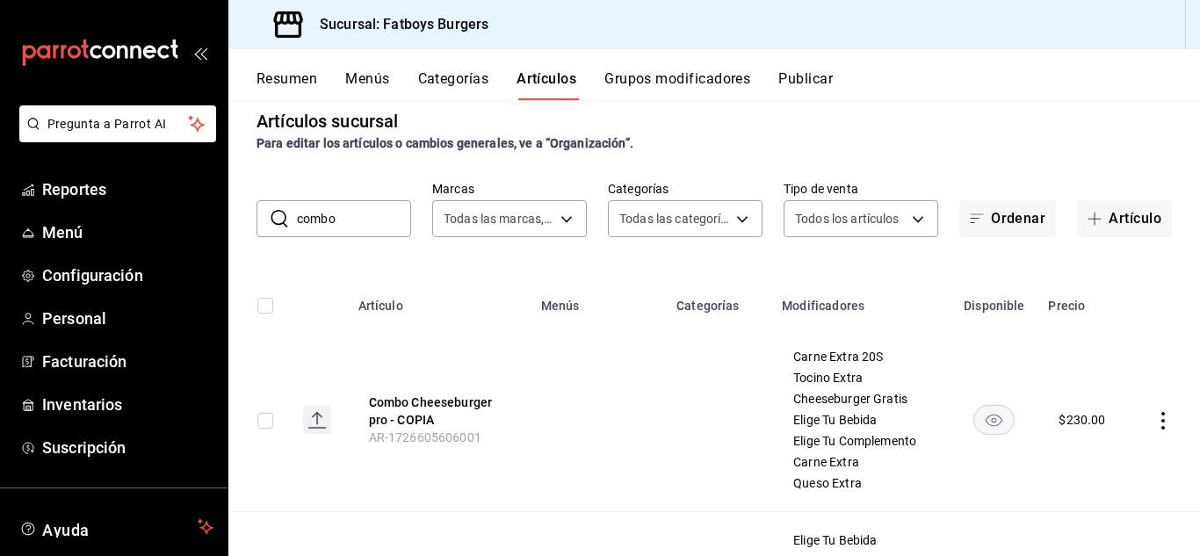
scroll to position [0, 0]
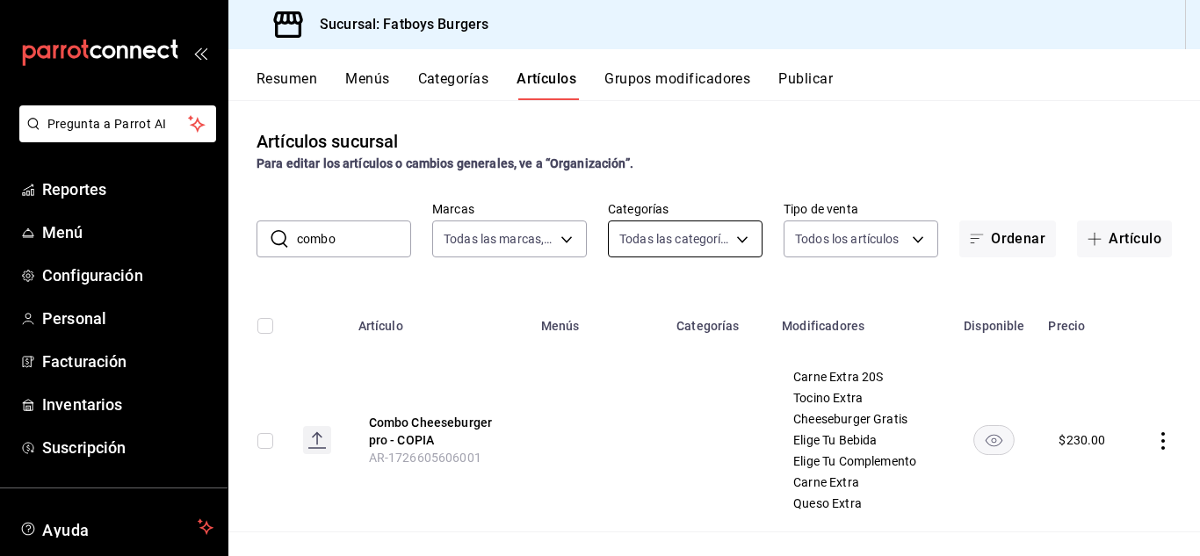
click at [748, 240] on body "Pregunta a Parrot AI Reportes Menú Configuración Personal Facturación Inventari…" at bounding box center [600, 278] width 1200 height 556
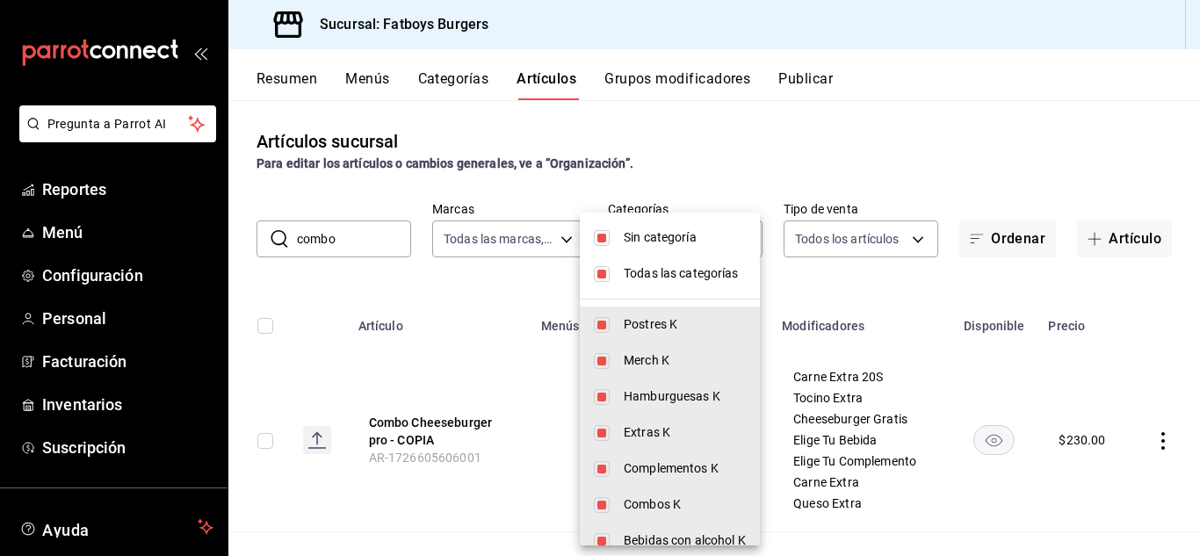
click at [599, 271] on input "checkbox" at bounding box center [602, 274] width 16 height 16
checkbox input "false"
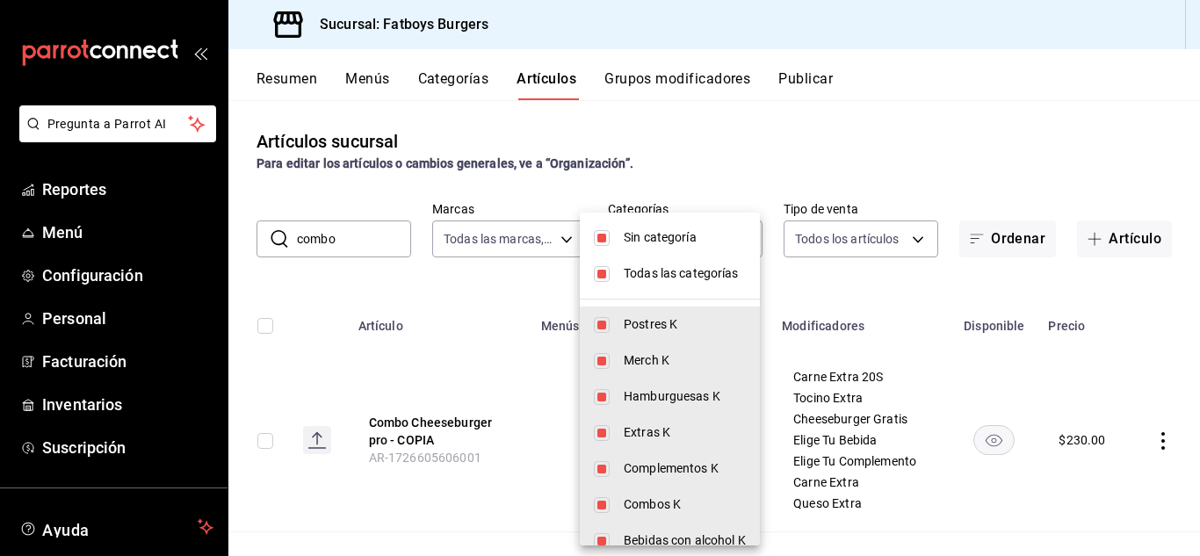
checkbox input "false"
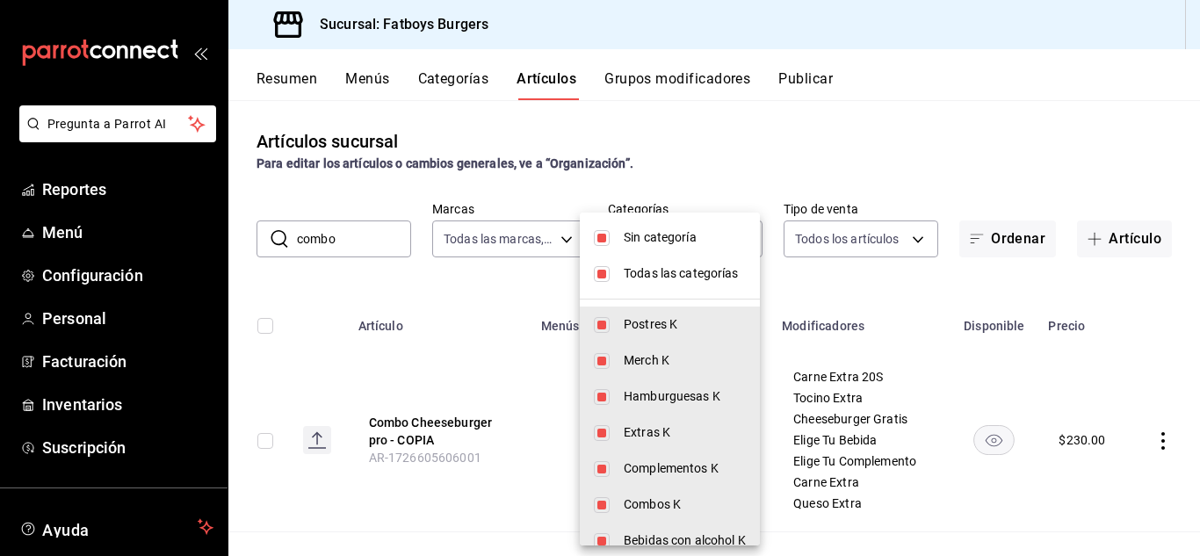
checkbox input "false"
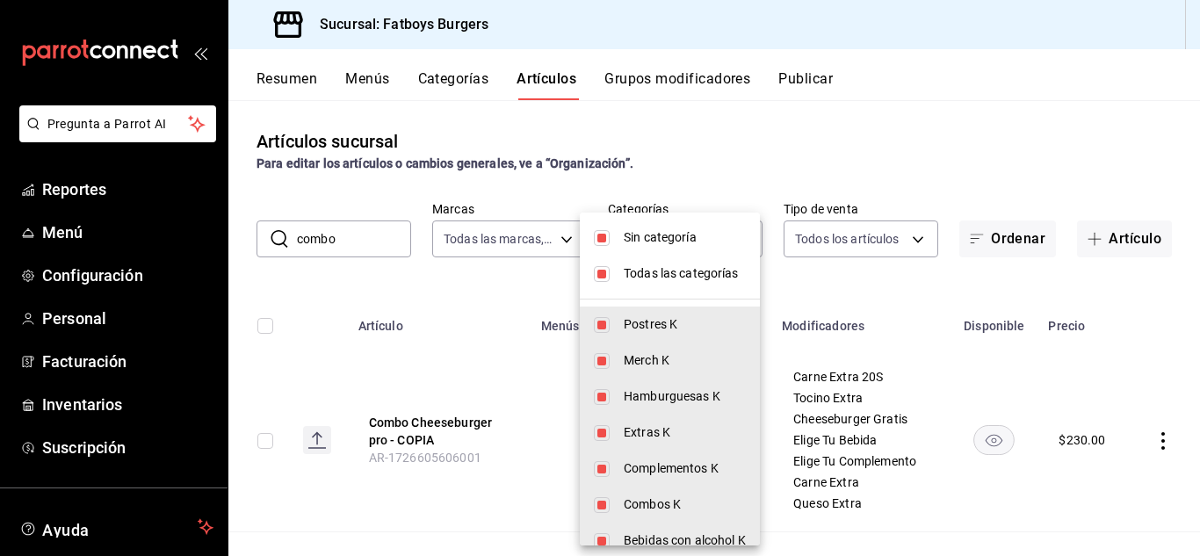
checkbox input "false"
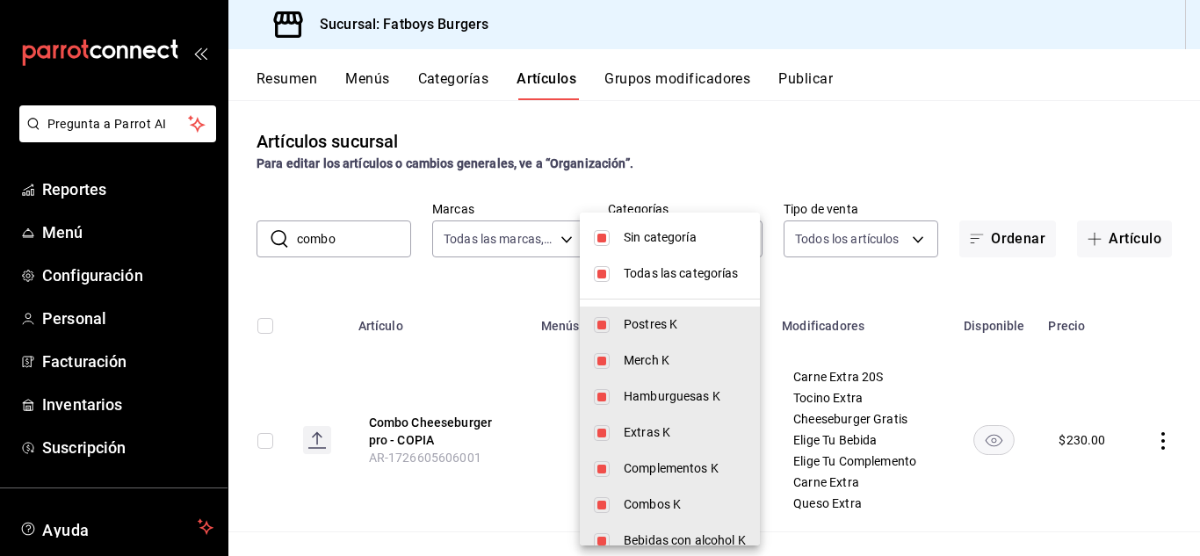
checkbox input "false"
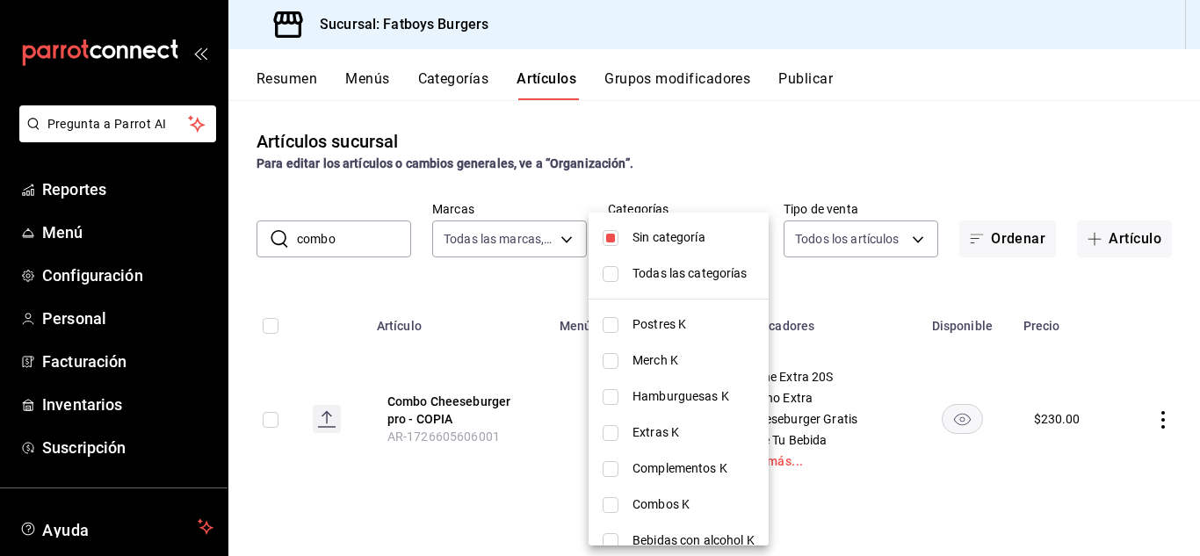
click at [604, 242] on input "checkbox" at bounding box center [611, 238] width 16 height 16
checkbox input "false"
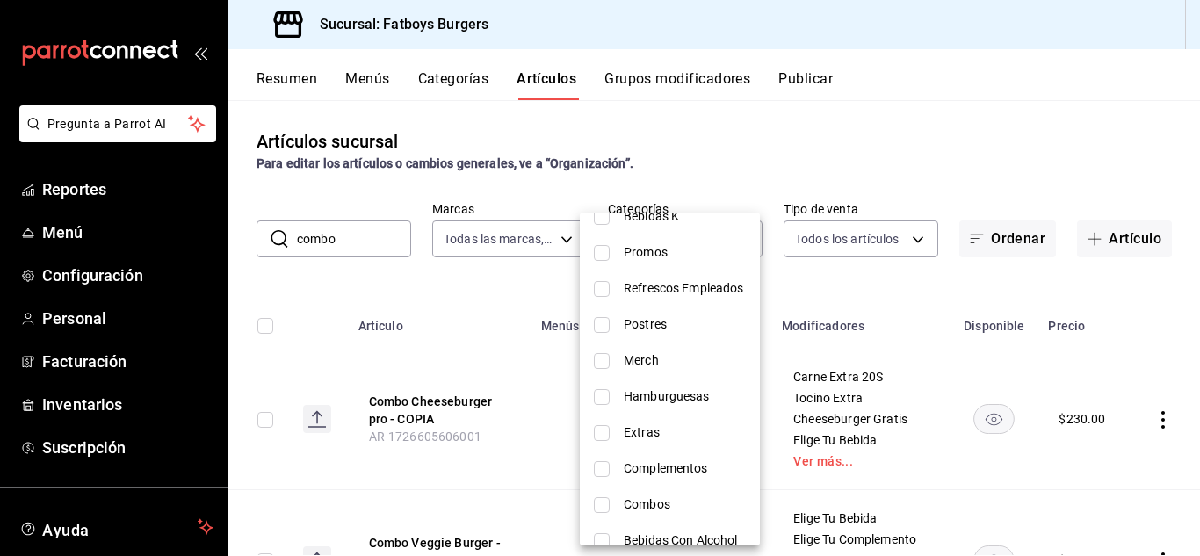
scroll to position [366, 0]
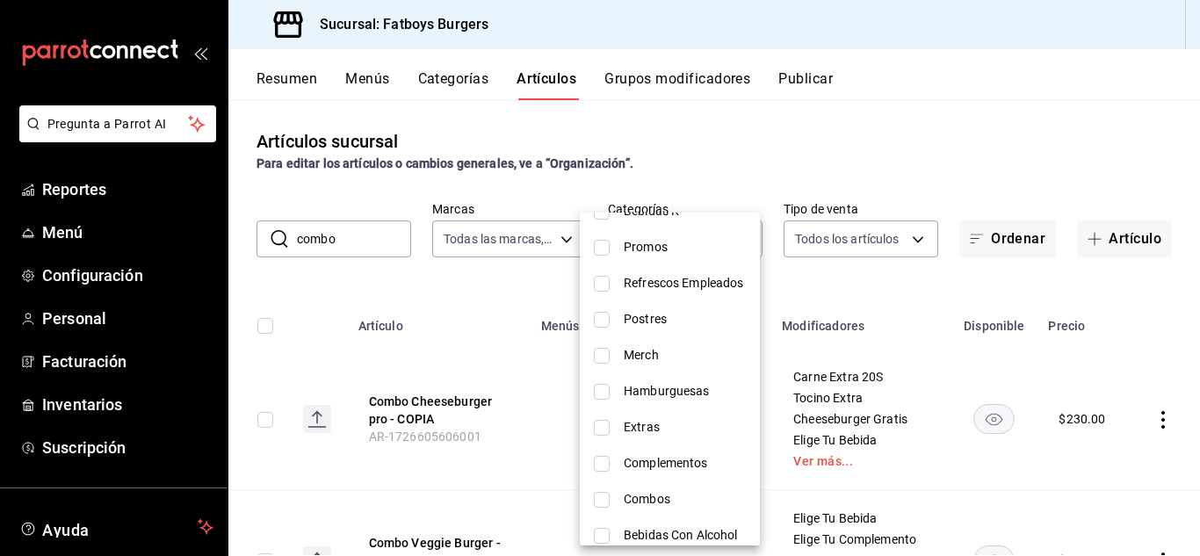
click at [605, 499] on input "checkbox" at bounding box center [602, 500] width 16 height 16
checkbox input "true"
type input "bc3caeaf-a5f0-4eae-b264-11a861ff80ce"
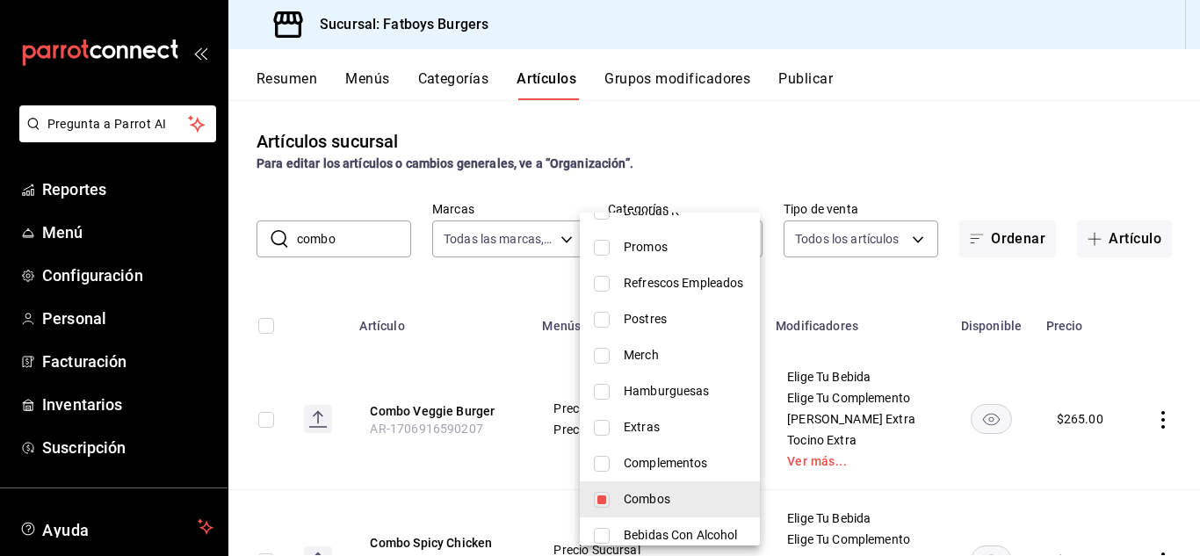
click at [470, 292] on div at bounding box center [600, 278] width 1200 height 556
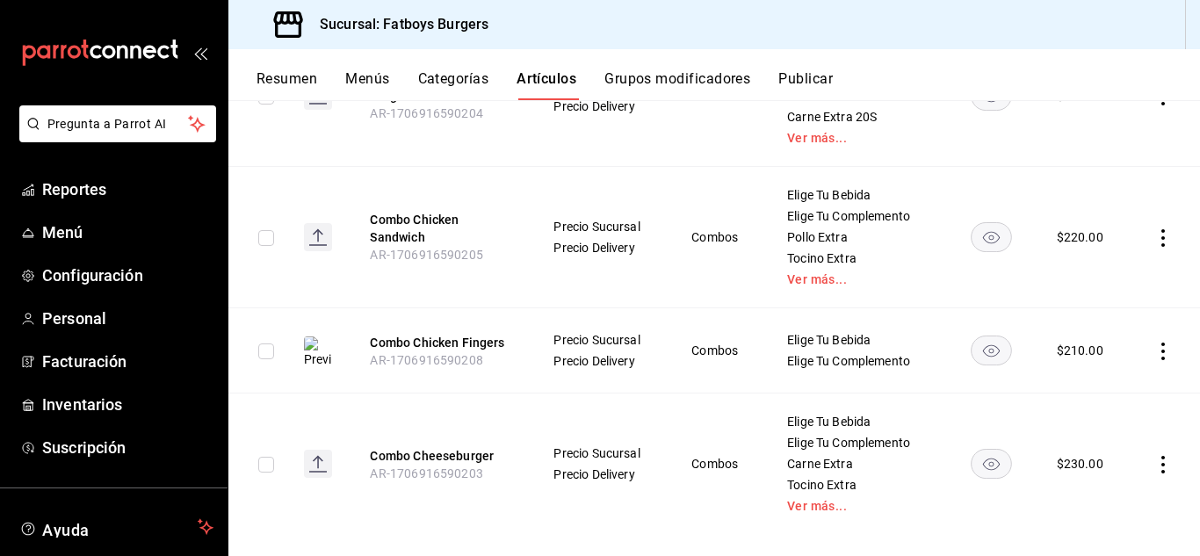
scroll to position [627, 0]
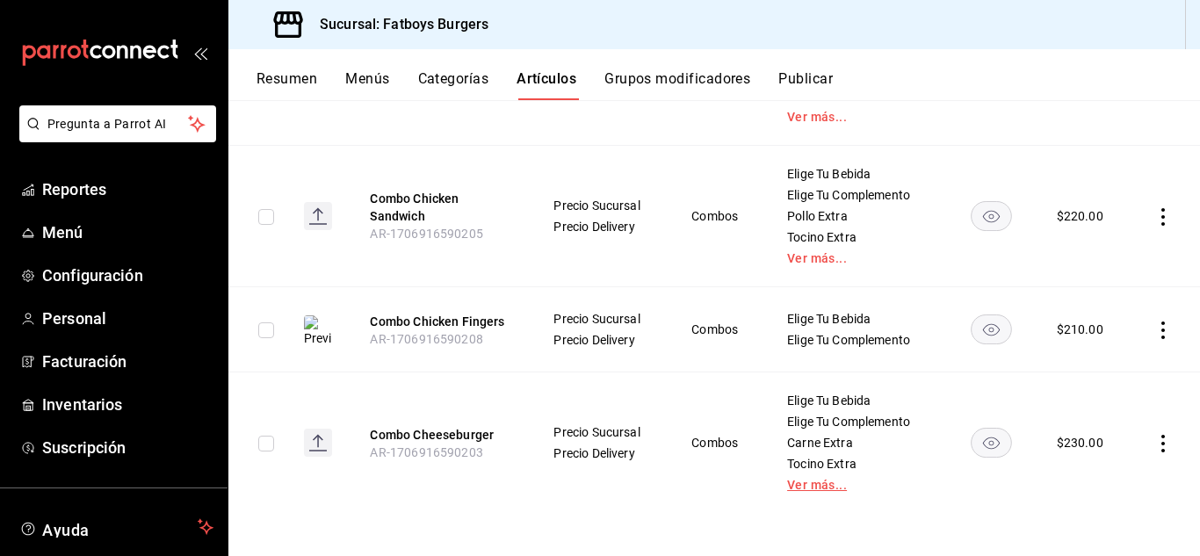
click at [816, 487] on link "Ver más..." at bounding box center [856, 485] width 138 height 12
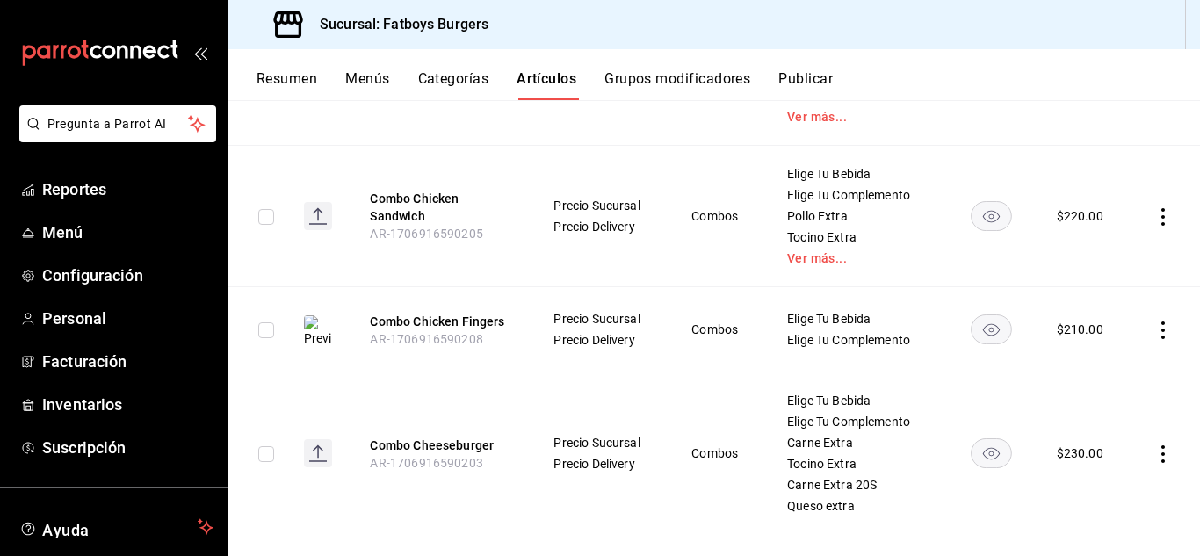
click at [1155, 451] on icon "actions" at bounding box center [1164, 455] width 18 height 18
click at [1077, 436] on span "Editar" at bounding box center [1098, 438] width 46 height 18
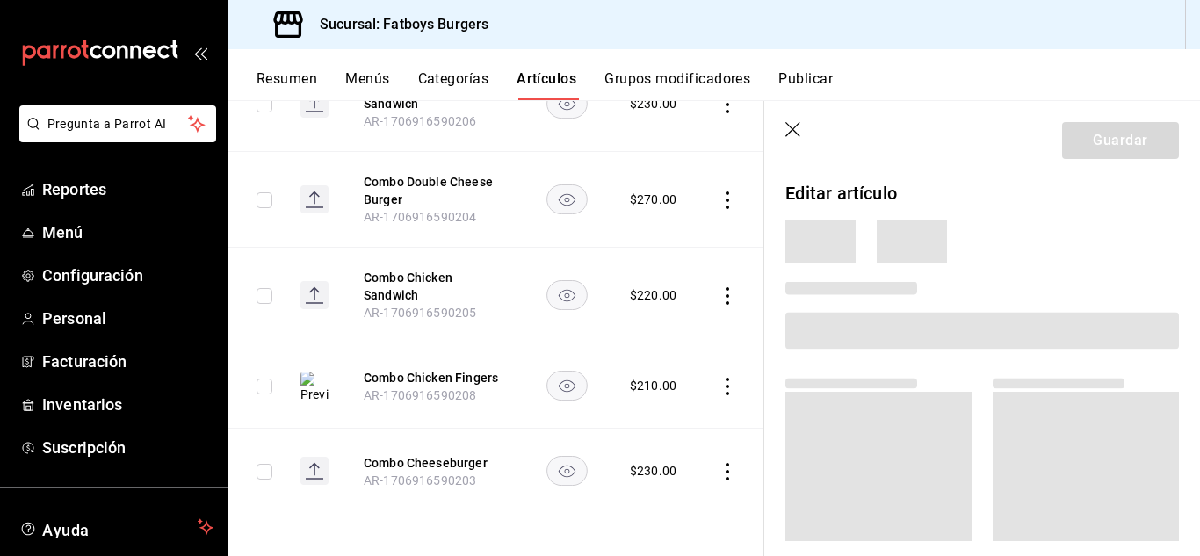
scroll to position [378, 0]
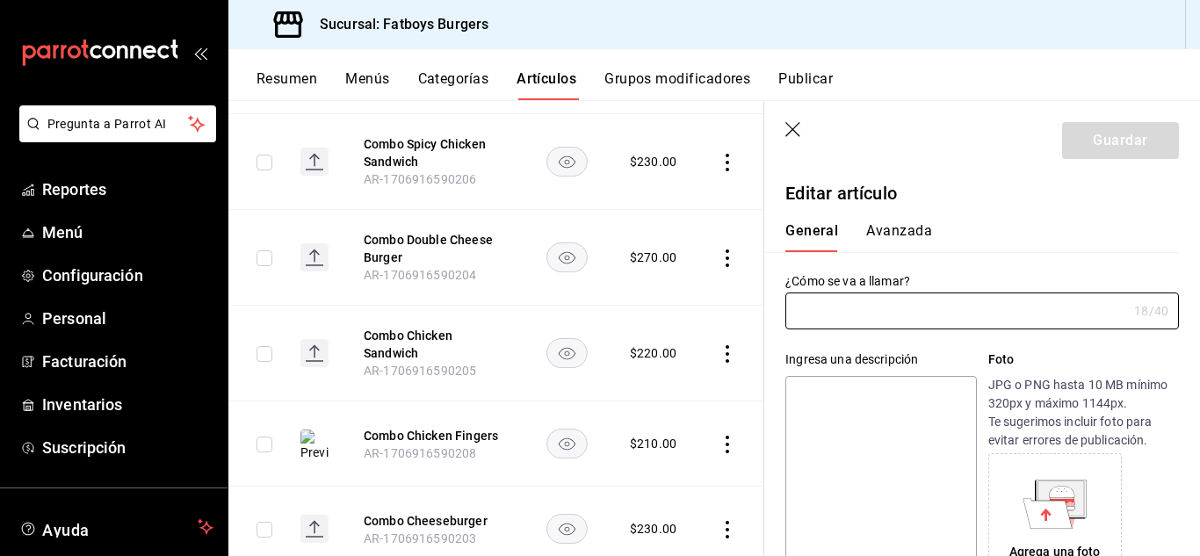
type input "Combo Cheeseburger"
type textarea "Incluye refresco nacional y french fries."
type textarea "x"
type input "AR-1706916590203"
type textarea "x"
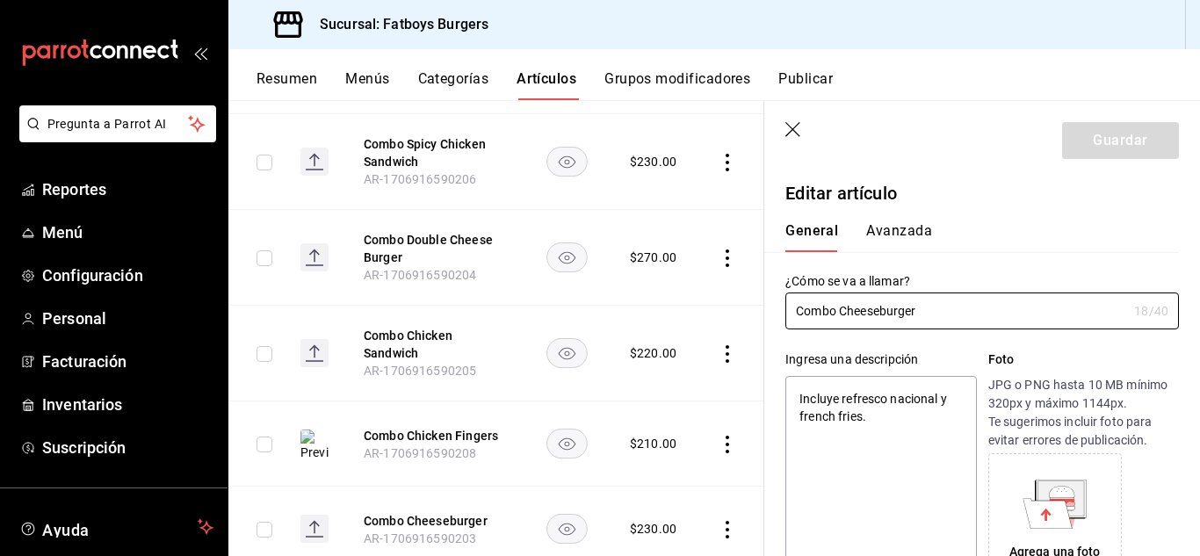
type input "$230.00"
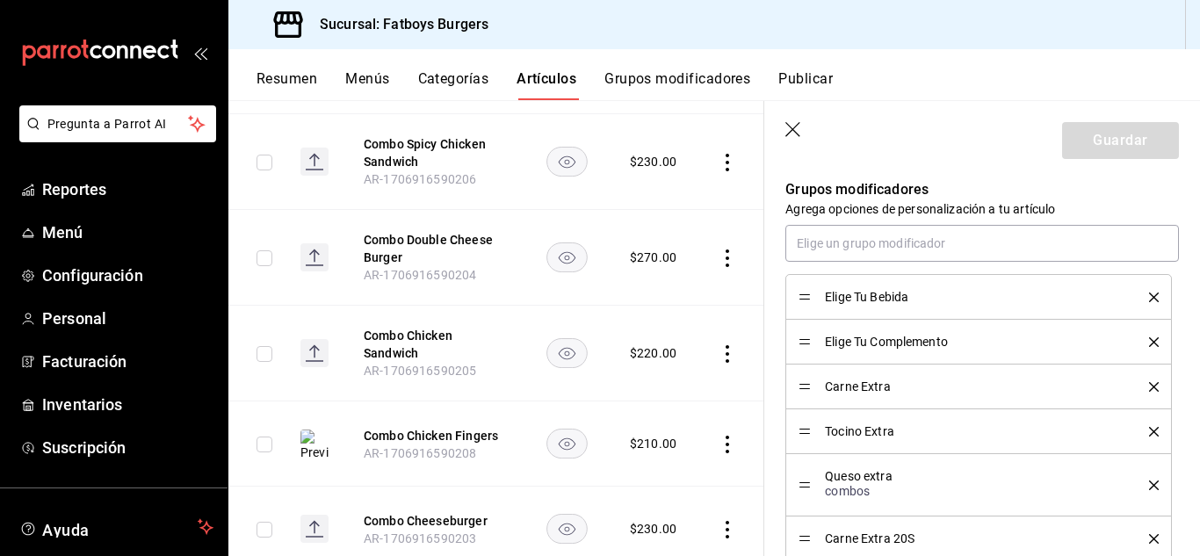
scroll to position [909, 0]
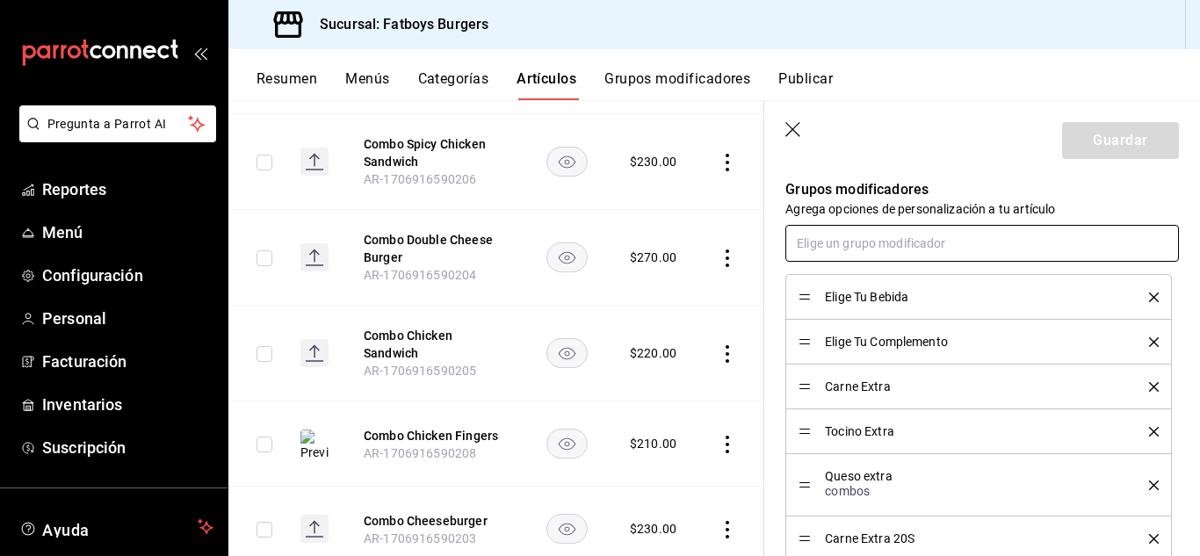
click at [856, 243] on input "text" at bounding box center [983, 243] width 394 height 37
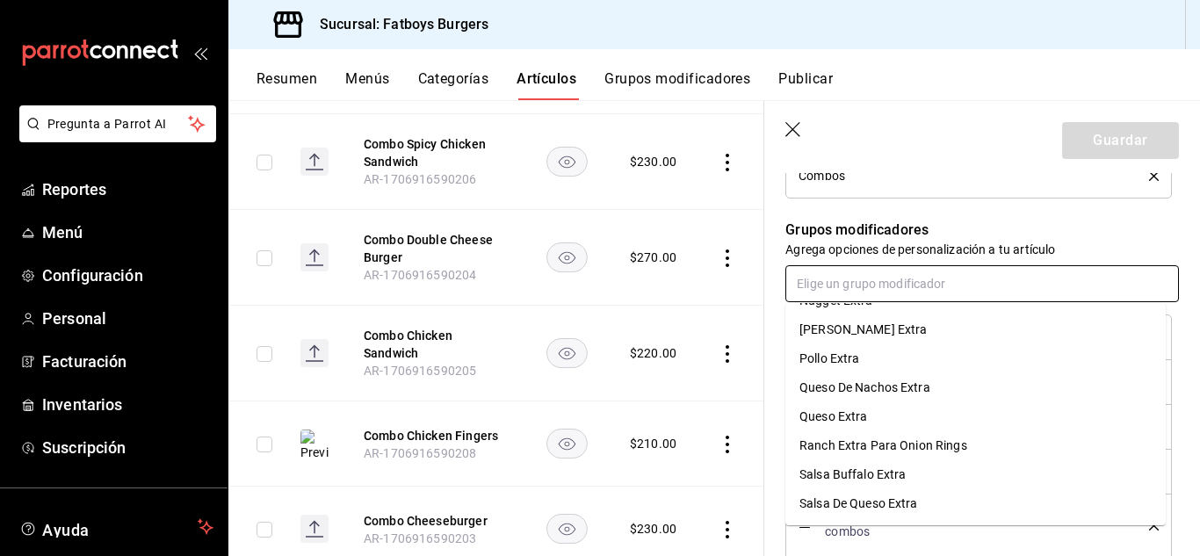
scroll to position [868, 0]
click at [857, 291] on input "text" at bounding box center [983, 284] width 394 height 37
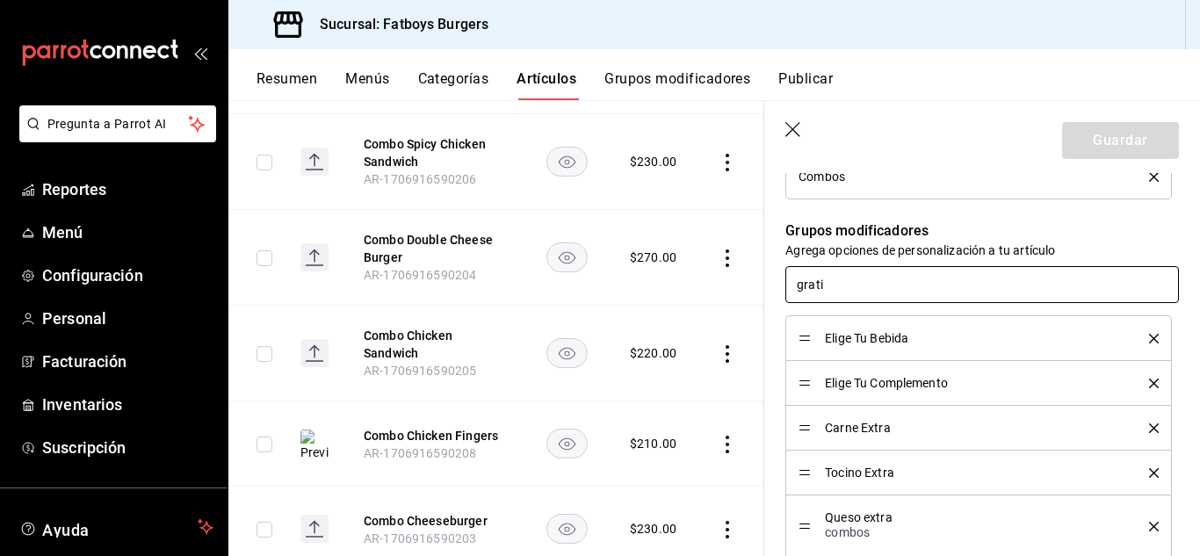
type input "grati"
click at [1057, 232] on p "Grupos modificadores" at bounding box center [983, 231] width 394 height 21
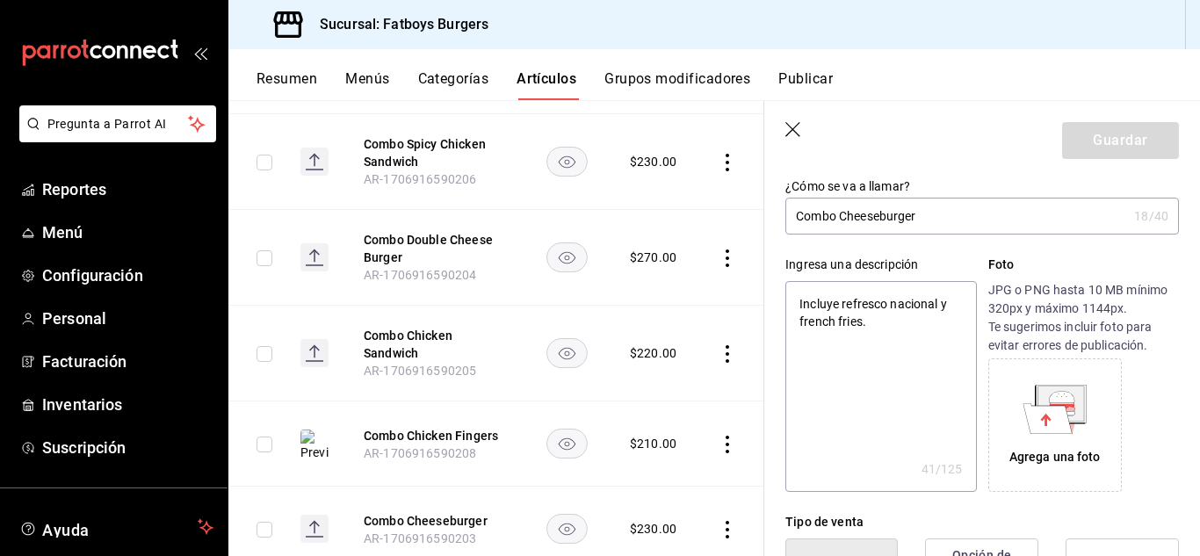
scroll to position [0, 0]
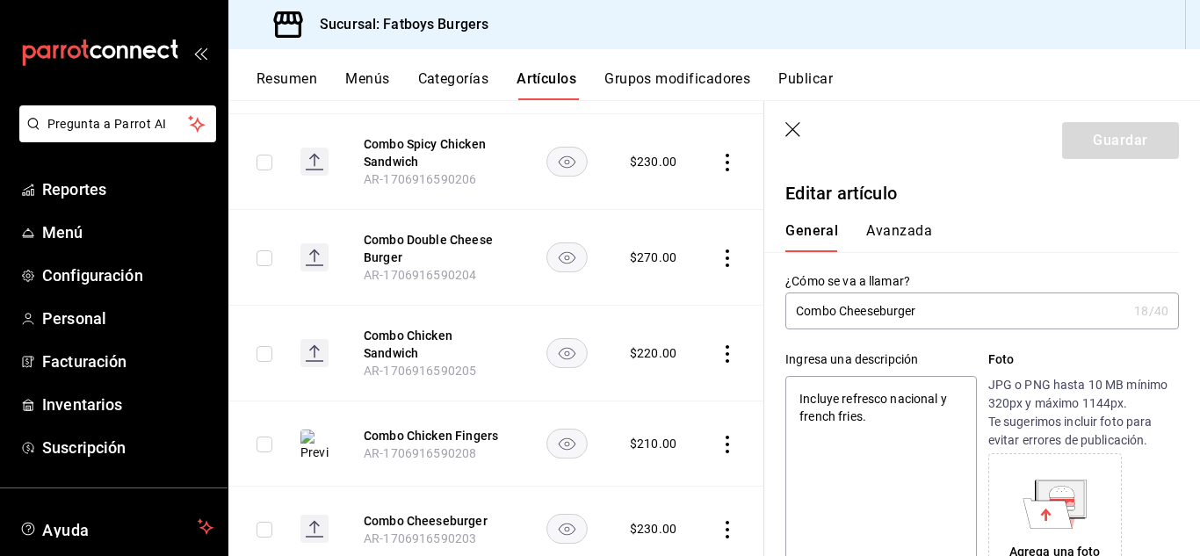
click at [897, 236] on button "Avanzada" at bounding box center [899, 237] width 66 height 30
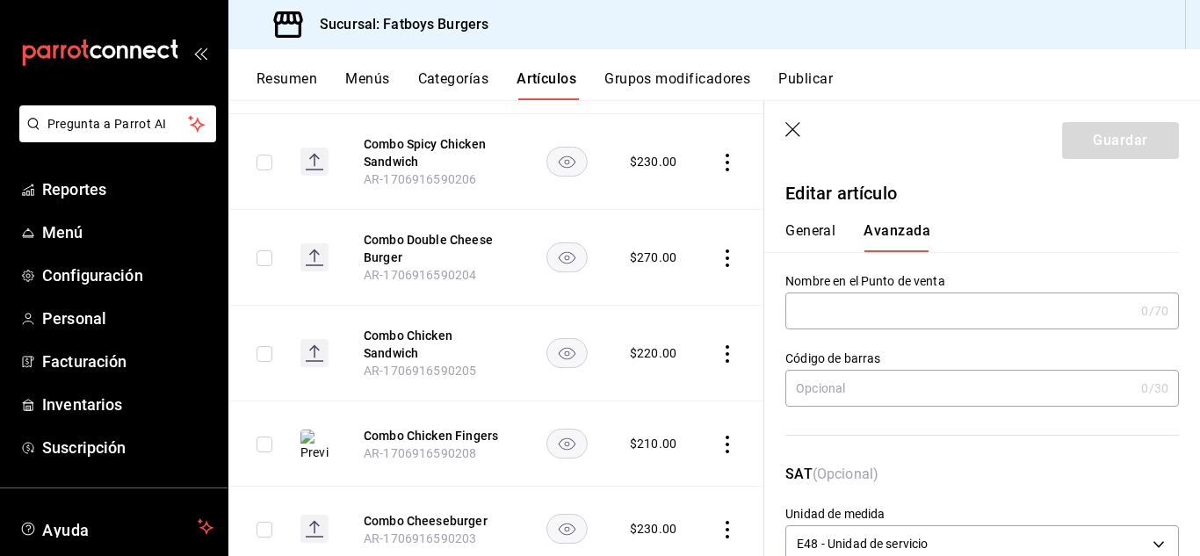
click at [813, 229] on button "General" at bounding box center [811, 237] width 50 height 30
type textarea "x"
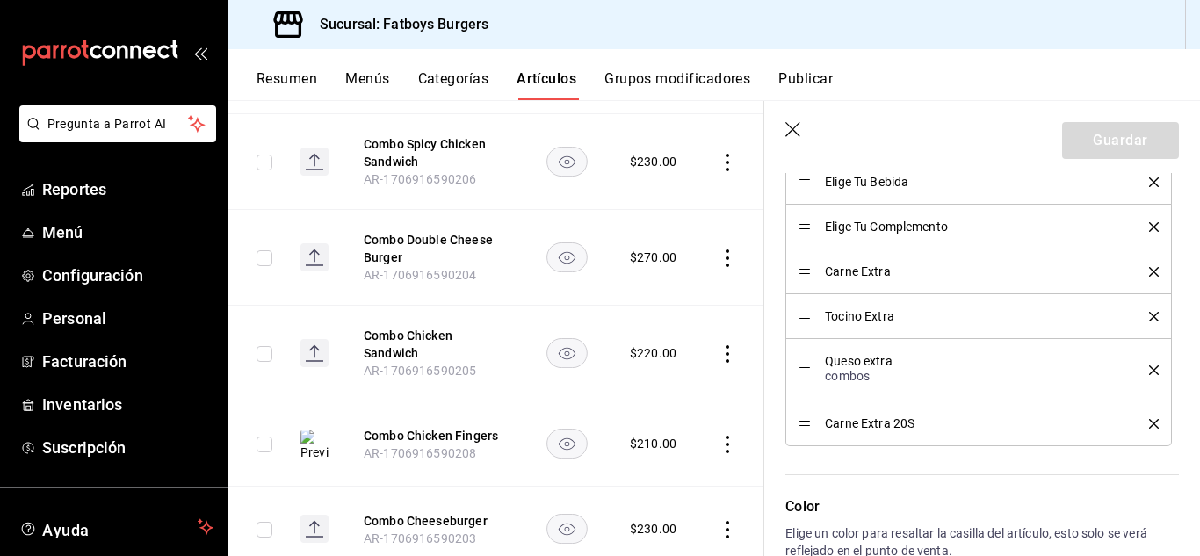
scroll to position [1029, 0]
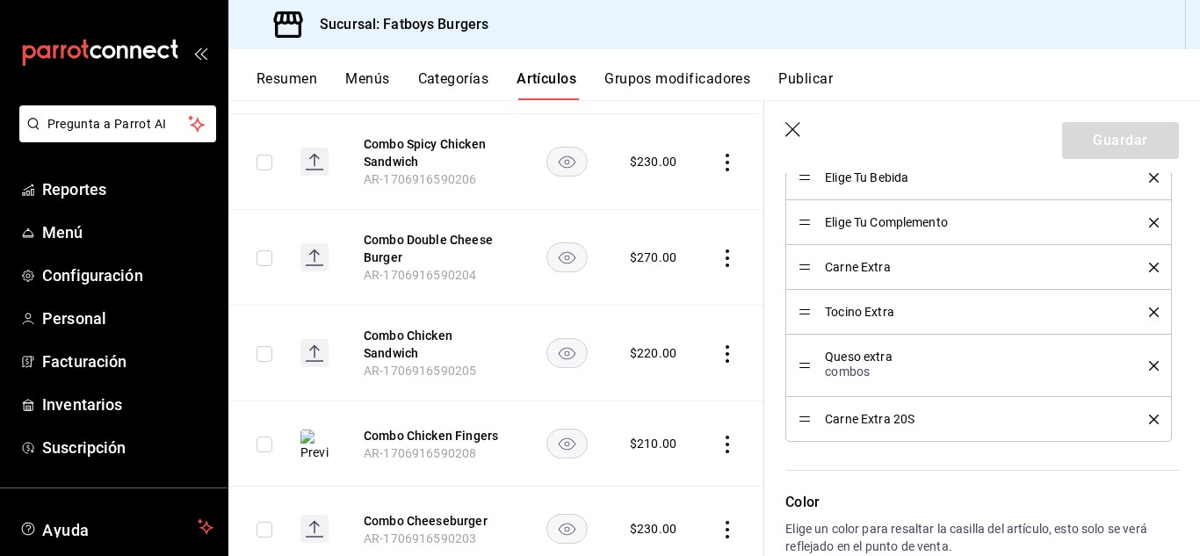
click at [786, 127] on icon "button" at bounding box center [795, 131] width 18 height 18
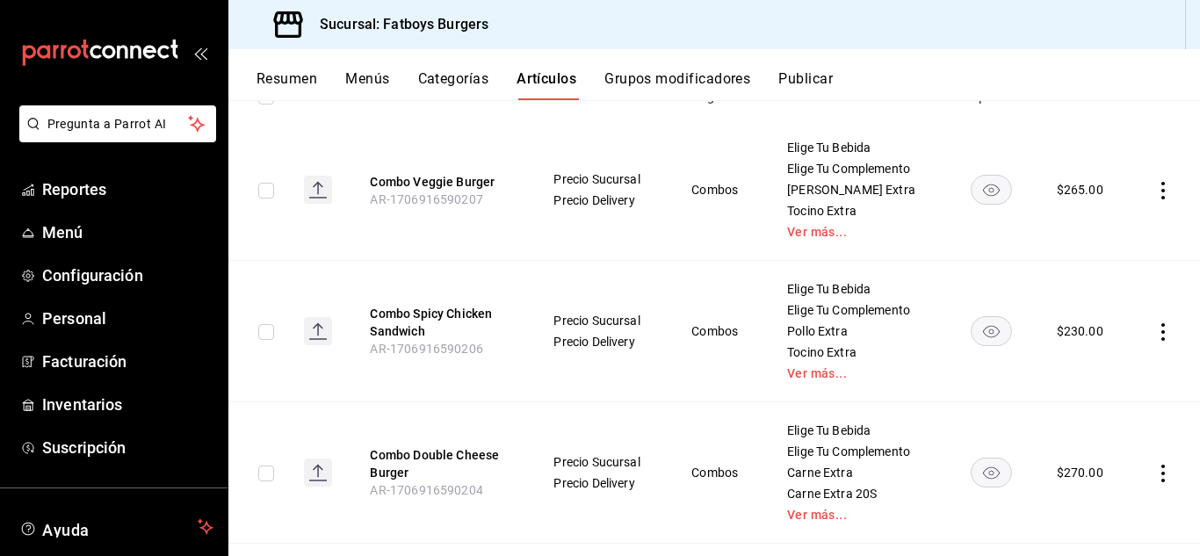
scroll to position [159, 0]
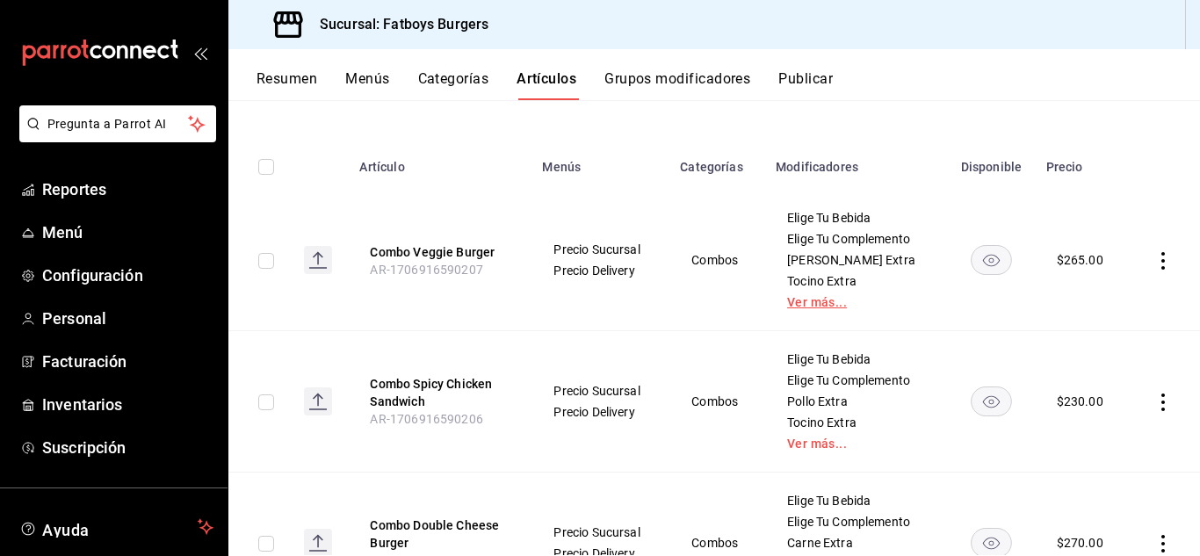
click at [815, 306] on link "Ver más..." at bounding box center [856, 302] width 138 height 12
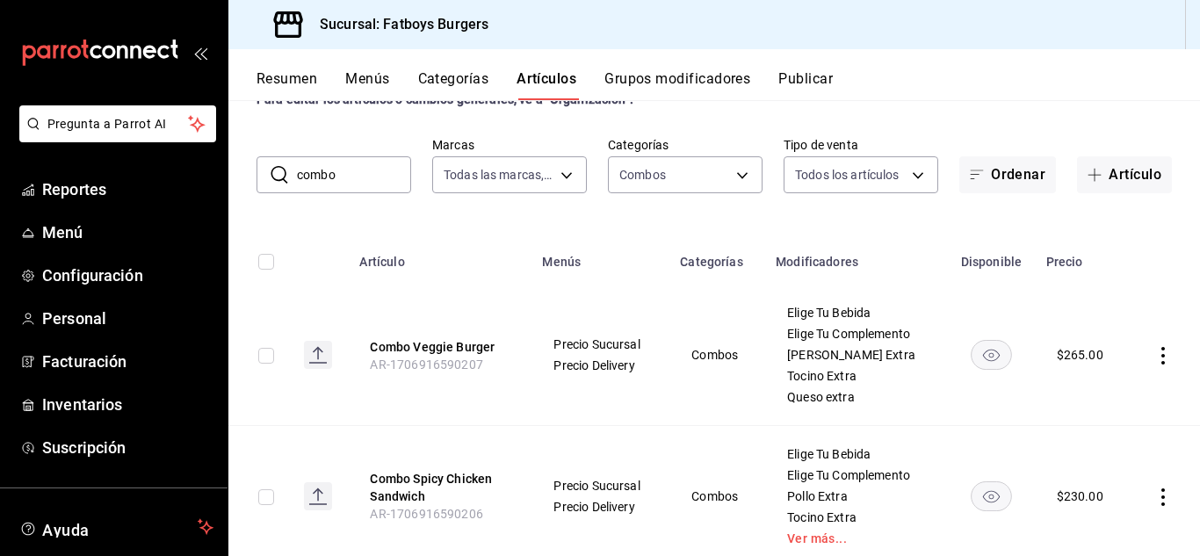
click at [366, 166] on input "combo" at bounding box center [354, 174] width 114 height 35
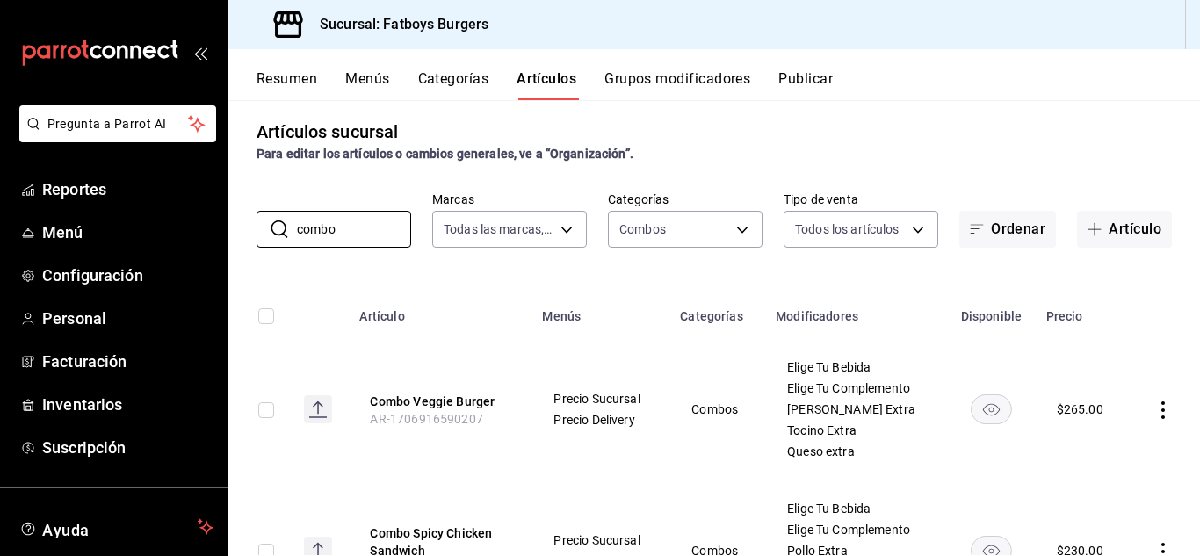
scroll to position [0, 0]
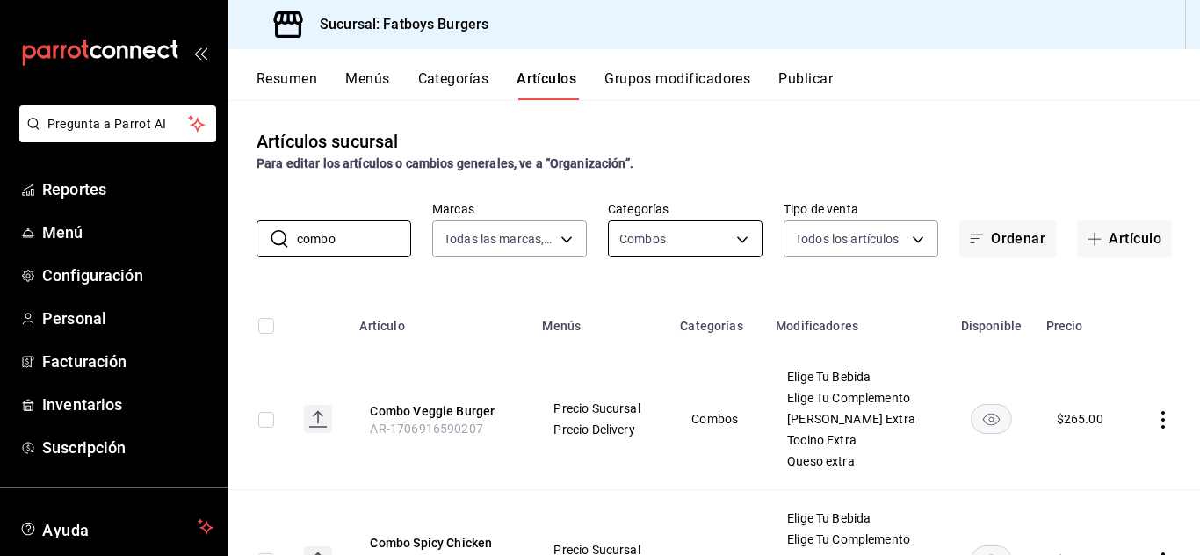
click at [724, 243] on body "Pregunta a Parrot AI Reportes Menú Configuración Personal Facturación Inventari…" at bounding box center [600, 278] width 1200 height 556
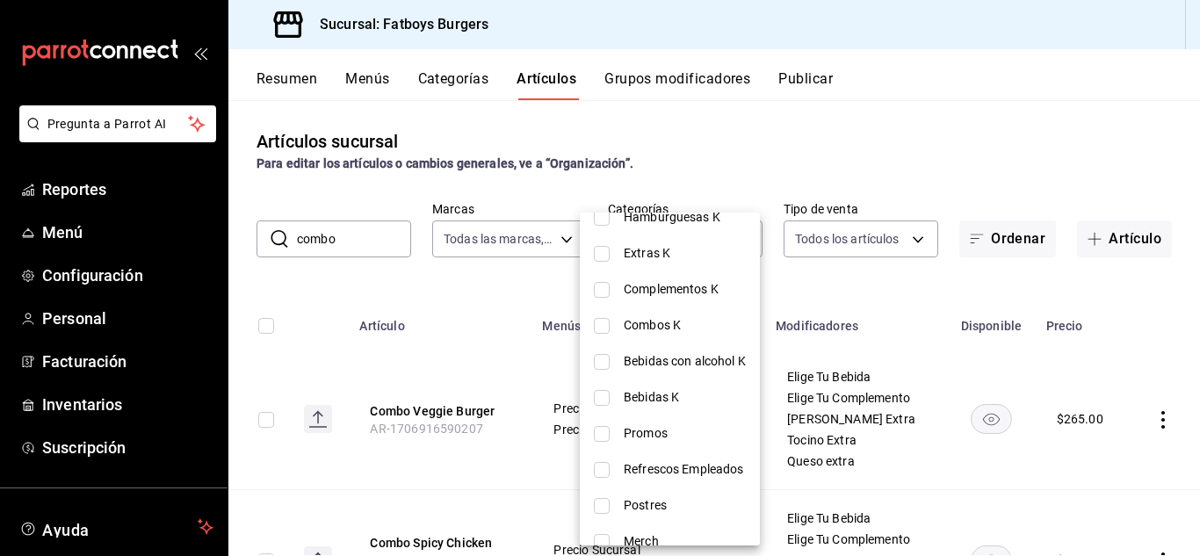
scroll to position [180, 0]
click at [611, 433] on li "Promos" at bounding box center [670, 433] width 180 height 36
type input "bc3caeaf-a5f0-4eae-b264-11a861ff80ce,b4d5a7e9-0294-4ccd-8229-15f29af247e6"
checkbox input "true"
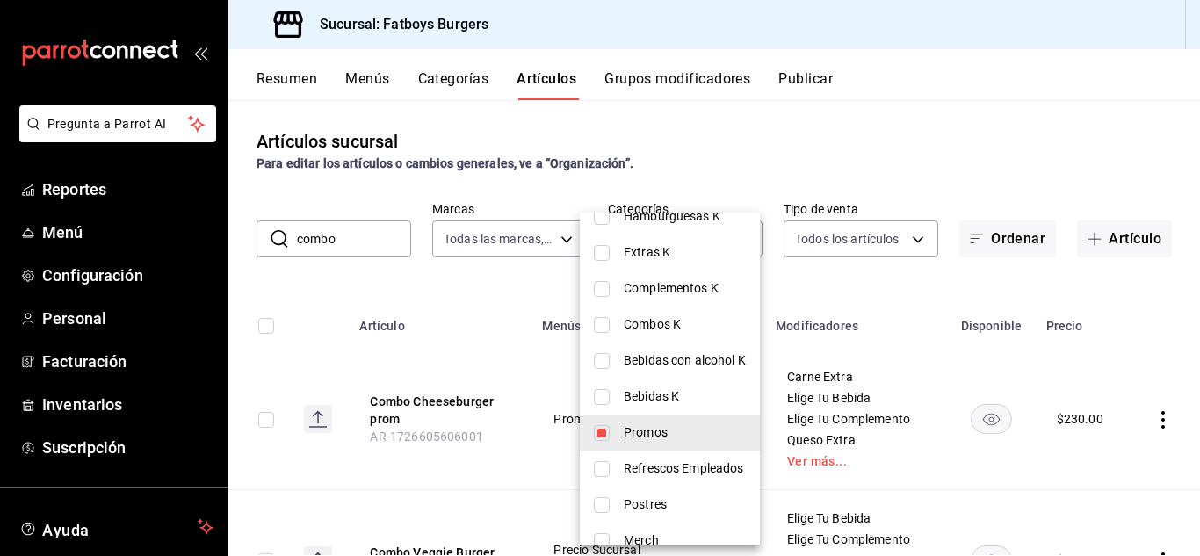
click at [543, 268] on div at bounding box center [600, 278] width 1200 height 556
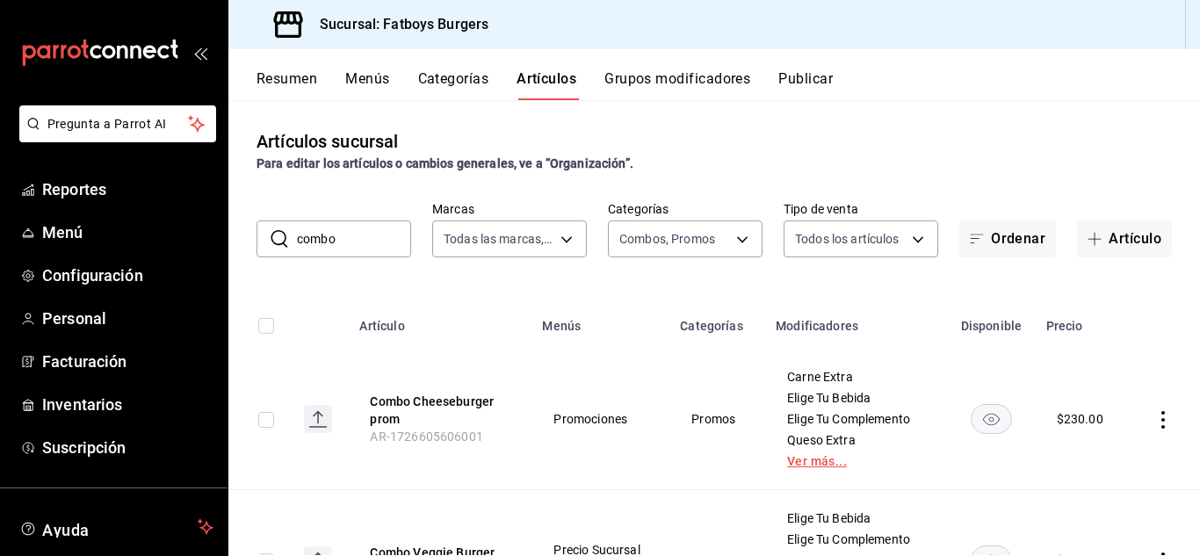
click at [797, 464] on link "Ver más..." at bounding box center [856, 461] width 138 height 12
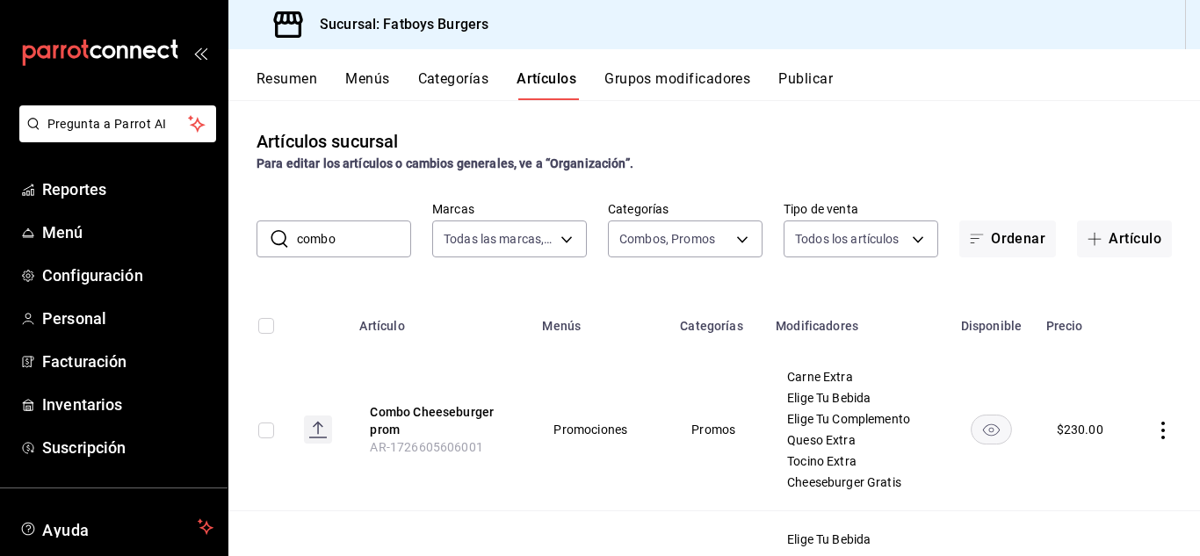
click at [1157, 424] on icon "actions" at bounding box center [1164, 431] width 18 height 18
click at [1081, 434] on span "Editar" at bounding box center [1098, 438] width 46 height 18
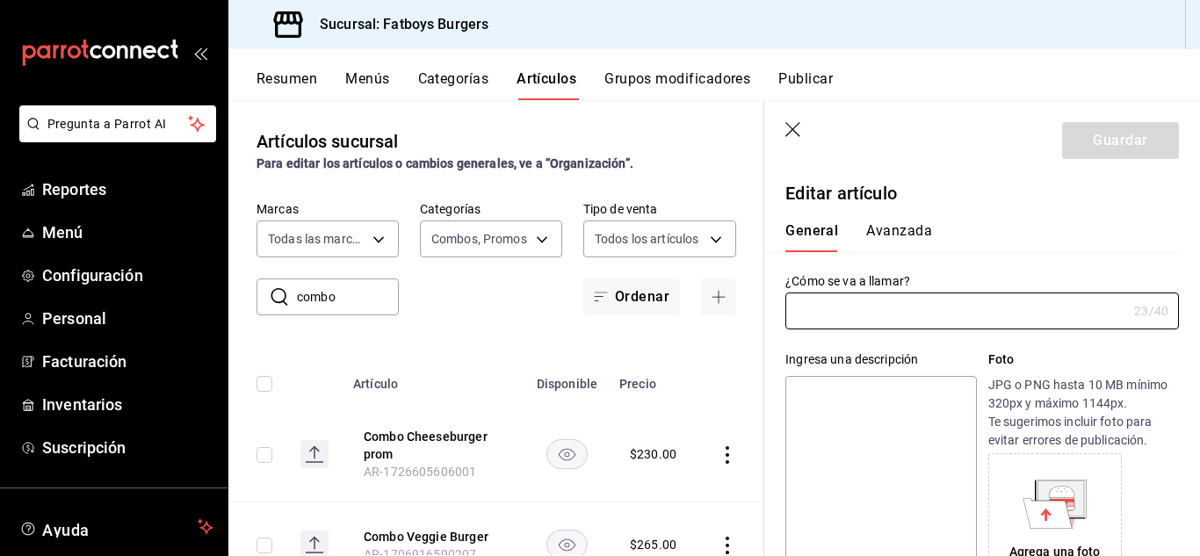
type input "Combo Cheeseburger prom"
type input "AR-1726605606001"
type input "$230.00"
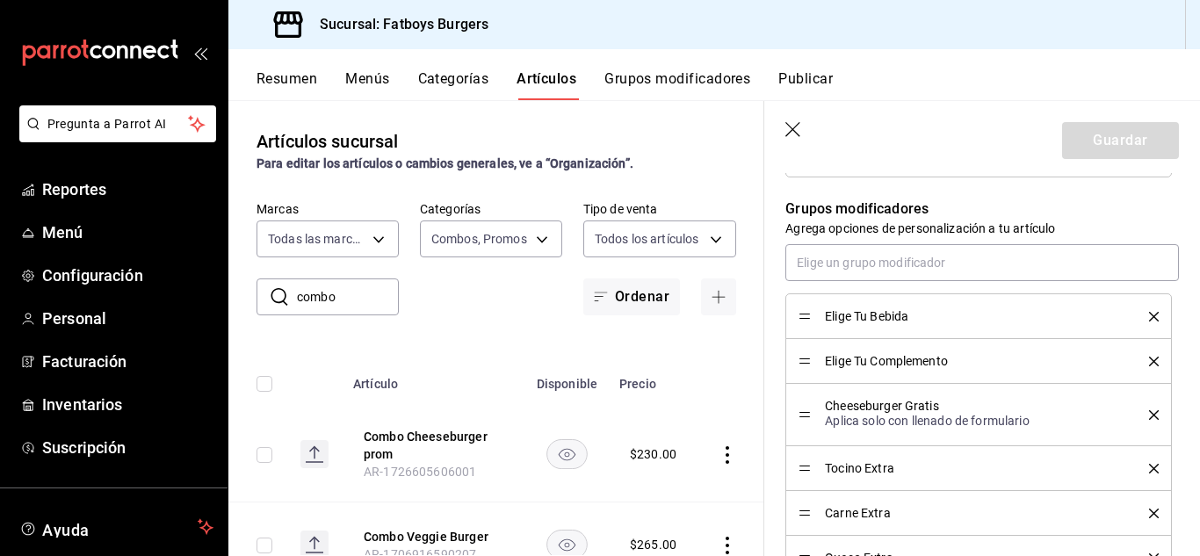
scroll to position [769, 0]
click at [861, 269] on input "text" at bounding box center [983, 262] width 394 height 37
click at [788, 129] on icon "button" at bounding box center [795, 131] width 18 height 18
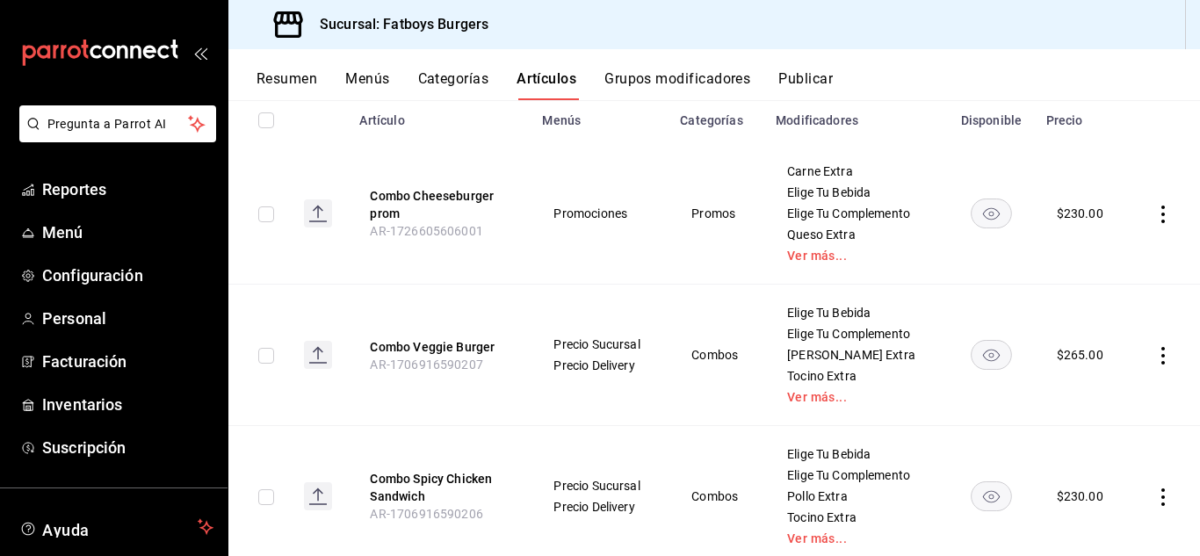
scroll to position [206, 0]
click at [1155, 356] on icon "actions" at bounding box center [1164, 355] width 18 height 18
click at [1086, 392] on span "Editar" at bounding box center [1098, 395] width 46 height 18
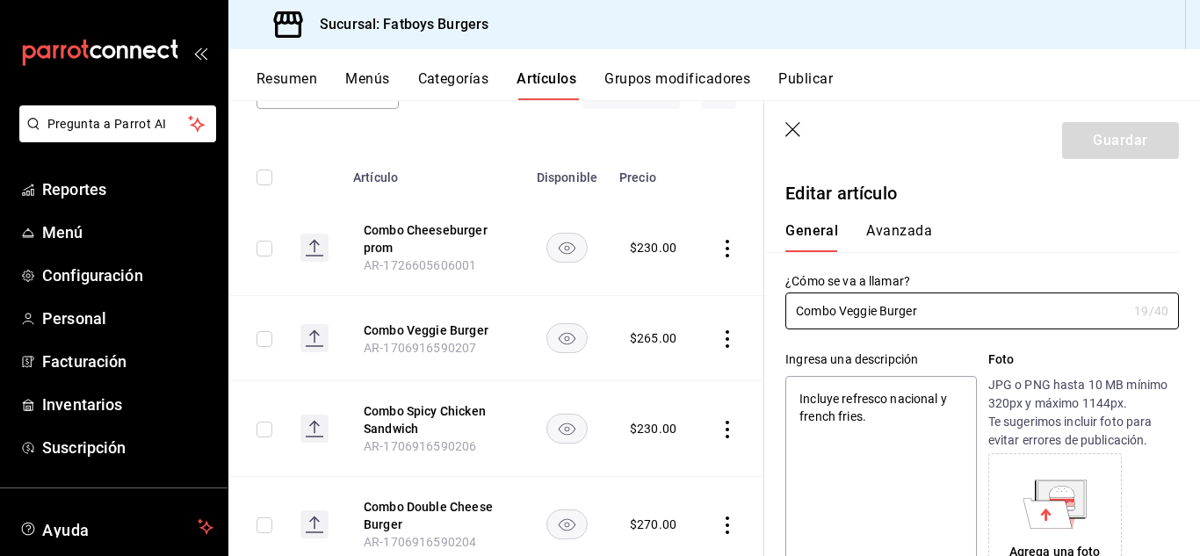
type textarea "x"
type input "$265.00"
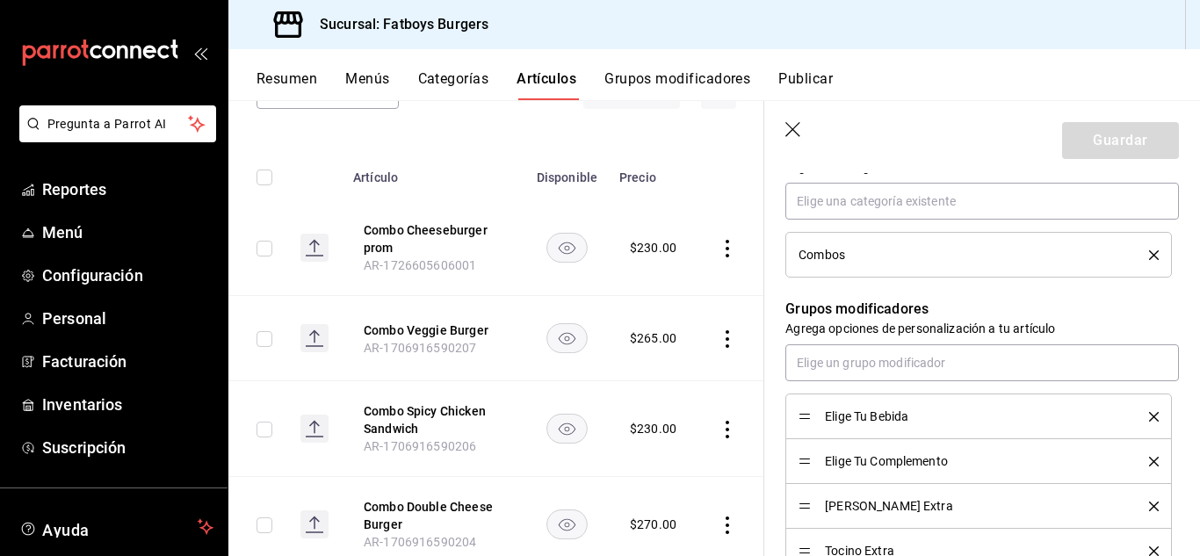
scroll to position [791, 0]
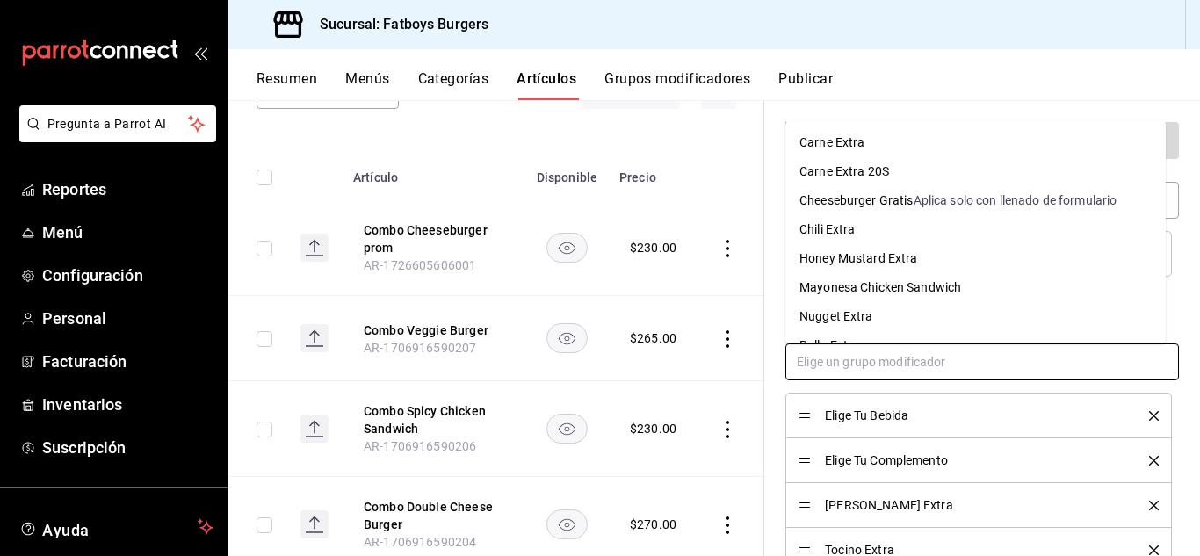
click at [847, 369] on input "text" at bounding box center [983, 362] width 394 height 37
click at [863, 199] on div "Cheeseburger Gratis" at bounding box center [857, 201] width 114 height 18
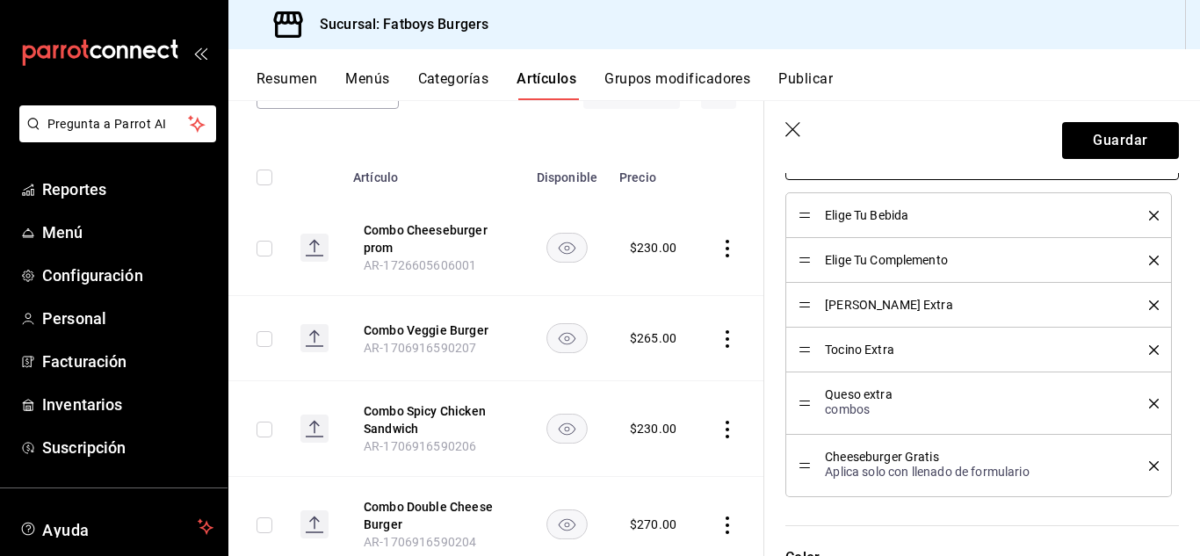
scroll to position [993, 0]
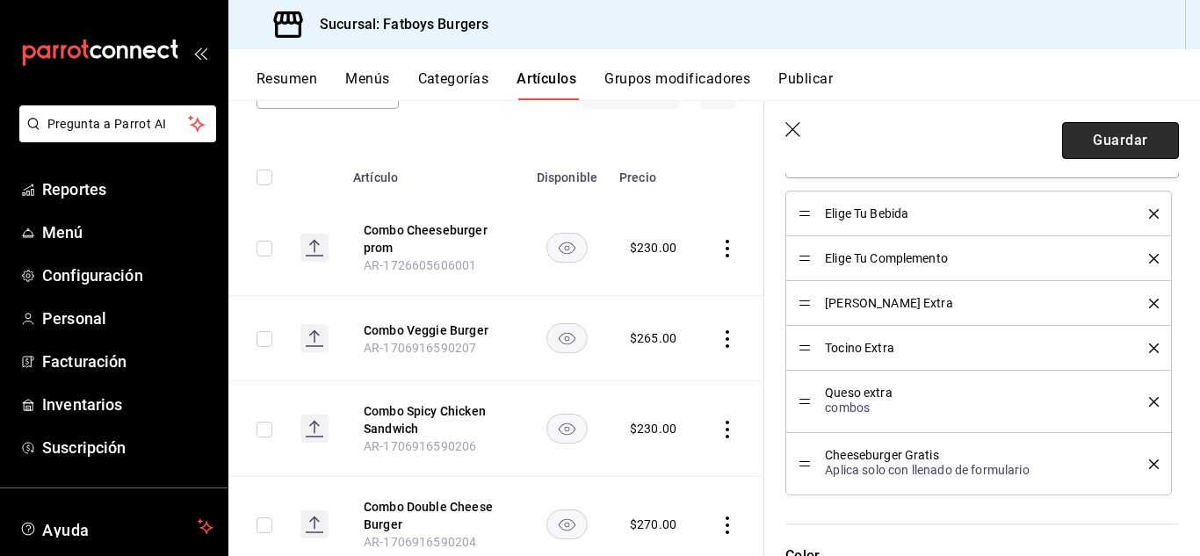
click at [1125, 134] on button "Guardar" at bounding box center [1120, 140] width 117 height 37
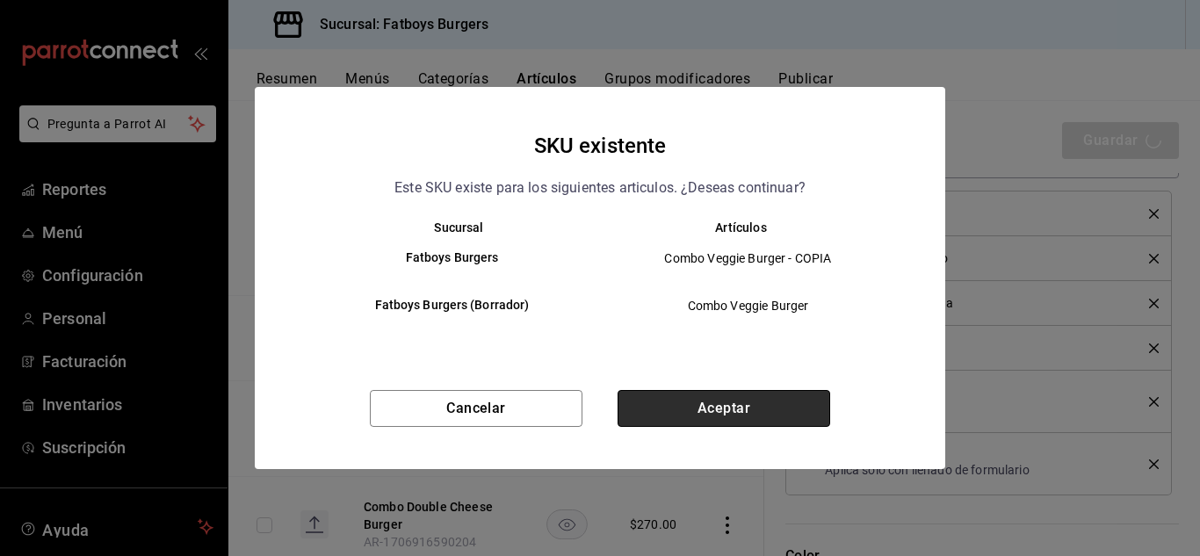
click at [677, 403] on button "Aceptar" at bounding box center [724, 408] width 213 height 37
type textarea "x"
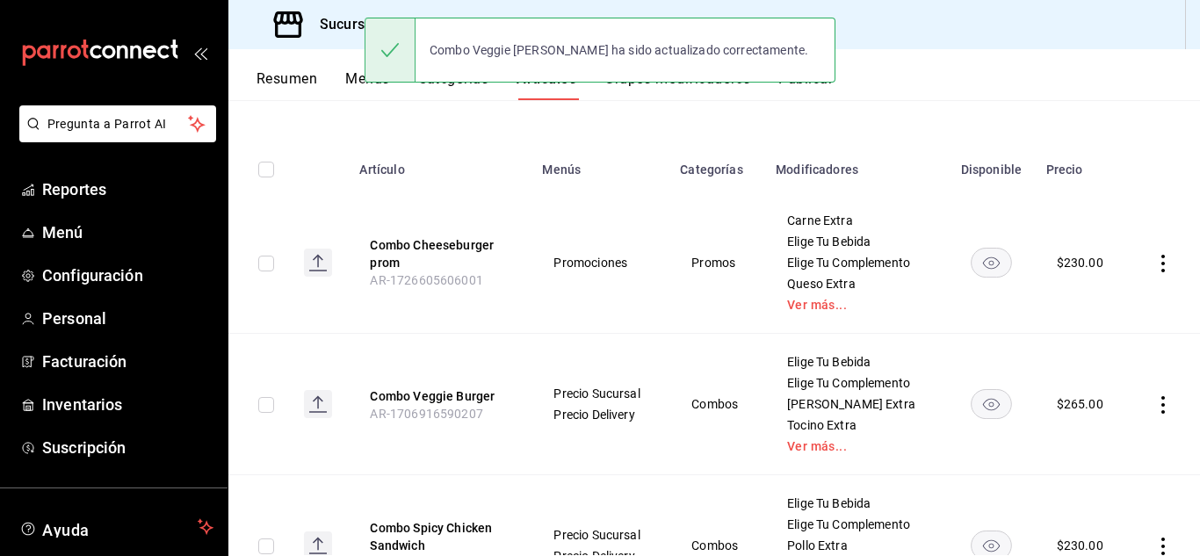
scroll to position [156, 0]
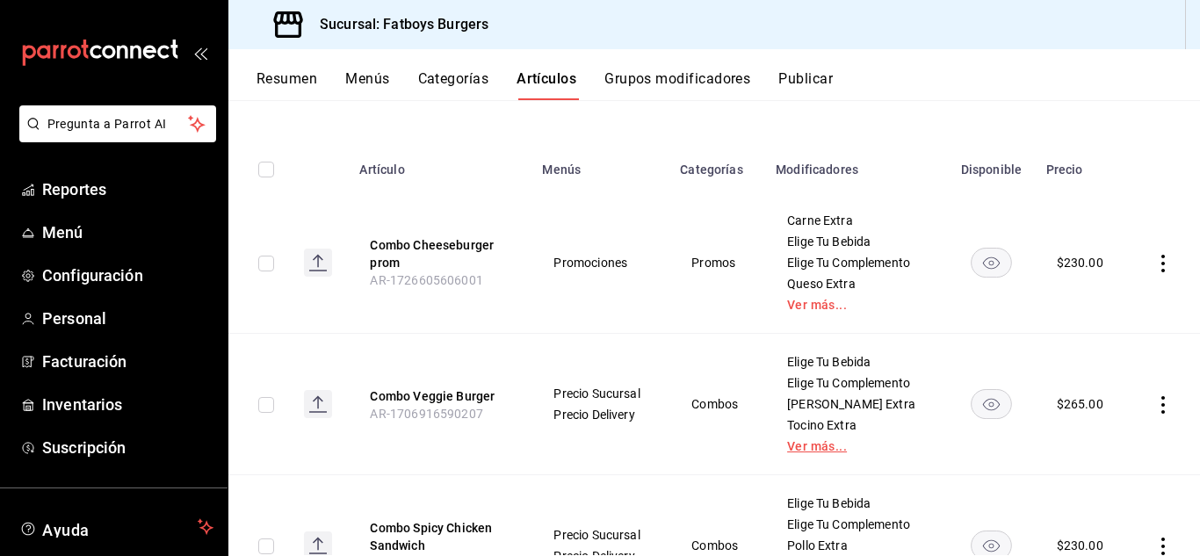
click at [794, 440] on link "Ver más..." at bounding box center [856, 446] width 138 height 12
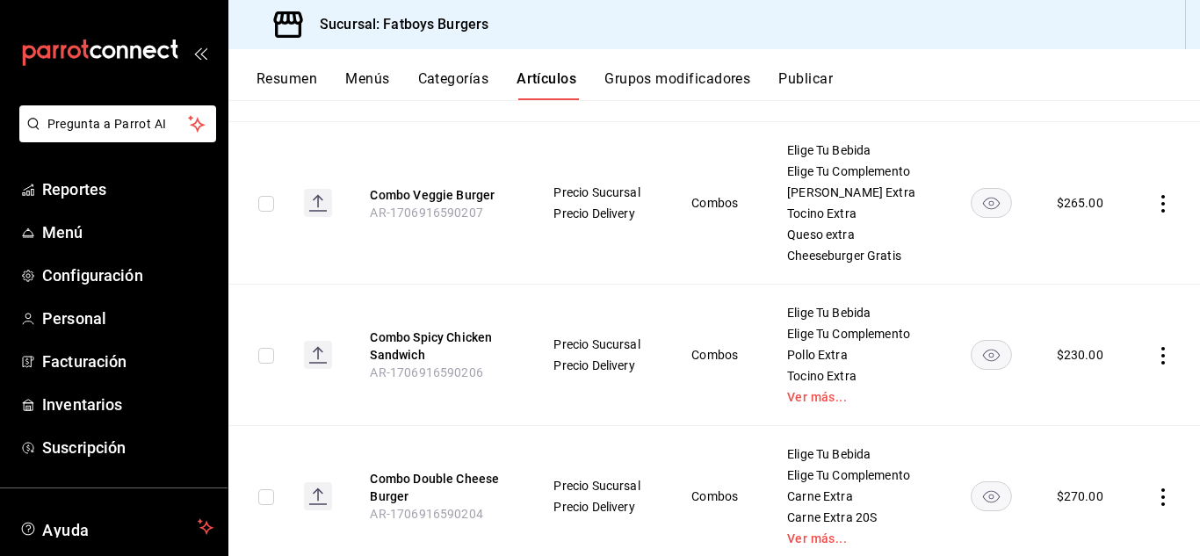
scroll to position [370, 0]
click at [791, 396] on link "Ver más..." at bounding box center [856, 395] width 138 height 12
click at [1155, 355] on icon "actions" at bounding box center [1164, 354] width 18 height 18
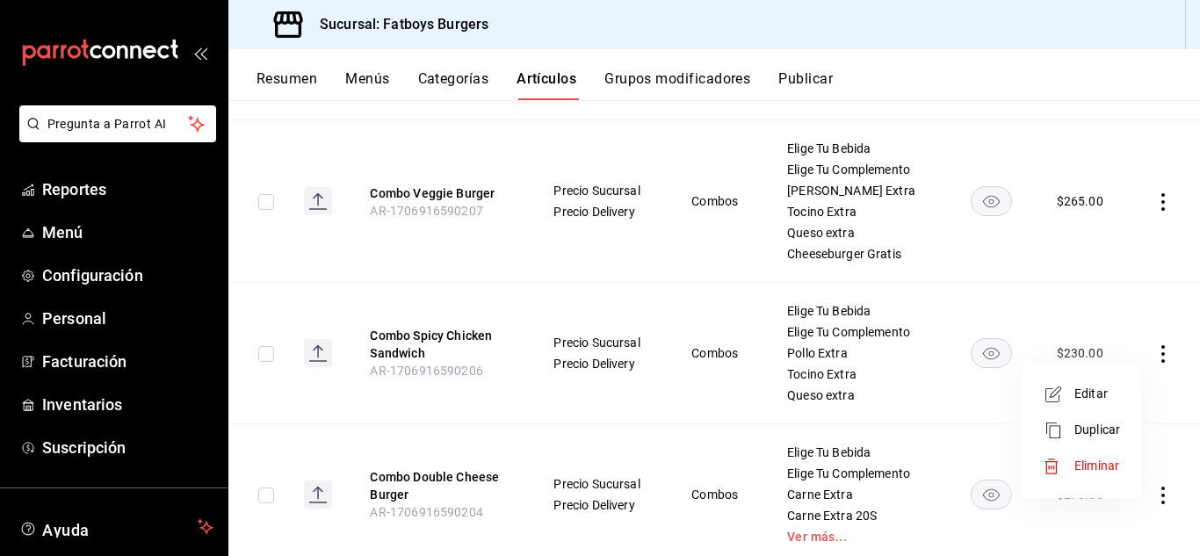
click at [1099, 393] on span "Editar" at bounding box center [1098, 394] width 46 height 18
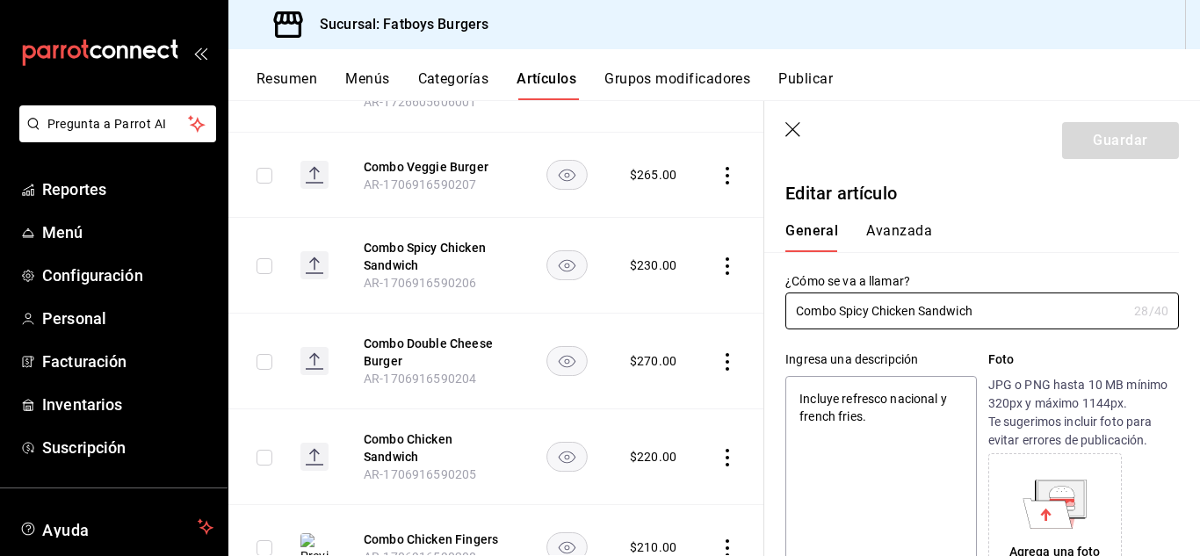
type textarea "x"
type input "$230.00"
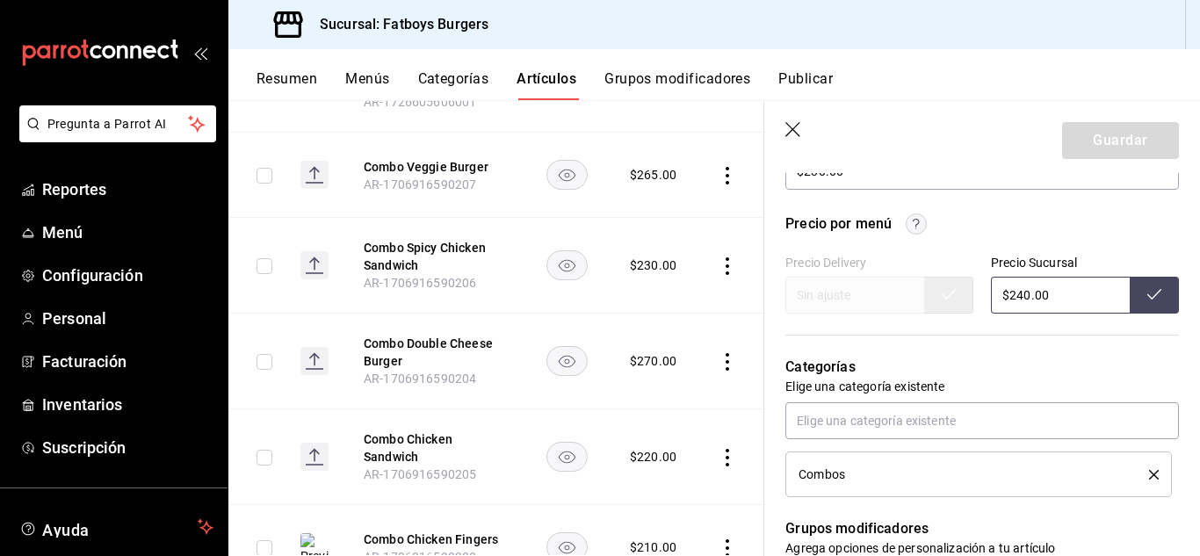
scroll to position [576, 0]
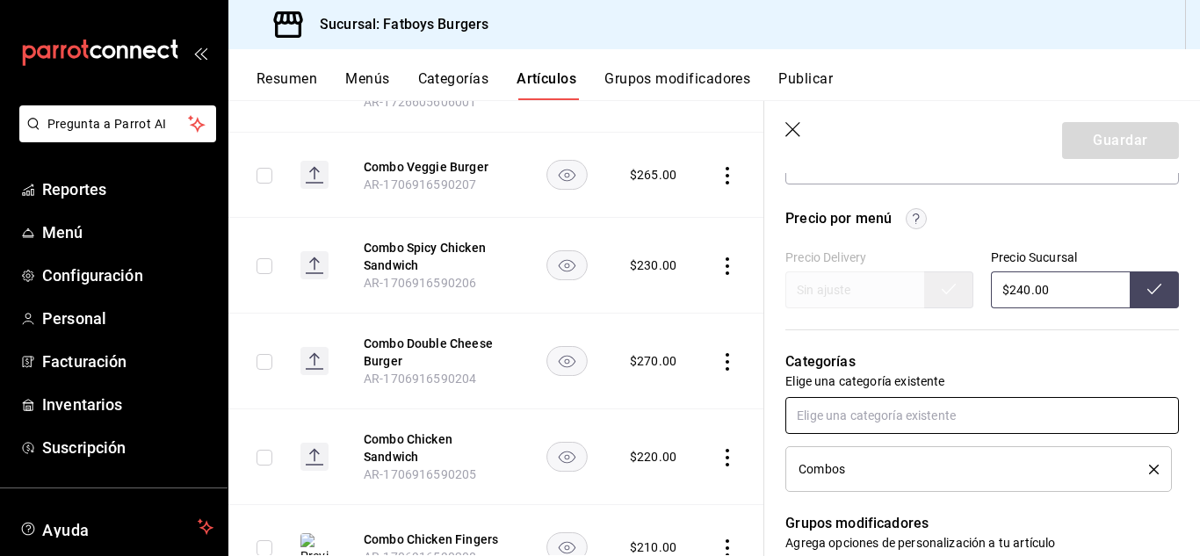
click at [866, 418] on input "text" at bounding box center [983, 415] width 394 height 37
type input "g"
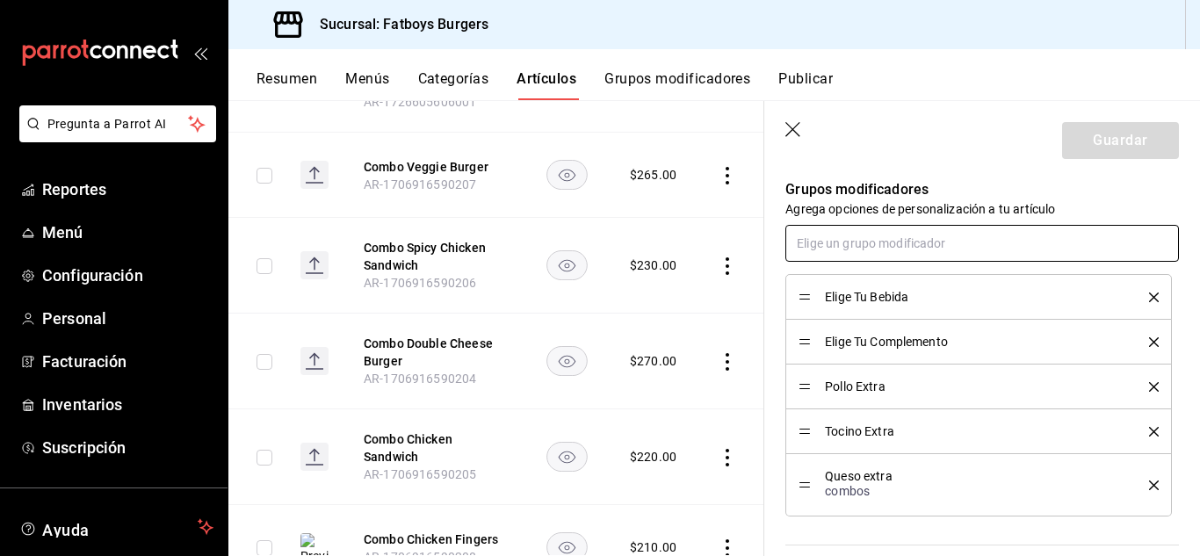
scroll to position [910, 0]
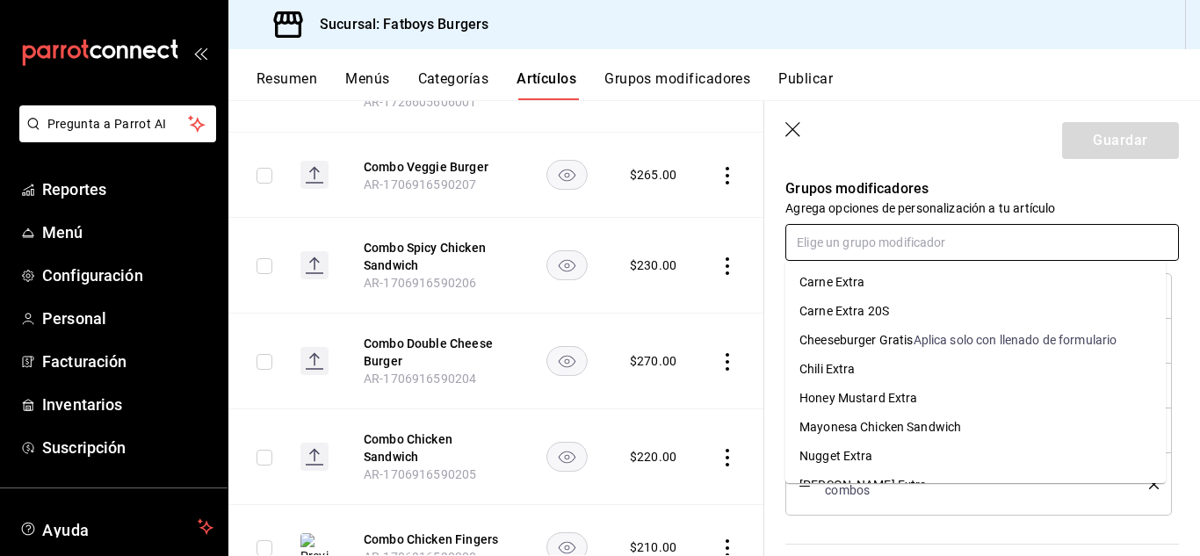
click at [903, 251] on input "text" at bounding box center [983, 242] width 394 height 37
click at [837, 337] on div "Cheeseburger Gratis" at bounding box center [857, 340] width 114 height 18
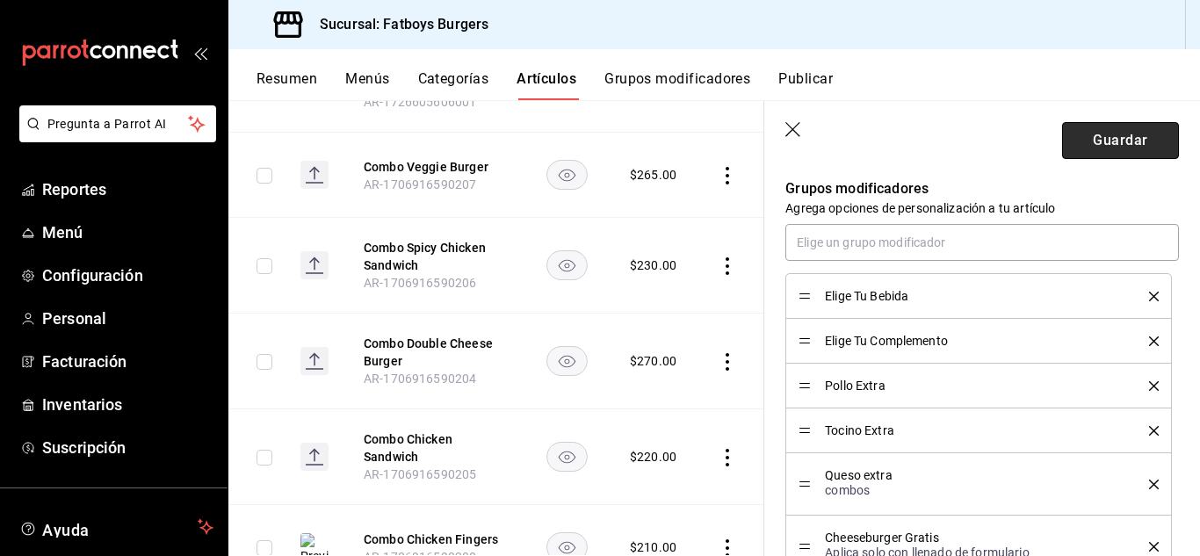
click at [1098, 149] on button "Guardar" at bounding box center [1120, 140] width 117 height 37
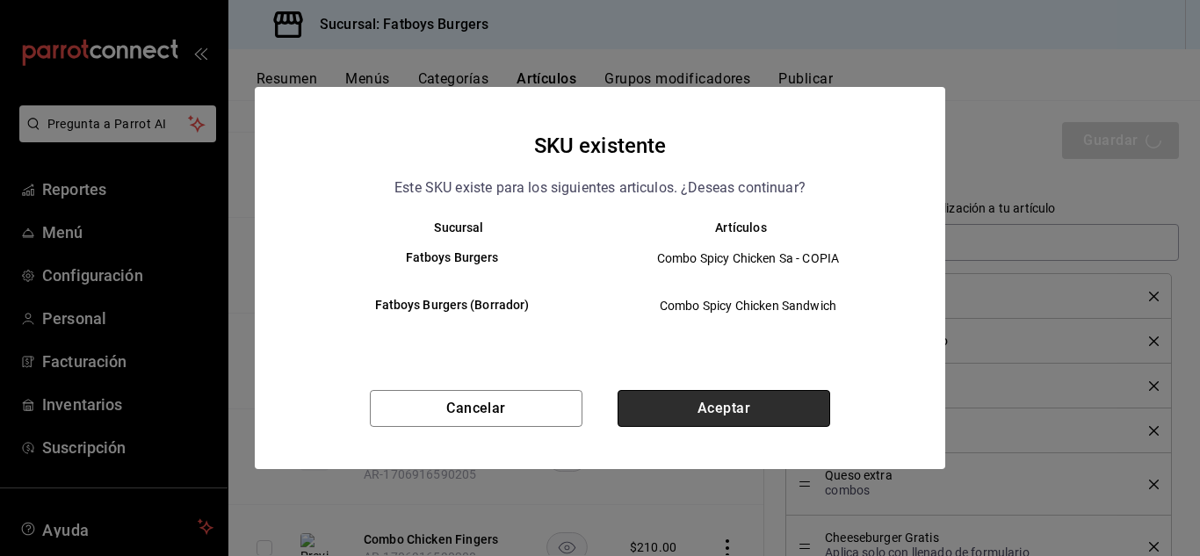
click at [669, 401] on button "Aceptar" at bounding box center [724, 408] width 213 height 37
type textarea "x"
type input "AR-1755726918416"
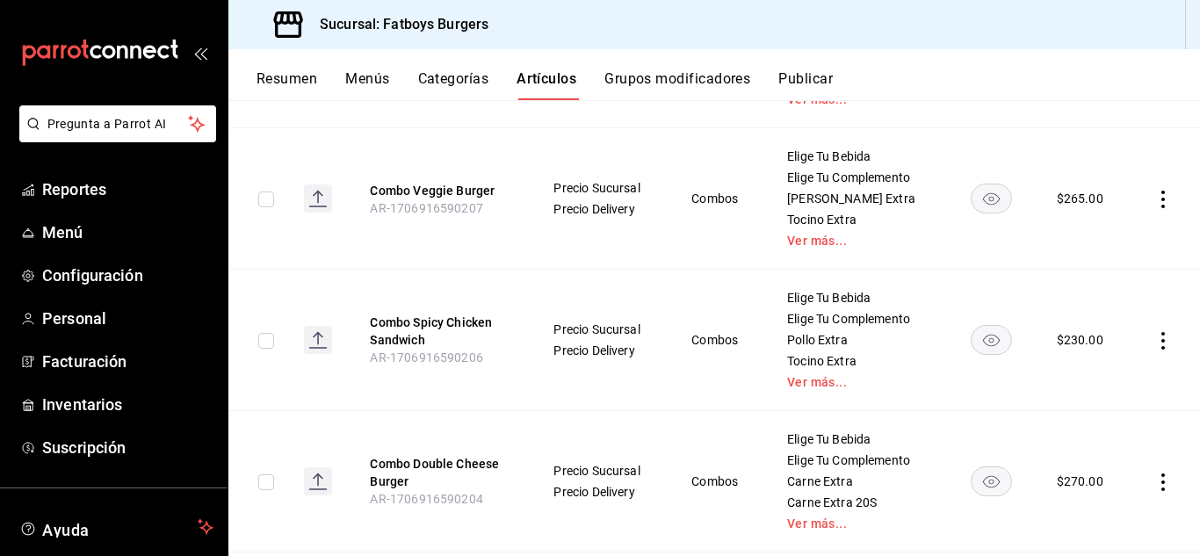
scroll to position [367, 0]
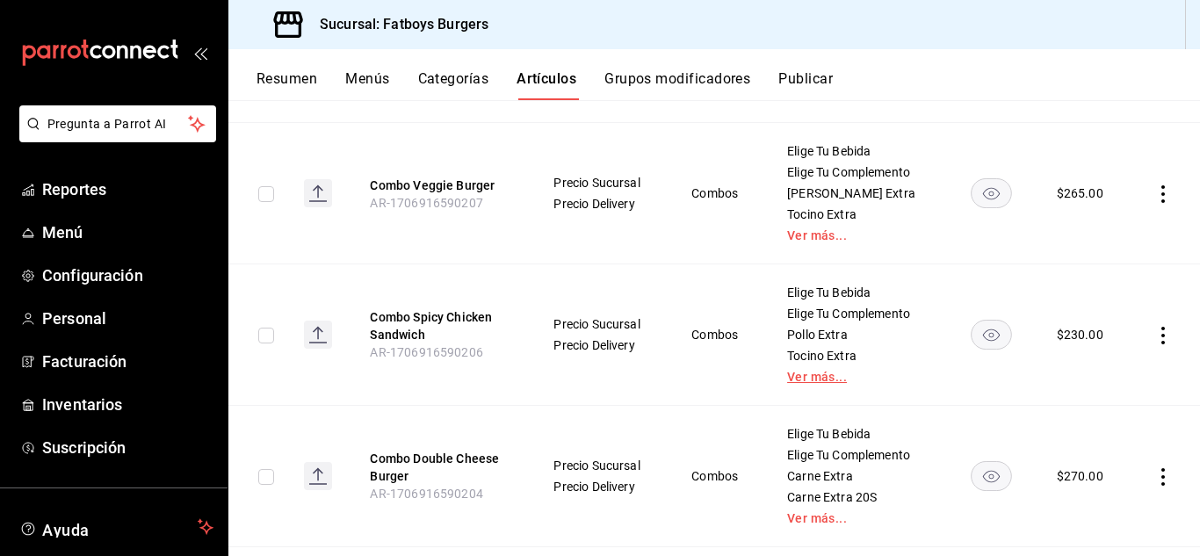
click at [808, 374] on link "Ver más..." at bounding box center [856, 377] width 138 height 12
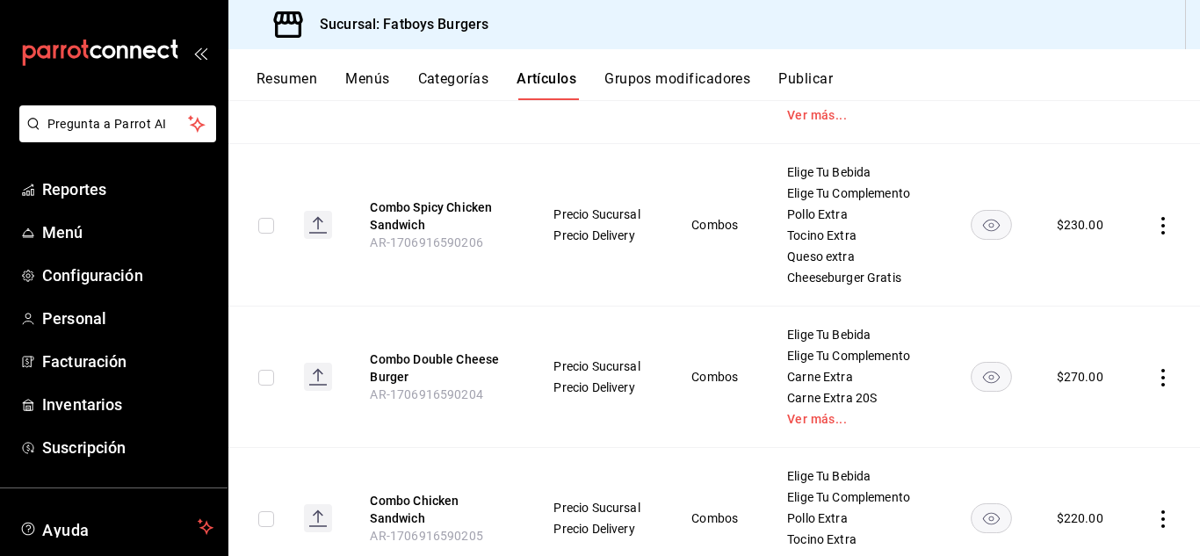
scroll to position [489, 0]
click at [796, 416] on link "Ver más..." at bounding box center [856, 418] width 138 height 12
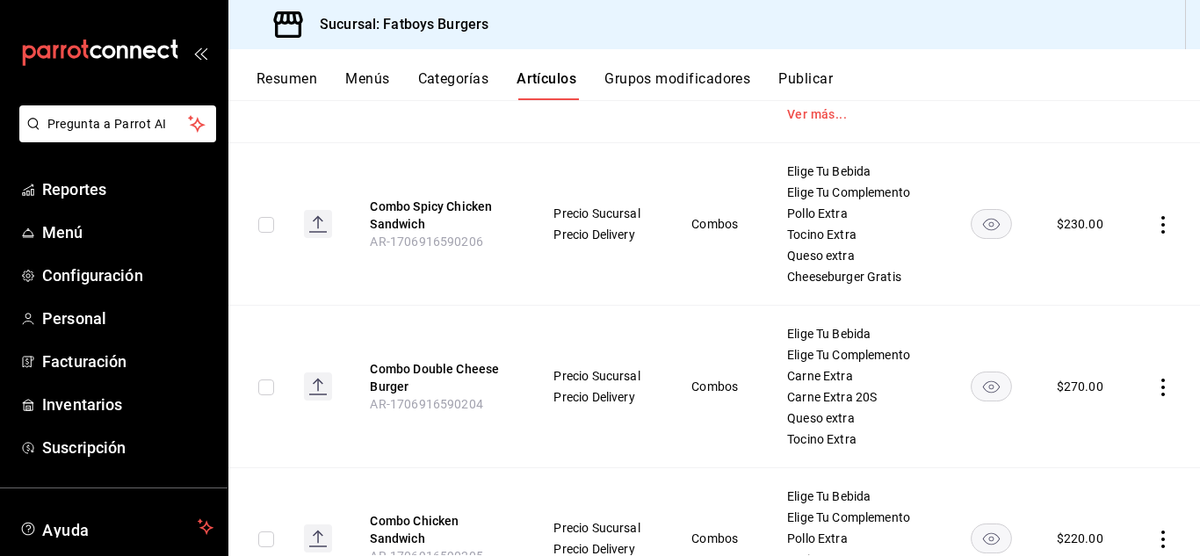
click at [1155, 384] on icon "actions" at bounding box center [1164, 388] width 18 height 18
click at [1065, 432] on div at bounding box center [1059, 427] width 32 height 21
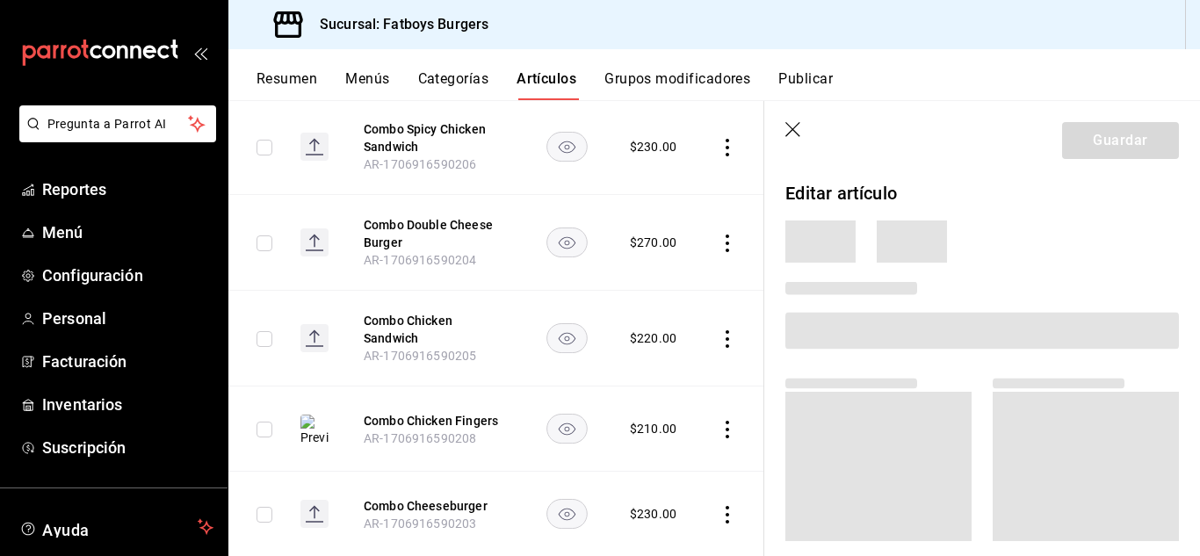
scroll to position [443, 0]
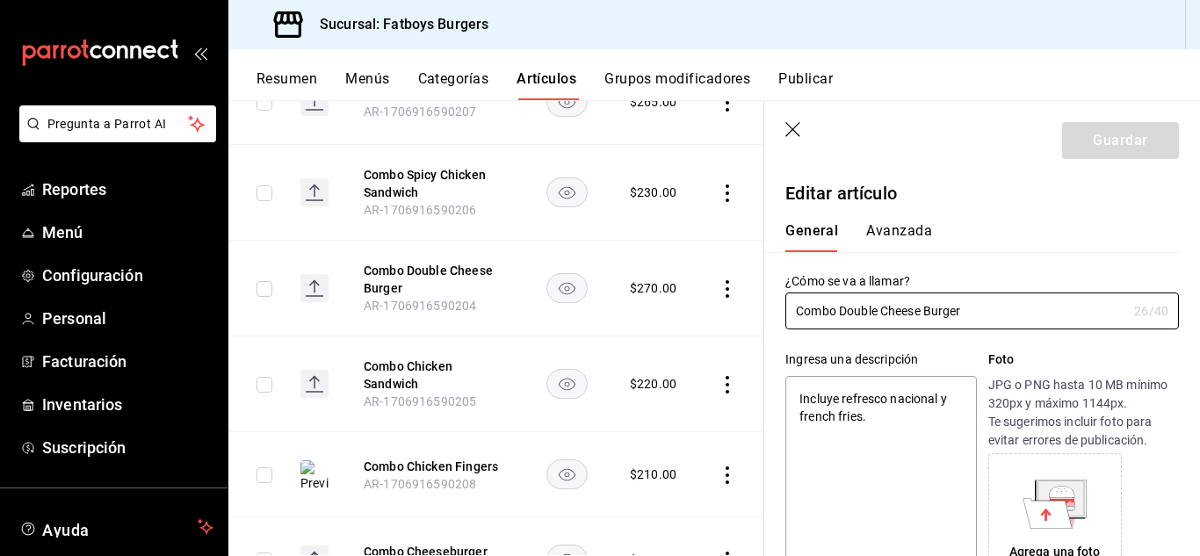
type textarea "x"
type input "$270.00"
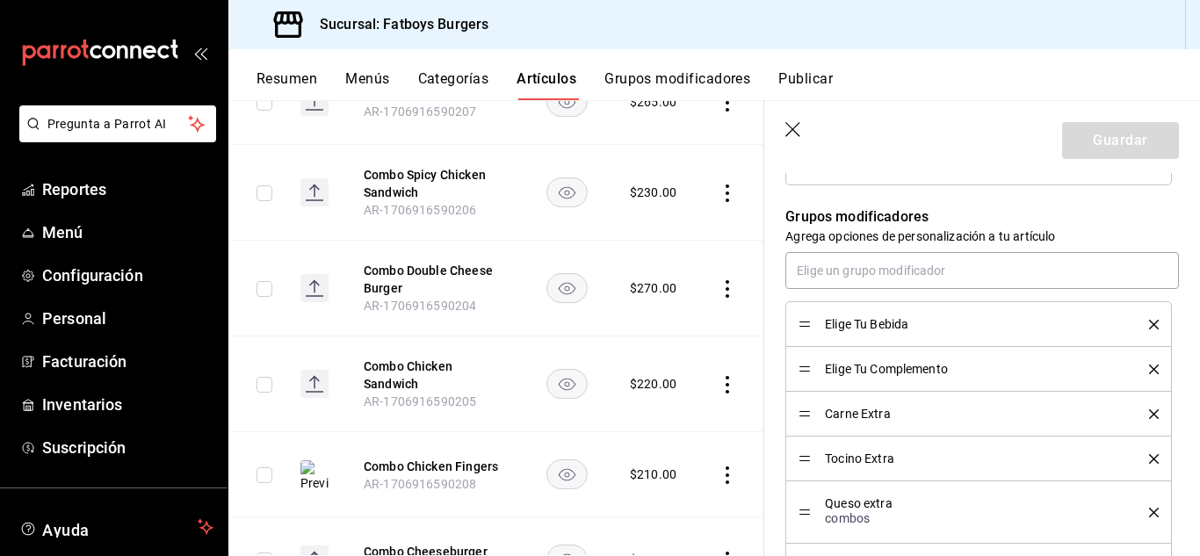
scroll to position [880, 0]
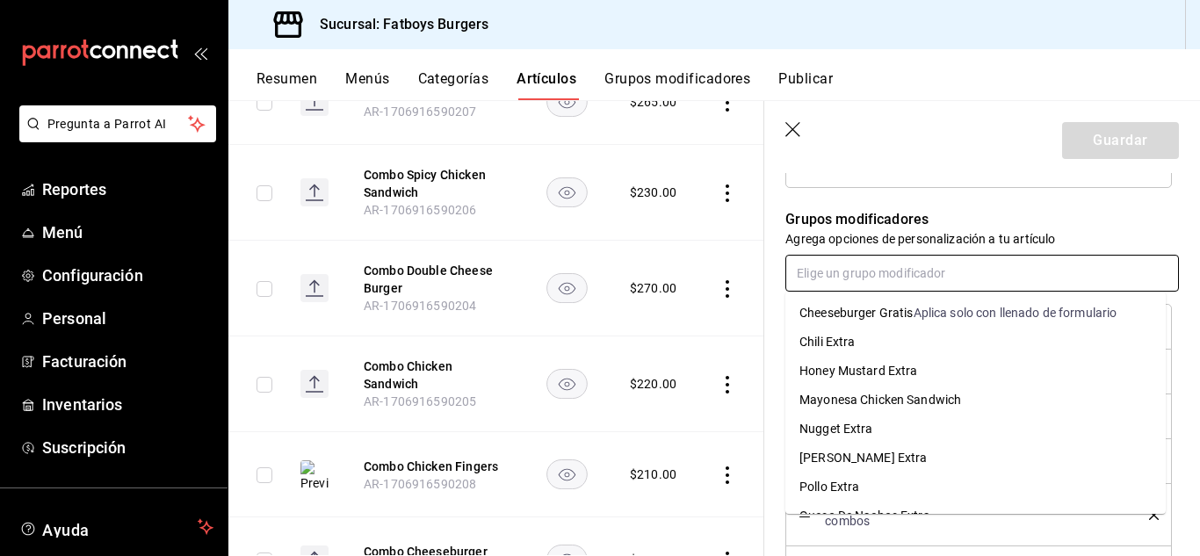
click at [872, 268] on input "text" at bounding box center [983, 273] width 394 height 37
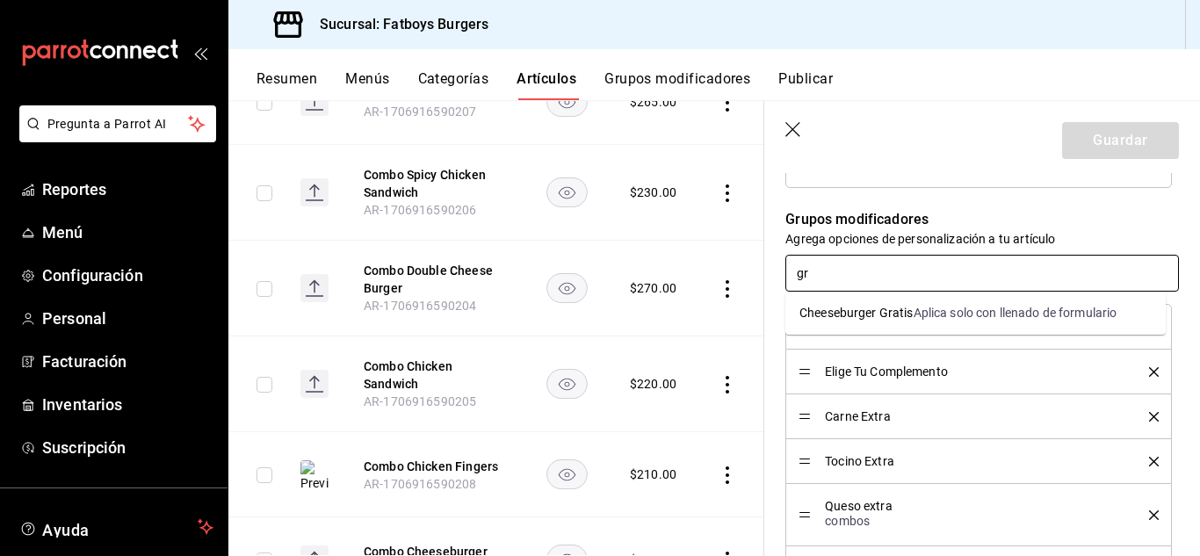
type input "gra"
click at [881, 316] on div "Cheeseburger Gratis" at bounding box center [857, 313] width 114 height 18
type textarea "x"
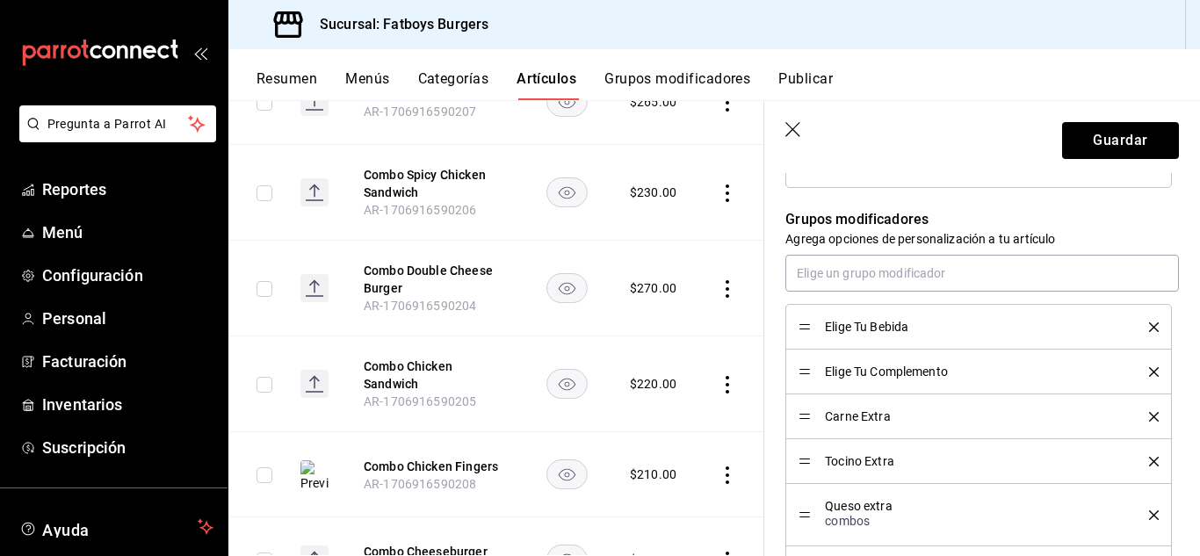
click at [1081, 223] on p "Grupos modificadores" at bounding box center [983, 219] width 394 height 21
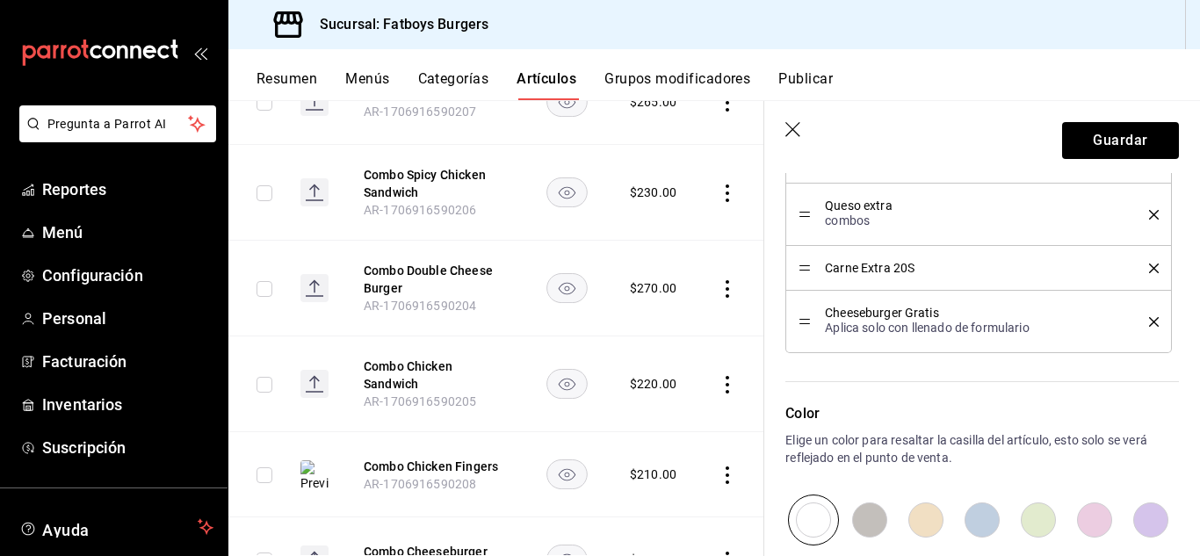
scroll to position [1135, 0]
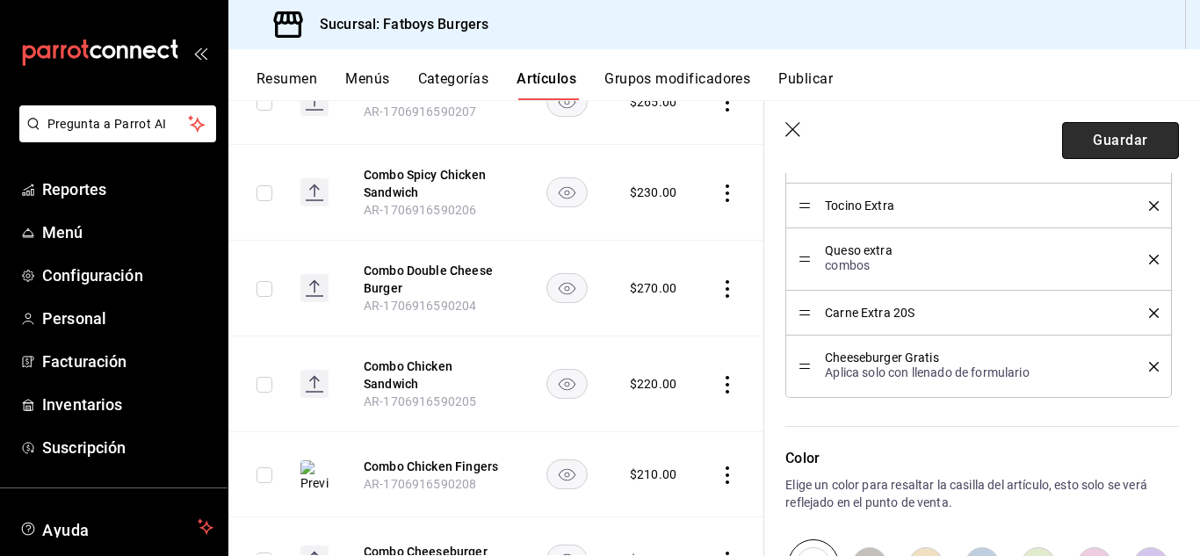
click at [1109, 131] on button "Guardar" at bounding box center [1120, 140] width 117 height 37
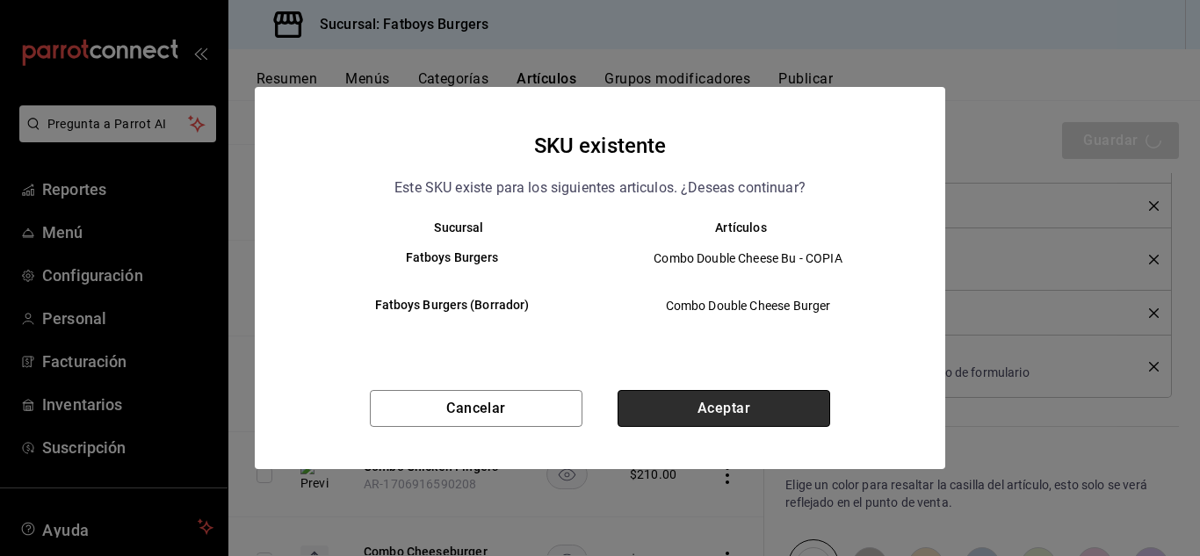
click at [663, 394] on button "Aceptar" at bounding box center [724, 408] width 213 height 37
type textarea "x"
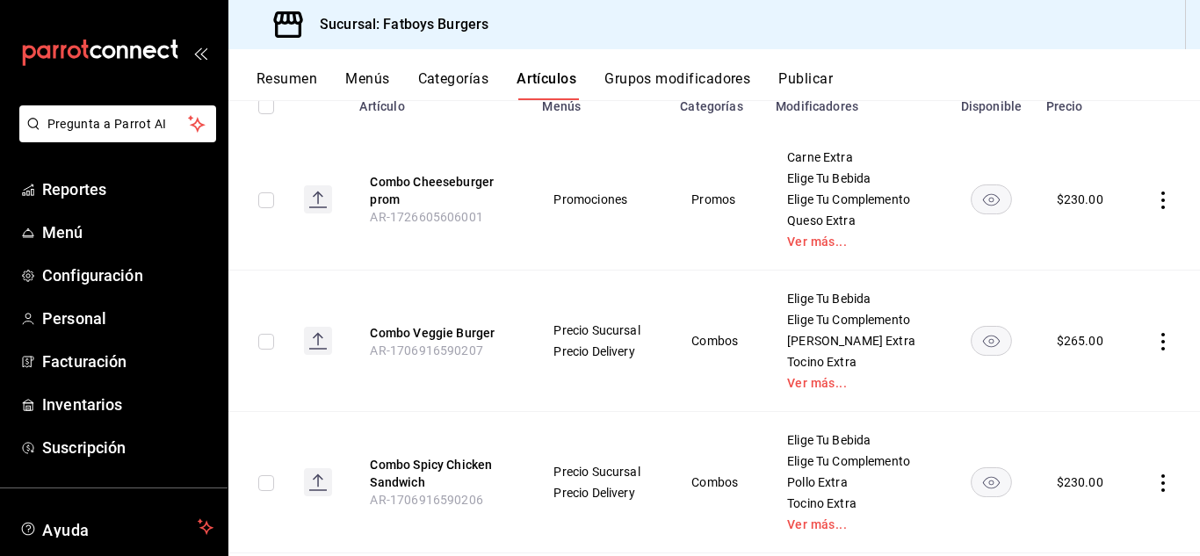
scroll to position [214, 0]
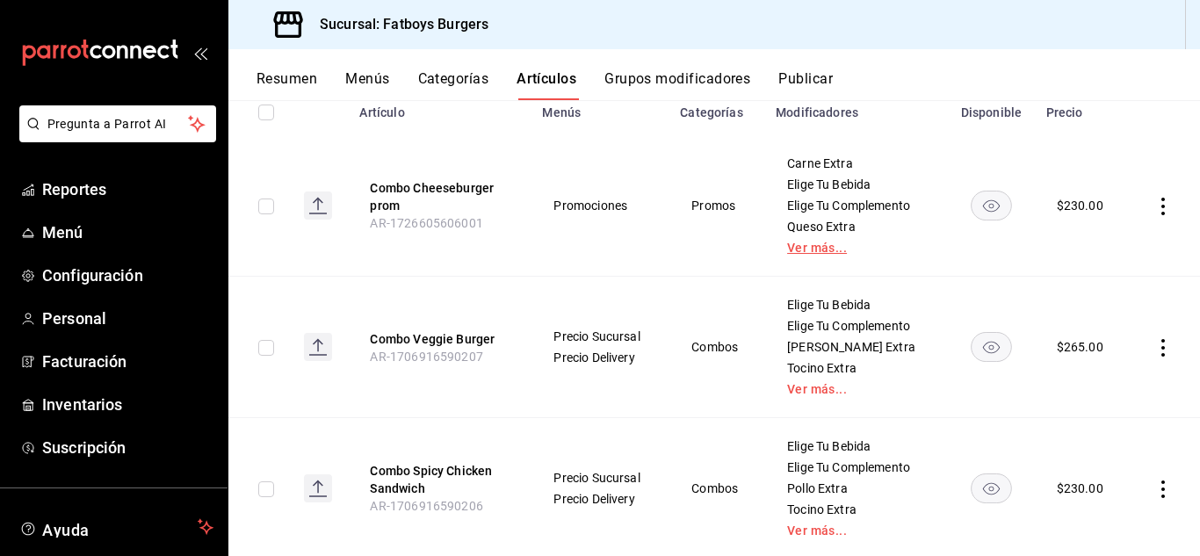
click at [814, 244] on link "Ver más..." at bounding box center [856, 248] width 138 height 12
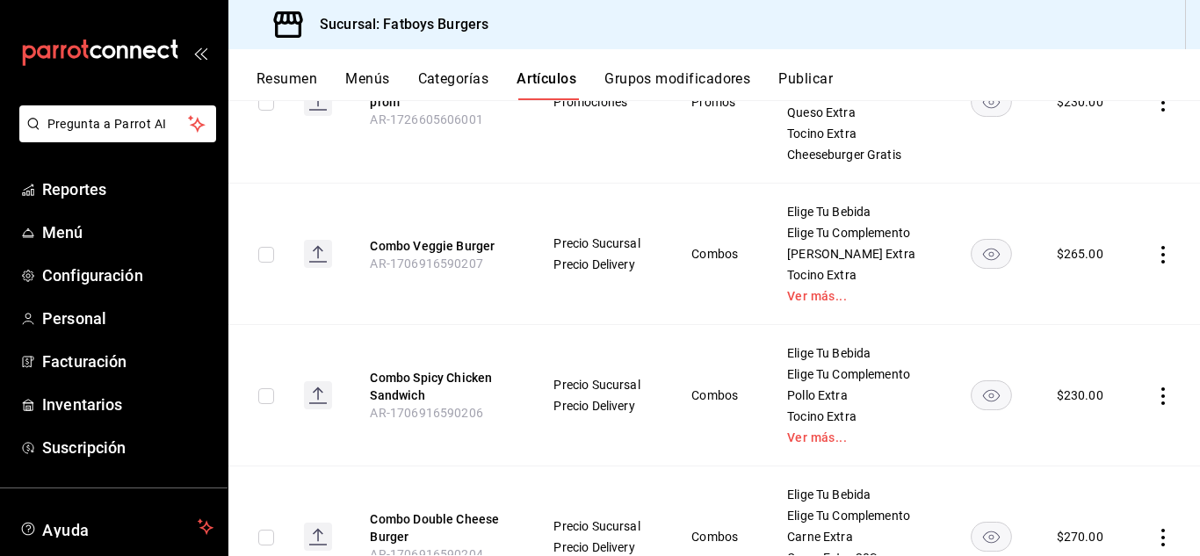
scroll to position [333, 0]
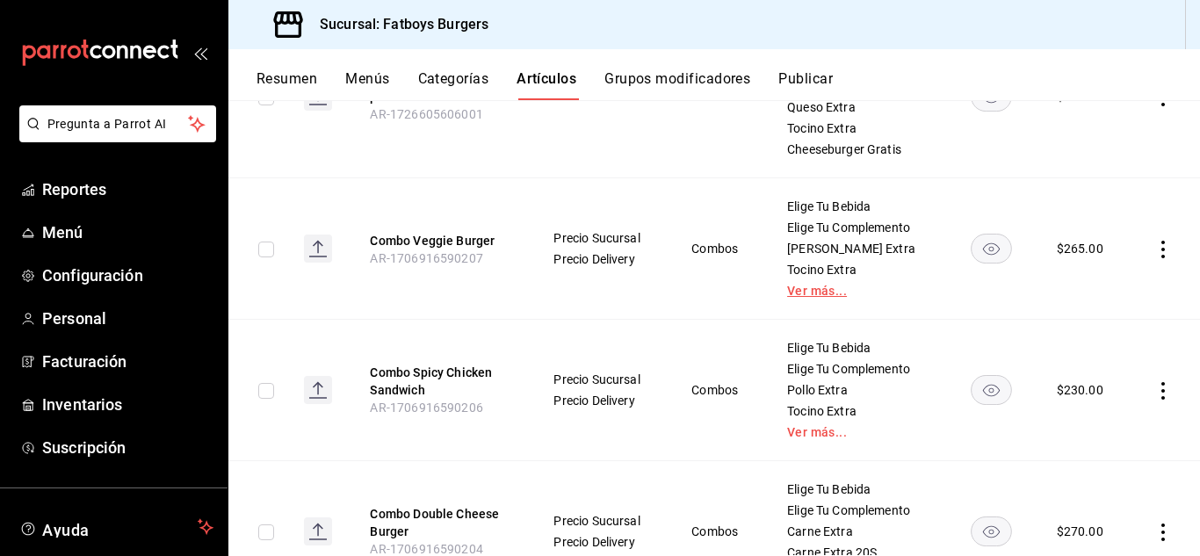
click at [808, 289] on link "Ver más..." at bounding box center [856, 291] width 138 height 12
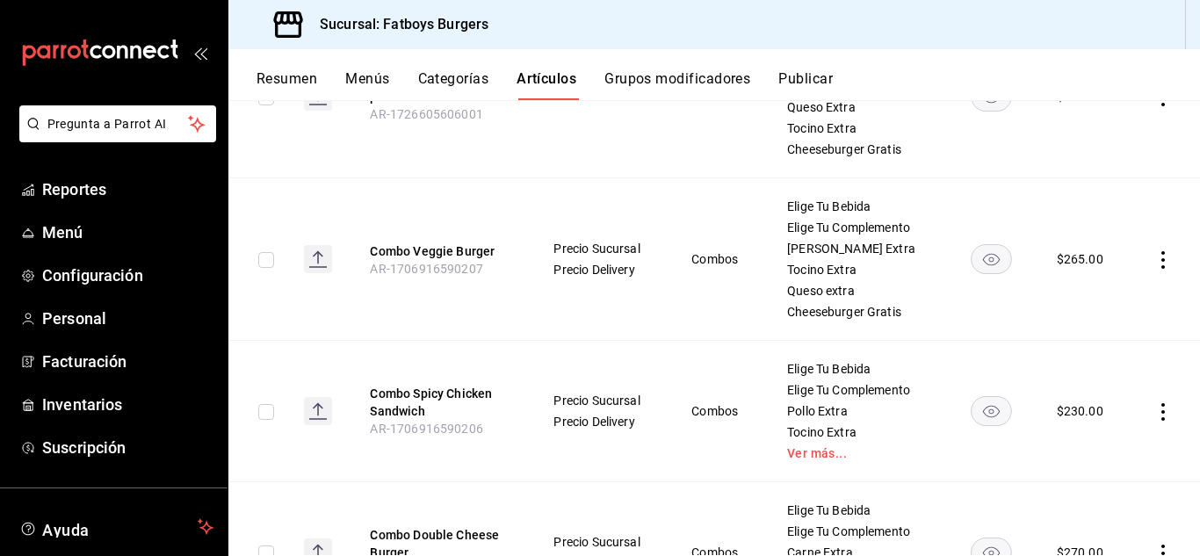
click at [822, 443] on div "Elige Tu Bebida Elige Tu Complemento Pollo Extra Tocino Extra Ver más..." at bounding box center [856, 411] width 140 height 98
click at [806, 449] on link "Ver más..." at bounding box center [856, 453] width 138 height 12
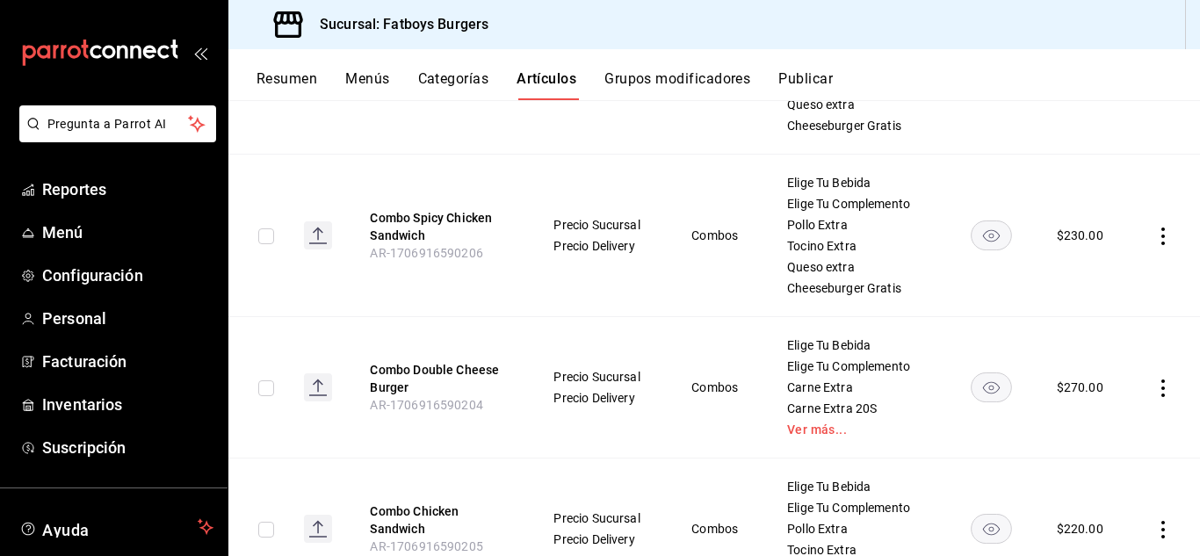
scroll to position [526, 0]
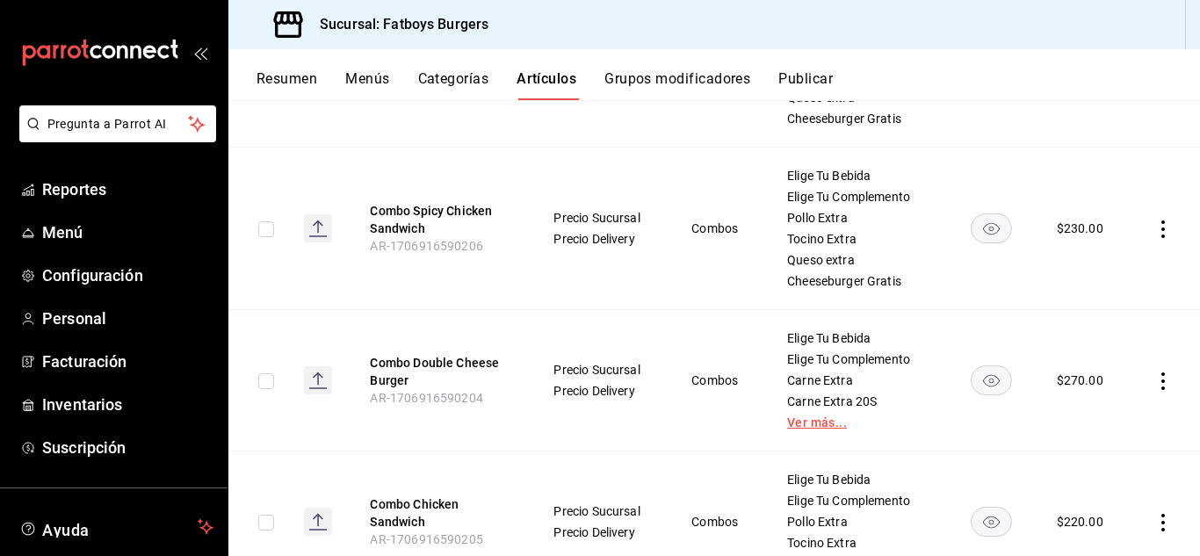
click at [814, 429] on link "Ver más..." at bounding box center [856, 423] width 138 height 12
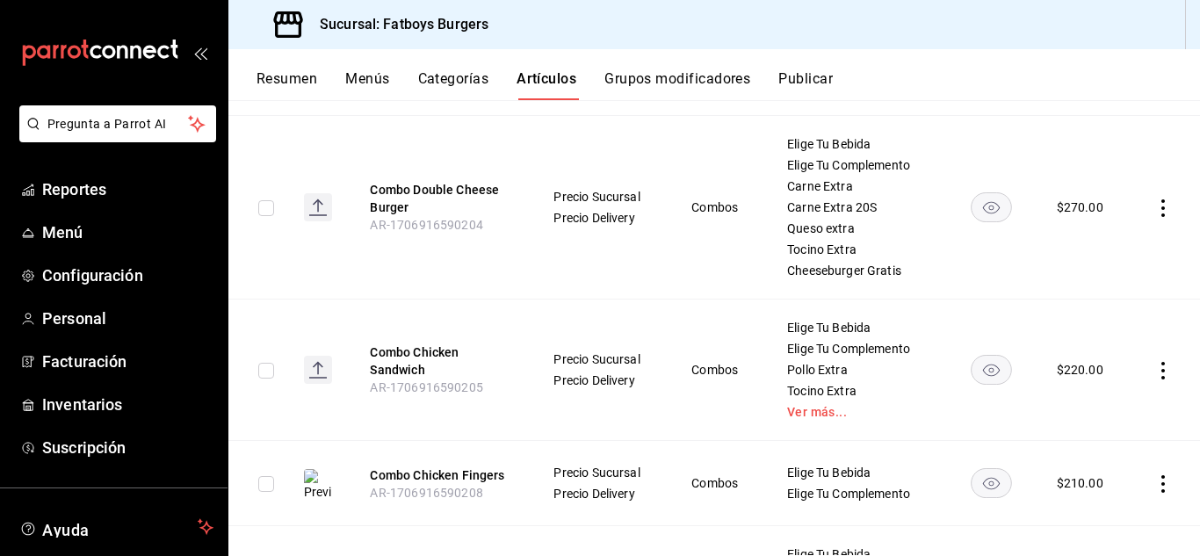
scroll to position [723, 0]
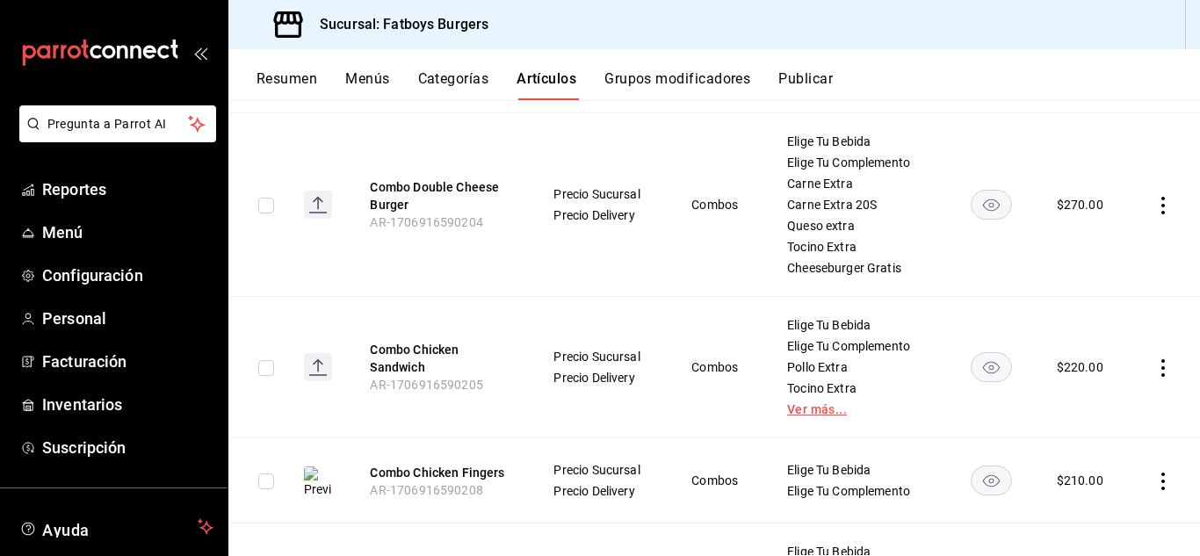
click at [818, 404] on link "Ver más..." at bounding box center [856, 409] width 138 height 12
click at [1157, 365] on icon "actions" at bounding box center [1164, 368] width 18 height 18
click at [1077, 412] on span "Editar" at bounding box center [1098, 408] width 46 height 18
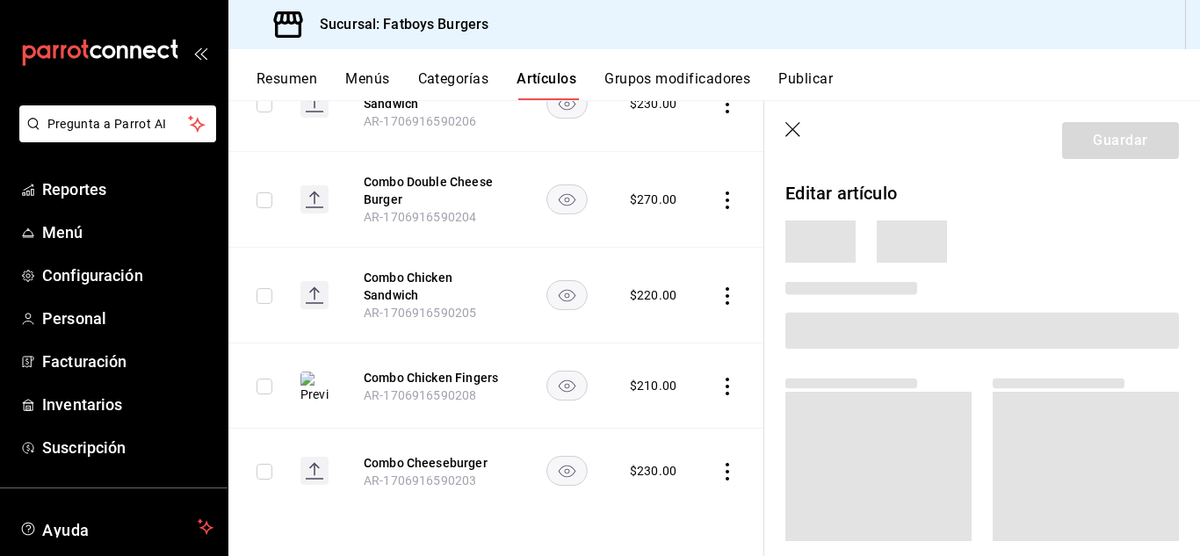
scroll to position [474, 0]
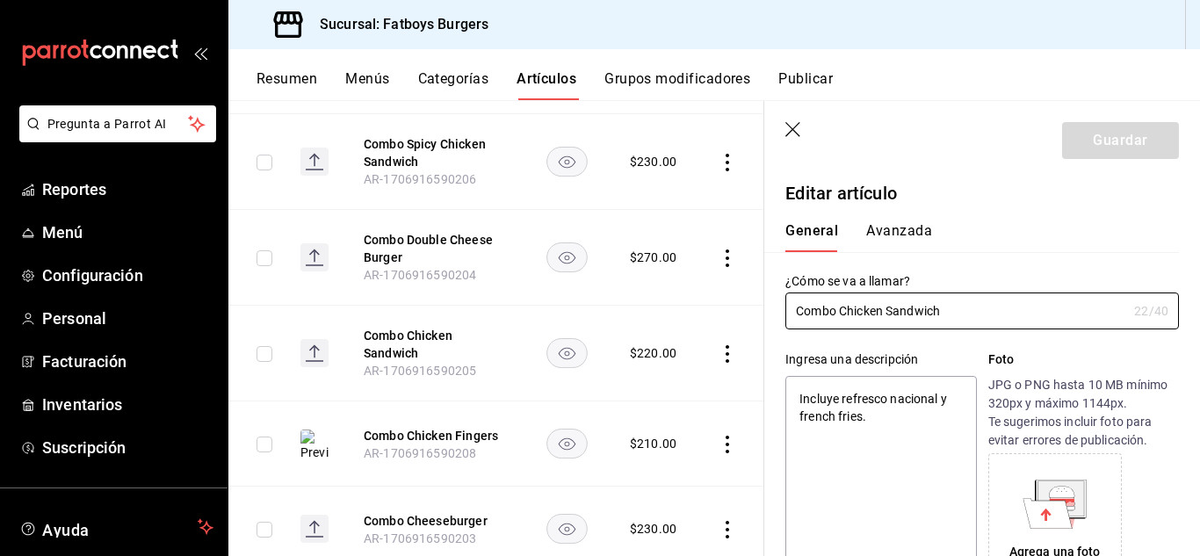
type textarea "x"
type input "$220.00"
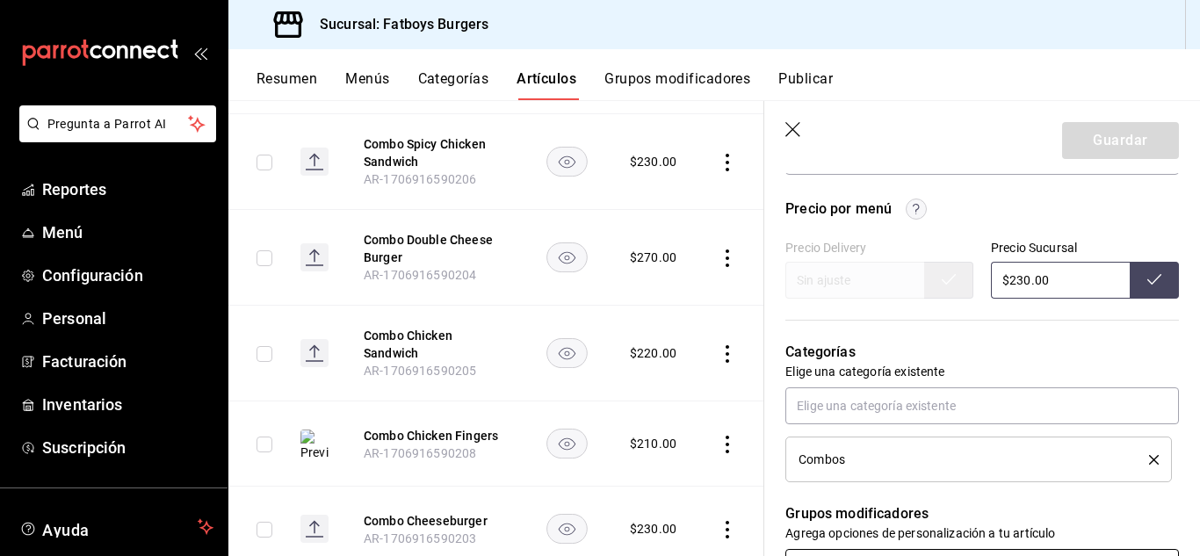
scroll to position [716, 0]
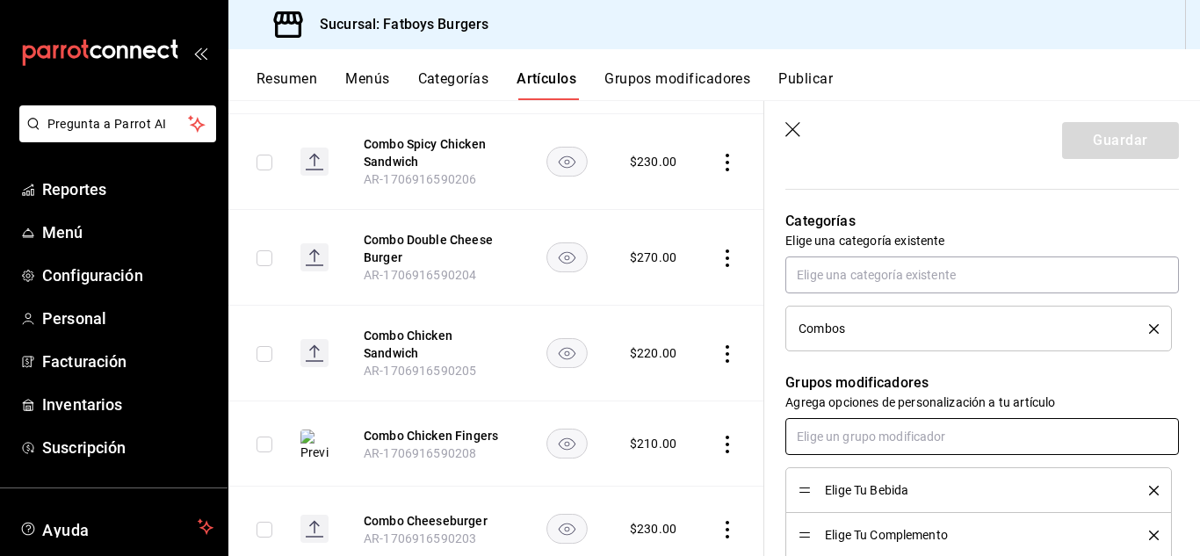
click at [887, 439] on input "text" at bounding box center [983, 436] width 394 height 37
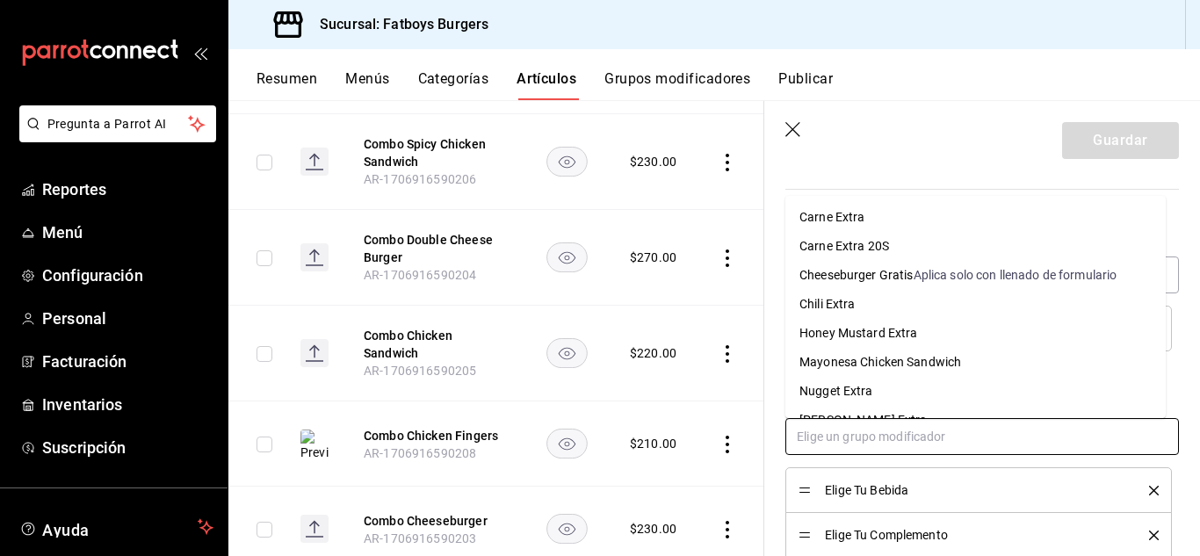
click at [867, 276] on div "Cheeseburger Gratis" at bounding box center [857, 275] width 114 height 18
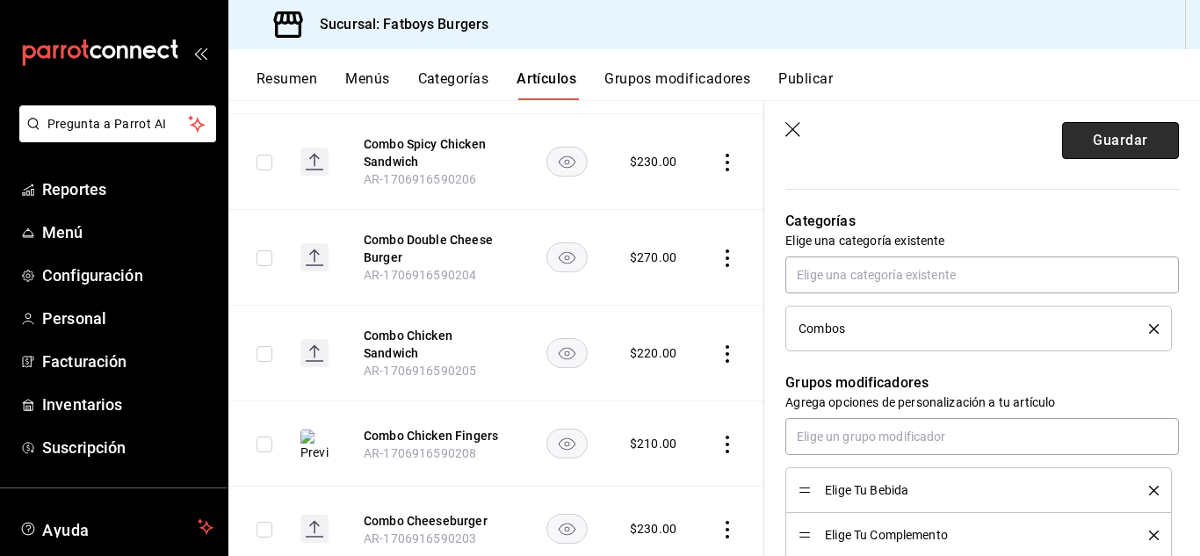
click at [1095, 124] on button "Guardar" at bounding box center [1120, 140] width 117 height 37
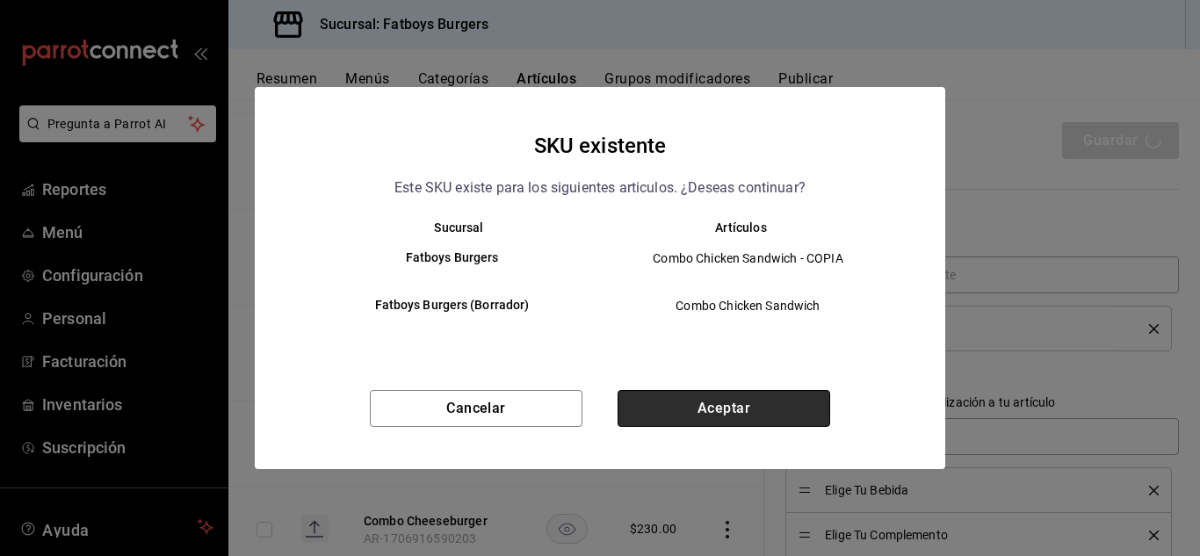
click at [777, 401] on button "Aceptar" at bounding box center [724, 408] width 213 height 37
type textarea "x"
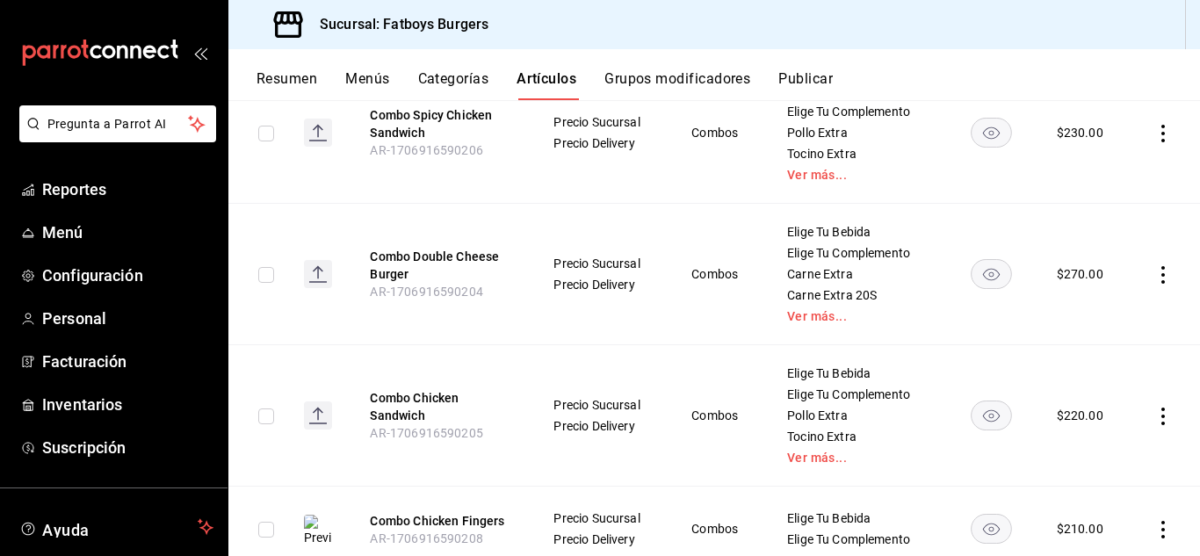
scroll to position [769, 0]
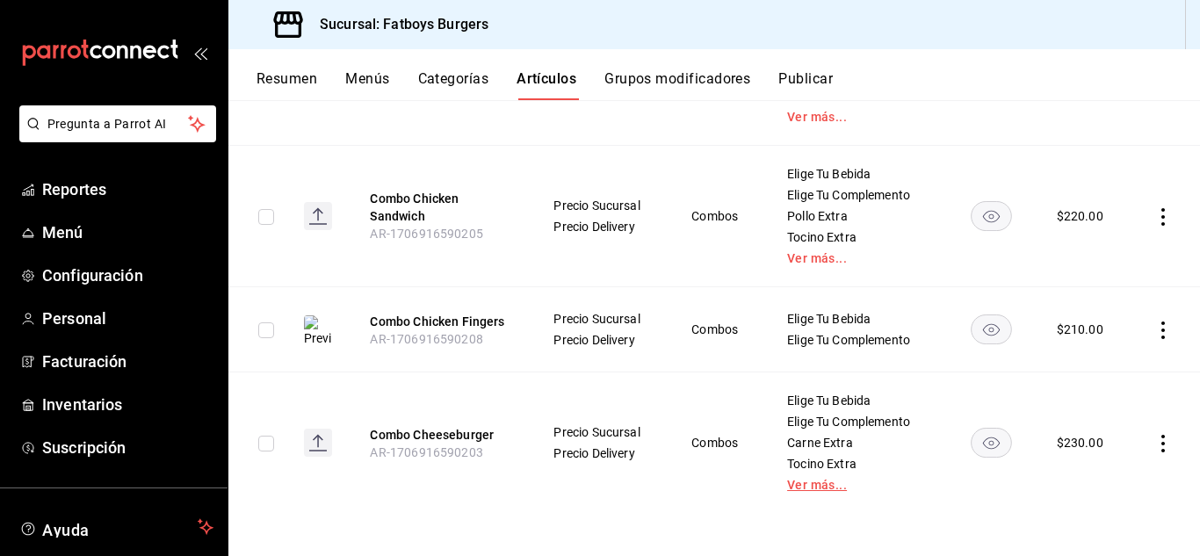
click at [817, 484] on link "Ver más..." at bounding box center [856, 485] width 138 height 12
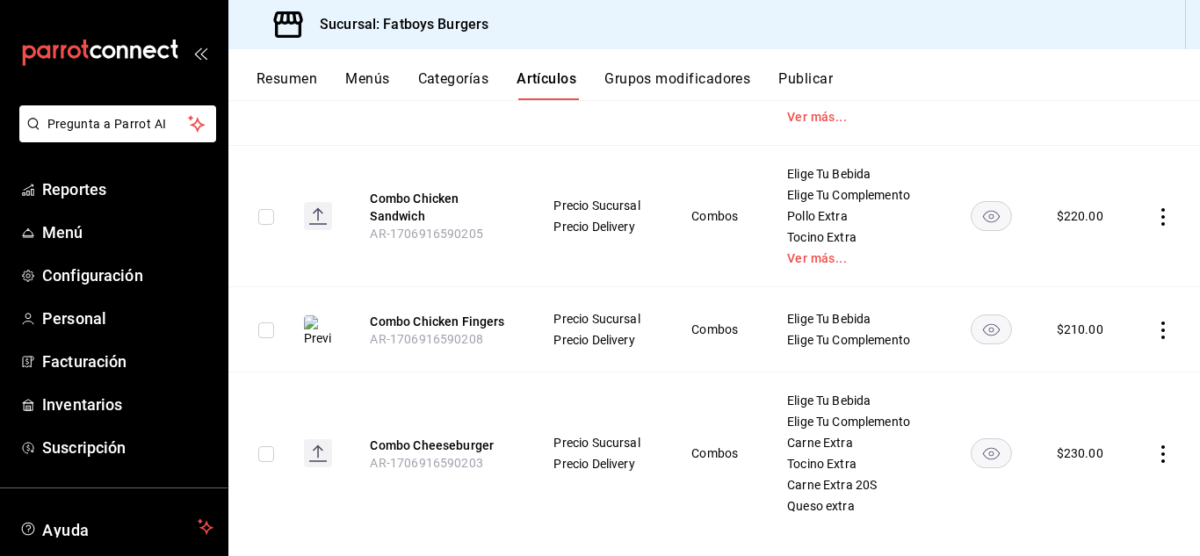
scroll to position [790, 0]
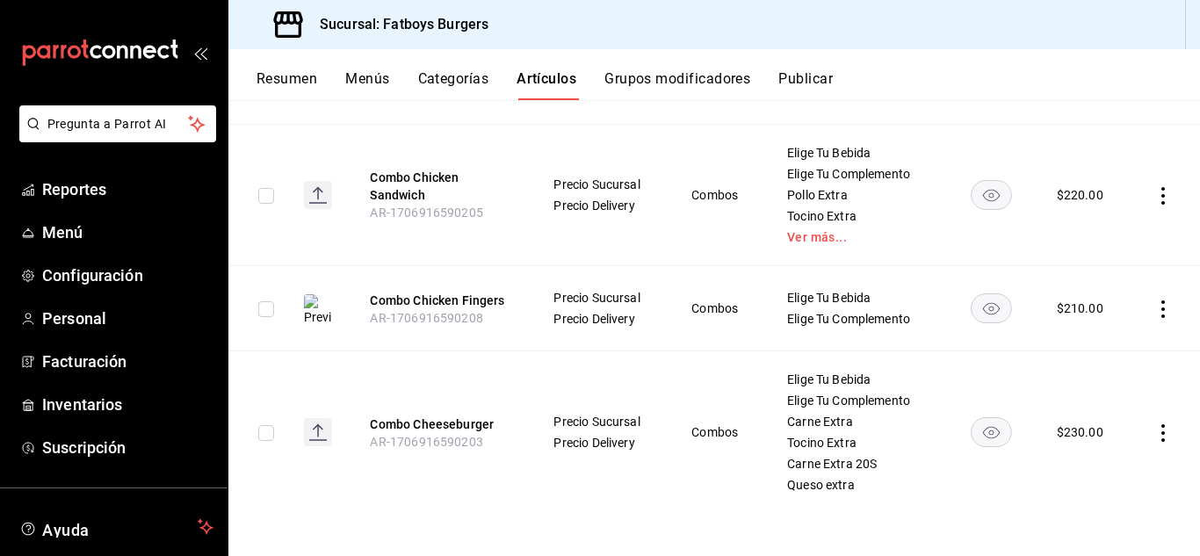
click at [1155, 429] on icon "actions" at bounding box center [1164, 433] width 18 height 18
click at [1067, 439] on div at bounding box center [1059, 438] width 32 height 21
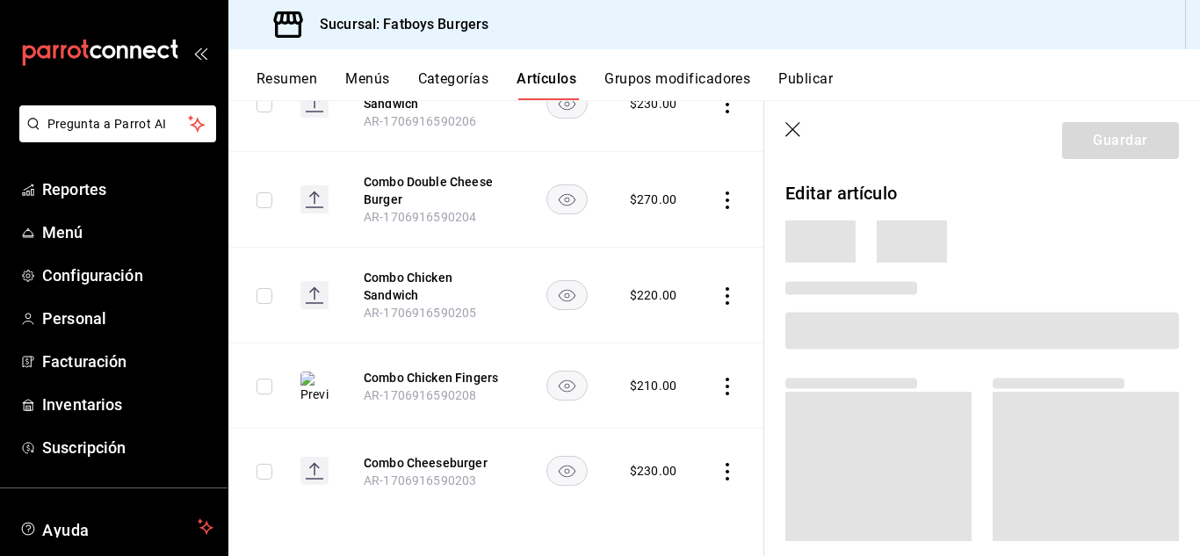
scroll to position [474, 0]
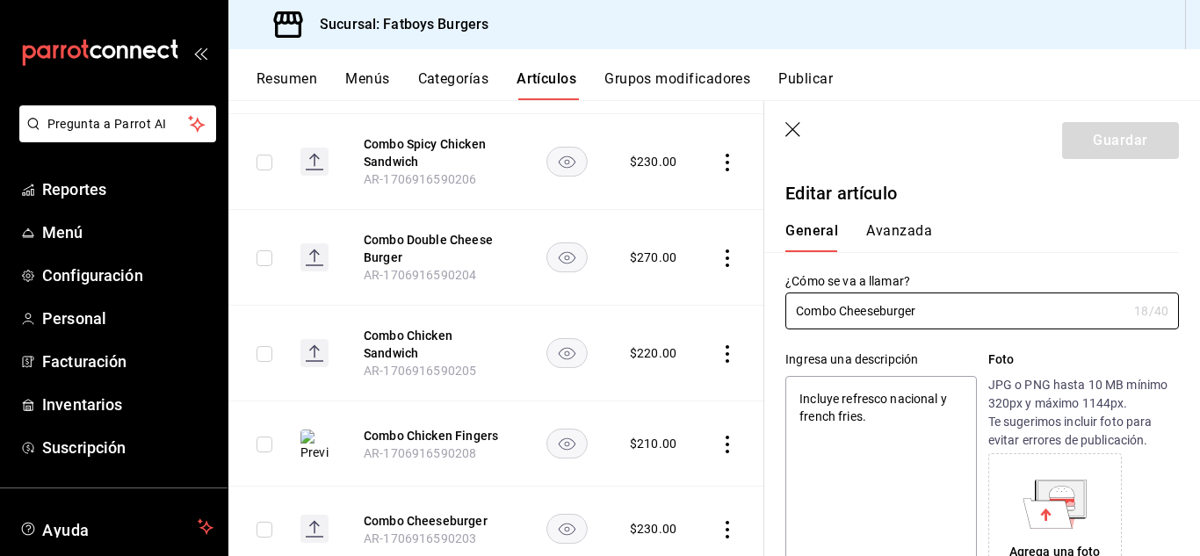
type textarea "x"
type input "$230.00"
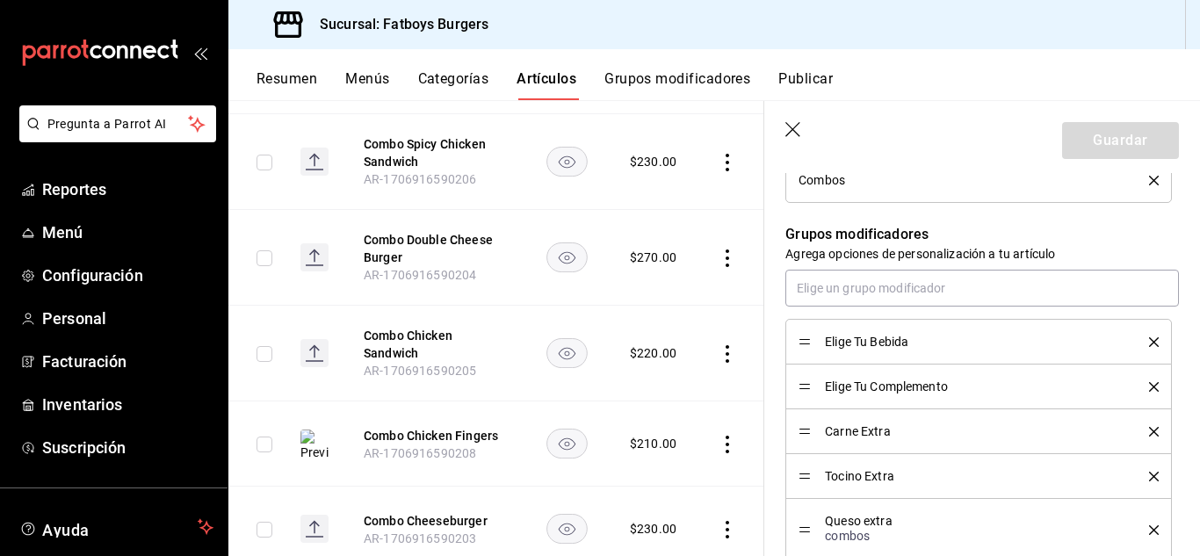
scroll to position [869, 0]
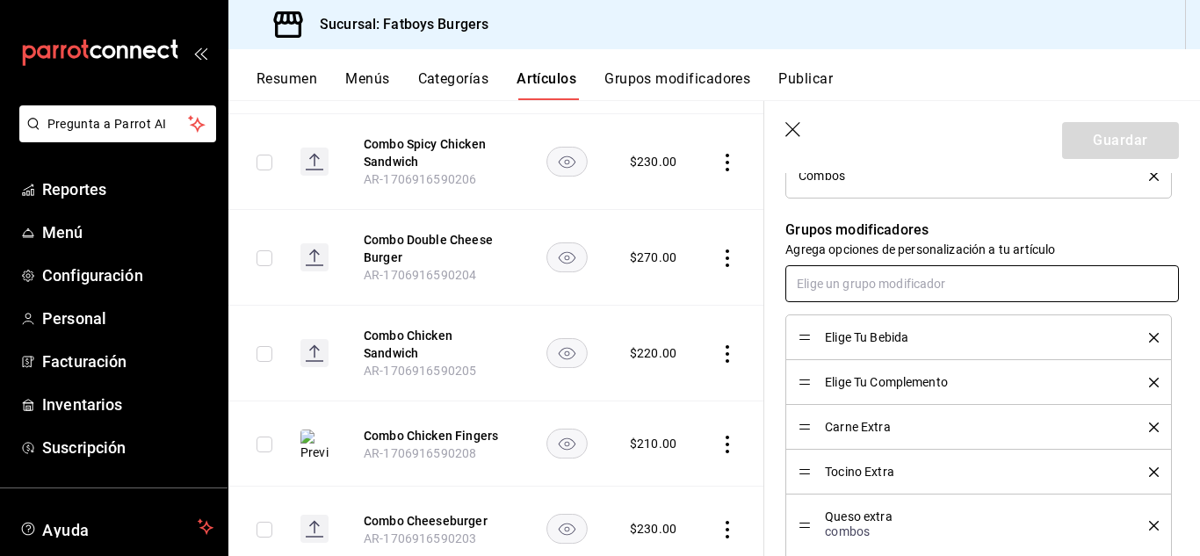
click at [906, 287] on input "text" at bounding box center [983, 283] width 394 height 37
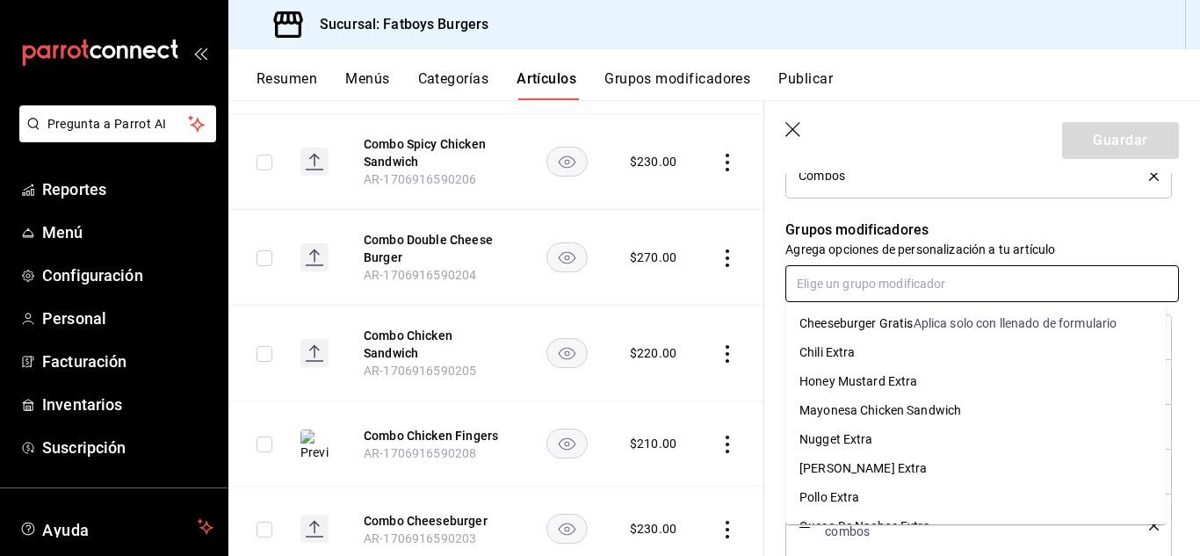
click at [879, 324] on div "Cheeseburger Gratis" at bounding box center [857, 324] width 114 height 18
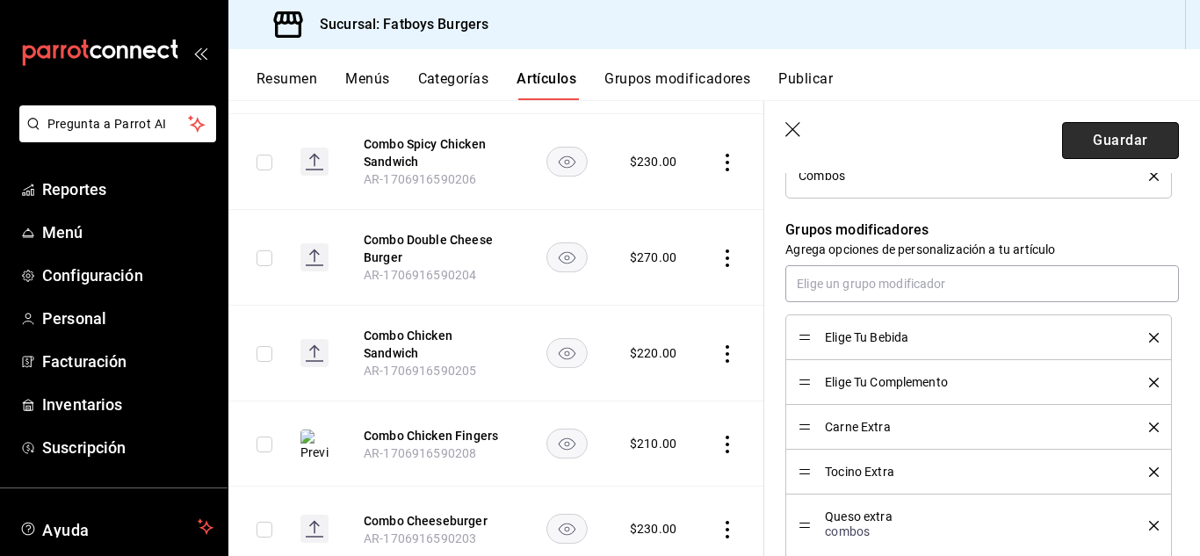
click at [1062, 146] on button "Guardar" at bounding box center [1120, 140] width 117 height 37
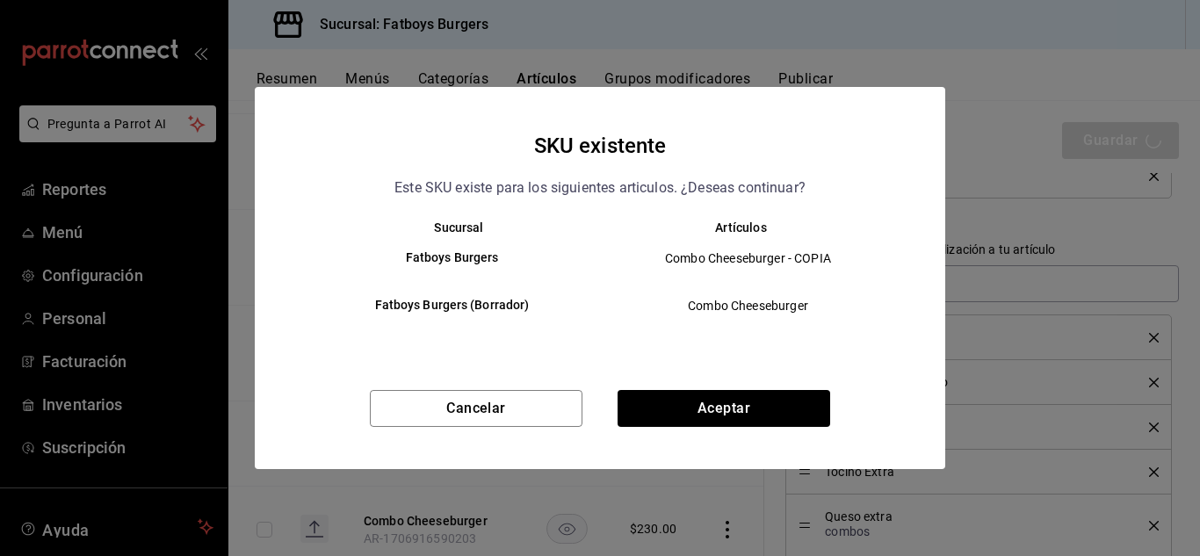
click at [685, 435] on div "Cancelar Aceptar" at bounding box center [600, 429] width 691 height 79
click at [669, 419] on button "Aceptar" at bounding box center [724, 408] width 213 height 37
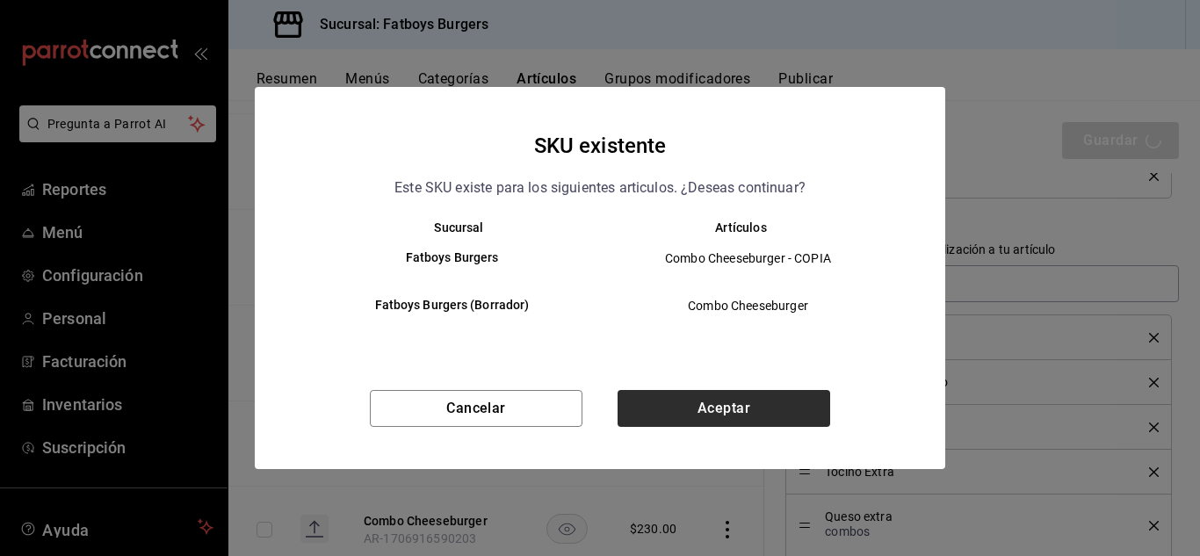
type textarea "x"
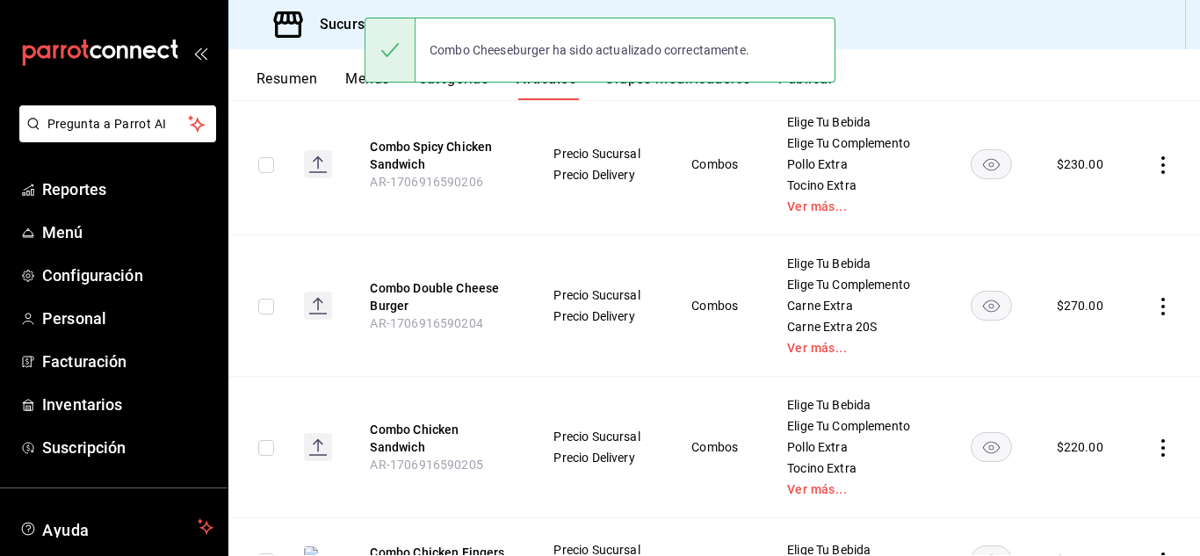
scroll to position [769, 0]
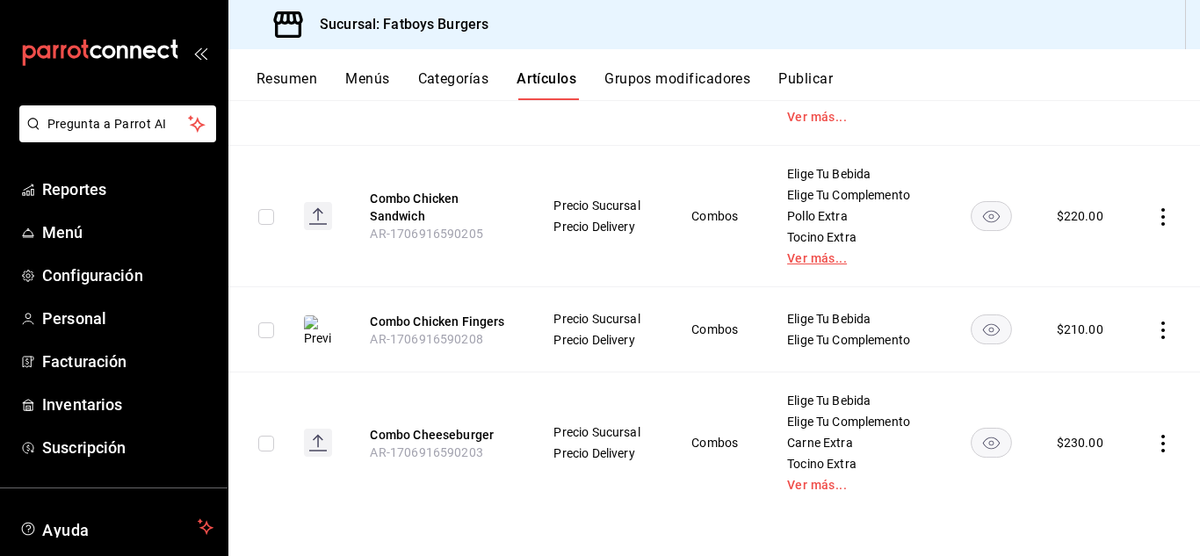
click at [801, 254] on link "Ver más..." at bounding box center [856, 258] width 138 height 12
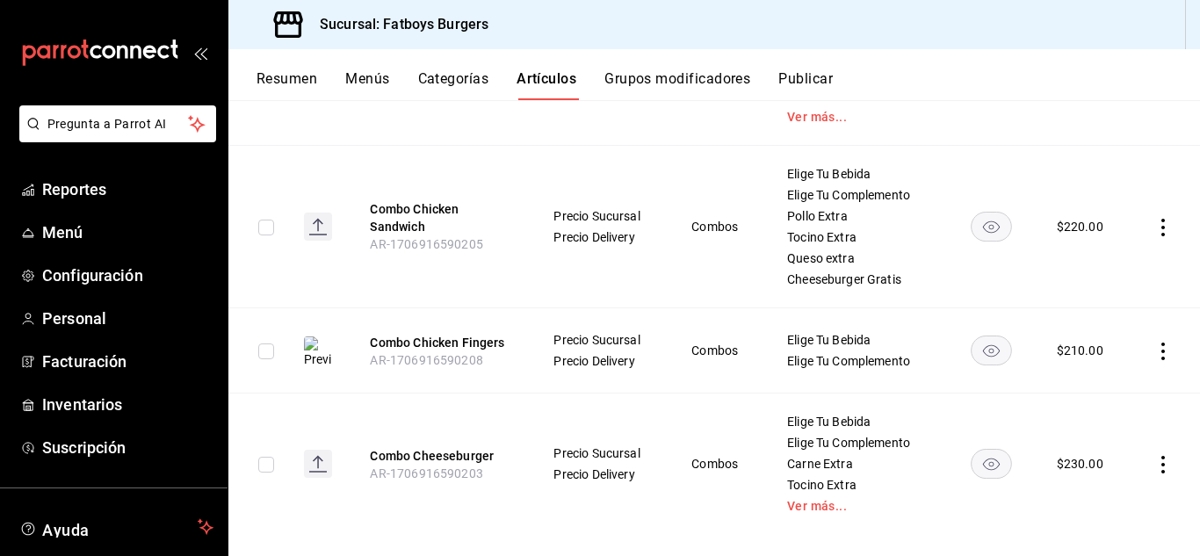
scroll to position [661, 0]
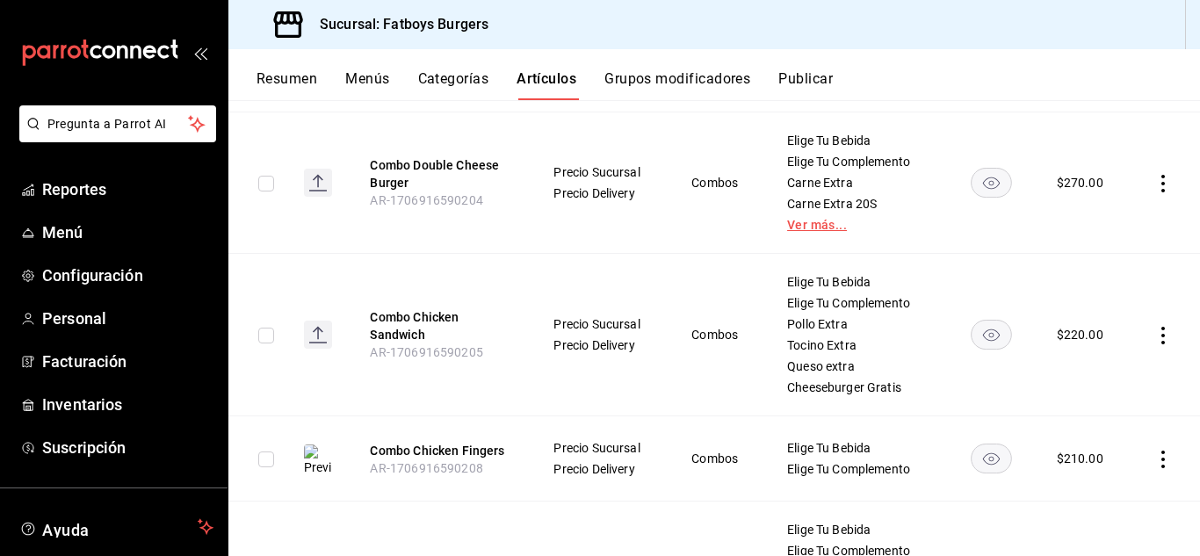
click at [803, 228] on link "Ver más..." at bounding box center [856, 225] width 138 height 12
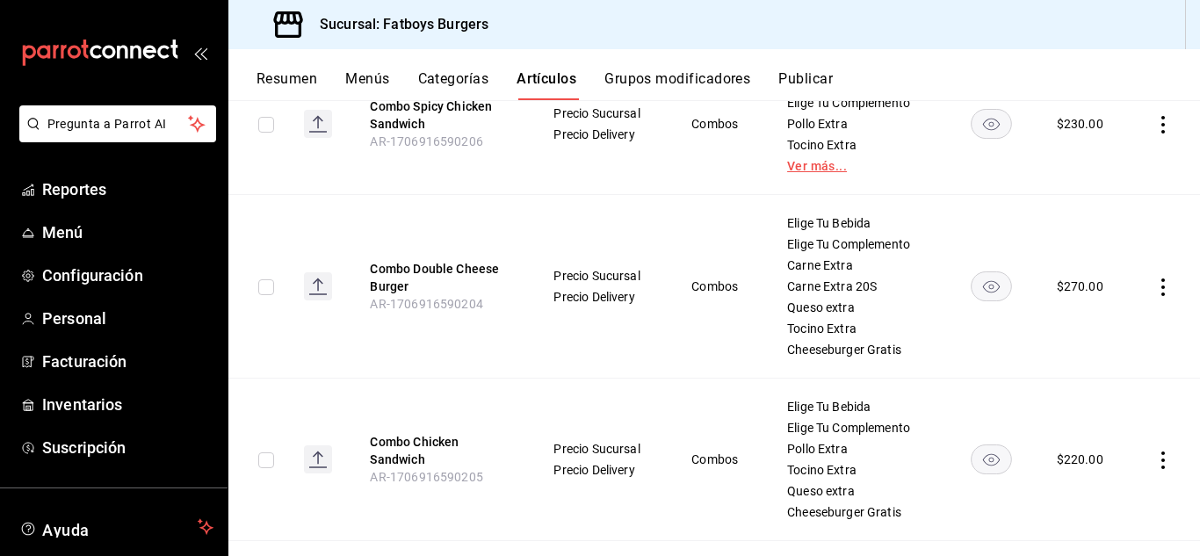
click at [809, 163] on link "Ver más..." at bounding box center [856, 166] width 138 height 12
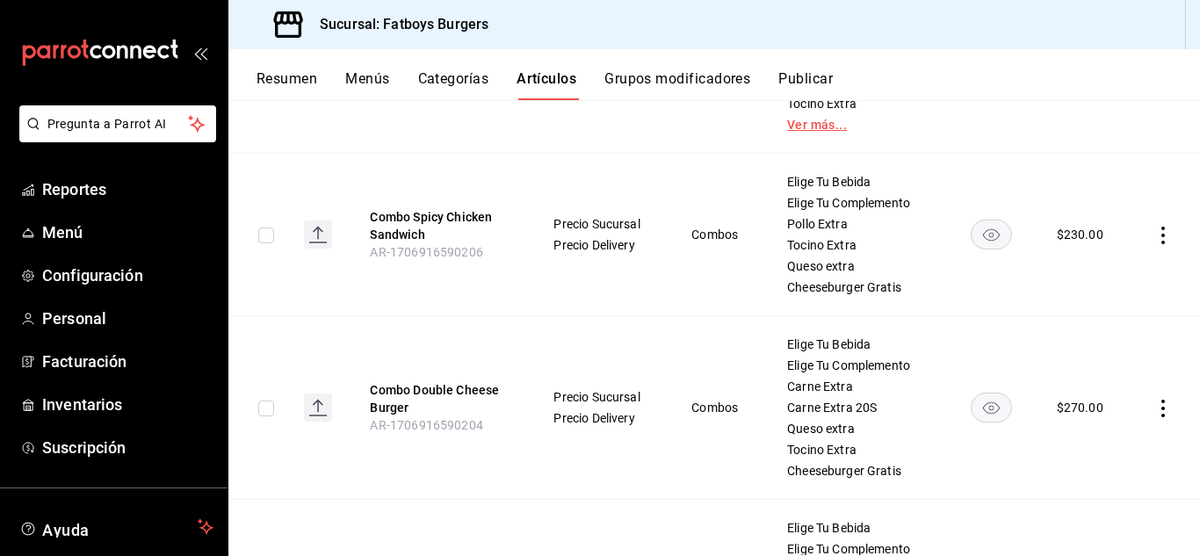
click at [807, 125] on link "Ver más..." at bounding box center [856, 125] width 138 height 12
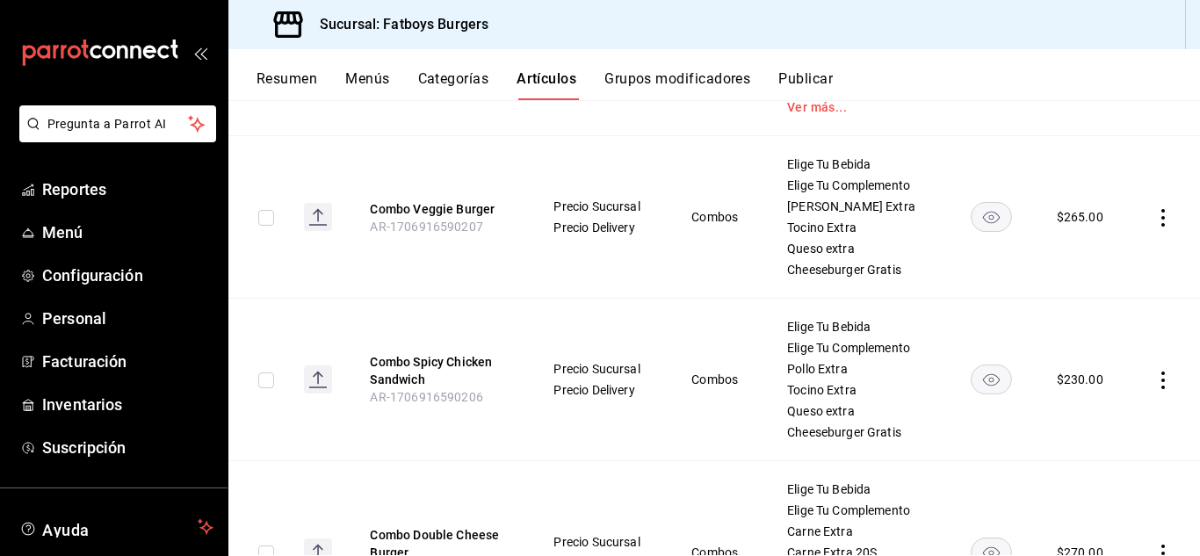
scroll to position [348, 0]
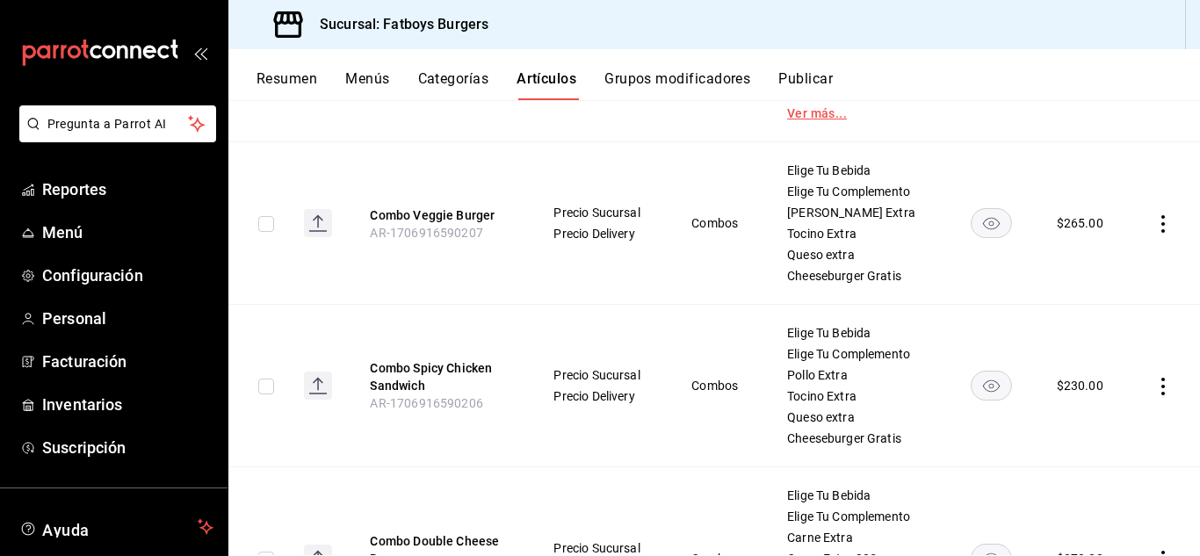
click at [799, 110] on link "Ver más..." at bounding box center [856, 113] width 138 height 12
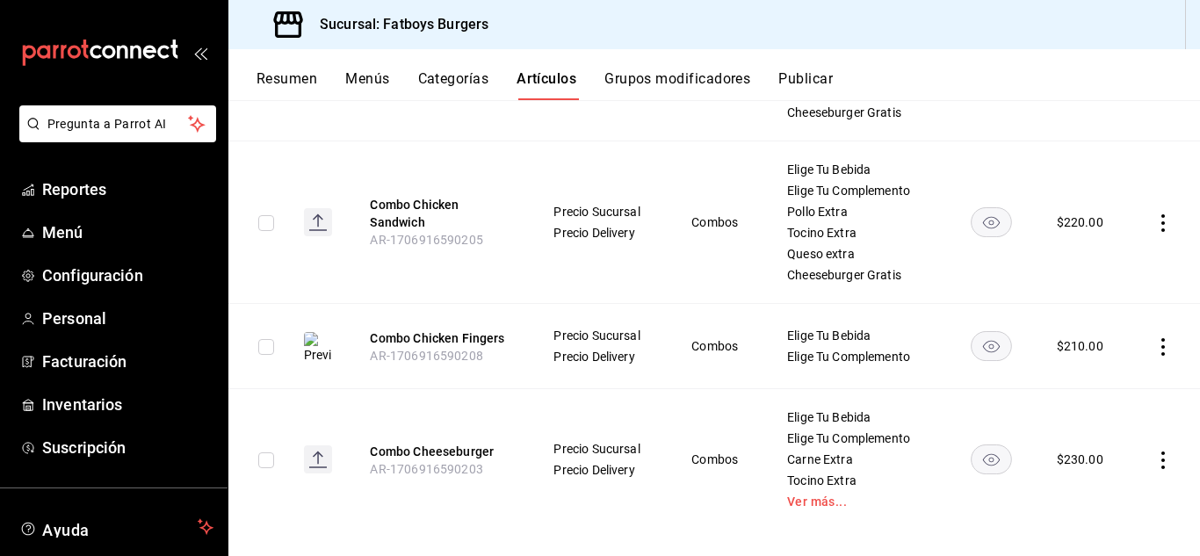
scroll to position [895, 0]
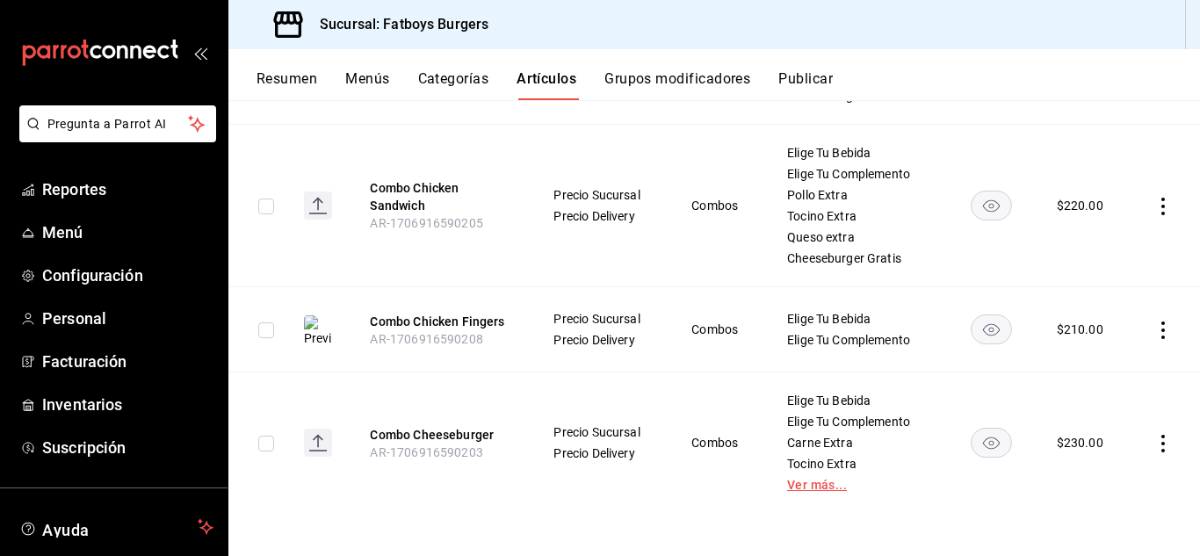
click at [805, 487] on link "Ver más..." at bounding box center [856, 485] width 138 height 12
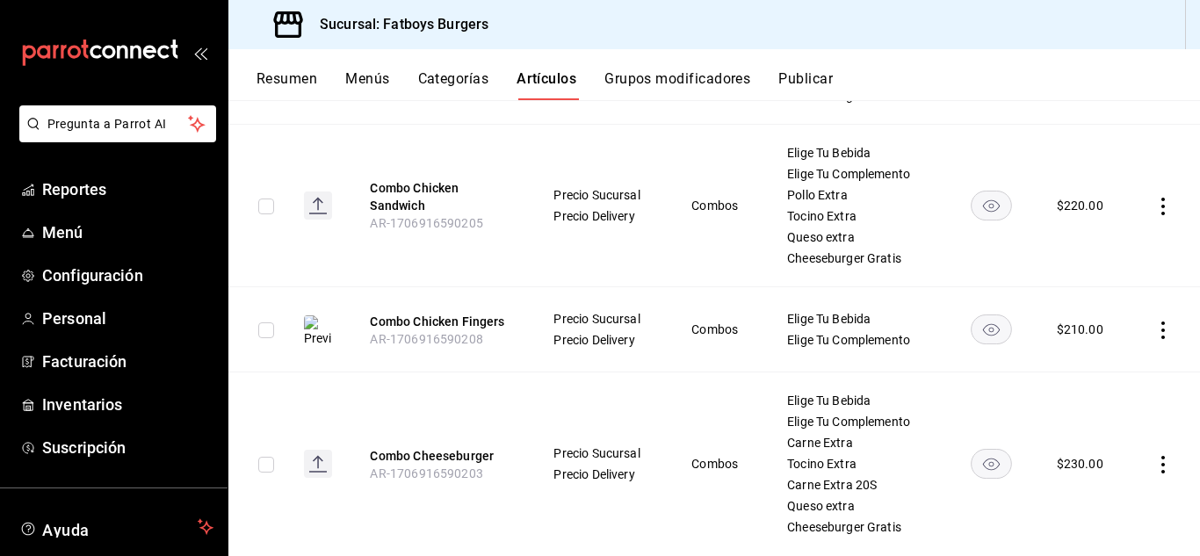
scroll to position [938, 0]
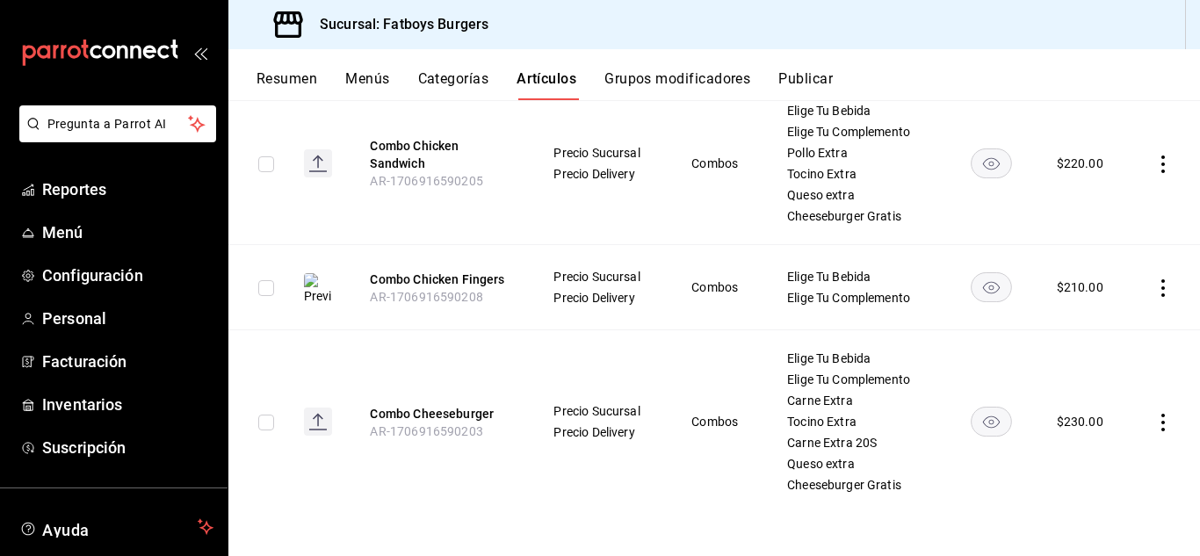
click at [1155, 283] on icon "actions" at bounding box center [1164, 288] width 18 height 18
click at [1072, 322] on div at bounding box center [1059, 328] width 32 height 21
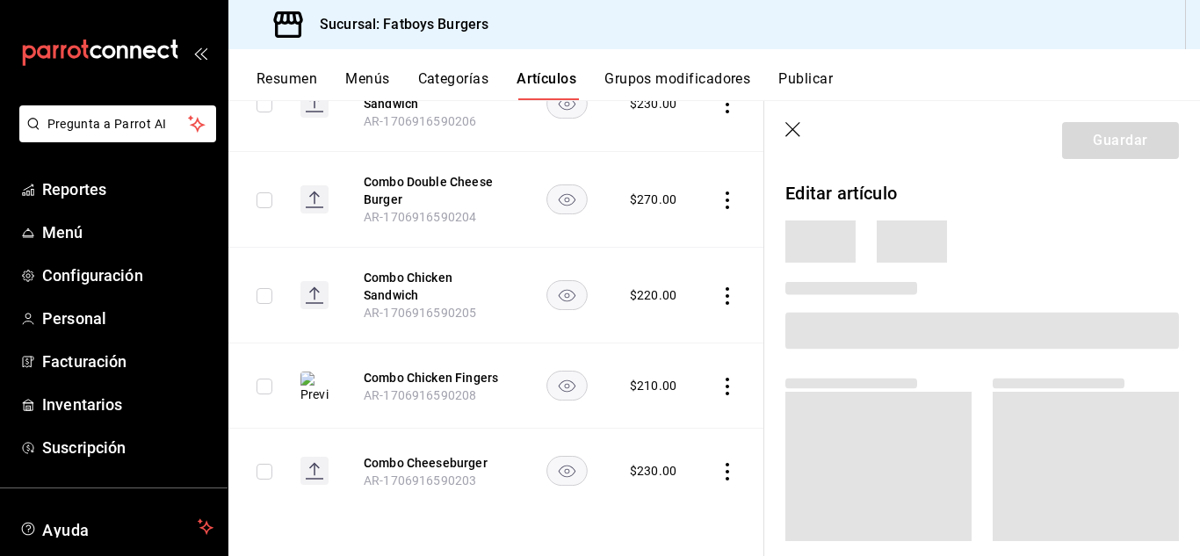
scroll to position [474, 0]
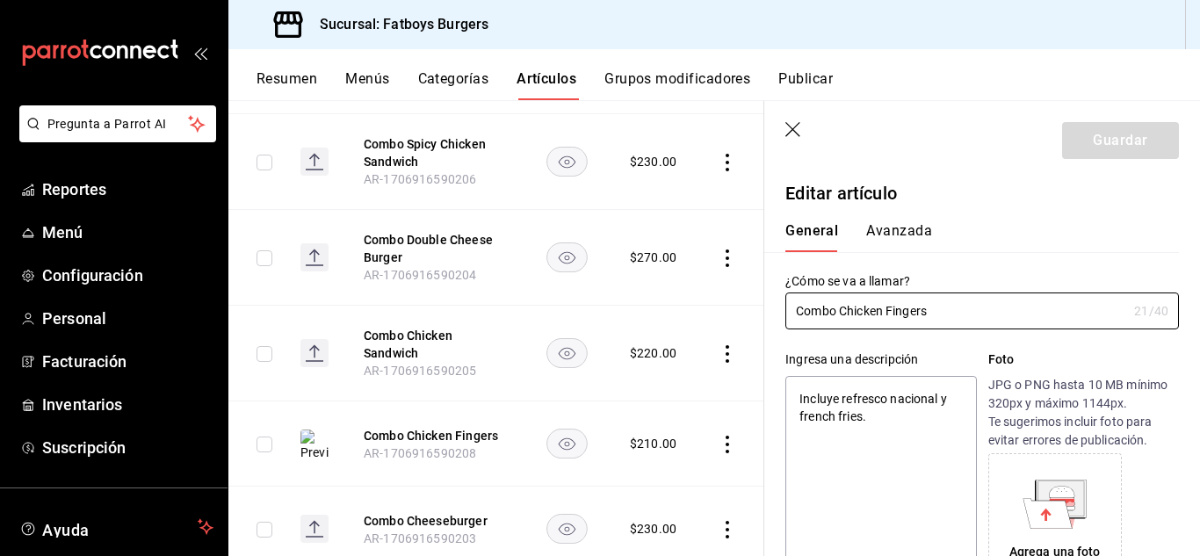
type textarea "x"
type input "$210.00"
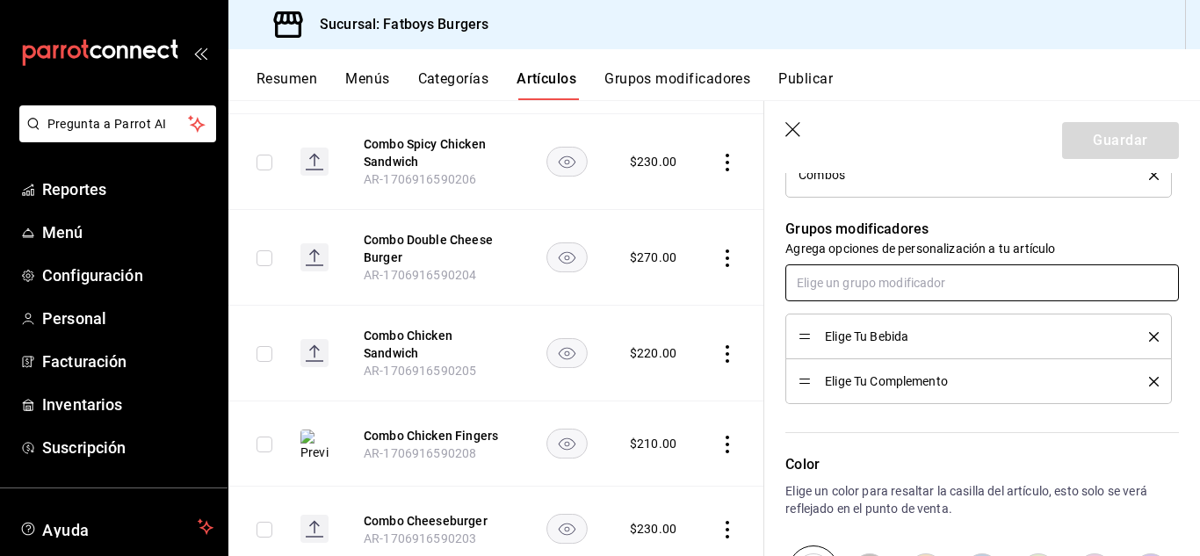
scroll to position [863, 0]
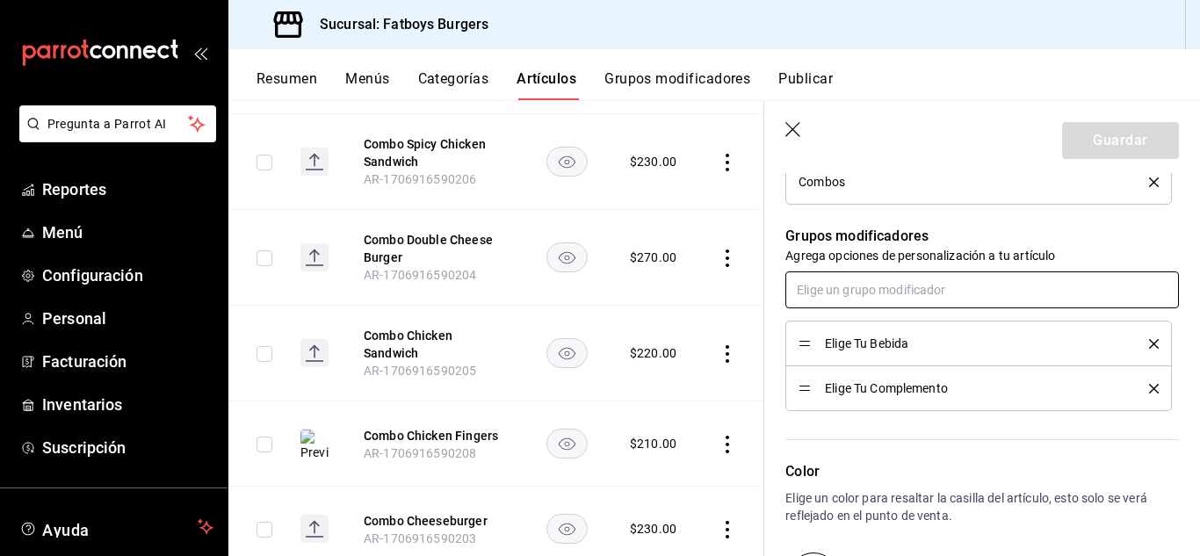
click at [851, 286] on input "text" at bounding box center [983, 290] width 394 height 37
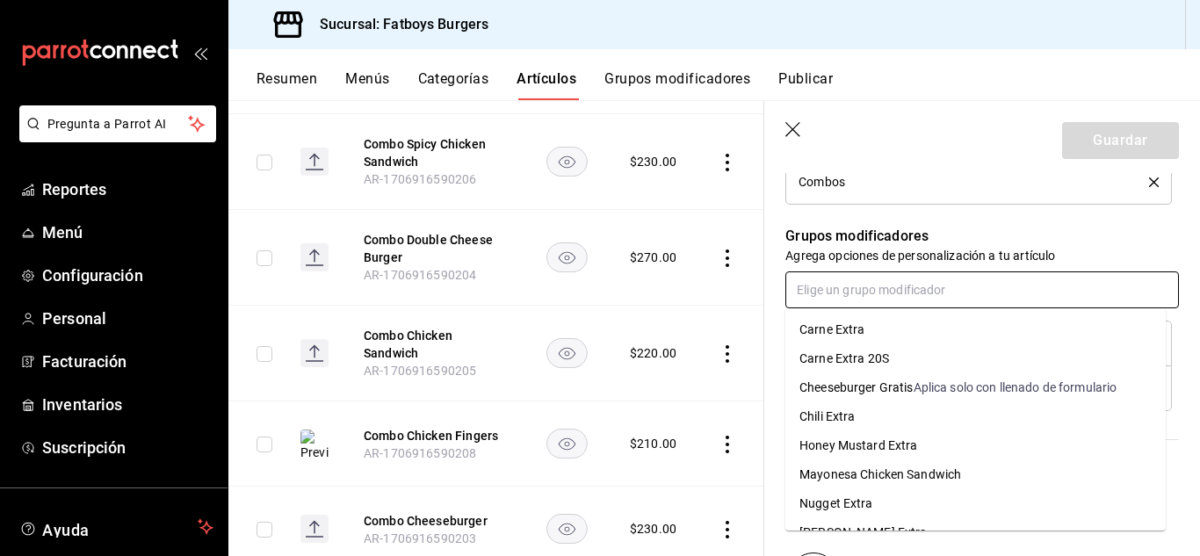
click at [853, 388] on div "Cheeseburger Gratis" at bounding box center [857, 388] width 114 height 18
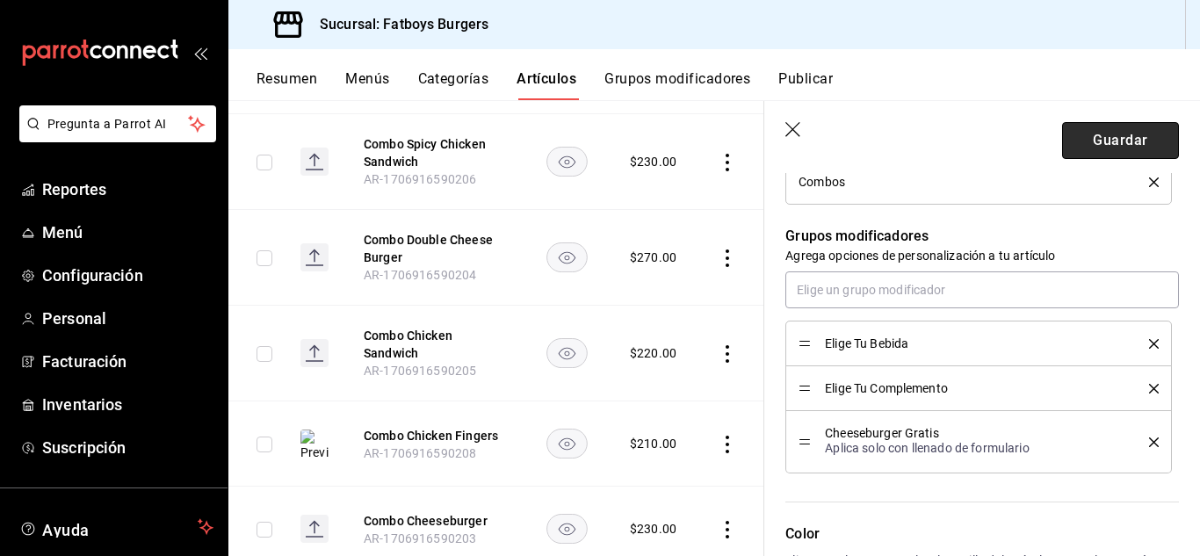
click at [1127, 125] on button "Guardar" at bounding box center [1120, 140] width 117 height 37
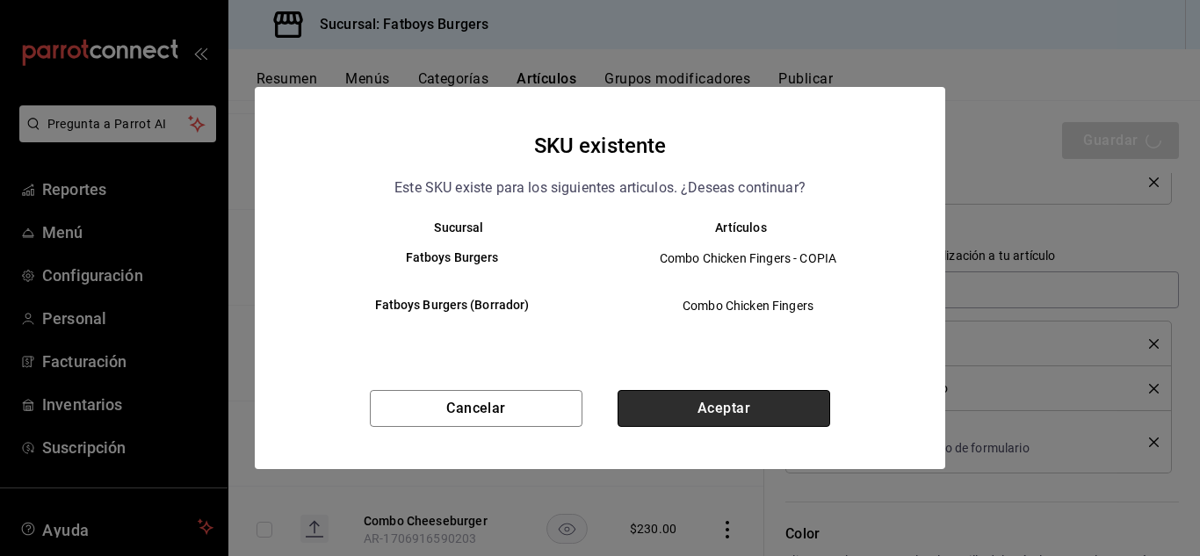
click at [692, 405] on button "Aceptar" at bounding box center [724, 408] width 213 height 37
type textarea "x"
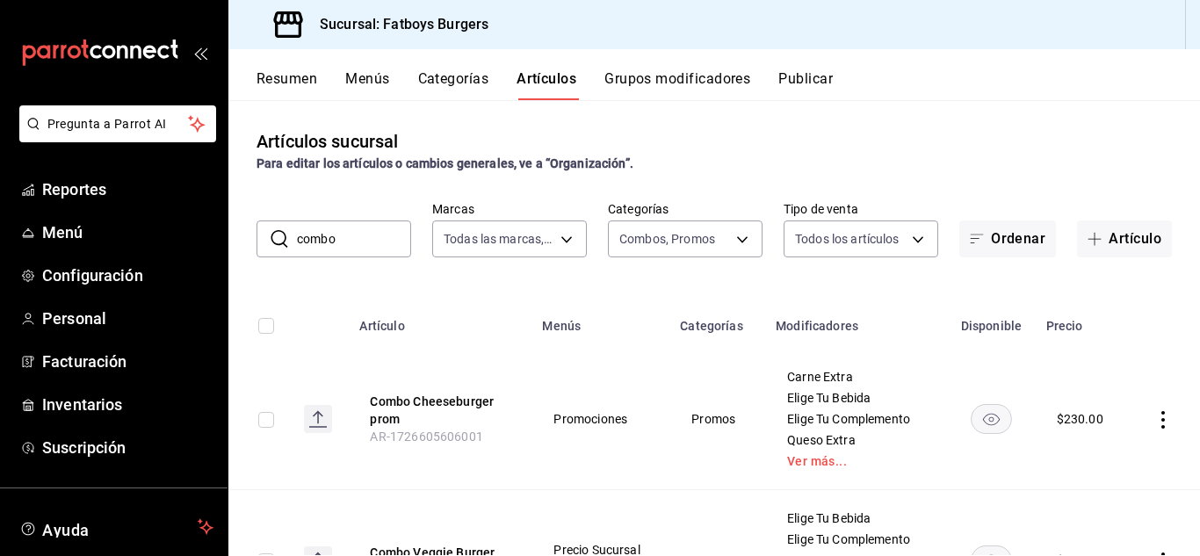
click at [372, 80] on button "Menús" at bounding box center [367, 85] width 44 height 30
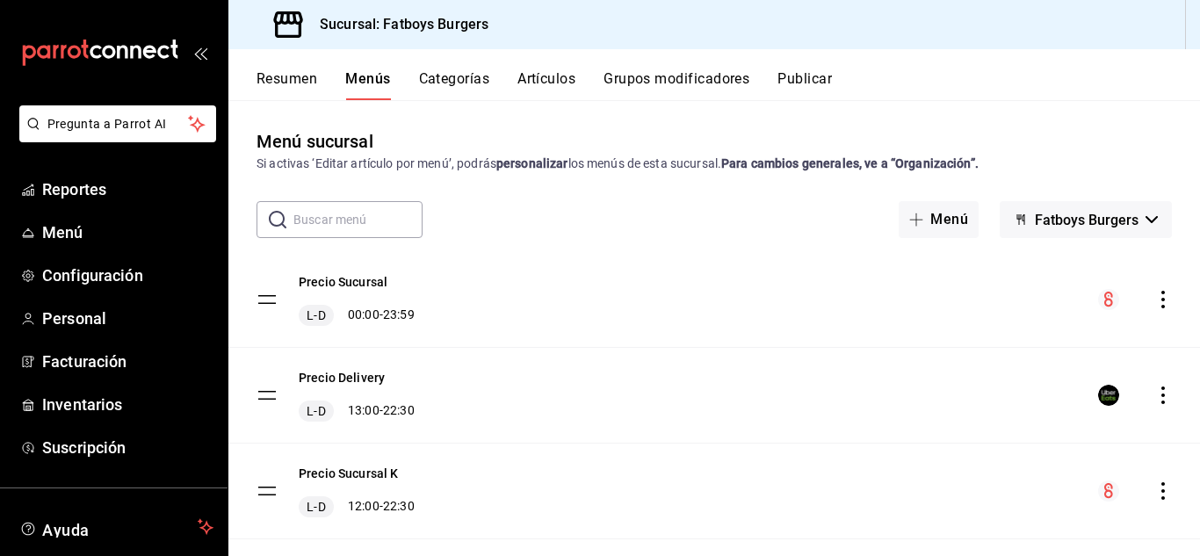
scroll to position [129, 0]
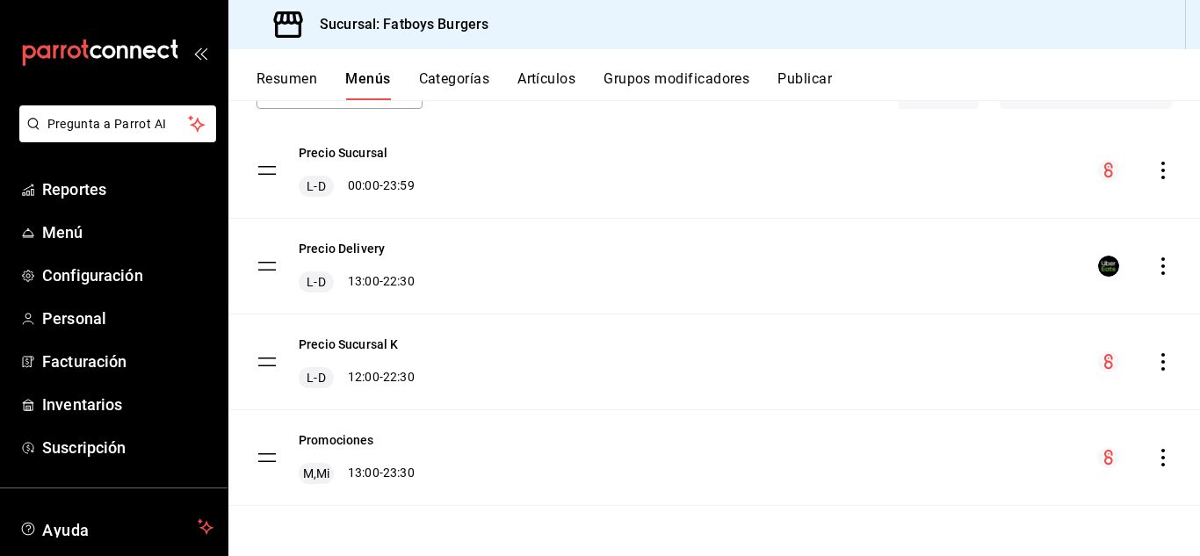
click at [548, 78] on button "Artículos" at bounding box center [547, 85] width 58 height 30
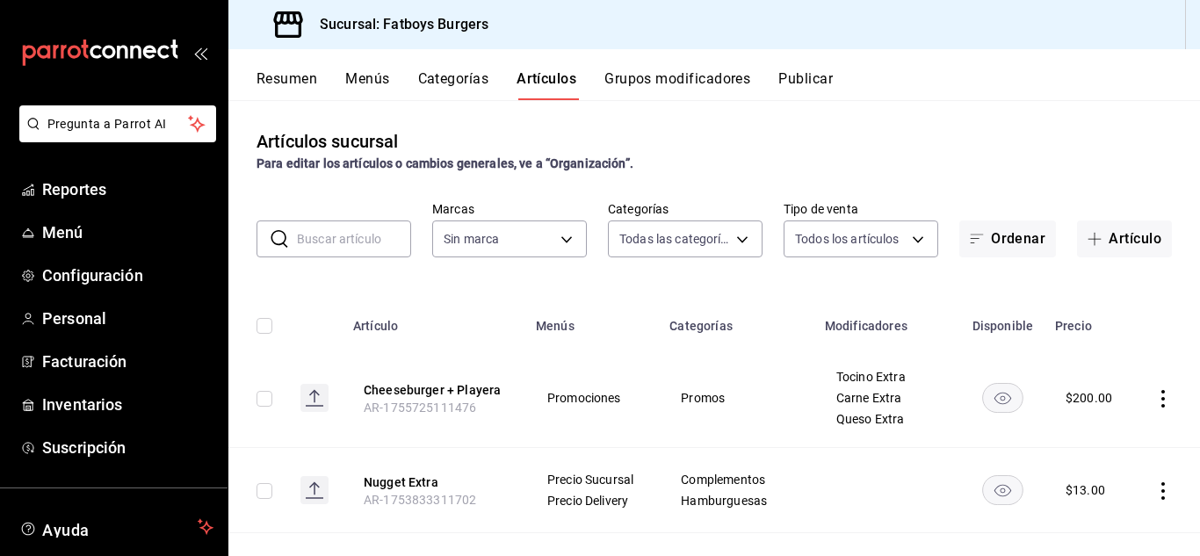
type input "f5493fea-18f2-4ac3-8117-79142d27a781,46cfd662-45ae-421c-8e35-b2498b6596ea,337ae…"
click at [352, 240] on input "text" at bounding box center [354, 238] width 114 height 35
type input "814bffc1-c9d6-495f-880d-c065595e3c72"
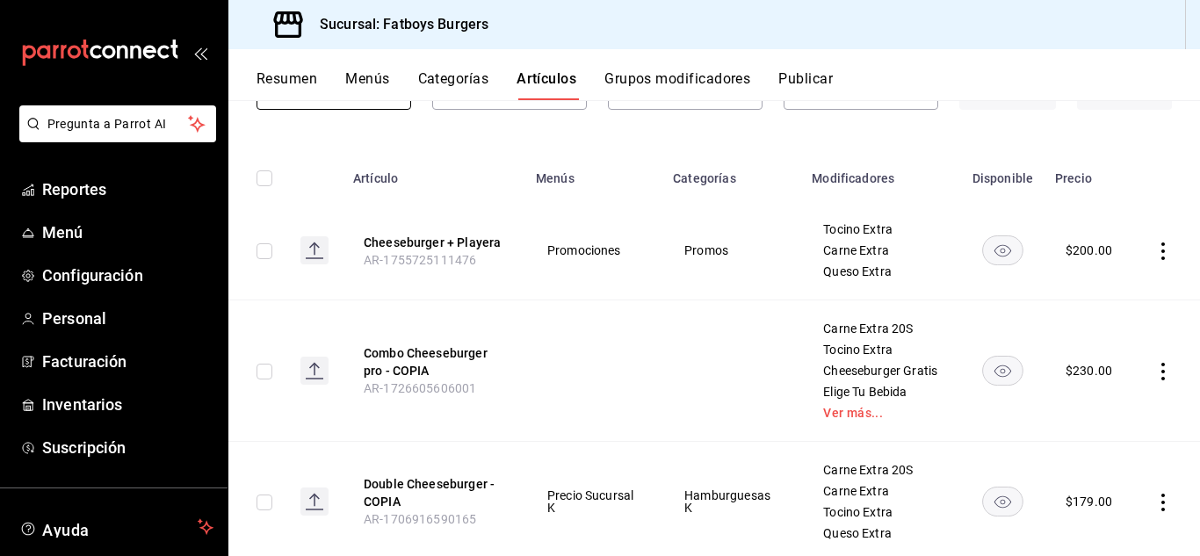
scroll to position [193, 0]
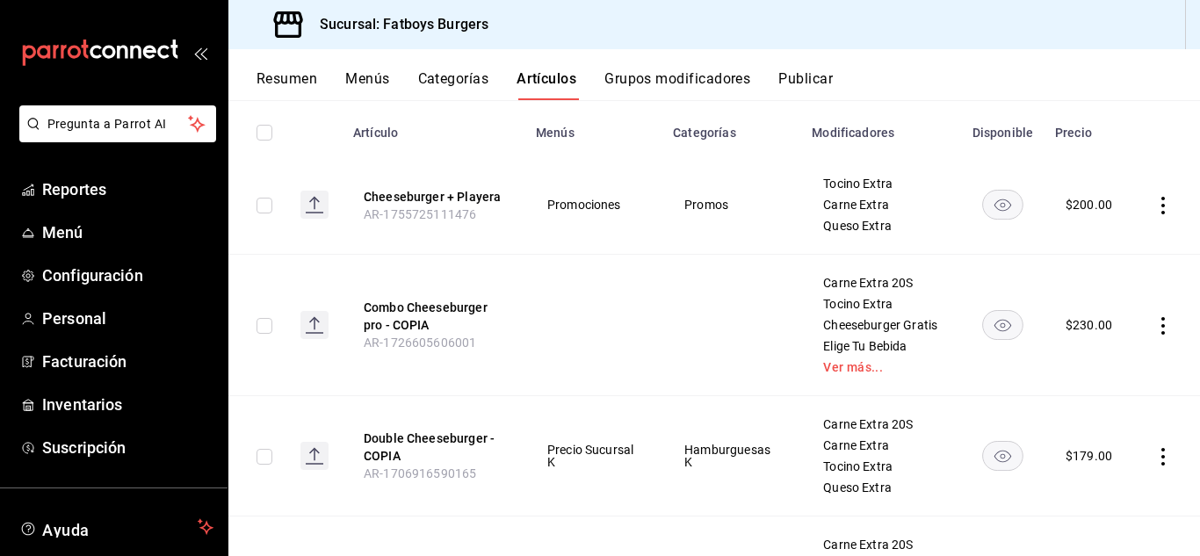
type input "cheese"
click at [989, 331] on rect "availability-product" at bounding box center [1003, 324] width 40 height 29
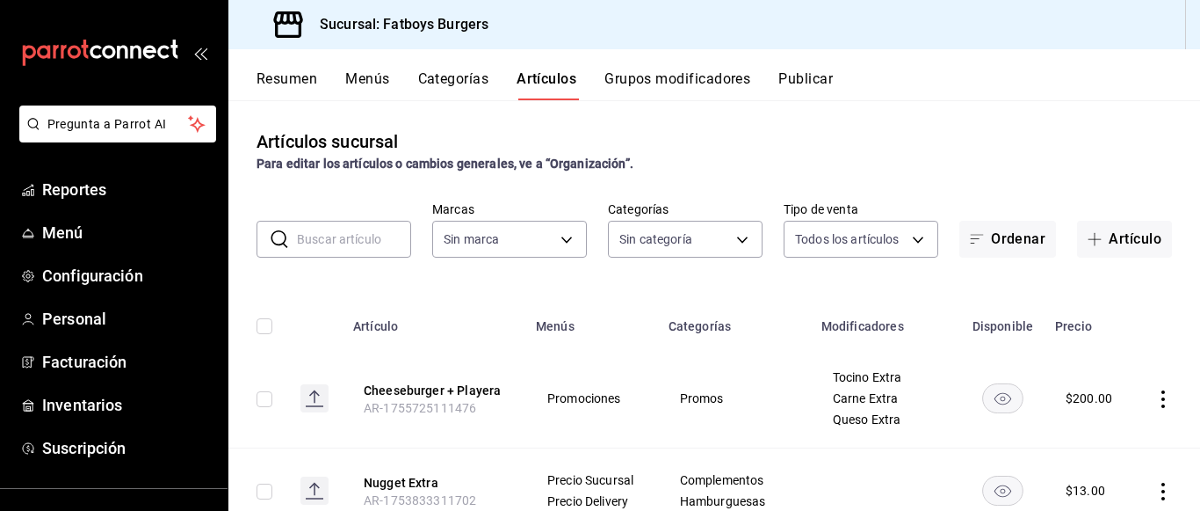
type input "814bffc1-c9d6-495f-880d-c065595e3c72"
type input "f5493fea-18f2-4ac3-8117-79142d27a781,46cfd662-45ae-421c-8e35-b2498b6596ea,337ae…"
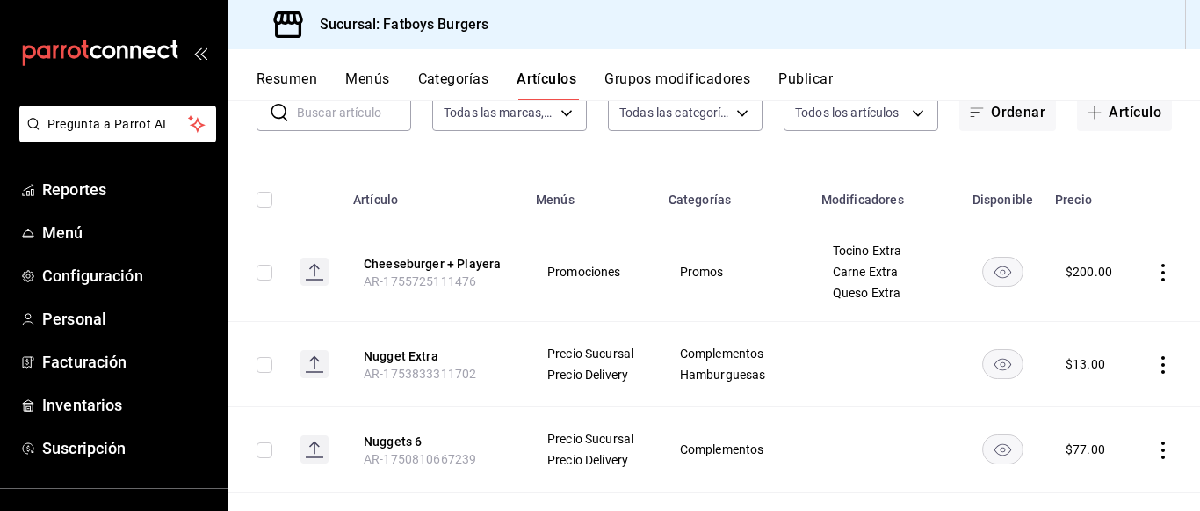
scroll to position [133, 0]
